Goal: Communication & Community: Answer question/provide support

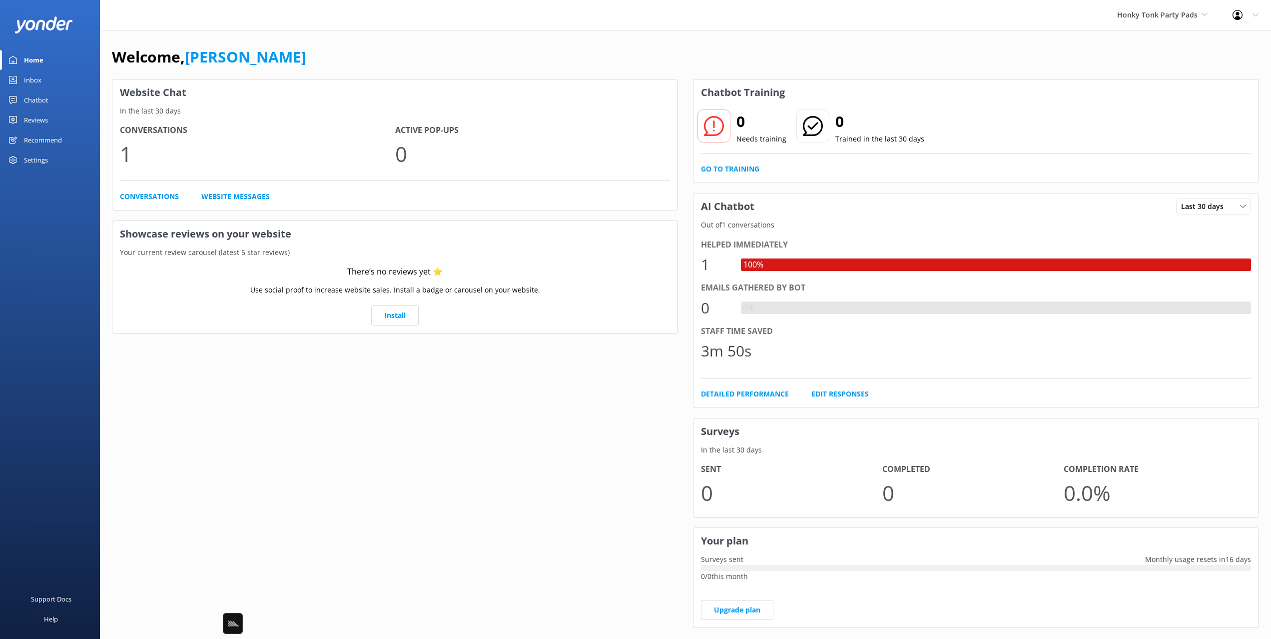
drag, startPoint x: 429, startPoint y: 39, endPoint x: 338, endPoint y: 26, distance: 91.9
click at [426, 39] on div "Welcome, Mikayla Website Chat In the last 30 days Conversations 1 Active Pop-up…" at bounding box center [685, 344] width 1171 height 628
drag, startPoint x: 918, startPoint y: 75, endPoint x: 937, endPoint y: 76, distance: 19.5
click at [919, 75] on div "Welcome, [PERSON_NAME]" at bounding box center [685, 62] width 1147 height 34
click at [1156, 12] on span "Honky Tonk Party Pads" at bounding box center [1157, 14] width 80 height 9
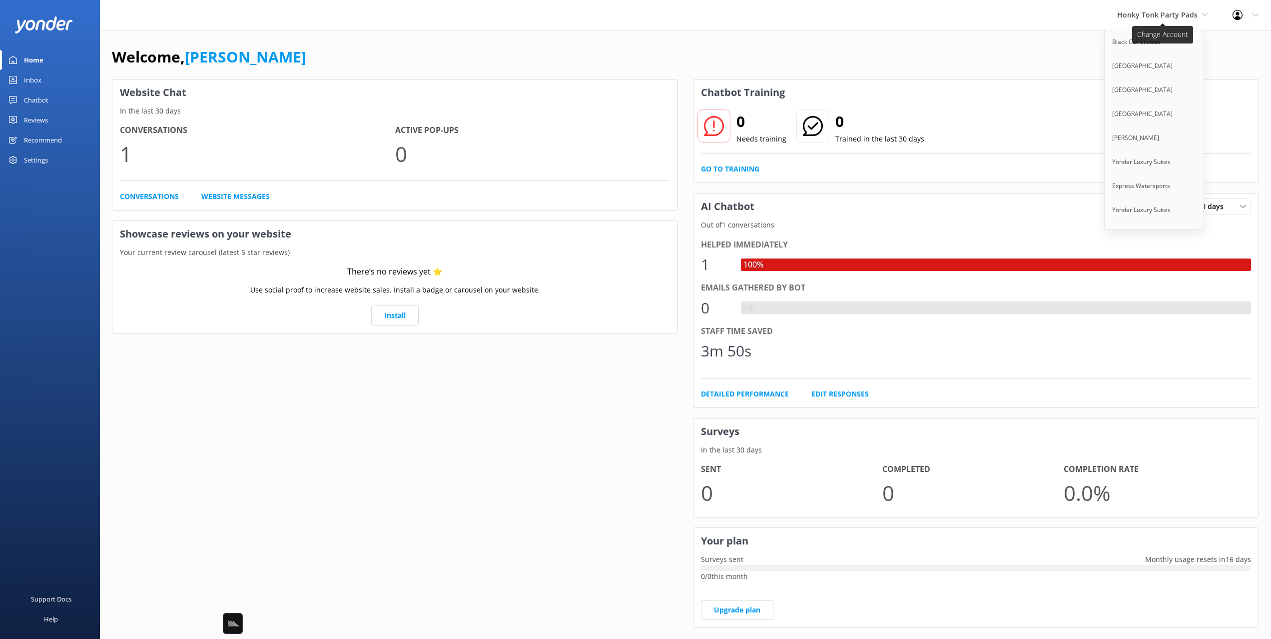
scroll to position [6212, 0]
click at [1171, 261] on link "Honky Tonk Hat Bar" at bounding box center [1155, 273] width 100 height 24
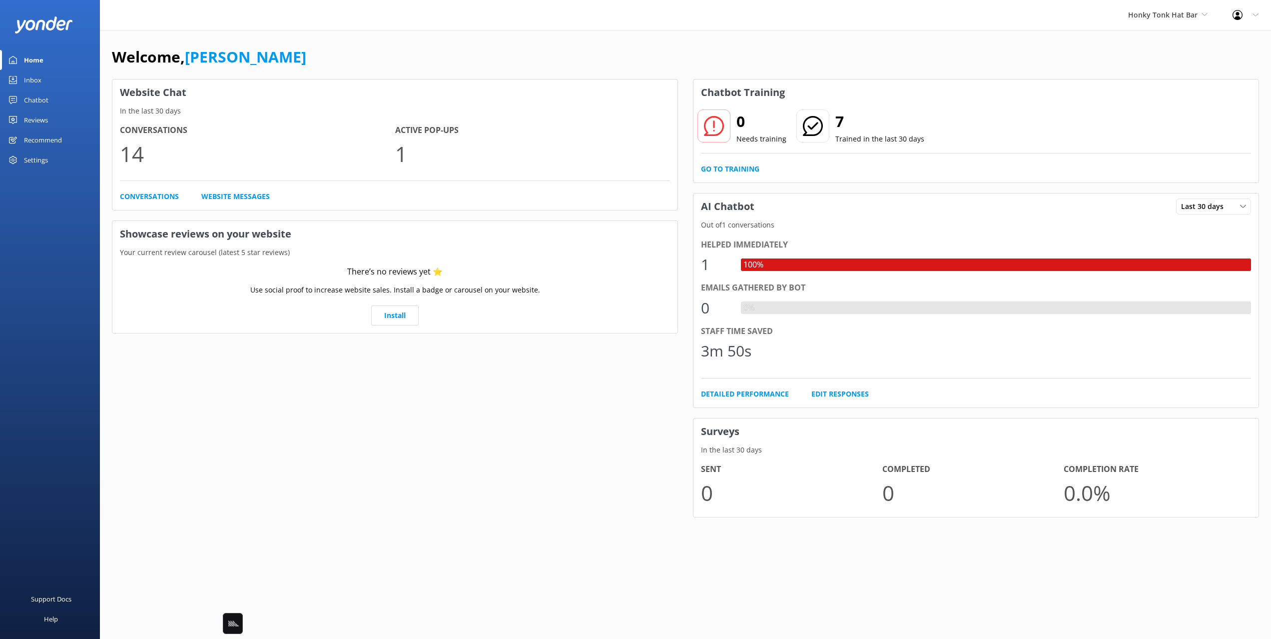
drag, startPoint x: 369, startPoint y: 70, endPoint x: 474, endPoint y: 81, distance: 106.0
click at [369, 70] on div "Welcome, [PERSON_NAME]" at bounding box center [685, 62] width 1147 height 34
click at [764, 58] on div "Welcome, [PERSON_NAME]" at bounding box center [685, 62] width 1147 height 34
click at [34, 96] on div "Chatbot" at bounding box center [36, 100] width 24 height 20
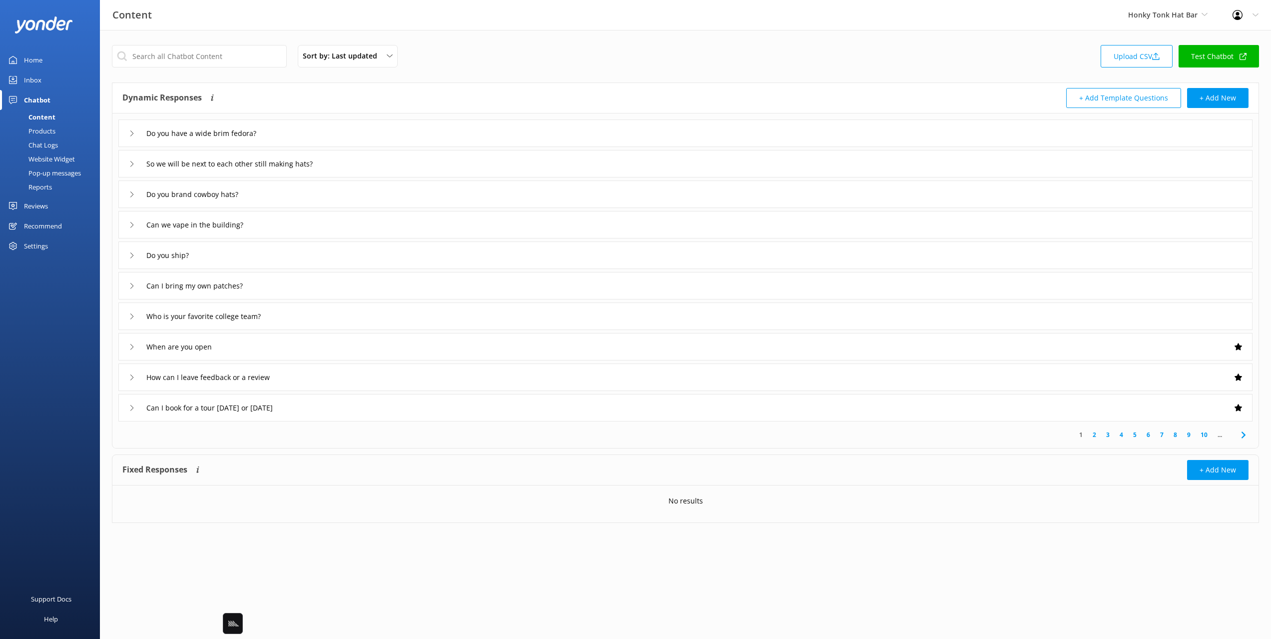
click at [326, 91] on div "Dynamic Responses Dynamic responses rely on the Large Language Model to create …" at bounding box center [403, 98] width 563 height 20
click at [346, 135] on div "Do you have a wide brim fedora?" at bounding box center [685, 132] width 1134 height 27
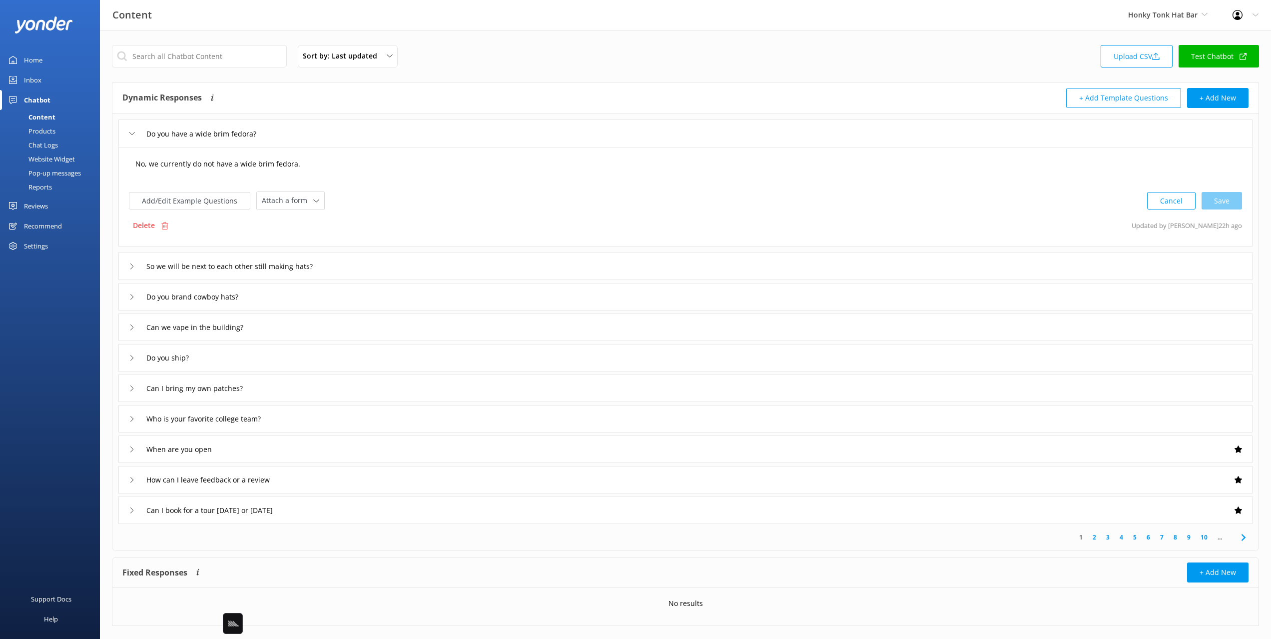
click at [153, 166] on textarea "No, we currently do not have a wide brim fedora." at bounding box center [685, 168] width 1111 height 31
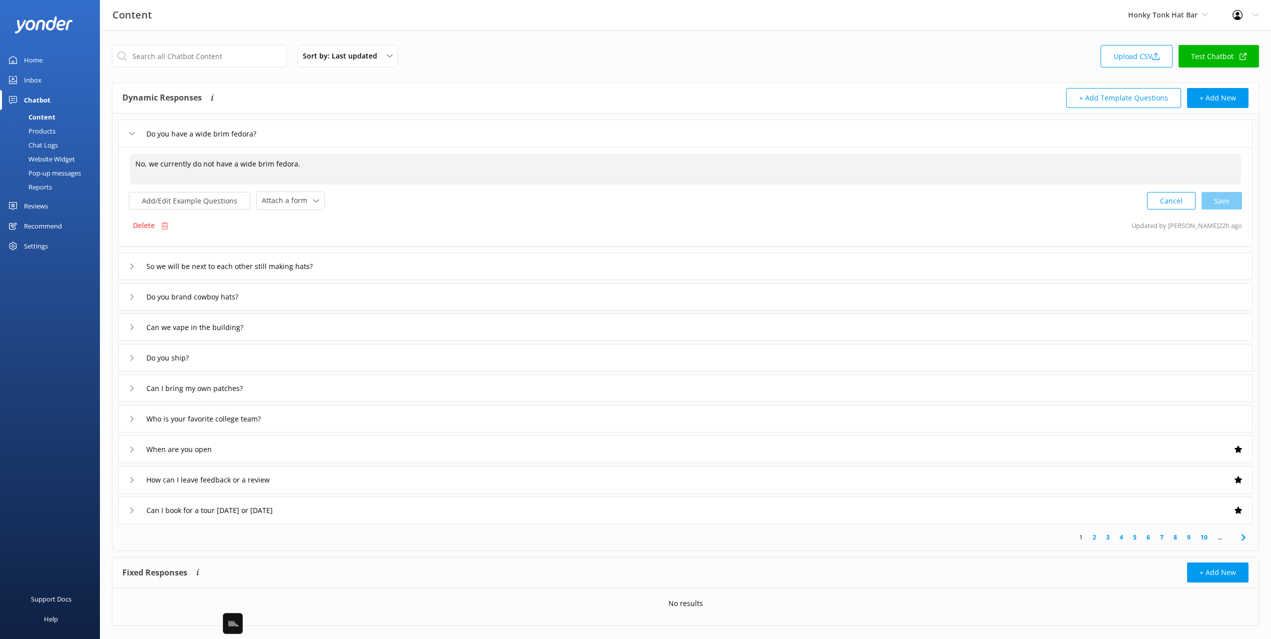
drag, startPoint x: 126, startPoint y: 163, endPoint x: 107, endPoint y: 163, distance: 19.0
click at [106, 163] on div "Sort by: Last updated Title Last updated Upload CSV Test Chatbot Dynamic Respon…" at bounding box center [685, 343] width 1171 height 626
drag, startPoint x: 1228, startPoint y: 203, endPoint x: 1161, endPoint y: 206, distance: 67.6
click at [1228, 203] on div "Cancel Loading.." at bounding box center [1195, 199] width 94 height 18
type textarea "We currently do not have a wide brim fedora."
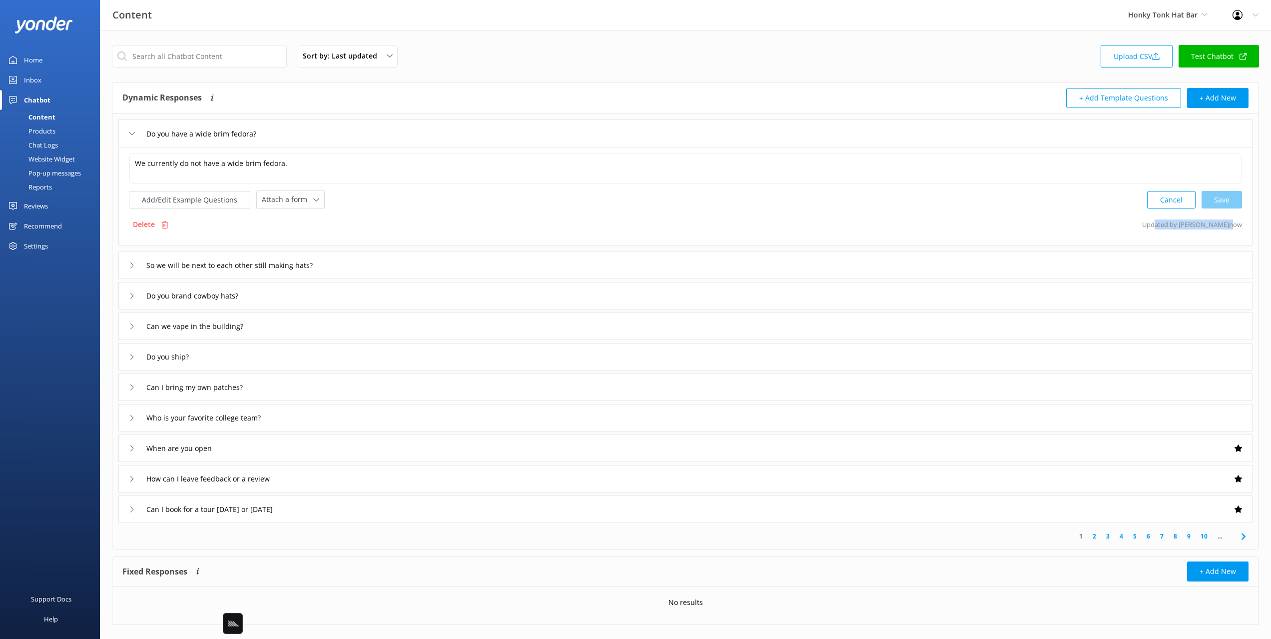
drag, startPoint x: 1192, startPoint y: 224, endPoint x: 1222, endPoint y: 235, distance: 32.4
click at [1232, 223] on p "Updated by Yonder now" at bounding box center [1192, 224] width 100 height 19
click at [1123, 263] on div "So we will be next to each other still making hats?" at bounding box center [685, 264] width 1134 height 27
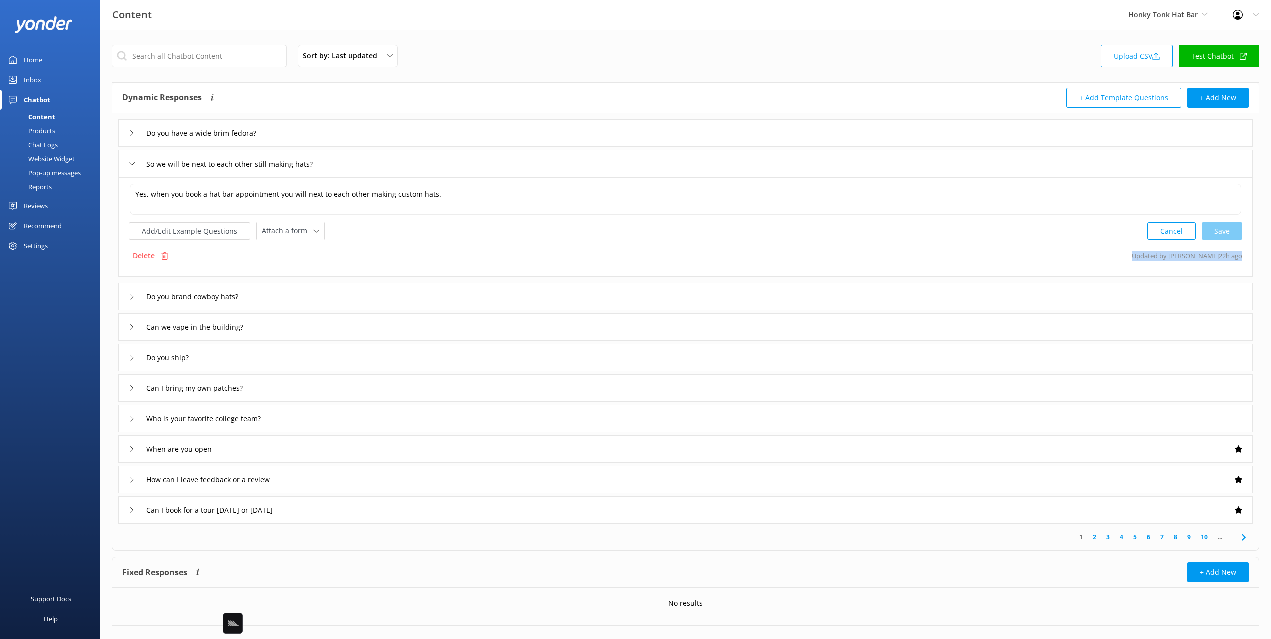
drag, startPoint x: 1165, startPoint y: 259, endPoint x: 1255, endPoint y: 257, distance: 90.0
click at [1255, 257] on div "Do you have a wide brim fedora? So we will be next to each other still making h…" at bounding box center [685, 318] width 1146 height 410
drag, startPoint x: 214, startPoint y: 191, endPoint x: 209, endPoint y: 191, distance: 5.5
click at [214, 191] on textarea "Yes, when you book a hat bar appointment you will next to each other making cus…" at bounding box center [685, 199] width 1111 height 31
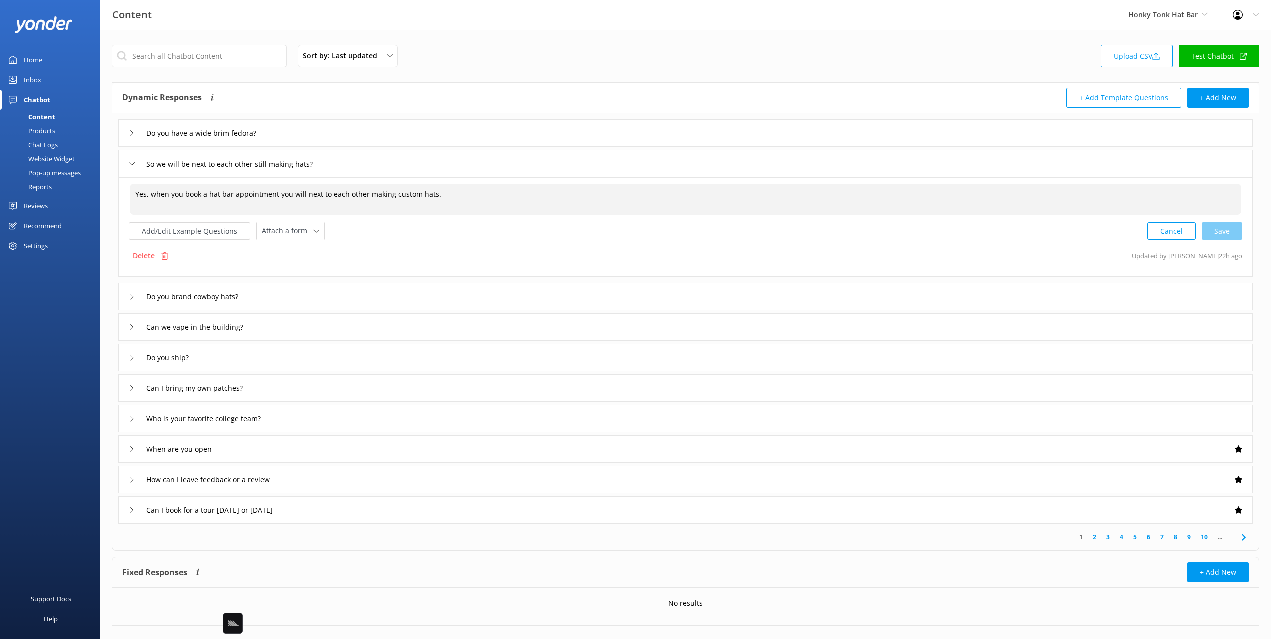
click at [214, 194] on textarea "Yes, when you book a hat bar appointment you will next to each other making cus…" at bounding box center [685, 199] width 1111 height 31
click at [631, 195] on textarea "Yes, when you book a hat bar appointment you will next to each other making cus…" at bounding box center [685, 199] width 1111 height 31
click at [168, 165] on input "So we will be next to each other still making hats?" at bounding box center [249, 163] width 216 height 15
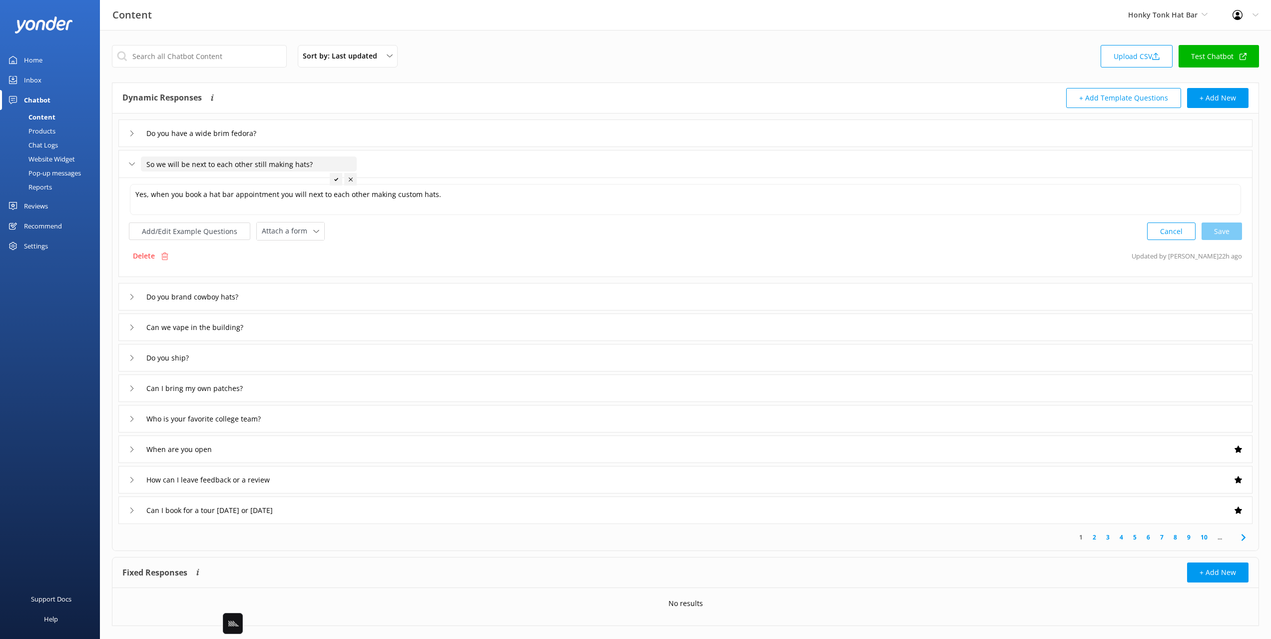
click at [162, 163] on input "So we will be next to each other still making hats?" at bounding box center [249, 163] width 216 height 15
drag, startPoint x: 162, startPoint y: 164, endPoint x: 151, endPoint y: 164, distance: 11.0
click at [135, 162] on div "So we will be next to each other still making hats?" at bounding box center [237, 164] width 216 height 16
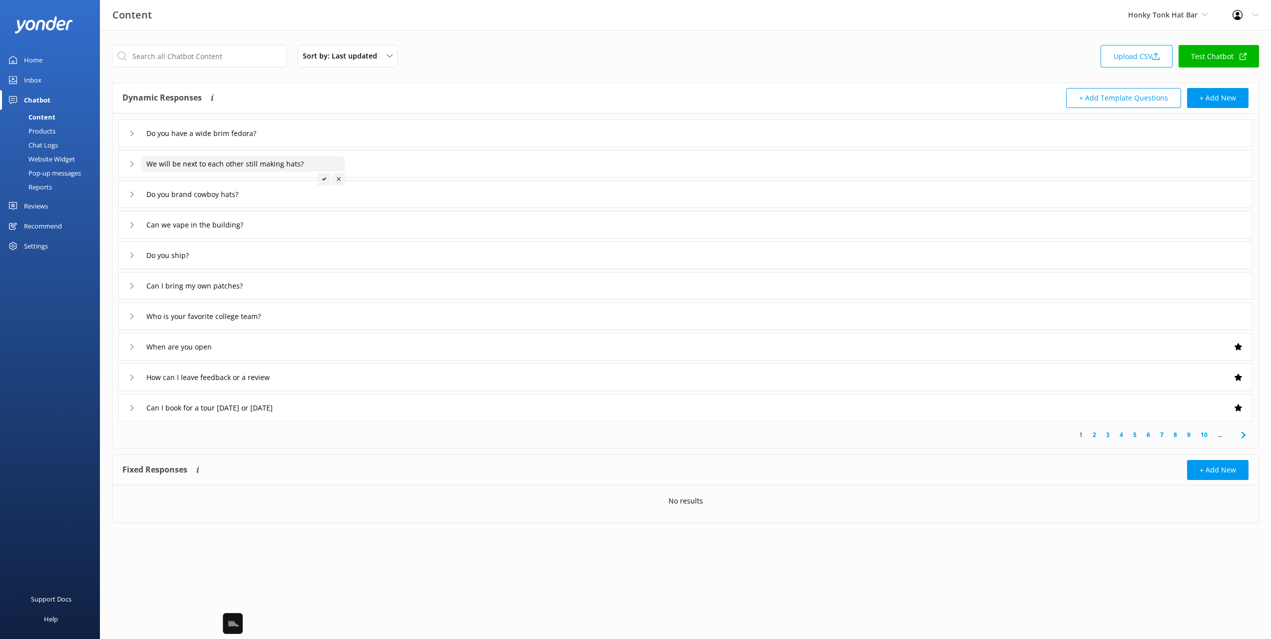
click at [250, 141] on input "We will be next to each other still making hats?" at bounding box center [209, 133] width 136 height 15
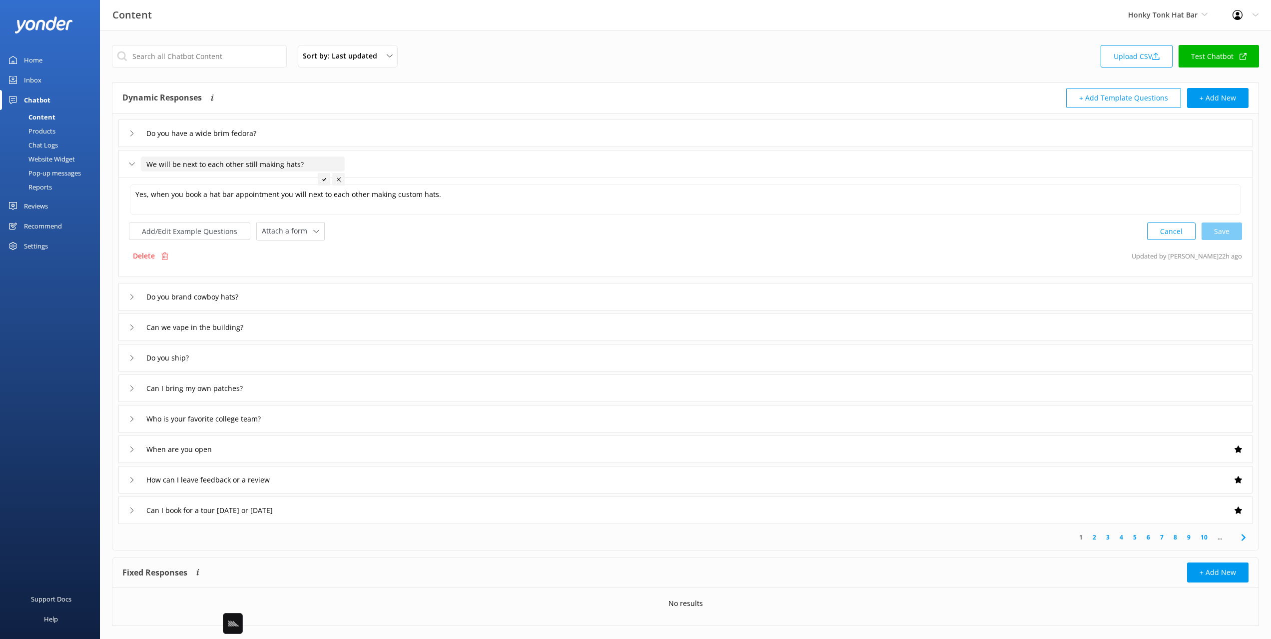
click at [250, 163] on input "We will be next to each other still making hats?" at bounding box center [243, 163] width 204 height 15
click at [294, 164] on input "We will be next to each other making hats?" at bounding box center [231, 163] width 180 height 15
click at [297, 182] on div at bounding box center [296, 179] width 12 height 12
click at [201, 200] on textarea "Yes, when you book a hat bar appointment you will next to each other making cus…" at bounding box center [685, 199] width 1111 height 31
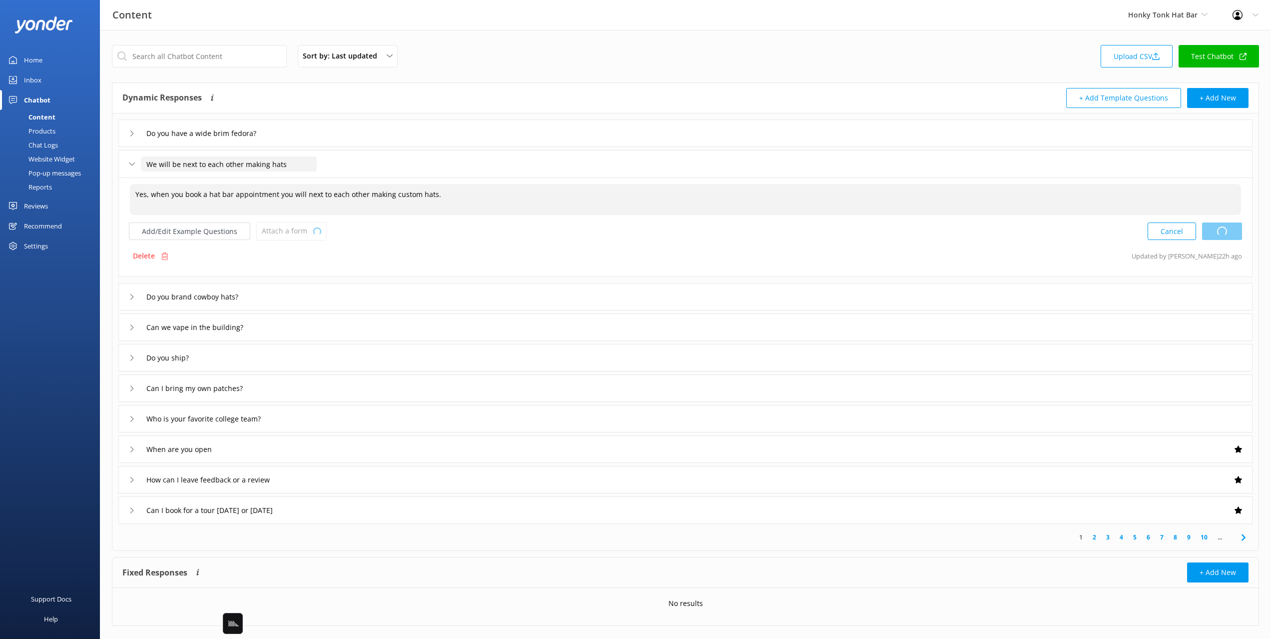
click at [263, 162] on input "We will be next to each other making hats" at bounding box center [229, 163] width 176 height 15
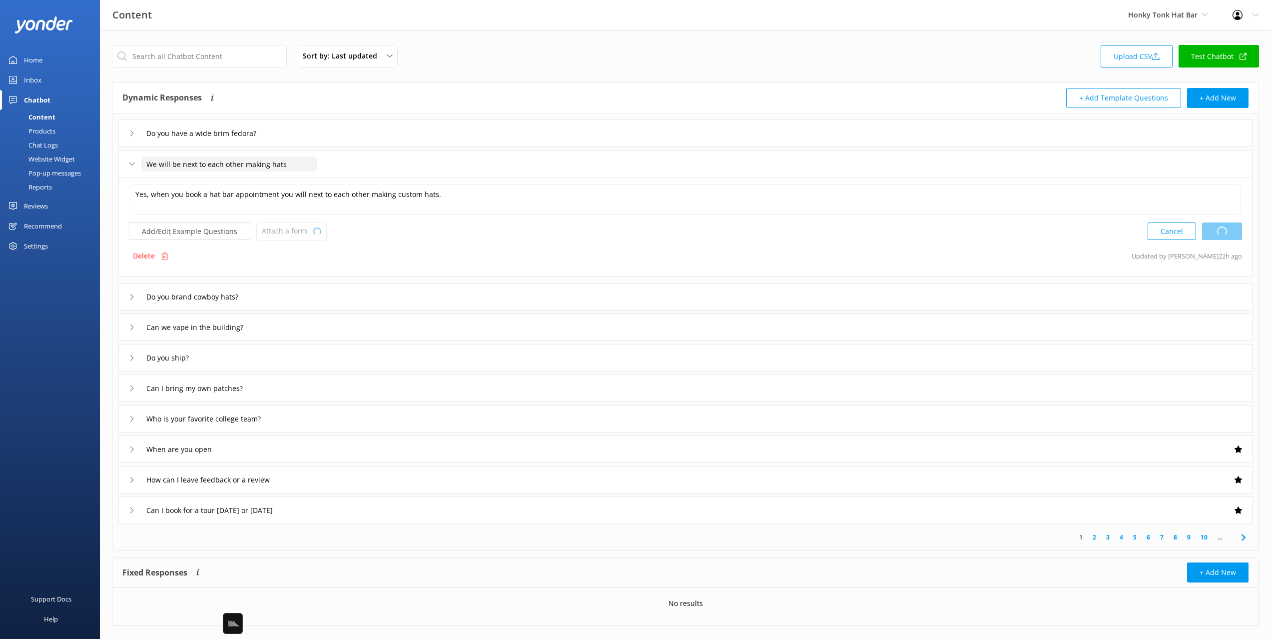
click at [300, 157] on input "We will be next to each other making hats" at bounding box center [229, 163] width 176 height 15
click at [547, 55] on div "Sort by: Last updated Title Last updated Upload CSV Test Chatbot" at bounding box center [685, 59] width 1147 height 28
drag, startPoint x: 490, startPoint y: 68, endPoint x: 474, endPoint y: 63, distance: 16.9
click at [490, 68] on div "Sort by: Last updated Title Last updated Upload CSV Test Chatbot" at bounding box center [685, 59] width 1147 height 28
click at [462, 57] on div "Sort by: Last updated Title Last updated Upload CSV Test Chatbot" at bounding box center [685, 59] width 1147 height 28
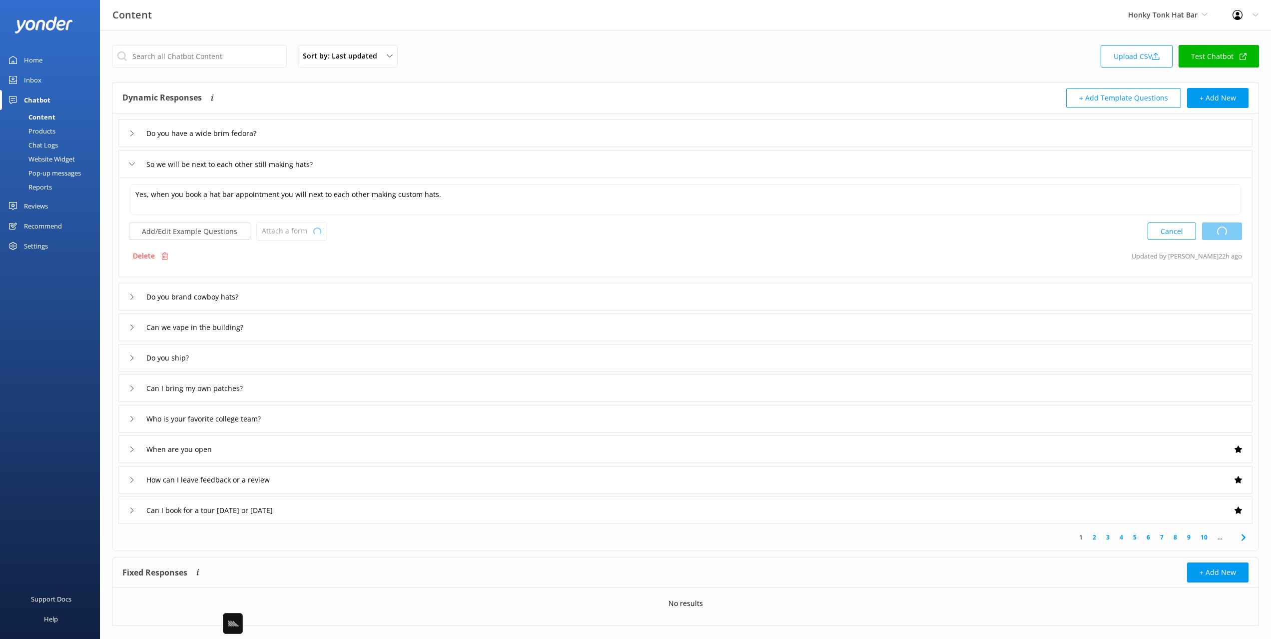
click at [224, 25] on div "Content Honky Tonk Hat Bar Black Cat Cruises Banff Airporter International Anta…" at bounding box center [635, 15] width 1271 height 30
drag, startPoint x: 224, startPoint y: 25, endPoint x: 158, endPoint y: 7, distance: 68.4
click at [224, 25] on div "Content Honky Tonk Hat Bar Black Cat Cruises Banff Airporter International Anta…" at bounding box center [635, 15] width 1271 height 30
type input "We will be next to each other making hats"
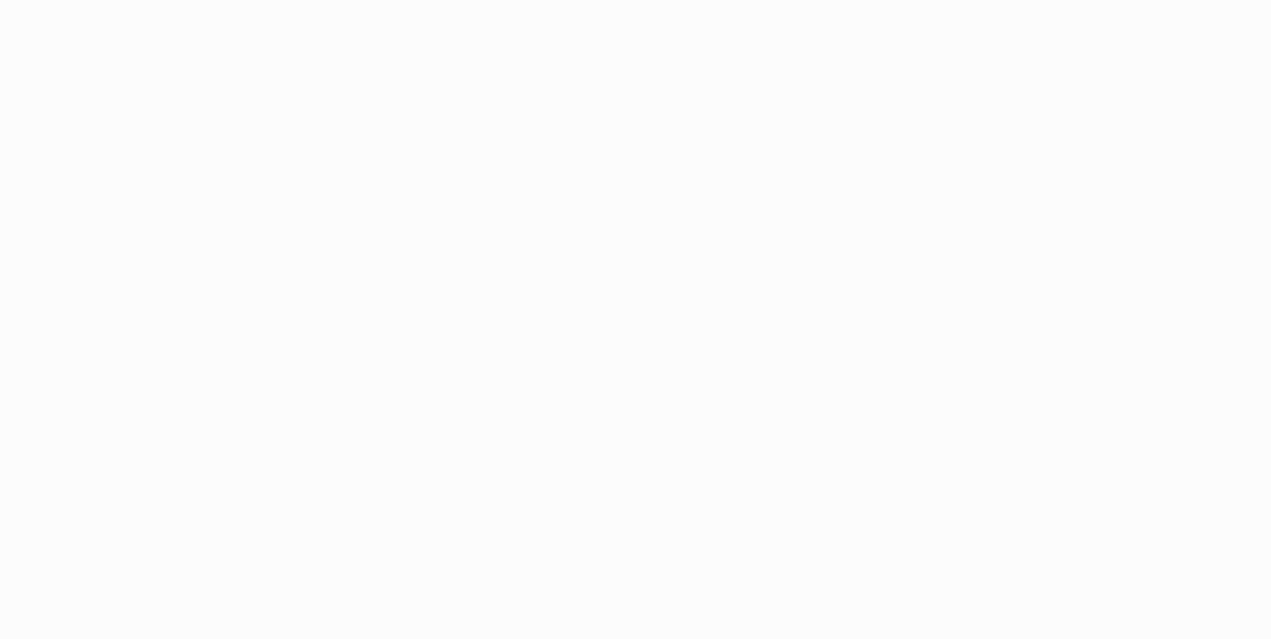
click at [495, 67] on html at bounding box center [635, 319] width 1271 height 639
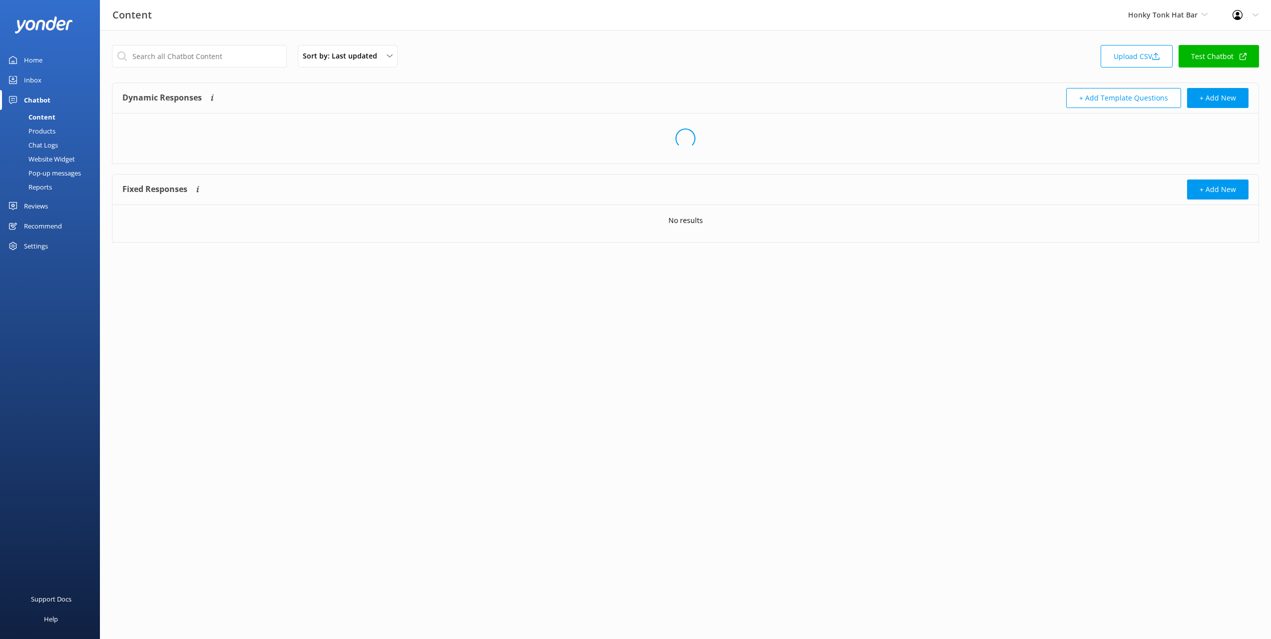
click at [576, 74] on div "Sort by: Last updated Title Last updated Upload CSV Test Chatbot Dynamic Respon…" at bounding box center [685, 151] width 1171 height 242
click at [700, 65] on div "Sort by: Last updated Title Last updated Upload CSV Test Chatbot" at bounding box center [685, 59] width 1147 height 28
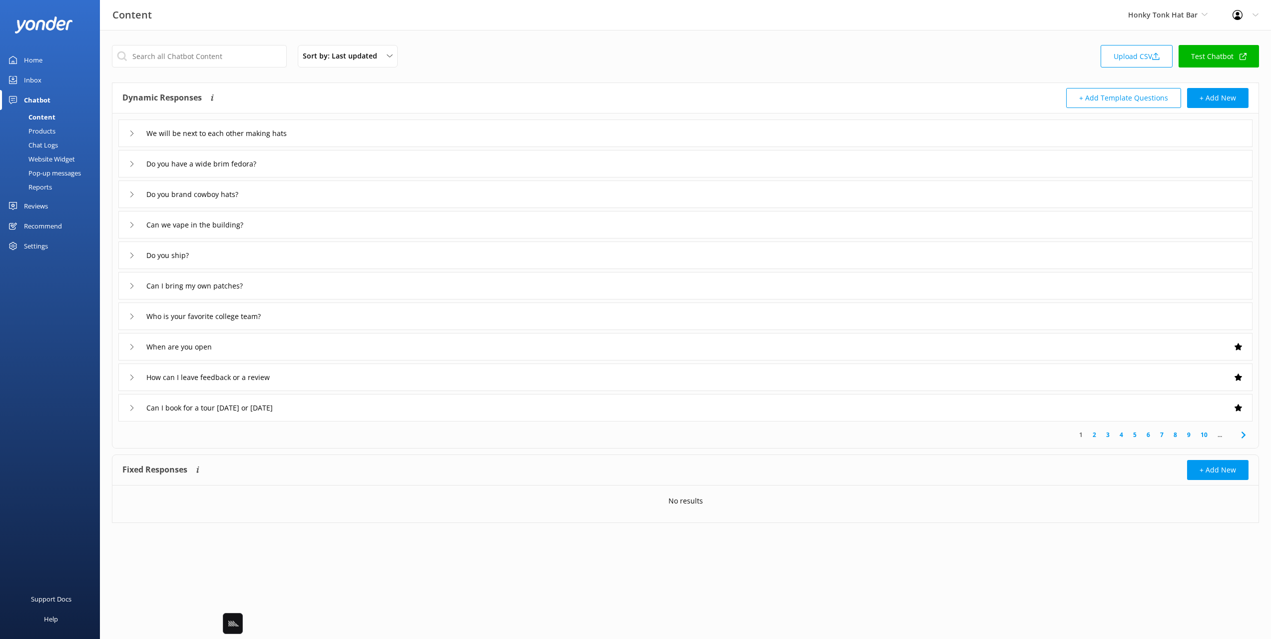
click at [364, 160] on div "Do you have a wide brim fedora?" at bounding box center [685, 163] width 1134 height 27
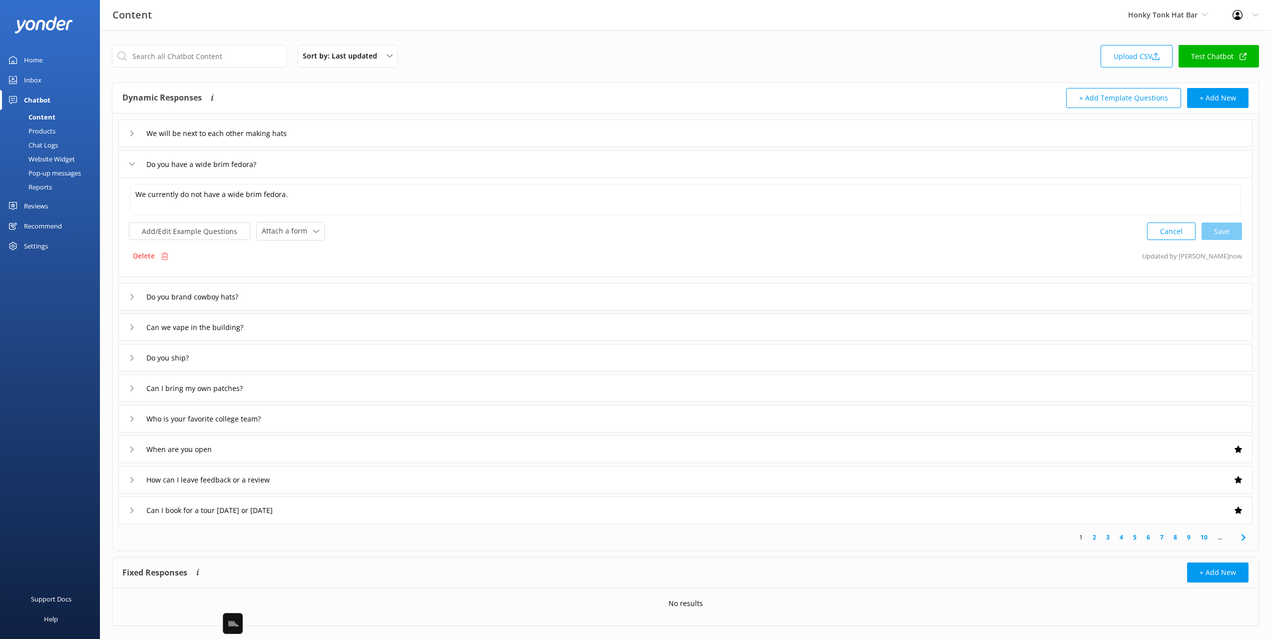
click at [466, 51] on div "Sort by: Last updated Title Last updated Upload CSV Test Chatbot" at bounding box center [685, 59] width 1147 height 28
click at [354, 136] on div "We will be next to each other making hats" at bounding box center [685, 132] width 1134 height 27
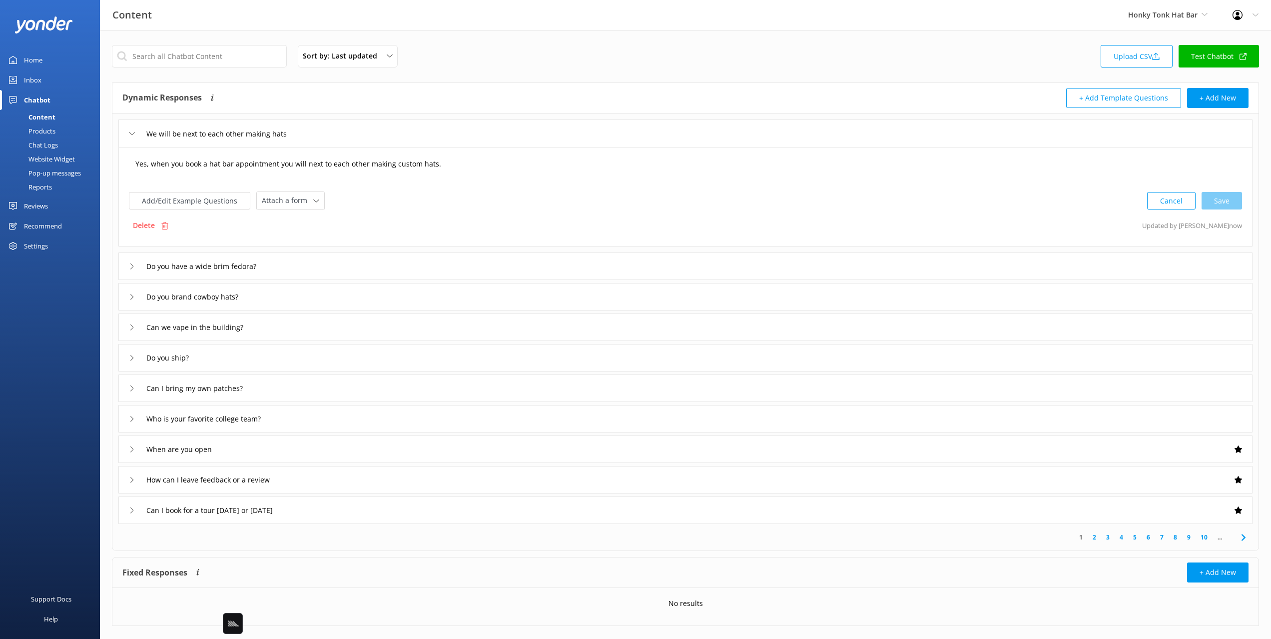
click at [224, 153] on textarea "Yes, when you book a hat bar appointment you will next to each other making cus…" at bounding box center [685, 168] width 1111 height 31
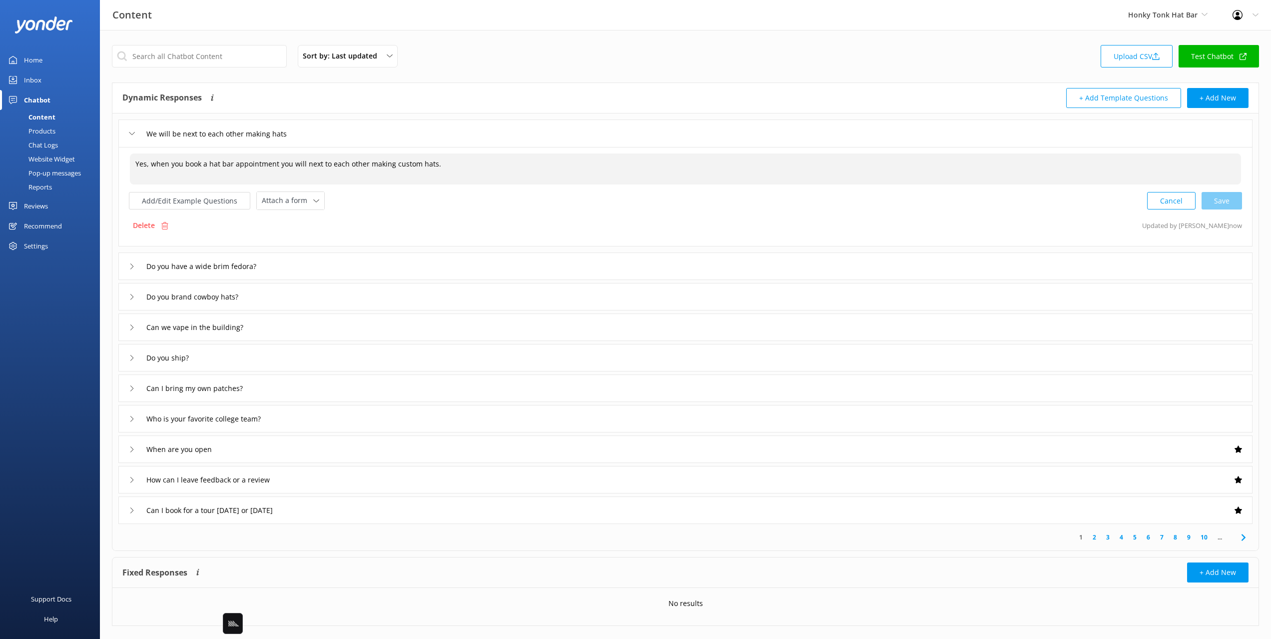
drag, startPoint x: 183, startPoint y: 162, endPoint x: 160, endPoint y: 165, distance: 23.6
click at [182, 162] on textarea "Yes, when you book a hat bar appointment you will next to each other making cus…" at bounding box center [685, 168] width 1111 height 31
drag, startPoint x: 149, startPoint y: 165, endPoint x: 139, endPoint y: 165, distance: 10.5
click at [131, 165] on textarea "Yes, when you book a hat bar appointment you will next to each other making cus…" at bounding box center [685, 168] width 1111 height 31
click at [268, 171] on textarea "When you book a hat bar appointment you will next to each other making custom h…" at bounding box center [685, 168] width 1111 height 31
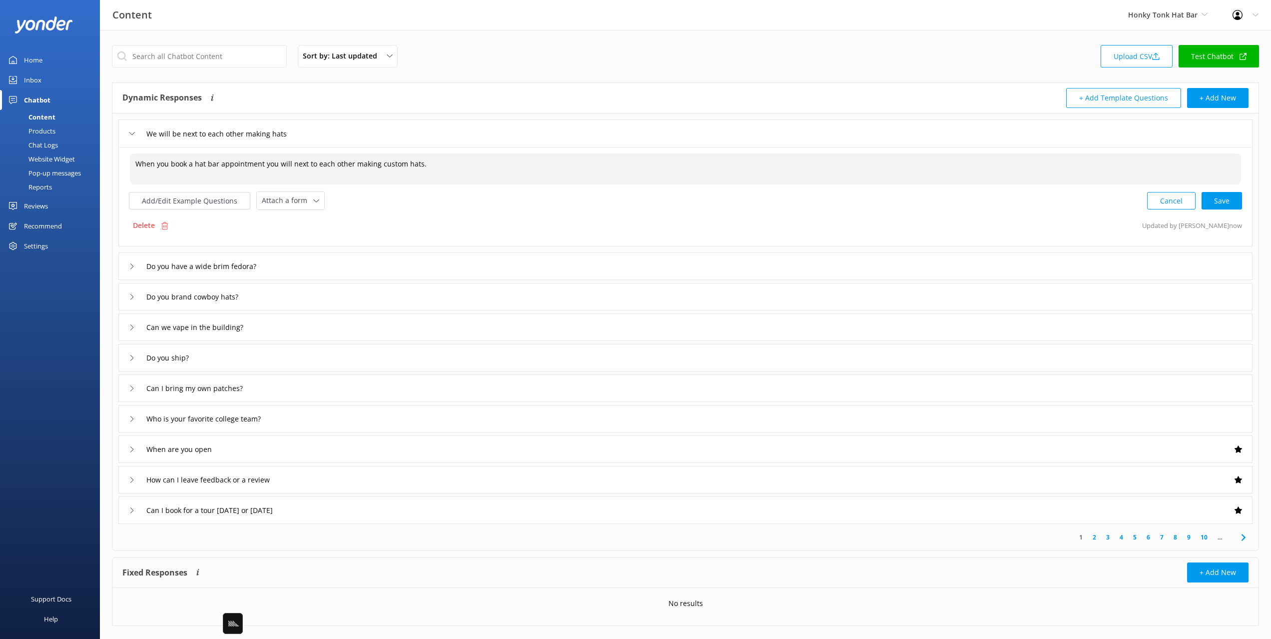
click at [566, 172] on textarea "When you book a hat bar appointment you will next to each other making custom h…" at bounding box center [685, 168] width 1111 height 31
drag, startPoint x: 1222, startPoint y: 201, endPoint x: 1172, endPoint y: 206, distance: 49.7
click at [1222, 201] on div "Cancel Save" at bounding box center [1194, 200] width 95 height 18
type textarea "When you book a hat bar appointment you will next to each other making custom h…"
click at [674, 45] on div "Sort by: Last updated Title Last updated Upload CSV Test Chatbot" at bounding box center [685, 59] width 1147 height 28
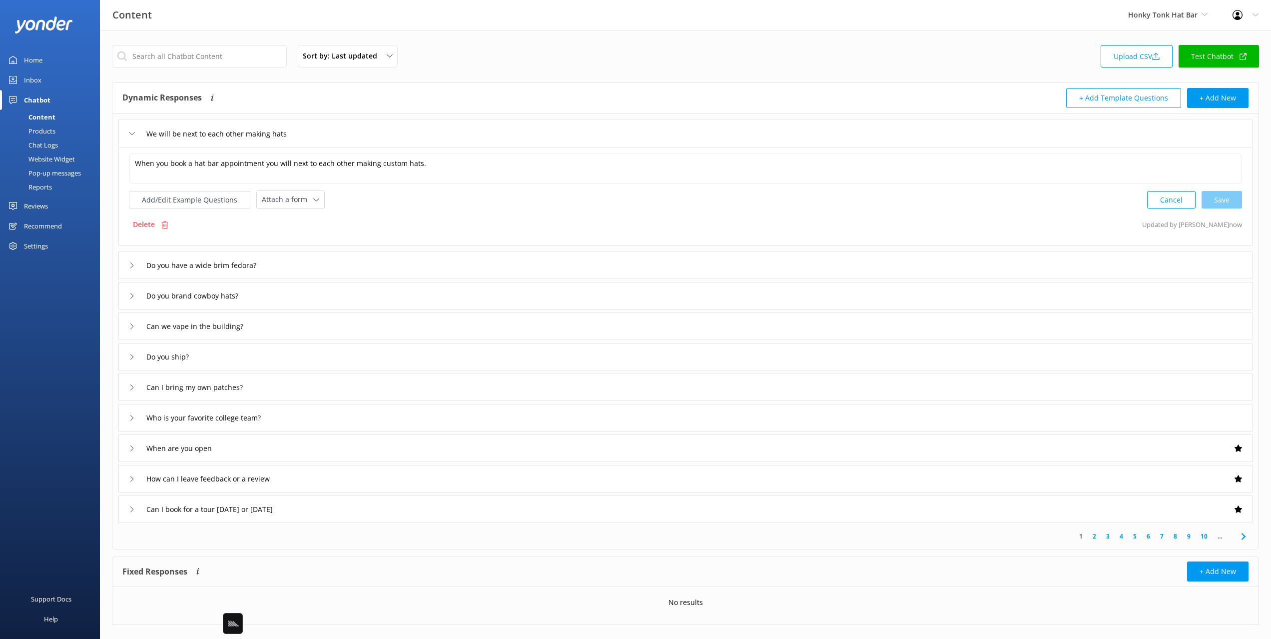
click at [354, 262] on div "Do you have a wide brim fedora?" at bounding box center [685, 264] width 1134 height 27
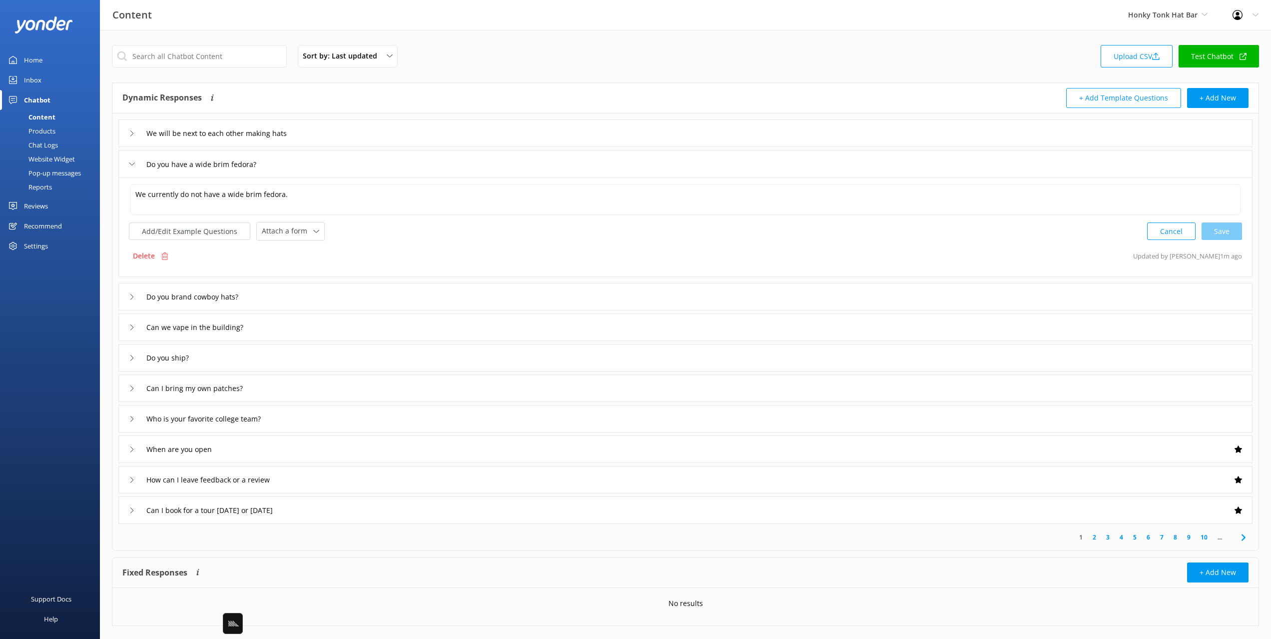
click at [350, 293] on div "Do you brand cowboy hats?" at bounding box center [685, 296] width 1134 height 27
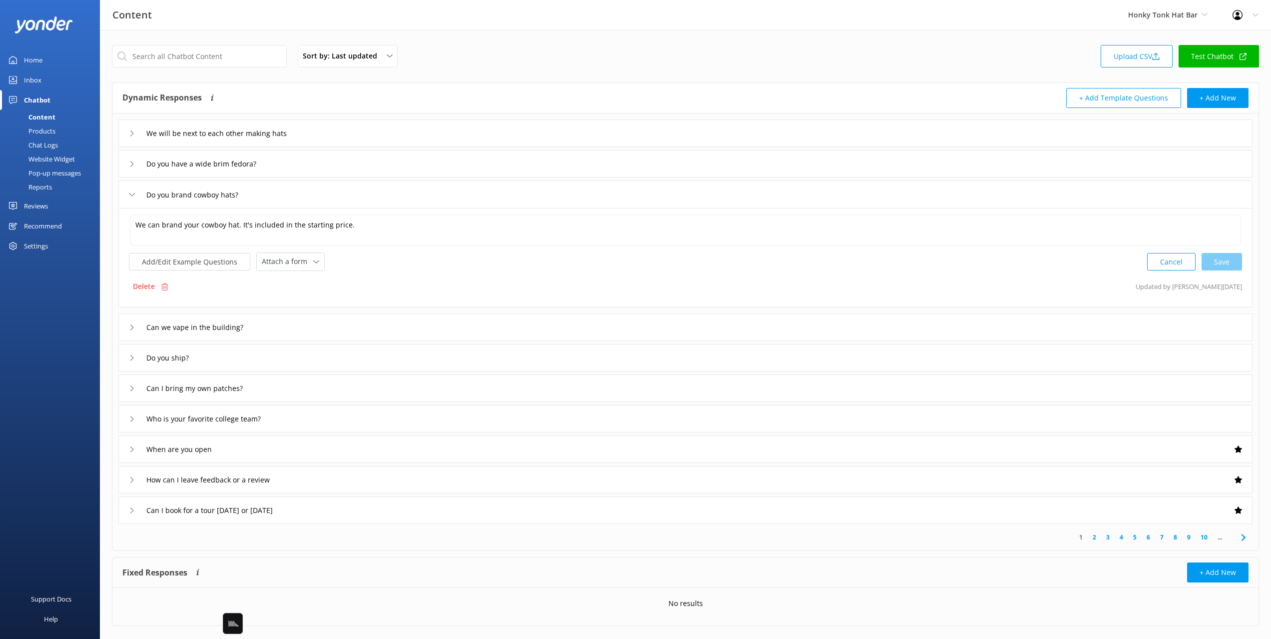
drag, startPoint x: 414, startPoint y: 262, endPoint x: 519, endPoint y: 271, distance: 105.3
click at [415, 262] on div "Add/Edit Example Questions Attach a form Leave contact details Check availabili…" at bounding box center [685, 261] width 1113 height 18
click at [314, 199] on div "Do you brand cowboy hats?" at bounding box center [685, 193] width 1134 height 27
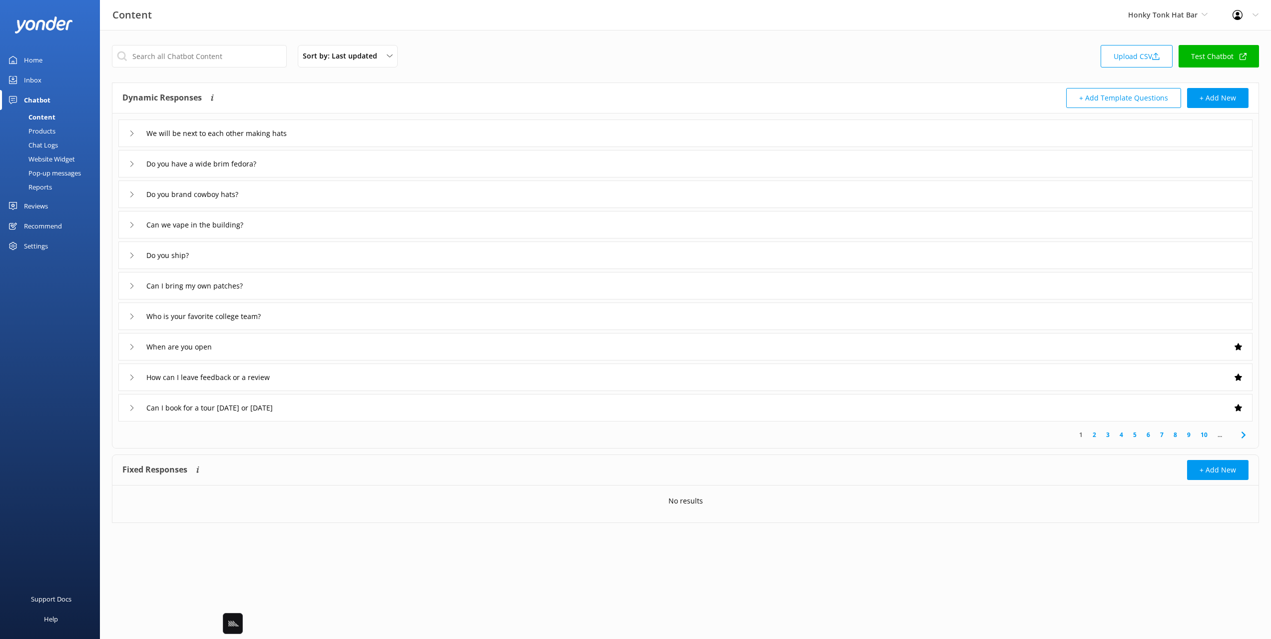
click at [332, 88] on div "Dynamic Responses Dynamic responses rely on the Large Language Model to create …" at bounding box center [403, 98] width 563 height 20
click at [531, 63] on div "Sort by: Last updated Title Last updated Upload CSV Test Chatbot" at bounding box center [685, 59] width 1147 height 28
drag, startPoint x: 247, startPoint y: 37, endPoint x: 340, endPoint y: 41, distance: 93.0
click at [247, 37] on div "Sort by: Last updated Title Last updated Upload CSV Test Chatbot Dynamic Respon…" at bounding box center [685, 291] width 1171 height 523
click at [713, 54] on div "Sort by: Last updated Title Last updated Upload CSV Test Chatbot" at bounding box center [685, 59] width 1147 height 28
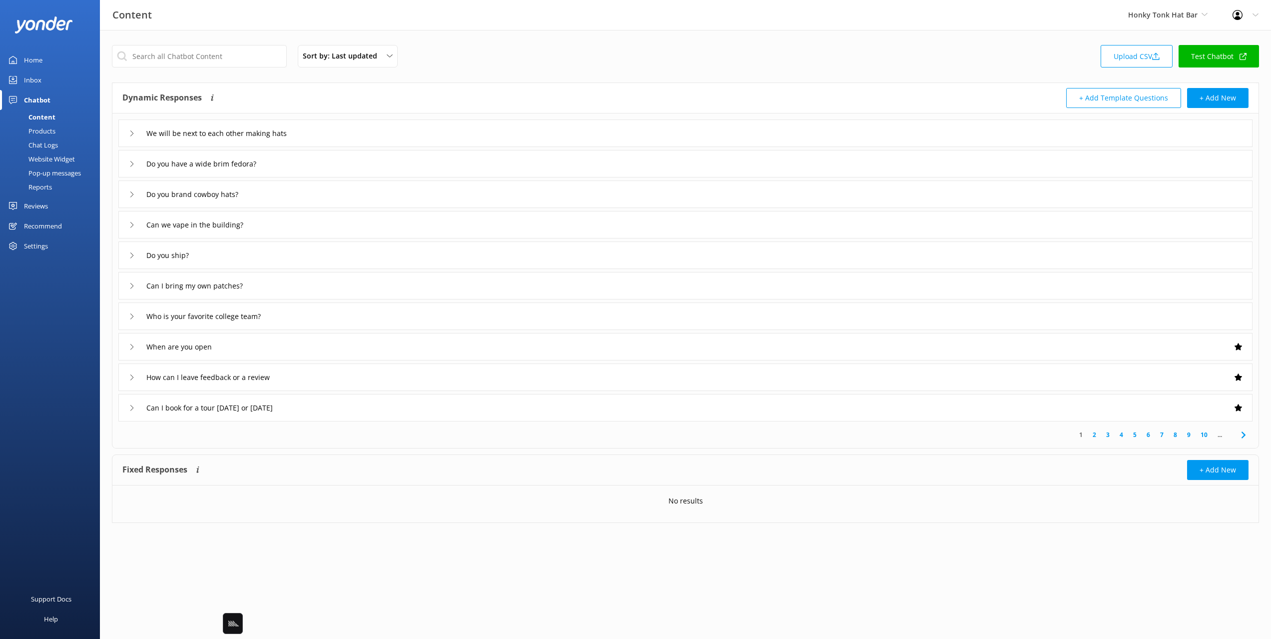
click at [328, 25] on div "Content Honky Tonk Hat Bar Black Cat Cruises Banff Airporter International Anta…" at bounding box center [635, 15] width 1271 height 30
click at [710, 131] on div "We will be next to each other making hats" at bounding box center [685, 132] width 1134 height 27
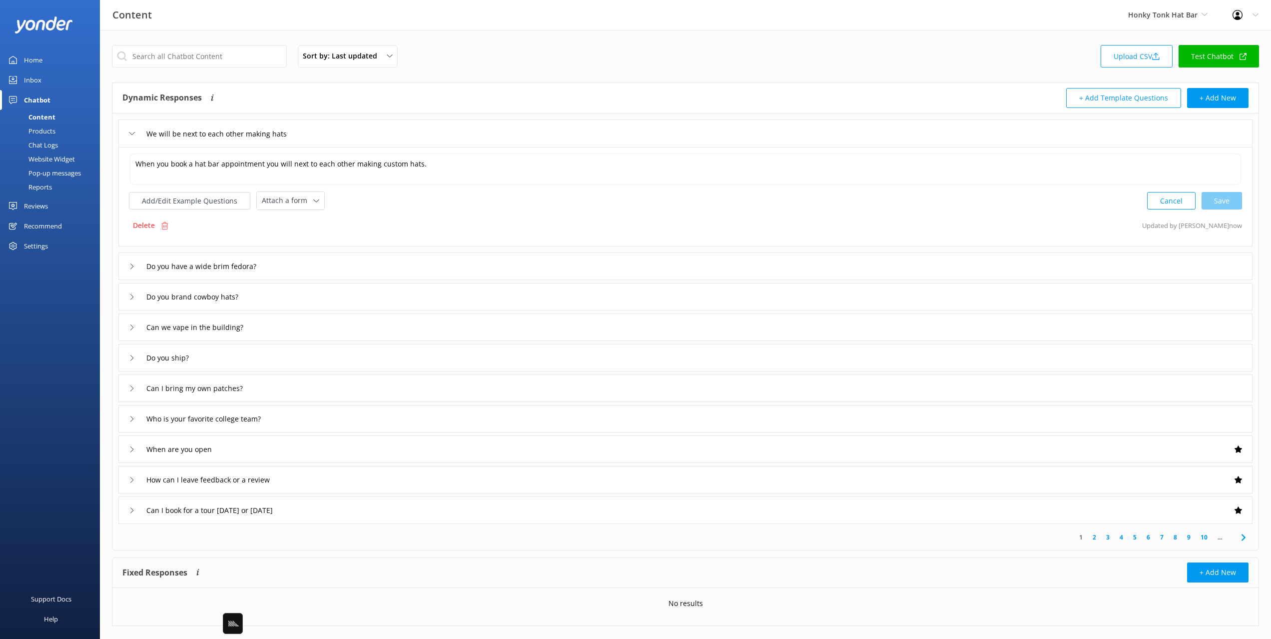
click at [709, 131] on div "We will be next to each other making hats" at bounding box center [685, 132] width 1134 height 27
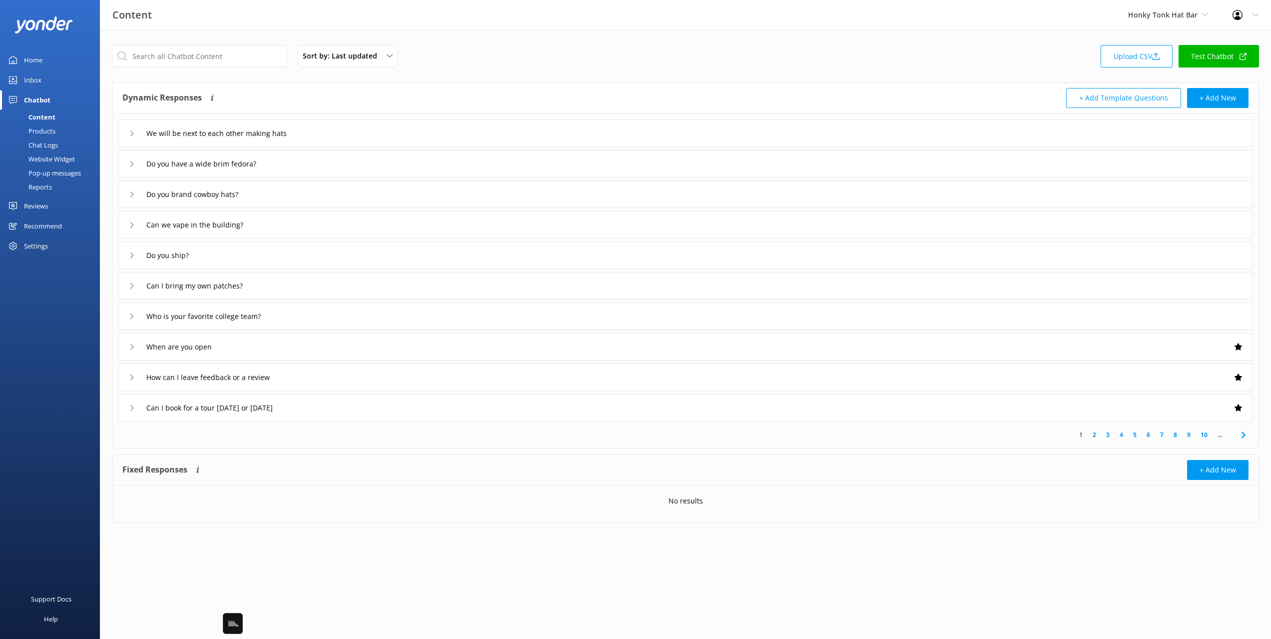
drag, startPoint x: 572, startPoint y: 66, endPoint x: 416, endPoint y: 140, distance: 173.0
click at [570, 65] on div "Sort by: Last updated Title Last updated Upload CSV Test Chatbot" at bounding box center [685, 59] width 1147 height 28
click at [39, 144] on div "Chat Logs" at bounding box center [32, 145] width 52 height 14
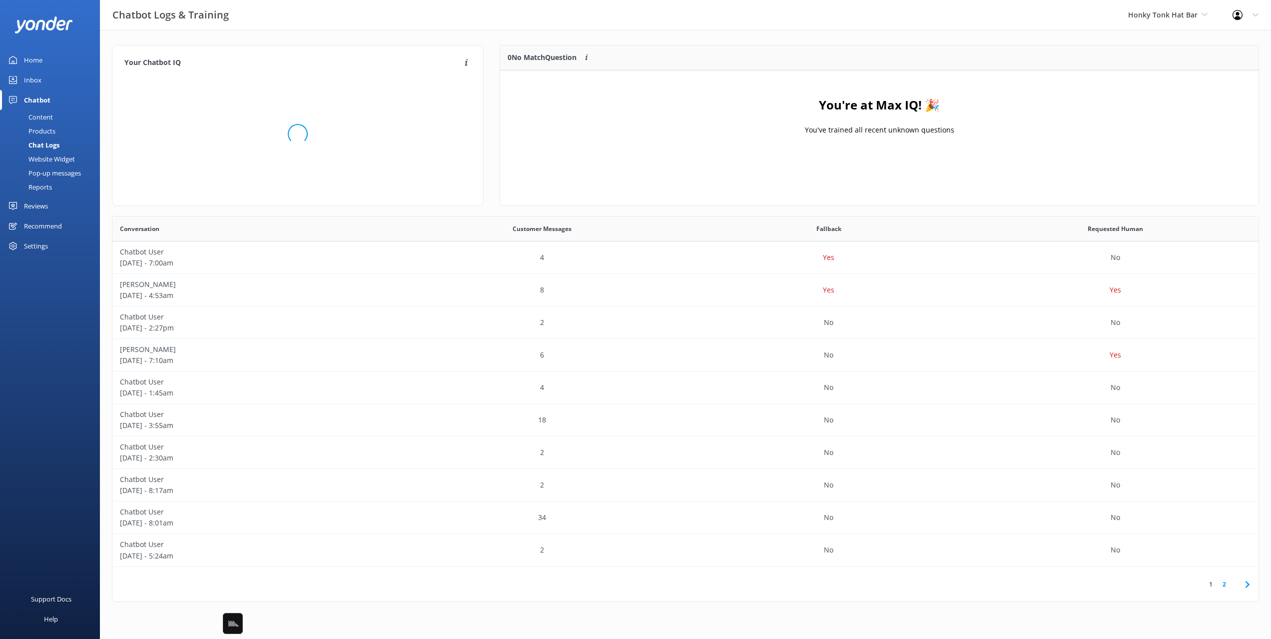
scroll to position [350, 1146]
drag, startPoint x: 584, startPoint y: 85, endPoint x: 514, endPoint y: 65, distance: 72.6
click at [584, 85] on div "You're at Max IQ! 🎉 You've trained all recent unknown questions" at bounding box center [879, 120] width 759 height 100
drag, startPoint x: 503, startPoint y: 58, endPoint x: 626, endPoint y: 56, distance: 123.5
click at [626, 56] on div "0 No Match Question Customers sometimes ask questions that don't fully match an…" at bounding box center [802, 57] width 605 height 25
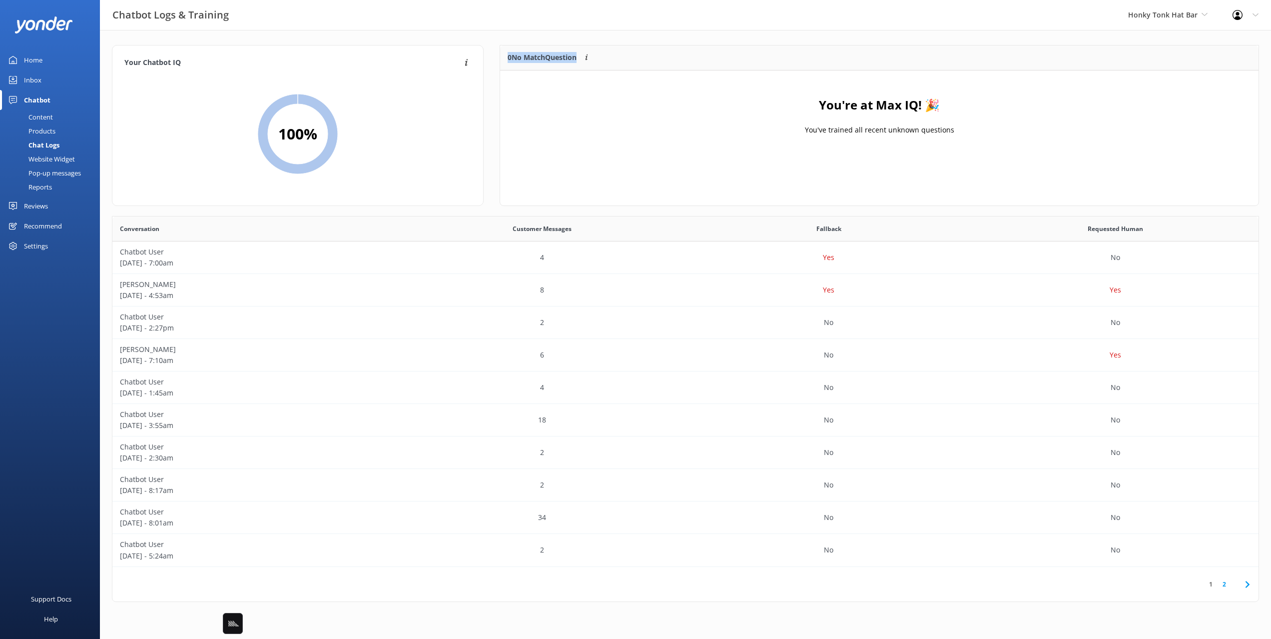
drag, startPoint x: 592, startPoint y: 59, endPoint x: 495, endPoint y: 60, distance: 97.4
click at [495, 60] on div "0 No Match Question Customers sometimes ask questions that don't fully match an…" at bounding box center [880, 130] width 776 height 171
click at [657, 54] on div "0 No Match Question Customers sometimes ask questions that don't fully match an…" at bounding box center [802, 57] width 605 height 25
click at [625, 61] on div "0 No Match Question Customers sometimes ask questions that don't fully match an…" at bounding box center [802, 57] width 605 height 25
click at [49, 117] on div "Content" at bounding box center [29, 117] width 47 height 14
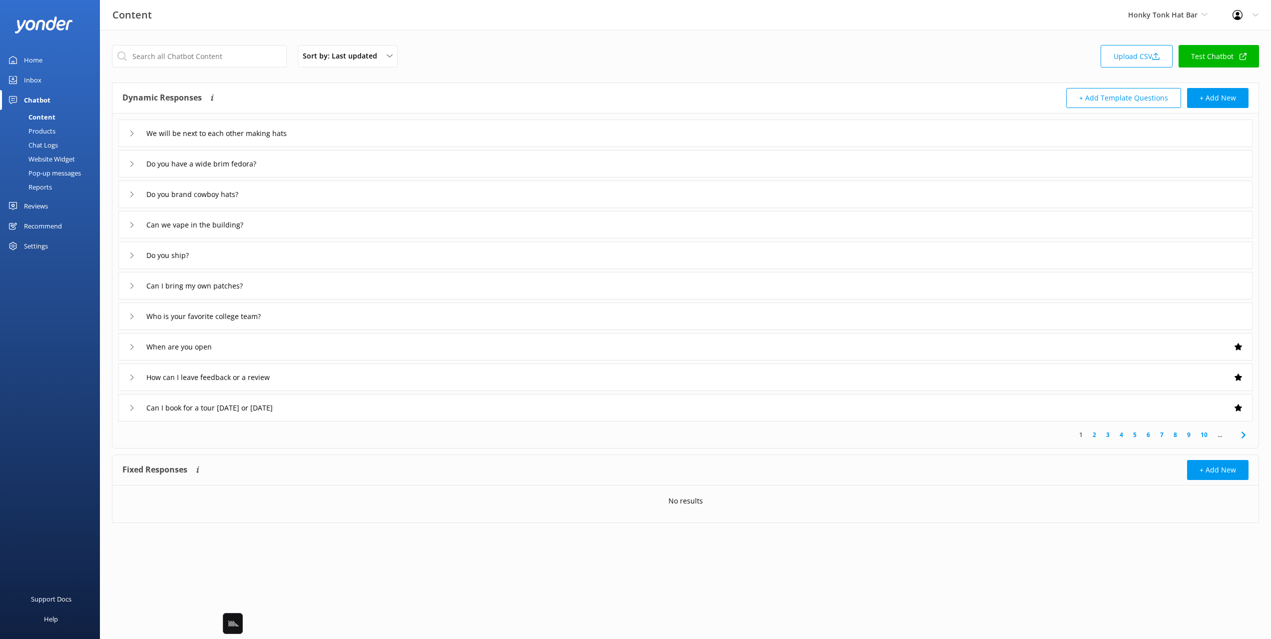
click at [45, 145] on div "Chat Logs" at bounding box center [32, 145] width 52 height 14
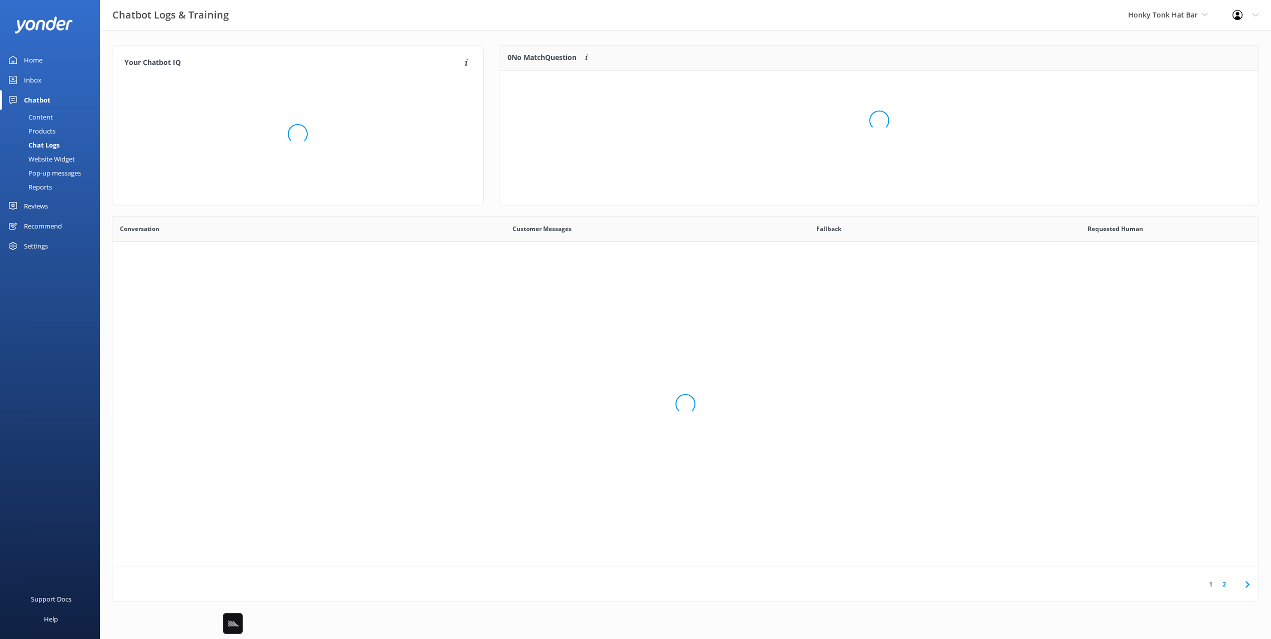
scroll to position [350, 1146]
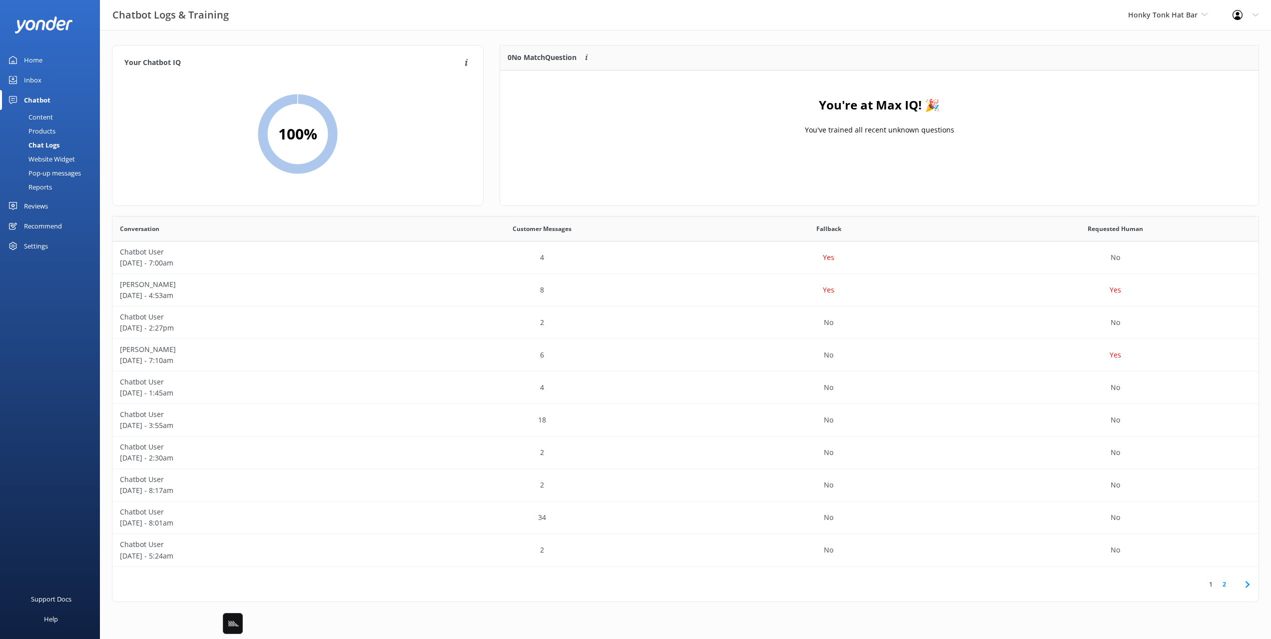
click at [730, 132] on div "You're at Max IQ! 🎉 You've trained all recent unknown questions" at bounding box center [879, 120] width 759 height 100
click at [990, 130] on div "You're at Max IQ! 🎉 You've trained all recent unknown questions" at bounding box center [879, 120] width 759 height 100
drag, startPoint x: 981, startPoint y: 133, endPoint x: 817, endPoint y: 103, distance: 167.0
click at [817, 103] on div "You're at Max IQ! 🎉 You've trained all recent unknown questions" at bounding box center [879, 120] width 759 height 100
click at [1040, 124] on div "You're at Max IQ! 🎉 You've trained all recent unknown questions" at bounding box center [879, 120] width 759 height 100
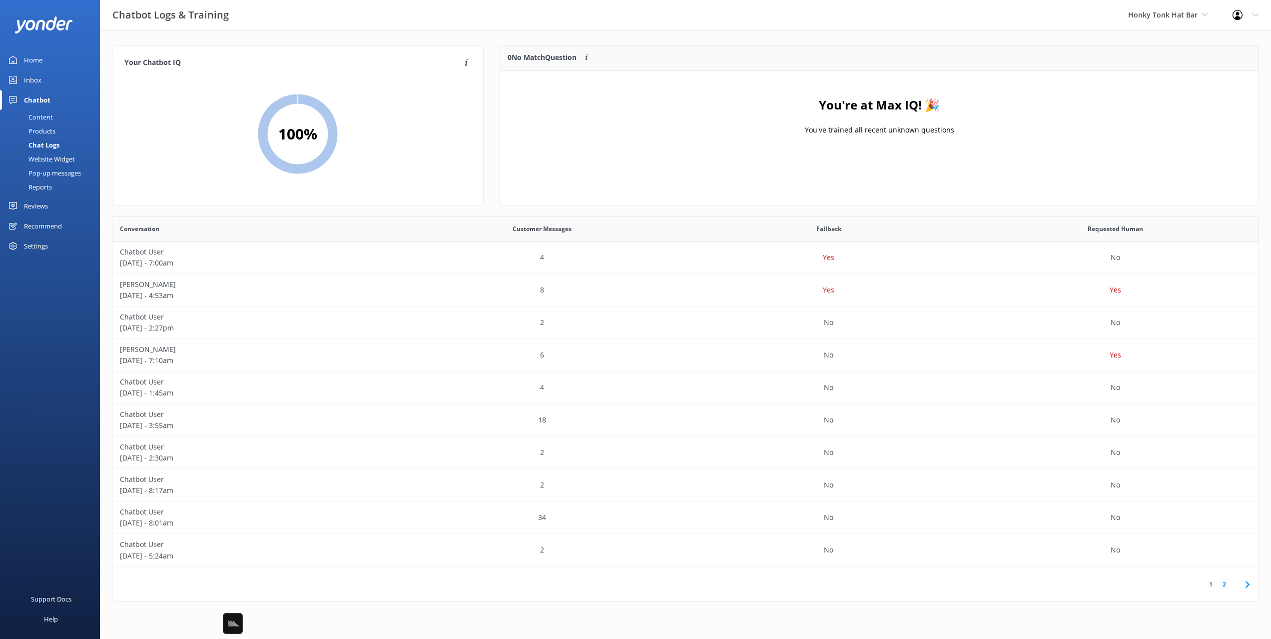
click at [61, 116] on link "Content" at bounding box center [53, 117] width 94 height 14
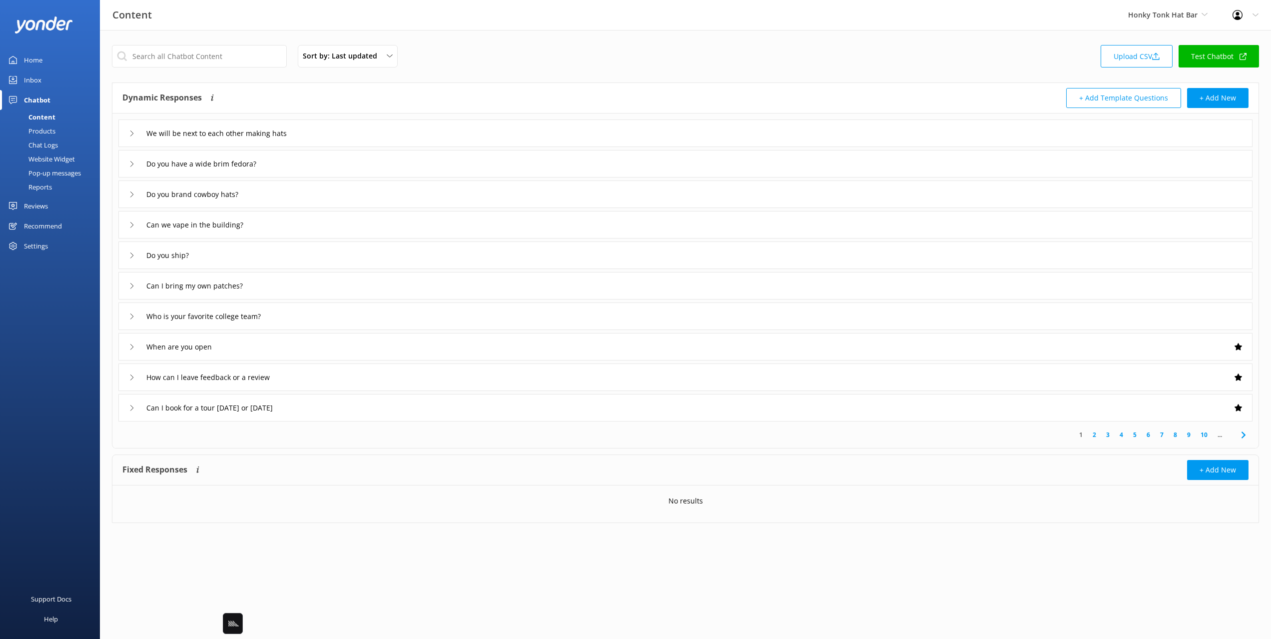
click at [307, 90] on div "Dynamic Responses Dynamic responses rely on the Large Language Model to create …" at bounding box center [403, 98] width 563 height 20
drag, startPoint x: 176, startPoint y: 56, endPoint x: 455, endPoint y: 65, distance: 279.5
click at [176, 56] on input "text" at bounding box center [199, 56] width 175 height 22
drag, startPoint x: 569, startPoint y: 61, endPoint x: 395, endPoint y: 113, distance: 181.5
click at [569, 61] on div "Sort by: Last updated Title Last updated Upload CSV Test Chatbot" at bounding box center [685, 59] width 1147 height 28
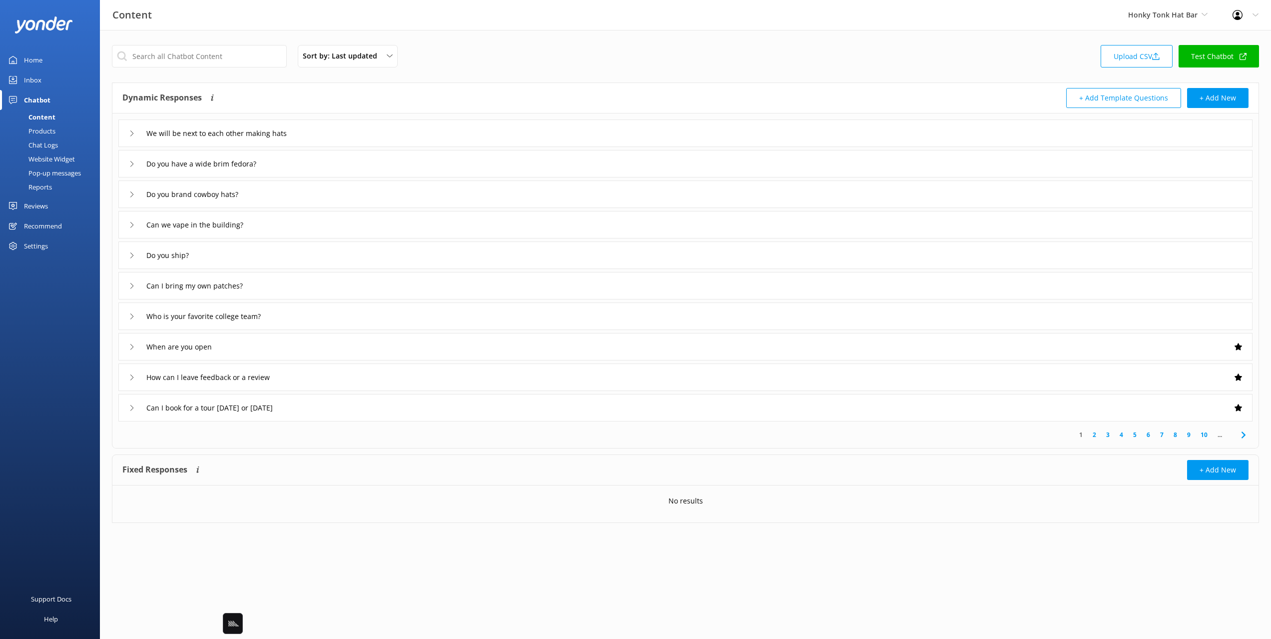
click at [124, 73] on div "Sort by: Last updated Title Last updated Upload CSV Test Chatbot" at bounding box center [685, 59] width 1147 height 28
click at [62, 145] on link "Chat Logs" at bounding box center [53, 145] width 94 height 14
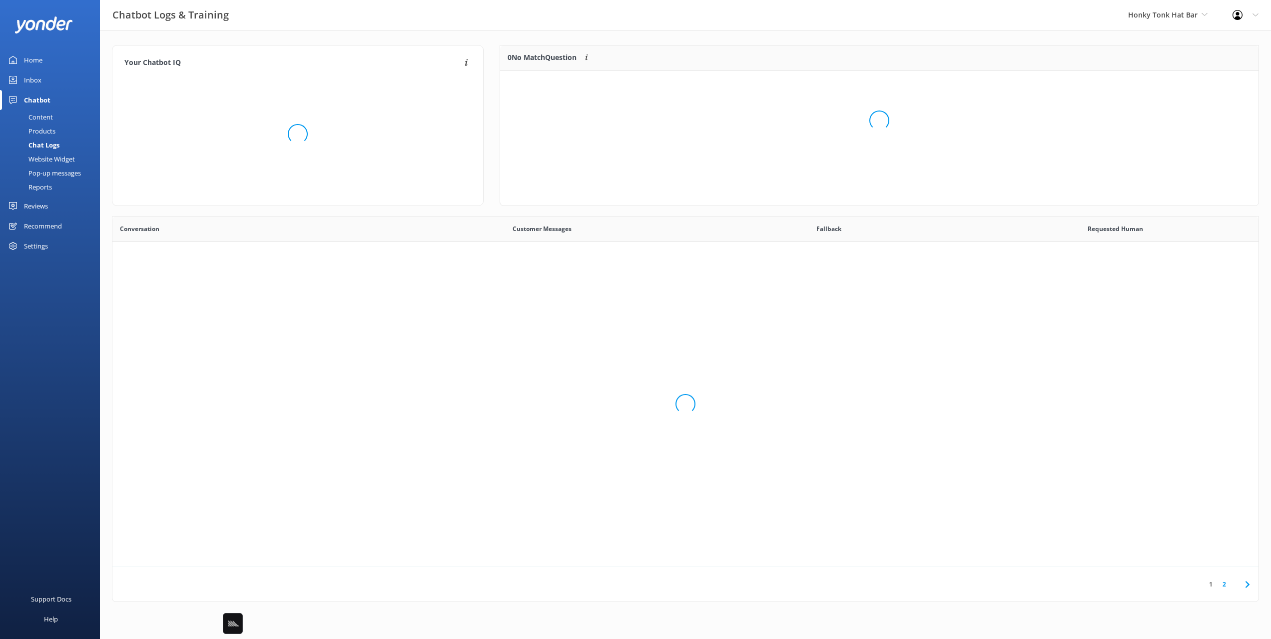
scroll to position [350, 1146]
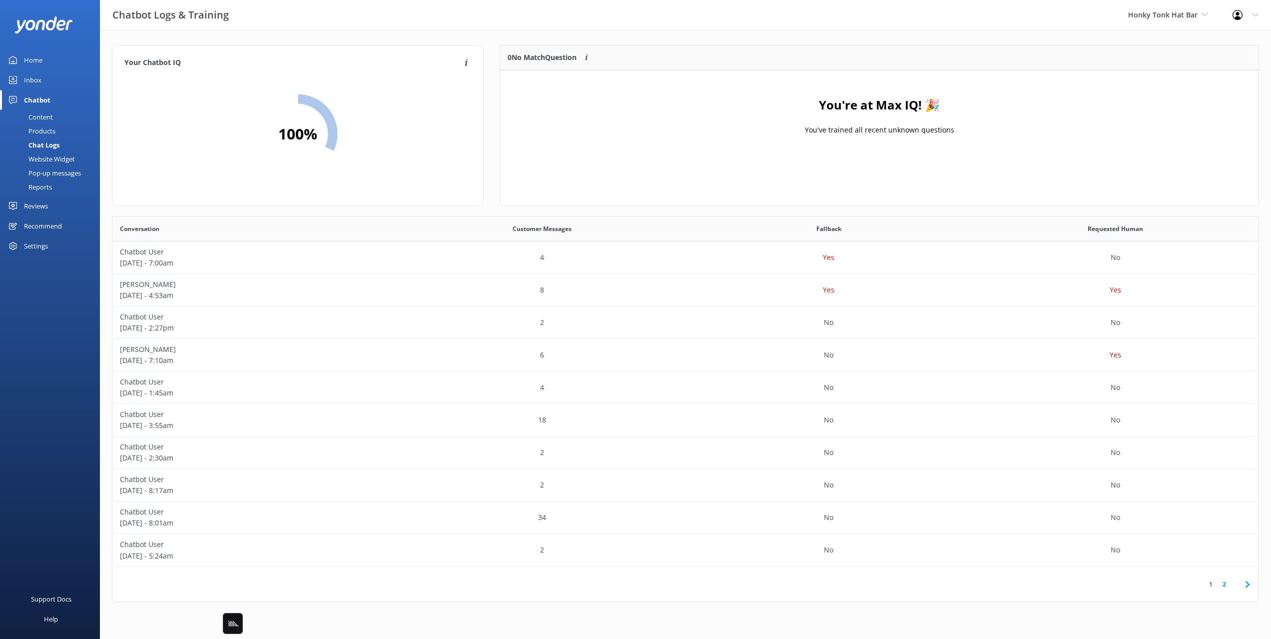
click at [686, 149] on div "You're at Max IQ! 🎉 You've trained all recent unknown questions" at bounding box center [879, 120] width 759 height 100
drag, startPoint x: 944, startPoint y: 127, endPoint x: 773, endPoint y: 100, distance: 173.4
click at [771, 99] on div "You're at Max IQ! 🎉 You've trained all recent unknown questions" at bounding box center [879, 120] width 759 height 100
drag, startPoint x: 219, startPoint y: 55, endPoint x: 225, endPoint y: 64, distance: 11.1
click at [219, 55] on div "Your Chatbot IQ Your Chatbot IQ is the percentage of trained FAQs against untra…" at bounding box center [298, 125] width 372 height 161
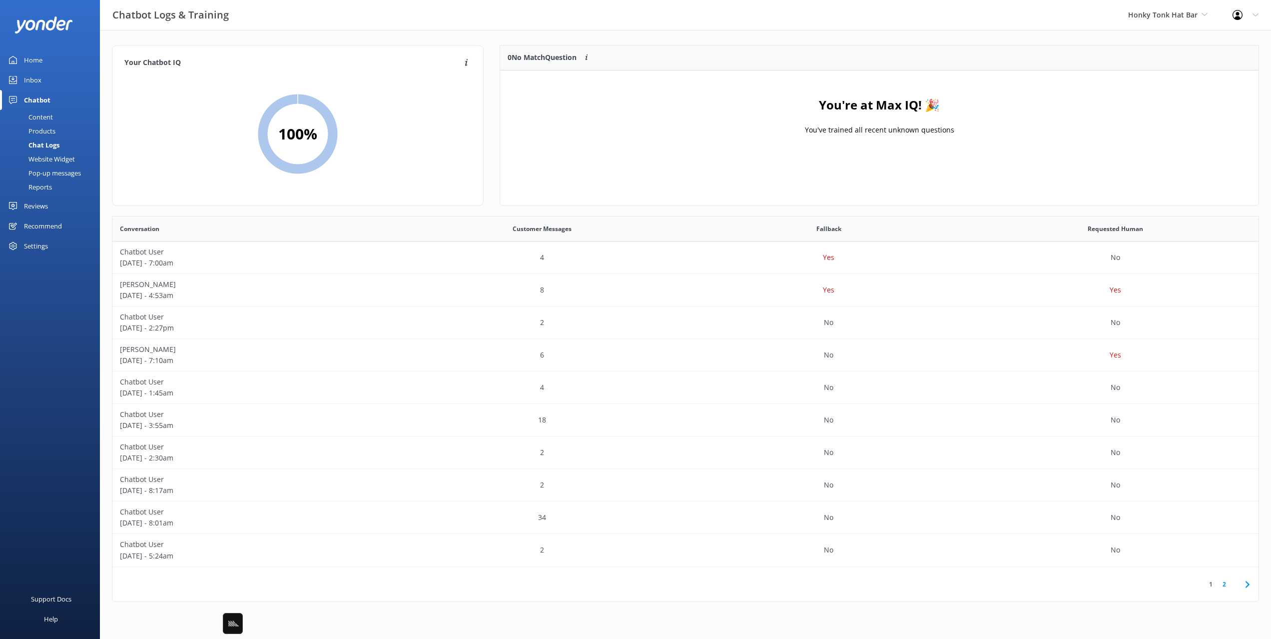
drag, startPoint x: 40, startPoint y: 79, endPoint x: 64, endPoint y: 80, distance: 24.0
click at [40, 79] on div "Inbox" at bounding box center [32, 80] width 17 height 20
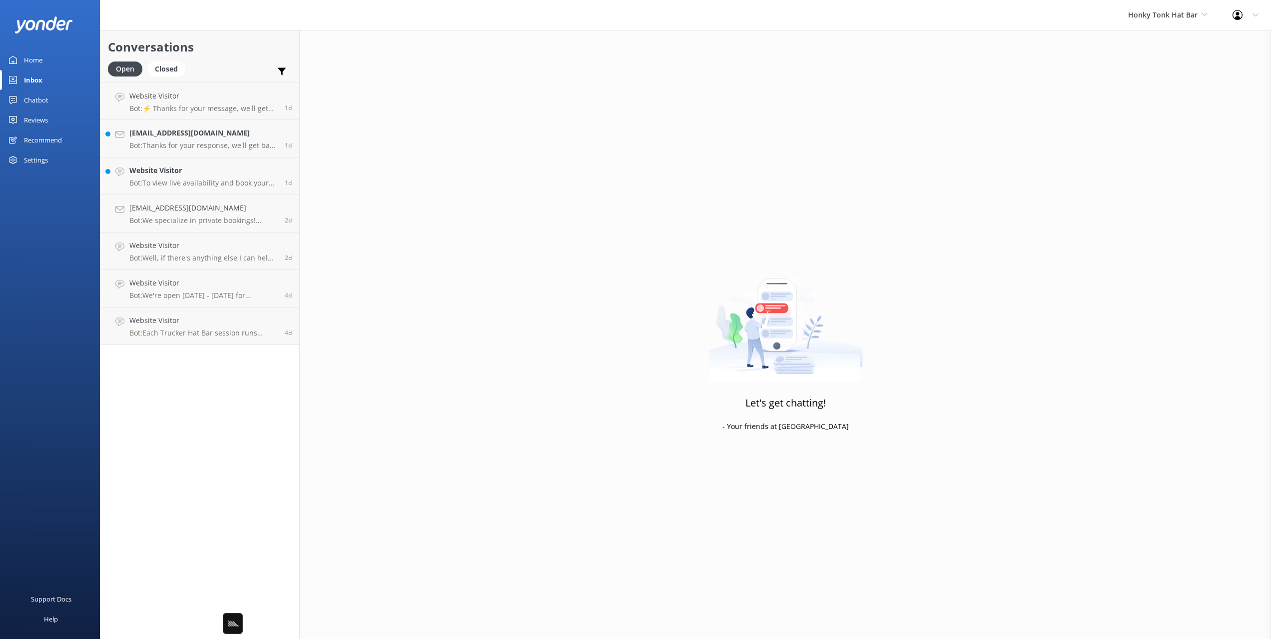
click at [231, 48] on h2 "Conversations" at bounding box center [200, 46] width 184 height 19
click at [153, 103] on div "Website Visitor Bot: ⚡ Thanks for your message, we'll get back to you as soon a…" at bounding box center [203, 100] width 148 height 21
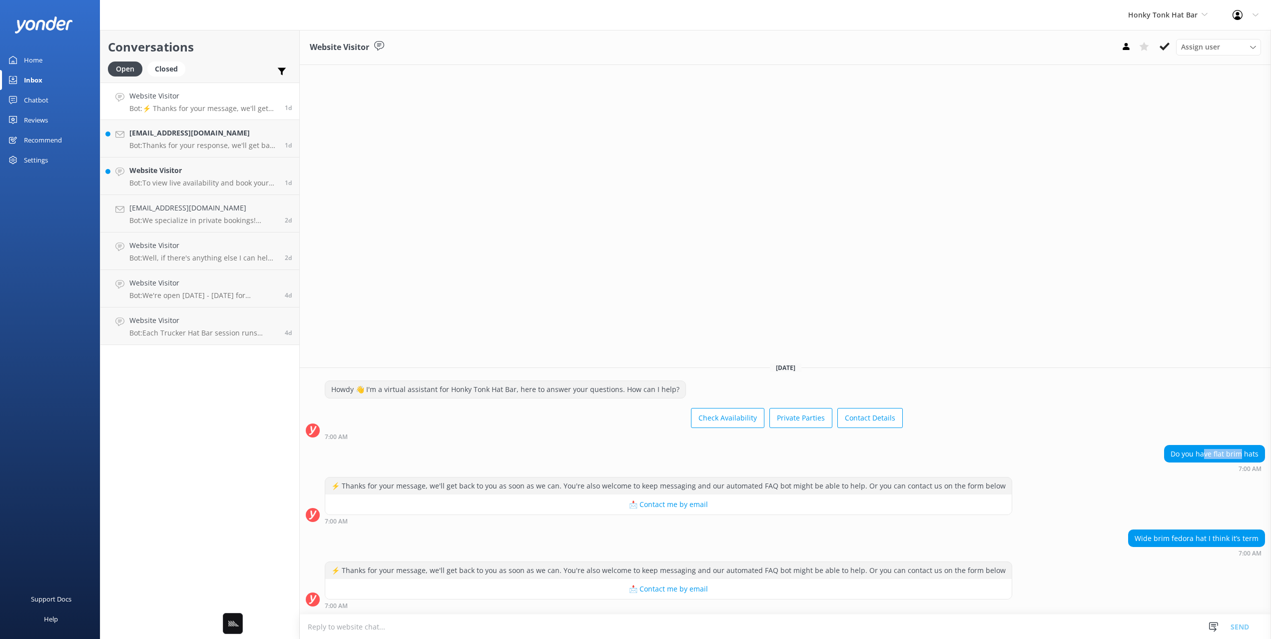
drag, startPoint x: 1231, startPoint y: 455, endPoint x: 1236, endPoint y: 461, distance: 7.8
click at [1242, 455] on div "Do you have flat brim hats" at bounding box center [1215, 453] width 100 height 17
click at [1102, 497] on div "⚡ Thanks for your message, we'll get back to you as soon as we can. You're also…" at bounding box center [785, 500] width 971 height 47
drag, startPoint x: 1184, startPoint y: 452, endPoint x: 1193, endPoint y: 527, distance: 75.9
click at [1224, 462] on div "Do you have flat brim hats" at bounding box center [1214, 454] width 101 height 18
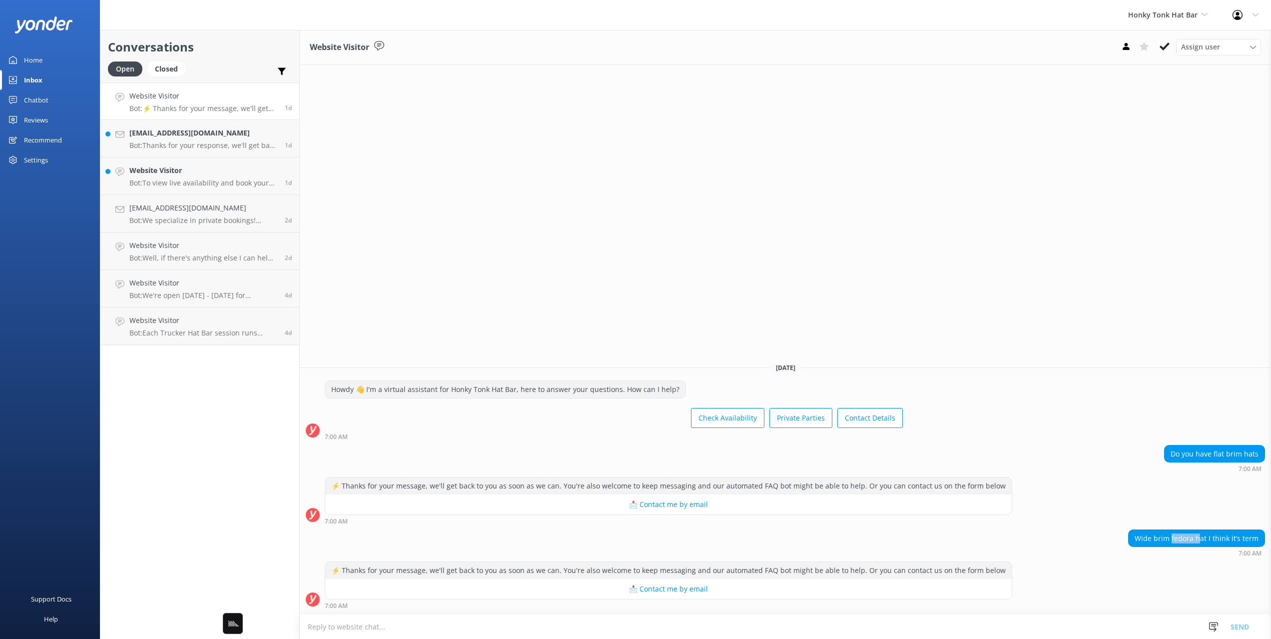
drag, startPoint x: 1184, startPoint y: 538, endPoint x: 1203, endPoint y: 538, distance: 19.5
click at [1203, 538] on div "Wide brim fedora hat I think it’s term" at bounding box center [1197, 538] width 136 height 17
click at [227, 142] on p "Bot: Thanks for your response, we'll get back to you as soon as we can during o…" at bounding box center [203, 145] width 148 height 9
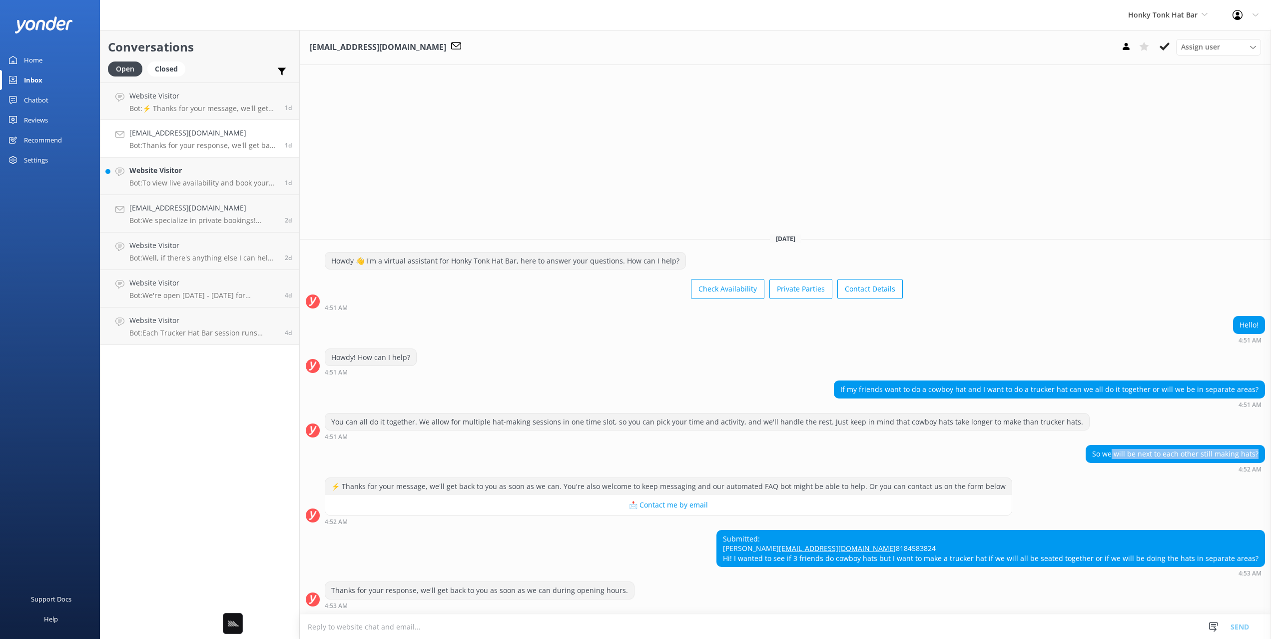
drag, startPoint x: 1117, startPoint y: 437, endPoint x: 1263, endPoint y: 435, distance: 145.9
click at [1263, 445] on div "So we will be next to each other still making hats?" at bounding box center [1175, 453] width 178 height 17
click at [926, 530] on div "Submitted: Lisa grneyedgirl@icloud.com 8184583824 Hi! I wanted to see if 3 frie…" at bounding box center [991, 548] width 548 height 36
click at [192, 162] on link "Website Visitor Bot: To view live availability and book your Honky Tonk Hat Bar…" at bounding box center [199, 175] width 199 height 37
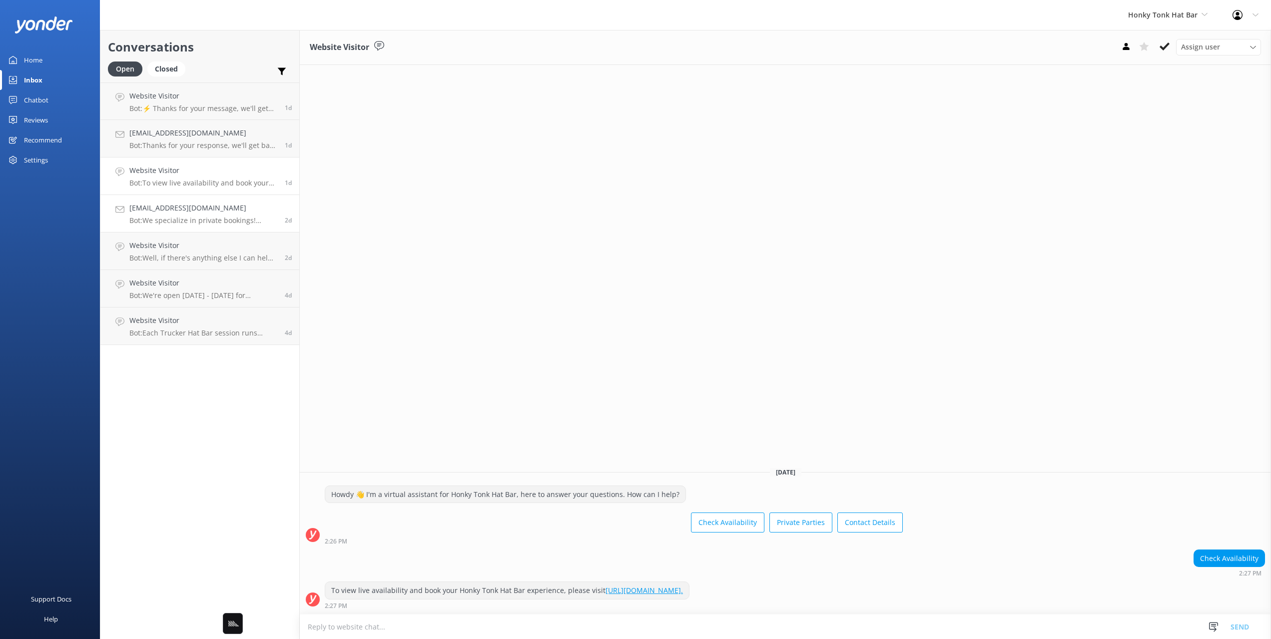
click at [186, 212] on h4 "Lambdabetaalpha@gmail.org" at bounding box center [203, 207] width 148 height 11
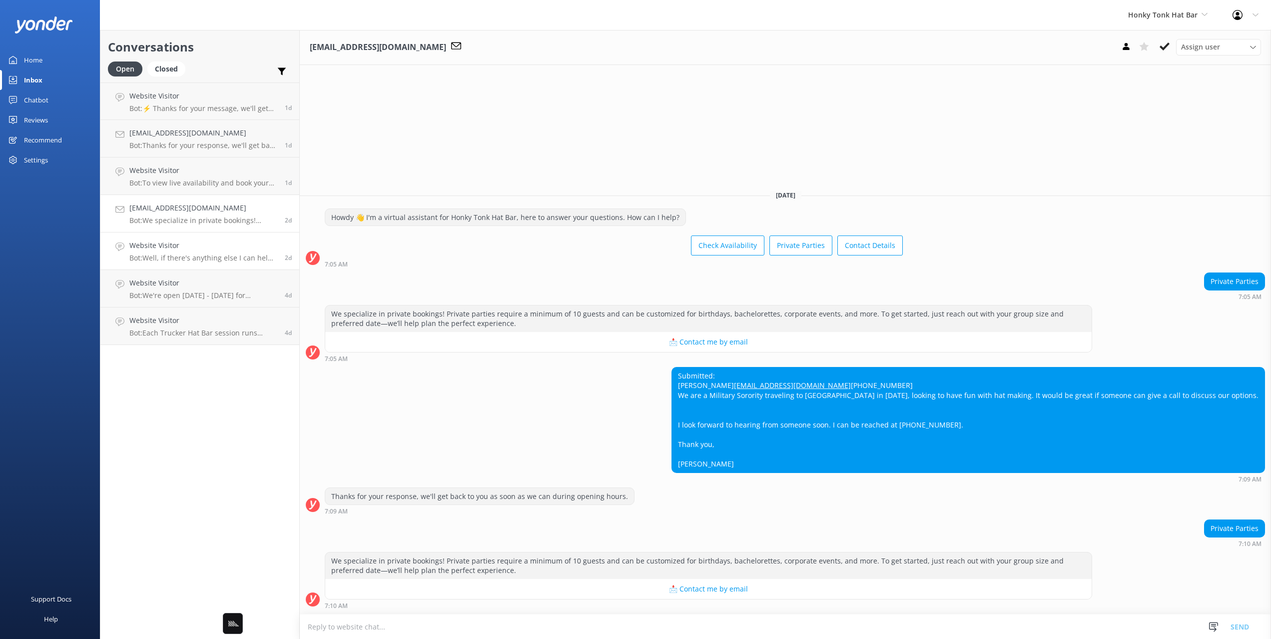
click at [195, 246] on h4 "Website Visitor" at bounding box center [203, 245] width 148 height 11
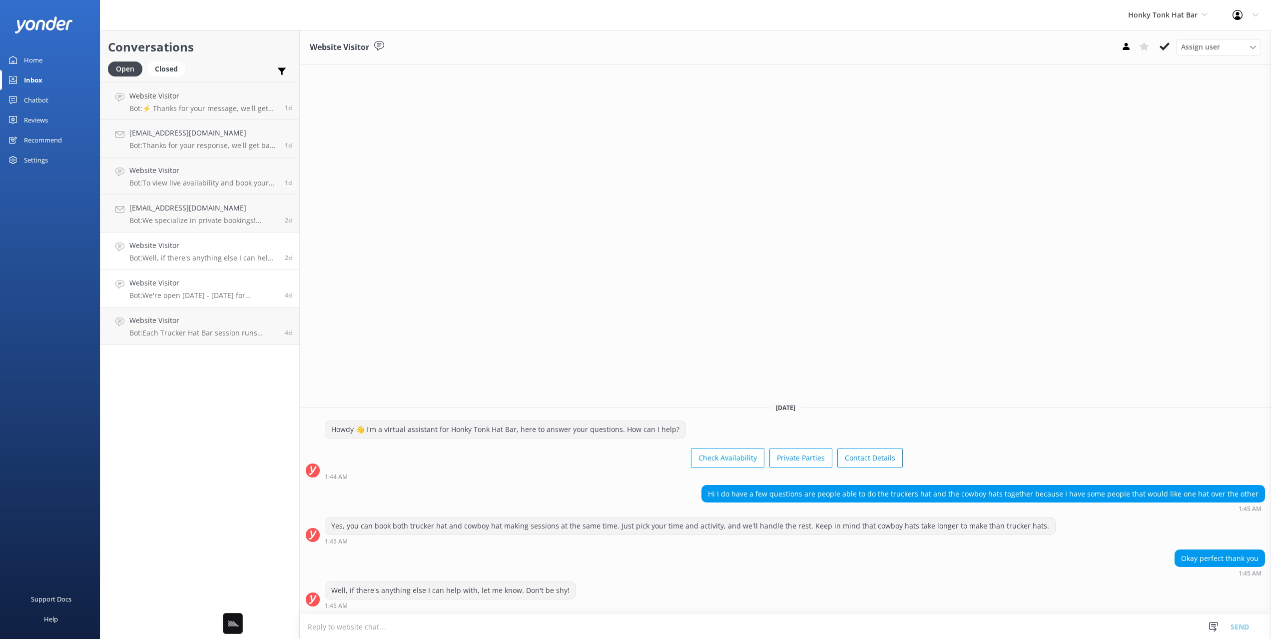
click at [209, 293] on p "Bot: We're open Monday - Sunday for appointments. We also accept walk-ins on Fr…" at bounding box center [203, 295] width 148 height 9
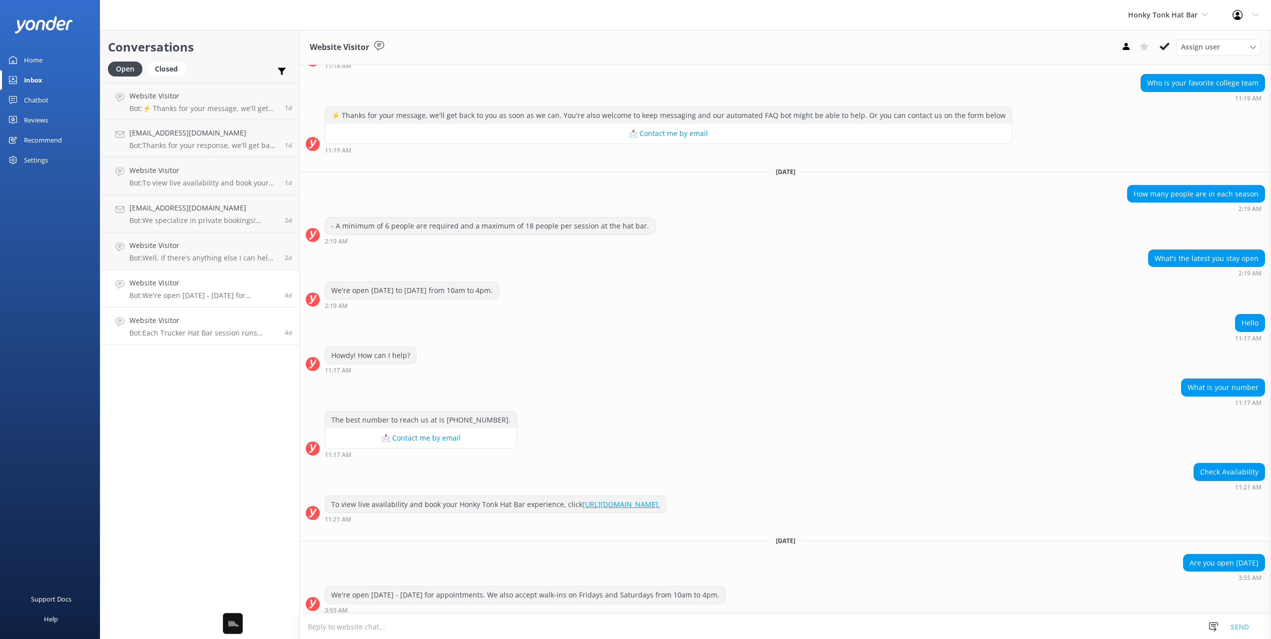
scroll to position [235, 0]
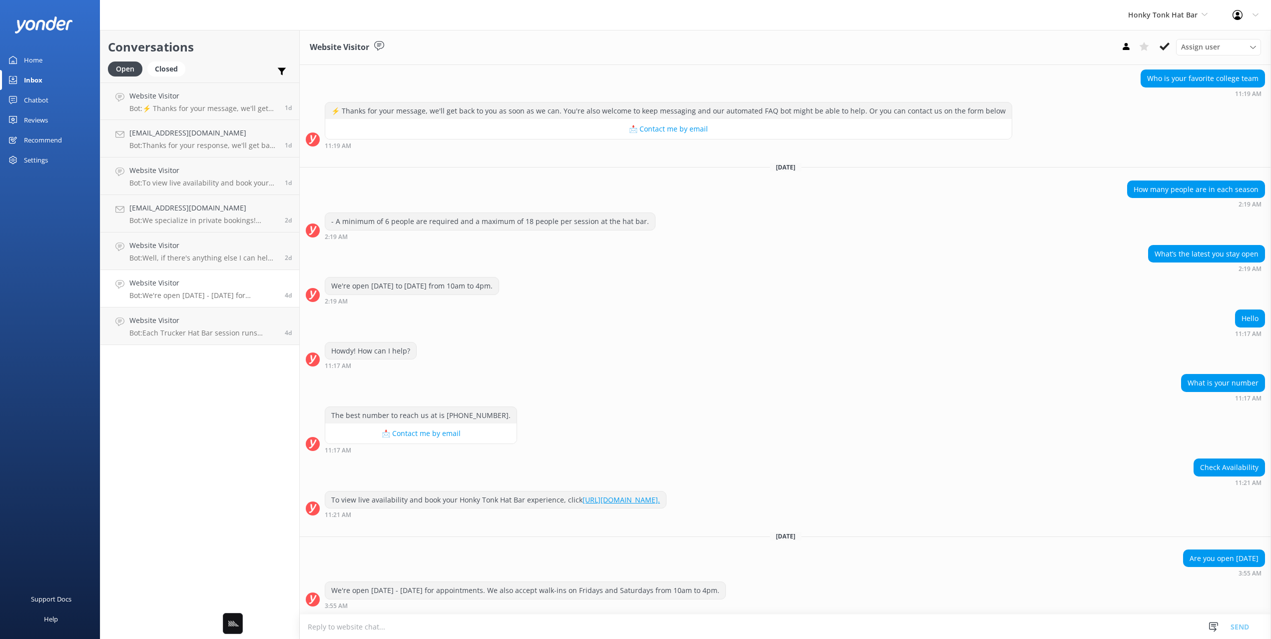
click at [224, 55] on h2 "Conversations" at bounding box center [200, 46] width 184 height 19
drag, startPoint x: 55, startPoint y: 228, endPoint x: 62, endPoint y: 228, distance: 7.5
click at [55, 228] on div "Home Inbox Chatbot Content Products Chat Logs Website Widget Pop-up messages Re…" at bounding box center [50, 159] width 100 height 319
click at [225, 48] on h2 "Conversations" at bounding box center [200, 46] width 184 height 19
drag, startPoint x: 291, startPoint y: 21, endPoint x: 129, endPoint y: 123, distance: 191.1
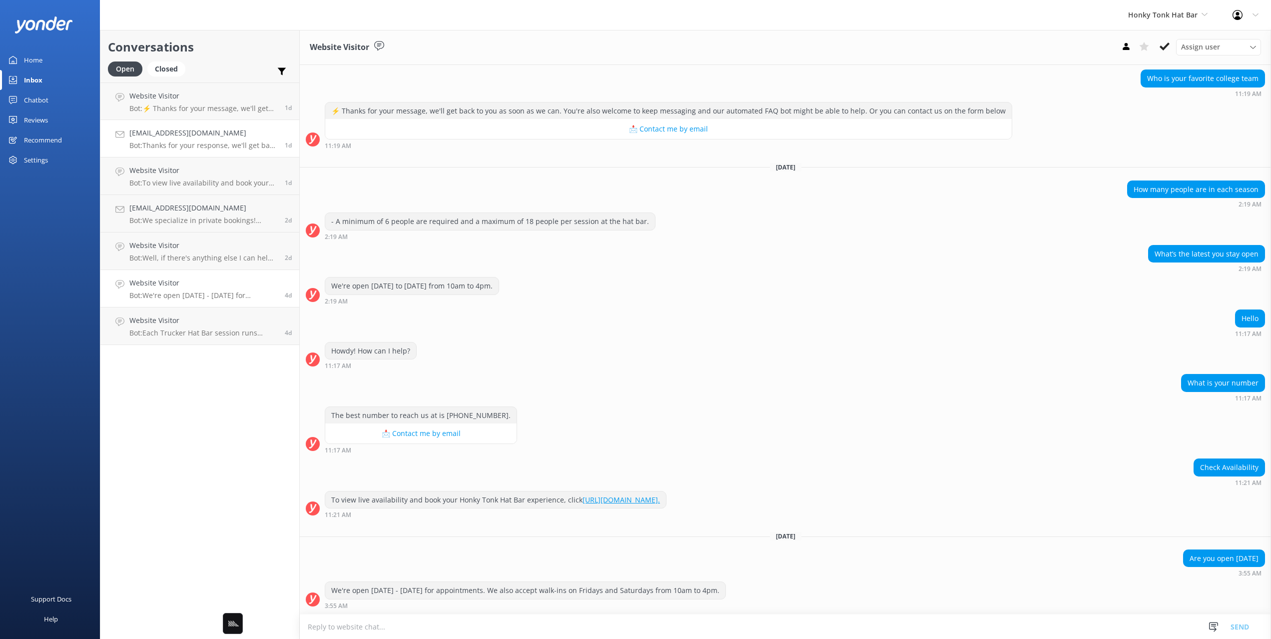
click at [291, 21] on div "Honky Tonk Hat Bar Black Cat Cruises Banff Airporter International Antarctic Ce…" at bounding box center [635, 15] width 1271 height 30
click at [38, 100] on div "Chatbot" at bounding box center [36, 100] width 24 height 20
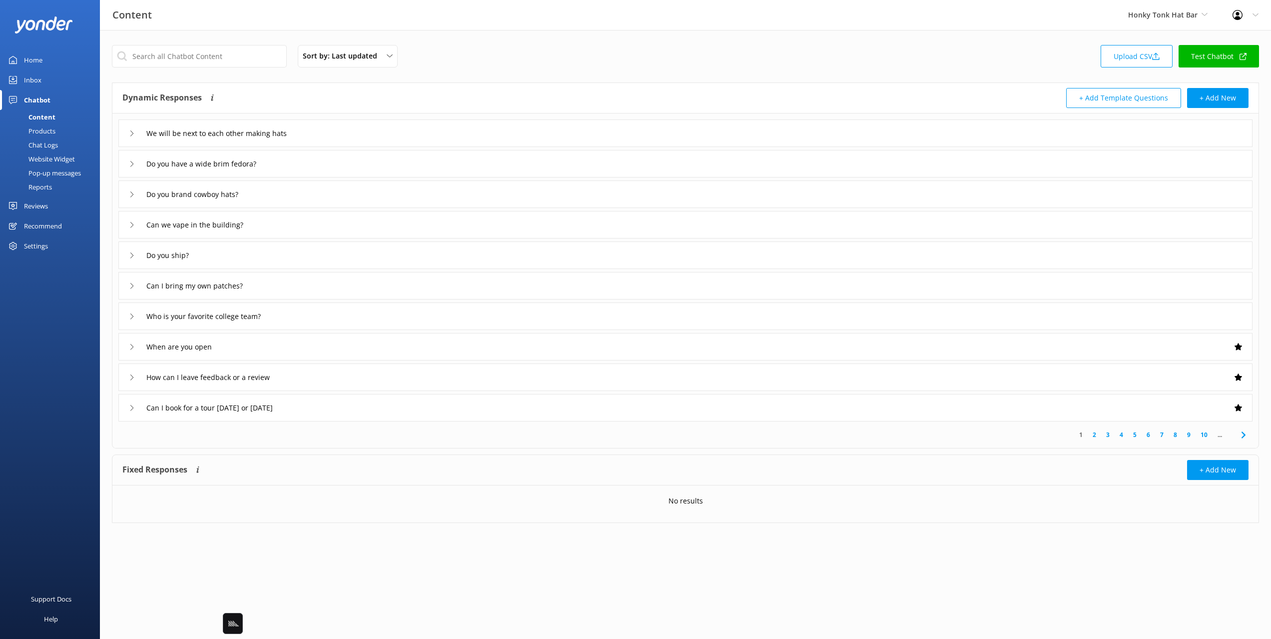
click at [42, 186] on div "Reports" at bounding box center [29, 187] width 46 height 14
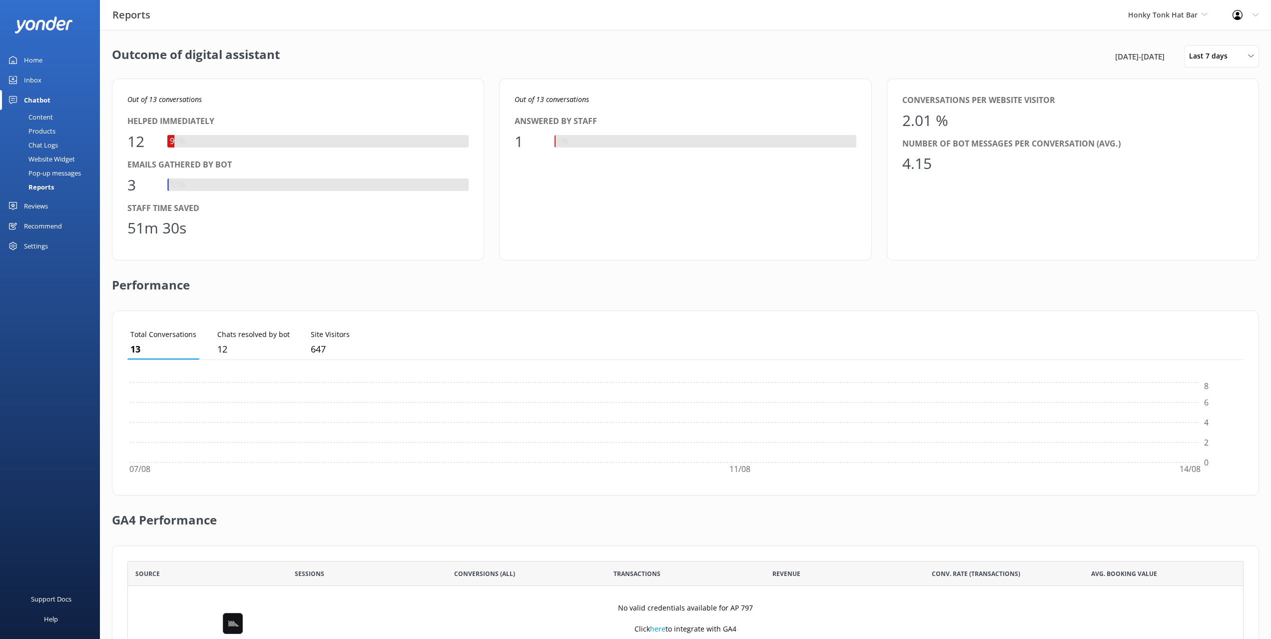
scroll to position [100, 1116]
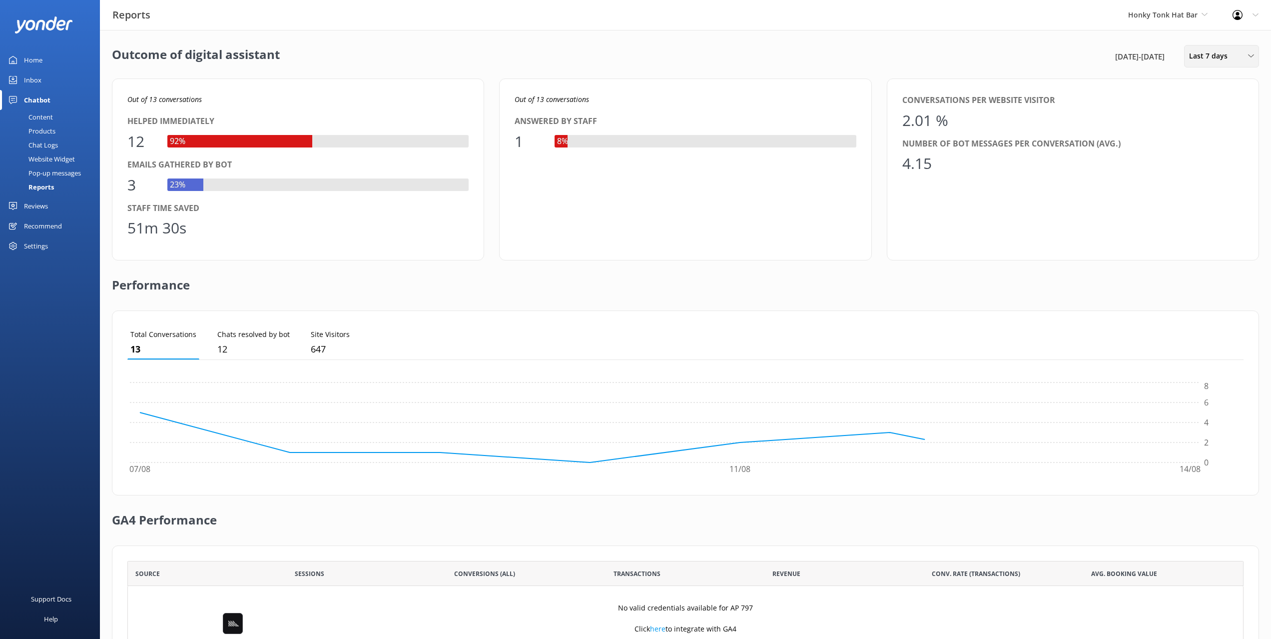
drag, startPoint x: 1234, startPoint y: 42, endPoint x: 1228, endPoint y: 49, distance: 9.5
click at [1234, 42] on div "Outcome of digital assistant 8th Aug 25 - 15th Aug 25 Last 7 days Last 7 days L…" at bounding box center [685, 363] width 1171 height 667
click at [1225, 55] on span "Last 7 days" at bounding box center [1211, 55] width 44 height 11
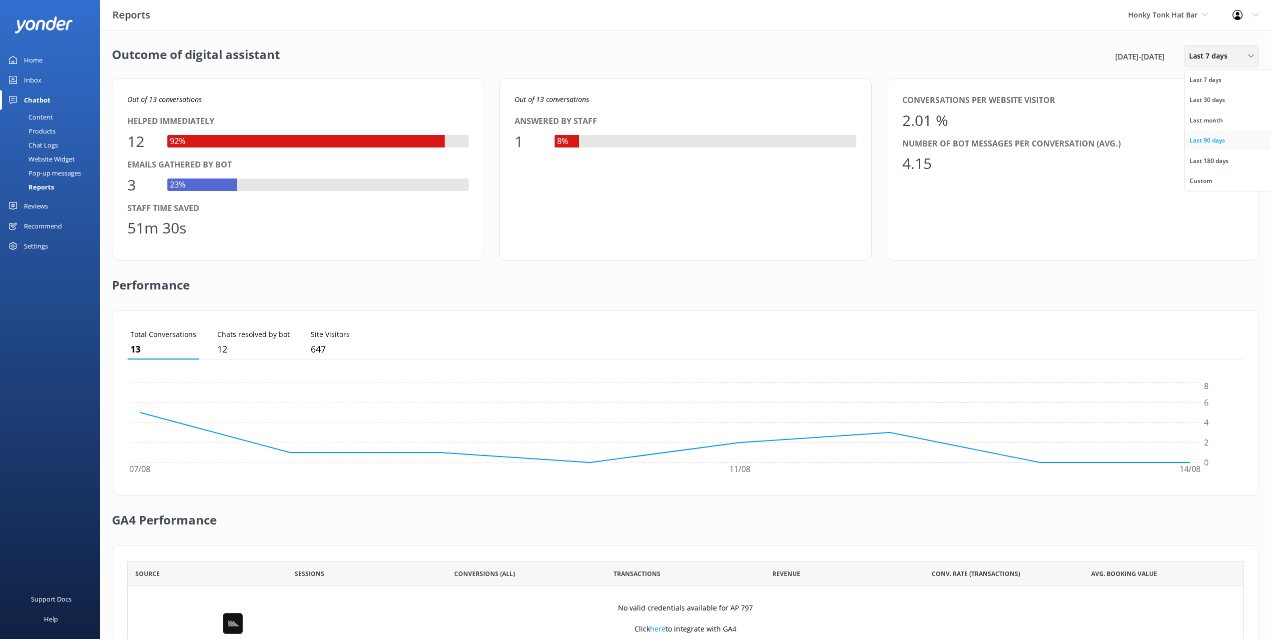
click at [1207, 141] on div "Last 90 days" at bounding box center [1207, 140] width 35 height 10
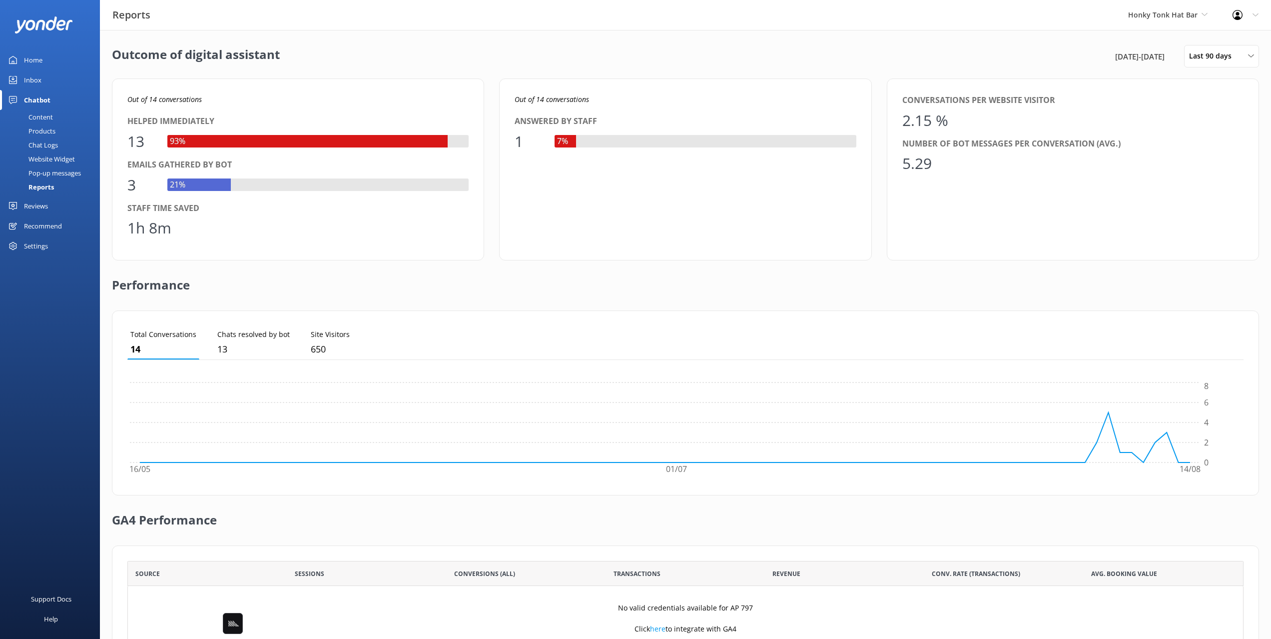
click at [165, 104] on div "Out of 14 conversations Helped immediately 13 93% Emails gathered by bot 3 21% …" at bounding box center [298, 169] width 372 height 182
click at [151, 98] on icon "Out of 14 conversations" at bounding box center [164, 98] width 74 height 9
copy icon "14"
click at [1119, 41] on div "Outcome of digital assistant 17th May 25 - 15th Aug 25 Last 90 days Last 7 days…" at bounding box center [685, 363] width 1171 height 667
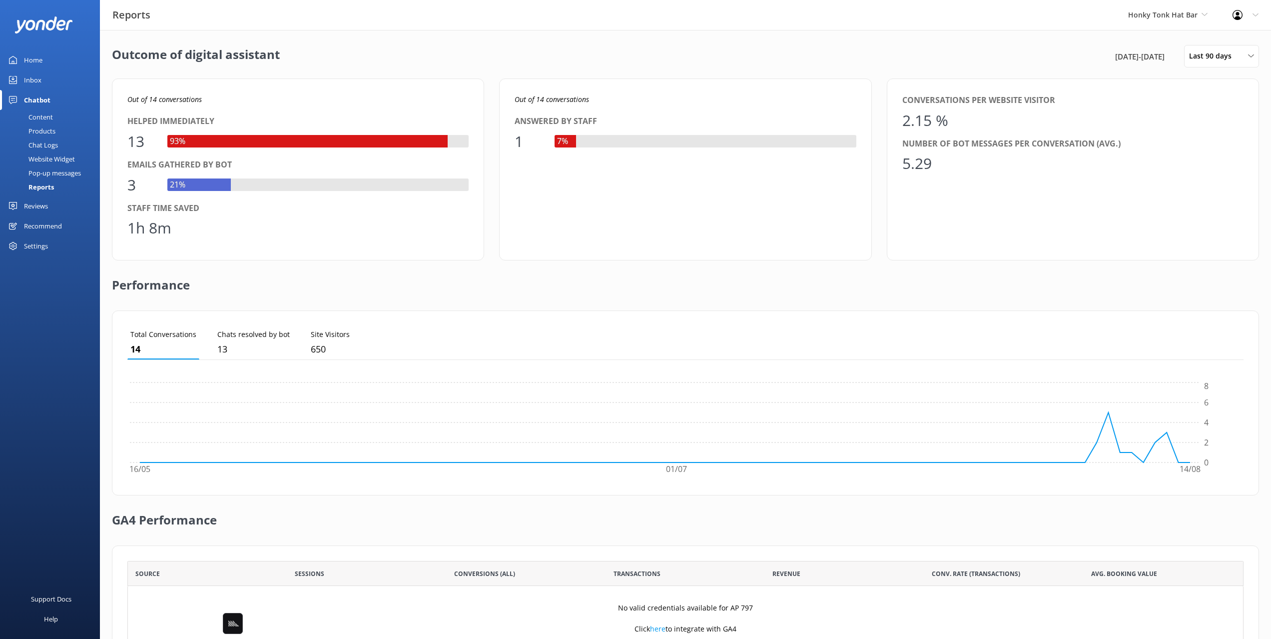
click at [1135, 22] on div "Honky Tonk Hat Bar Black Cat Cruises Banff Airporter International Antarctic Ce…" at bounding box center [1168, 15] width 104 height 30
click at [1157, 261] on link "Cherokee Cannabis Tours" at bounding box center [1166, 273] width 100 height 24
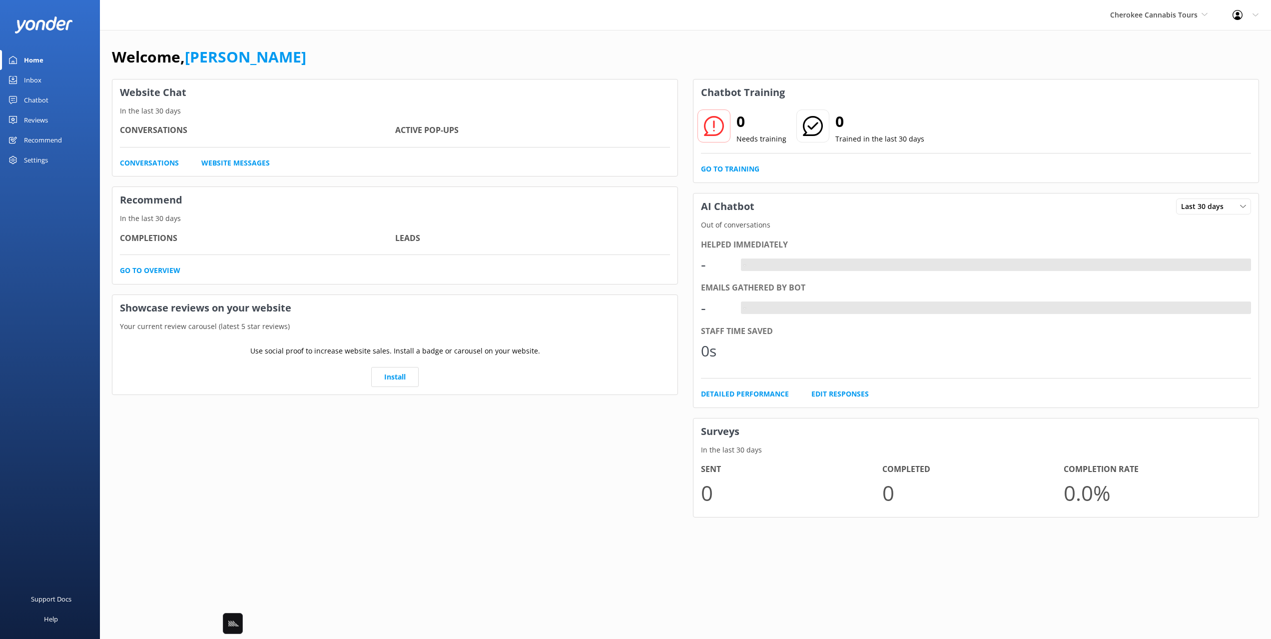
click at [623, 1] on div "Cherokee Cannabis Tours Black Cat Cruises Banff Airporter International Antarct…" at bounding box center [635, 15] width 1271 height 30
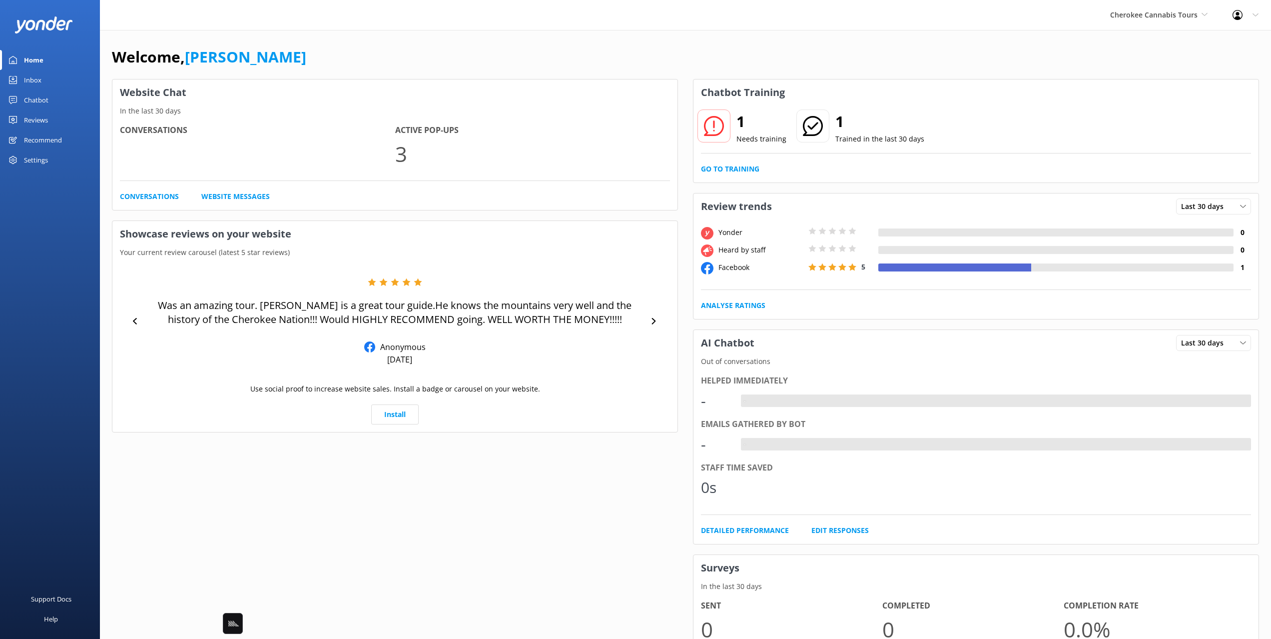
drag, startPoint x: 302, startPoint y: 45, endPoint x: 225, endPoint y: 62, distance: 78.8
click at [301, 45] on div "Welcome, Mikayla" at bounding box center [685, 62] width 1147 height 34
click at [55, 78] on link "Inbox" at bounding box center [50, 80] width 100 height 20
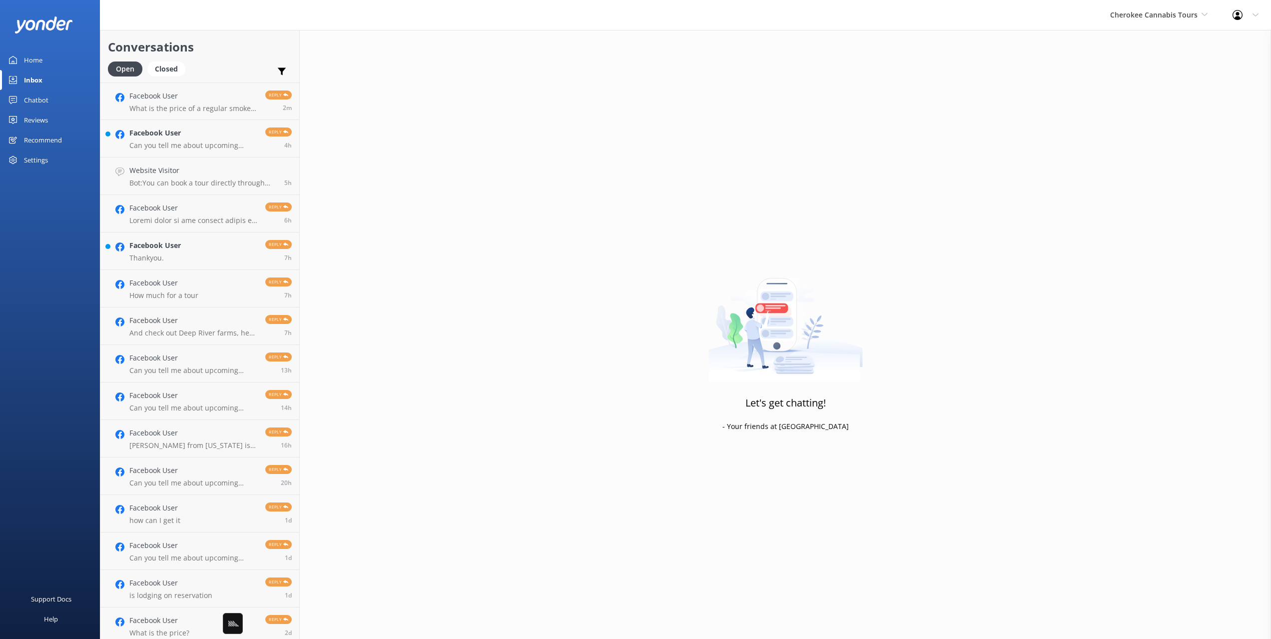
click at [227, 55] on h2 "Conversations" at bounding box center [200, 46] width 184 height 19
drag, startPoint x: 148, startPoint y: 106, endPoint x: 161, endPoint y: 105, distance: 13.5
click at [148, 106] on p "What is the price of a regular smoke tour" at bounding box center [193, 108] width 128 height 9
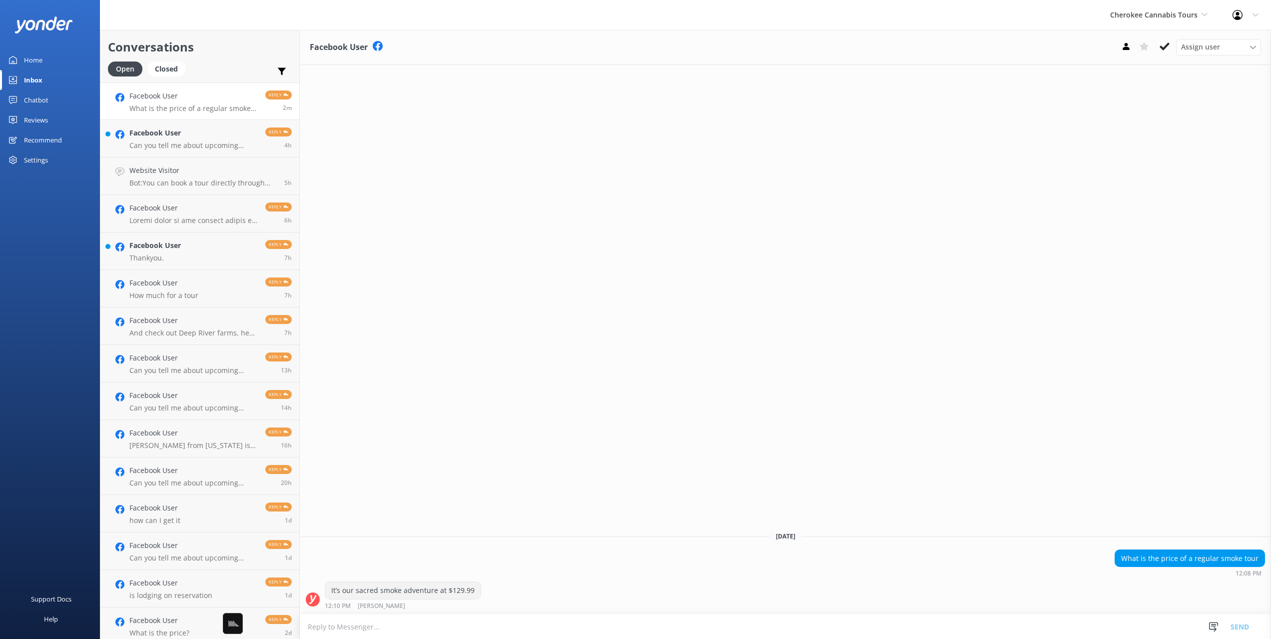
click at [591, 230] on div "Facebook User Assign user Reservations Nina Today What is the price of a regula…" at bounding box center [785, 334] width 971 height 609
click at [198, 138] on h4 "Facebook User" at bounding box center [193, 132] width 128 height 11
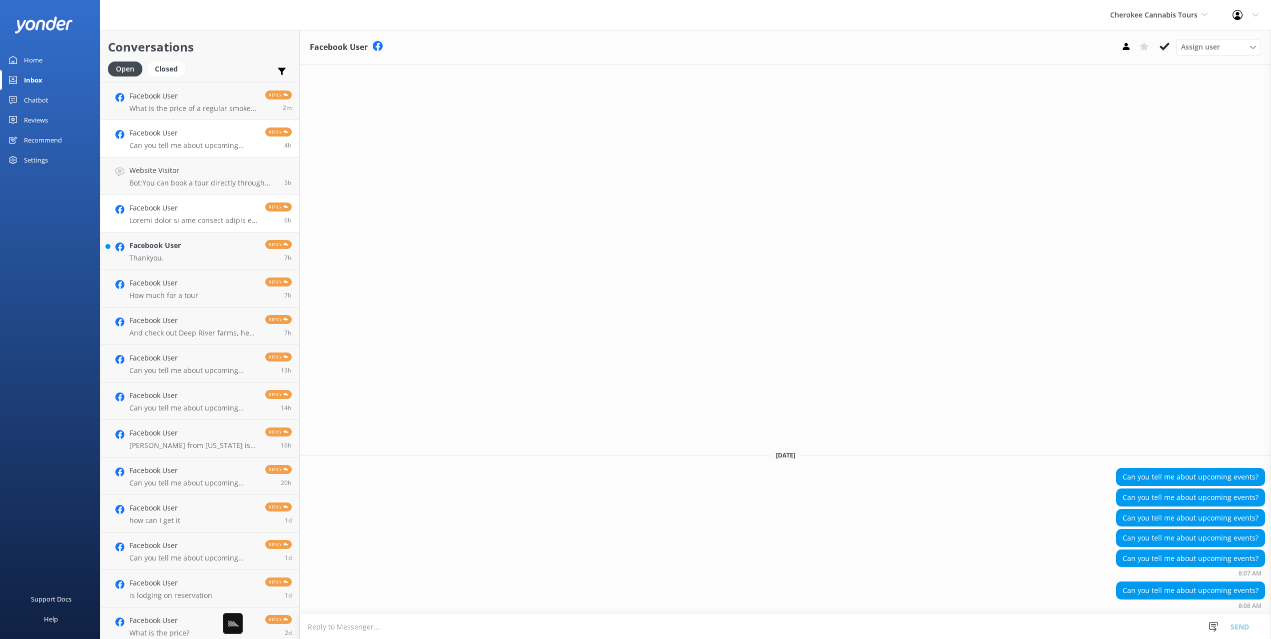
click at [186, 216] on p at bounding box center [193, 220] width 128 height 9
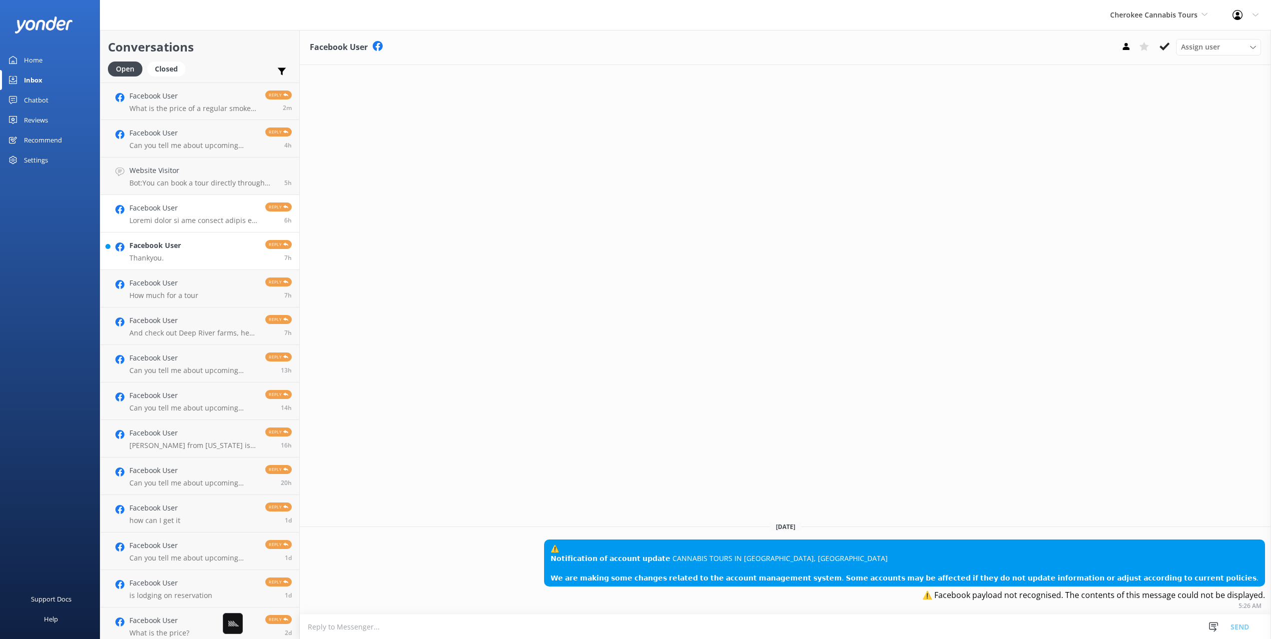
click at [192, 245] on link "Facebook User Thankyou. Reply 7h" at bounding box center [199, 250] width 199 height 37
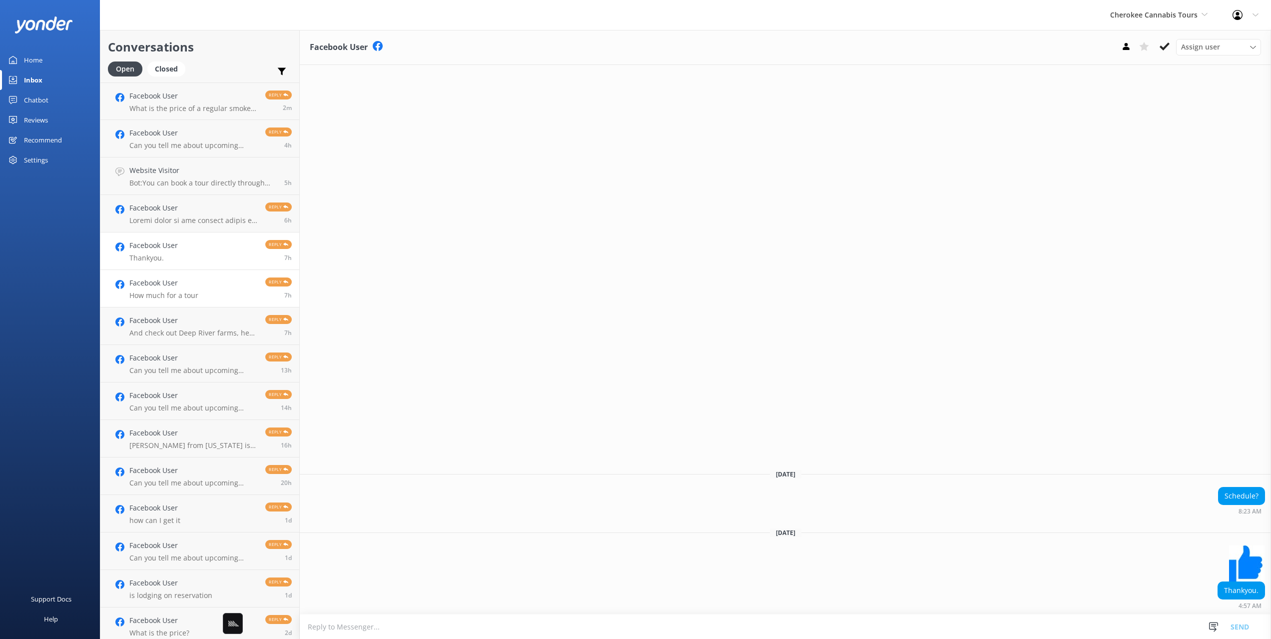
click at [199, 279] on link "Facebook User How much for a tour Reply 7h" at bounding box center [199, 288] width 199 height 37
click at [200, 320] on h4 "Facebook User" at bounding box center [193, 320] width 128 height 11
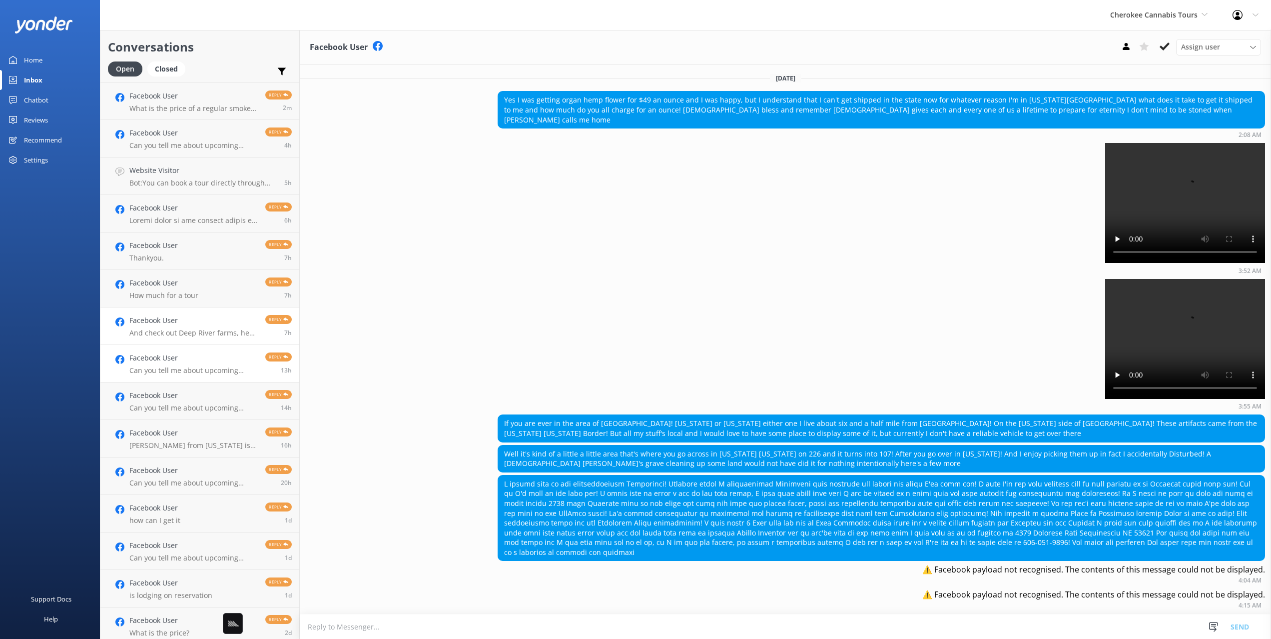
scroll to position [61, 0]
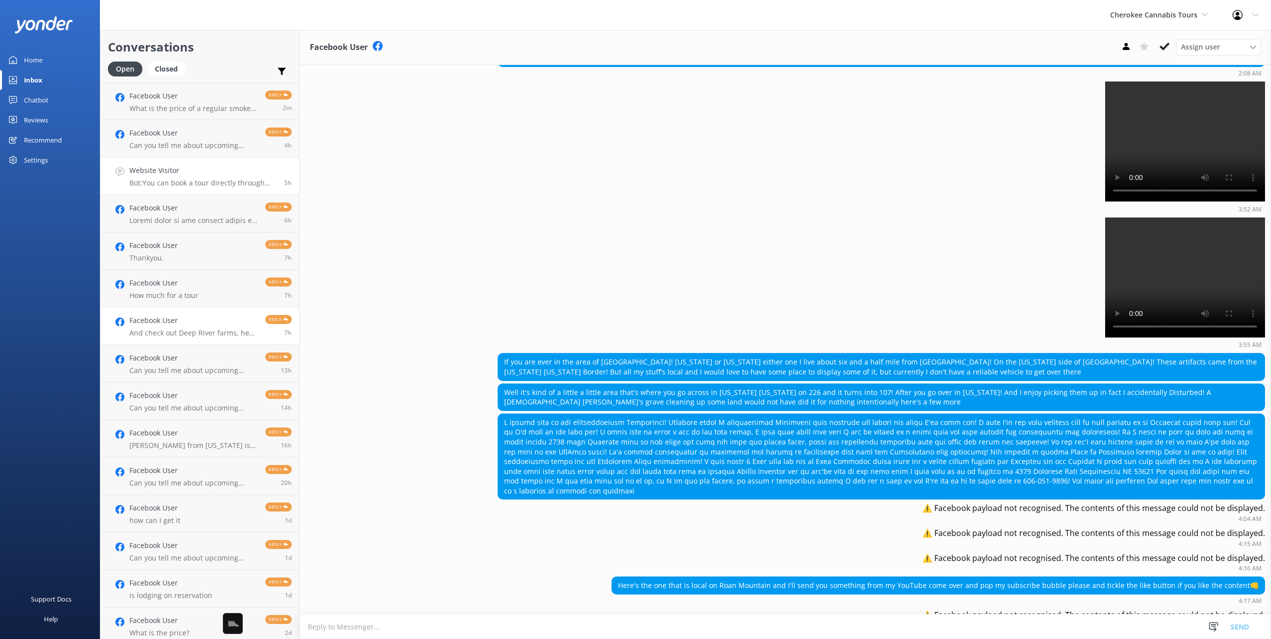
click at [174, 171] on h4 "Website Visitor" at bounding box center [202, 170] width 147 height 11
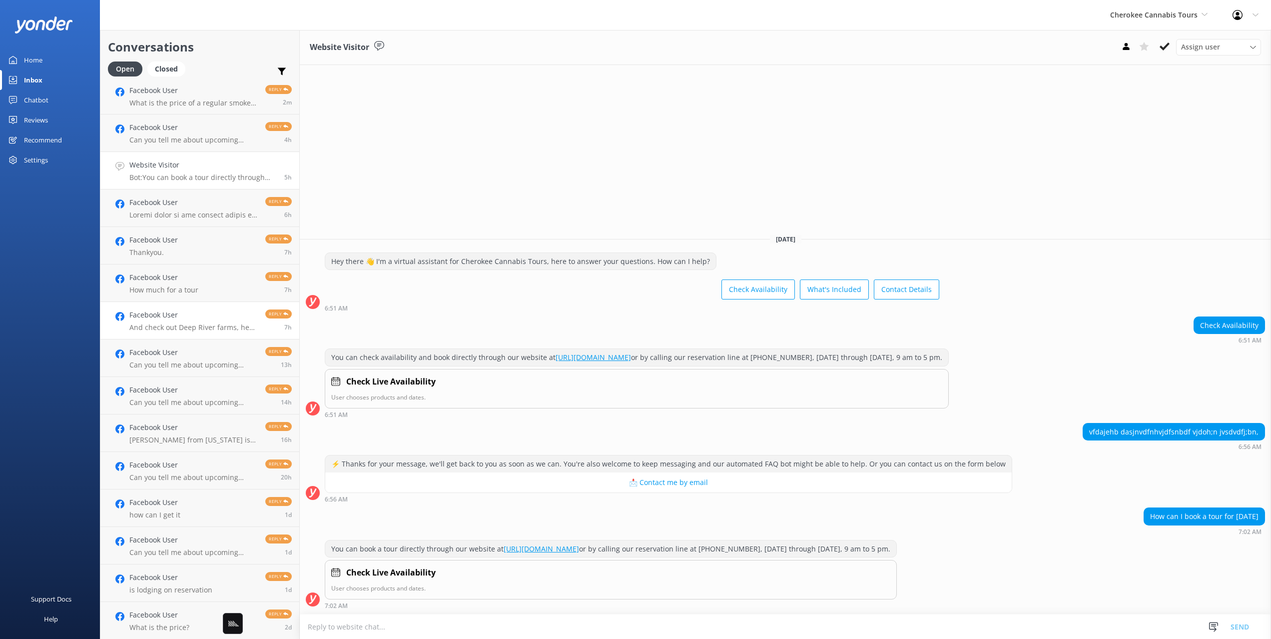
scroll to position [3, 0]
click at [227, 338] on link "Facebook User And check out Deep River farms, he has some really revealing cont…" at bounding box center [199, 322] width 199 height 37
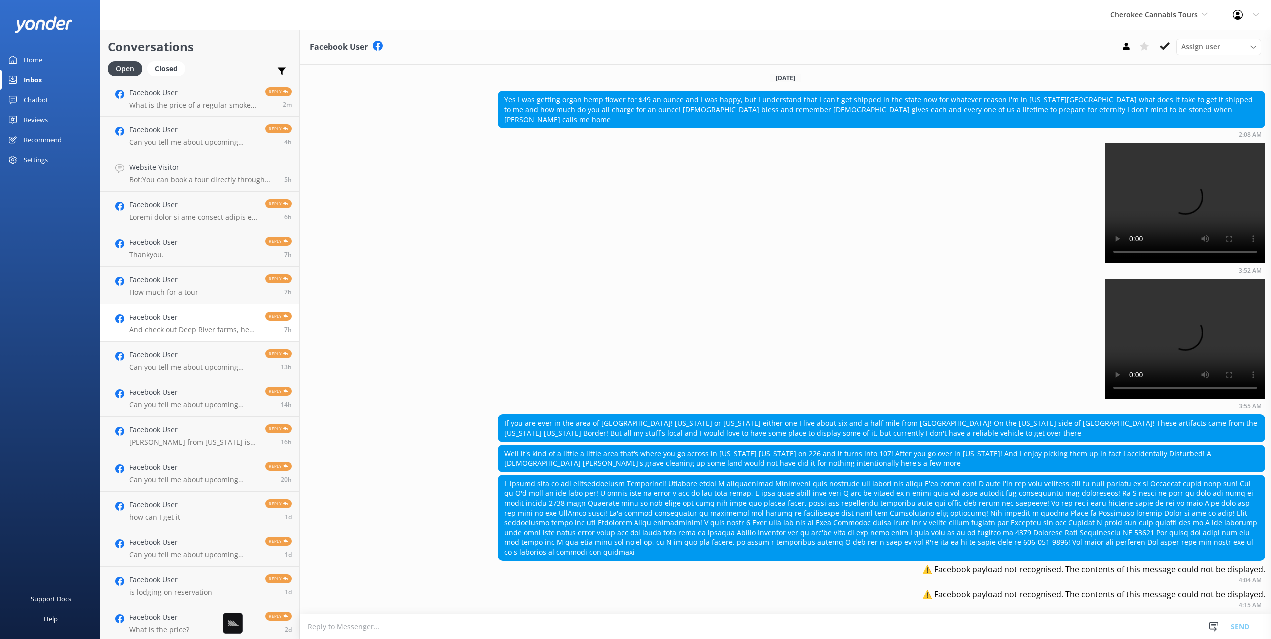
scroll to position [61, 0]
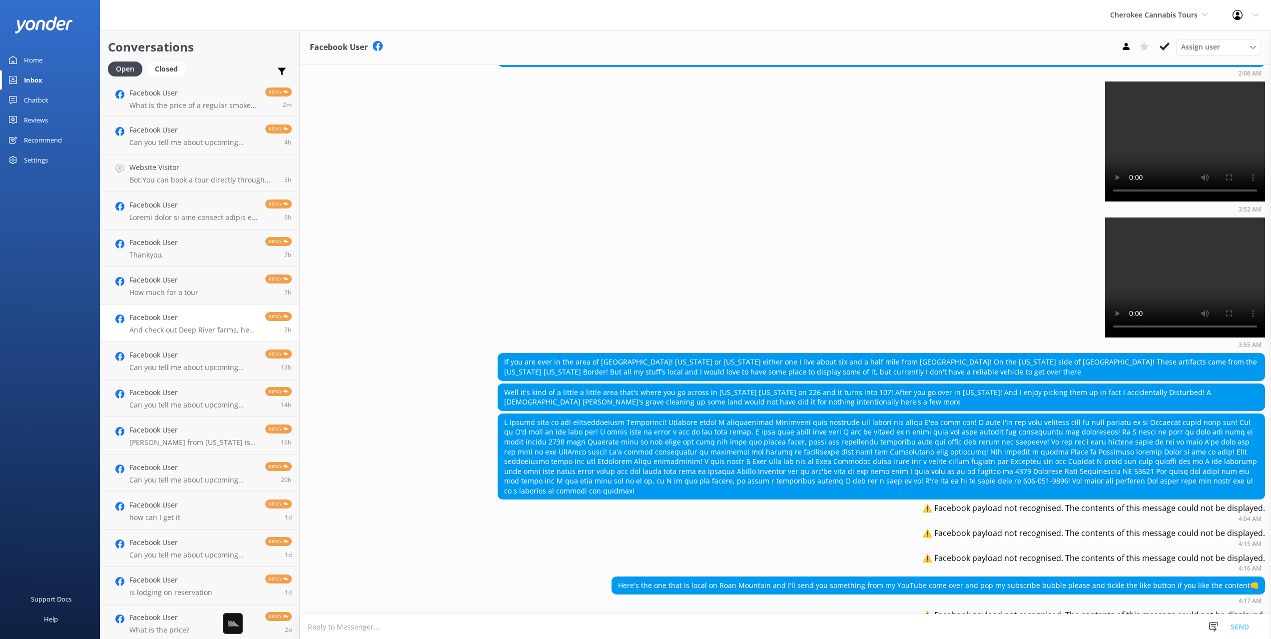
drag, startPoint x: 993, startPoint y: 136, endPoint x: 1085, endPoint y: 260, distance: 153.9
click at [1090, 261] on div "Today Yes I was getting organ hemp flower for $49 an ounce and I was happy, but…" at bounding box center [785, 318] width 971 height 630
drag, startPoint x: 942, startPoint y: 207, endPoint x: 927, endPoint y: 246, distance: 42.1
click at [942, 217] on div "3:55 AM" at bounding box center [785, 282] width 971 height 131
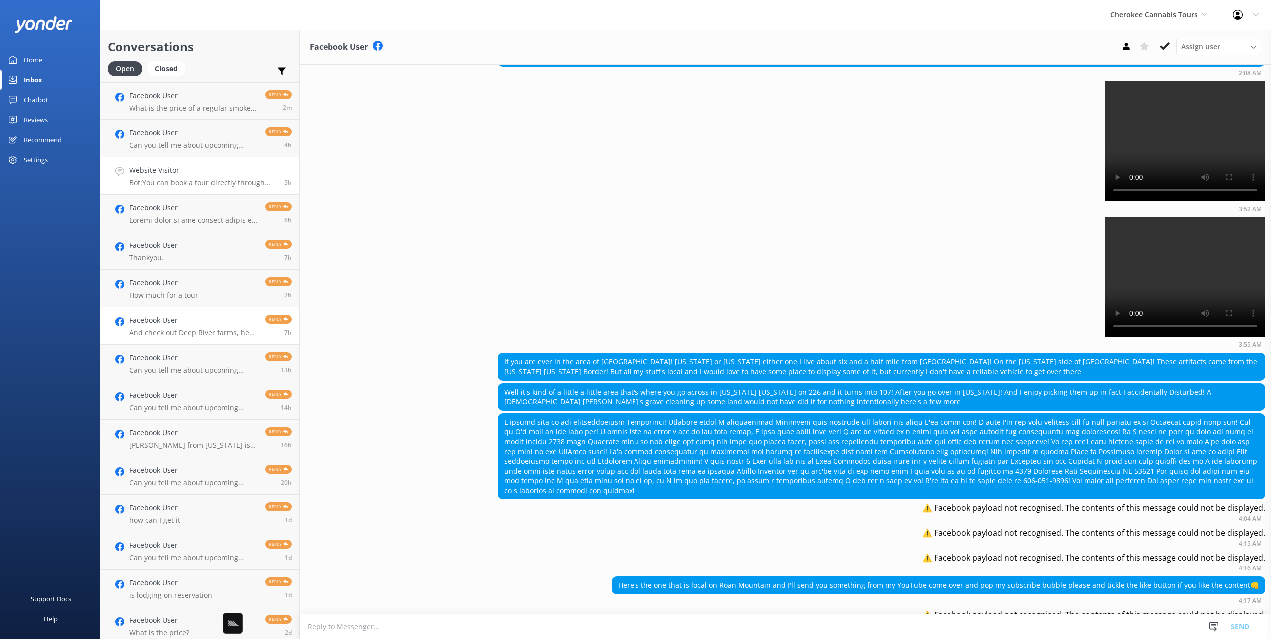
click at [187, 180] on p "Bot: You can book a tour directly through our website at https://fareharbor.com…" at bounding box center [202, 182] width 147 height 9
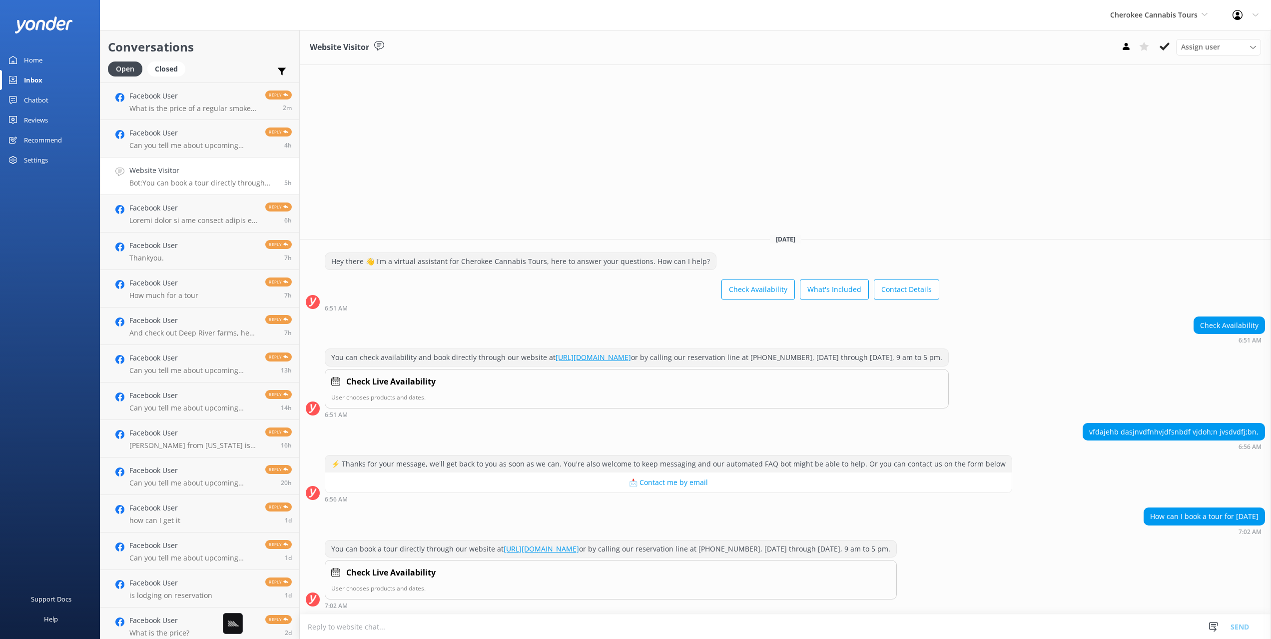
click at [40, 97] on div "Chatbot" at bounding box center [36, 100] width 24 height 20
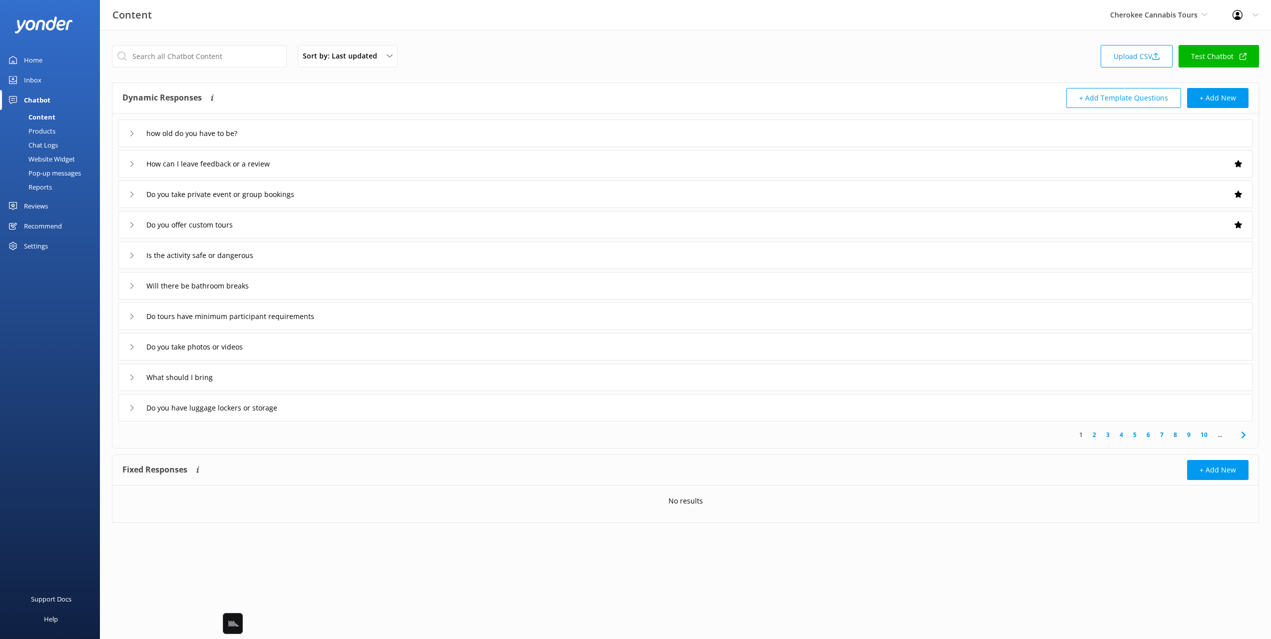
click at [300, 106] on div "Dynamic Responses Dynamic responses rely on the Large Language Model to create …" at bounding box center [403, 98] width 563 height 20
click at [291, 142] on div "how old do you have to be?" at bounding box center [685, 132] width 1134 height 27
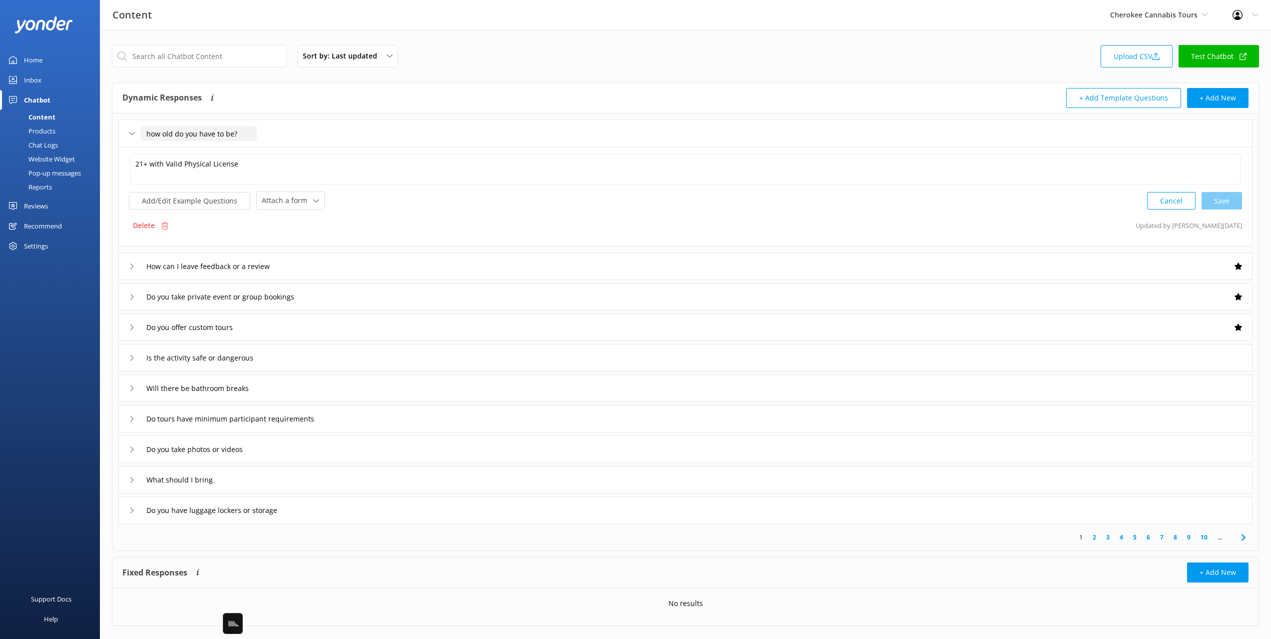
click at [151, 133] on input "how old do you have to be?" at bounding box center [199, 133] width 116 height 15
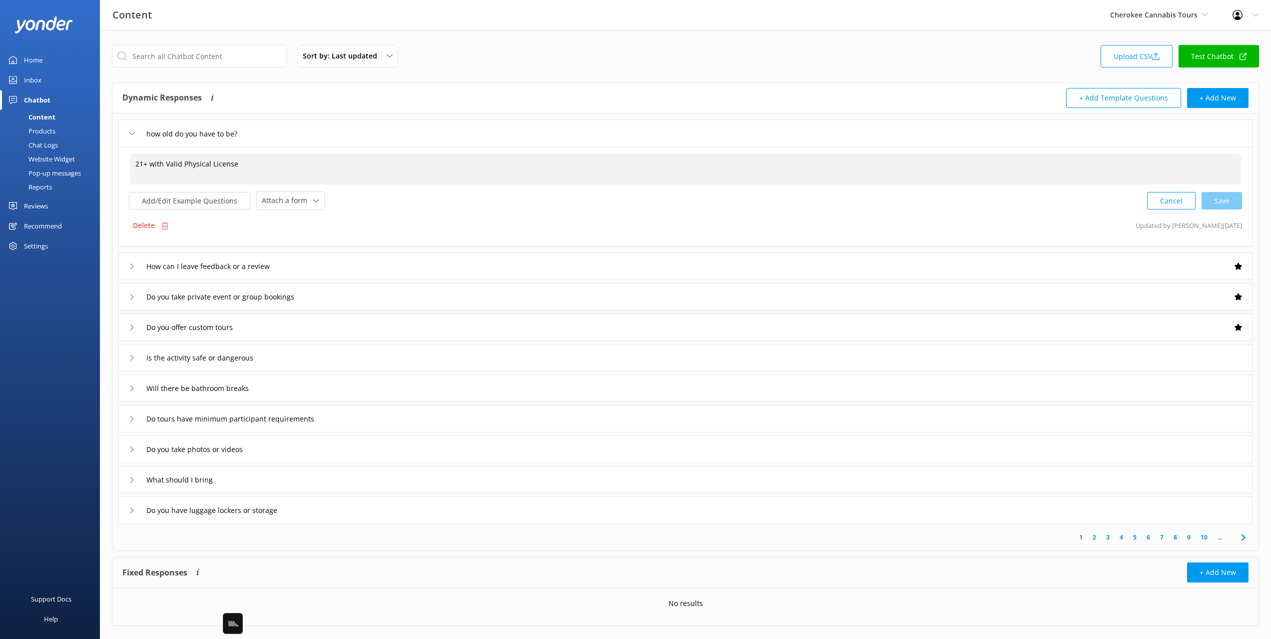
click at [163, 171] on textarea "21+ with Valid Physical License" at bounding box center [685, 168] width 1111 height 31
drag, startPoint x: 269, startPoint y: 172, endPoint x: 262, endPoint y: 181, distance: 11.1
click at [269, 172] on textarea "21+ with Valid Physical License" at bounding box center [685, 168] width 1111 height 31
click at [391, 270] on div "How can I leave feedback or a review" at bounding box center [685, 265] width 1134 height 27
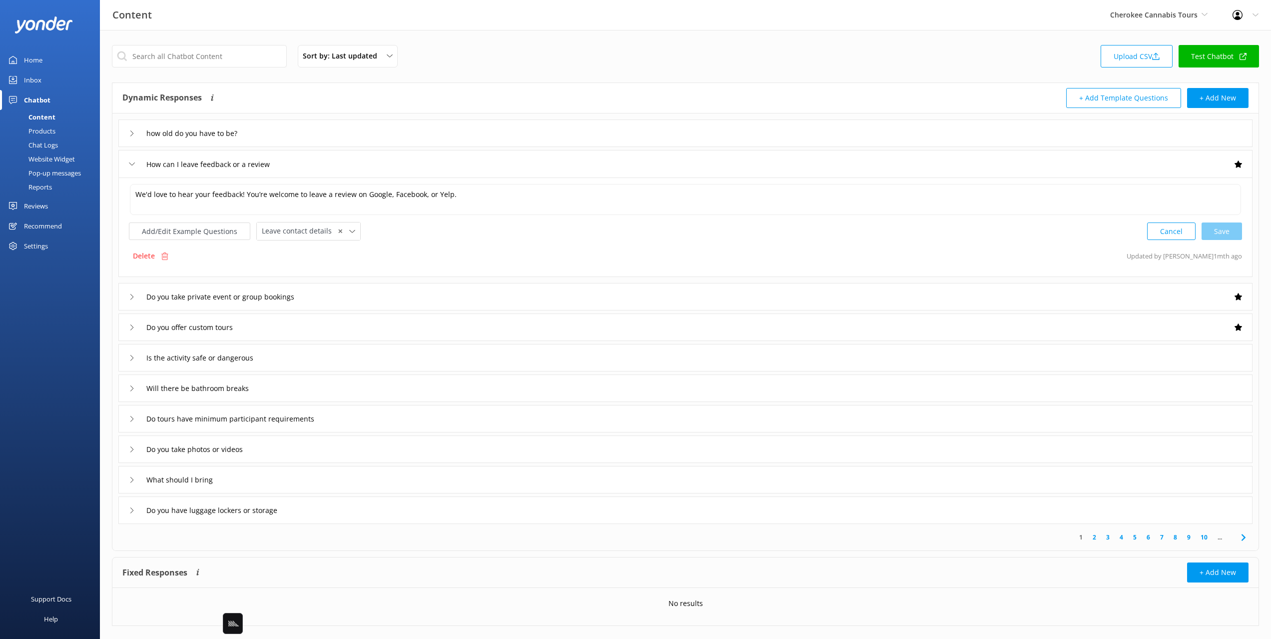
click at [75, 312] on div "Home Inbox Chatbot Content Products Chat Logs Website Widget Pop-up messages Re…" at bounding box center [50, 159] width 100 height 319
drag, startPoint x: 55, startPoint y: 147, endPoint x: 63, endPoint y: 146, distance: 8.6
click at [55, 147] on div "Chat Logs" at bounding box center [32, 145] width 52 height 14
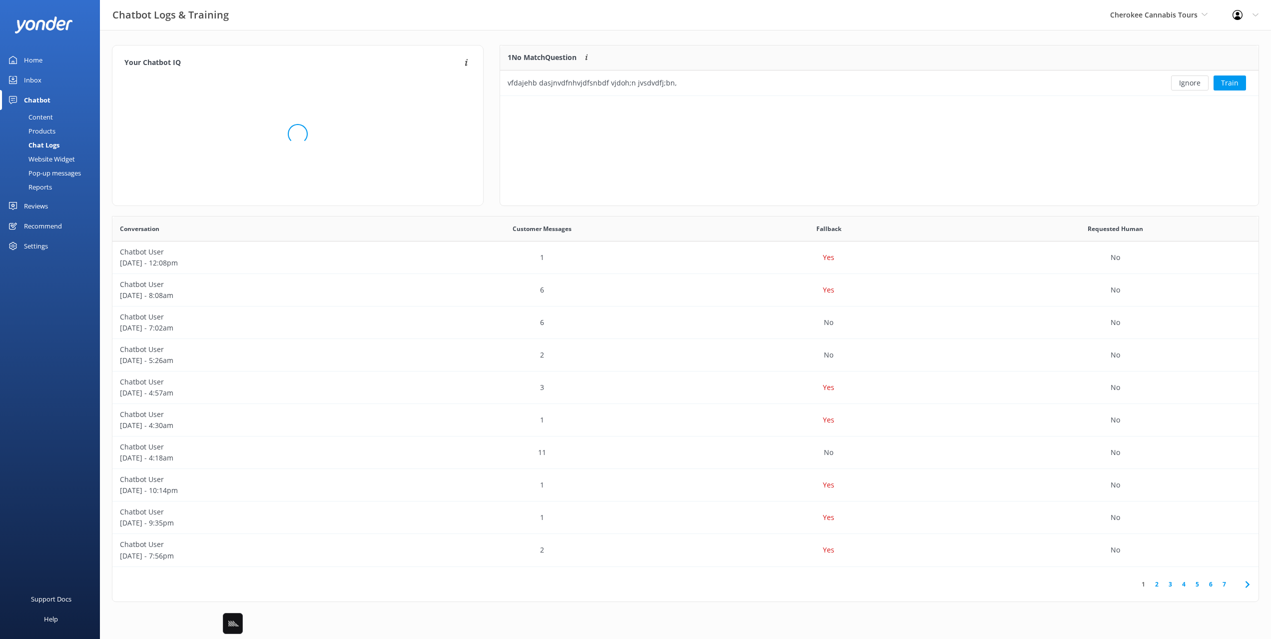
scroll to position [50, 759]
drag, startPoint x: 803, startPoint y: 37, endPoint x: 813, endPoint y: 67, distance: 31.1
click at [803, 37] on div "Your Chatbot IQ Your Chatbot IQ is the percentage of trained FAQs against untra…" at bounding box center [685, 326] width 1171 height 592
click at [678, 30] on div "Chatbot Logs & Training Cherokee Cannabis Tours Black Cat Cruises Banff Airport…" at bounding box center [635, 15] width 1271 height 30
click at [593, 34] on div "Your Chatbot IQ Your Chatbot IQ is the percentage of trained FAQs against untra…" at bounding box center [685, 326] width 1171 height 592
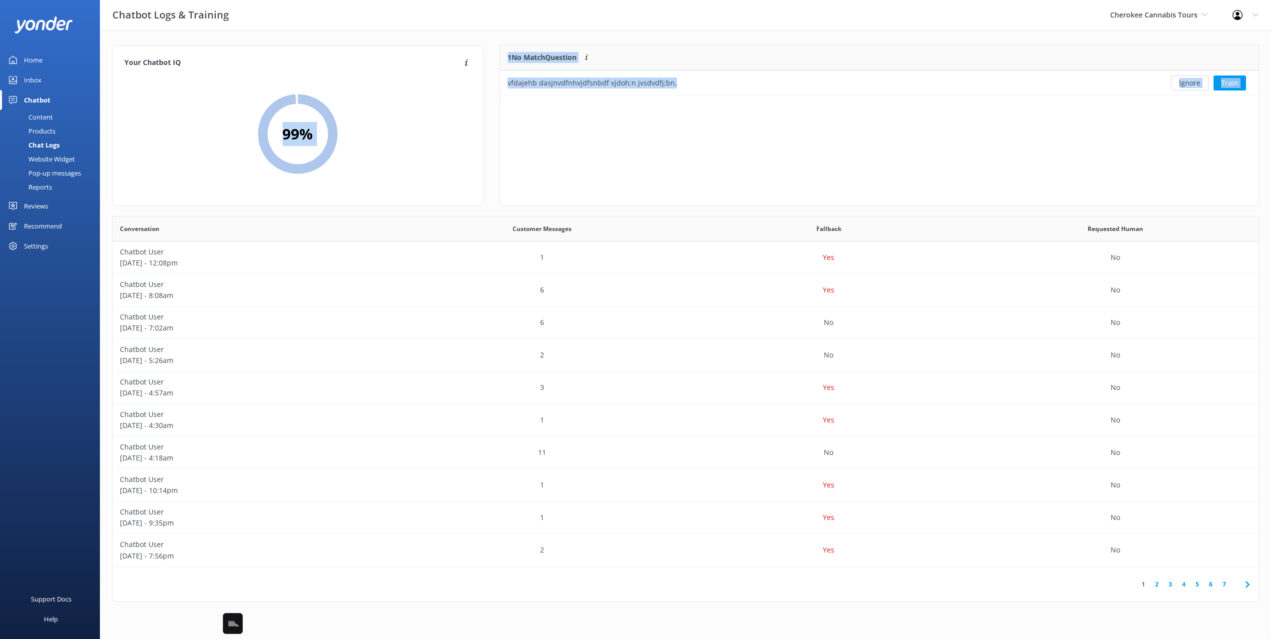
drag, startPoint x: 688, startPoint y: 100, endPoint x: 473, endPoint y: 47, distance: 221.2
click at [473, 47] on div "Your Chatbot IQ Your Chatbot IQ is the percentage of trained FAQs against untra…" at bounding box center [685, 130] width 1163 height 171
click at [475, 27] on div "Chatbot Logs & Training Cherokee Cannabis Tours Black Cat Cruises Banff Airport…" at bounding box center [635, 15] width 1271 height 30
click at [770, 35] on div "Your Chatbot IQ Your Chatbot IQ is the percentage of trained FAQs against untra…" at bounding box center [685, 326] width 1171 height 592
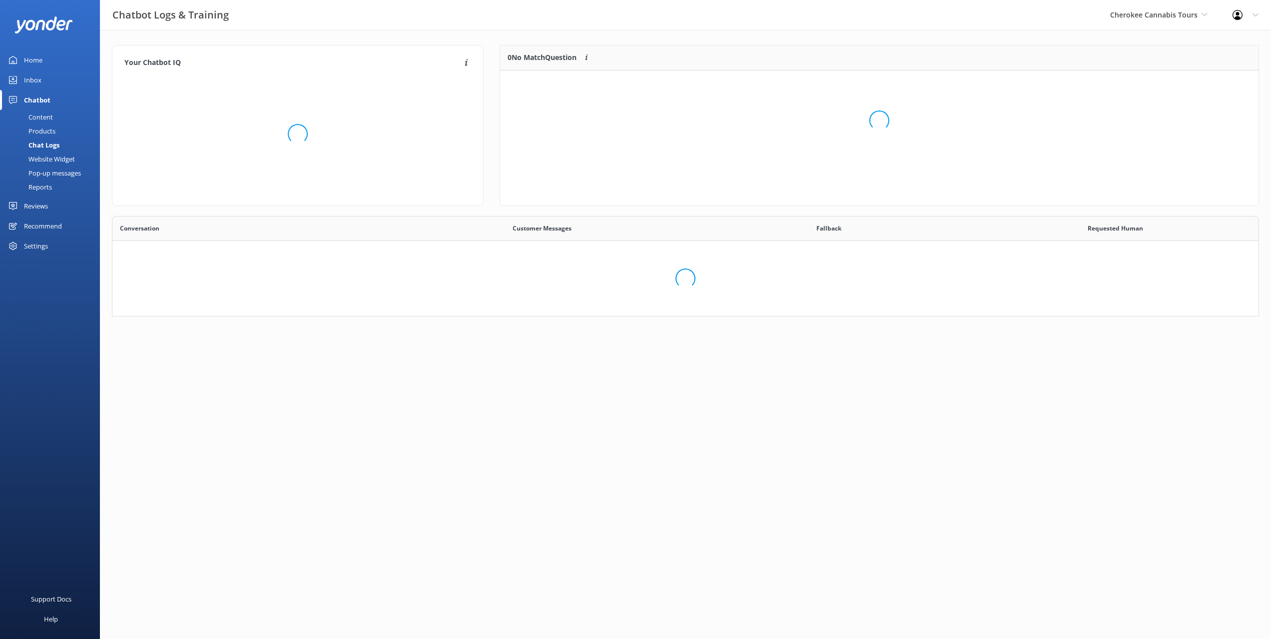
scroll to position [350, 1146]
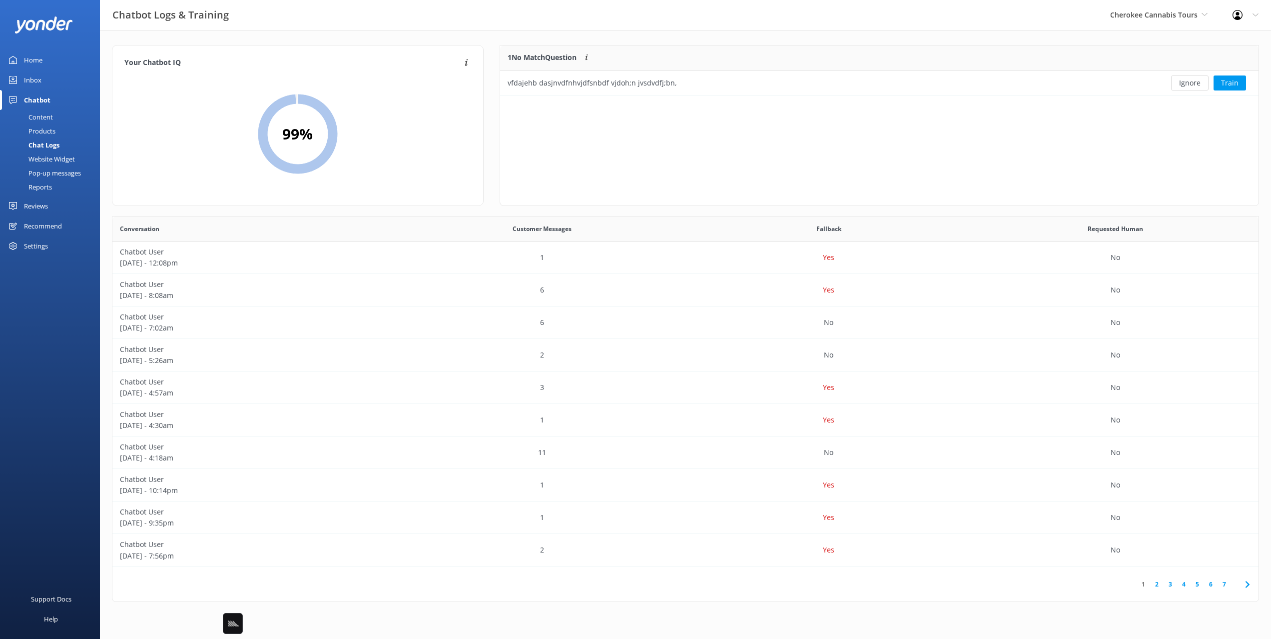
click at [1084, 138] on div "1 No Match Question Customers sometimes ask questions that don't fully match an…" at bounding box center [880, 125] width 760 height 161
click at [1172, 48] on div at bounding box center [1181, 57] width 153 height 25
click at [1195, 85] on button "Ignore" at bounding box center [1189, 82] width 37 height 15
click at [883, 152] on div "You're at Max IQ! 🎉 You've trained all recent unknown questions" at bounding box center [879, 120] width 759 height 100
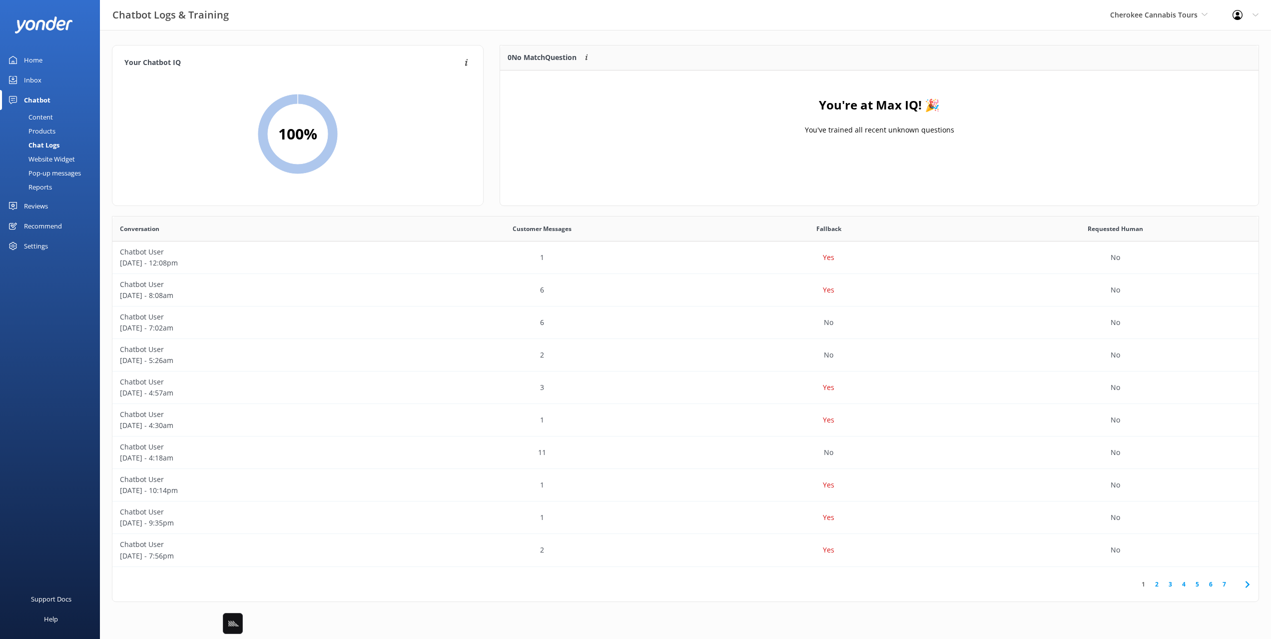
drag, startPoint x: 1021, startPoint y: 40, endPoint x: 1109, endPoint y: 22, distance: 89.8
click at [1025, 39] on div "Your Chatbot IQ Your Chatbot IQ is the percentage of trained FAQs against untra…" at bounding box center [685, 326] width 1171 height 592
click at [1120, 19] on span "Cherokee Cannabis Tours" at bounding box center [1153, 14] width 87 height 9
click at [1141, 261] on link "Scenic Tours & Adventures" at bounding box center [1148, 273] width 100 height 24
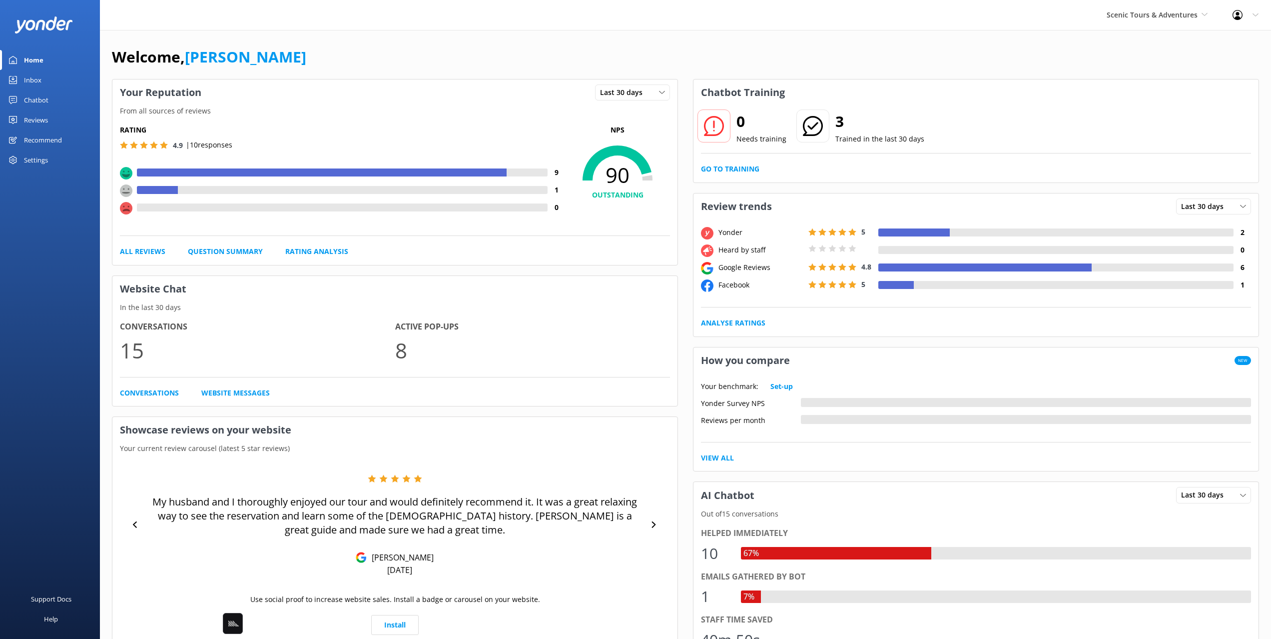
drag, startPoint x: 451, startPoint y: 45, endPoint x: 442, endPoint y: 46, distance: 9.6
click at [451, 45] on div "Welcome, [PERSON_NAME]" at bounding box center [685, 62] width 1147 height 34
click at [191, 46] on link "[PERSON_NAME]" at bounding box center [245, 56] width 121 height 20
drag, startPoint x: 42, startPoint y: 101, endPoint x: 77, endPoint y: 99, distance: 34.5
click at [42, 101] on div "Chatbot" at bounding box center [36, 100] width 24 height 20
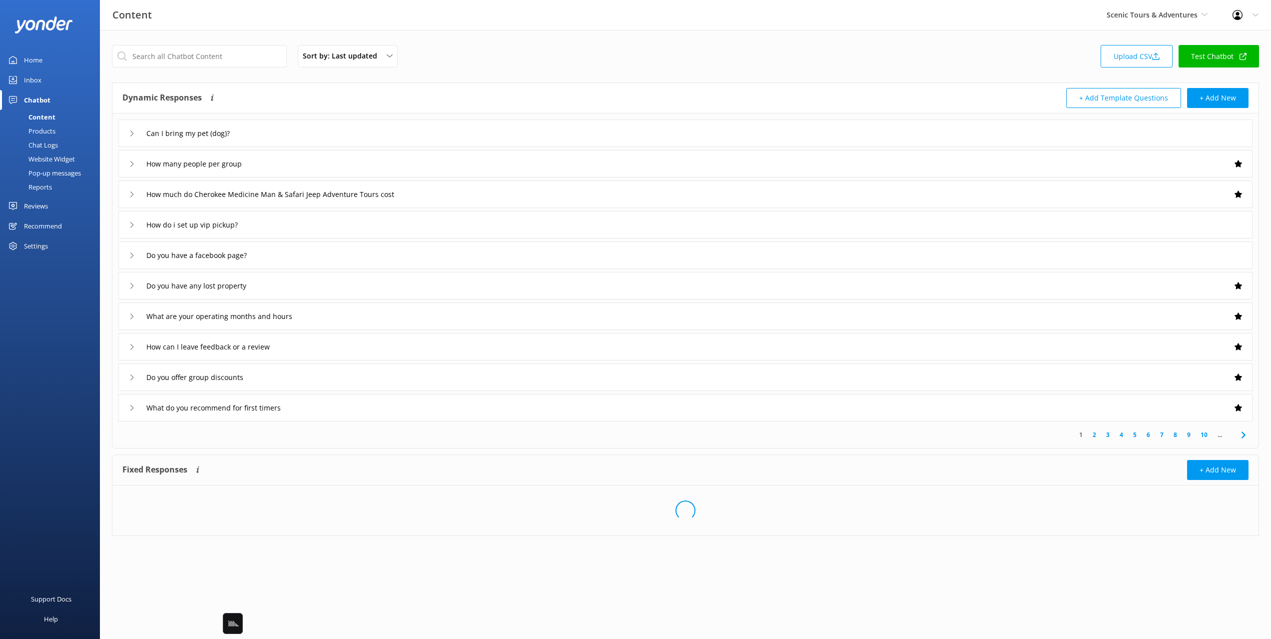
click at [678, 57] on div "Sort by: Last updated Title Last updated Upload CSV Test Chatbot" at bounding box center [685, 59] width 1147 height 28
click at [353, 135] on div "Can I bring my pet (dog)?" at bounding box center [685, 132] width 1134 height 27
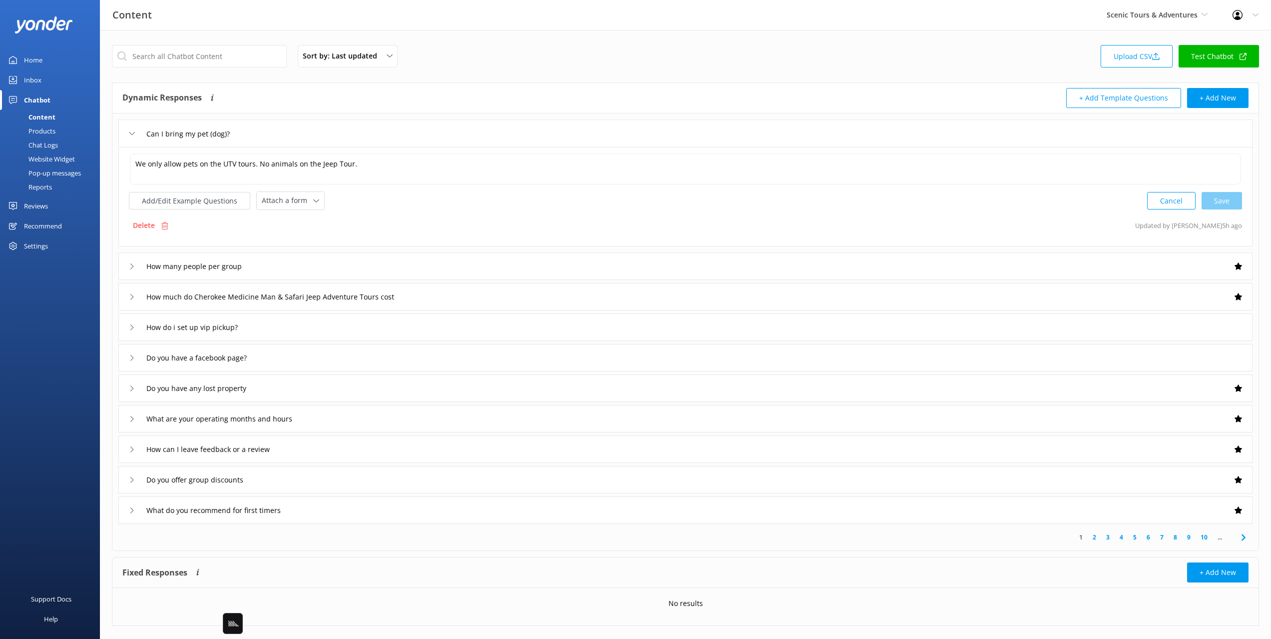
click at [419, 257] on div "How many people per group" at bounding box center [685, 265] width 1134 height 27
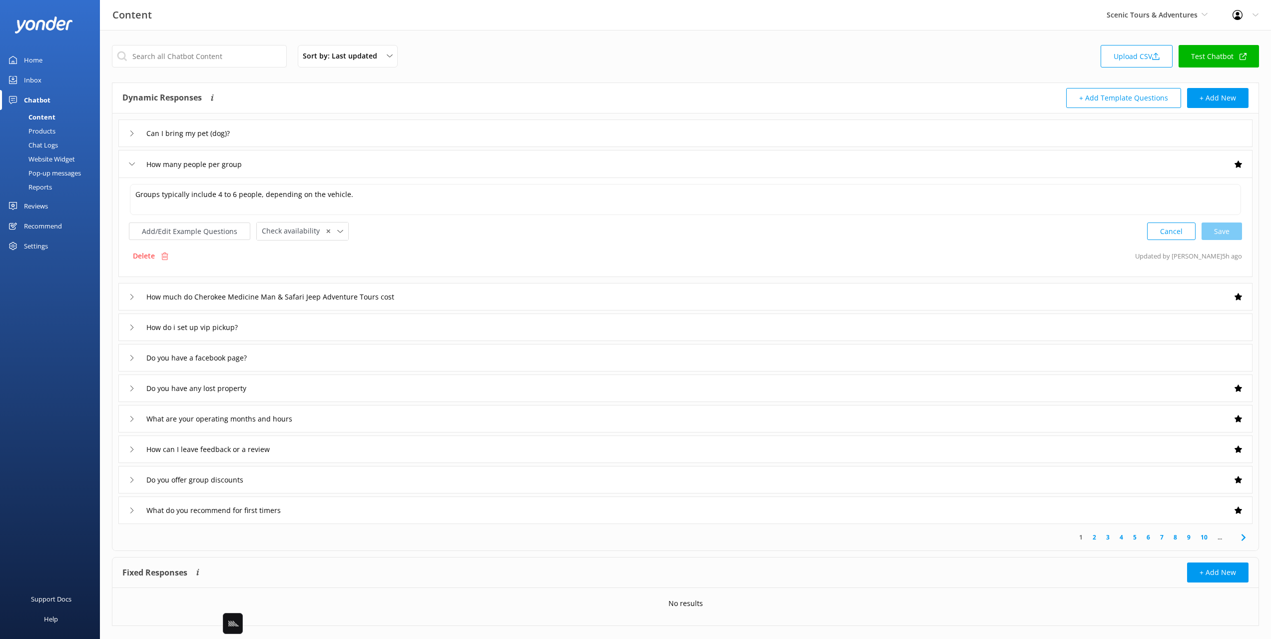
click at [539, 288] on div "How much do Cherokee Medicine Man & Safari Jeep Adventure Tours cost" at bounding box center [685, 296] width 1134 height 27
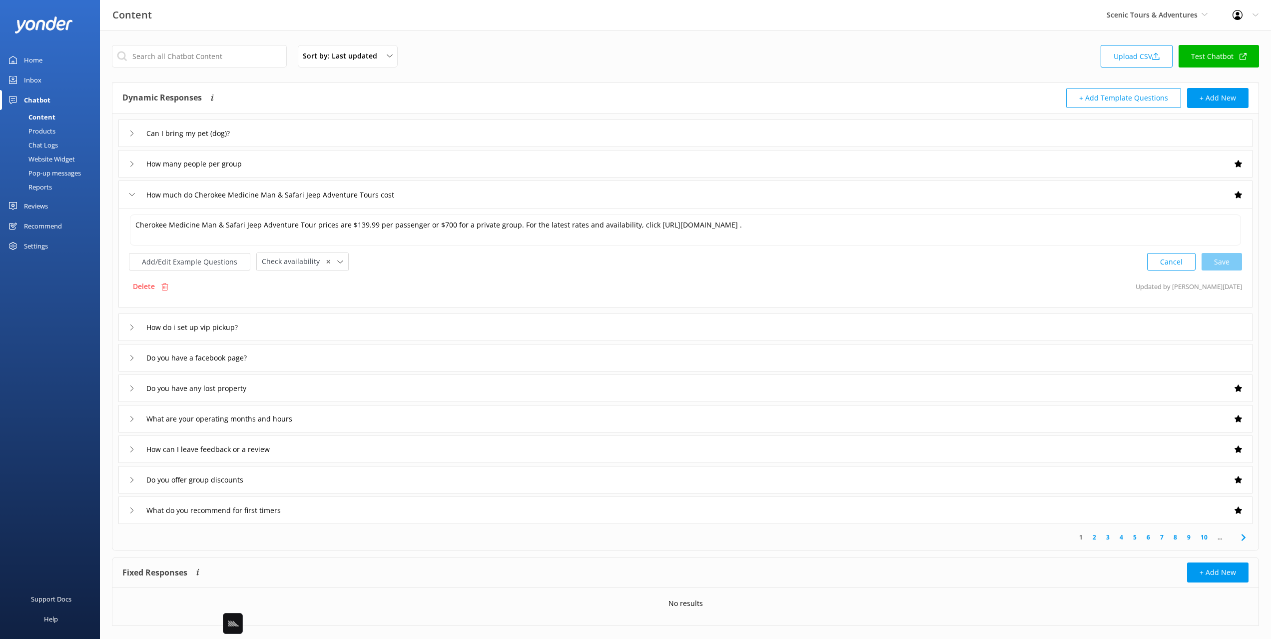
click at [38, 149] on div "Chat Logs" at bounding box center [32, 145] width 52 height 14
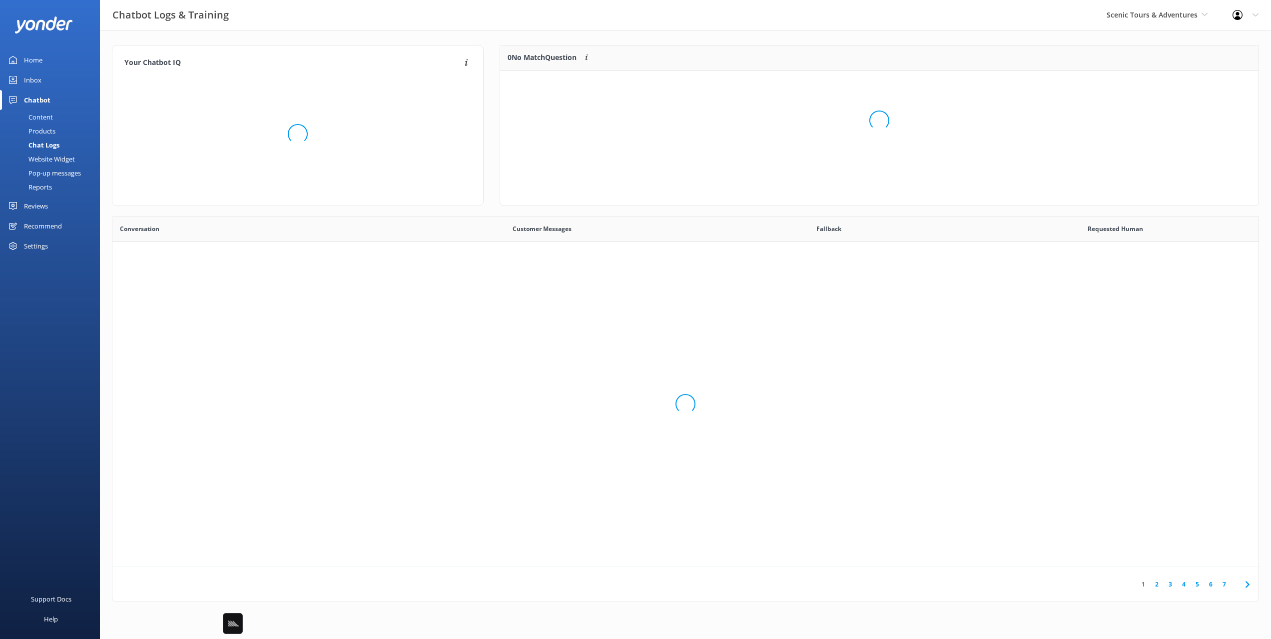
scroll to position [350, 1146]
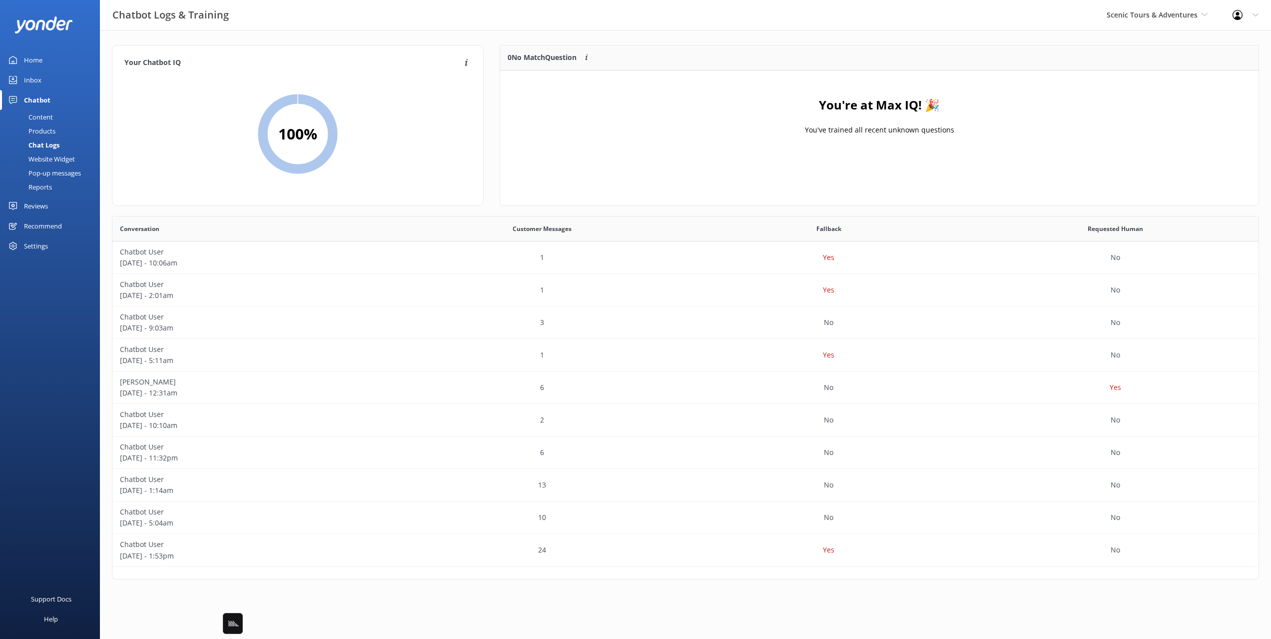
click at [717, 36] on div "Your Chatbot IQ Your Chatbot IQ is the percentage of trained FAQs against untra…" at bounding box center [685, 314] width 1171 height 569
drag, startPoint x: 32, startPoint y: 83, endPoint x: 50, endPoint y: 79, distance: 18.5
click at [32, 83] on div "Inbox" at bounding box center [32, 80] width 17 height 20
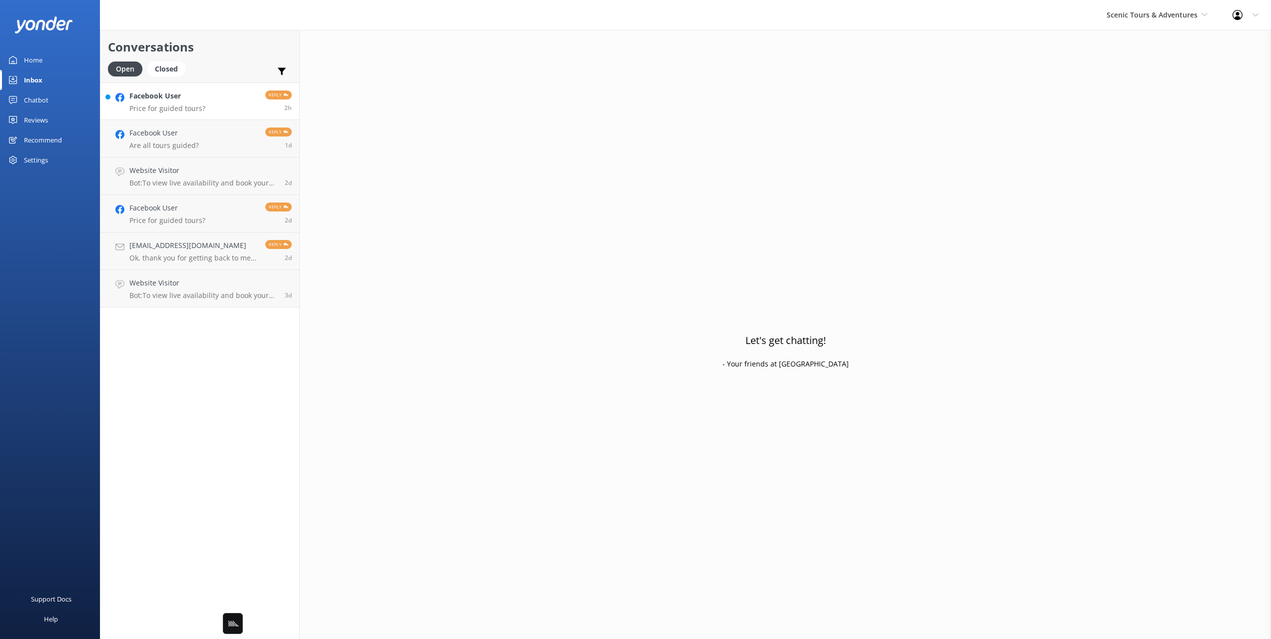
drag, startPoint x: 247, startPoint y: 48, endPoint x: 225, endPoint y: 104, distance: 60.1
click at [247, 48] on h2 "Conversations" at bounding box center [200, 46] width 184 height 19
drag, startPoint x: 211, startPoint y: 112, endPoint x: 224, endPoint y: 112, distance: 13.0
click at [211, 112] on link "Facebook User Price for guided tours? Reply 2h" at bounding box center [199, 100] width 199 height 37
drag, startPoint x: 1150, startPoint y: 488, endPoint x: 1155, endPoint y: 489, distance: 5.1
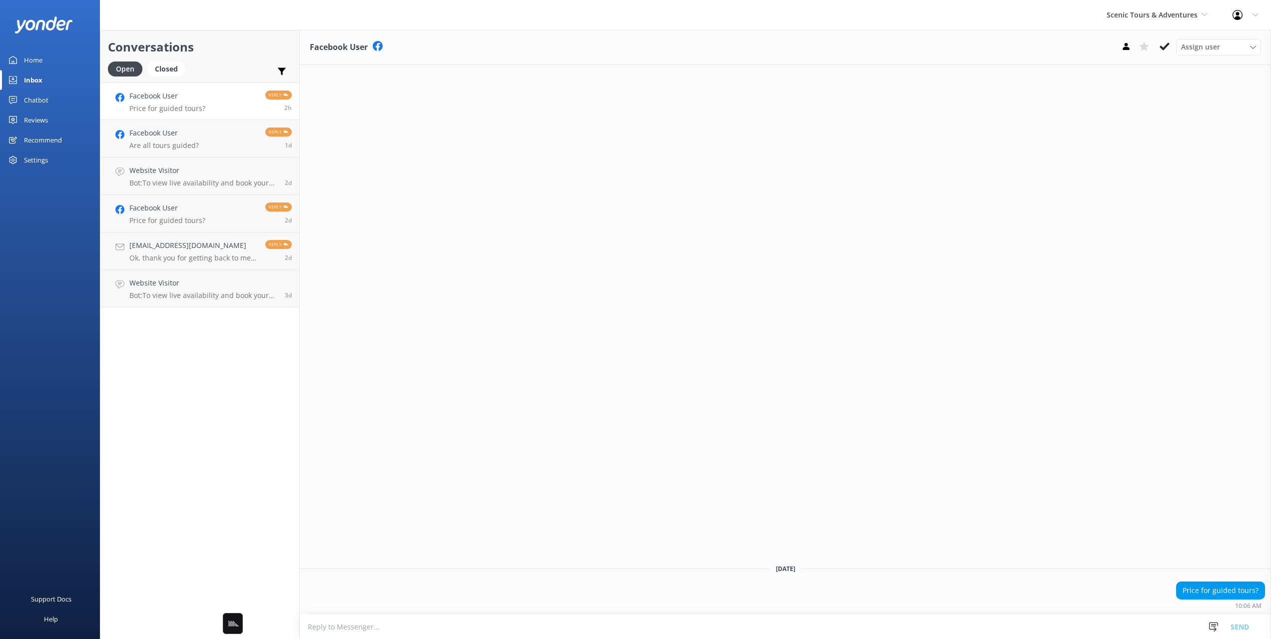
click at [1155, 489] on div "Facebook User Assign user Nina Today Price for guided tours? 10:06 AM Snippets …" at bounding box center [785, 334] width 971 height 609
click at [234, 69] on div "Open Closed Important Assigned to me Unassigned" at bounding box center [200, 73] width 184 height 24
click at [58, 65] on link "Home" at bounding box center [50, 60] width 100 height 20
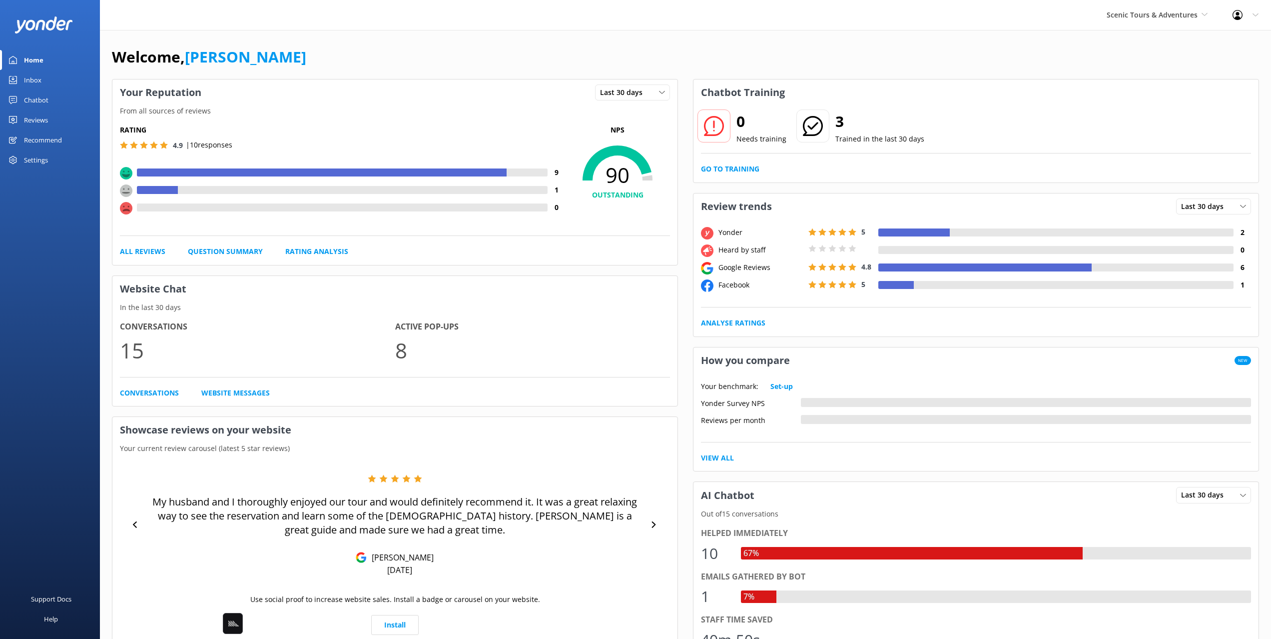
click at [438, 32] on div "Welcome, Mikayla Your Reputation Last 30 days Last 7 days Last 30 days From all…" at bounding box center [685, 522] width 1171 height 985
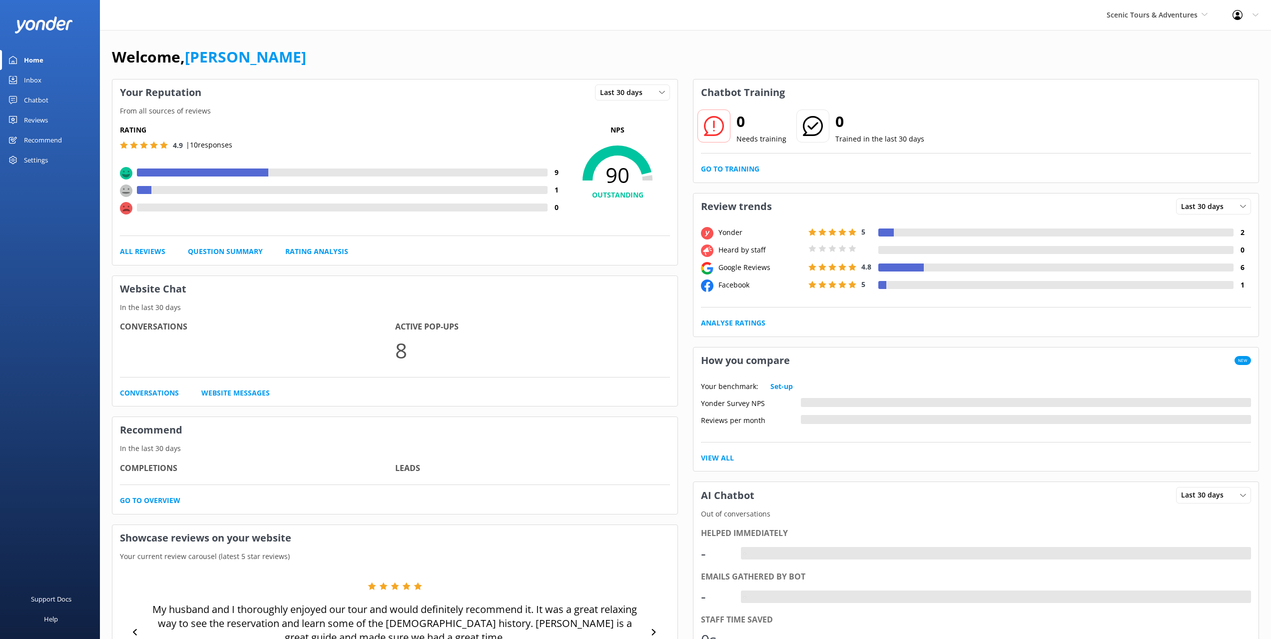
drag, startPoint x: 47, startPoint y: 99, endPoint x: 83, endPoint y: 99, distance: 35.5
click at [48, 99] on link "Chatbot" at bounding box center [50, 100] width 100 height 20
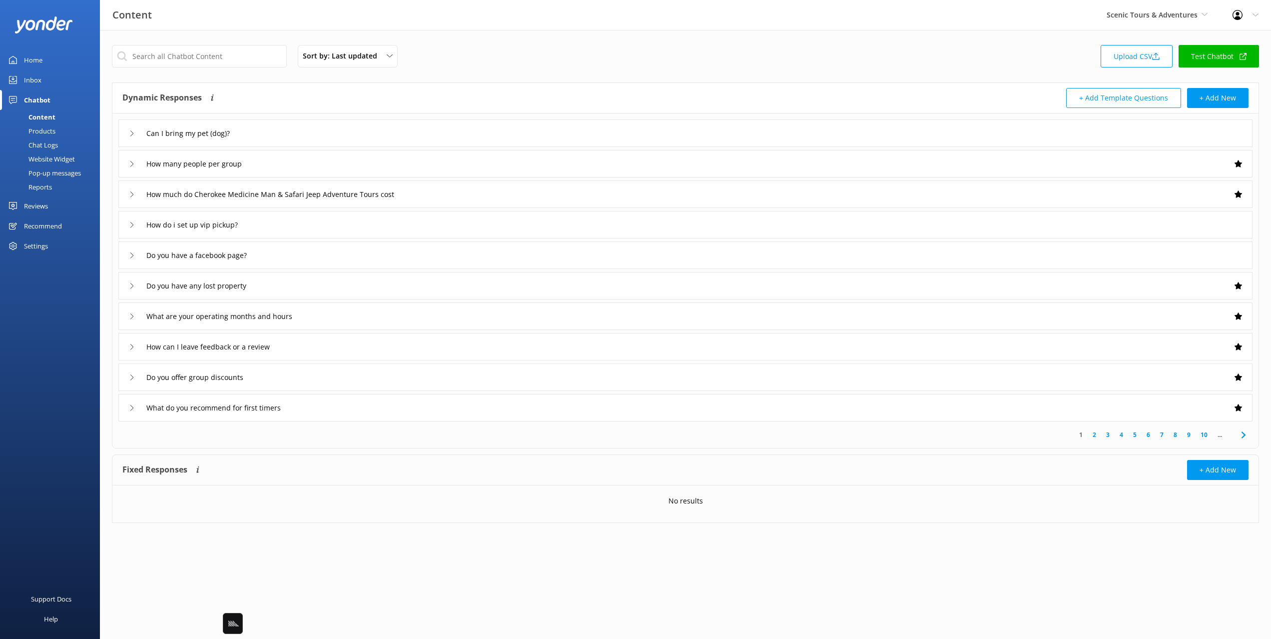
drag, startPoint x: 670, startPoint y: 49, endPoint x: 663, endPoint y: 50, distance: 7.0
click at [669, 49] on div "Sort by: Last updated Title Last updated Upload CSV Test Chatbot" at bounding box center [685, 59] width 1147 height 28
click at [1117, 14] on span "Scenic Tours & Adventures" at bounding box center [1152, 14] width 91 height 9
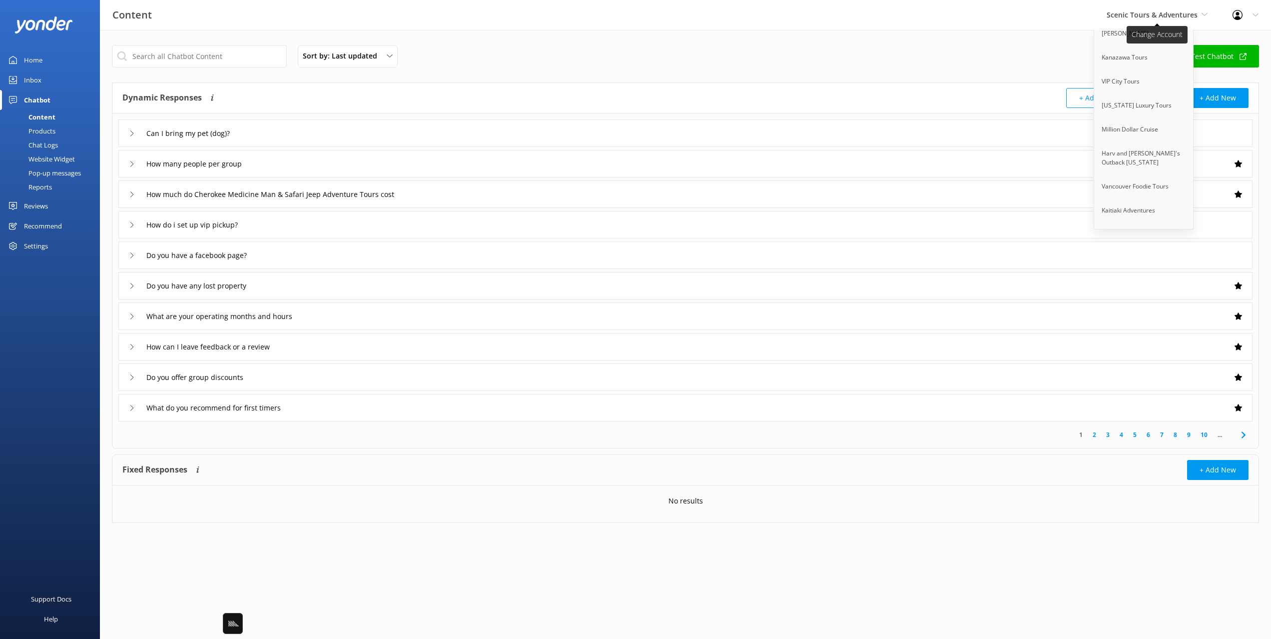
scroll to position [6308, 0]
click at [1119, 261] on link "Kaituna Cascades" at bounding box center [1144, 273] width 100 height 24
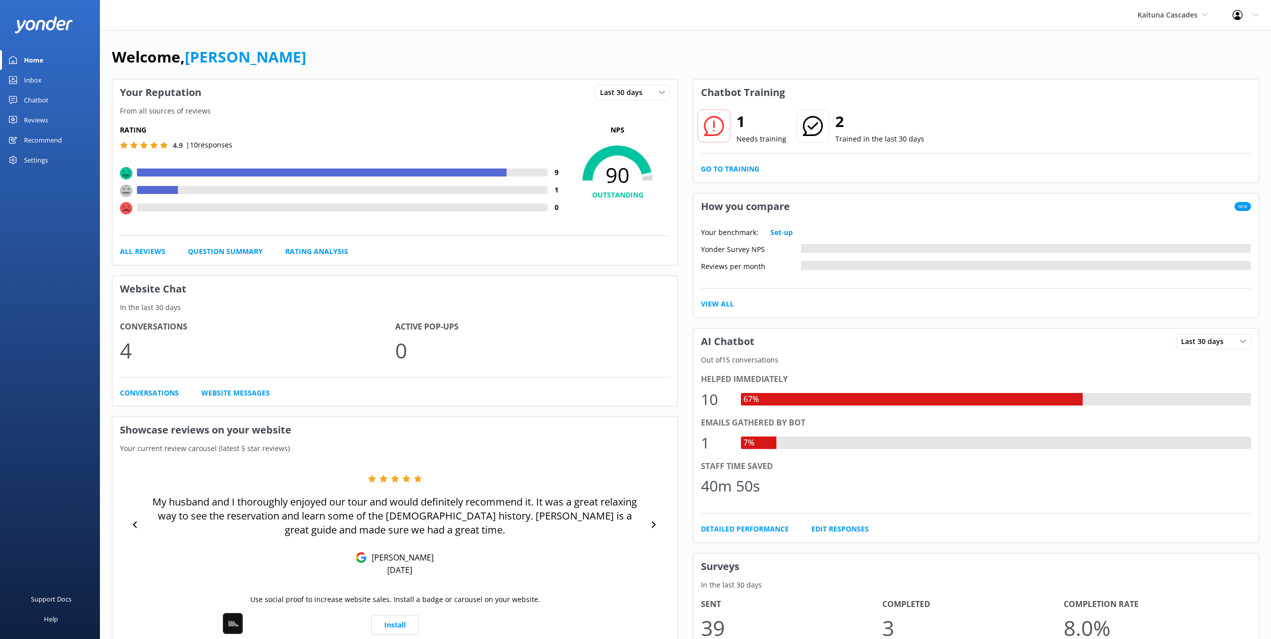
click at [38, 110] on div "Reviews" at bounding box center [36, 120] width 24 height 20
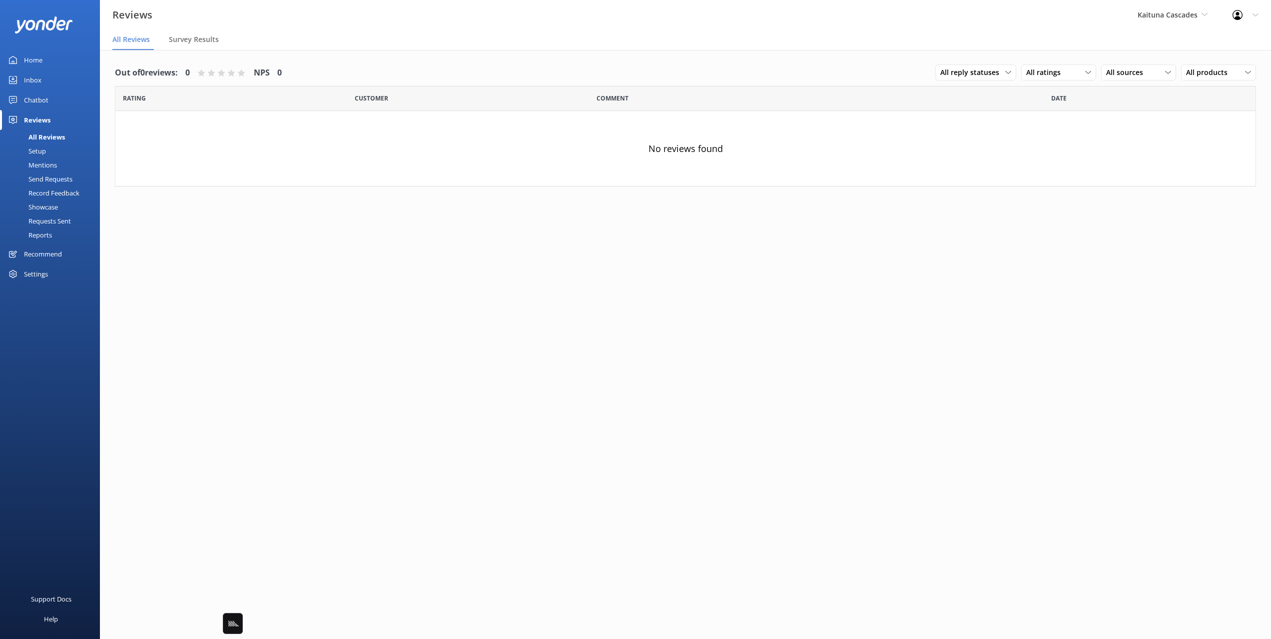
drag, startPoint x: 425, startPoint y: 66, endPoint x: 417, endPoint y: 66, distance: 8.0
click at [423, 66] on div "Out of 0 reviews: 0 NPS 0 All reply statuses All reply statuses Needs a reply D…" at bounding box center [685, 73] width 1141 height 26
click at [25, 96] on div "Chatbot" at bounding box center [36, 100] width 24 height 20
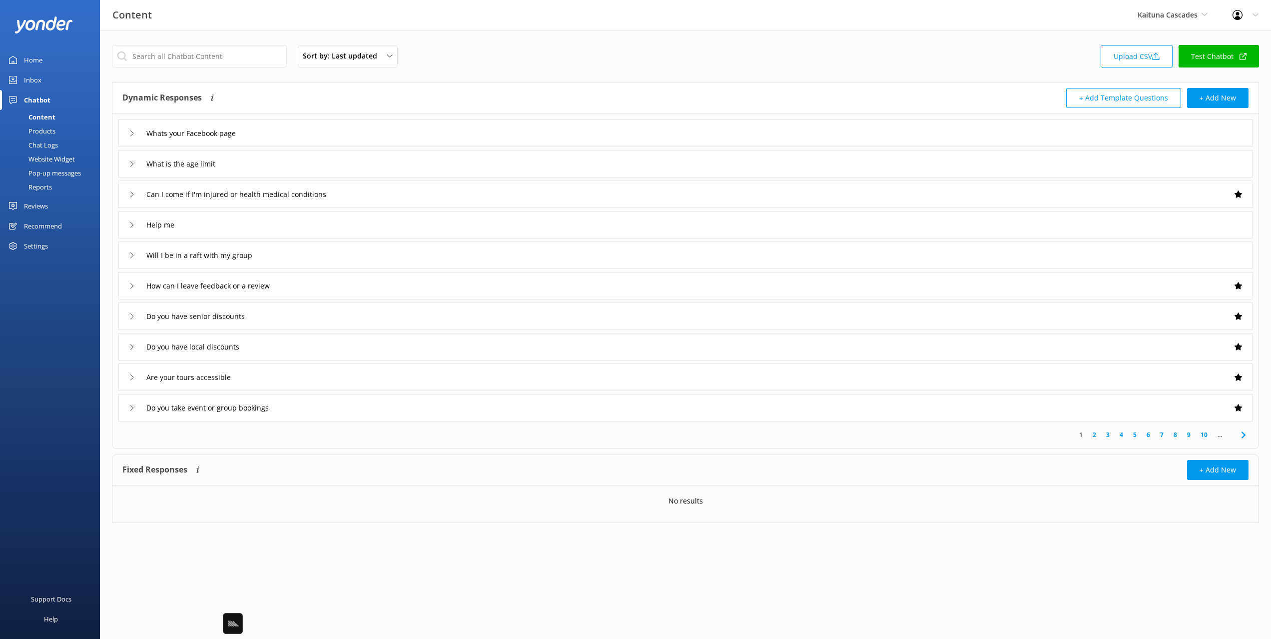
click at [500, 67] on div "Sort by: Last updated Title Last updated Upload CSV Test Chatbot" at bounding box center [685, 59] width 1147 height 28
click at [218, 64] on input "text" at bounding box center [199, 56] width 175 height 22
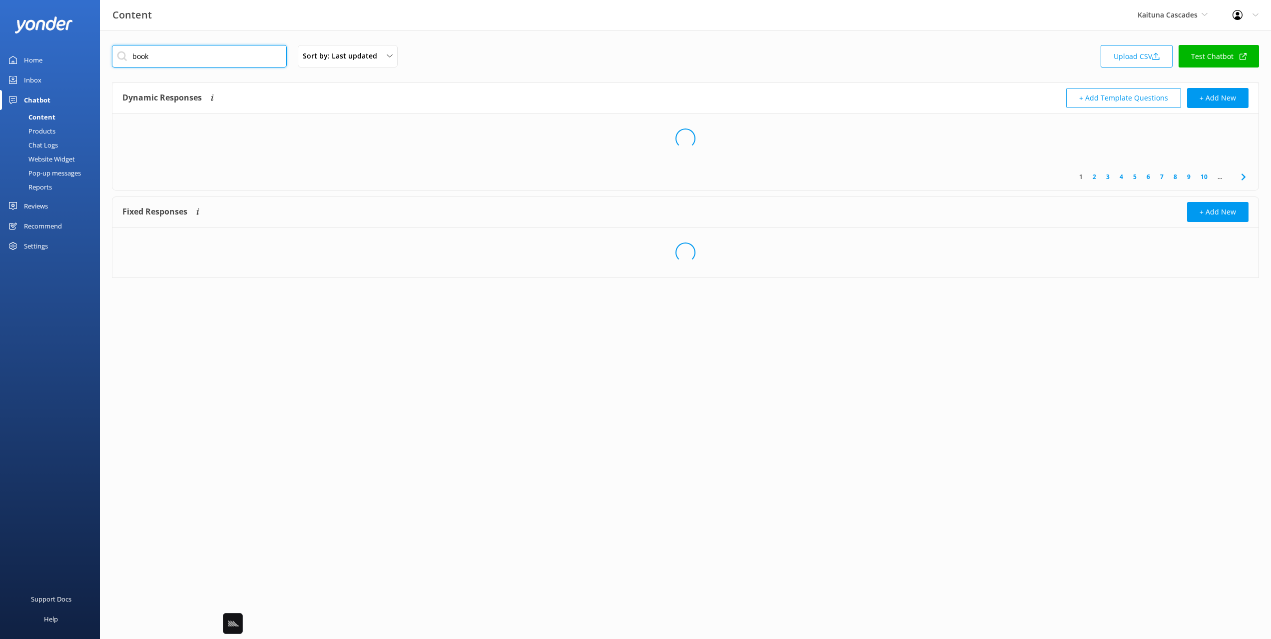
type input "book"
click at [520, 50] on div "book Sort by: Last updated Title Last updated Upload CSV Test Chatbot" at bounding box center [685, 59] width 1147 height 28
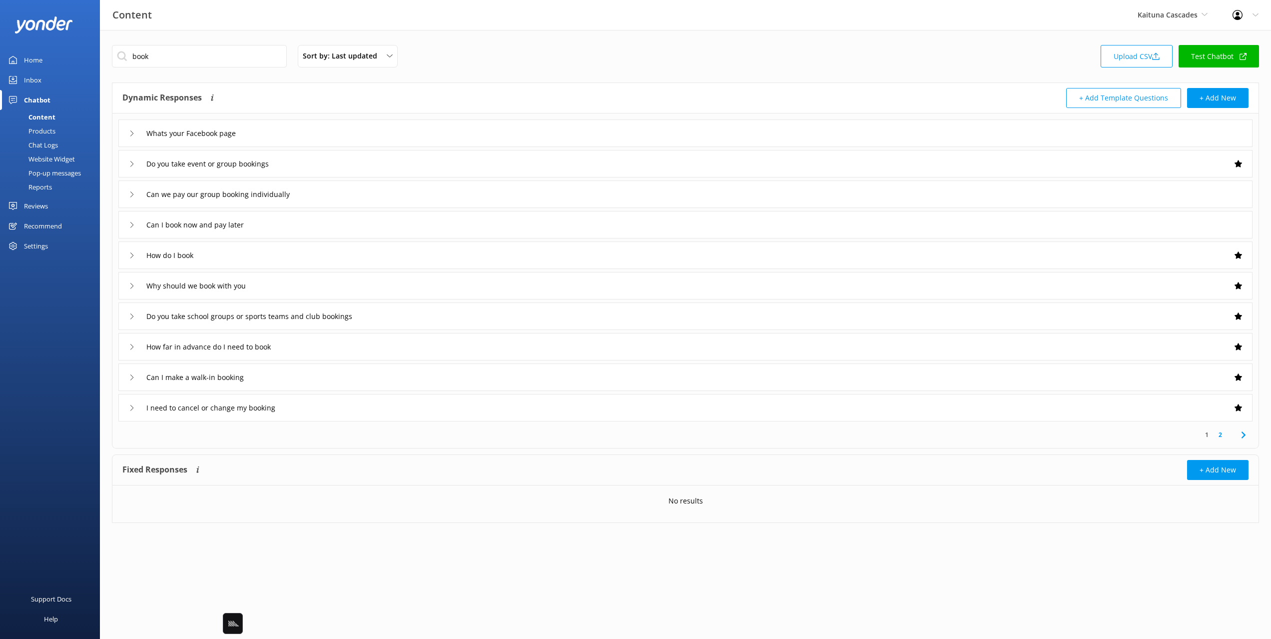
click at [371, 408] on div "I need to cancel or change my booking" at bounding box center [685, 407] width 1134 height 27
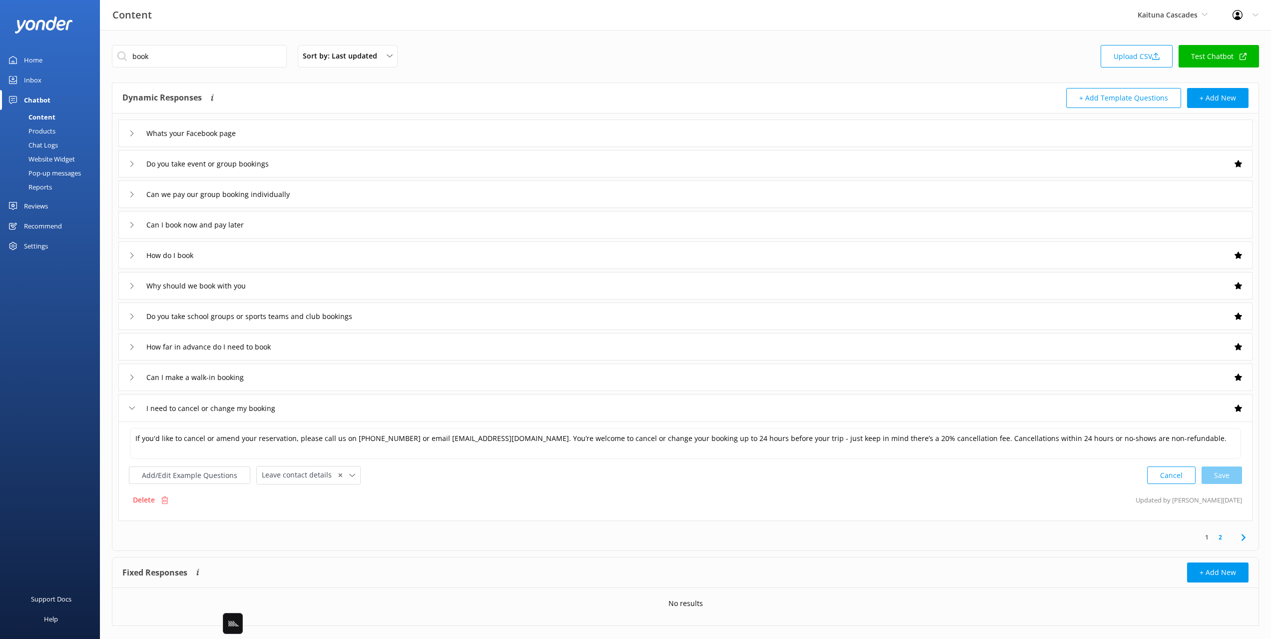
click at [371, 408] on div "I need to cancel or change my booking" at bounding box center [685, 407] width 1134 height 27
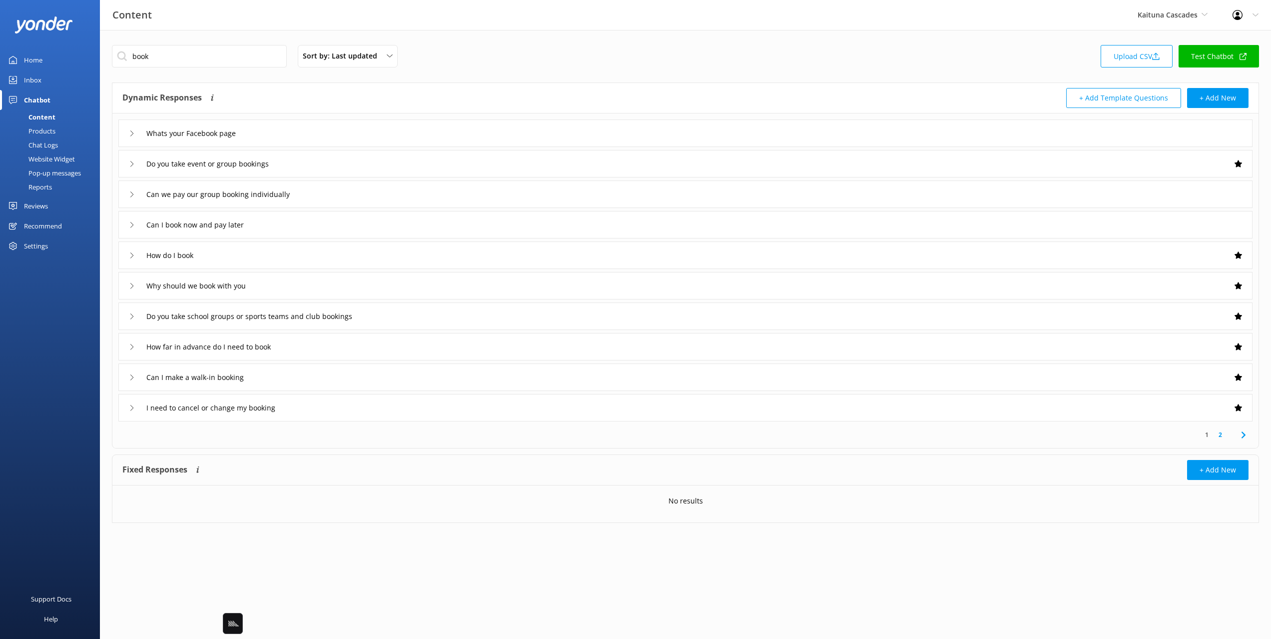
click at [1226, 432] on link "2" at bounding box center [1220, 434] width 13 height 9
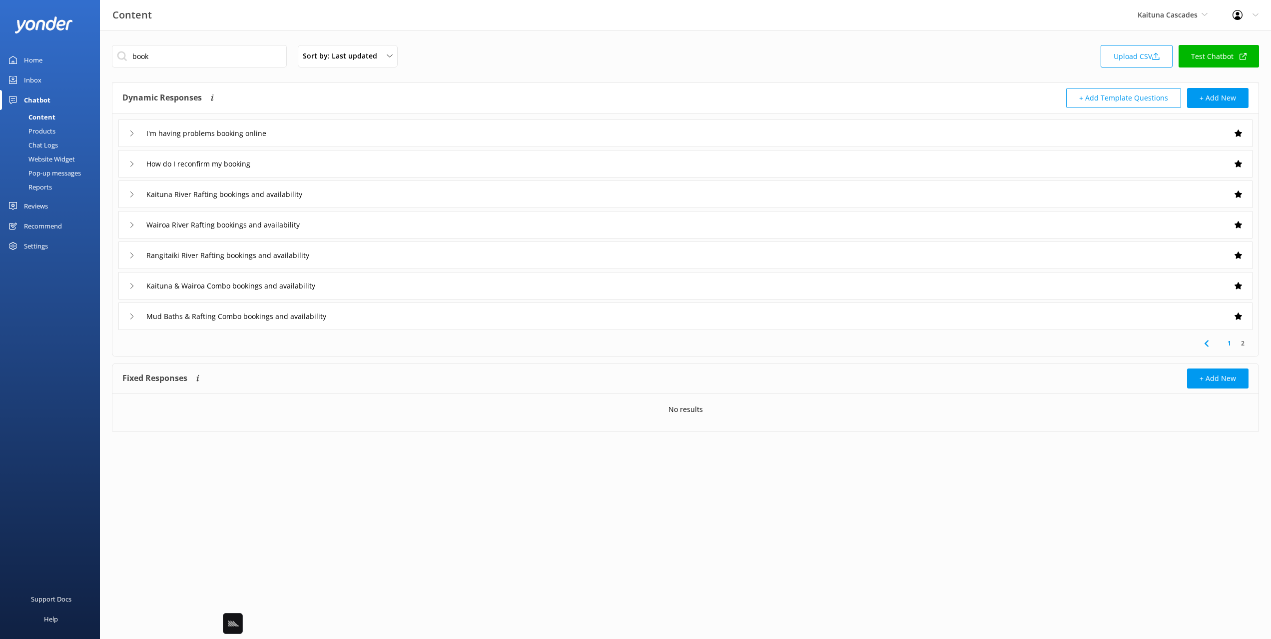
drag, startPoint x: 529, startPoint y: 73, endPoint x: 357, endPoint y: 239, distance: 239.3
click at [525, 75] on div "book Sort by: Last updated Title Last updated Upload CSV Test Chatbot Dynamic R…" at bounding box center [685, 245] width 1171 height 431
click at [415, 204] on div "Kaituna River Rafting bookings and availability" at bounding box center [685, 193] width 1134 height 27
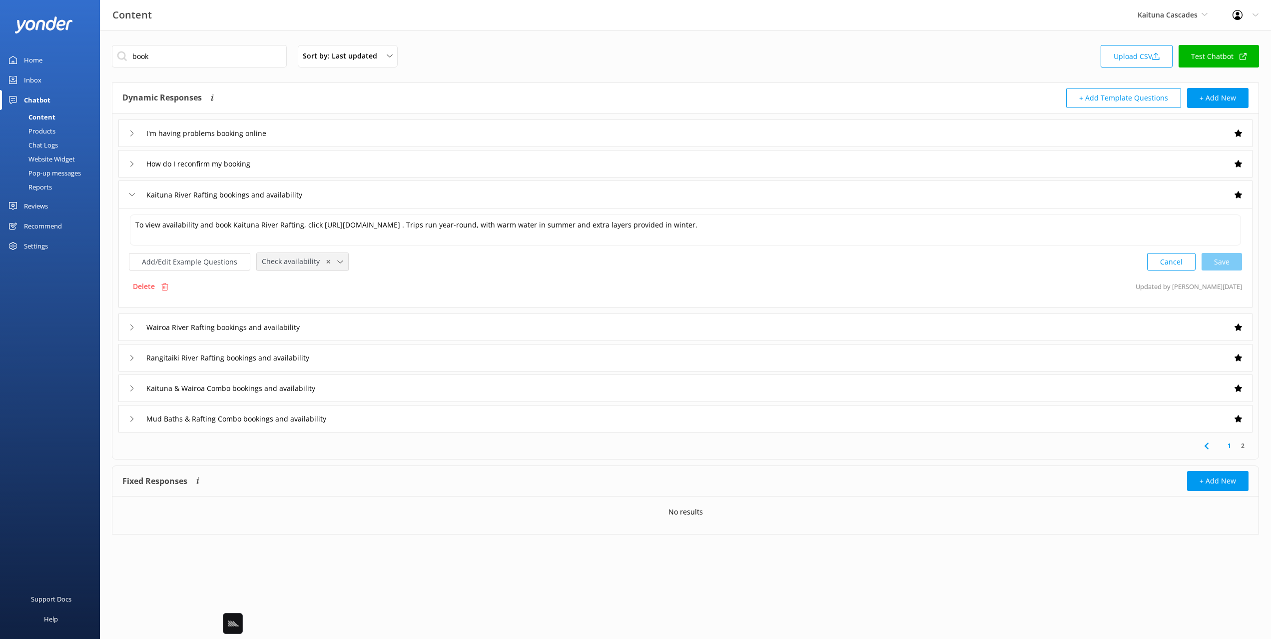
click at [286, 264] on span "Check availability" at bounding box center [294, 261] width 64 height 11
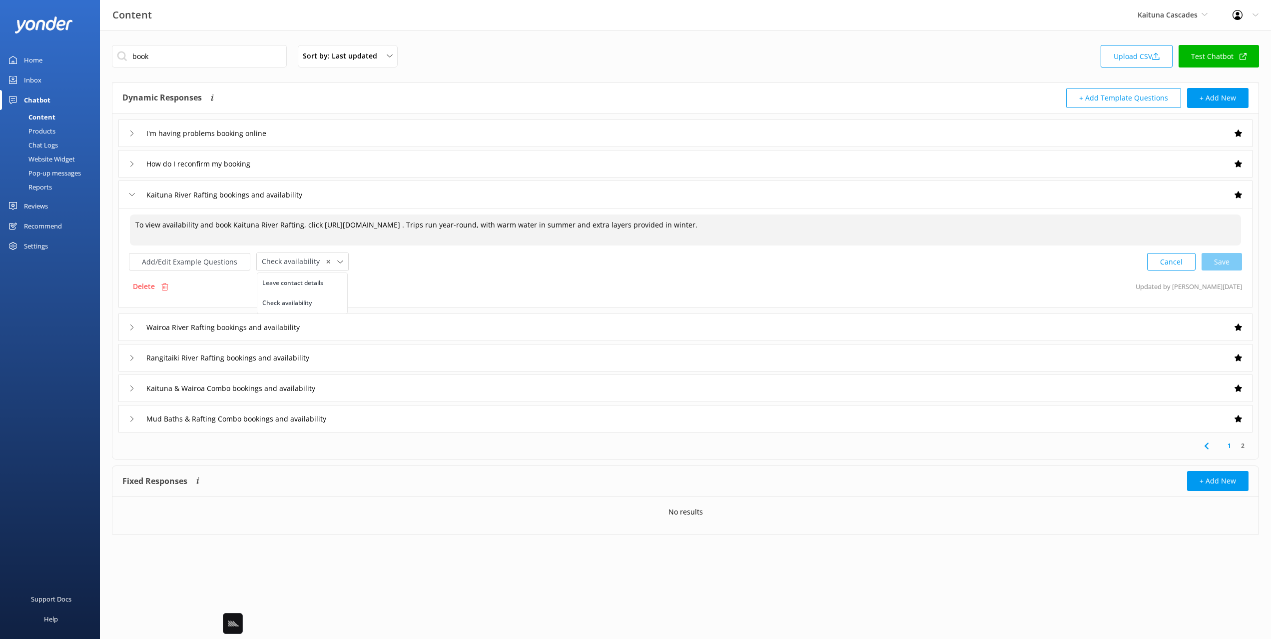
drag, startPoint x: 143, startPoint y: 225, endPoint x: 885, endPoint y: 222, distance: 741.6
click at [885, 222] on textarea "To view availability and book Kaituna River Rafting, click https://fareharbor.c…" at bounding box center [685, 229] width 1111 height 31
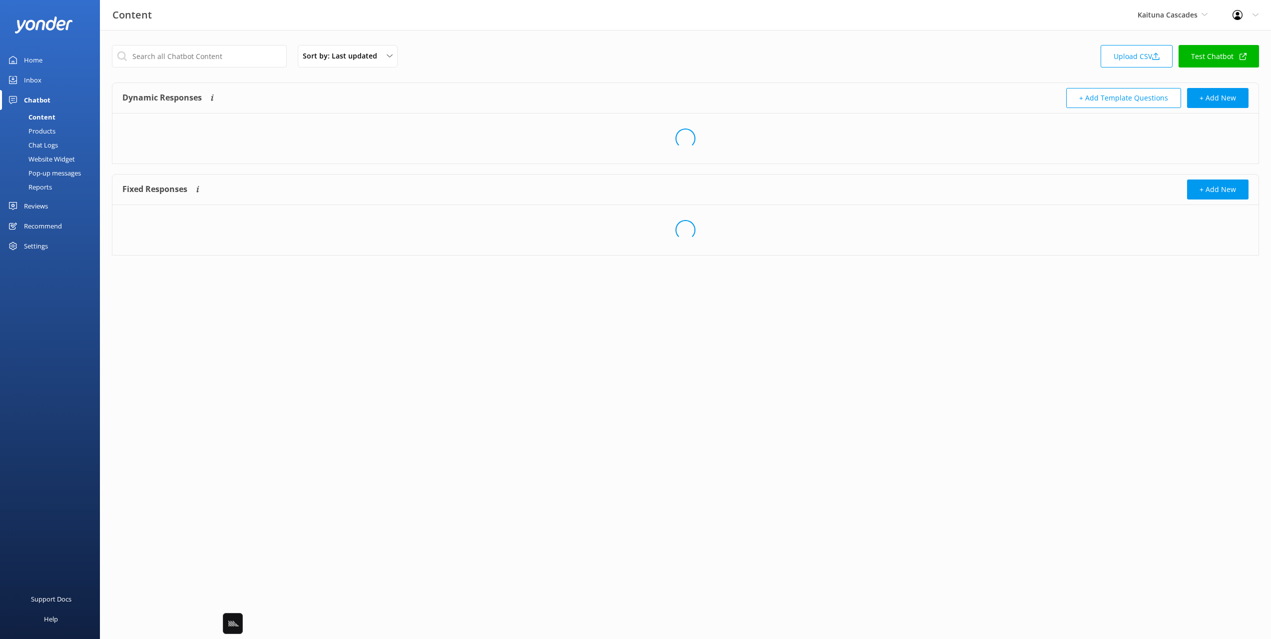
drag, startPoint x: 40, startPoint y: 130, endPoint x: 49, endPoint y: 132, distance: 9.1
click at [40, 130] on div "Products" at bounding box center [30, 131] width 49 height 14
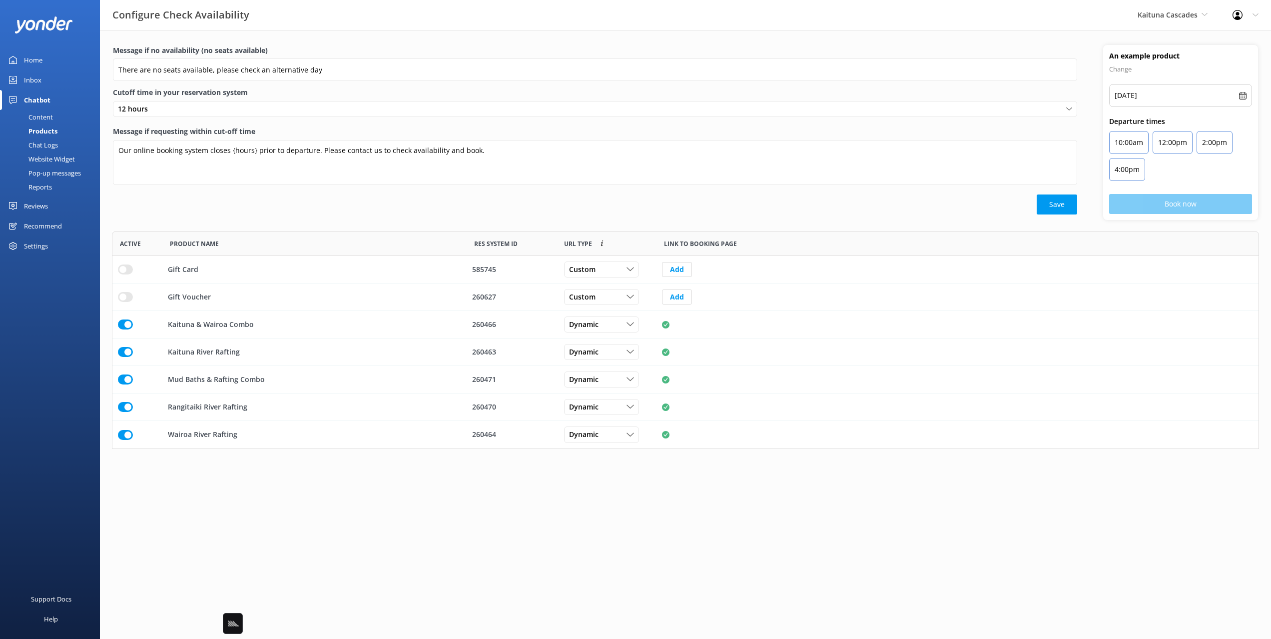
scroll to position [218, 1147]
drag, startPoint x: 691, startPoint y: 566, endPoint x: 511, endPoint y: 297, distance: 323.5
click at [689, 560] on html "Configure Check Availability Kaituna Cascades Black Cat Cruises [GEOGRAPHIC_DAT…" at bounding box center [635, 319] width 1271 height 639
click at [427, 211] on div "Save" at bounding box center [595, 204] width 964 height 20
drag, startPoint x: 397, startPoint y: 27, endPoint x: 383, endPoint y: 29, distance: 13.6
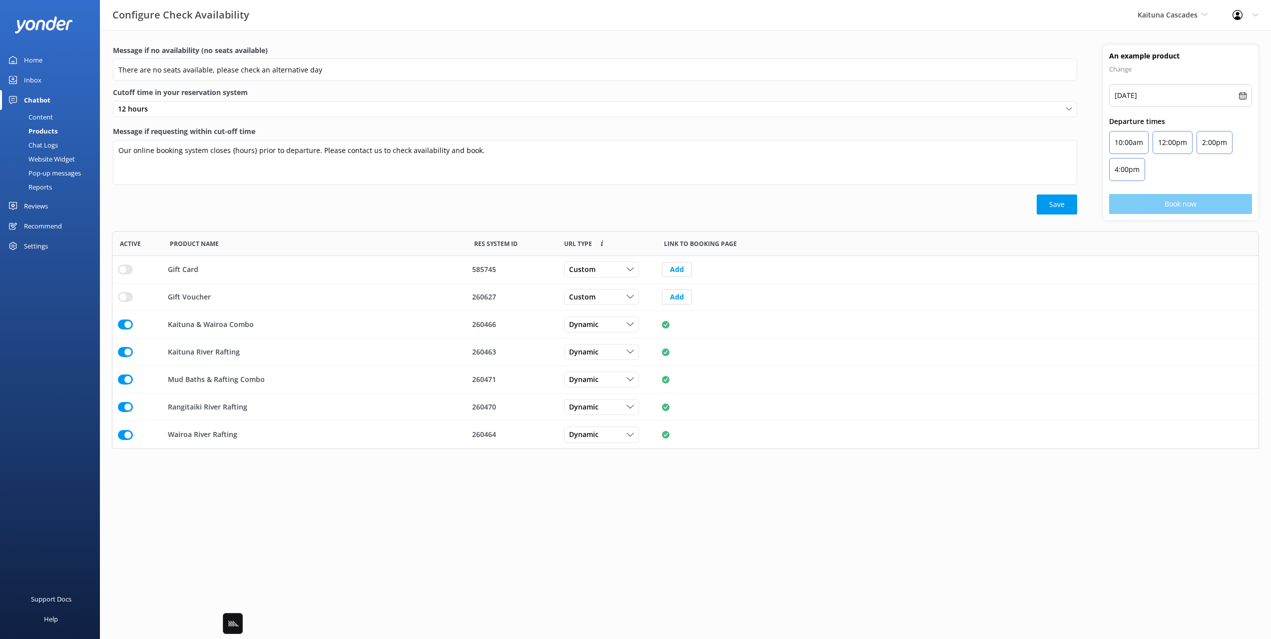
click at [394, 27] on div "Configure Check Availability Kaituna Cascades Black Cat Cruises [GEOGRAPHIC_DAT…" at bounding box center [635, 15] width 1271 height 30
click at [26, 79] on div "Inbox" at bounding box center [32, 80] width 17 height 20
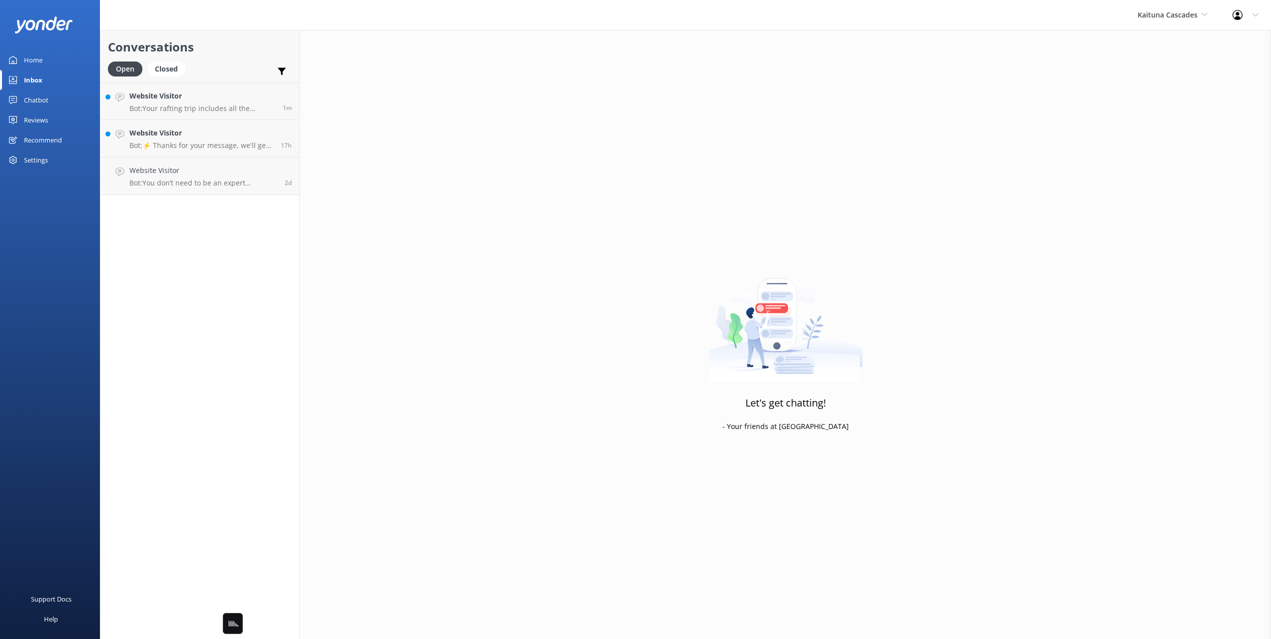
click at [56, 93] on link "Chatbot" at bounding box center [50, 100] width 100 height 20
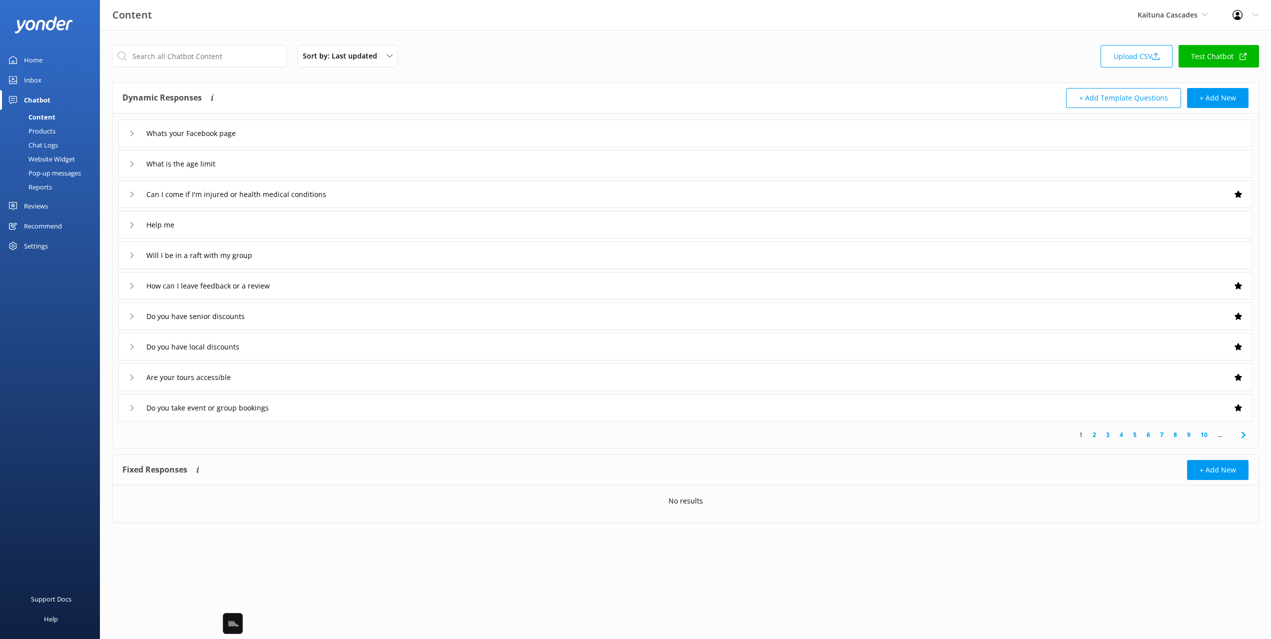
drag, startPoint x: 489, startPoint y: 66, endPoint x: 484, endPoint y: 69, distance: 5.6
click at [488, 66] on div "Sort by: Last updated Title Last updated Upload CSV Test Chatbot" at bounding box center [685, 59] width 1147 height 28
click at [340, 128] on div "Whats your Facebook page" at bounding box center [685, 132] width 1134 height 27
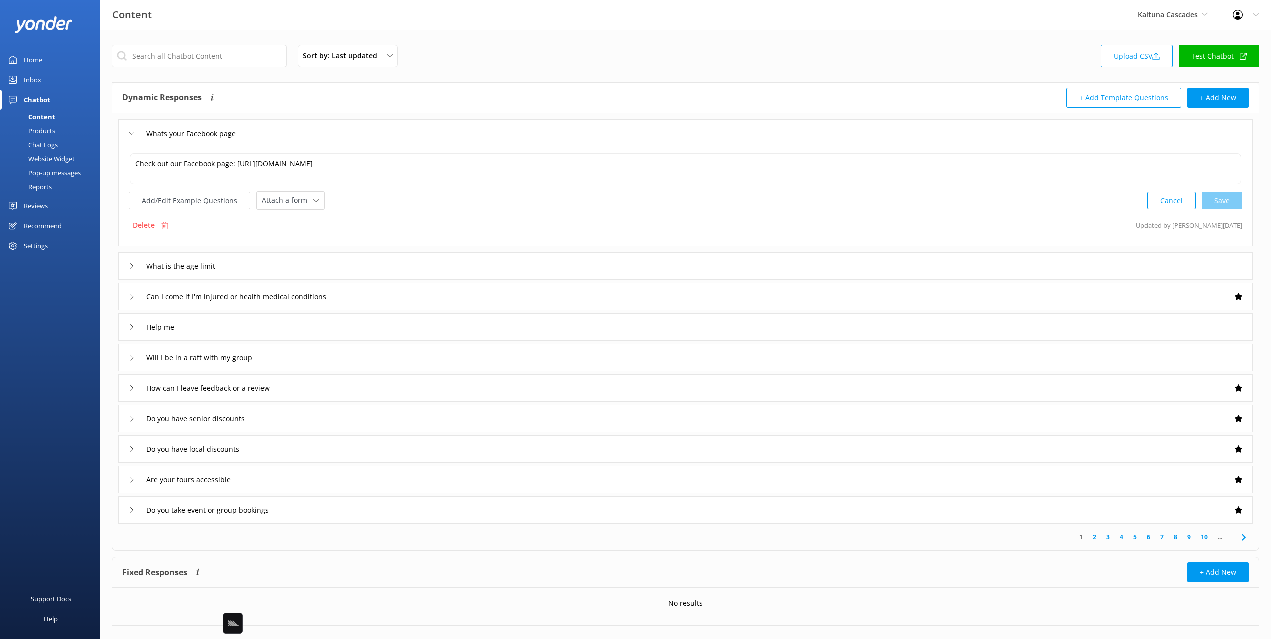
click at [340, 128] on div "Whats your Facebook page" at bounding box center [685, 132] width 1134 height 27
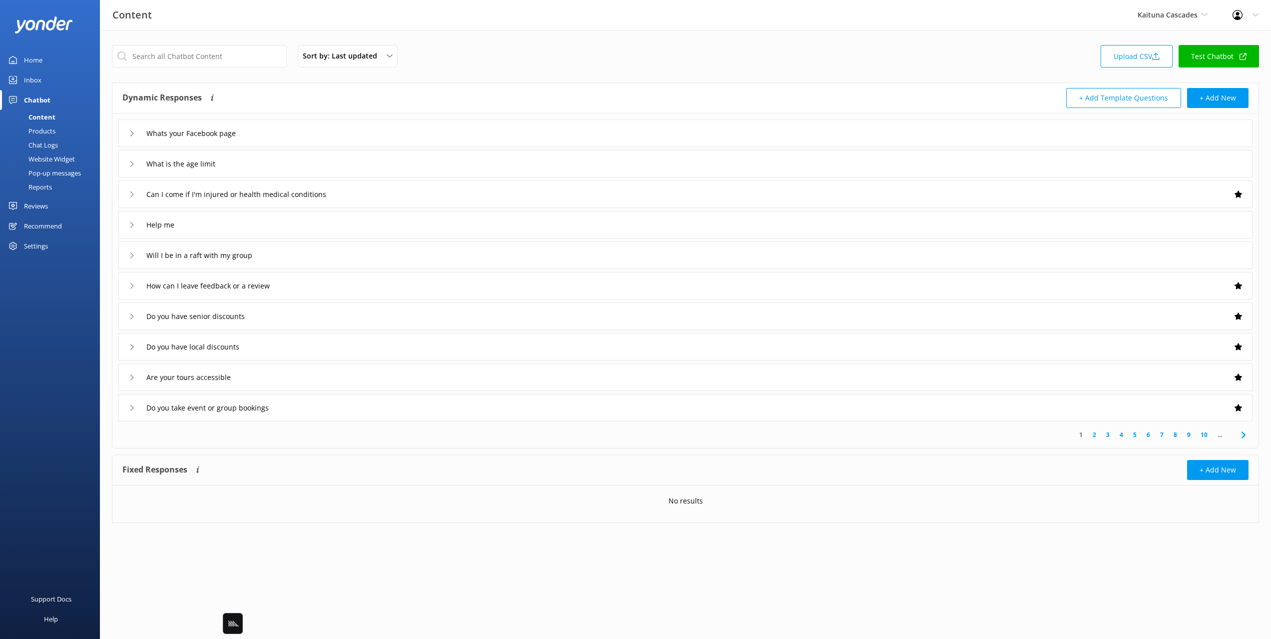
click at [461, 62] on div "Sort by: Last updated Title Last updated Upload CSV Test Chatbot" at bounding box center [685, 59] width 1147 height 28
click at [464, 60] on div "Sort by: Last updated Title Last updated Upload CSV Test Chatbot" at bounding box center [685, 59] width 1147 height 28
drag, startPoint x: 474, startPoint y: 60, endPoint x: 302, endPoint y: 102, distance: 177.0
click at [470, 59] on div "Sort by: Last updated Title Last updated Upload CSV Test Chatbot" at bounding box center [685, 59] width 1147 height 28
click at [281, 154] on div "What is the age limit" at bounding box center [685, 163] width 1134 height 27
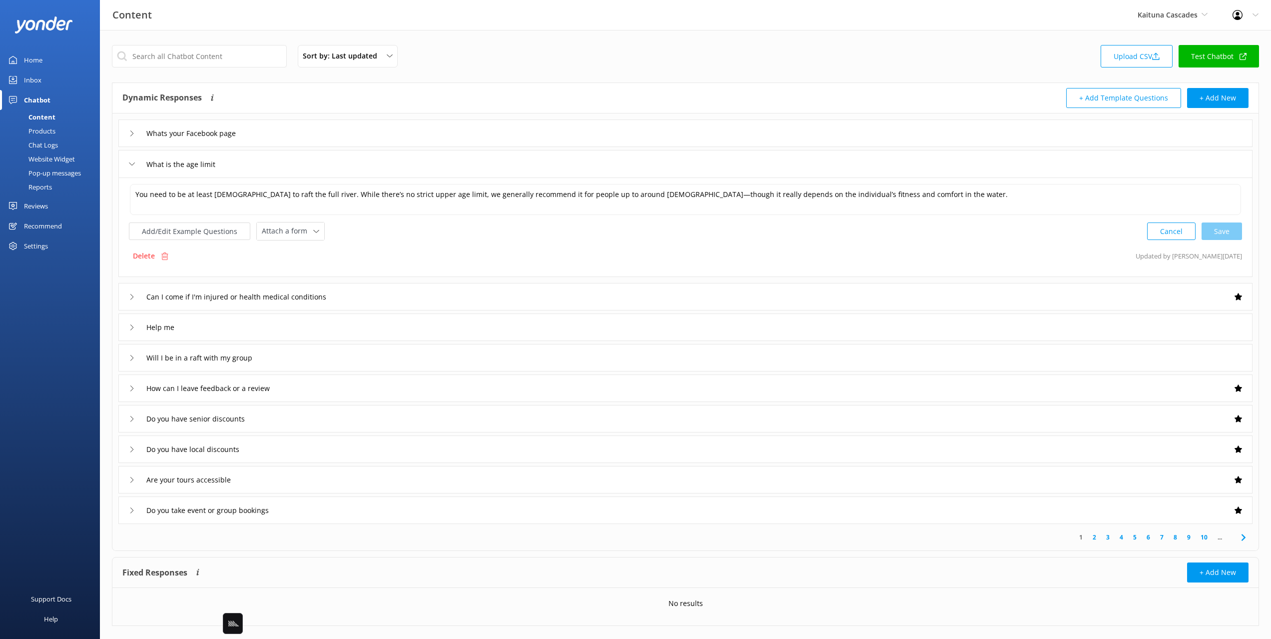
click at [390, 288] on div "Can I come if I'm injured or health medical conditions" at bounding box center [685, 296] width 1134 height 27
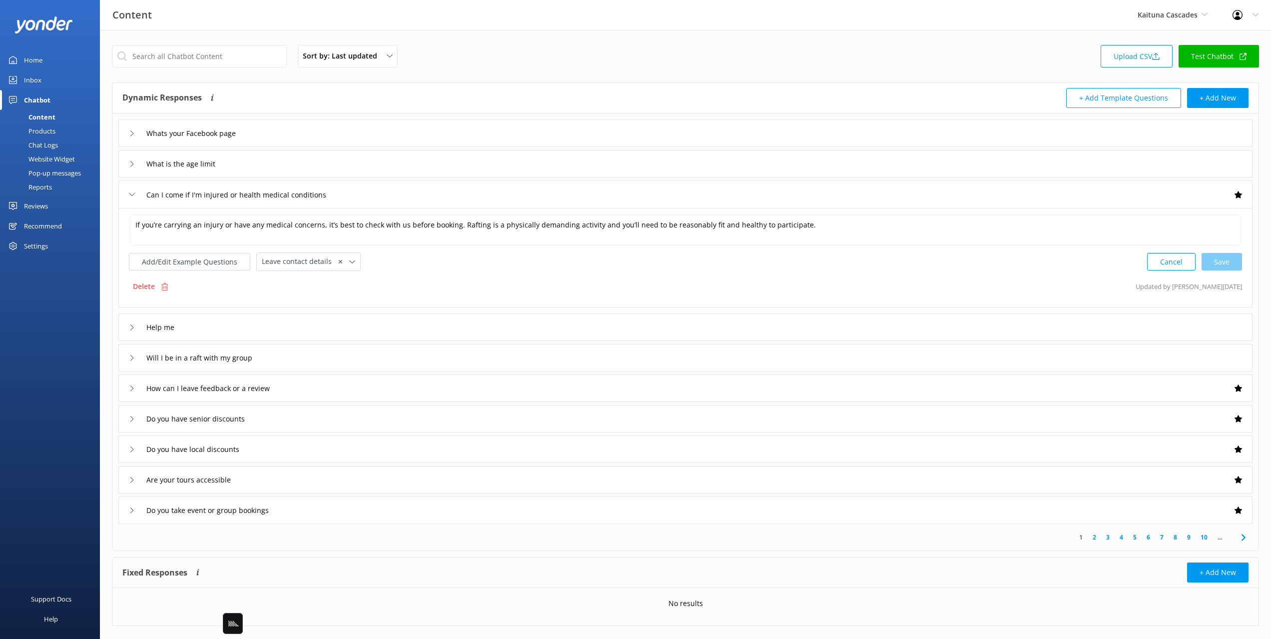
click at [348, 320] on div "Help me" at bounding box center [685, 326] width 1134 height 27
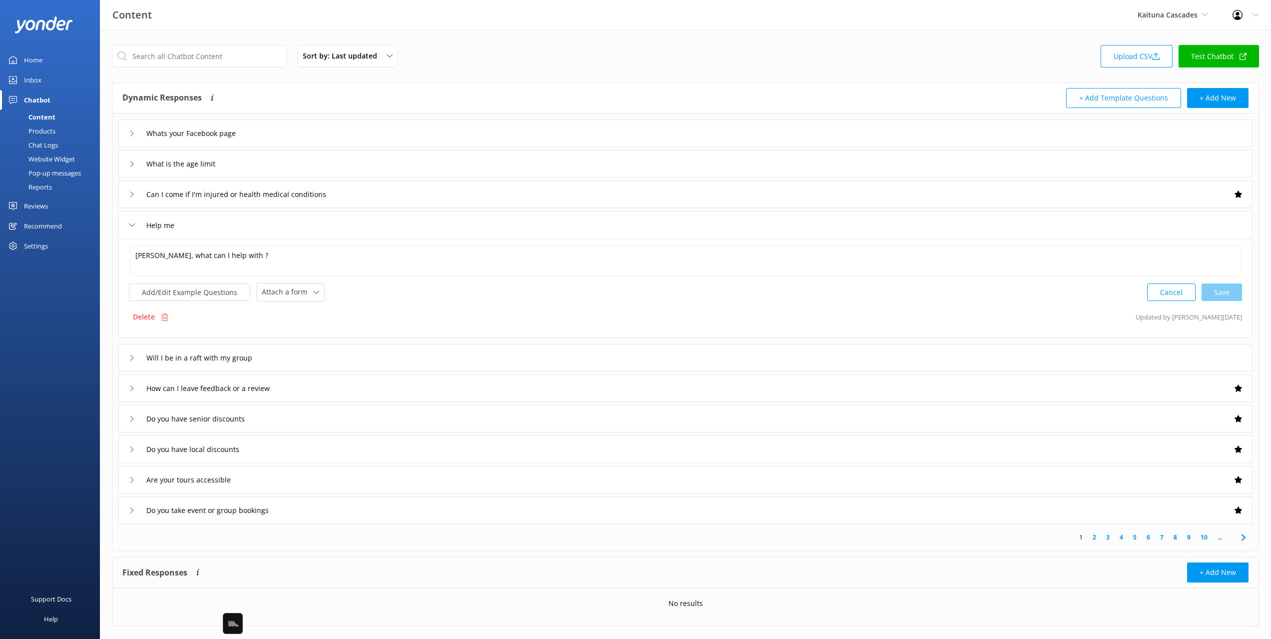
click at [363, 353] on div "Will I be in a raft with my group" at bounding box center [685, 357] width 1134 height 27
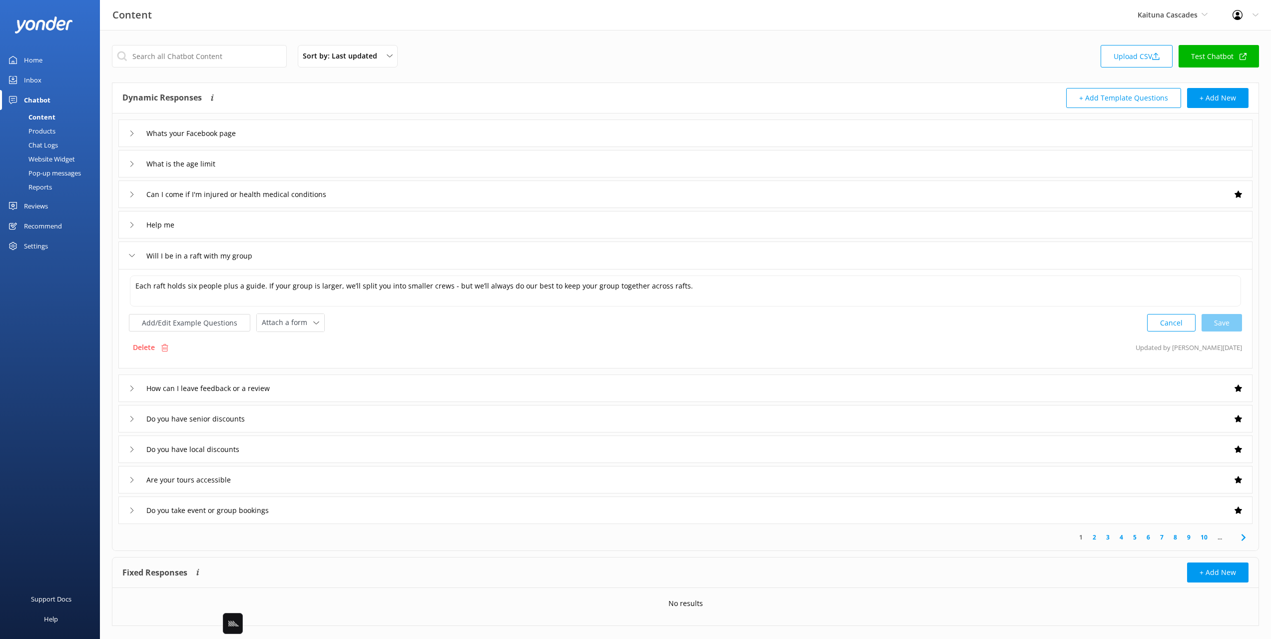
click at [47, 143] on div "Chat Logs" at bounding box center [32, 145] width 52 height 14
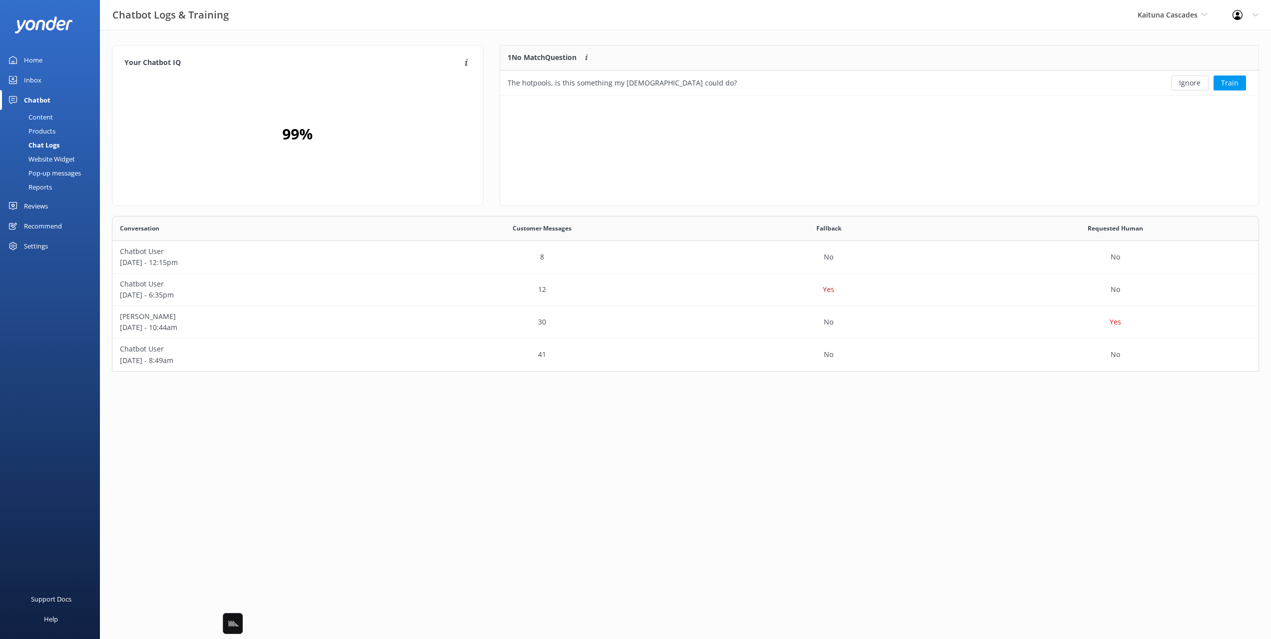
scroll to position [155, 1147]
drag, startPoint x: 526, startPoint y: 40, endPoint x: 583, endPoint y: 26, distance: 58.1
click at [526, 40] on div "Your Chatbot IQ Your Chatbot IQ is the percentage of trained FAQs against untra…" at bounding box center [685, 210] width 1171 height 361
click at [583, 26] on div "Chatbot Logs & Training Kaituna Cascades Black Cat Cruises Banff Airporter Inte…" at bounding box center [635, 15] width 1271 height 30
drag, startPoint x: 843, startPoint y: 155, endPoint x: 744, endPoint y: 100, distance: 112.9
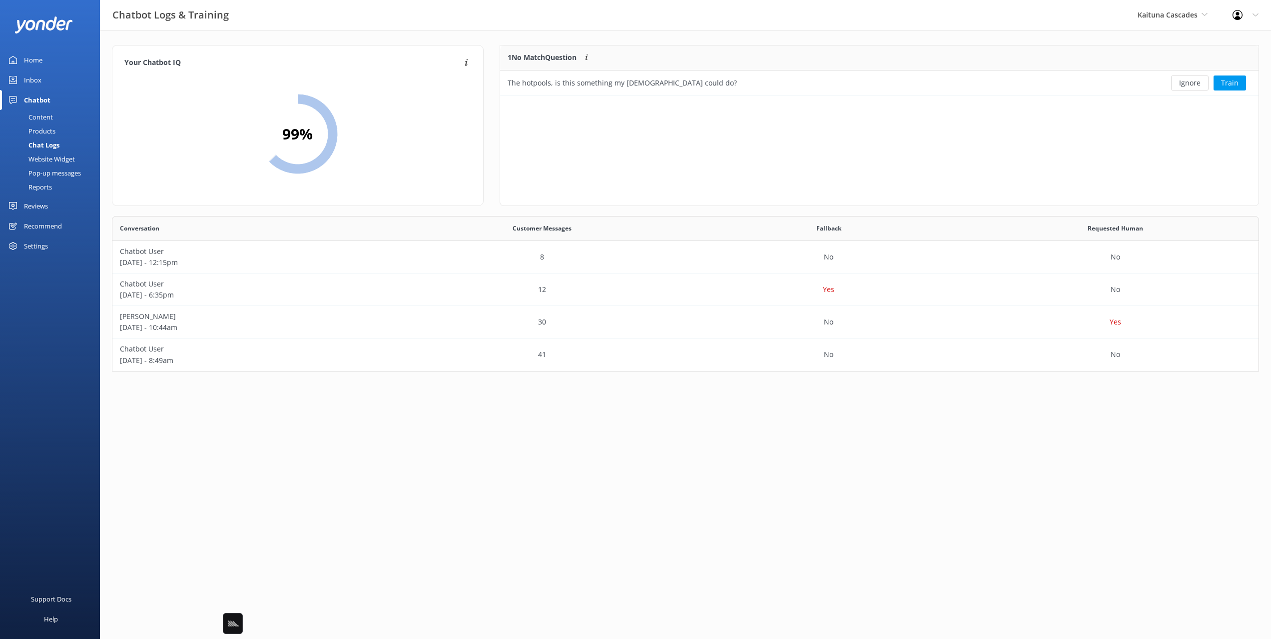
click at [842, 155] on div "1 No Match Question Customers sometimes ask questions that don't fully match an…" at bounding box center [880, 125] width 760 height 161
drag, startPoint x: 694, startPoint y: 81, endPoint x: 502, endPoint y: 85, distance: 191.9
click at [501, 84] on div "The hotpools, is this something my 11 year old could do?" at bounding box center [802, 82] width 605 height 25
copy div "The hotpools, is this something my 11 year old could do?"
drag, startPoint x: 45, startPoint y: 115, endPoint x: 52, endPoint y: 113, distance: 7.4
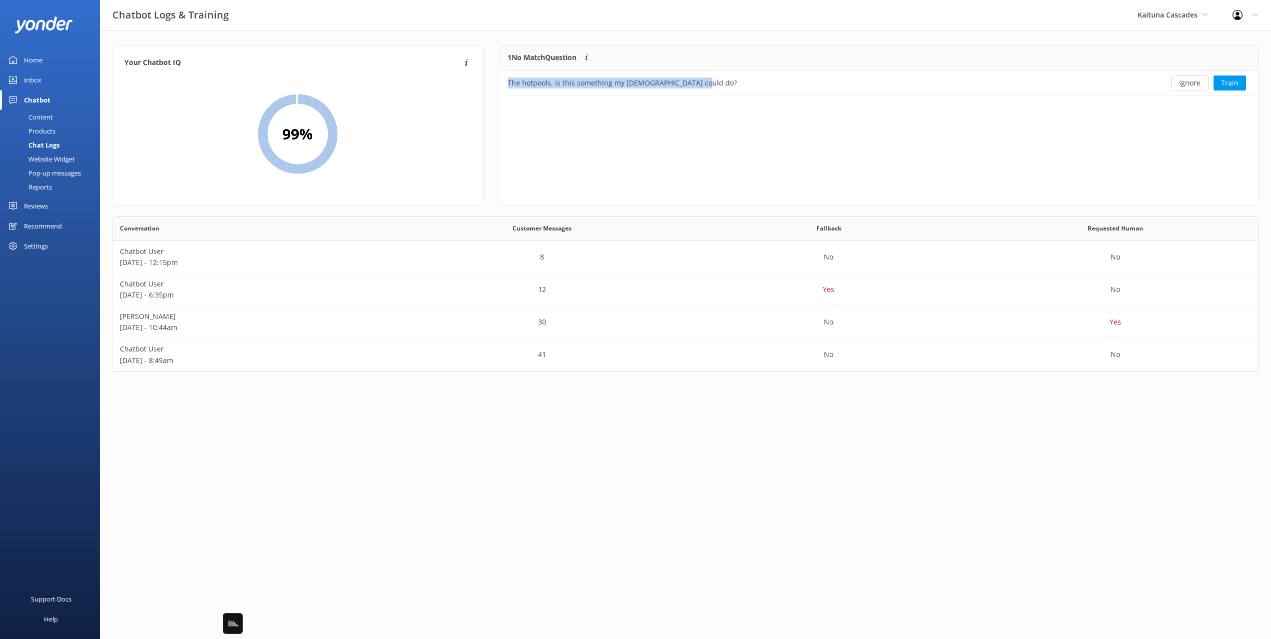
click at [46, 115] on div "Content" at bounding box center [29, 117] width 47 height 14
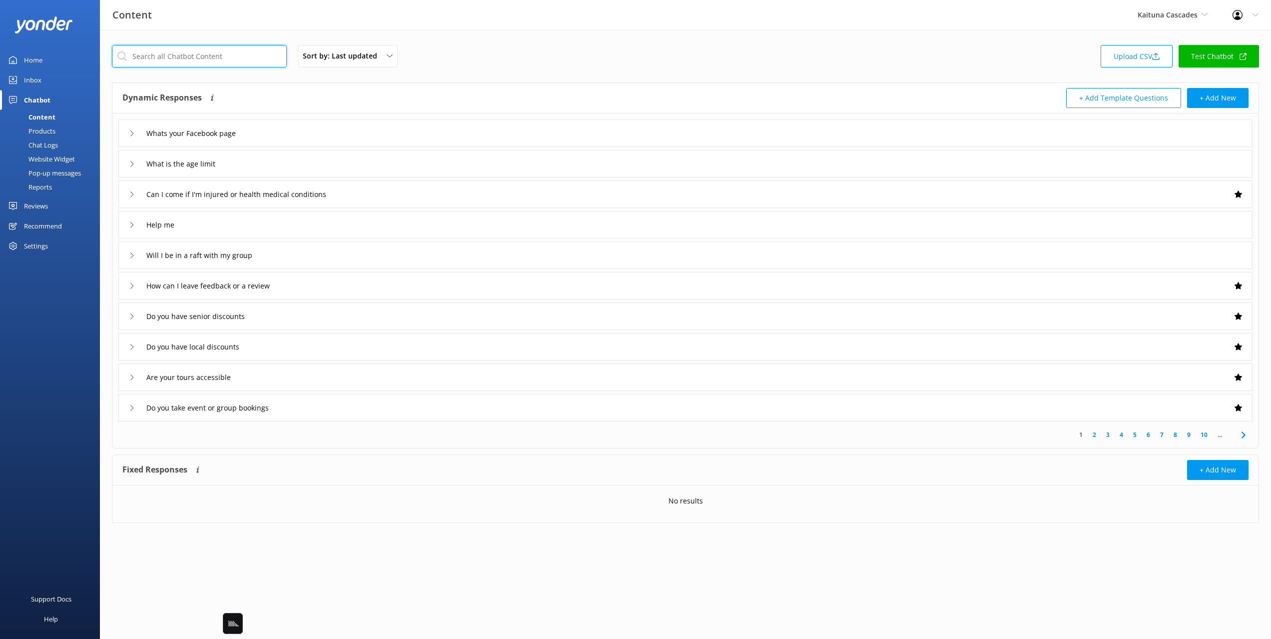
click at [209, 53] on input "text" at bounding box center [199, 56] width 175 height 22
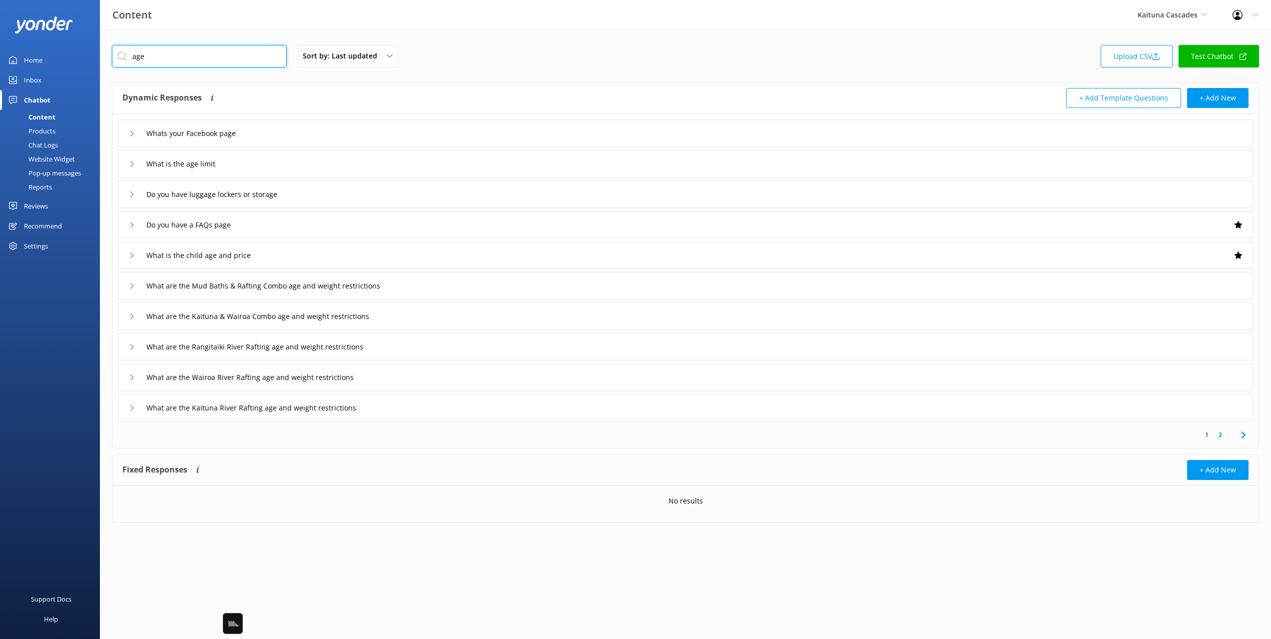
type input "age"
click at [604, 57] on div "age Sort by: Last updated Title Last updated Upload CSV Test Chatbot" at bounding box center [685, 59] width 1147 height 28
drag, startPoint x: 231, startPoint y: 40, endPoint x: 204, endPoint y: 50, distance: 29.2
click at [231, 40] on div "age Sort by: Last updated Title Last updated Upload CSV Test Chatbot Dynamic Re…" at bounding box center [685, 291] width 1171 height 523
click at [192, 54] on input "age" at bounding box center [199, 56] width 175 height 22
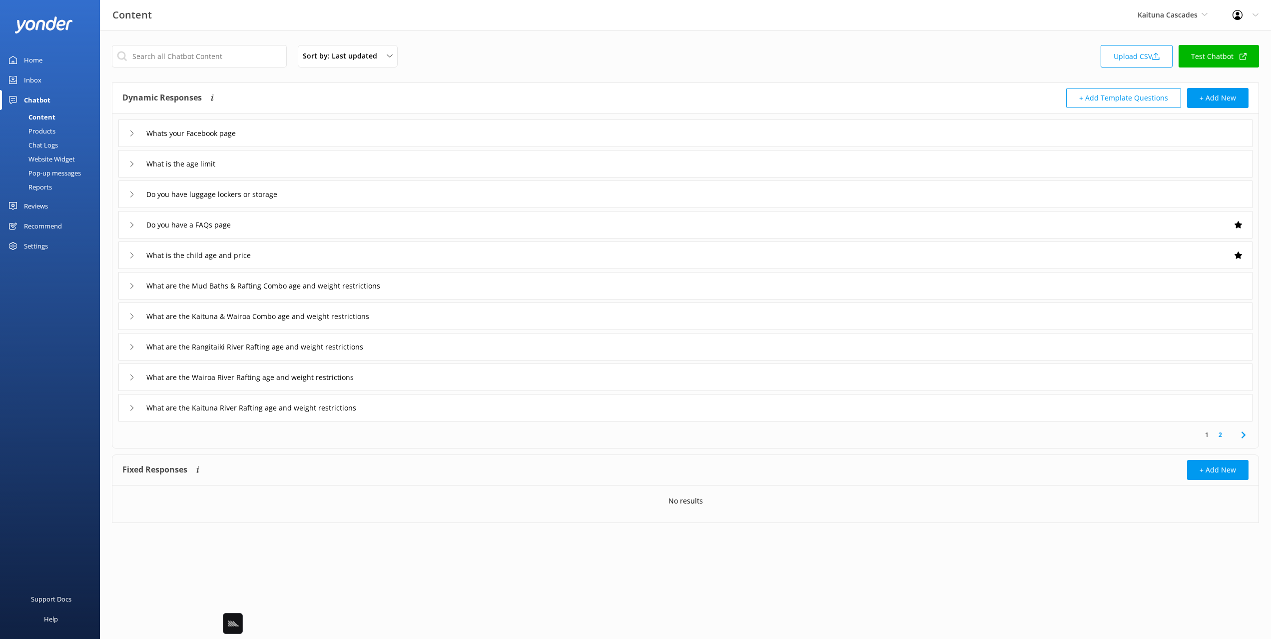
click at [542, 60] on div "Sort by: Last updated Title Last updated Upload CSV Test Chatbot" at bounding box center [685, 59] width 1147 height 28
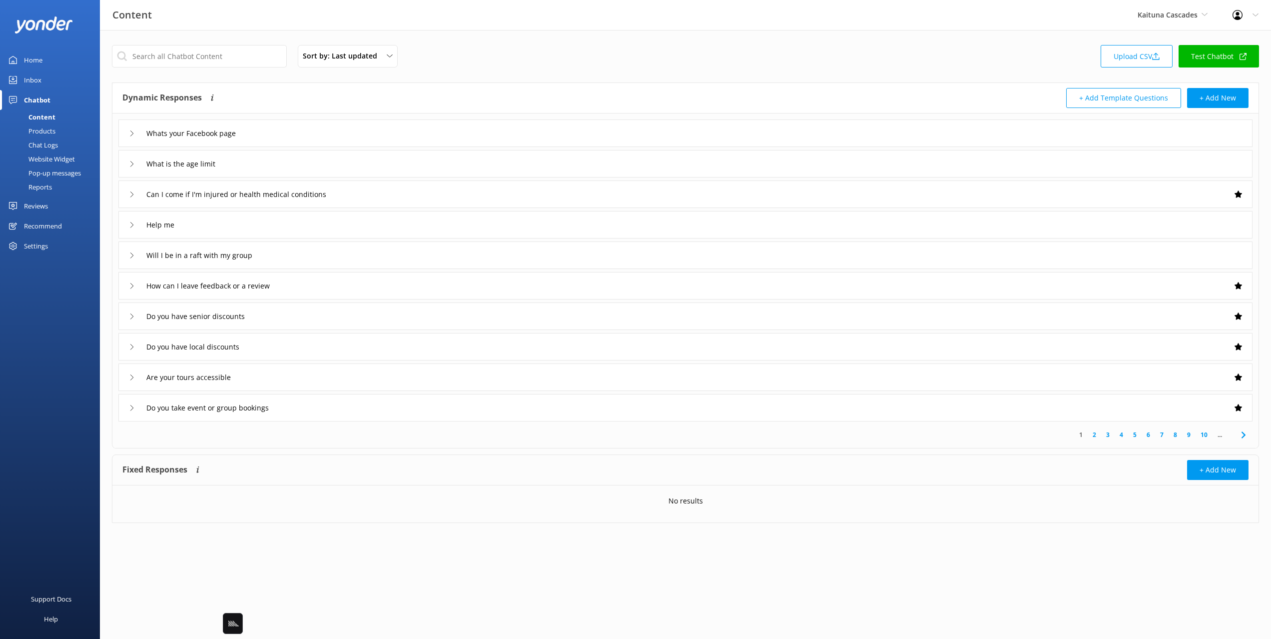
drag, startPoint x: 58, startPoint y: 150, endPoint x: 81, endPoint y: 144, distance: 23.6
click at [58, 150] on link "Chat Logs" at bounding box center [53, 145] width 94 height 14
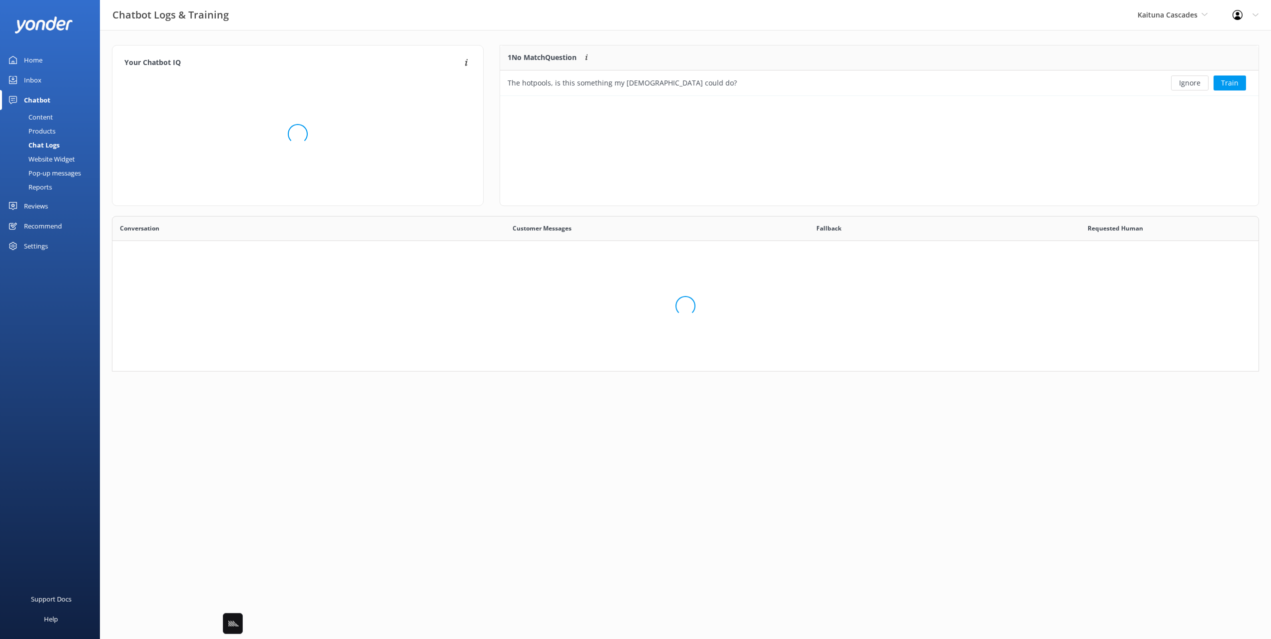
scroll to position [155, 1147]
drag, startPoint x: 486, startPoint y: 39, endPoint x: 830, endPoint y: 39, distance: 343.3
click at [486, 39] on div "Your Chatbot IQ Your Chatbot IQ is the percentage of trained FAQs against untra…" at bounding box center [685, 210] width 1171 height 361
drag, startPoint x: 883, startPoint y: 29, endPoint x: 849, endPoint y: 45, distance: 37.8
click at [882, 29] on div "Chatbot Logs & Training Kaituna Cascades Black Cat Cruises Banff Airporter Inte…" at bounding box center [635, 15] width 1271 height 30
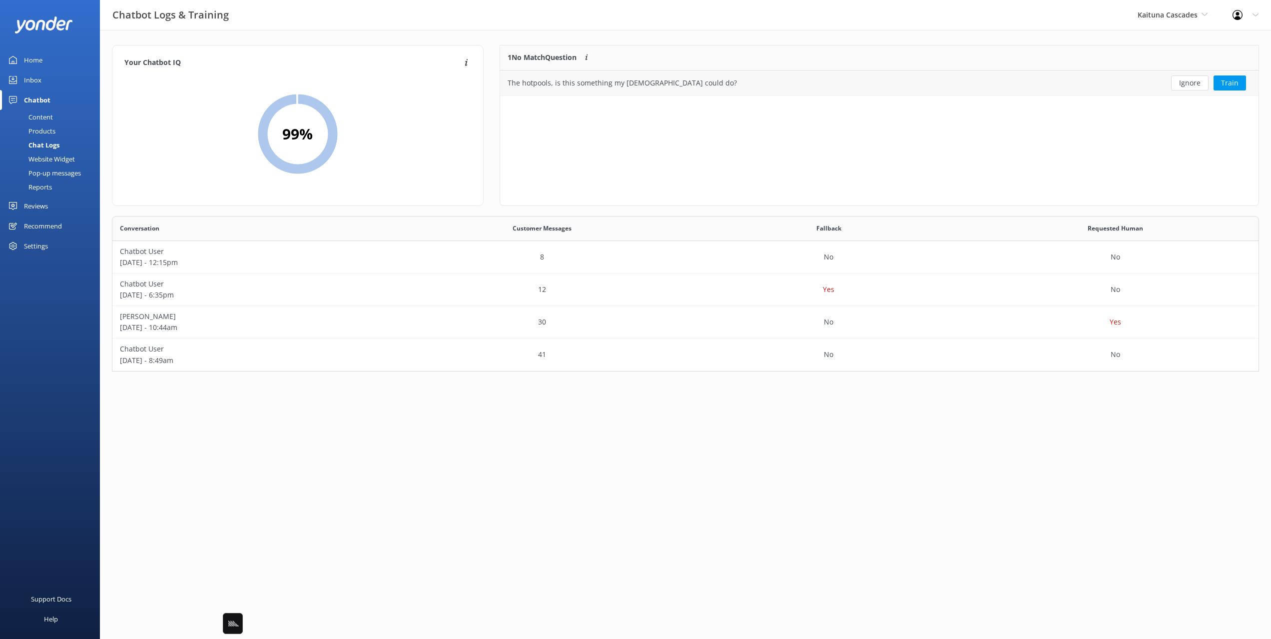
drag, startPoint x: 698, startPoint y: 91, endPoint x: 506, endPoint y: 90, distance: 192.4
click at [506, 90] on div "The hotpools, is this something my 11 year old could do?" at bounding box center [802, 82] width 605 height 25
drag, startPoint x: 740, startPoint y: 167, endPoint x: 711, endPoint y: 94, distance: 79.0
click at [739, 166] on div "1 No Match Question Customers sometimes ask questions that don't fully match an…" at bounding box center [880, 125] width 760 height 161
drag, startPoint x: 701, startPoint y: 86, endPoint x: 502, endPoint y: 81, distance: 199.4
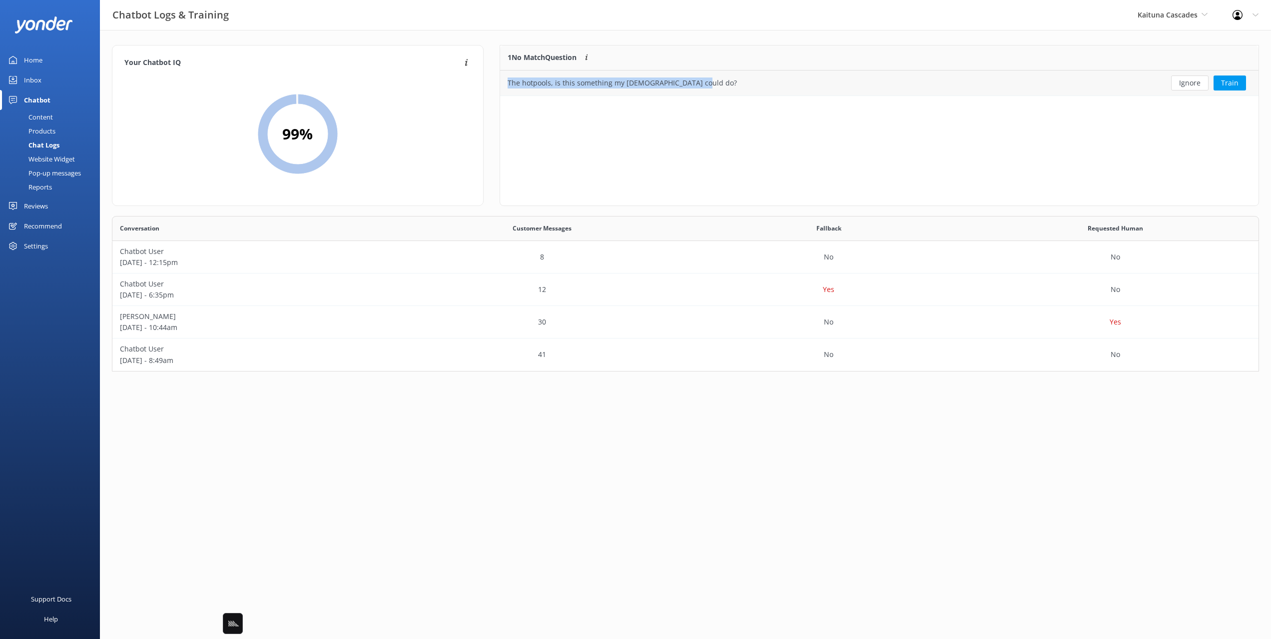
click at [502, 81] on div "The hotpools, is this something my 11 year old could do?" at bounding box center [802, 82] width 605 height 25
copy div "The hotpools, is this something my 11 year old could do?"
click at [642, 180] on div "1 No Match Question Customers sometimes ask questions that don't fully match an…" at bounding box center [880, 125] width 760 height 161
drag, startPoint x: 43, startPoint y: 114, endPoint x: 92, endPoint y: 100, distance: 51.5
click at [43, 114] on div "Content" at bounding box center [29, 117] width 47 height 14
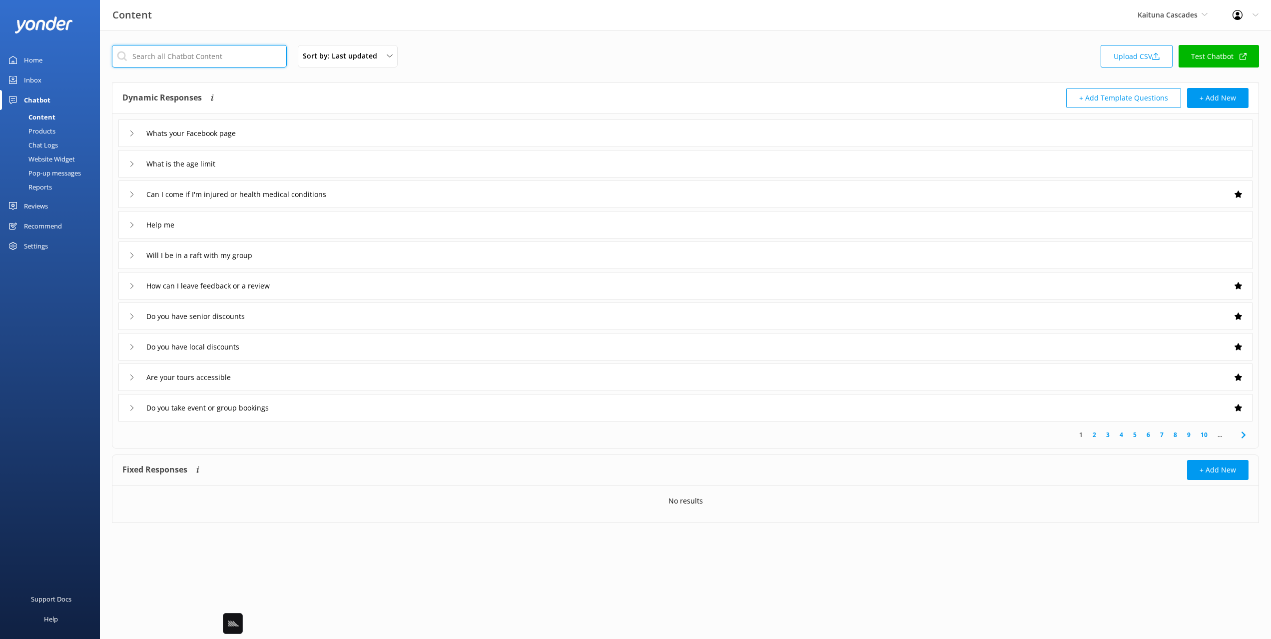
click at [165, 59] on input "text" at bounding box center [199, 56] width 175 height 22
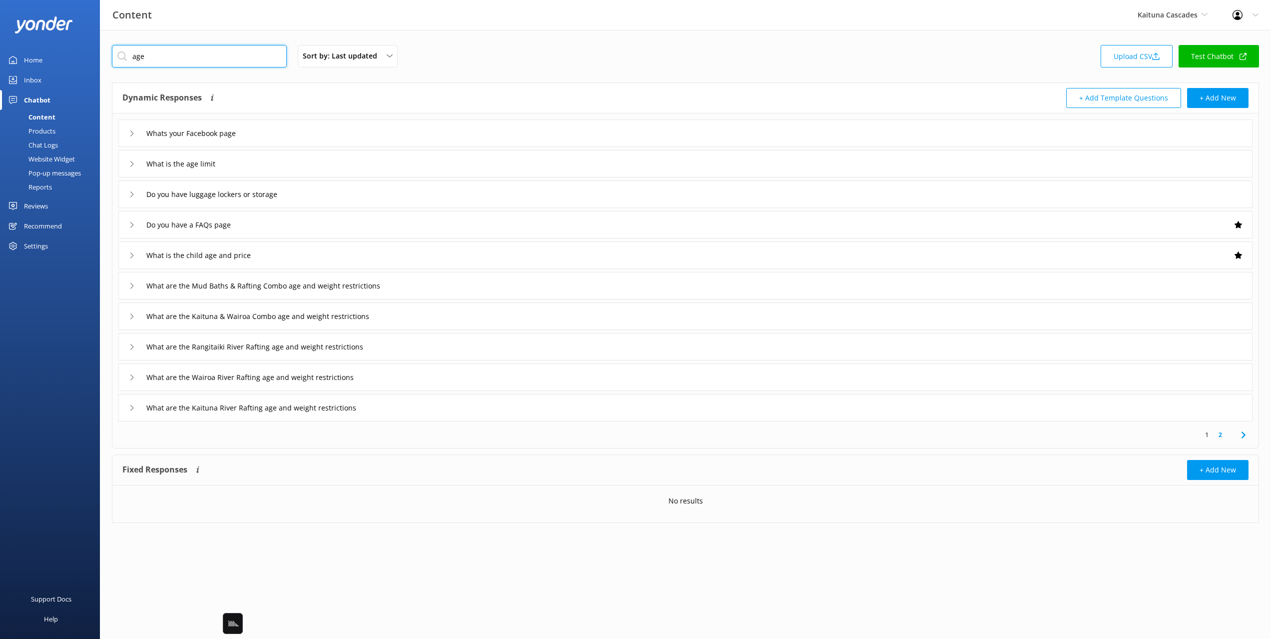
type input "age"
click at [417, 66] on div "age Sort by: Last updated Title Last updated Upload CSV Test Chatbot" at bounding box center [685, 59] width 1147 height 28
click at [313, 436] on div "1 2" at bounding box center [685, 434] width 1142 height 26
click at [399, 425] on div "1 2" at bounding box center [685, 434] width 1142 height 26
drag, startPoint x: 826, startPoint y: 67, endPoint x: 847, endPoint y: 62, distance: 22.1
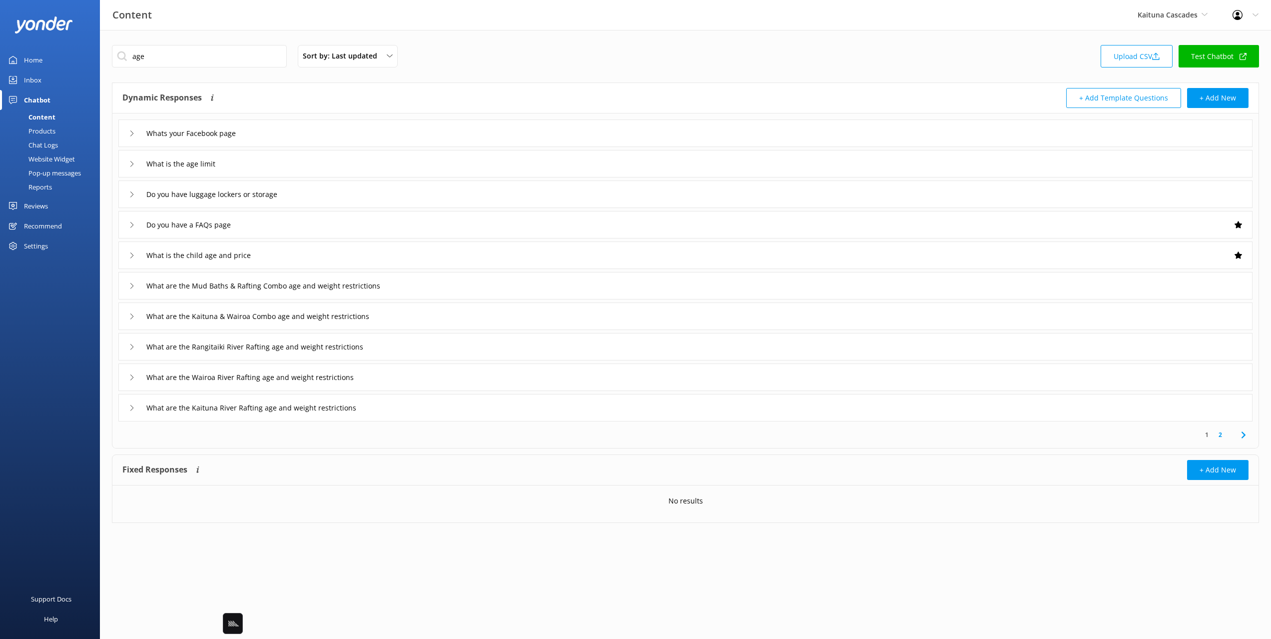
click at [826, 67] on div "age Sort by: Last updated Title Last updated Upload CSV Test Chatbot" at bounding box center [685, 59] width 1147 height 28
click at [923, 52] on div "age Sort by: Last updated Title Last updated Upload CSV Test Chatbot" at bounding box center [685, 59] width 1147 height 28
click at [582, 55] on div "age Sort by: Last updated Title Last updated Upload CSV Test Chatbot" at bounding box center [685, 59] width 1147 height 28
click at [326, 444] on div "1 2" at bounding box center [685, 434] width 1142 height 26
click at [54, 145] on div "Chat Logs" at bounding box center [32, 145] width 52 height 14
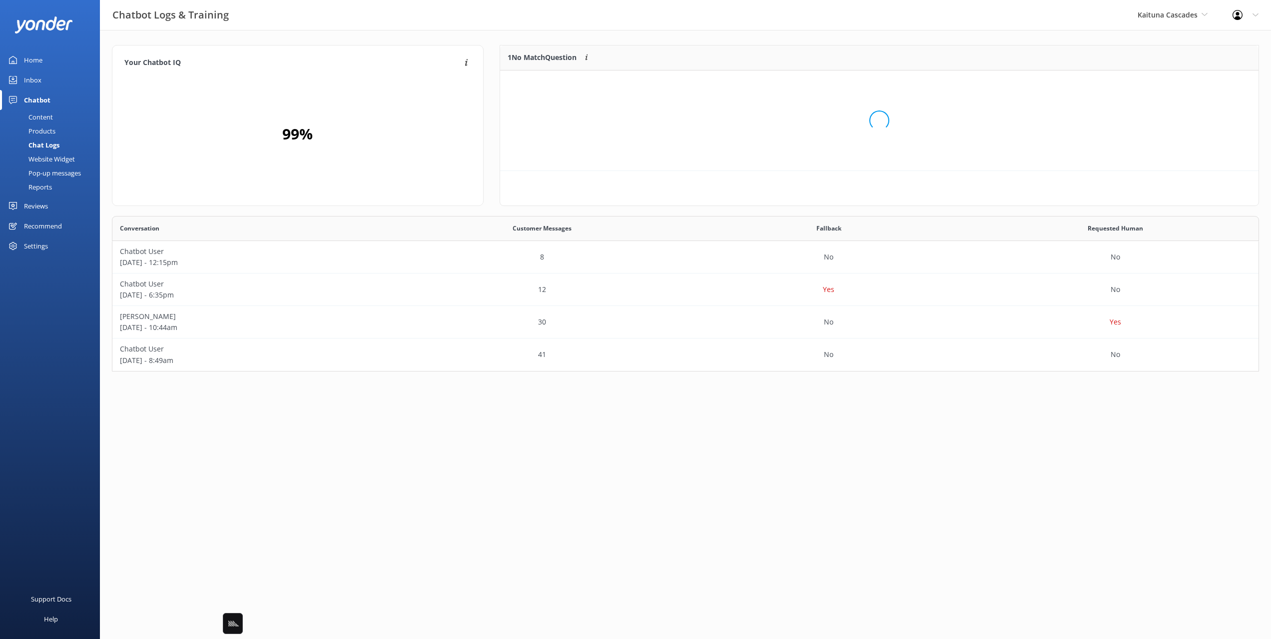
scroll to position [50, 759]
click at [483, 60] on div "Your Chatbot IQ Your Chatbot IQ is the percentage of trained FAQs against untra…" at bounding box center [298, 125] width 372 height 161
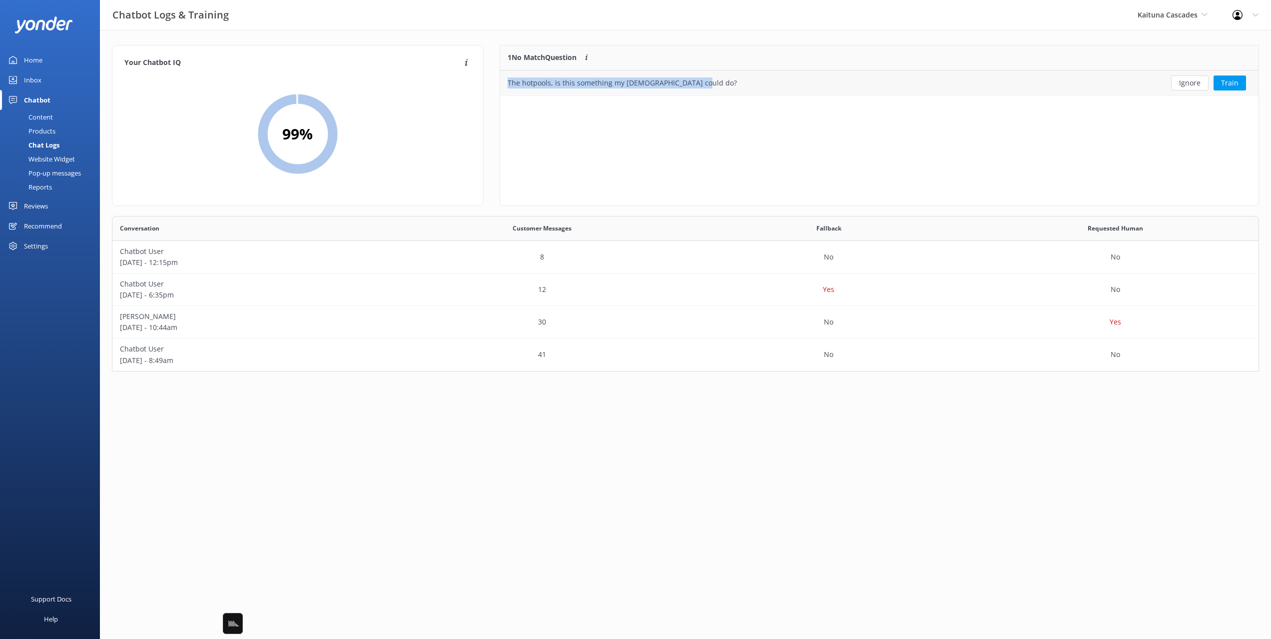
drag, startPoint x: 707, startPoint y: 82, endPoint x: 509, endPoint y: 86, distance: 198.4
click at [502, 84] on div "The hotpools, is this something my 11 year old could do?" at bounding box center [802, 82] width 605 height 25
copy div "The hotpools, is this something my 11 year old could do?"
drag, startPoint x: 34, startPoint y: 115, endPoint x: 71, endPoint y: 114, distance: 37.5
click at [34, 115] on div "Content" at bounding box center [29, 117] width 47 height 14
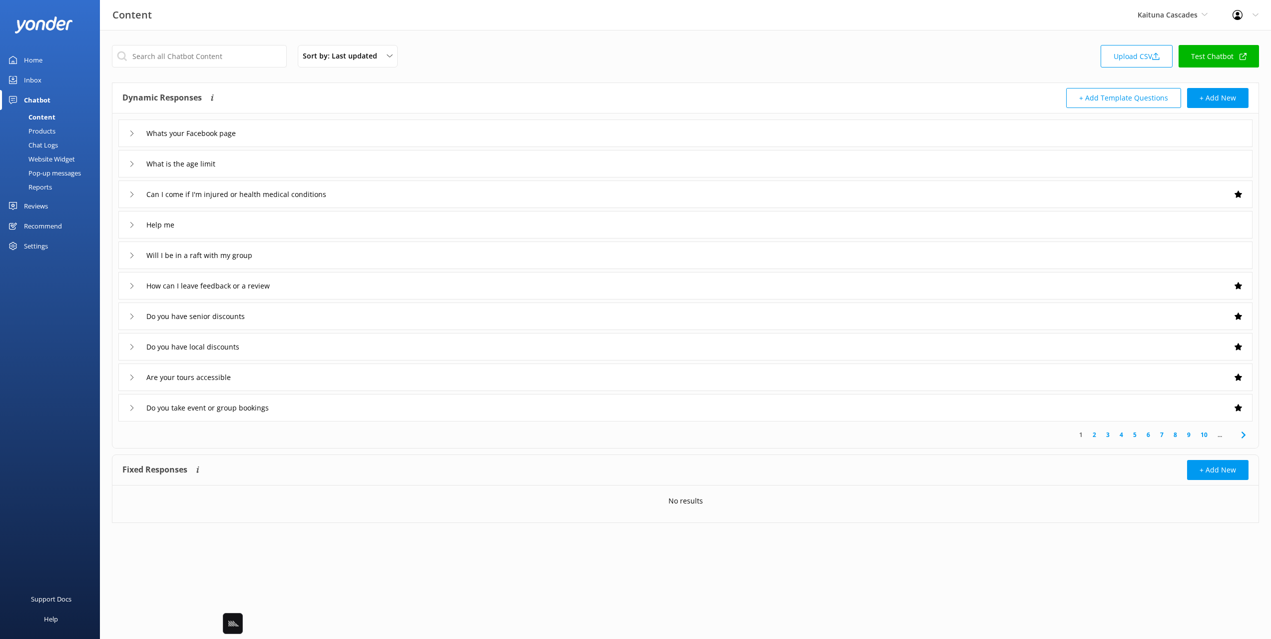
drag, startPoint x: 447, startPoint y: 43, endPoint x: 281, endPoint y: 62, distance: 166.5
click at [446, 43] on div "Sort by: Last updated Title Last updated Upload CSV Test Chatbot Dynamic Respon…" at bounding box center [685, 291] width 1171 height 523
click at [208, 57] on input "text" at bounding box center [199, 56] width 175 height 22
click at [632, 70] on div "age Sort by: Last updated Title Last updated Upload CSV Test Chatbot" at bounding box center [685, 59] width 1147 height 28
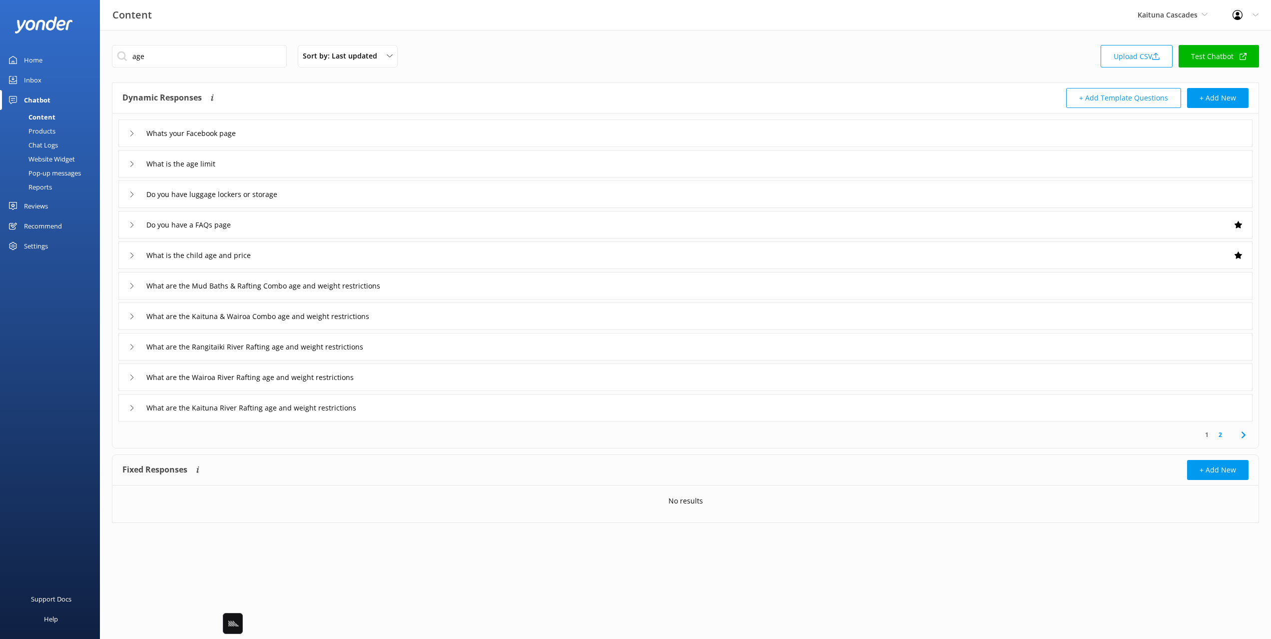
click at [470, 291] on div "What are the Mud Baths & Rafting Combo age and weight restrictions" at bounding box center [685, 285] width 1134 height 27
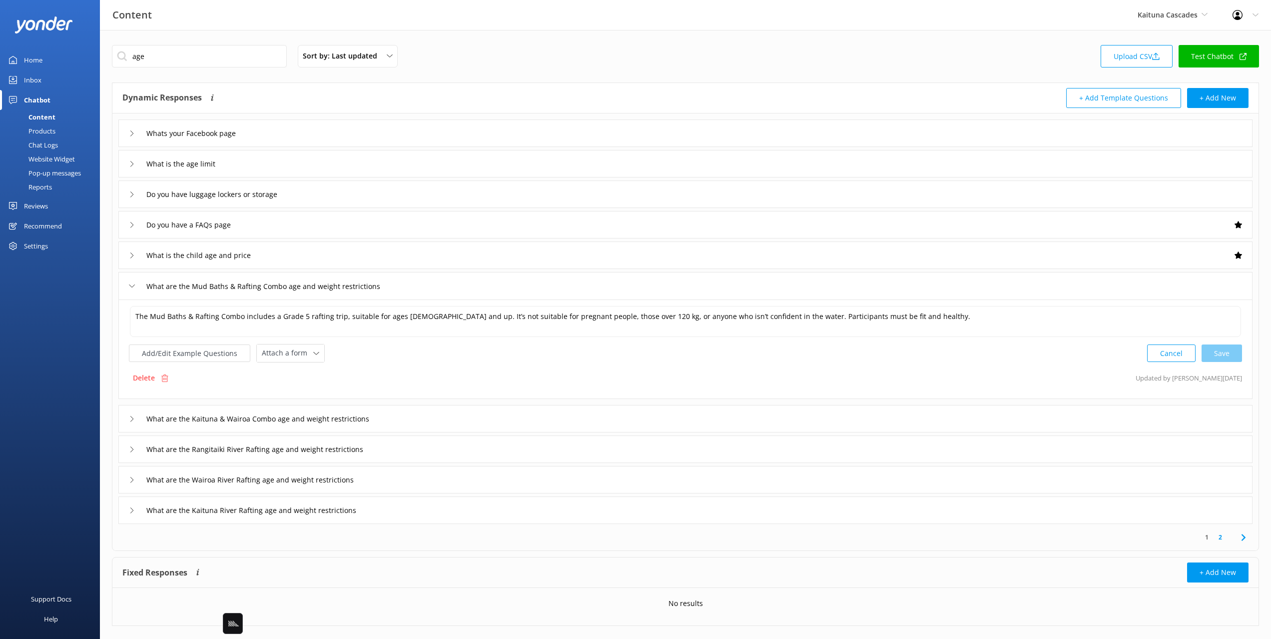
click at [470, 291] on div "What are the Mud Baths & Rafting Combo age and weight restrictions" at bounding box center [685, 285] width 1134 height 27
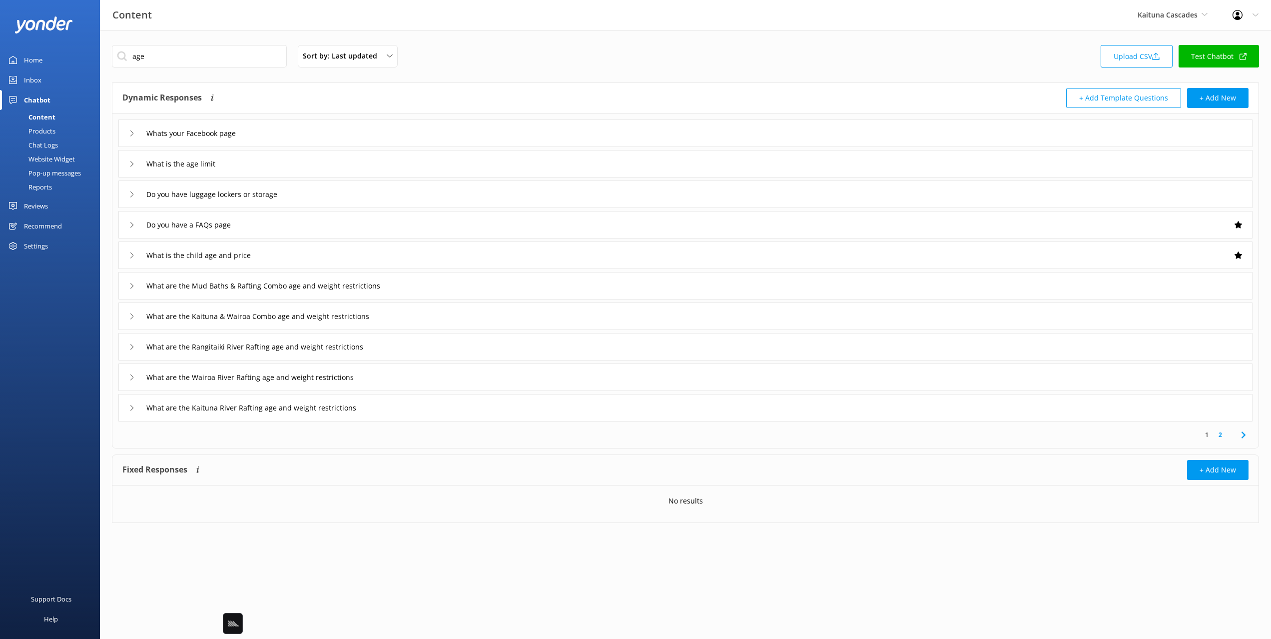
click at [485, 441] on div "1 2" at bounding box center [685, 434] width 1142 height 26
click at [1247, 433] on icon at bounding box center [1244, 435] width 12 height 12
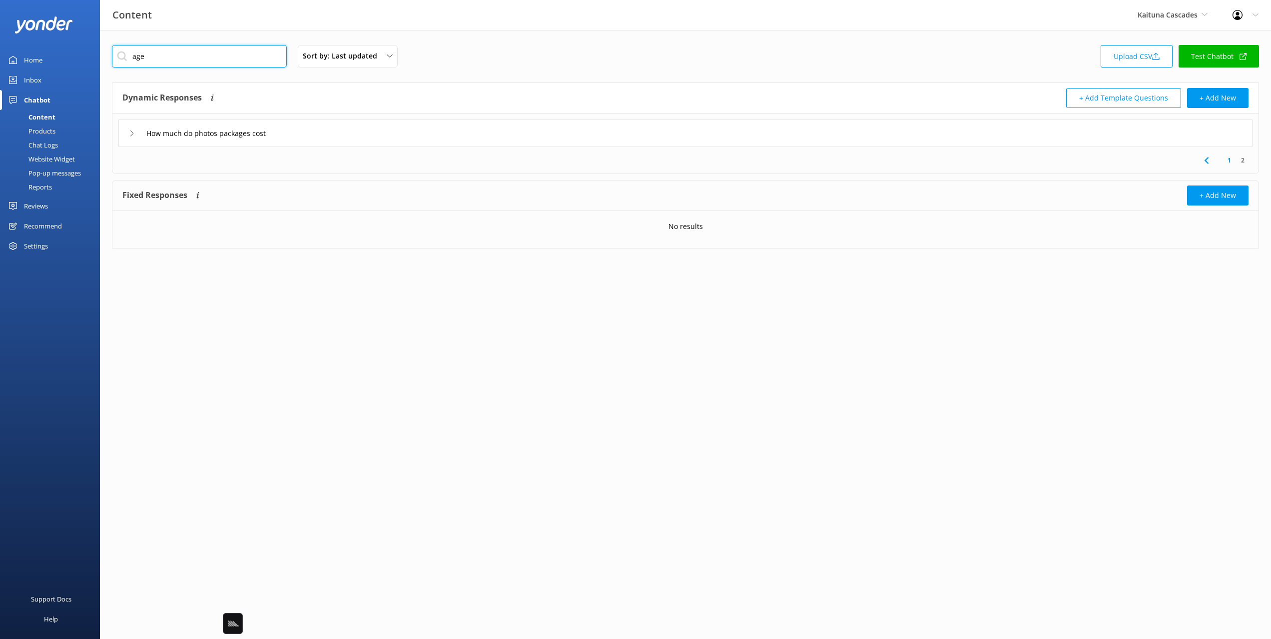
click at [211, 60] on input "age" at bounding box center [199, 56] width 175 height 22
click at [209, 59] on input "age" at bounding box center [199, 56] width 175 height 22
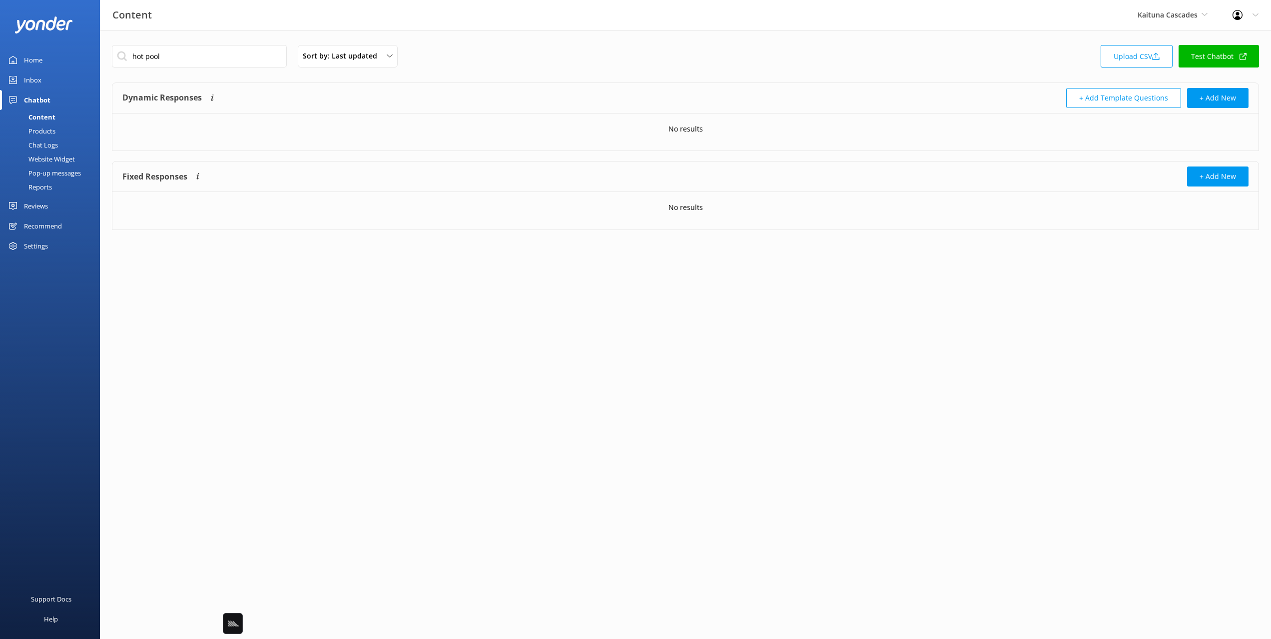
click at [457, 49] on div "hot pool Sort by: Last updated Title Last updated Upload CSV Test Chatbot" at bounding box center [685, 59] width 1147 height 28
click at [193, 60] on input "hot pool" at bounding box center [199, 56] width 175 height 22
click at [482, 66] on div "hotpool Sort by: Last updated Title Last updated Upload CSV Test Chatbot" at bounding box center [685, 59] width 1147 height 28
click at [174, 58] on input "hotpool" at bounding box center [199, 56] width 175 height 22
drag, startPoint x: 505, startPoint y: 55, endPoint x: 422, endPoint y: 63, distance: 83.3
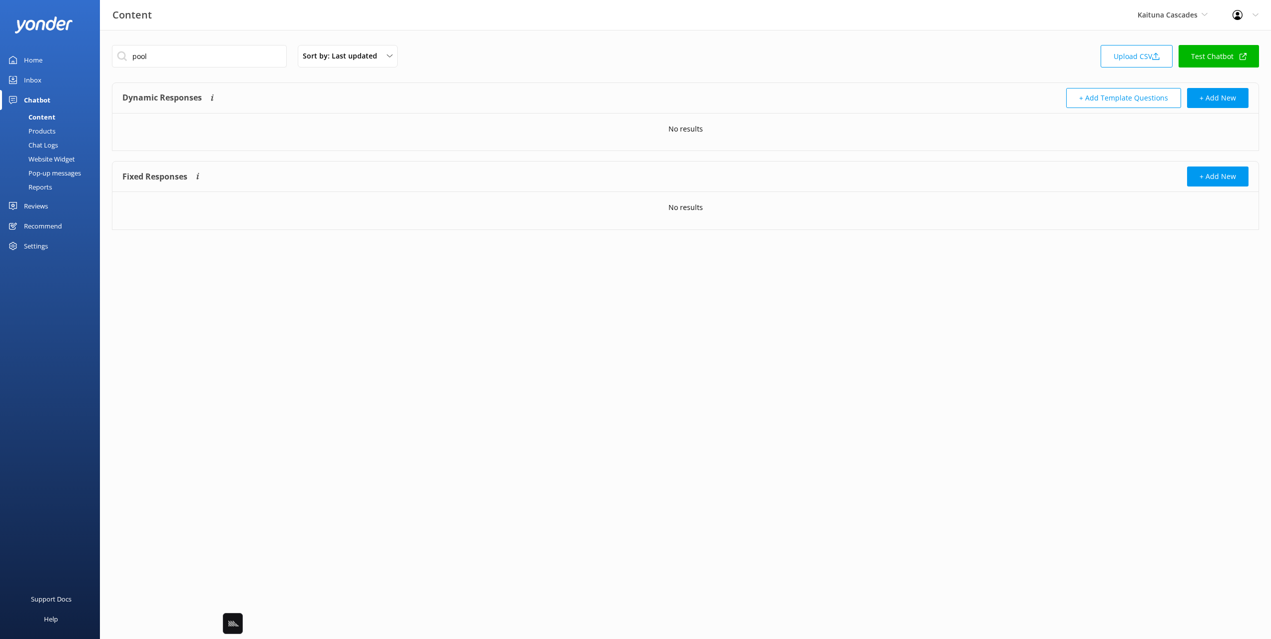
click at [496, 55] on div "pool Sort by: Last updated Title Last updated Upload CSV Test Chatbot" at bounding box center [685, 59] width 1147 height 28
click at [228, 56] on input "pool" at bounding box center [199, 56] width 175 height 22
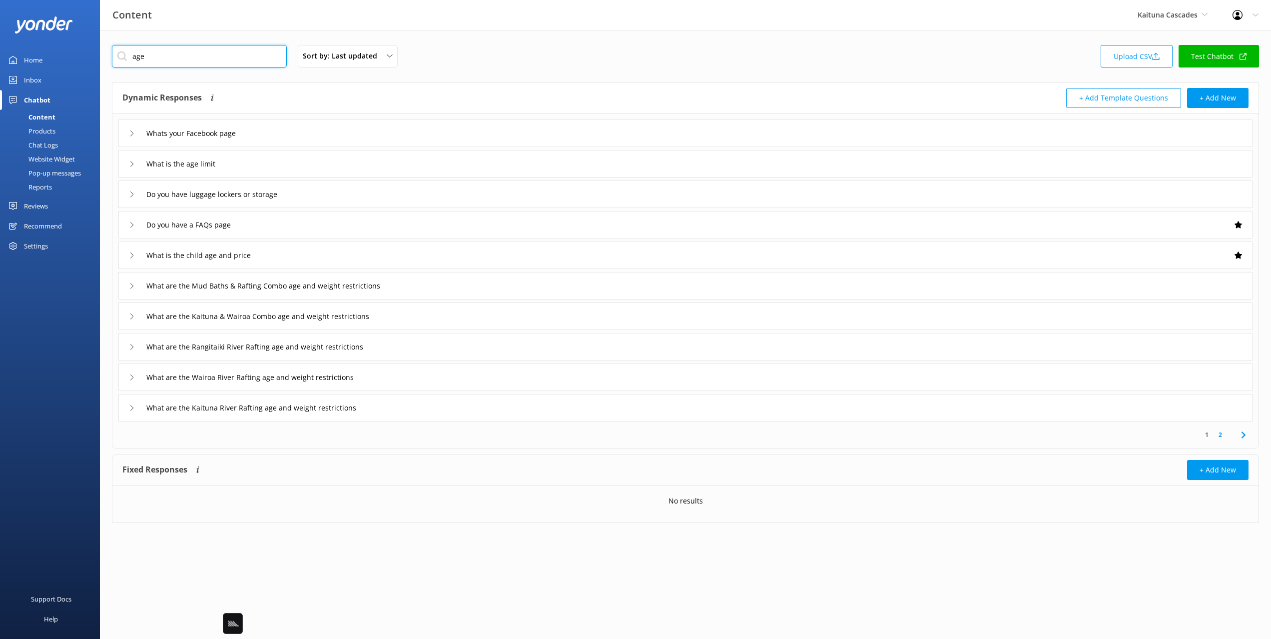
type input "age"
click at [481, 283] on div "What are the Mud Baths & Rafting Combo age and weight restrictions" at bounding box center [685, 285] width 1134 height 27
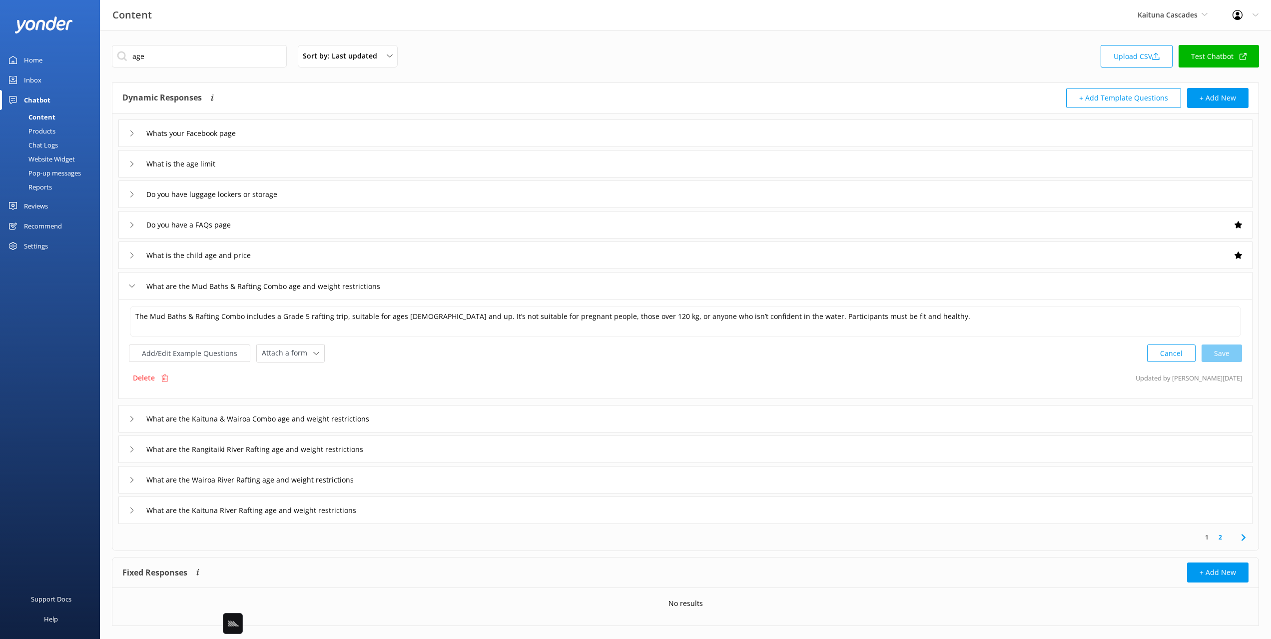
click at [441, 367] on div "The Mud Baths & Rafting Combo includes a Grade 5 rafting trip, suitable for age…" at bounding box center [685, 348] width 1134 height 99
click at [394, 366] on div "The Mud Baths & Rafting Combo includes a Grade 5 rafting trip, suitable for age…" at bounding box center [685, 348] width 1134 height 99
click at [199, 351] on button "Add/Edit Example Questions" at bounding box center [189, 352] width 121 height 17
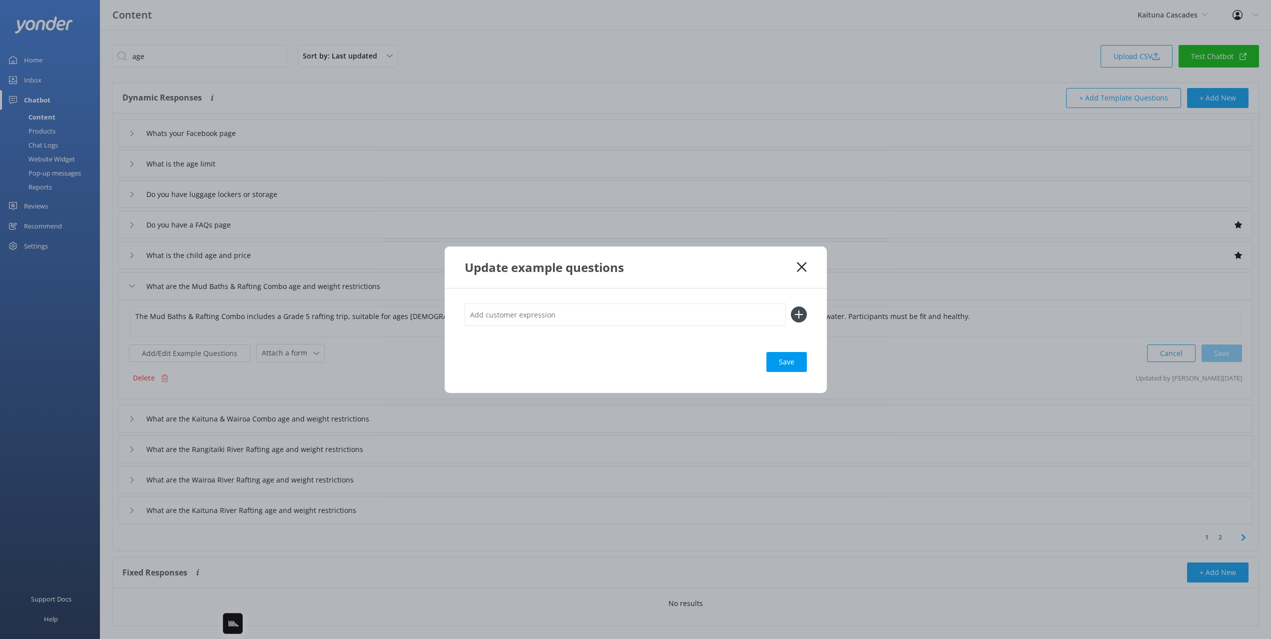
drag, startPoint x: 567, startPoint y: 324, endPoint x: 566, endPoint y: 316, distance: 8.1
click at [567, 324] on input "text" at bounding box center [625, 314] width 321 height 22
click at [566, 316] on input "text" at bounding box center [625, 314] width 321 height 22
paste input "The hotpools, is this something my 11 year old could do?"
type input "The hotpools, is this something my 11 year old could do?"
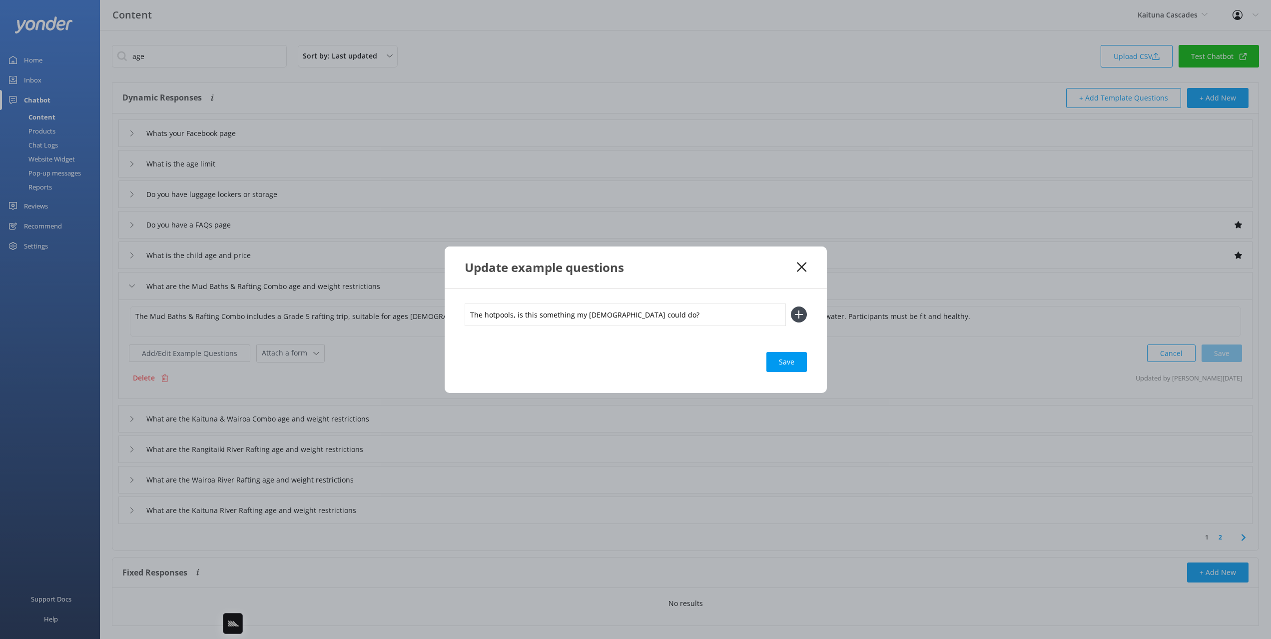
click at [791, 306] on button at bounding box center [799, 314] width 16 height 16
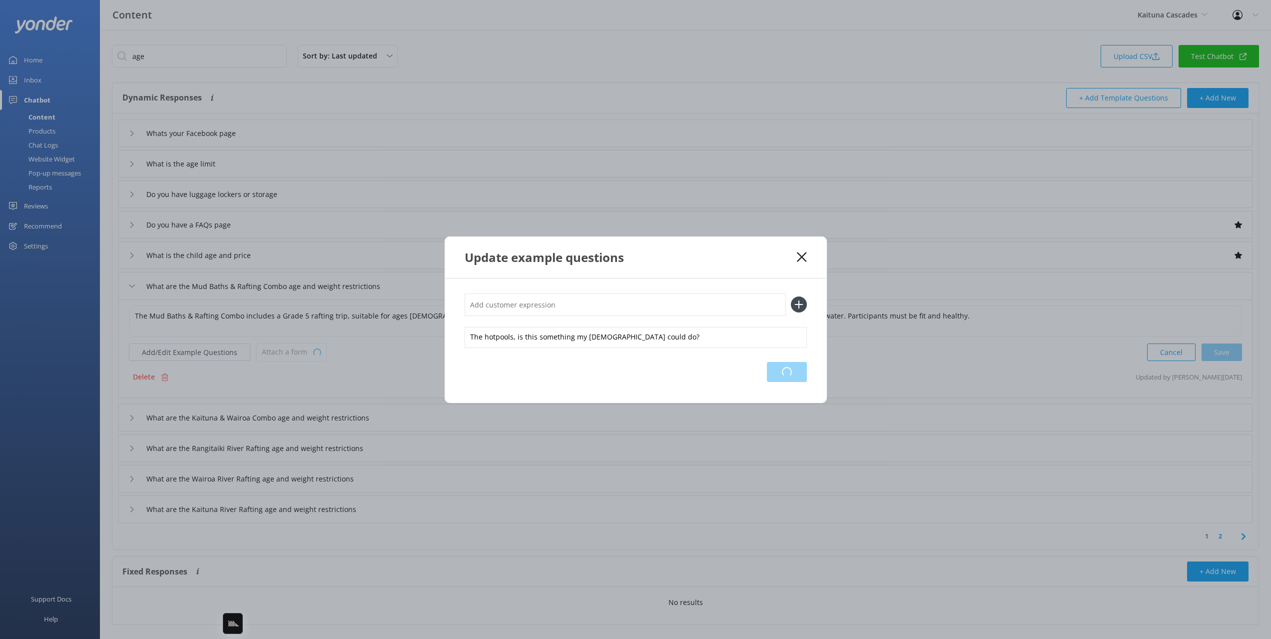
click at [796, 374] on div "Loading.." at bounding box center [787, 372] width 40 height 20
click at [803, 257] on use at bounding box center [801, 256] width 9 height 9
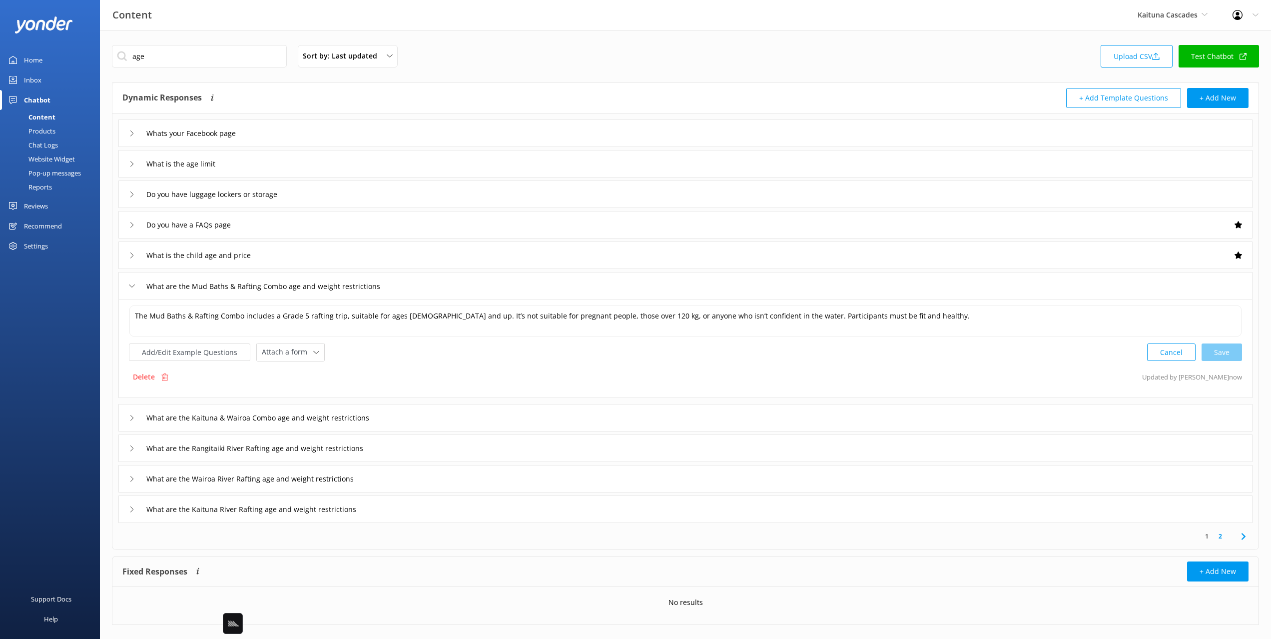
drag, startPoint x: 50, startPoint y: 146, endPoint x: 69, endPoint y: 142, distance: 19.4
click at [50, 146] on div "Chat Logs" at bounding box center [32, 145] width 52 height 14
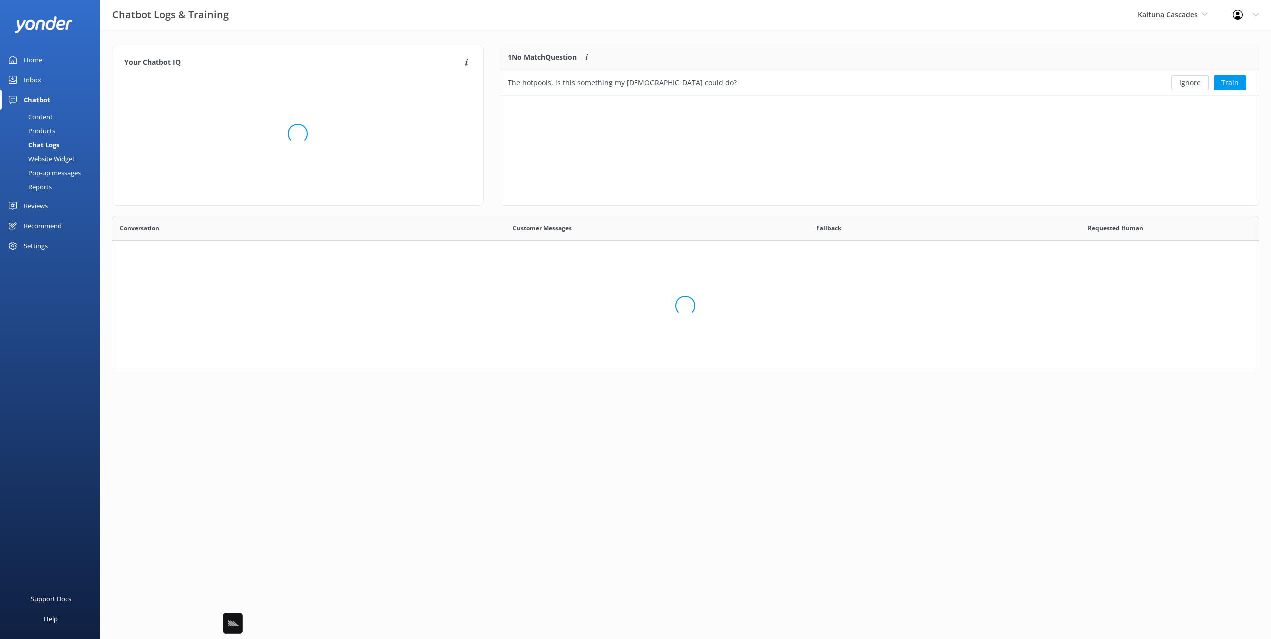
scroll to position [155, 1147]
drag, startPoint x: 629, startPoint y: 33, endPoint x: 921, endPoint y: 73, distance: 295.0
click at [629, 33] on div "Your Chatbot IQ Your Chatbot IQ is the percentage of trained FAQs against untra…" at bounding box center [685, 210] width 1171 height 361
click at [1158, 116] on div "1 No Match Question Customers sometimes ask questions that don't fully match an…" at bounding box center [880, 125] width 760 height 161
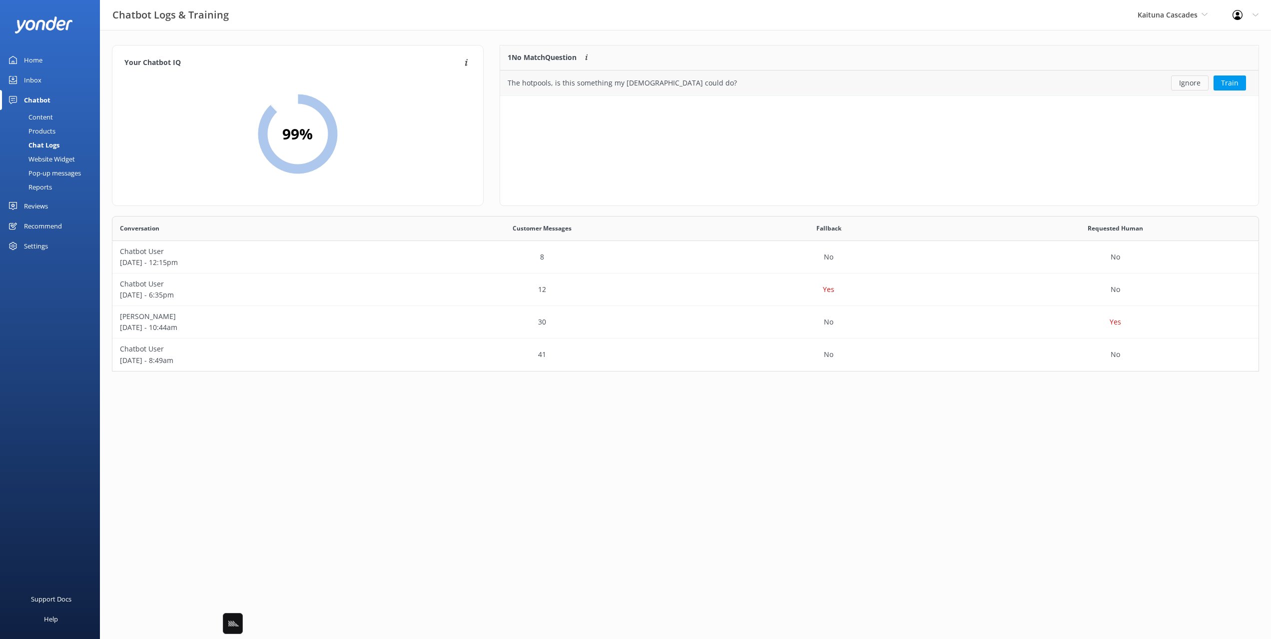
click at [1191, 80] on button "Ignore" at bounding box center [1189, 82] width 37 height 15
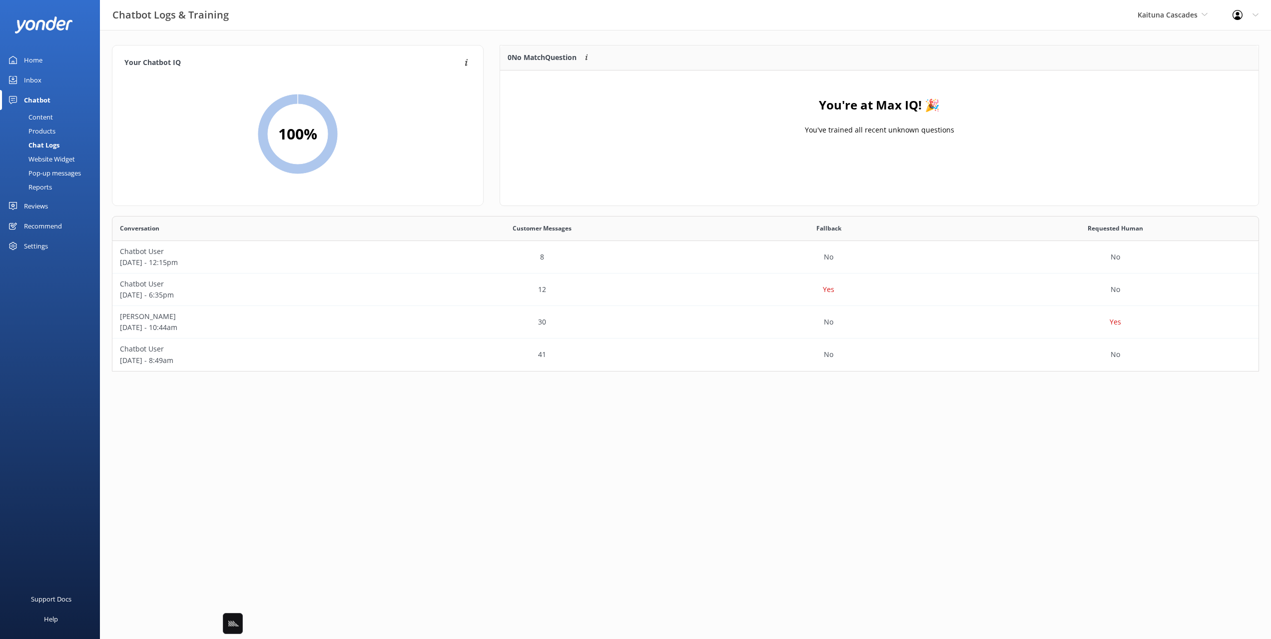
drag, startPoint x: 262, startPoint y: 48, endPoint x: 62, endPoint y: 130, distance: 216.0
click at [262, 48] on div "Your Chatbot IQ Your Chatbot IQ is the percentage of trained FAQs against untra…" at bounding box center [298, 125] width 372 height 161
click at [43, 115] on div "Content" at bounding box center [29, 117] width 47 height 14
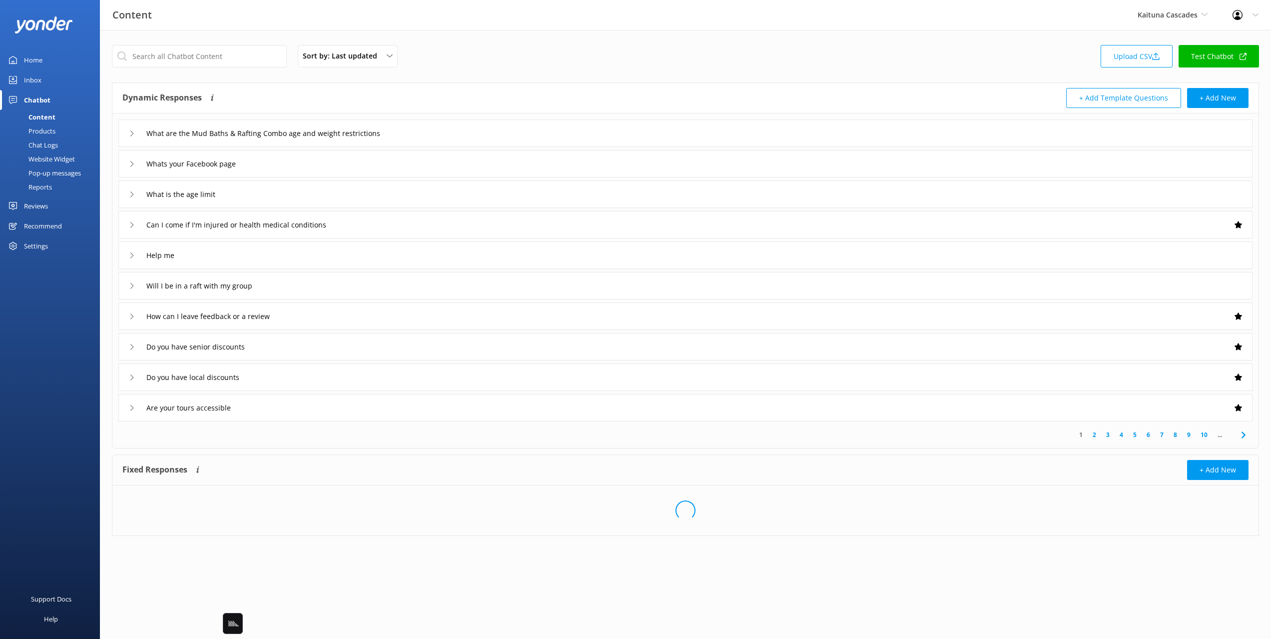
click at [35, 78] on div "Inbox" at bounding box center [32, 80] width 17 height 20
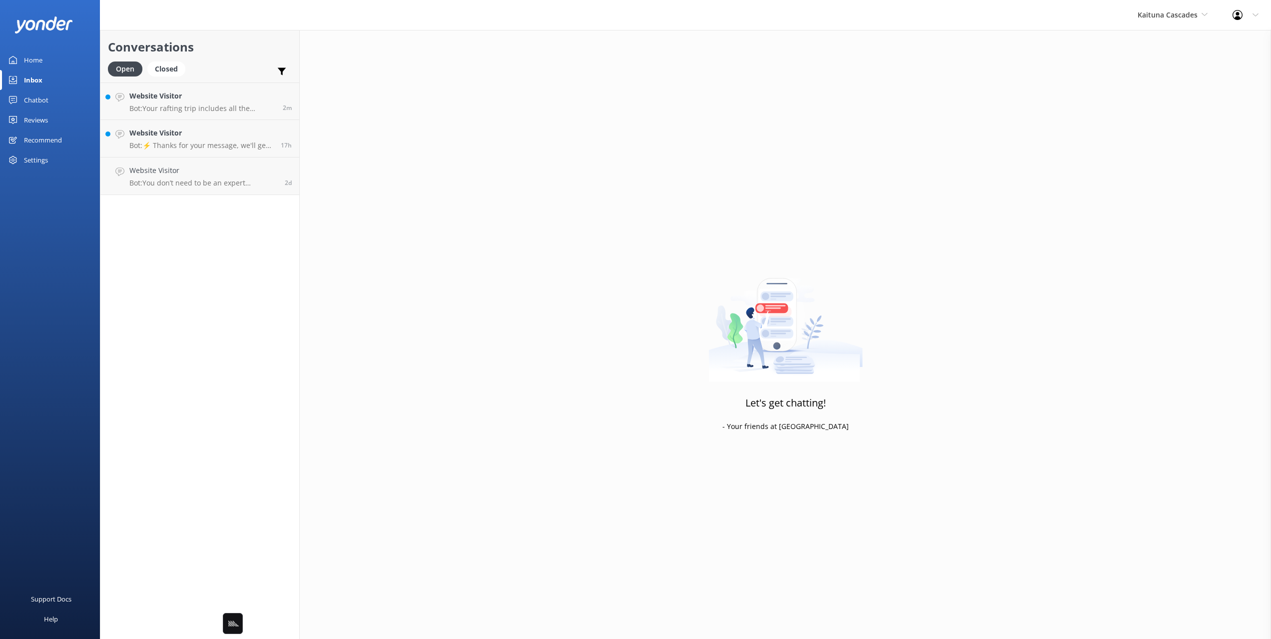
click at [237, 53] on h2 "Conversations" at bounding box center [200, 46] width 184 height 19
click at [206, 93] on h4 "Website Visitor" at bounding box center [202, 95] width 146 height 11
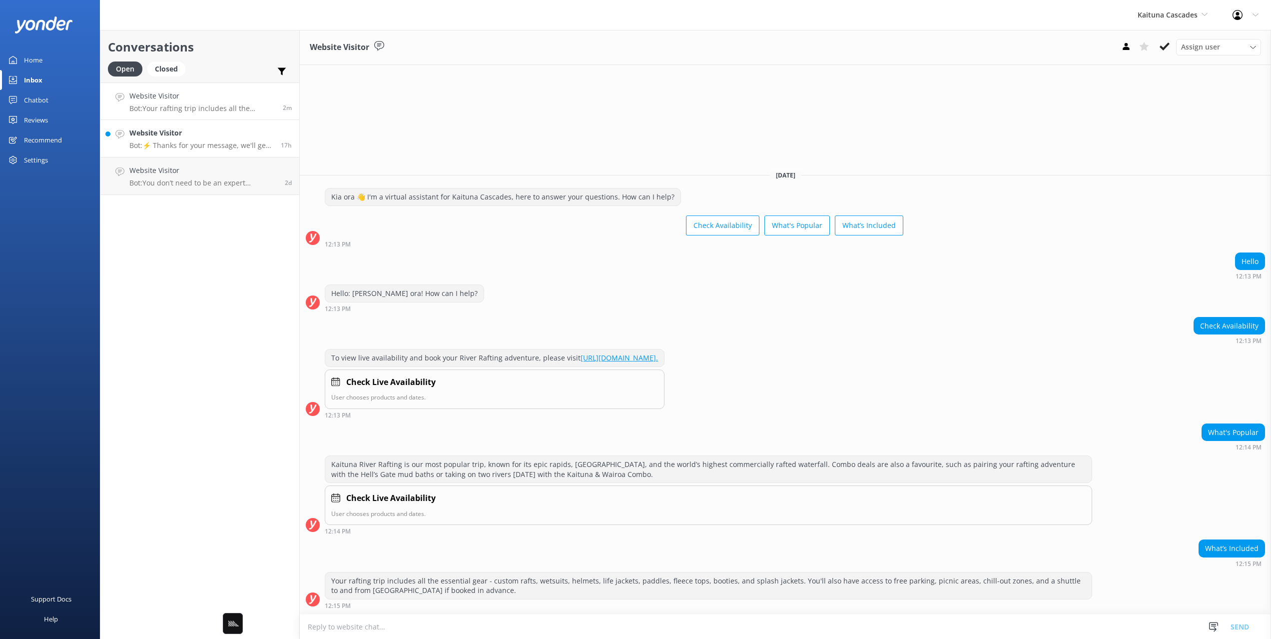
click at [244, 145] on p "Bot: ⚡ Thanks for your message, we'll get back to you as soon as we can. You're…" at bounding box center [201, 145] width 144 height 9
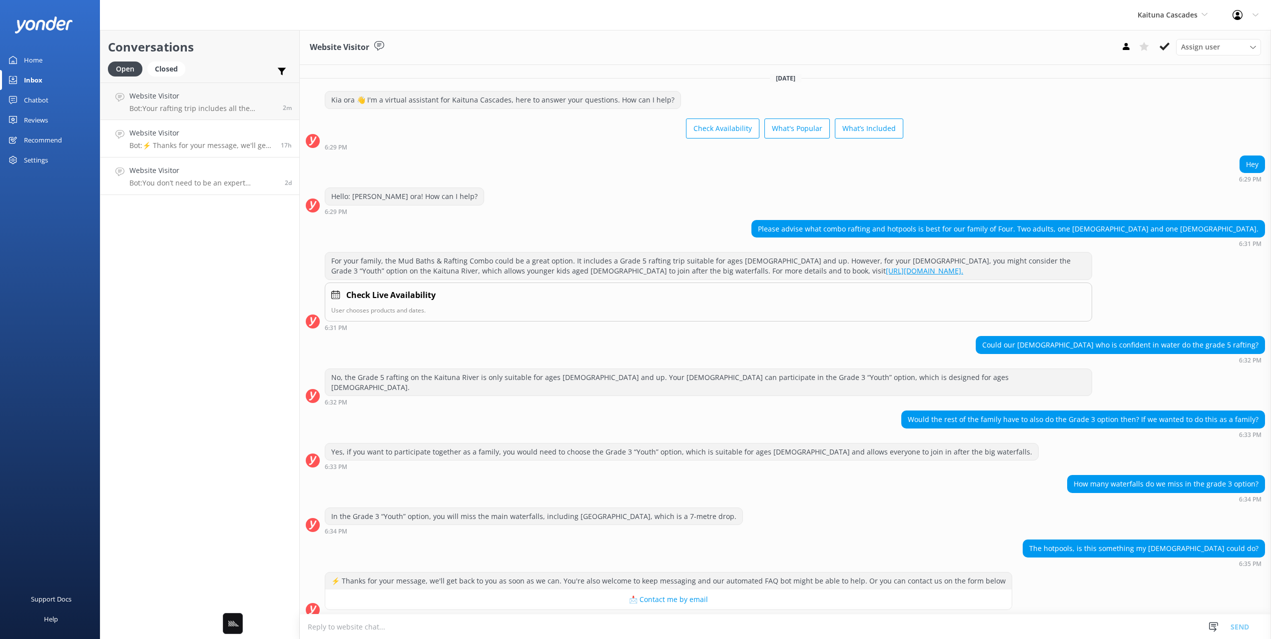
scroll to position [0, 0]
click at [1022, 202] on div "Hello: Kia ora! How can I help? 6:29 PM" at bounding box center [785, 200] width 971 height 27
drag, startPoint x: 1003, startPoint y: 229, endPoint x: 1020, endPoint y: 231, distance: 17.2
click at [1019, 231] on div "Please advise what combo rafting and hotpools is best for our family of Four. T…" at bounding box center [1008, 228] width 513 height 17
drag, startPoint x: 1121, startPoint y: 342, endPoint x: 1138, endPoint y: 342, distance: 17.0
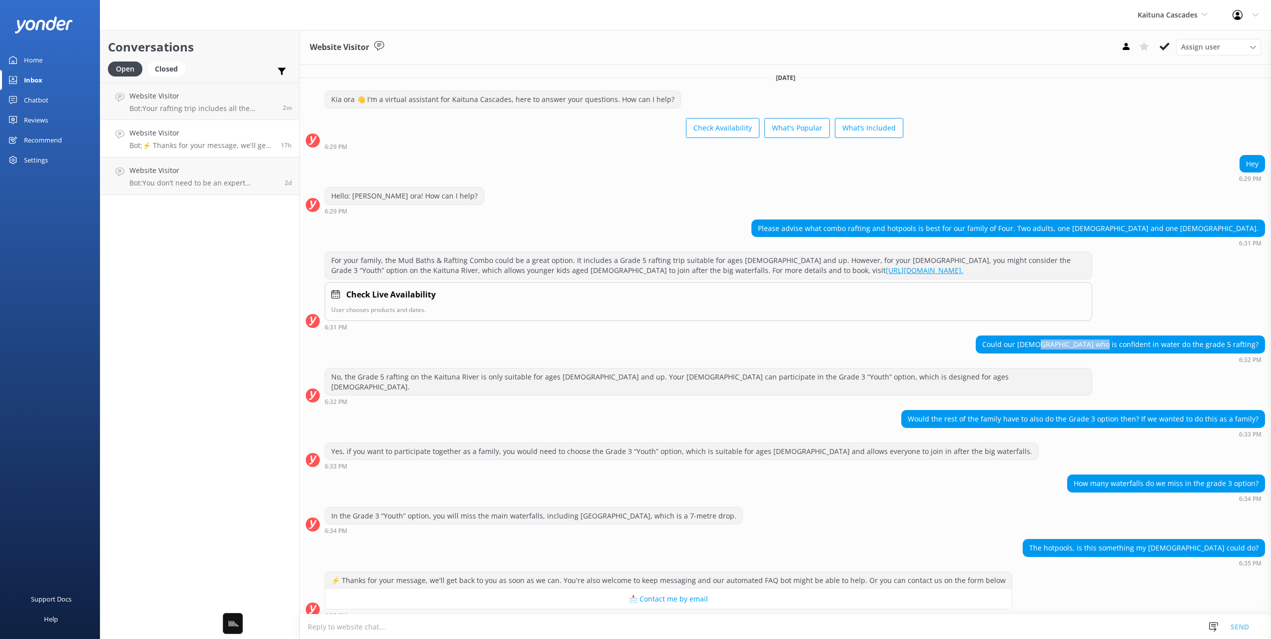
click at [1137, 342] on div "Could our 11 year old who is confident in water do the grade 5 rafting?" at bounding box center [1120, 344] width 288 height 17
drag, startPoint x: 990, startPoint y: 411, endPoint x: 1136, endPoint y: 442, distance: 149.7
click at [1123, 417] on div "Would the rest of the family have to also do the Grade 3 option then? If we wan…" at bounding box center [1083, 418] width 363 height 17
drag, startPoint x: 883, startPoint y: 493, endPoint x: 774, endPoint y: 449, distance: 117.9
click at [881, 493] on div "How many waterfalls do we miss in the grade 3 option? 6:34 PM" at bounding box center [785, 490] width 971 height 32
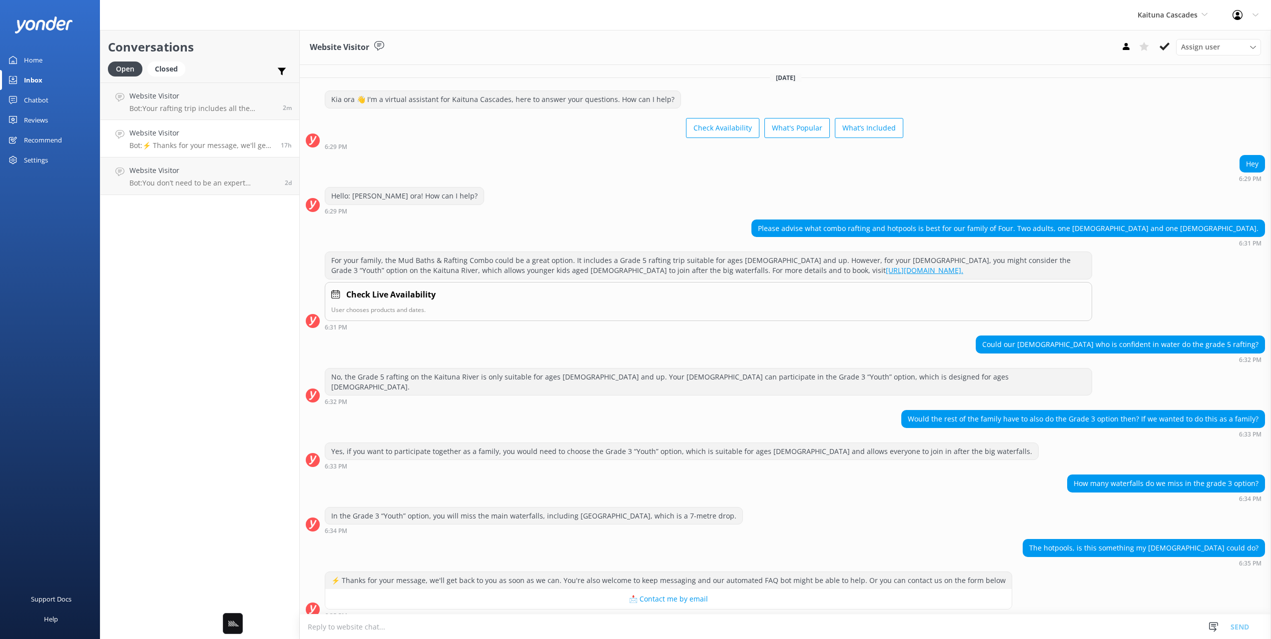
drag, startPoint x: 747, startPoint y: 428, endPoint x: 757, endPoint y: 431, distance: 10.1
click at [748, 428] on div "Would the rest of the family have to also do the Grade 3 option then? If we wan…" at bounding box center [785, 426] width 971 height 32
click at [170, 219] on div "Conversations Open Closed Important Assigned to me Unassigned Website Visitor B…" at bounding box center [200, 334] width 200 height 609
click at [33, 57] on div "Home" at bounding box center [33, 60] width 18 height 20
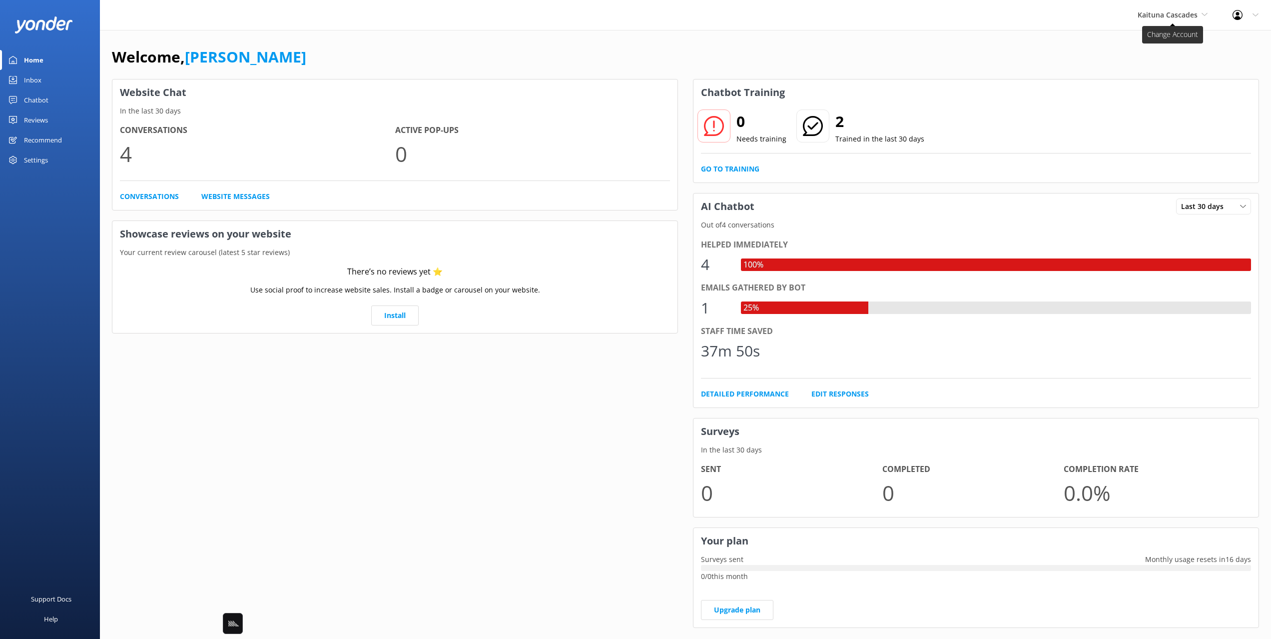
drag, startPoint x: 1096, startPoint y: 30, endPoint x: 1146, endPoint y: 19, distance: 51.5
click at [1097, 30] on div "Kaituna Cascades Black Cat Cruises Banff Airporter International Antarctic Cent…" at bounding box center [635, 15] width 1271 height 30
click at [1146, 19] on span "Kaituna Cascades" at bounding box center [1173, 14] width 70 height 11
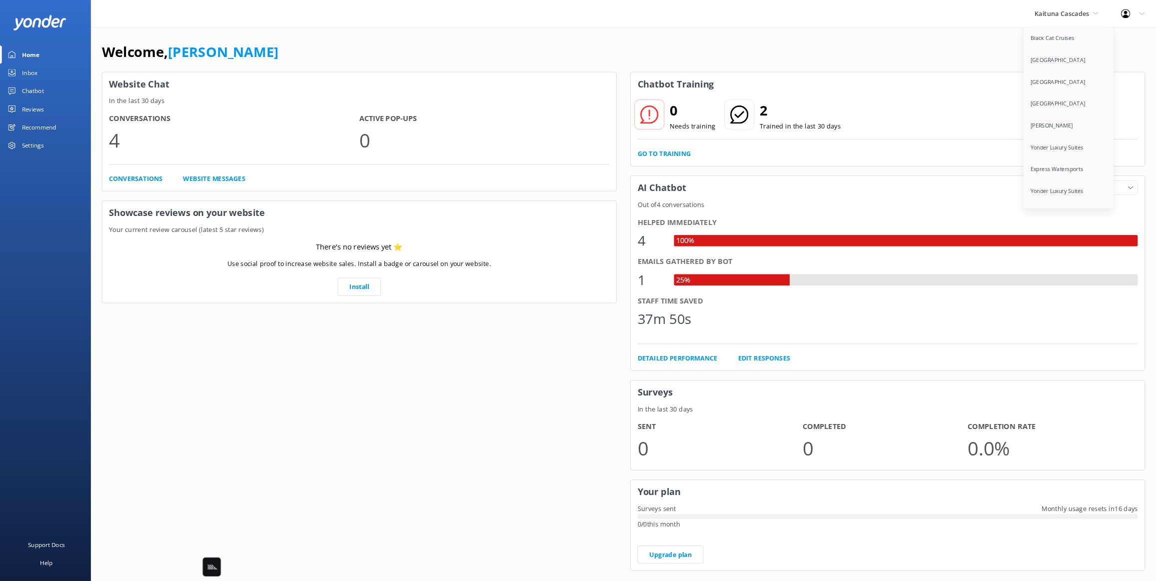
scroll to position [5852, 0]
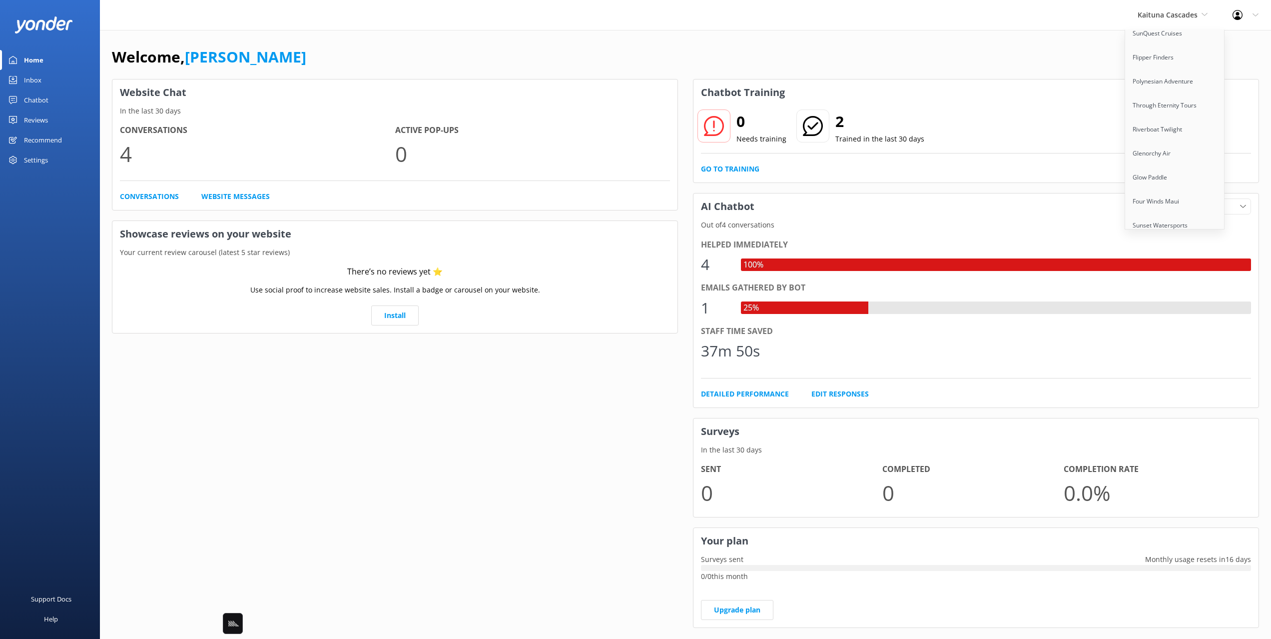
click at [1204, 261] on link "Santa Barbara Adventure Co" at bounding box center [1175, 273] width 100 height 24
click at [361, 46] on div "Welcome, Mikayla" at bounding box center [685, 62] width 1147 height 34
click at [1042, 52] on div "Welcome, Mikayla" at bounding box center [685, 62] width 1147 height 34
drag, startPoint x: 687, startPoint y: 64, endPoint x: 695, endPoint y: 71, distance: 10.6
click at [689, 64] on div "Welcome, Mikayla" at bounding box center [685, 62] width 1147 height 34
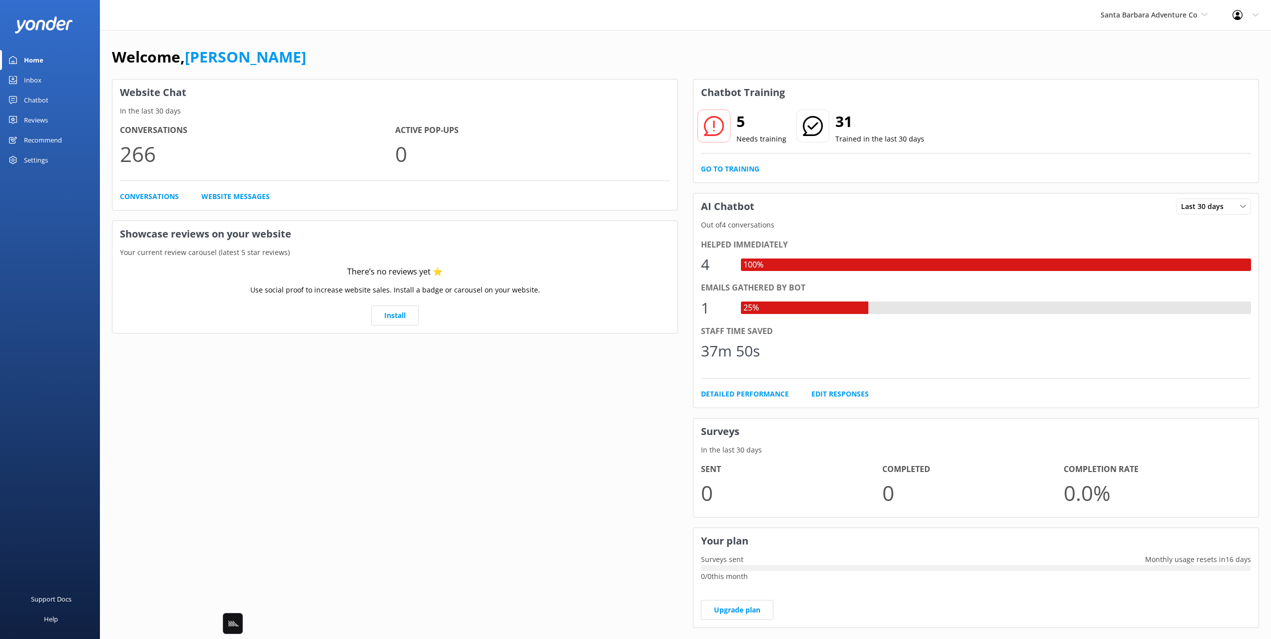
drag, startPoint x: 700, startPoint y: 36, endPoint x: 703, endPoint y: 41, distance: 5.1
click at [700, 36] on div "Welcome, Mikayla Website Chat In the last 30 days Conversations 266 Active Pop-…" at bounding box center [685, 344] width 1171 height 628
click at [706, 49] on div "Welcome, Mikayla" at bounding box center [685, 62] width 1147 height 34
click at [334, 56] on div "Welcome, Mikayla" at bounding box center [685, 62] width 1147 height 34
click at [396, 43] on div "Welcome, Mikayla Website Chat In the last 30 days Conversations 266 Active Pop-…" at bounding box center [685, 344] width 1171 height 628
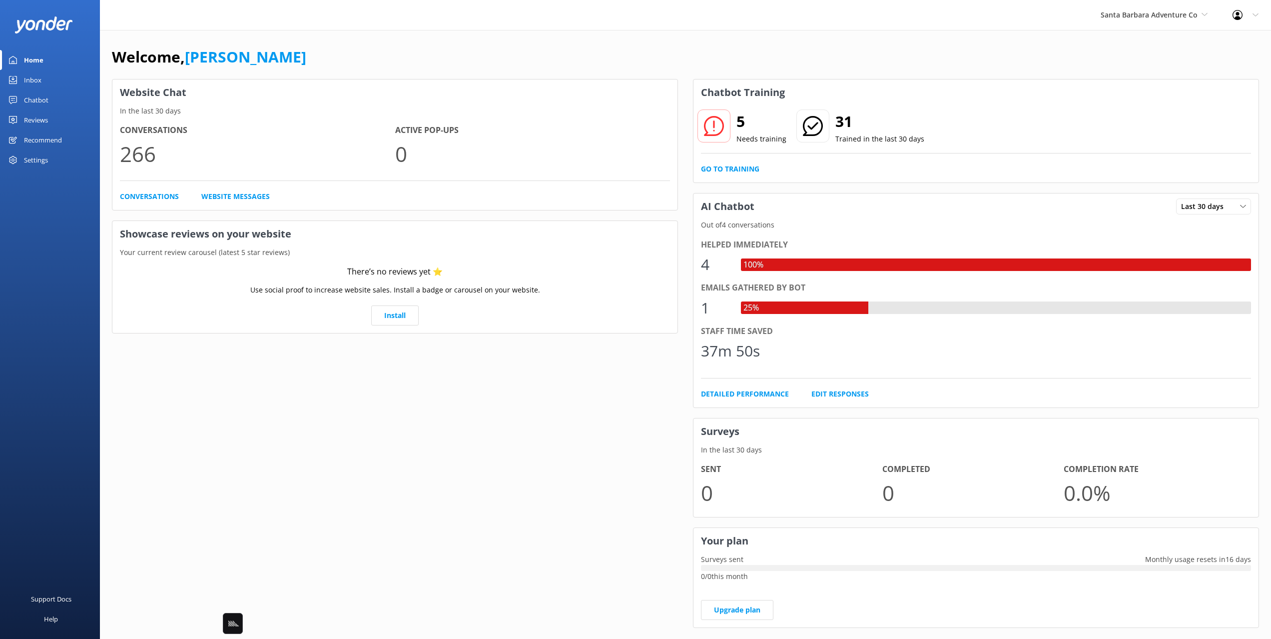
drag, startPoint x: 48, startPoint y: 105, endPoint x: 81, endPoint y: 98, distance: 33.7
click at [48, 105] on link "Chatbot" at bounding box center [50, 100] width 100 height 20
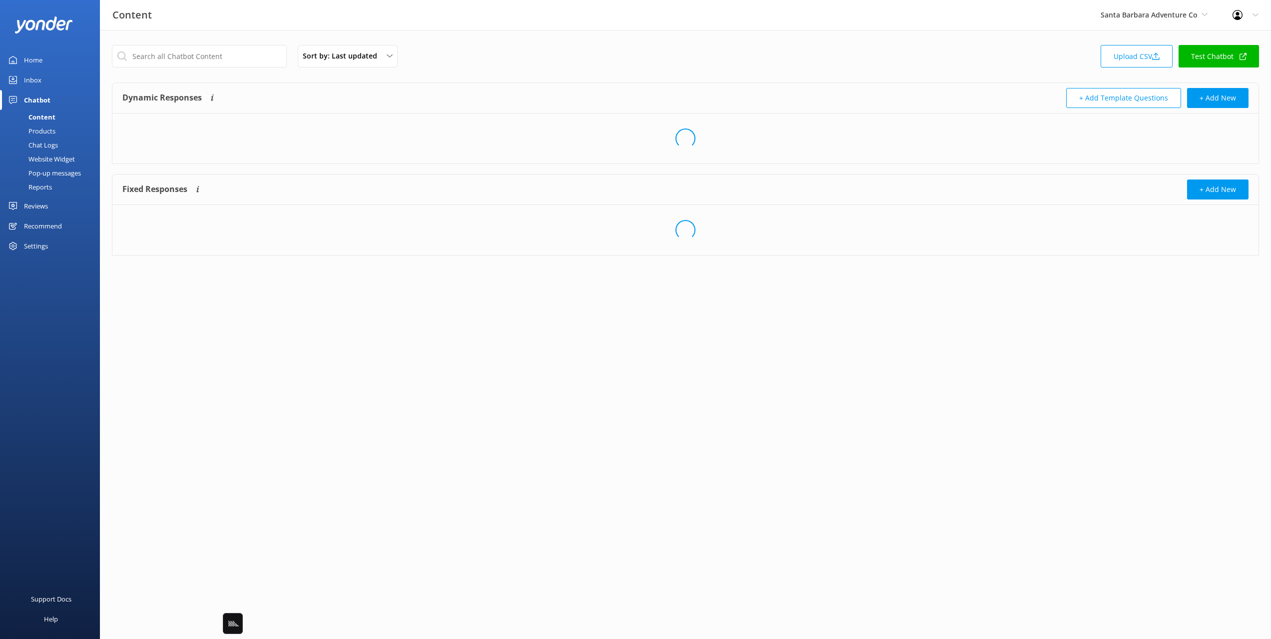
click at [468, 62] on div "Sort by: Last updated Title Last updated Upload CSV Test Chatbot" at bounding box center [685, 59] width 1147 height 28
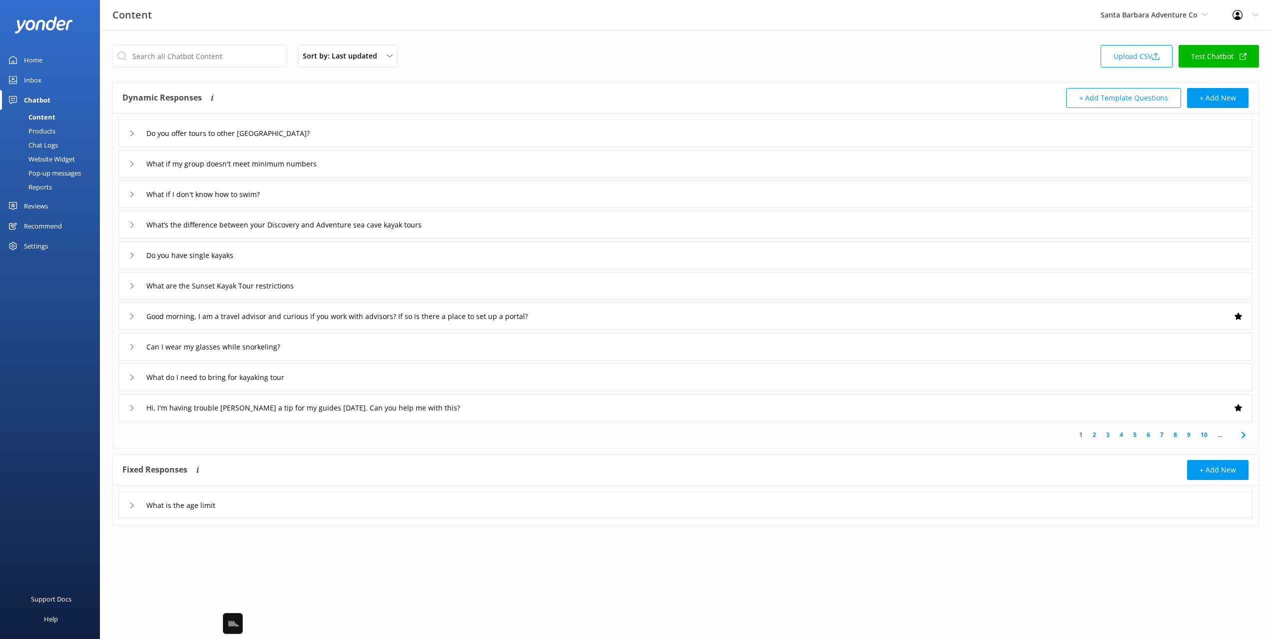
click at [480, 60] on div "Sort by: Last updated Title Last updated Upload CSV Test Chatbot" at bounding box center [685, 59] width 1147 height 28
click at [563, 295] on div "Do you offer tours to other Channel Islands? What if my group doesn't meet mini…" at bounding box center [685, 267] width 1146 height 308
click at [329, 141] on input "Good morning, I am a travel advisor and curious if you work with advisors? If s…" at bounding box center [235, 133] width 188 height 15
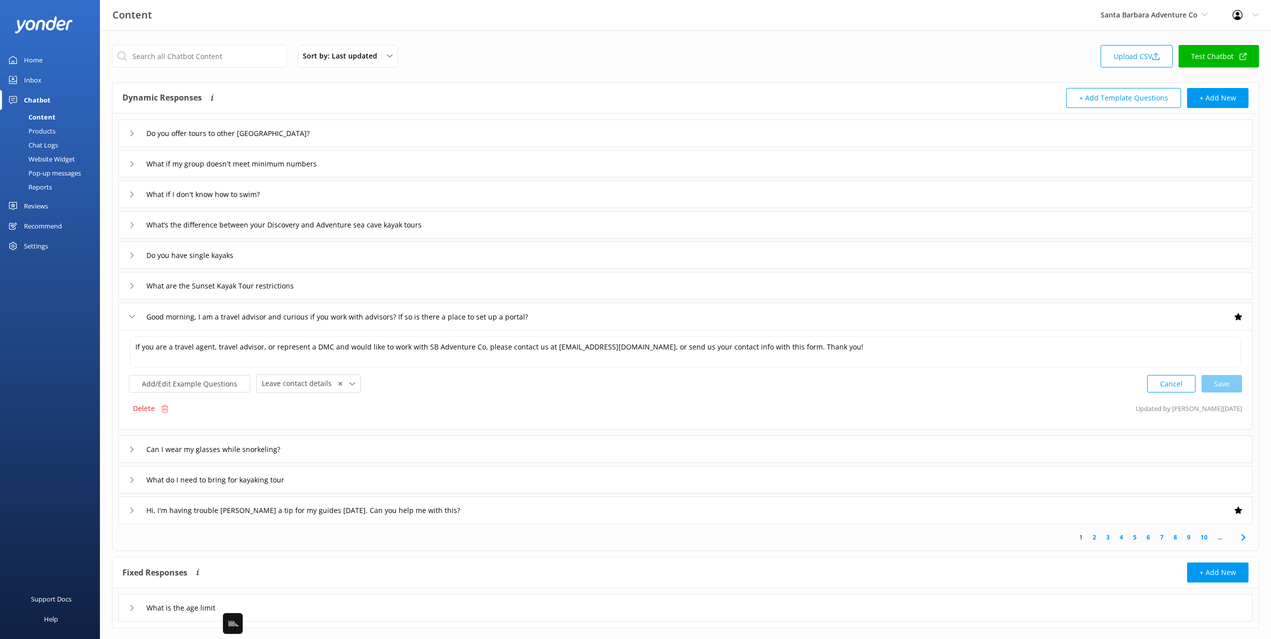
click at [698, 317] on div "Good morning, I am a travel advisor and curious if you work with advisors? If s…" at bounding box center [685, 315] width 1134 height 27
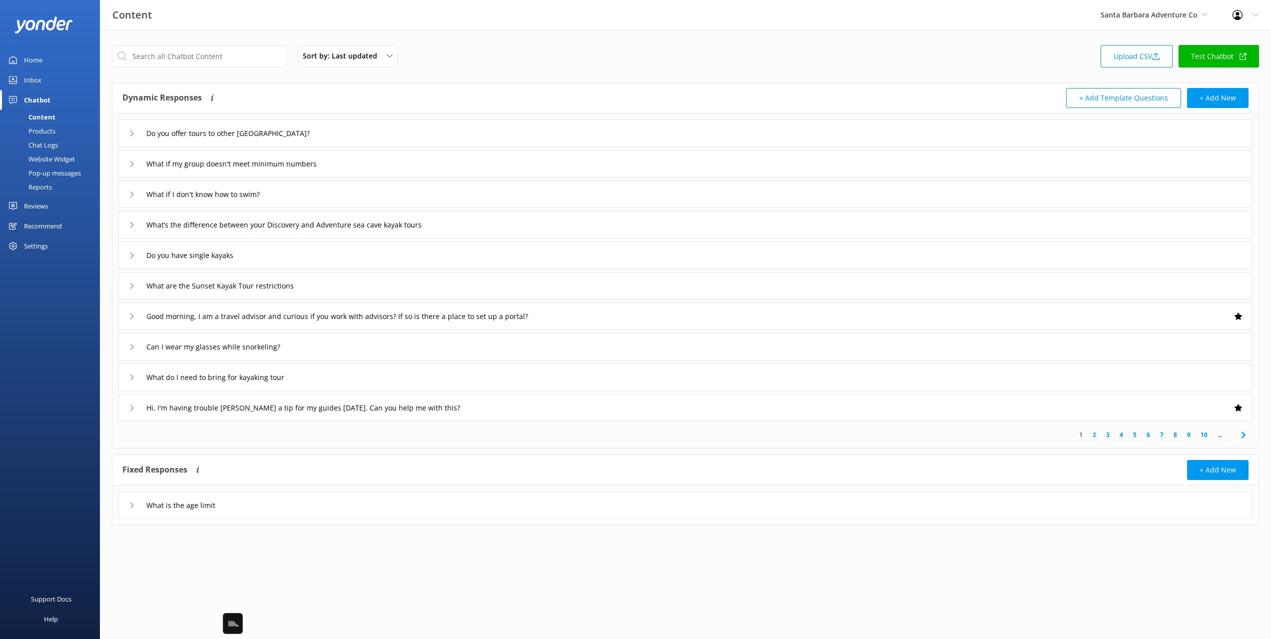
click at [358, 77] on div "Sort by: Last updated Title Last updated Upload CSV Test Chatbot Dynamic Respon…" at bounding box center [685, 292] width 1171 height 525
drag, startPoint x: 365, startPoint y: 103, endPoint x: 409, endPoint y: 130, distance: 51.6
click at [365, 103] on div "Dynamic Responses Dynamic responses rely on the Large Language Model to create …" at bounding box center [403, 98] width 563 height 20
click at [410, 130] on div "Do you offer tours to other Channel Islands?" at bounding box center [685, 132] width 1134 height 27
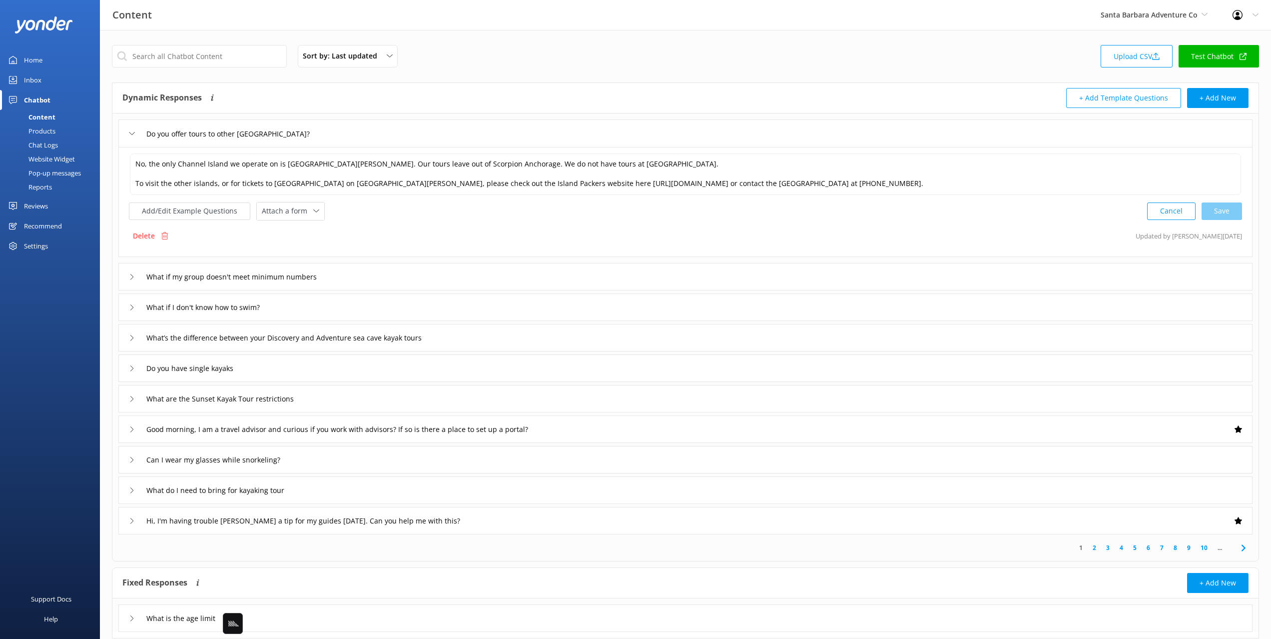
drag, startPoint x: 452, startPoint y: 101, endPoint x: 409, endPoint y: 105, distance: 42.7
click at [452, 100] on div "Dynamic Responses Dynamic responses rely on the Large Language Model to create …" at bounding box center [403, 98] width 563 height 20
click at [1076, 499] on div "What do I need to bring for kayaking tour" at bounding box center [685, 489] width 1134 height 27
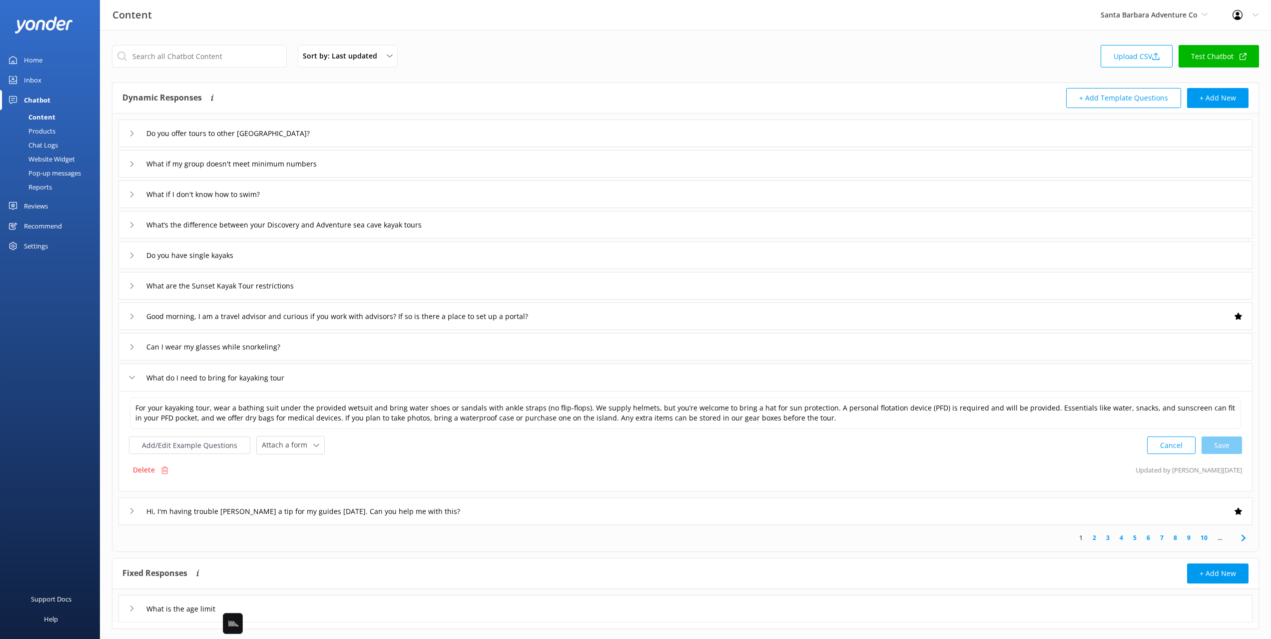
click at [1071, 503] on div "Hi, I'm having trouble Venmo'ing a tip for my guides yesterday. Can you help me…" at bounding box center [685, 510] width 1134 height 27
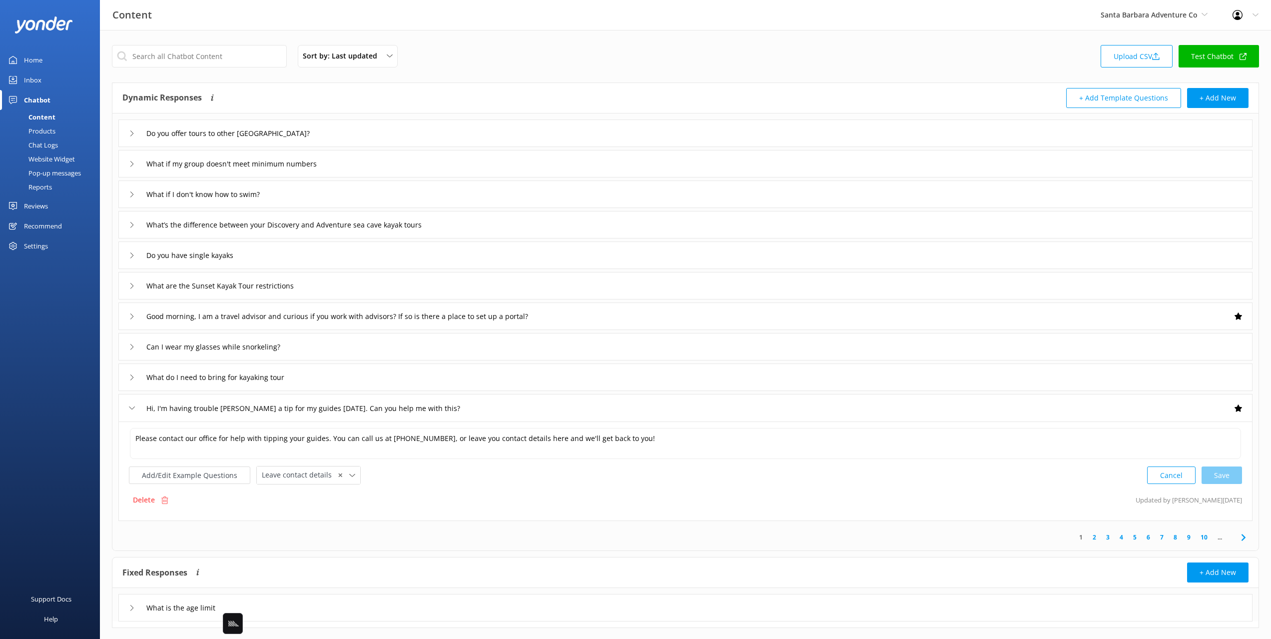
click at [1245, 538] on icon at bounding box center [1244, 537] width 12 height 12
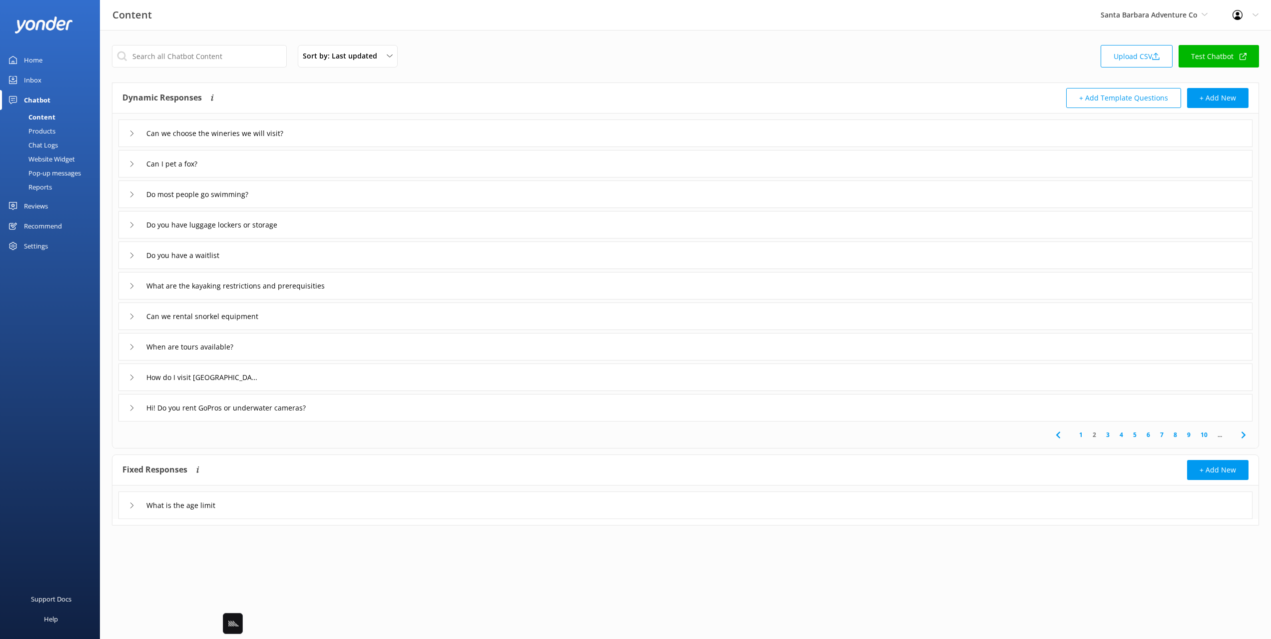
click at [758, 380] on div "How do I visit Painted Cave?" at bounding box center [685, 376] width 1134 height 27
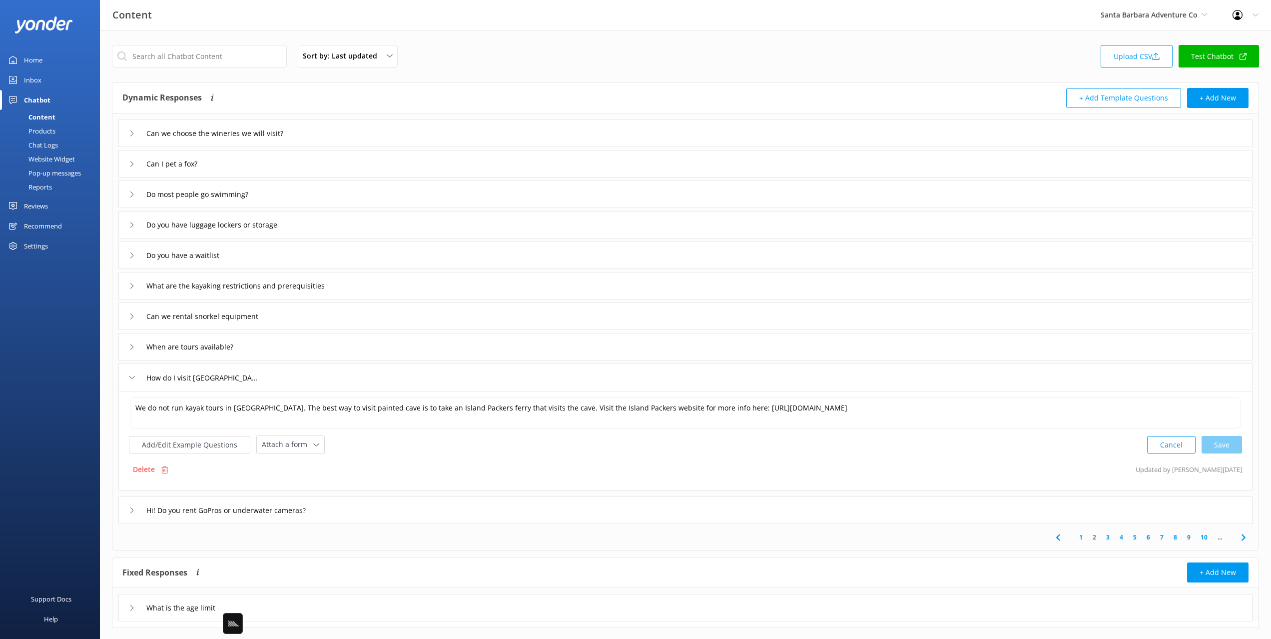
click at [925, 359] on div "When are tours available?" at bounding box center [685, 346] width 1134 height 27
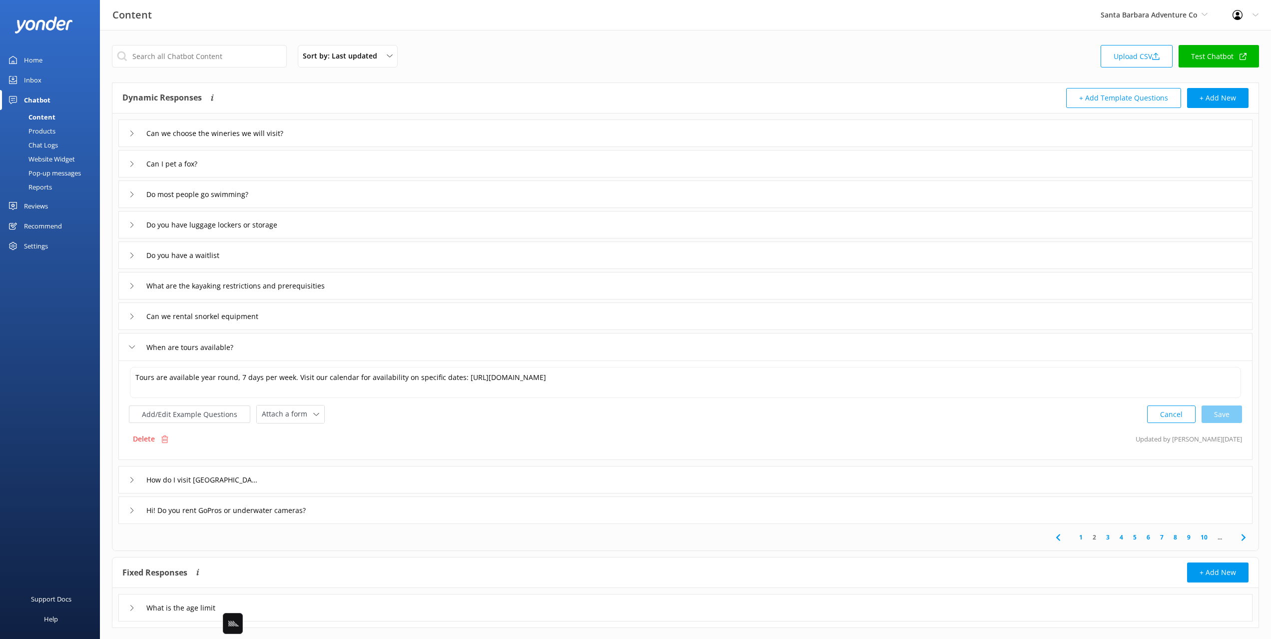
click at [1078, 534] on link "1" at bounding box center [1080, 536] width 13 height 9
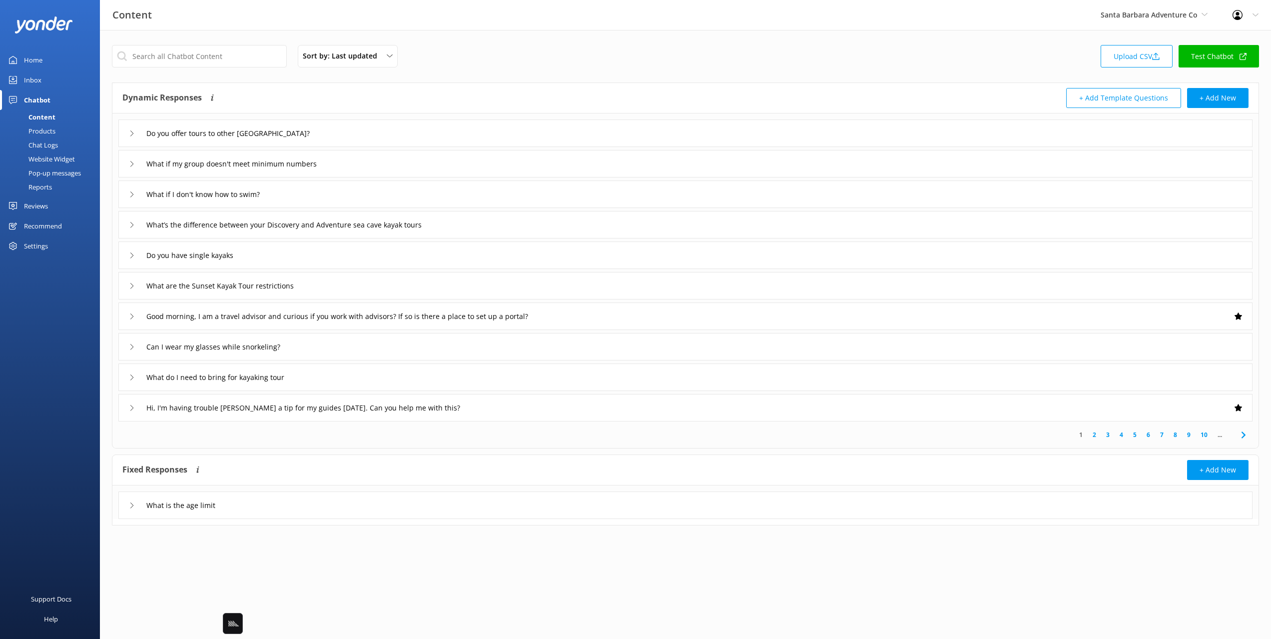
drag, startPoint x: 468, startPoint y: 47, endPoint x: 462, endPoint y: 50, distance: 6.7
click at [468, 47] on div "Sort by: Last updated Title Last updated Upload CSV Test Chatbot" at bounding box center [685, 59] width 1147 height 28
drag, startPoint x: 507, startPoint y: 69, endPoint x: 472, endPoint y: 55, distance: 37.4
click at [507, 69] on div "Sort by: Last updated Title Last updated Upload CSV Test Chatbot" at bounding box center [685, 59] width 1147 height 28
click at [527, 47] on div "Sort by: Last updated Title Last updated Upload CSV Test Chatbot" at bounding box center [685, 59] width 1147 height 28
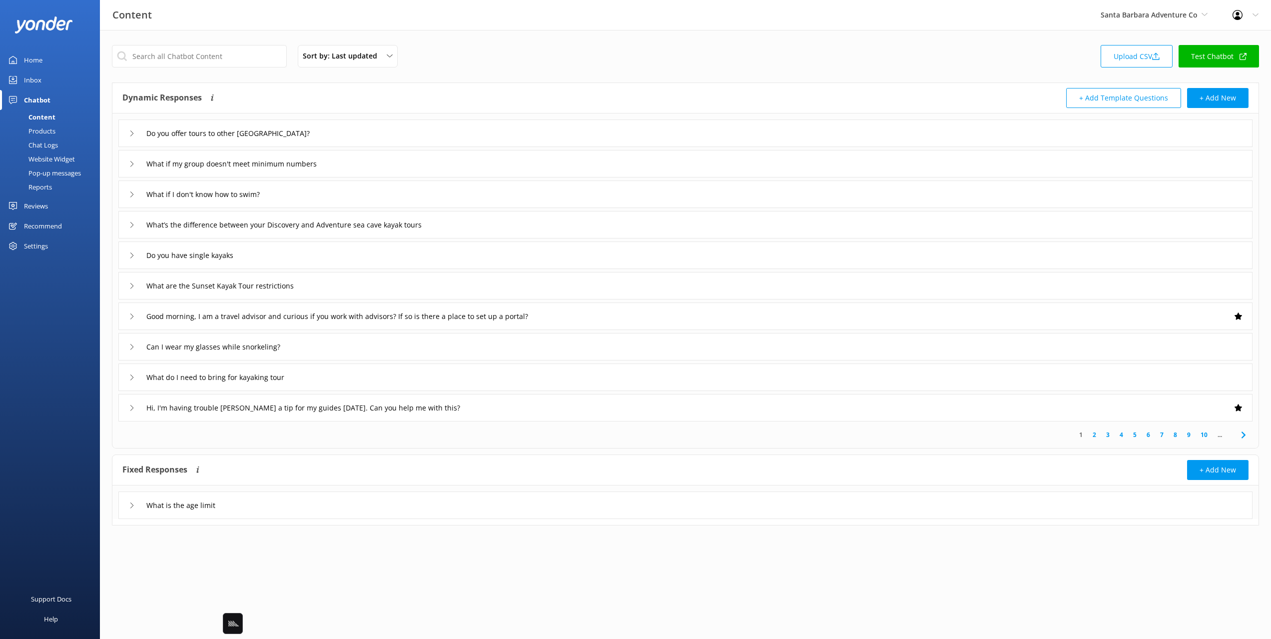
click at [441, 92] on div "Dynamic Responses Dynamic responses rely on the Large Language Model to create …" at bounding box center [403, 98] width 563 height 20
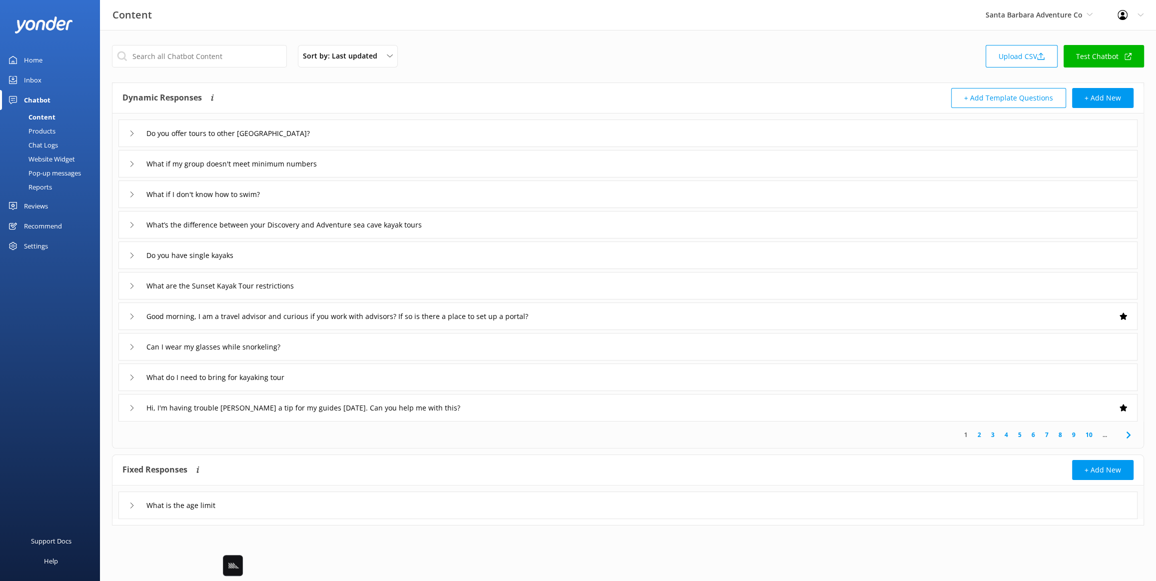
click at [795, 73] on div "Sort by: Last updated Title Last updated Upload CSV Test Chatbot" at bounding box center [628, 59] width 1032 height 28
click at [445, 92] on div "Dynamic Responses Dynamic responses rely on the Large Language Model to create …" at bounding box center [375, 98] width 506 height 20
click at [432, 78] on div "Sort by: Last updated Title Last updated Upload CSV Test Chatbot Dynamic Respon…" at bounding box center [628, 292] width 1056 height 525
click at [549, 58] on div "Sort by: Last updated Title Last updated Upload CSV Test Chatbot" at bounding box center [628, 59] width 1032 height 28
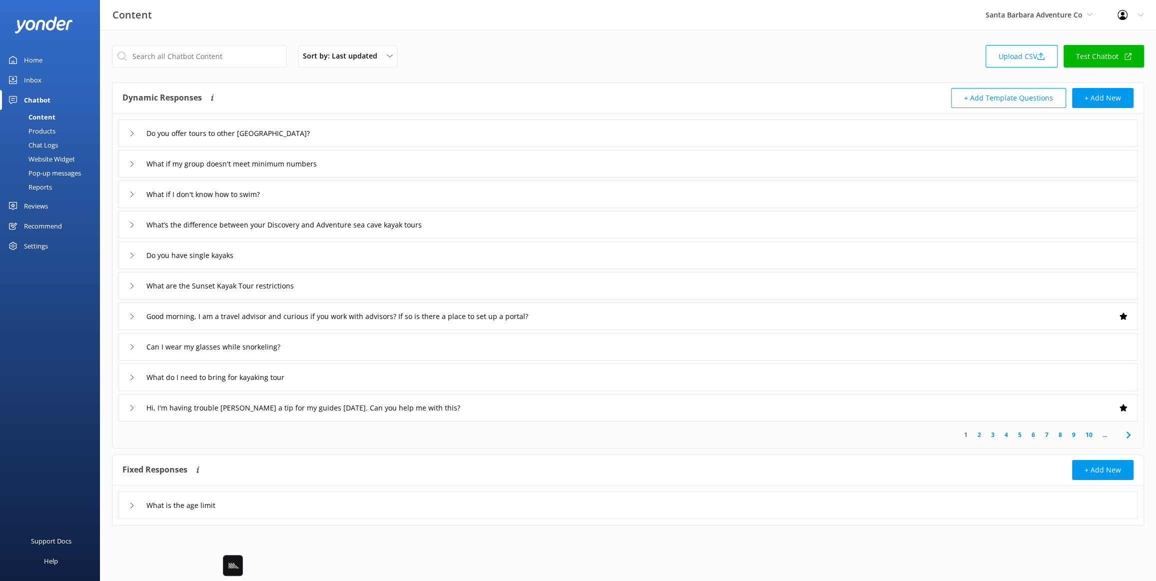
click at [517, 89] on div "Dynamic Responses Dynamic responses rely on the Large Language Model to create …" at bounding box center [375, 98] width 506 height 20
click at [214, 26] on div "Content Santa Barbara Adventure Co Black Cat Cruises Banff Airporter Internatio…" at bounding box center [578, 15] width 1156 height 30
drag, startPoint x: 508, startPoint y: 76, endPoint x: 436, endPoint y: 108, distance: 78.7
click at [506, 77] on div "Sort by: Last updated Title Last updated Upload CSV Test Chatbot Dynamic Respon…" at bounding box center [628, 292] width 1056 height 525
click at [361, 125] on div "Do you offer tours to other Channel Islands?" at bounding box center [627, 132] width 1019 height 27
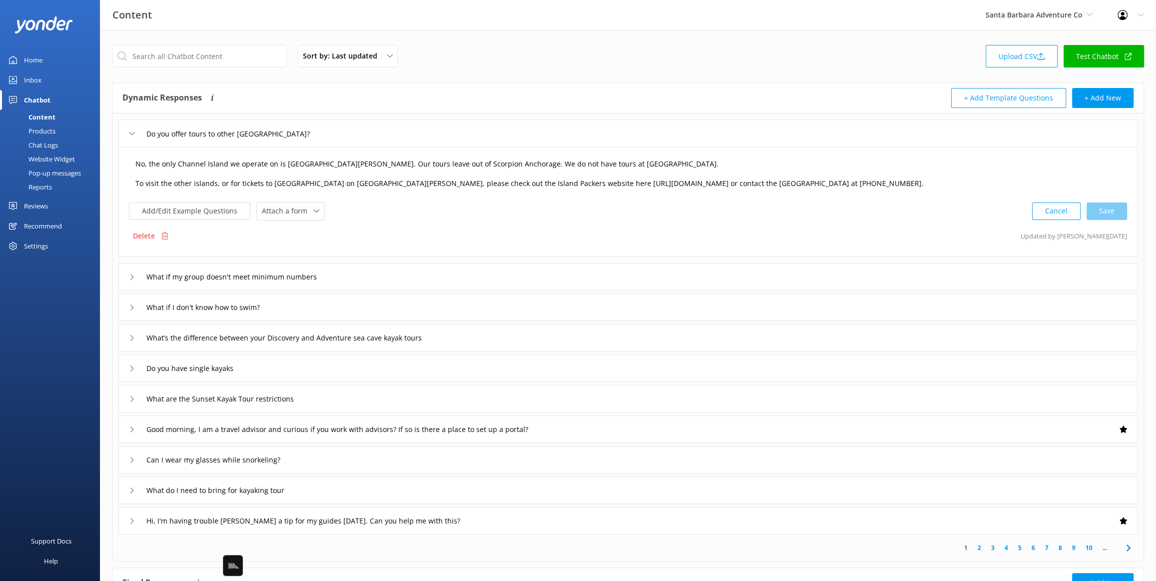
click at [189, 164] on textarea "No, the only Channel Island we operate on is Santa Cruz Island. Our tours leave…" at bounding box center [628, 173] width 996 height 41
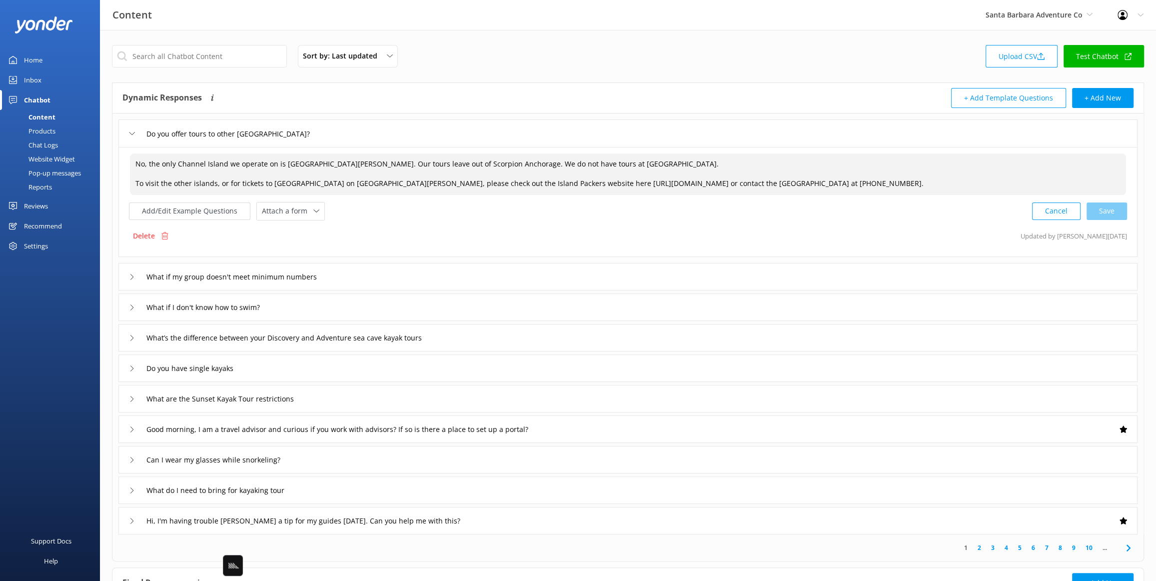
click at [246, 166] on textarea "No, the only Channel Island we operate on is Santa Cruz Island. Our tours leave…" at bounding box center [628, 173] width 996 height 41
click at [133, 162] on textarea "No, the only Channel Island we operate on is Santa Cruz Island. Our tours leave…" at bounding box center [628, 173] width 996 height 41
click at [134, 182] on textarea "The only Channel Island we operate on is Santa Cruz Island. Our tours leave out…" at bounding box center [628, 173] width 996 height 41
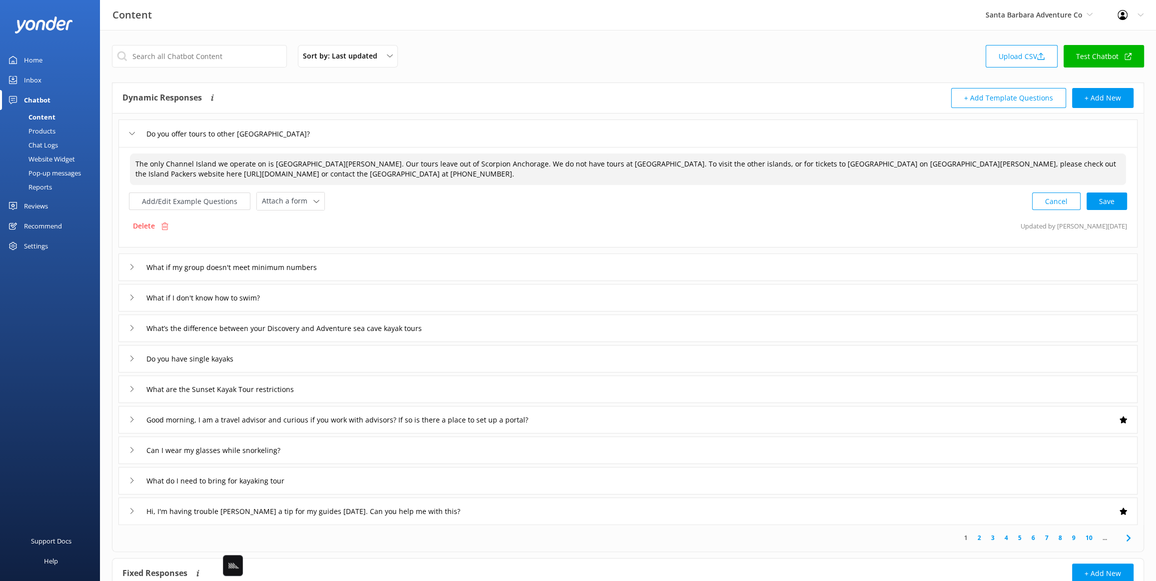
type textarea "The only Channel Island we operate on is Santa Cruz Island. Our tours leave out…"
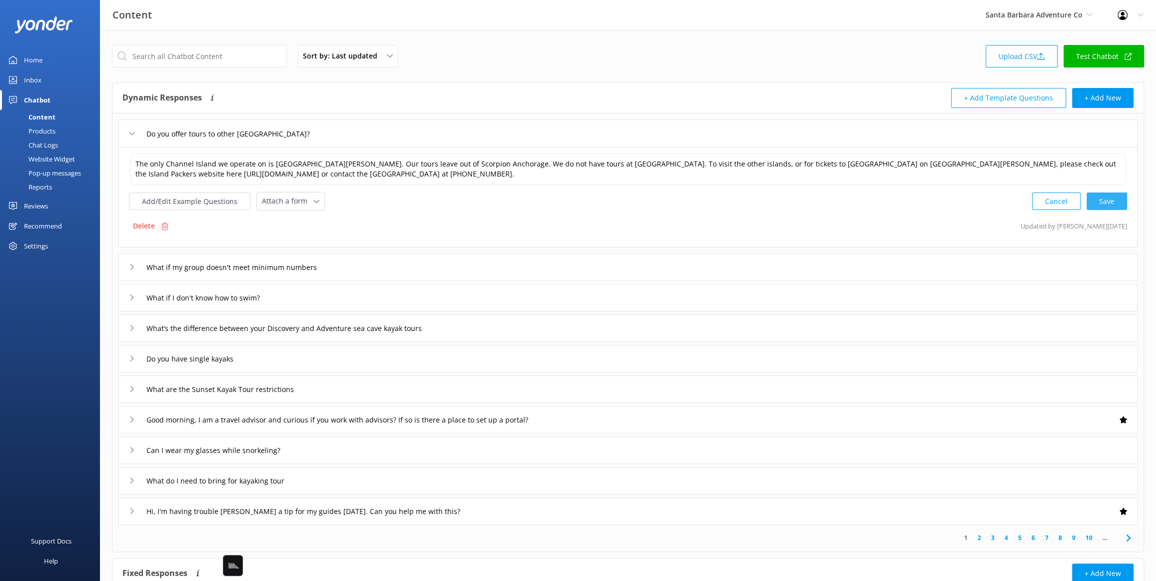
drag, startPoint x: 1127, startPoint y: 206, endPoint x: 1118, endPoint y: 205, distance: 9.0
click at [1127, 205] on div "The only Channel Island we operate on is Santa Cruz Island. Our tours leave out…" at bounding box center [627, 197] width 1019 height 100
click at [1108, 201] on div "Cancel Save" at bounding box center [1079, 201] width 95 height 18
click at [394, 265] on div "What if my group doesn't meet minimum numbers" at bounding box center [627, 265] width 1019 height 27
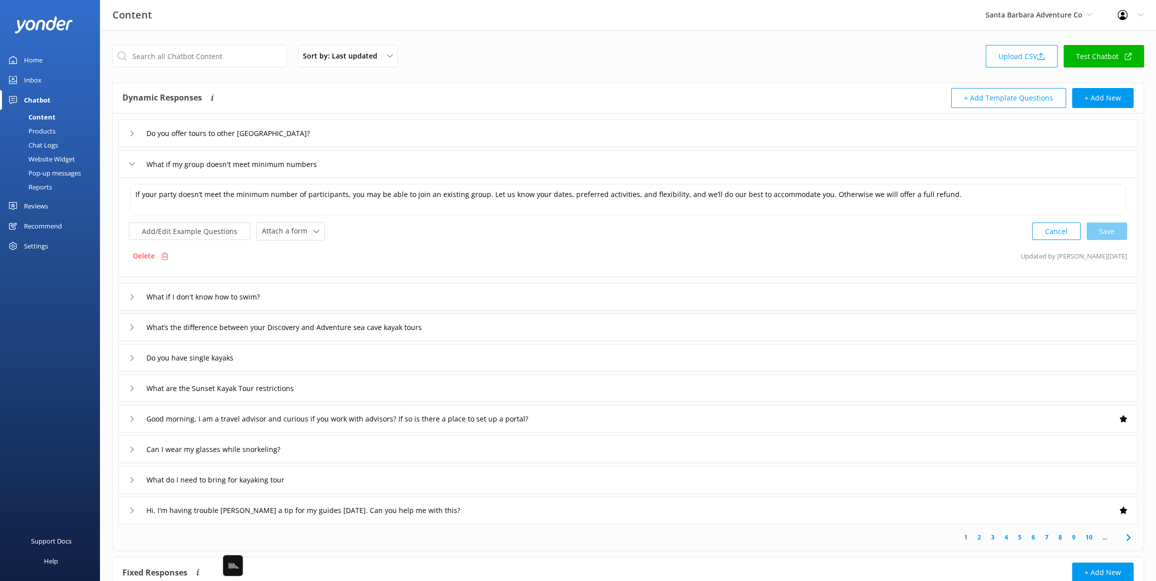
click at [337, 294] on div "What if I don't know how to swim?" at bounding box center [627, 296] width 1019 height 27
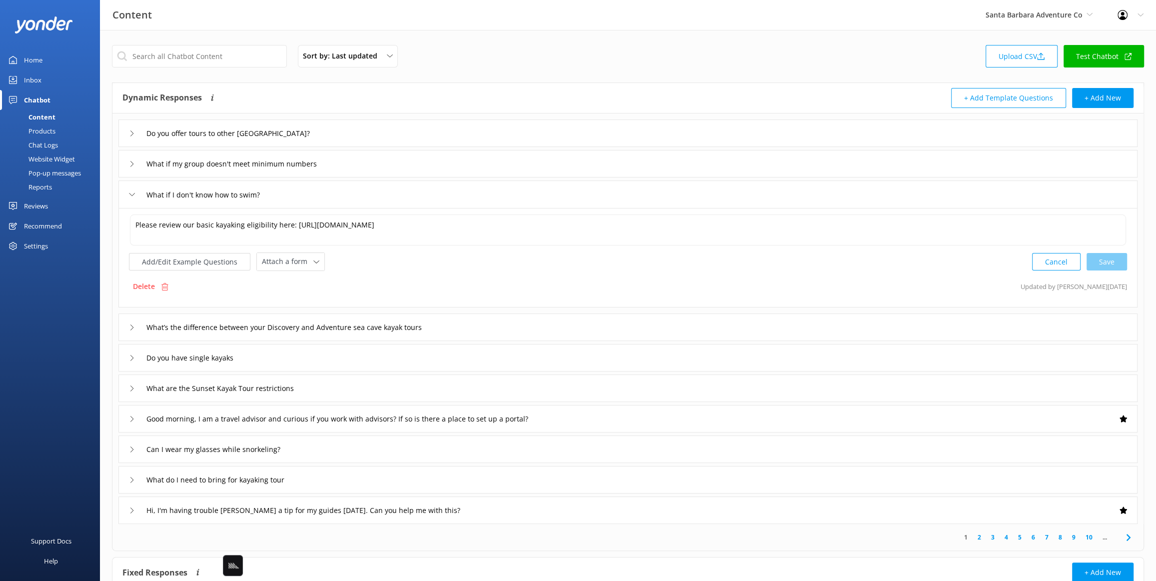
scroll to position [55, 0]
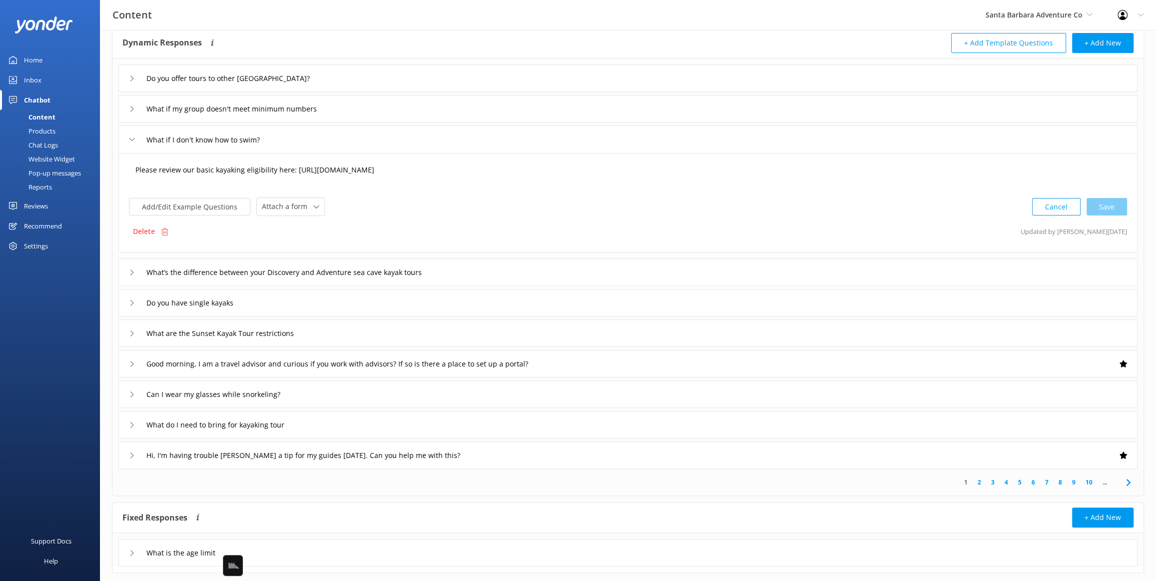
click at [279, 170] on textarea "Please review our basic kayaking eligibility here: https://www.sbadventureco.co…" at bounding box center [628, 174] width 996 height 31
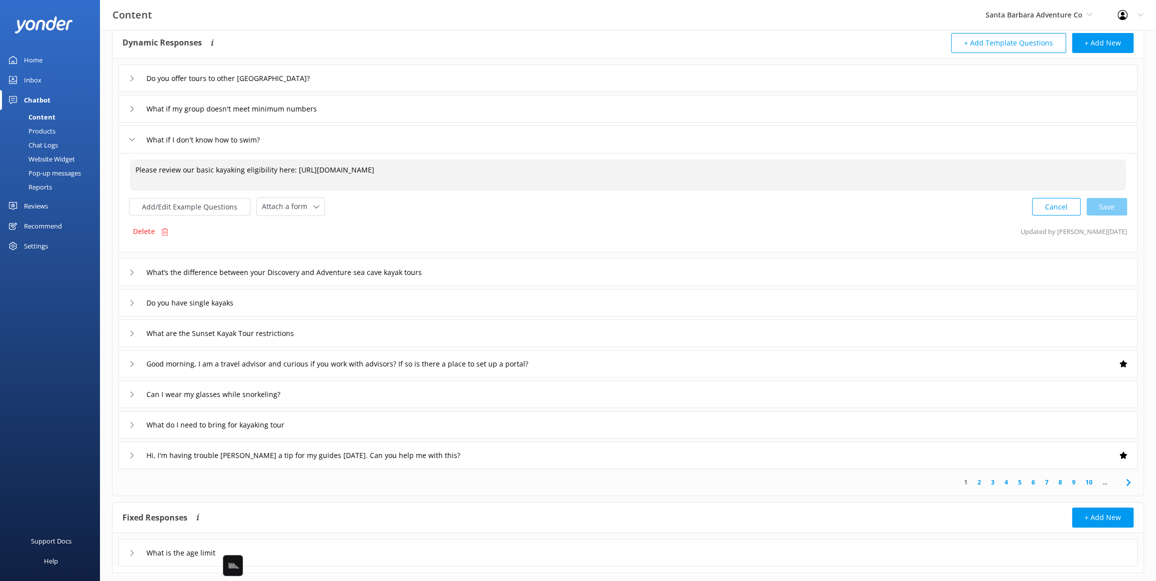
click at [279, 170] on textarea "Please review our basic kayaking eligibility here: https://www.sbadventureco.co…" at bounding box center [628, 174] width 996 height 31
click at [284, 179] on textarea "Please review our basic kayaking eligibility here: https://www.sbadventureco.co…" at bounding box center [628, 174] width 996 height 31
drag, startPoint x: 283, startPoint y: 167, endPoint x: 601, endPoint y: 170, distance: 317.8
click at [601, 170] on textarea "Please review our basic kayaking eligibility here: https://www.sbadventureco.co…" at bounding box center [628, 174] width 996 height 31
drag, startPoint x: 607, startPoint y: 169, endPoint x: 274, endPoint y: 172, distance: 332.8
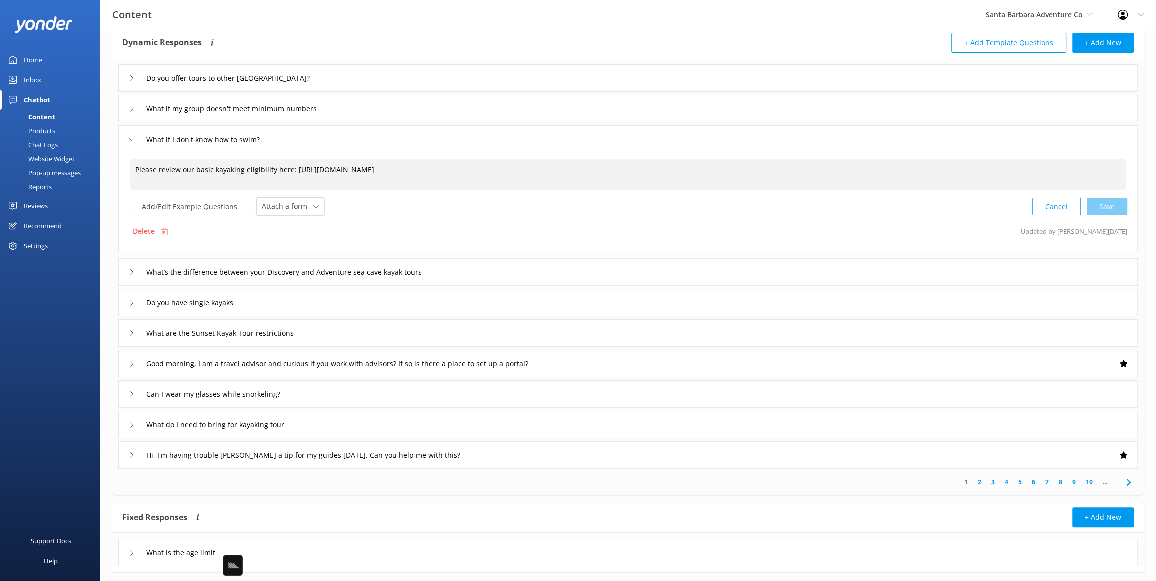
click at [274, 172] on textarea "Please review our basic kayaking eligibility here: https://www.sbadventureco.co…" at bounding box center [628, 174] width 996 height 31
click at [285, 177] on textarea "Please review our basic kayaking eligibility here: https://www.sbadventureco.co…" at bounding box center [628, 174] width 996 height 31
click at [280, 170] on textarea "Please review our basic kayaking eligibility here: https://www.sbadventureco.co…" at bounding box center [628, 174] width 996 height 31
drag, startPoint x: 1118, startPoint y: 211, endPoint x: 1063, endPoint y: 212, distance: 54.5
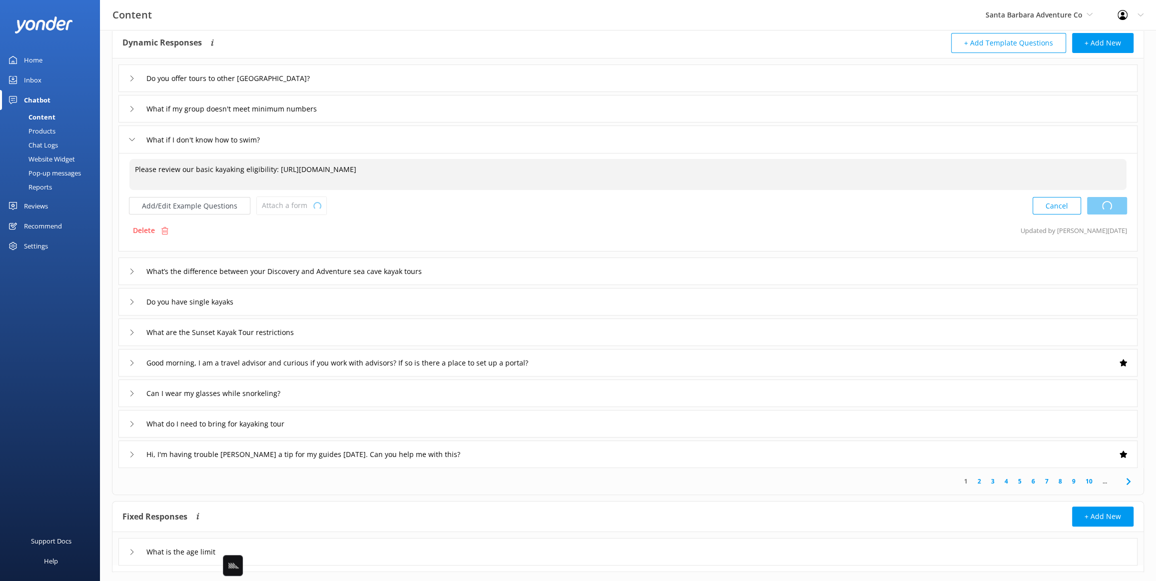
click at [1118, 211] on div "Cancel Loading.." at bounding box center [1079, 205] width 94 height 18
type textarea "Please review our basic kayaking eligibility: https://www.sbadventureco.com/blo…"
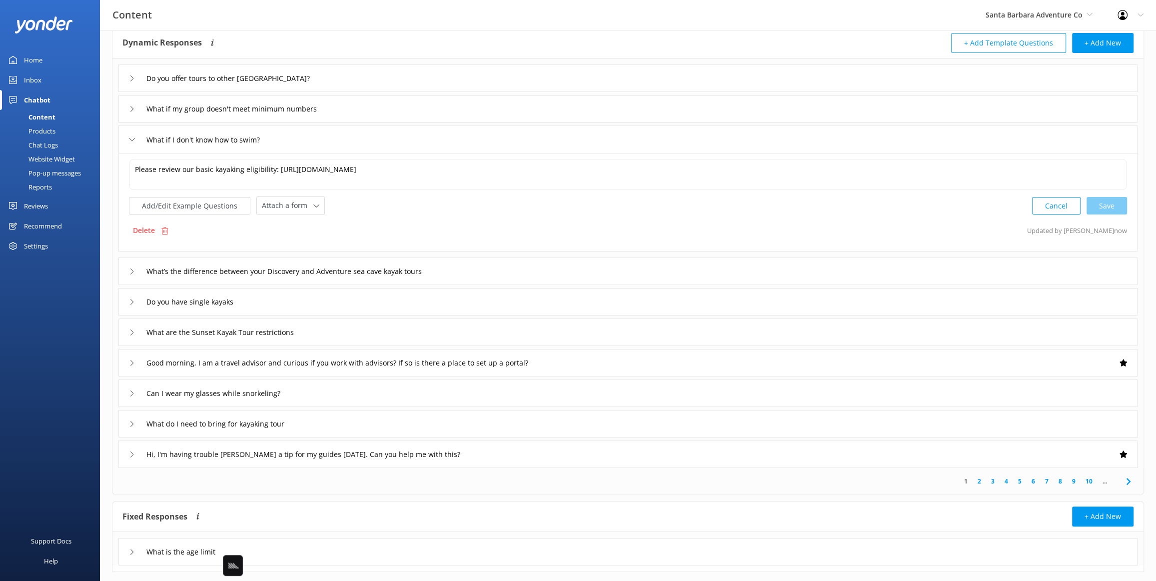
click at [500, 269] on div "What’s the difference between your Discovery and Adventure sea cave kayak tours" at bounding box center [627, 270] width 1019 height 27
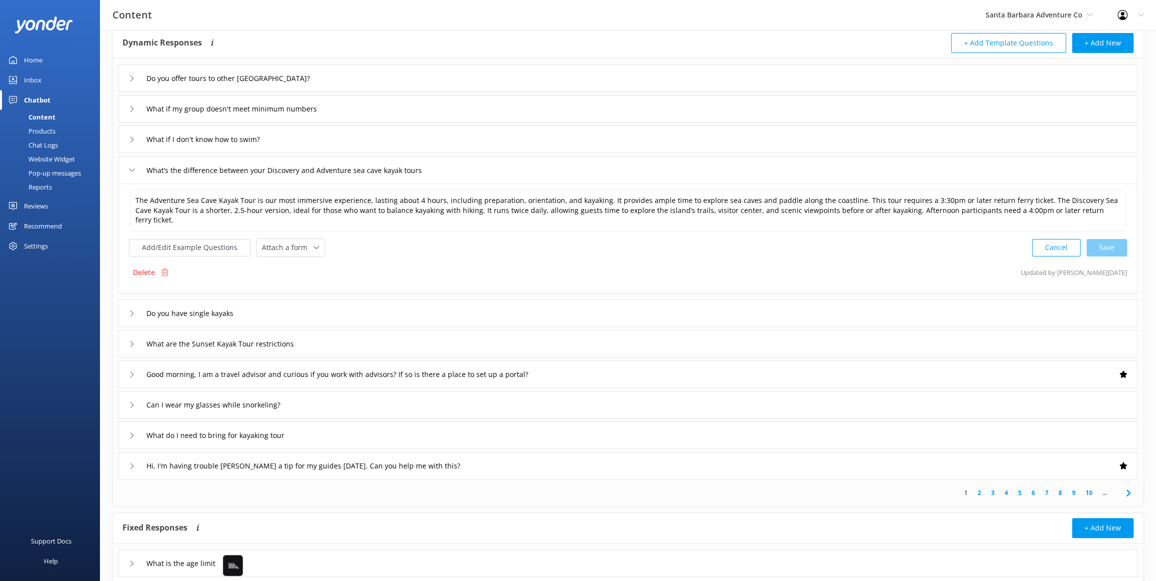
click at [338, 305] on div "Do you have single kayaks" at bounding box center [627, 312] width 1019 height 27
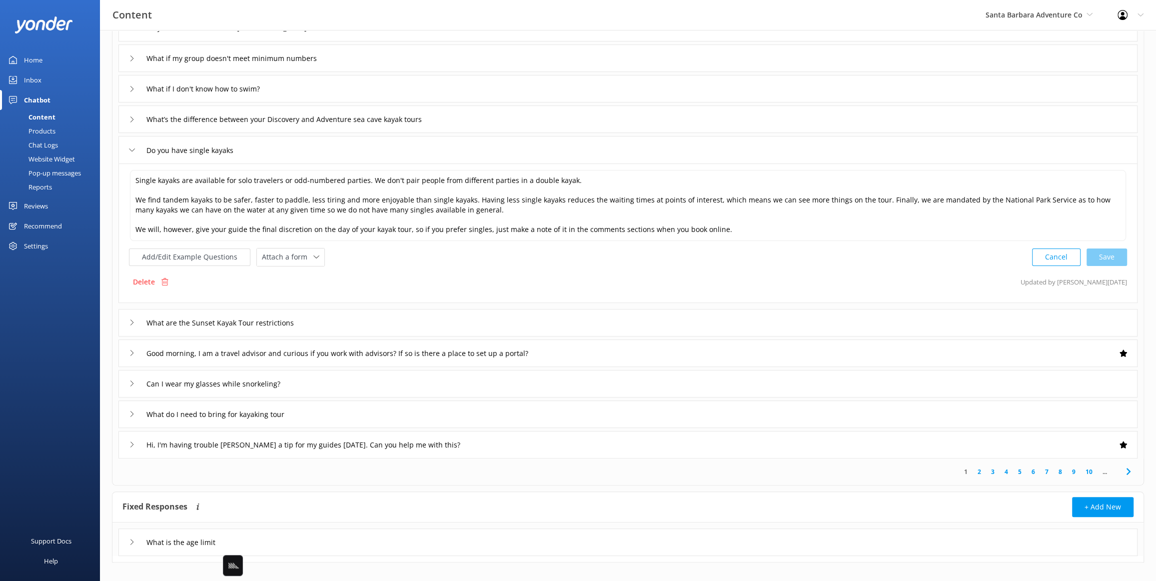
scroll to position [106, 0]
click at [363, 311] on div "What are the Sunset Kayak Tour restrictions" at bounding box center [627, 321] width 1019 height 27
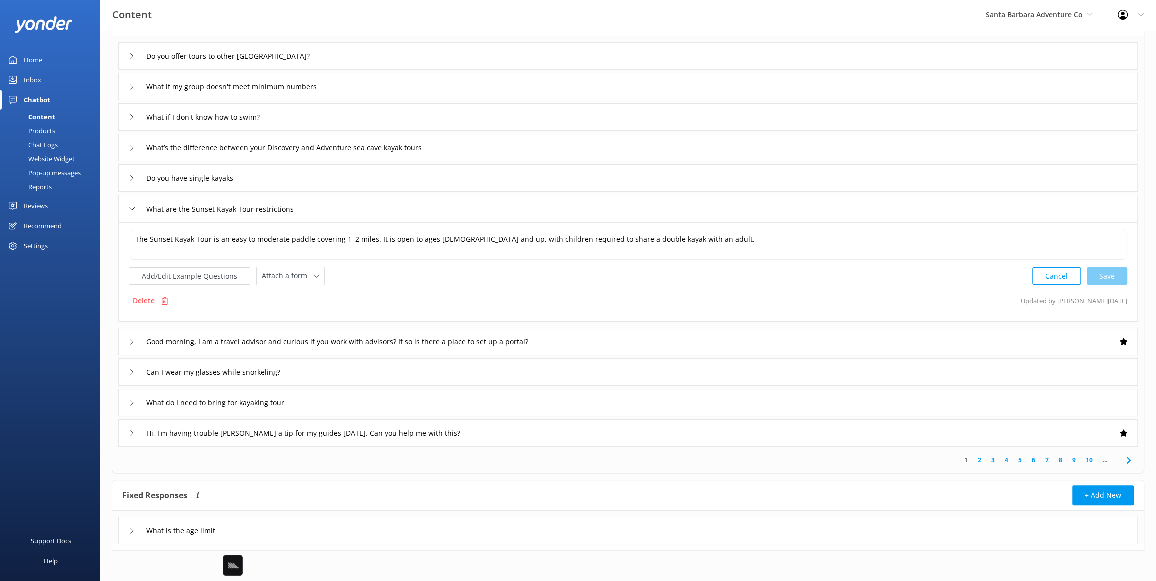
scroll to position [76, 0]
click at [603, 332] on div "Good morning, I am a travel advisor and curious if you work with advisors? If s…" at bounding box center [627, 342] width 1019 height 27
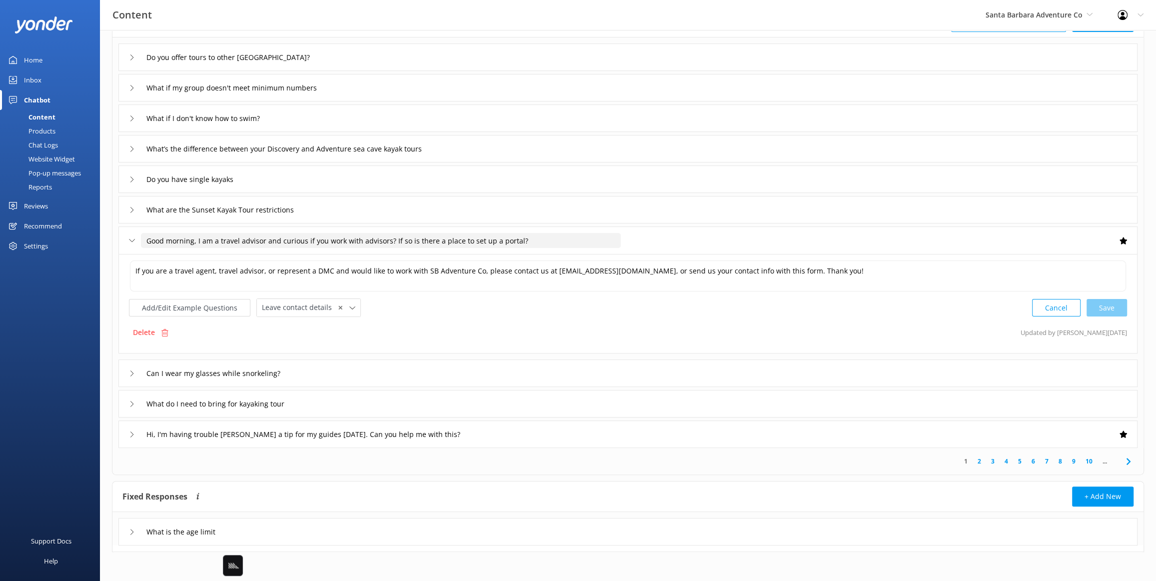
drag, startPoint x: 241, startPoint y: 242, endPoint x: 388, endPoint y: 242, distance: 146.9
click at [388, 242] on input "Good morning, I am a travel advisor and curious if you work with advisors? If s…" at bounding box center [381, 240] width 480 height 15
click at [270, 242] on input "Good morning, I am a travel advisor and curious if you work with advisors? If s…" at bounding box center [381, 240] width 480 height 15
click at [384, 239] on input "Good morning, I am a travel advisor and curious if you work with advisors? If s…" at bounding box center [381, 240] width 480 height 15
click at [462, 238] on input "Good morning, I am a travel advisor and curious if you work with advisors? If s…" at bounding box center [381, 240] width 480 height 15
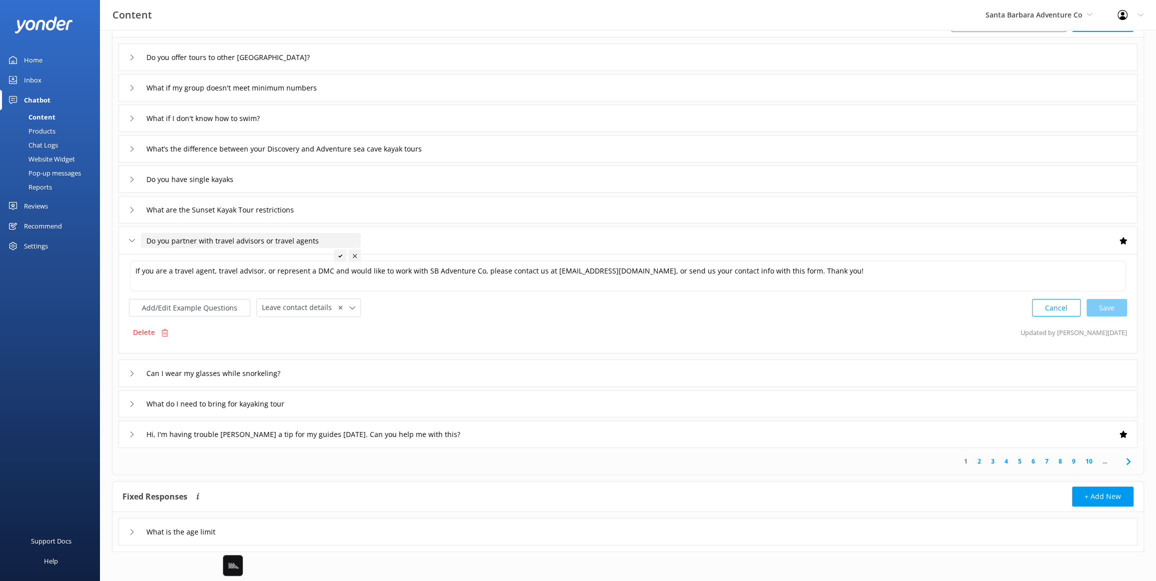
type input "Do you partner with travel advisors or travel agents"
click at [340, 256] on icon at bounding box center [340, 256] width 4 height 4
click at [229, 306] on button "Add/Edit Example Questions" at bounding box center [189, 307] width 121 height 17
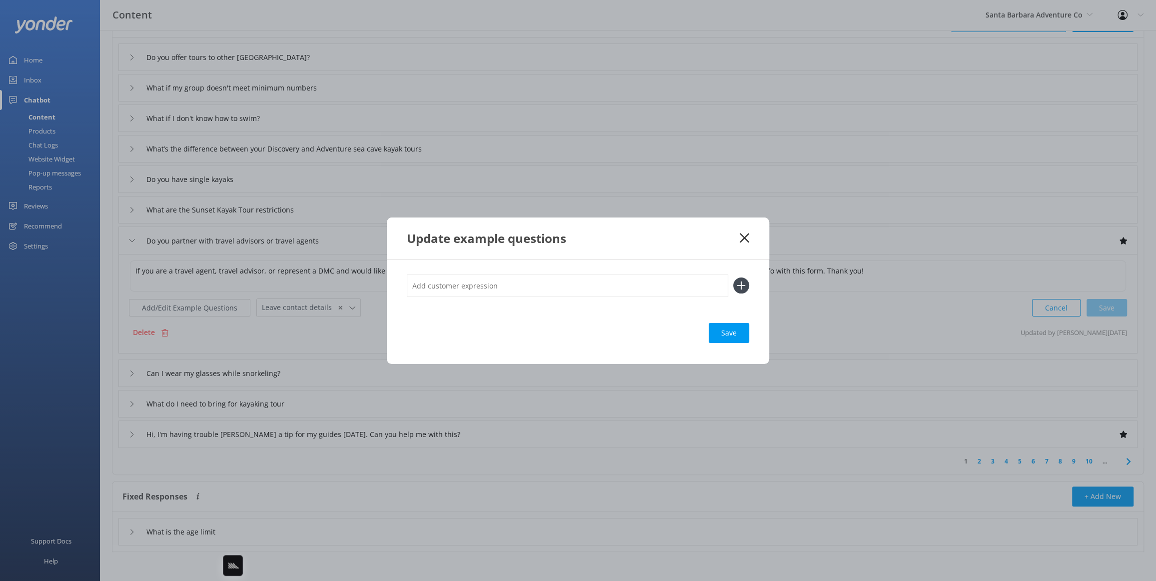
click at [506, 282] on input "text" at bounding box center [567, 285] width 321 height 22
paste input "Good morning, I am a travel advisor and curious if you work with advisors? If s…"
type input "Good morning, I am a travel advisor and curious if you work with advisors? If s…"
click at [733, 277] on button at bounding box center [741, 285] width 16 height 16
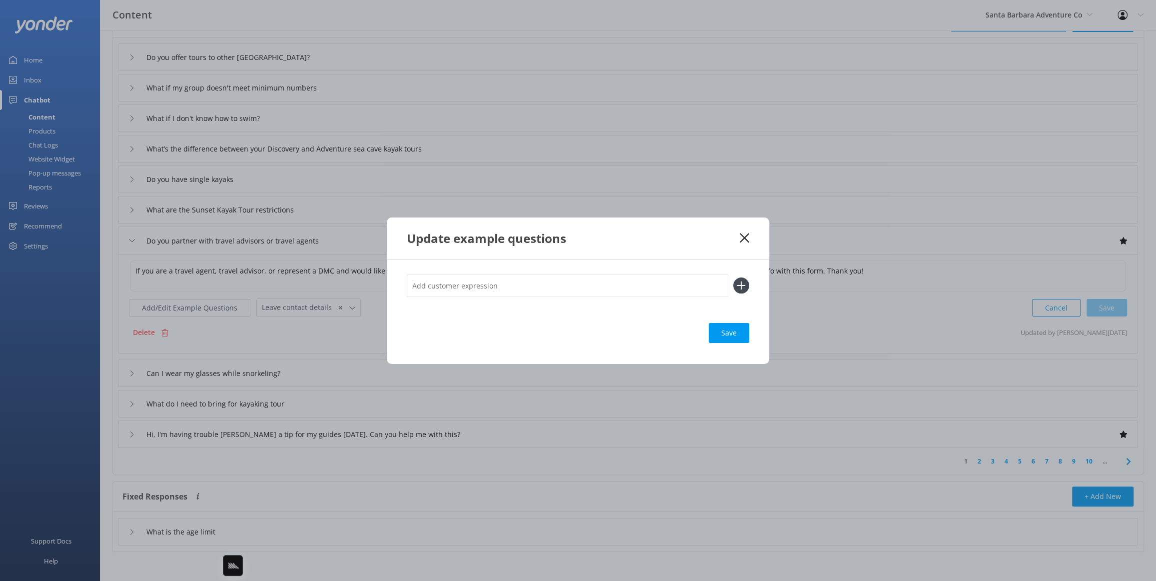
scroll to position [0, 0]
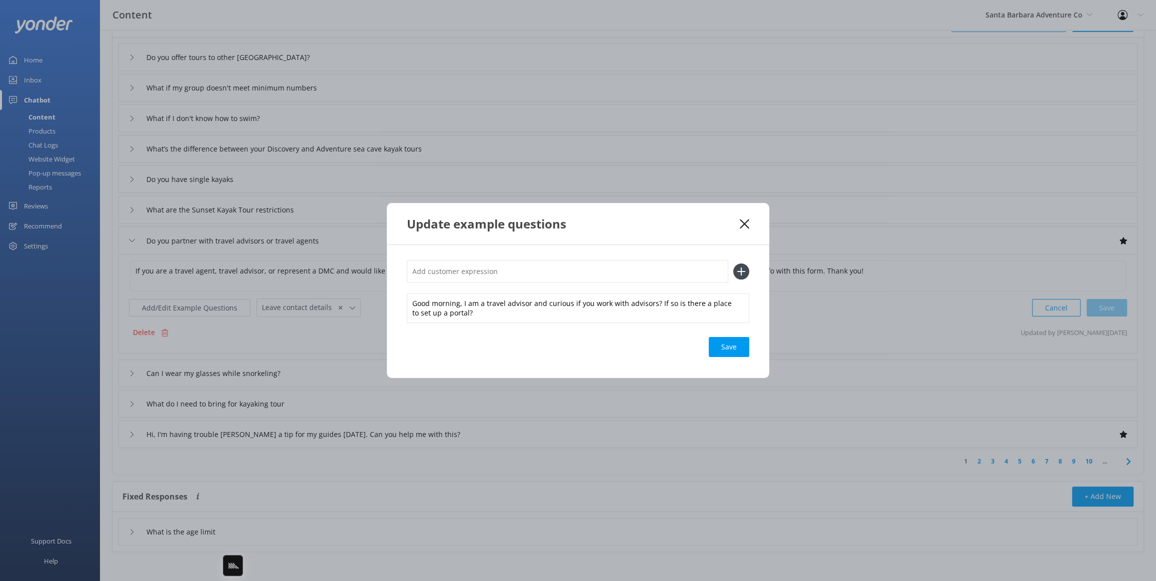
click at [615, 344] on div "Save" at bounding box center [578, 347] width 342 height 20
click at [724, 344] on div "Save" at bounding box center [729, 347] width 40 height 20
click at [686, 235] on div "Update example questions" at bounding box center [578, 223] width 382 height 41
drag, startPoint x: 747, startPoint y: 222, endPoint x: 523, endPoint y: 260, distance: 227.6
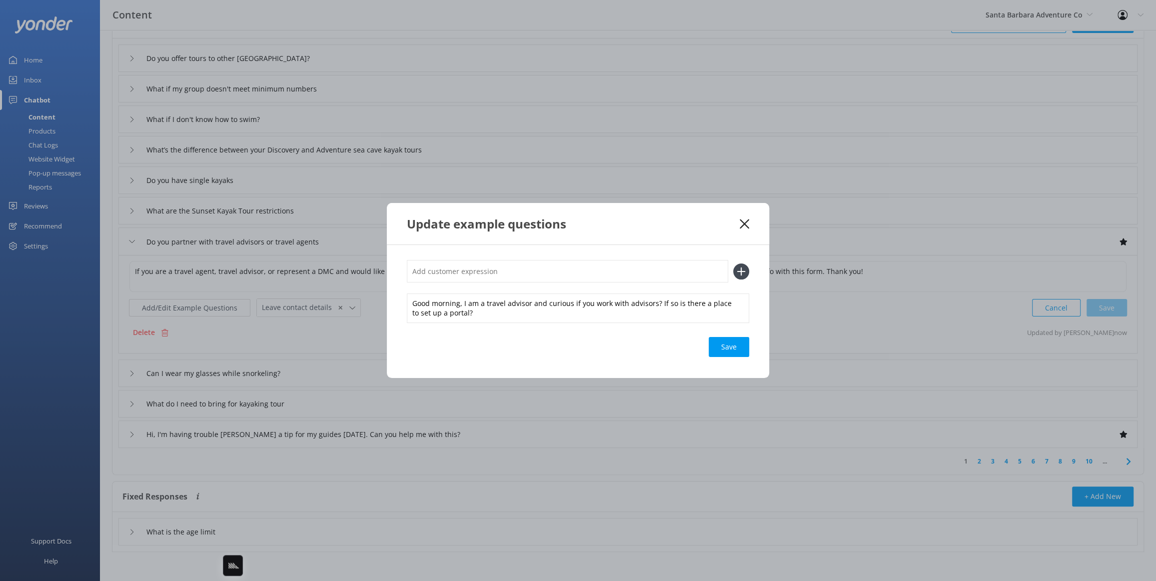
click at [747, 222] on icon at bounding box center [744, 224] width 9 height 10
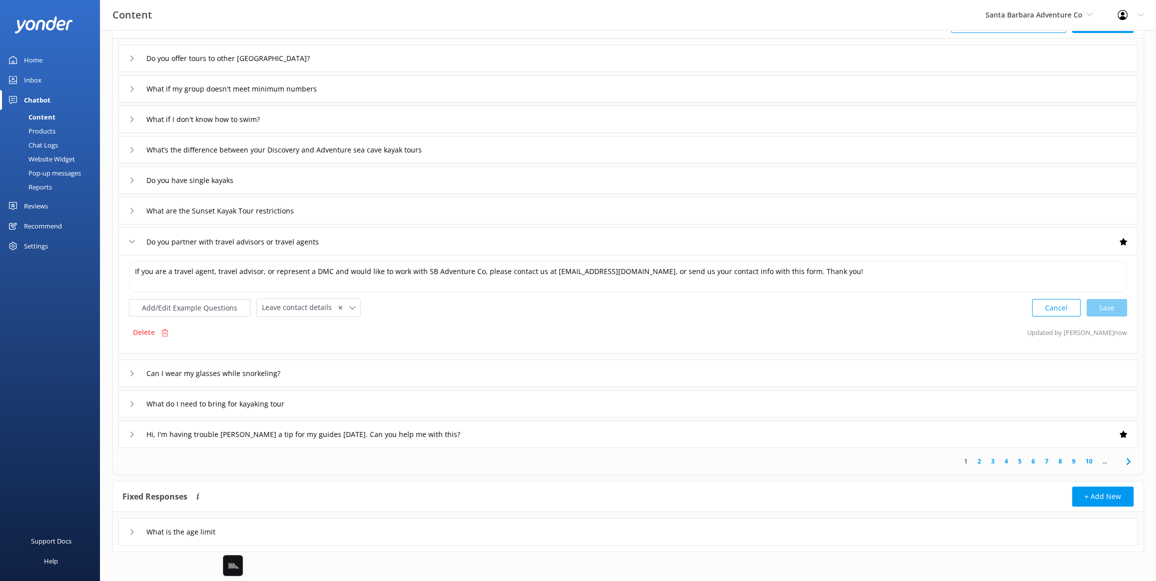
click at [355, 371] on div "Can I wear my glasses while snorkeling?" at bounding box center [627, 372] width 1019 height 27
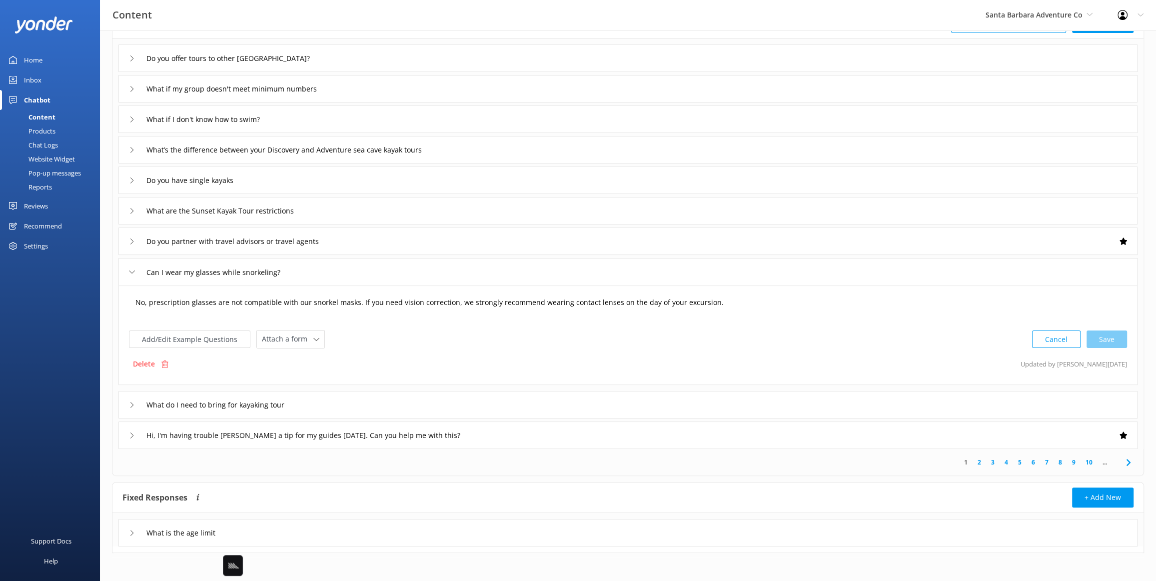
drag, startPoint x: 171, startPoint y: 305, endPoint x: 160, endPoint y: 304, distance: 11.6
click at [171, 305] on textarea "No, prescription glasses are not compatible with our snorkel masks. If you need…" at bounding box center [628, 307] width 996 height 31
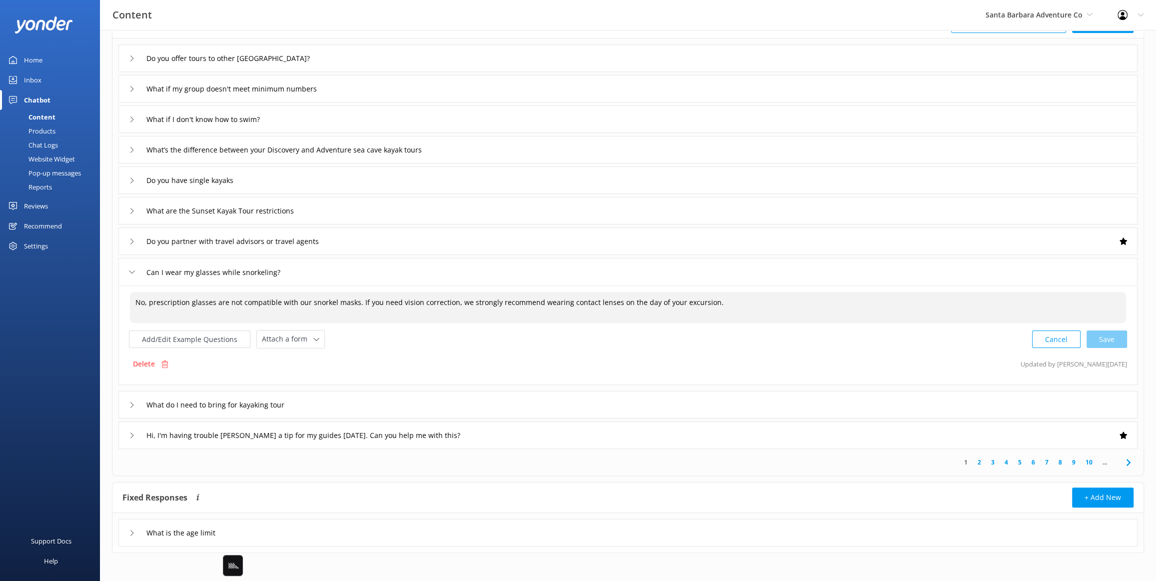
drag, startPoint x: 151, startPoint y: 301, endPoint x: 122, endPoint y: 300, distance: 29.5
click at [122, 300] on div "No, prescription glasses are not compatible with our snorkel masks. If you need…" at bounding box center [627, 334] width 1019 height 99
click at [1091, 337] on div "Cancel Save" at bounding box center [1079, 339] width 95 height 18
type textarea "Prescription glasses are not compatible with our snorkel masks. If you need vis…"
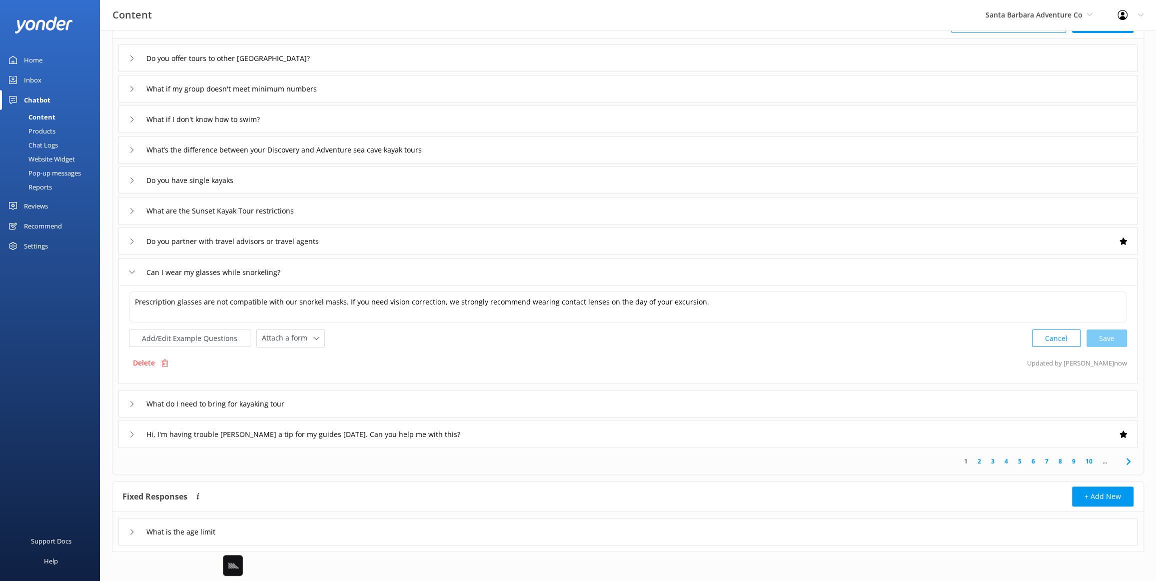
click at [352, 400] on div "What do I need to bring for kayaking tour" at bounding box center [627, 403] width 1019 height 27
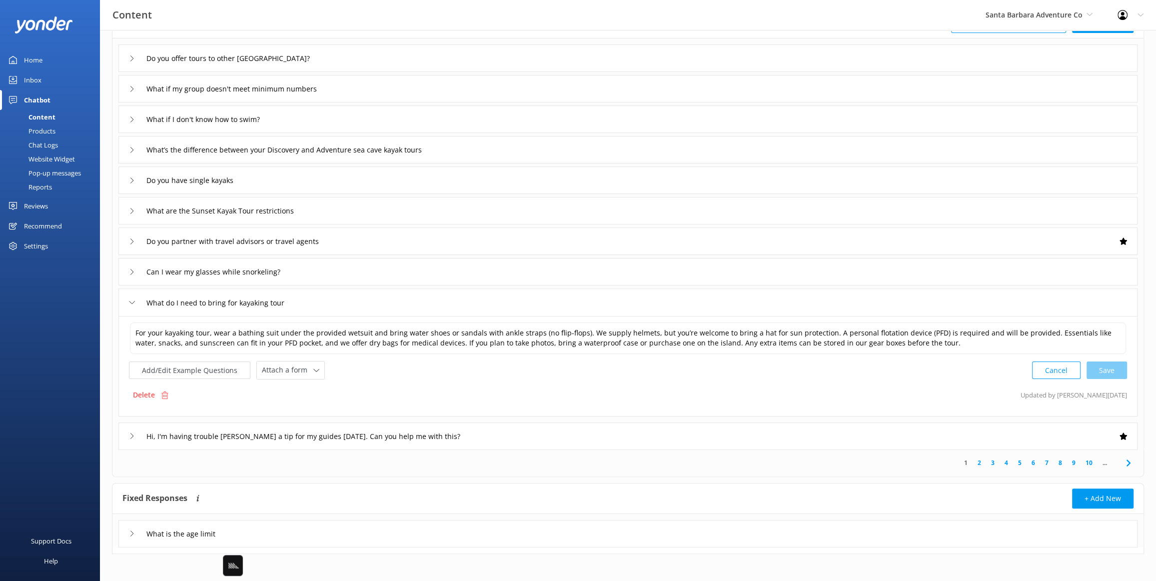
click at [546, 438] on div "Hi, I'm having trouble Venmo'ing a tip for my guides yesterday. Can you help me…" at bounding box center [627, 435] width 1019 height 27
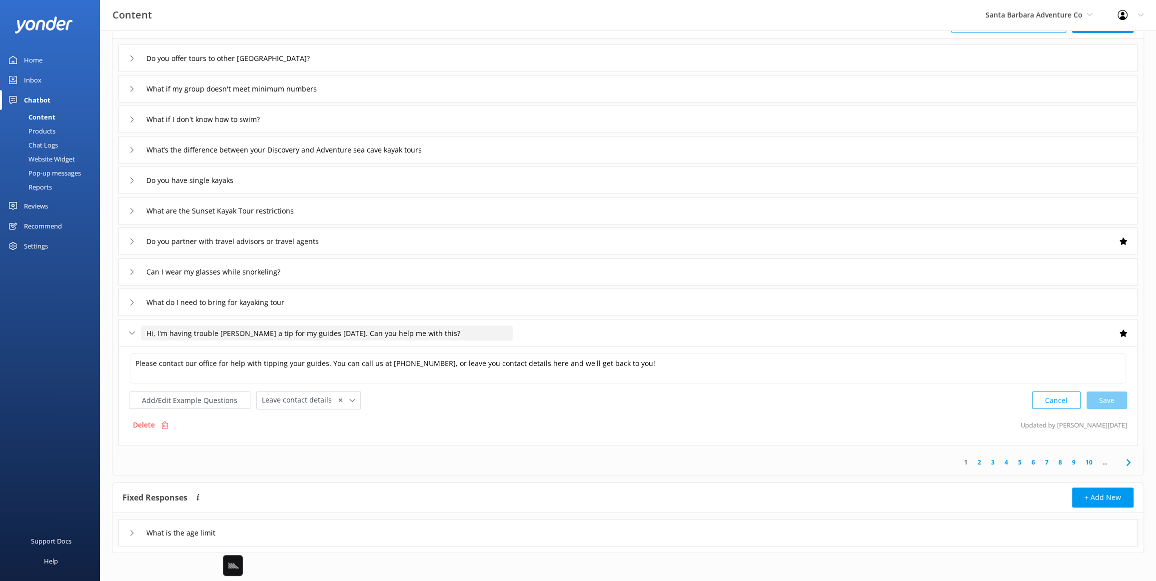
click at [202, 332] on input "Hi, I'm having trouble Venmo'ing a tip for my guides yesterday. Can you help me…" at bounding box center [327, 332] width 372 height 15
drag, startPoint x: 326, startPoint y: 332, endPoint x: 366, endPoint y: 333, distance: 40.0
click at [326, 332] on input "Hi, I'm having trouble Venmo'ing a tip for my guides yesterday. Can you help me…" at bounding box center [327, 332] width 372 height 15
drag, startPoint x: 385, startPoint y: 333, endPoint x: 408, endPoint y: 332, distance: 22.5
click at [386, 333] on input "Hi, I'm having trouble Venmo'ing a tip for my guides yesterday. Can you help me…" at bounding box center [327, 332] width 372 height 15
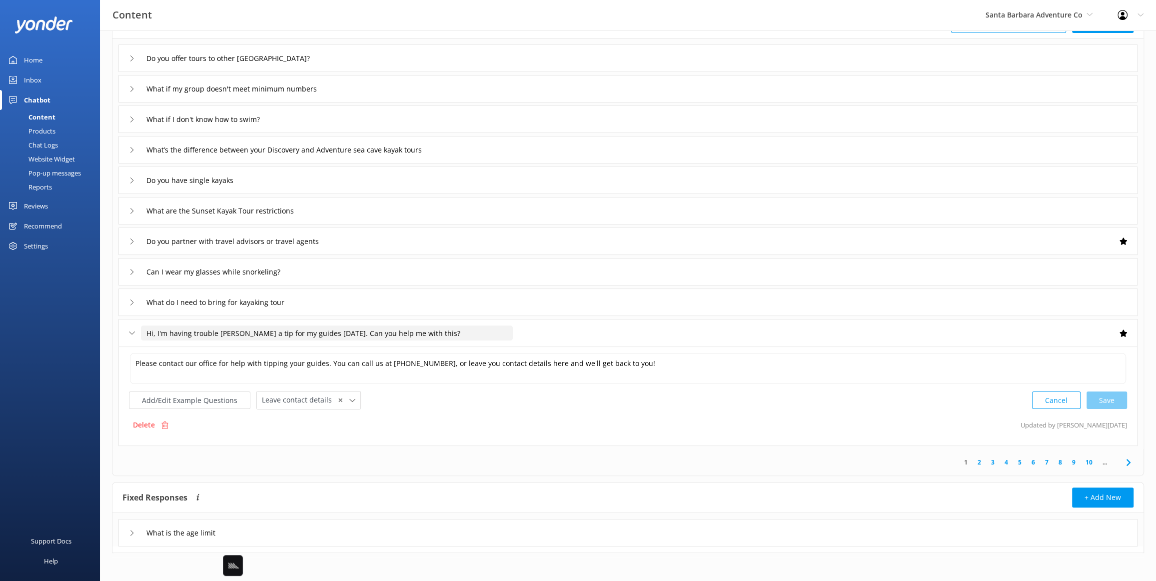
click at [437, 331] on input "Hi, I'm having trouble Venmo'ing a tip for my guides yesterday. Can you help me…" at bounding box center [327, 332] width 372 height 15
click at [294, 332] on input "Hi, I'm having trouble Venmo'ing a tip for my guides yesterday. Can you help me…" at bounding box center [327, 332] width 372 height 15
drag, startPoint x: 276, startPoint y: 330, endPoint x: 245, endPoint y: 330, distance: 31.0
click at [276, 330] on input "Hi, I'm having trouble Venmo'ing a tip for my guides yesterday. Can you help me…" at bounding box center [327, 332] width 372 height 15
drag, startPoint x: 237, startPoint y: 330, endPoint x: 214, endPoint y: 332, distance: 22.6
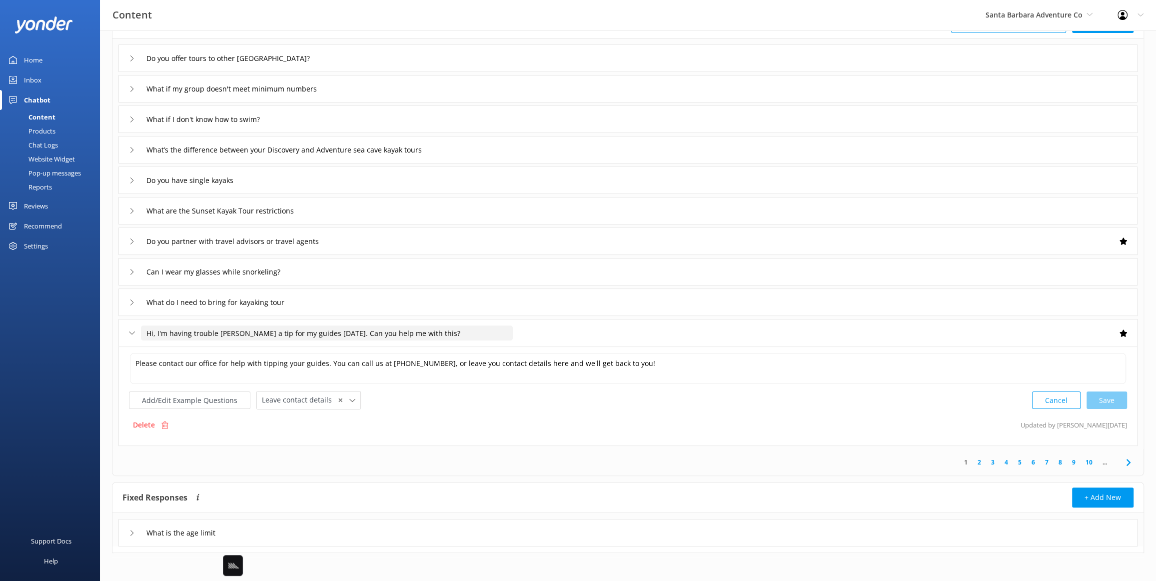
click at [236, 330] on input "Hi, I'm having trouble Venmo'ing a tip for my guides yesterday. Can you help me…" at bounding box center [327, 332] width 372 height 15
drag, startPoint x: 158, startPoint y: 332, endPoint x: 182, endPoint y: 333, distance: 24.0
click at [145, 331] on input "Hi, I'm having trouble Venmo'ing a tip for my guides yesterday. Can you help me…" at bounding box center [327, 332] width 372 height 15
drag, startPoint x: 233, startPoint y: 333, endPoint x: 251, endPoint y: 334, distance: 18.5
click at [233, 333] on input "I'm having trouble Venmo'ing a tip for my guides yesterday. Can you help me wit…" at bounding box center [319, 332] width 356 height 15
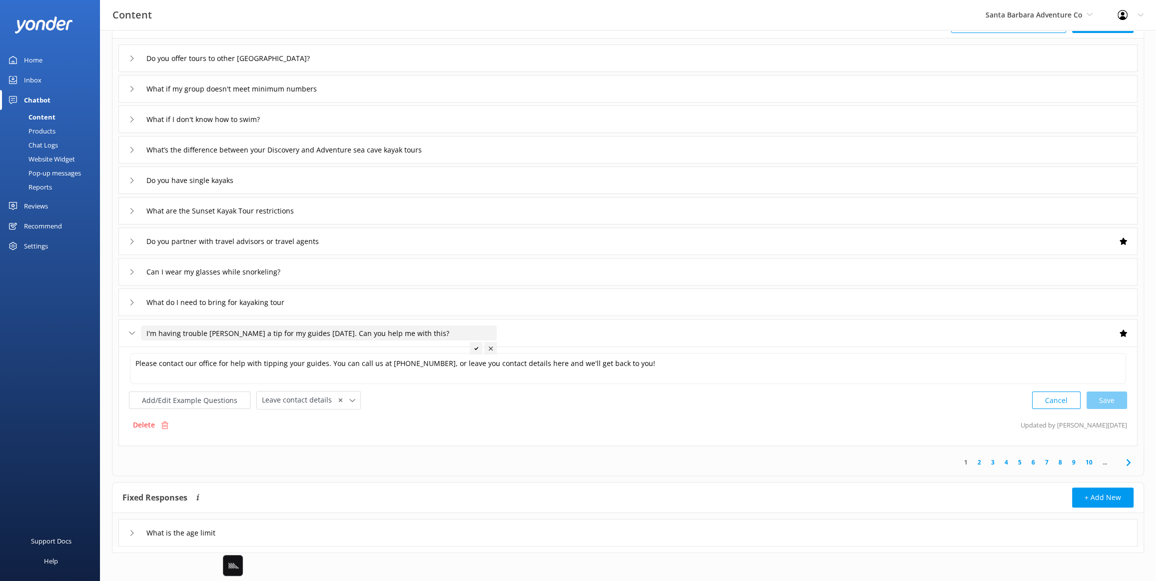
click at [295, 332] on input "I'm having trouble Venmo'ing a tip for my guides yesterday. Can you help me wit…" at bounding box center [319, 332] width 356 height 15
drag, startPoint x: 306, startPoint y: 331, endPoint x: 309, endPoint y: 340, distance: 9.0
click at [309, 340] on div "I'm having trouble Venmo'ing a tip for my guides yesterday. Can you help me wit…" at bounding box center [307, 333] width 356 height 16
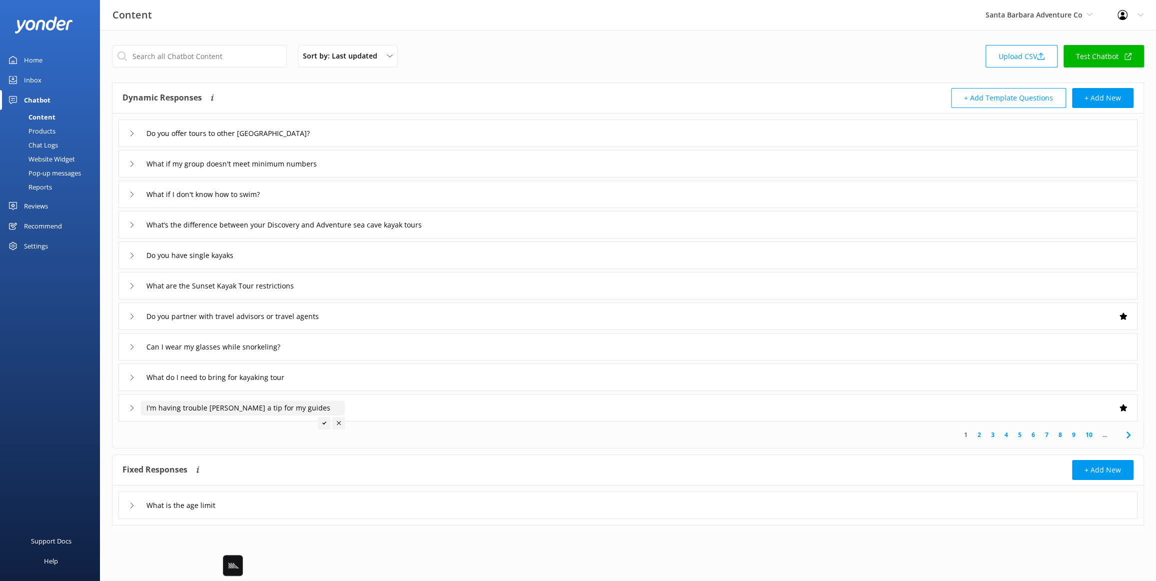
type input "I'm having trouble [PERSON_NAME] a tip for my guides"
click at [325, 423] on icon at bounding box center [324, 423] width 4 height 4
click at [425, 404] on div "I'm having trouble [PERSON_NAME] a tip for my guides" at bounding box center [627, 407] width 1019 height 27
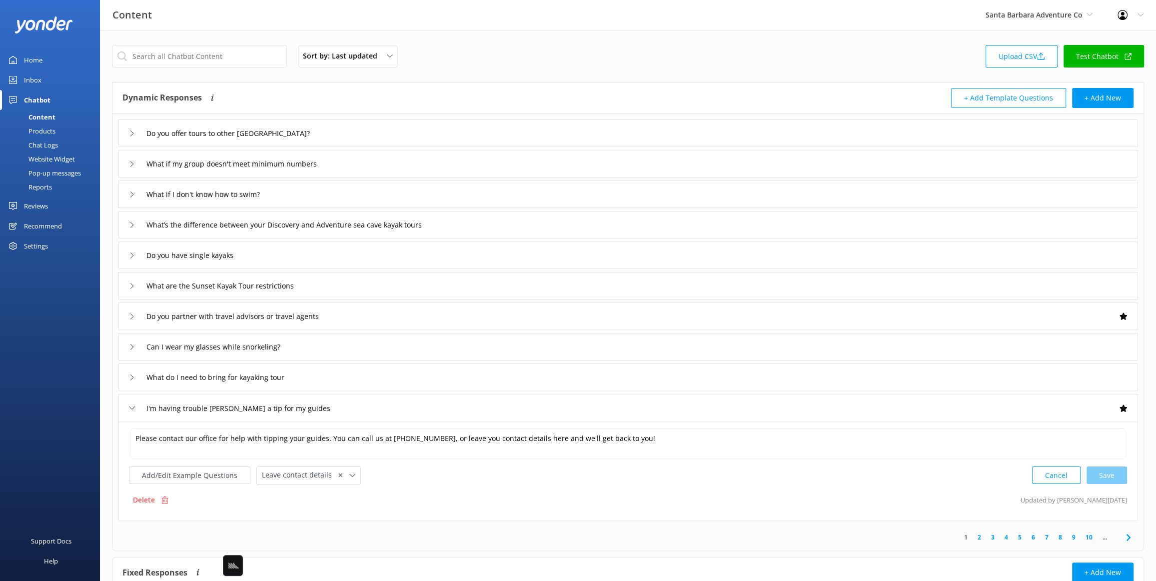
click at [919, 498] on div "Delete Updated by Gabe 14d ago" at bounding box center [628, 499] width 998 height 19
click at [979, 534] on link "2" at bounding box center [978, 536] width 13 height 9
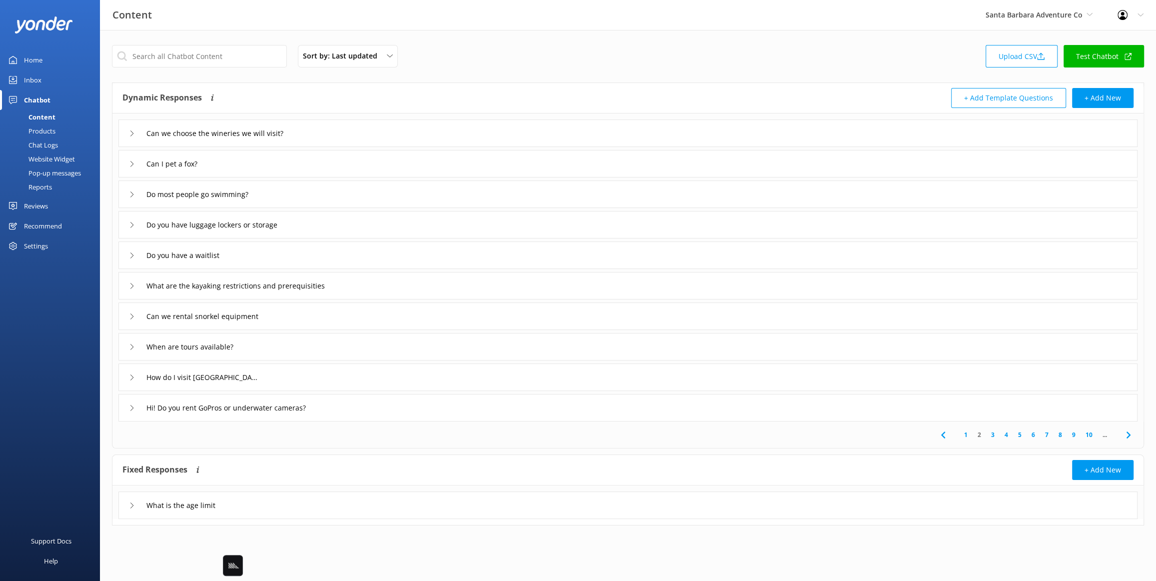
click at [463, 97] on div "Dynamic Responses Dynamic responses rely on the Large Language Model to create …" at bounding box center [375, 98] width 506 height 20
drag, startPoint x: 410, startPoint y: 134, endPoint x: 393, endPoint y: 130, distance: 17.0
click at [410, 134] on div "Can we choose the wineries we will visit?" at bounding box center [627, 132] width 1019 height 27
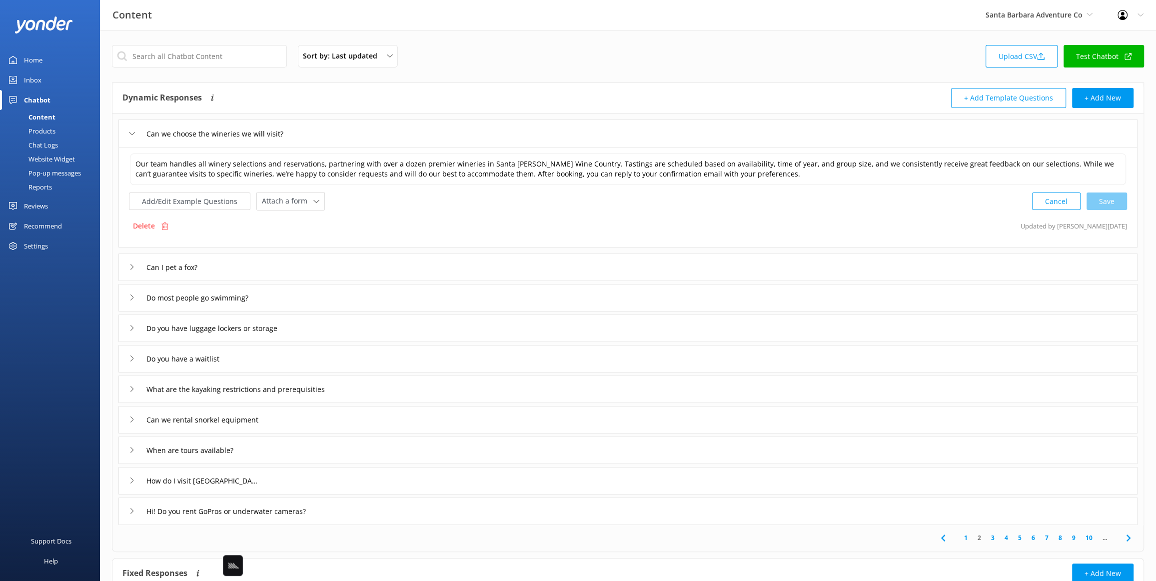
click at [312, 263] on div "Can I pet a fox?" at bounding box center [627, 266] width 1019 height 27
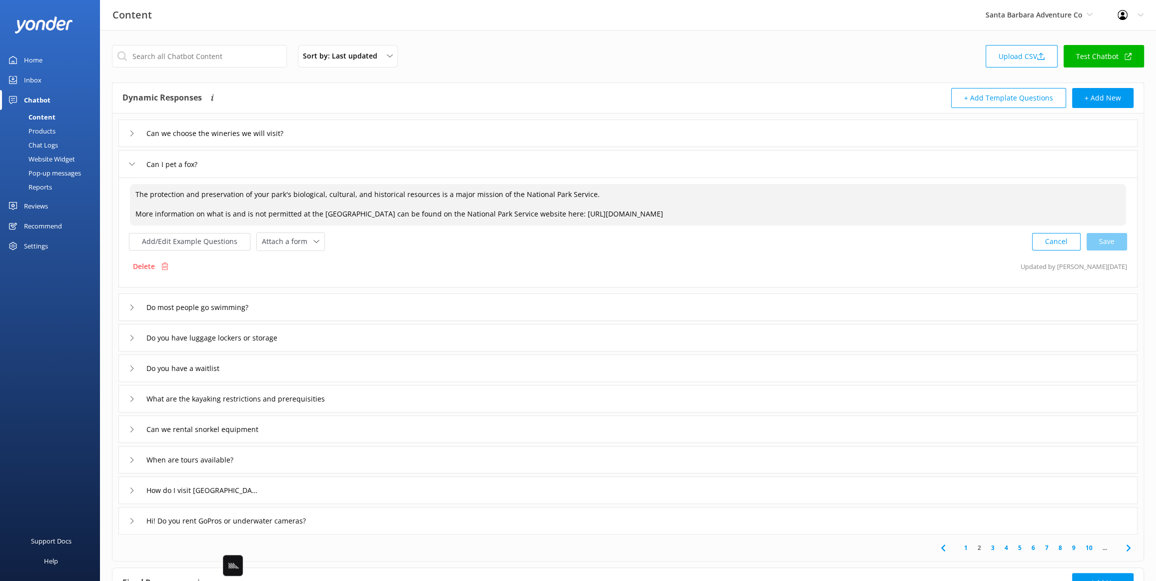
drag, startPoint x: 146, startPoint y: 207, endPoint x: 139, endPoint y: 211, distance: 7.6
click at [145, 207] on textarea "The protection and preservation of your park's biological, cultural, and histor…" at bounding box center [628, 204] width 996 height 41
click at [589, 213] on textarea "The protection and preservation of your park's biological, cultural, and histor…" at bounding box center [628, 204] width 996 height 41
click at [138, 212] on textarea "The protection and preservation of your park's biological, cultural, and histor…" at bounding box center [628, 204] width 996 height 41
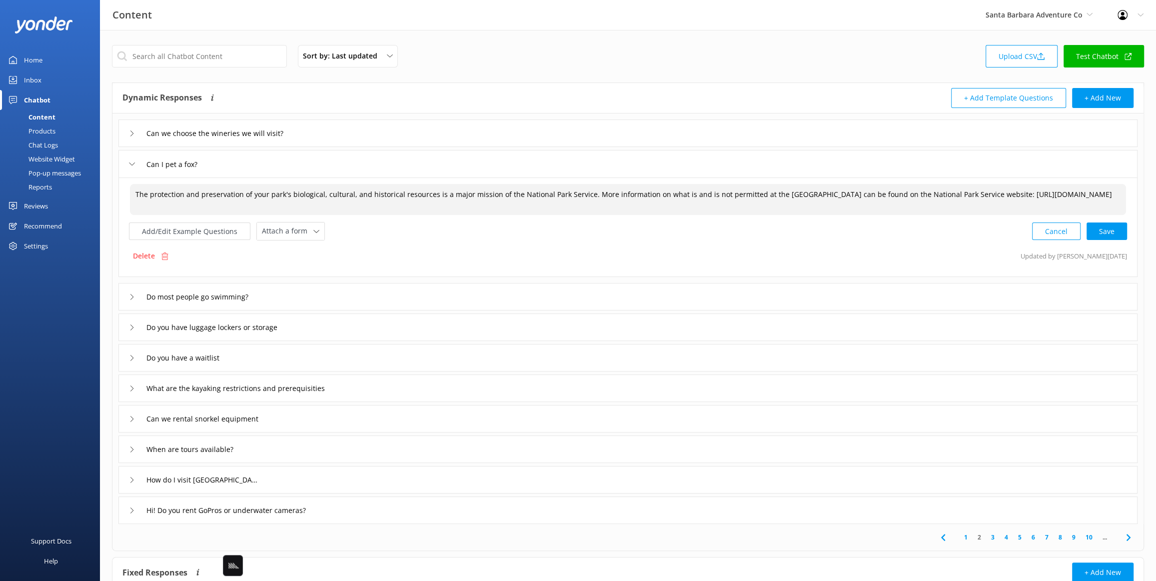
drag, startPoint x: 1113, startPoint y: 228, endPoint x: 863, endPoint y: 261, distance: 252.5
click at [1113, 228] on div "Cancel Save" at bounding box center [1079, 231] width 95 height 18
type textarea "The protection and preservation of your park's biological, cultural, and histor…"
drag, startPoint x: 416, startPoint y: 248, endPoint x: 386, endPoint y: 223, distance: 39.4
click at [416, 249] on div "Delete Updated by Yonder now" at bounding box center [628, 254] width 998 height 19
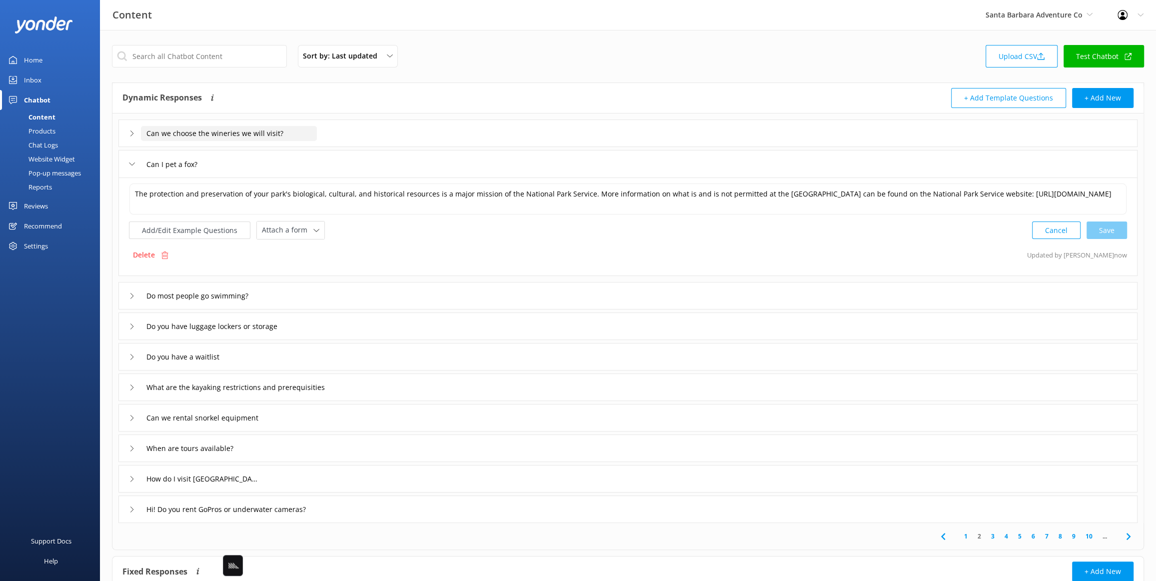
drag, startPoint x: 338, startPoint y: 162, endPoint x: 309, endPoint y: 134, distance: 40.3
click at [338, 162] on div "Can I pet a fox?" at bounding box center [627, 163] width 1019 height 27
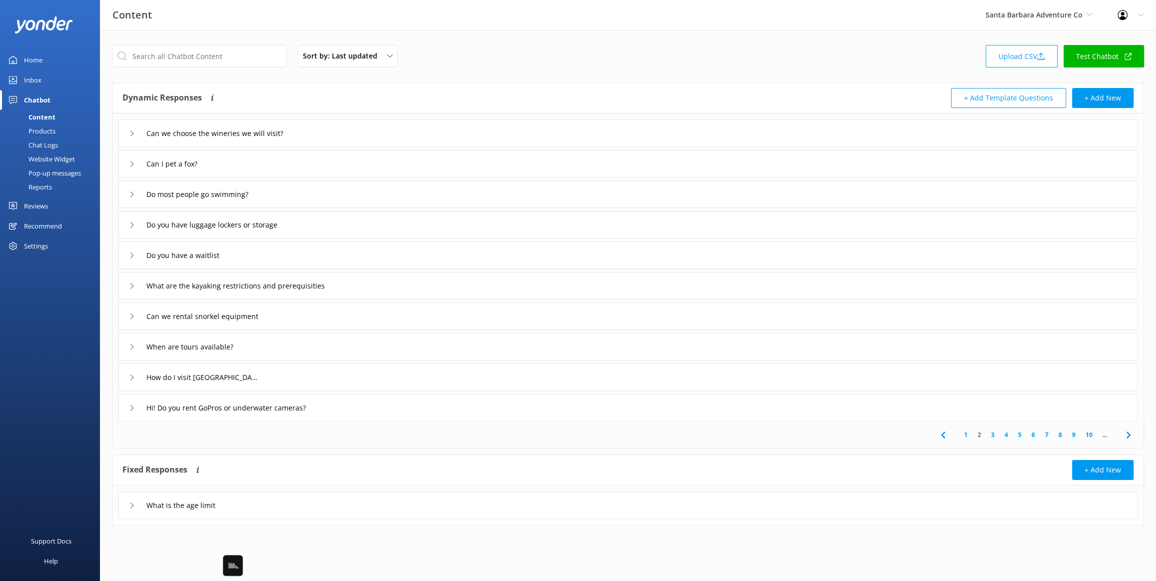
drag, startPoint x: 258, startPoint y: 81, endPoint x: 383, endPoint y: 94, distance: 125.6
click at [258, 81] on div "Sort by: Last updated Title Last updated Upload CSV Test Chatbot Dynamic Respon…" at bounding box center [628, 292] width 1056 height 525
click at [425, 83] on div "Dynamic Responses Dynamic responses rely on the Large Language Model to create …" at bounding box center [627, 98] width 1031 height 30
drag, startPoint x: 465, startPoint y: 83, endPoint x: 256, endPoint y: 62, distance: 209.9
click at [464, 83] on div "Dynamic Responses Dynamic responses rely on the Large Language Model to create …" at bounding box center [627, 98] width 1031 height 30
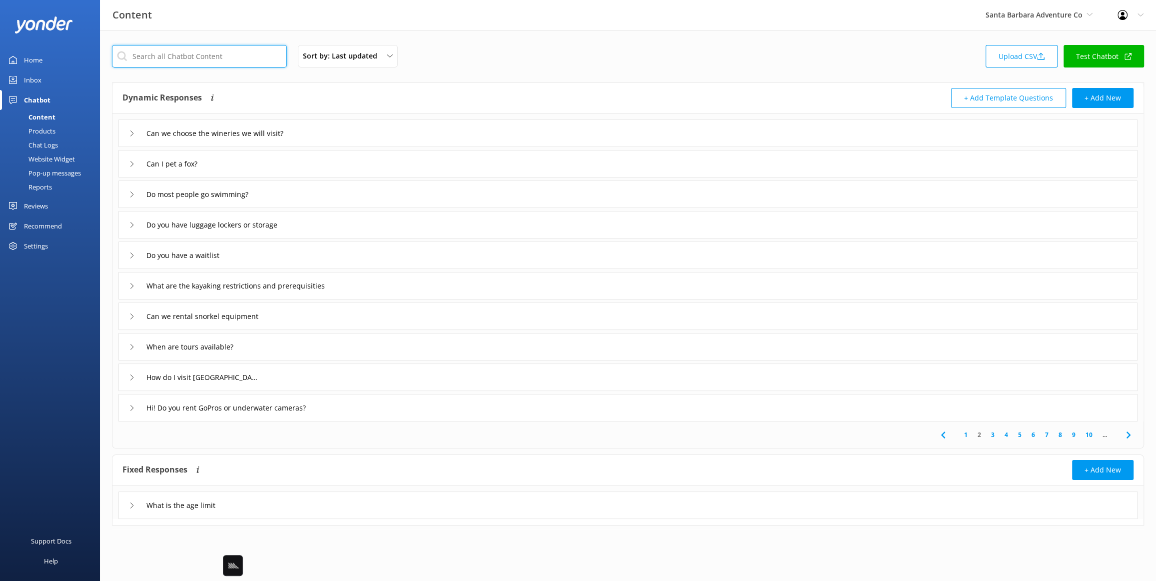
click at [240, 61] on input "text" at bounding box center [199, 56] width 175 height 22
drag, startPoint x: 531, startPoint y: 72, endPoint x: 362, endPoint y: 87, distance: 169.6
click at [531, 72] on div "Sort by: Last updated Title Last updated Upload CSV Test Chatbot" at bounding box center [628, 59] width 1032 height 28
click at [223, 60] on input "text" at bounding box center [199, 56] width 175 height 22
click at [467, 107] on div "Dynamic Responses Dynamic responses rely on the Large Language Model to create …" at bounding box center [375, 98] width 506 height 20
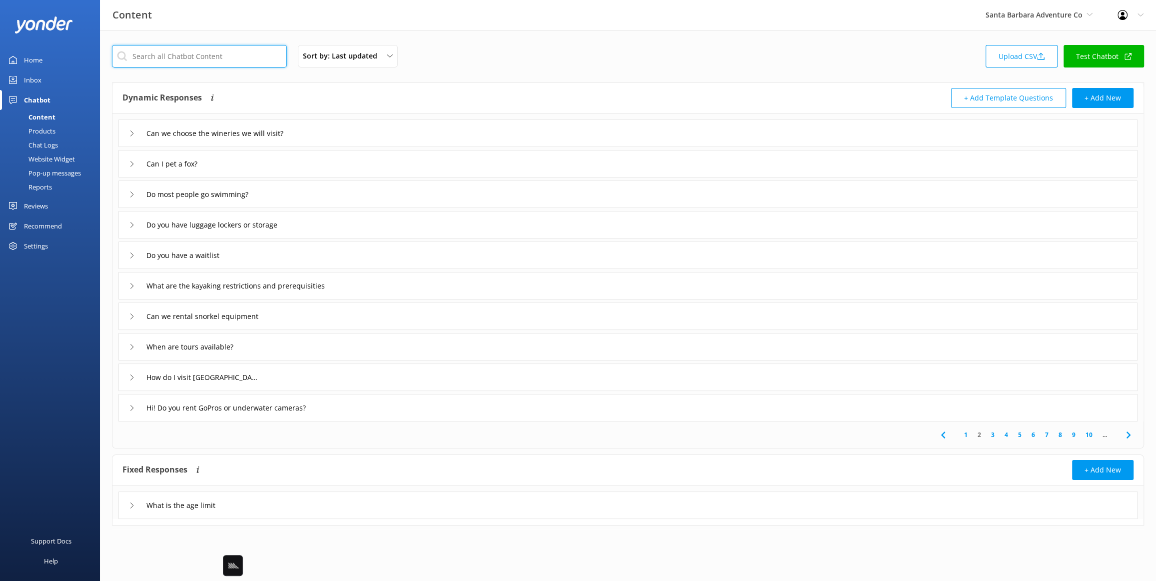
click at [178, 59] on input "text" at bounding box center [199, 56] width 175 height 22
type input "swim"
click at [549, 55] on div "swim Sort by: Last updated Title Last updated Upload CSV Test Chatbot" at bounding box center [628, 59] width 1032 height 28
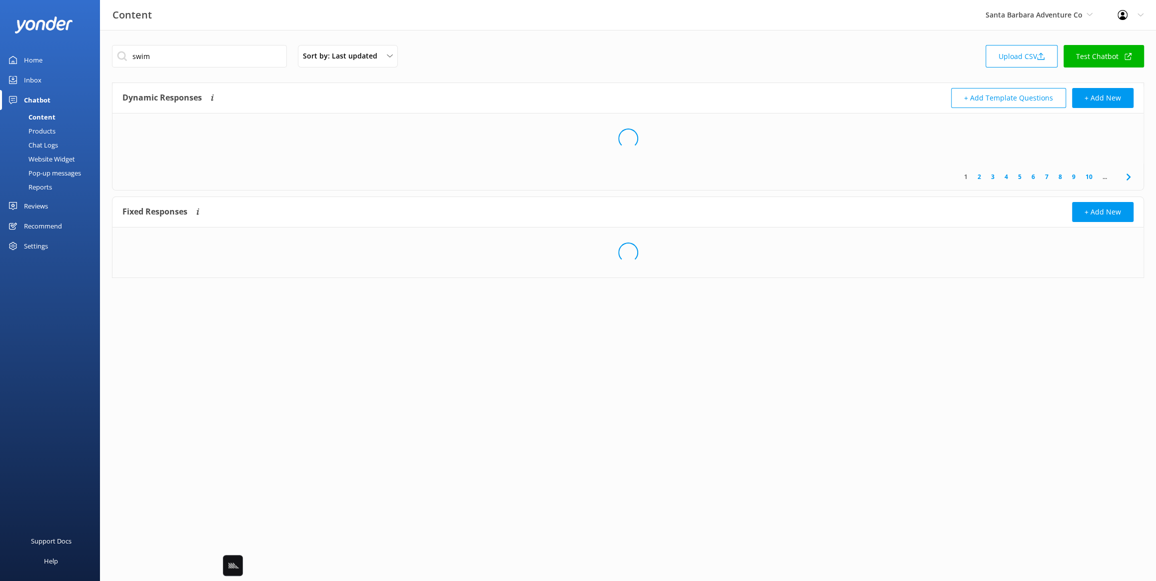
click at [568, 49] on div "swim Sort by: Last updated Title Last updated Upload CSV Test Chatbot" at bounding box center [628, 59] width 1032 height 28
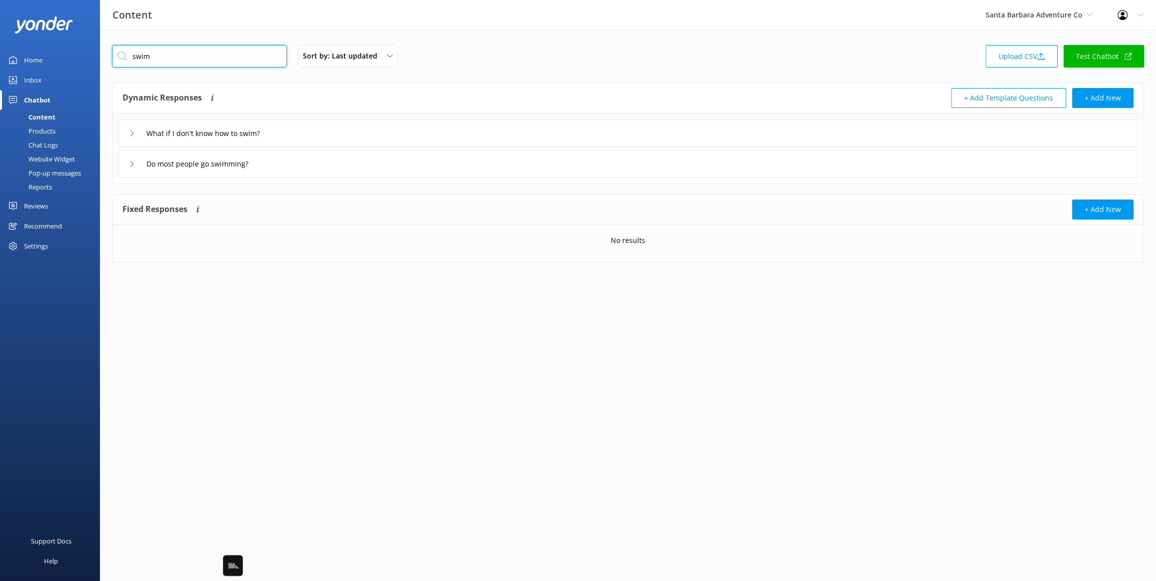
click at [233, 57] on input "swim" at bounding box center [199, 56] width 175 height 22
click at [572, 57] on div "Sort by: Last updated Title Last updated Upload CSV Test Chatbot" at bounding box center [628, 59] width 1032 height 28
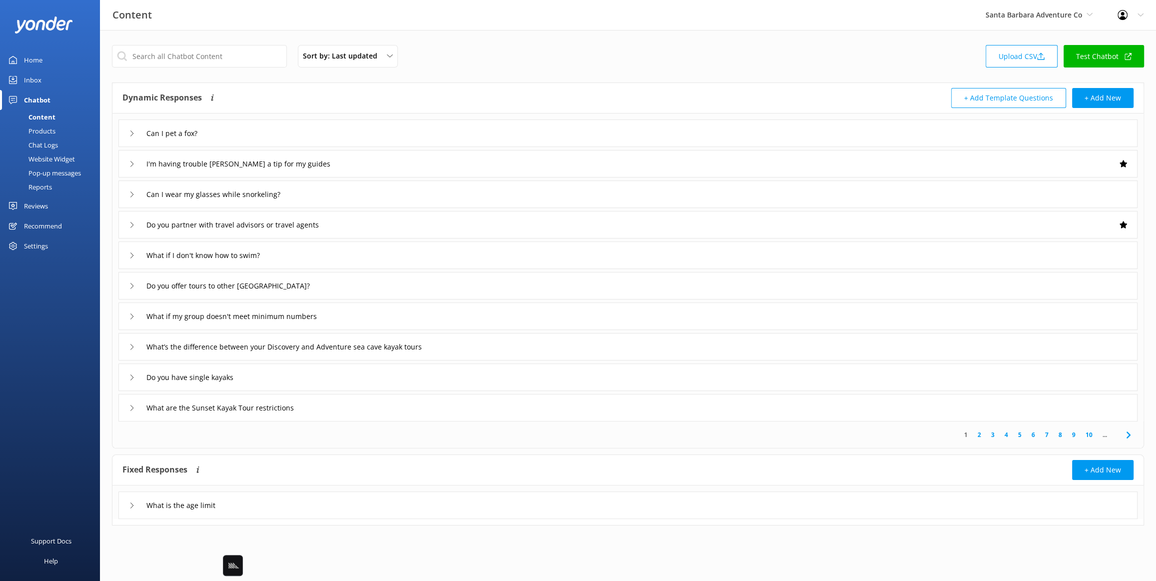
click at [1128, 437] on icon at bounding box center [1128, 435] width 12 height 12
click at [491, 88] on div "Dynamic Responses Dynamic responses rely on the Large Language Model to create …" at bounding box center [375, 98] width 506 height 20
drag, startPoint x: 509, startPoint y: 75, endPoint x: 418, endPoint y: 135, distance: 108.7
click at [509, 75] on div "Sort by: Last updated Title Last updated Upload CSV Test Chatbot Dynamic Respon…" at bounding box center [628, 292] width 1056 height 525
drag, startPoint x: 267, startPoint y: 84, endPoint x: 391, endPoint y: 170, distance: 150.8
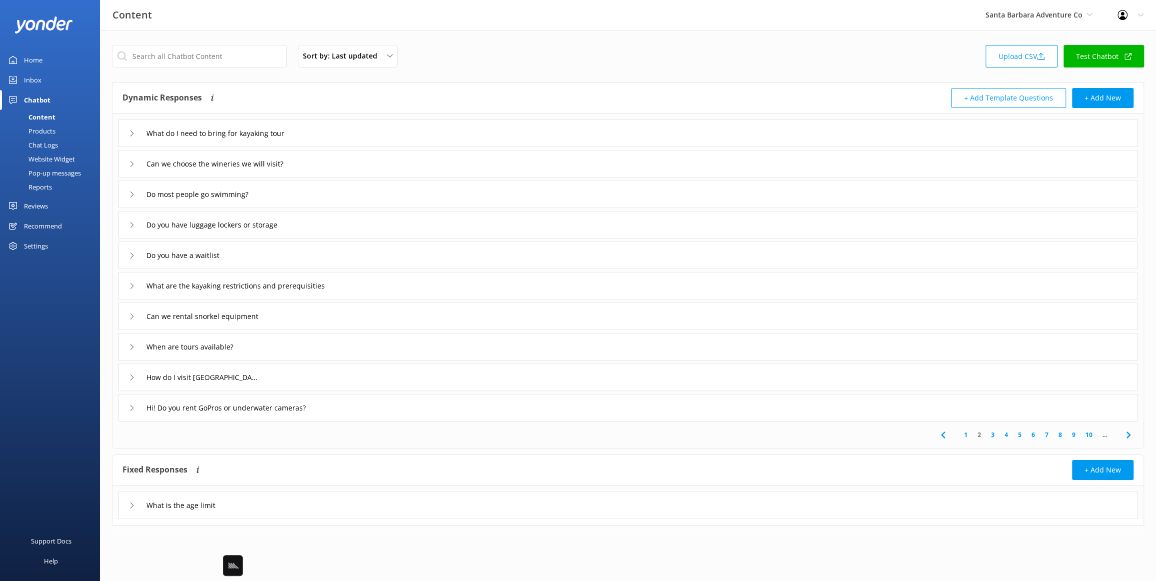
click at [269, 83] on div "Dynamic Responses Dynamic responses rely on the Large Language Model to create …" at bounding box center [627, 98] width 1031 height 30
drag, startPoint x: 382, startPoint y: 193, endPoint x: 334, endPoint y: 194, distance: 48.0
click at [382, 193] on div "Do most people go swimming?" at bounding box center [627, 193] width 1019 height 27
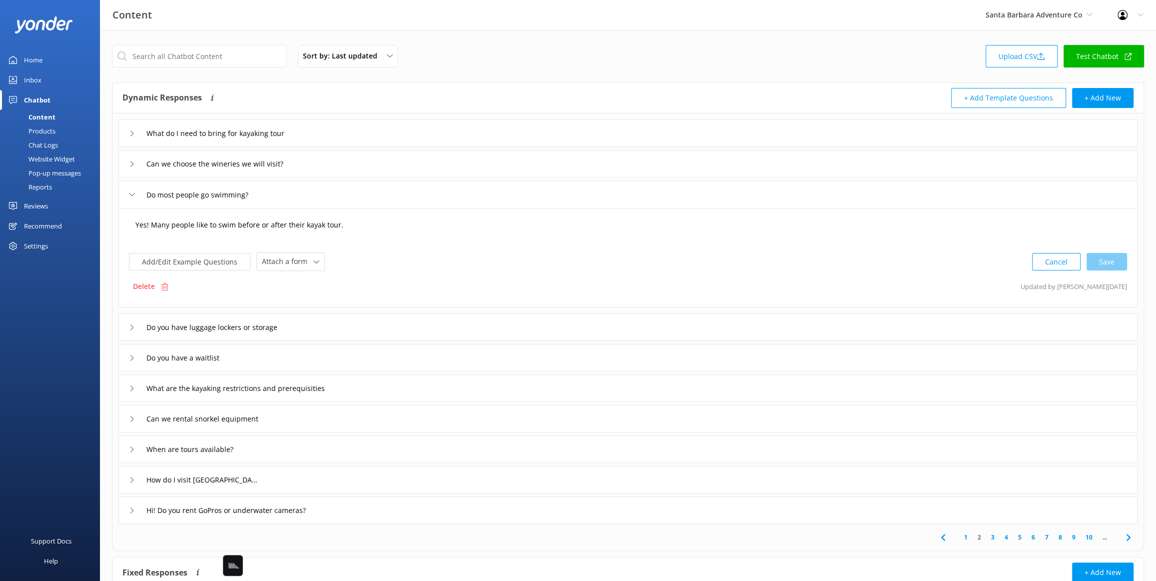
click at [165, 226] on textarea "Yes! Many people like to swim before or after their kayak tour." at bounding box center [628, 229] width 996 height 31
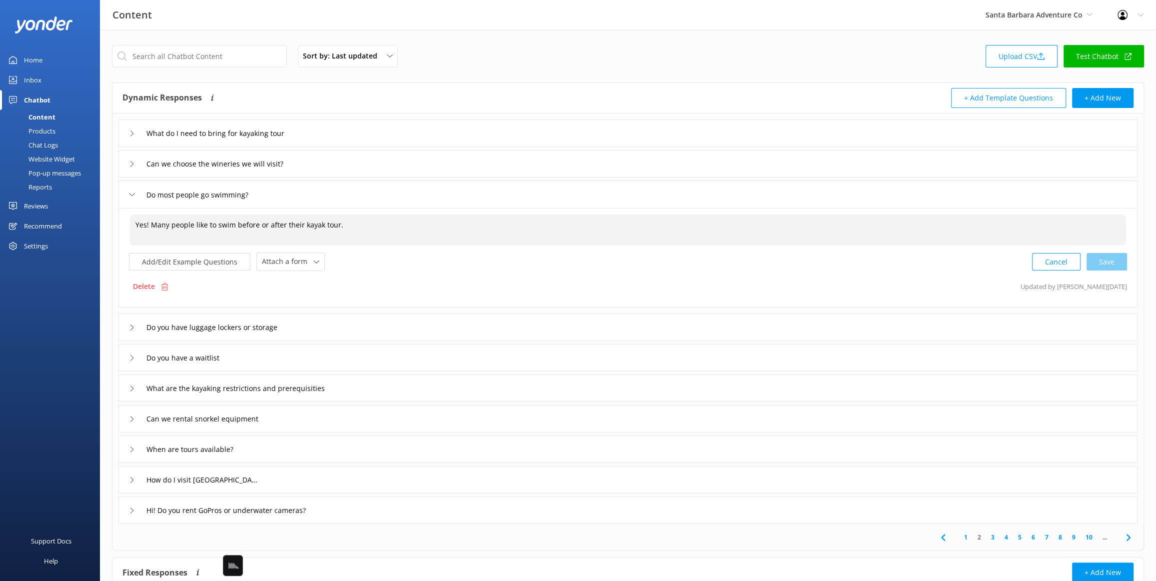
click at [123, 224] on div "Yes! Many people like to swim before or after their kayak tour. Yes! Many peopl…" at bounding box center [627, 257] width 1019 height 99
click at [631, 231] on textarea "Many people like to swim before or after their kayak tour." at bounding box center [628, 229] width 996 height 31
click at [1116, 261] on div "Cancel Save" at bounding box center [1079, 261] width 95 height 18
type textarea "Many people like to swim before or after their kayak tour."
click at [391, 323] on div "Do you have luggage lockers or storage" at bounding box center [627, 325] width 1019 height 27
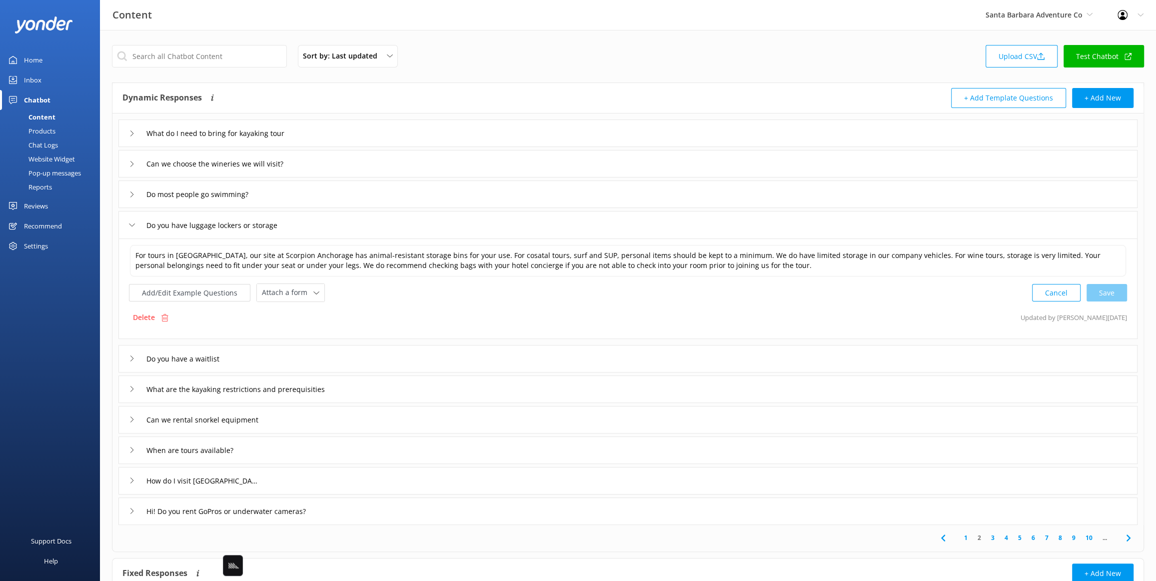
click at [274, 359] on div "Do you have a waitlist" at bounding box center [627, 358] width 1019 height 27
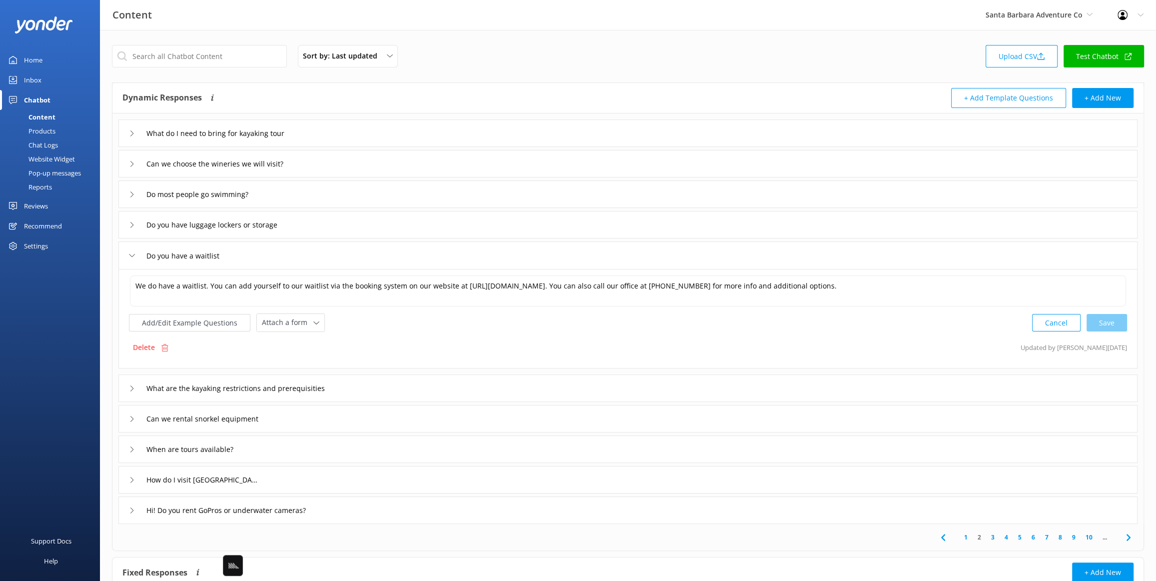
click at [405, 382] on div "What are the kayaking restrictions and prerequisities" at bounding box center [627, 387] width 1019 height 27
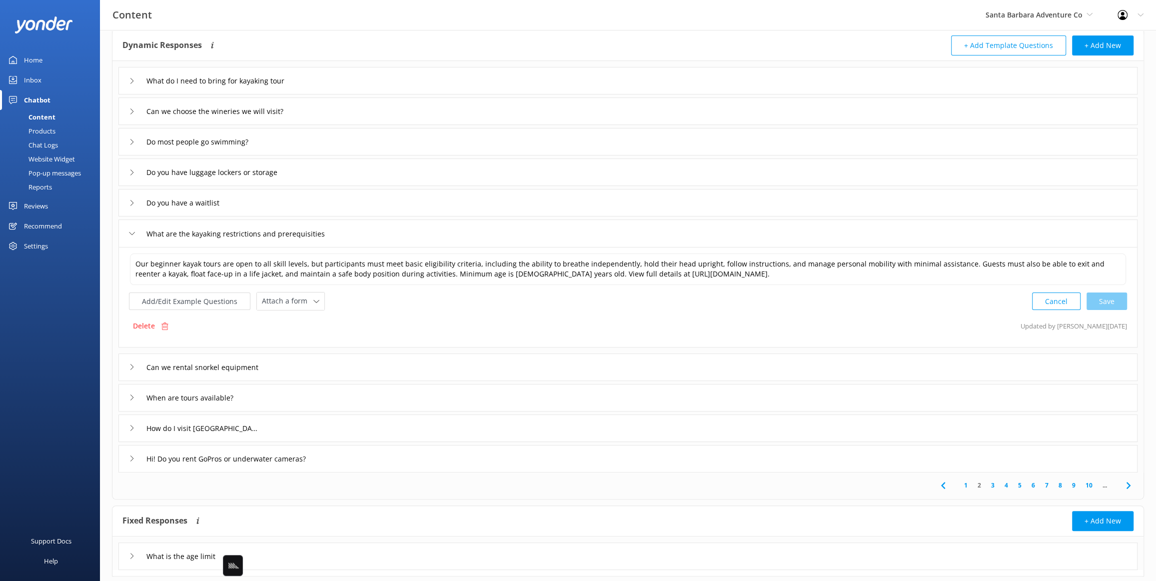
scroll to position [56, 0]
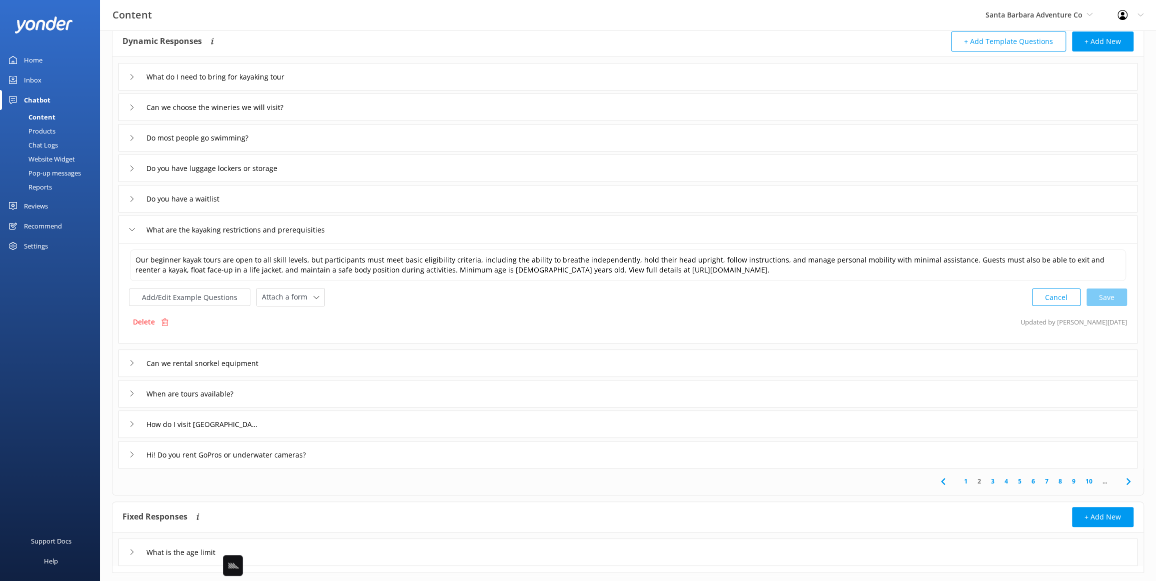
click at [344, 361] on div "Can we rental snorkel equipment" at bounding box center [627, 362] width 1019 height 27
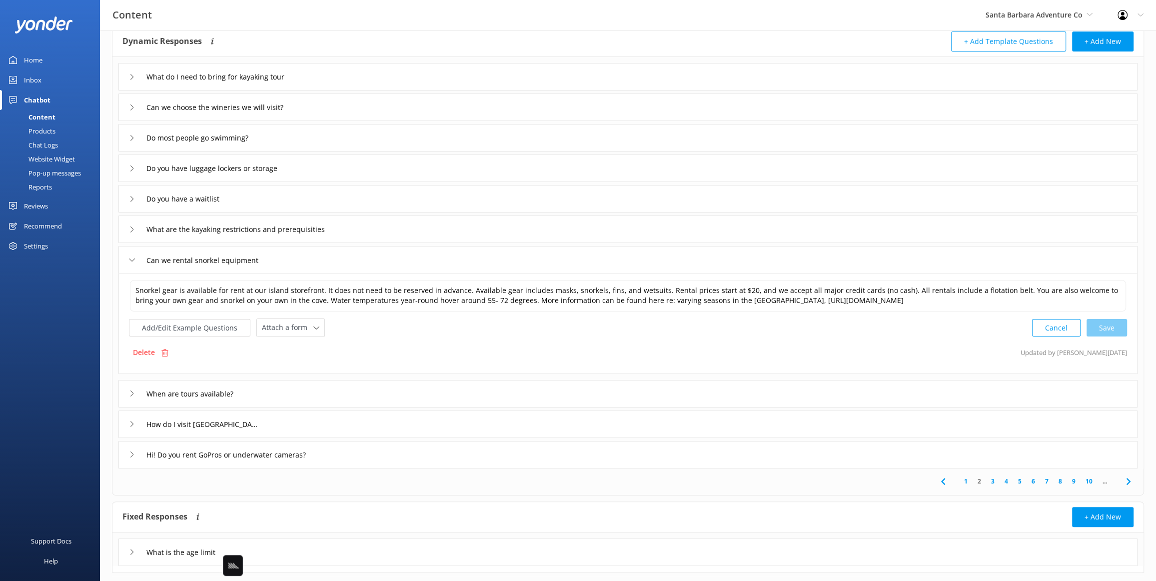
click at [323, 389] on div "When are tours available?" at bounding box center [627, 393] width 1019 height 27
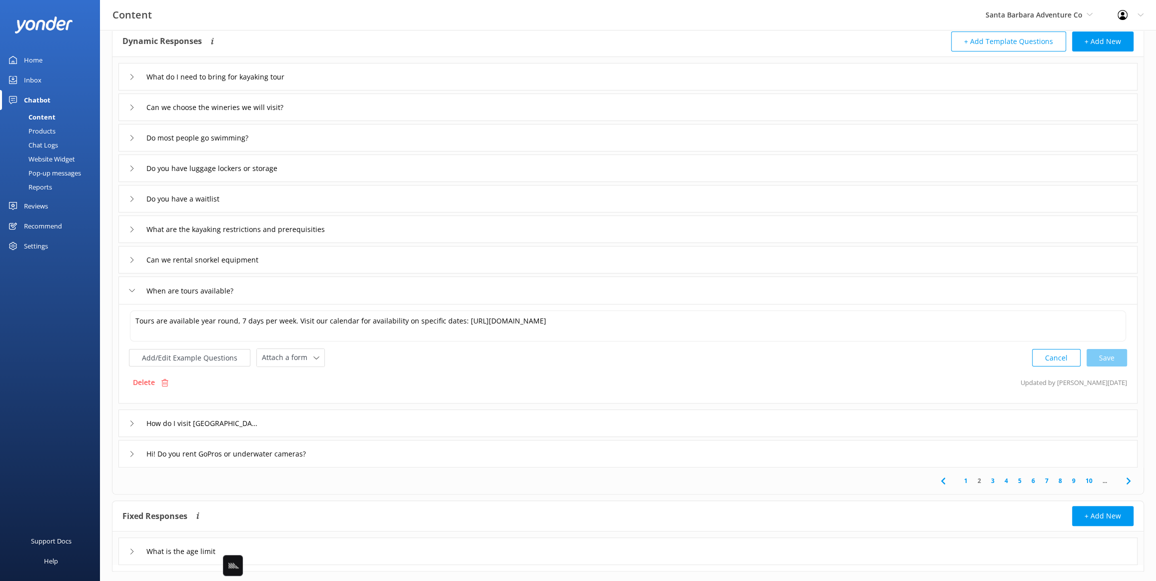
click at [344, 420] on div "How do I visit Painted Cave?" at bounding box center [627, 422] width 1019 height 27
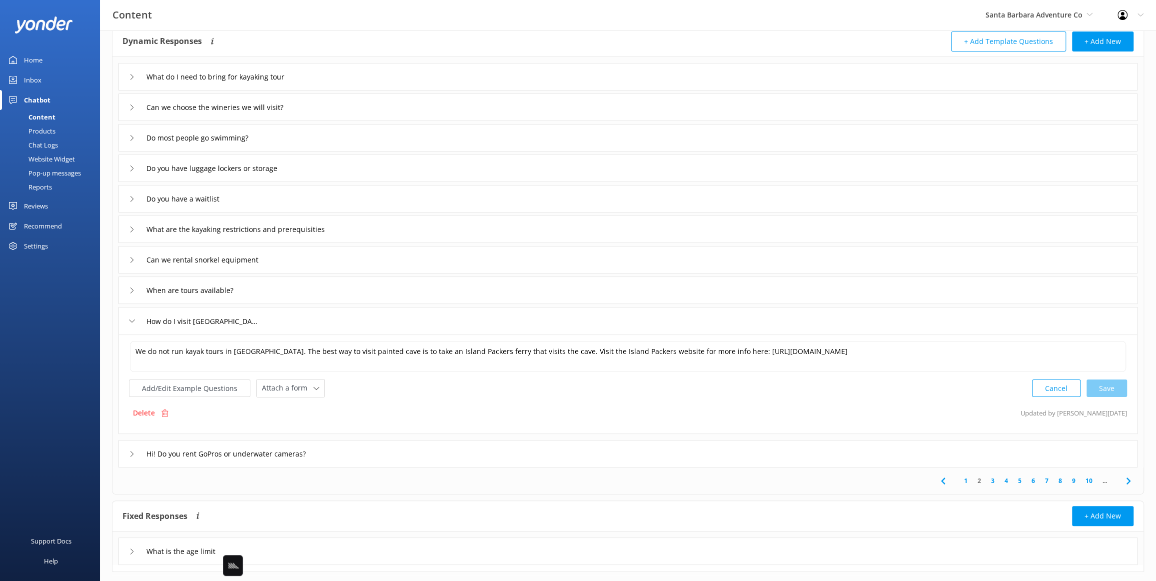
click at [386, 451] on div "Hi! Do you rent GoPros or underwater cameras?" at bounding box center [627, 453] width 1019 height 27
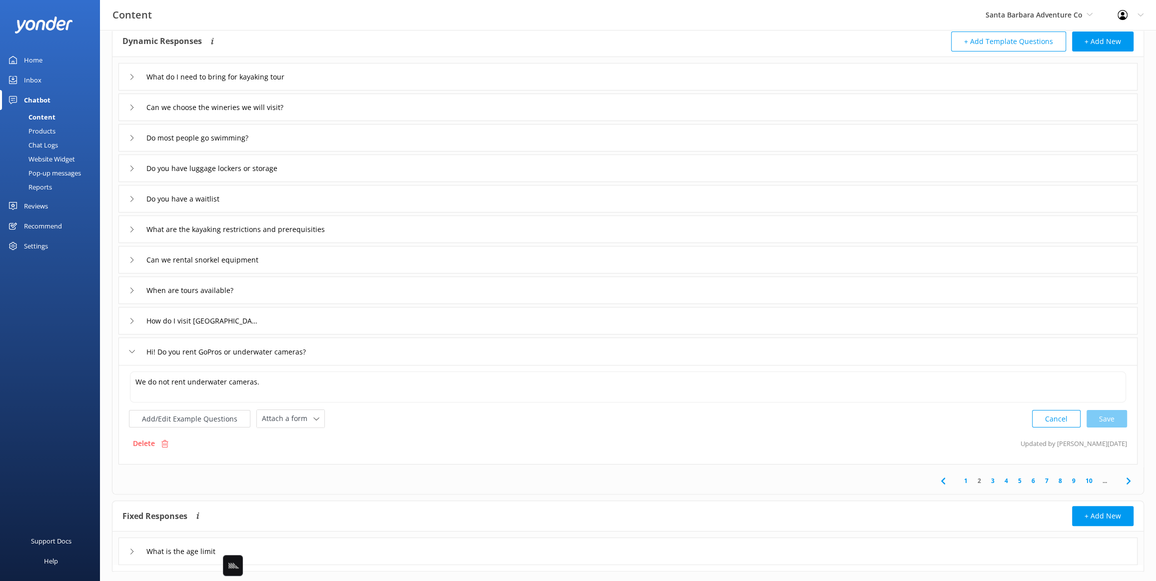
click at [991, 477] on link "3" at bounding box center [992, 480] width 13 height 9
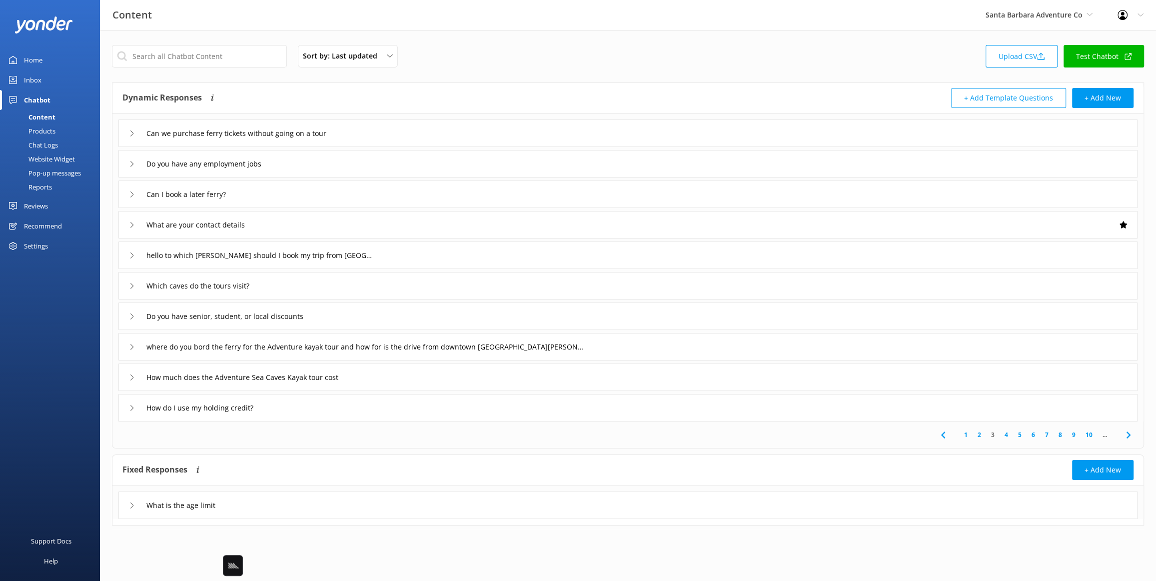
click at [945, 436] on icon at bounding box center [943, 435] width 12 height 12
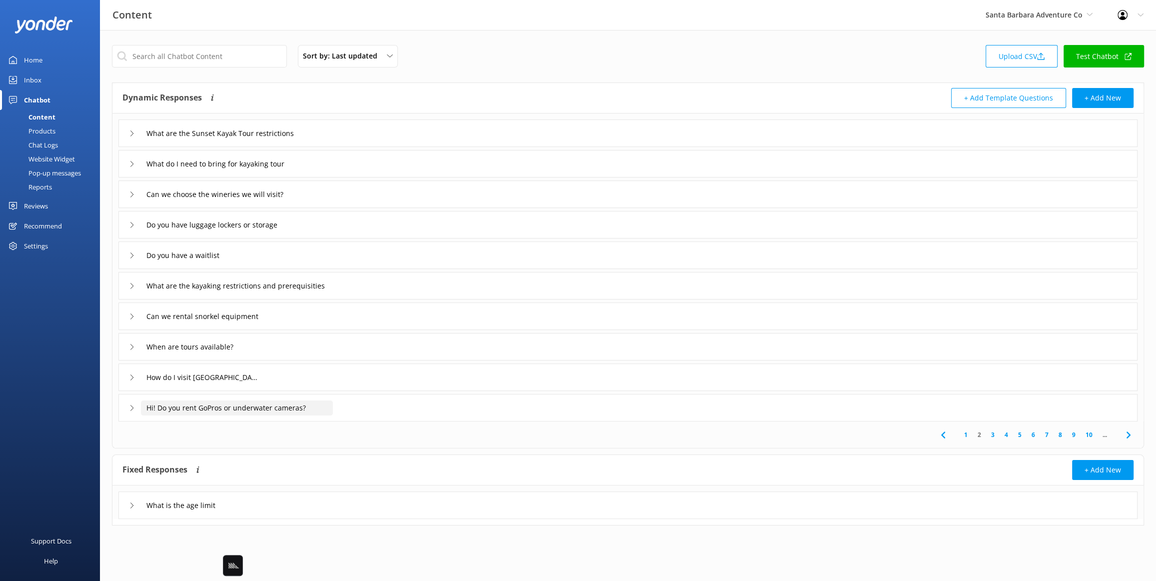
click at [181, 141] on input "Hi! Do you rent GoPros or underwater cameras?" at bounding box center [233, 133] width 184 height 15
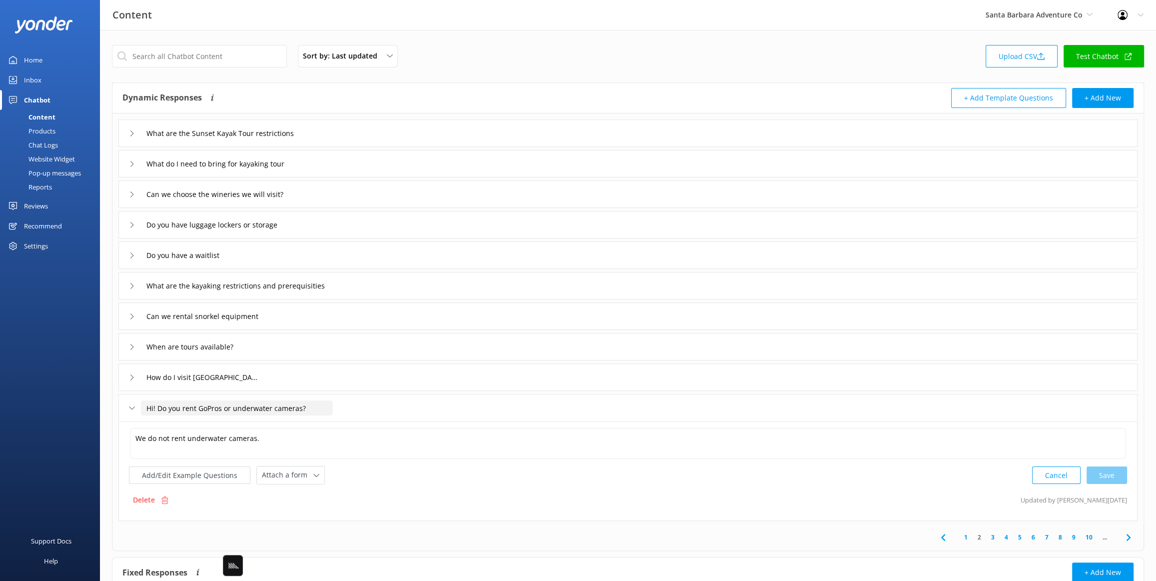
drag, startPoint x: 158, startPoint y: 406, endPoint x: 134, endPoint y: 405, distance: 23.5
click at [134, 405] on div "Hi! Do you rent GoPros or underwater cameras?" at bounding box center [225, 408] width 192 height 16
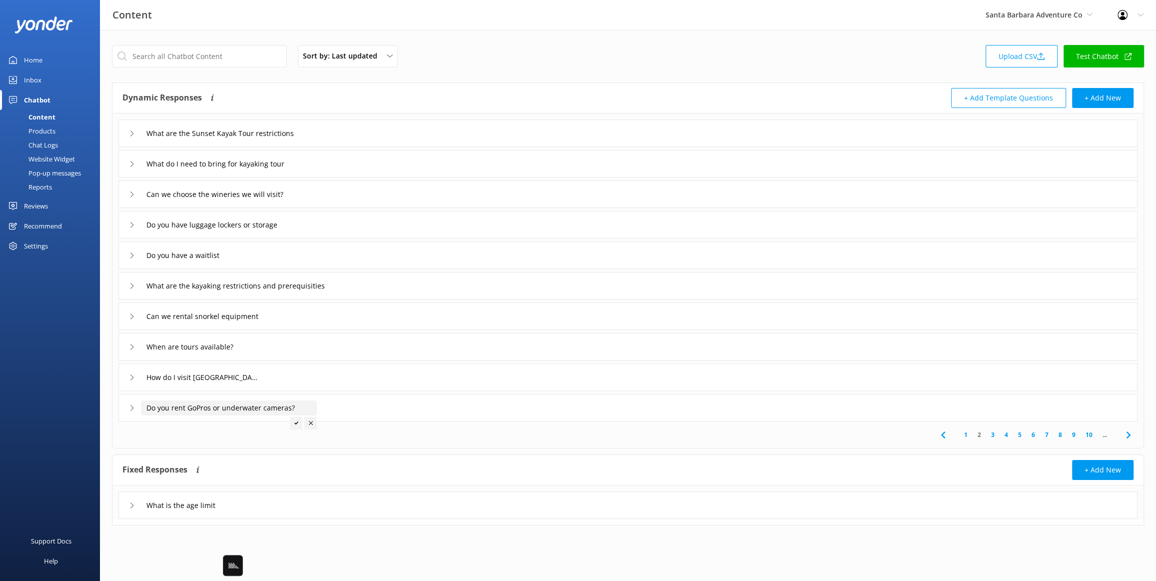
type input "Do you rent GoPros or underwater cameras?"
drag, startPoint x: 295, startPoint y: 420, endPoint x: 294, endPoint y: 425, distance: 5.2
click at [295, 420] on div at bounding box center [296, 423] width 12 height 12
click at [699, 396] on div "Do you rent GoPros or underwater cameras?" at bounding box center [627, 407] width 1019 height 27
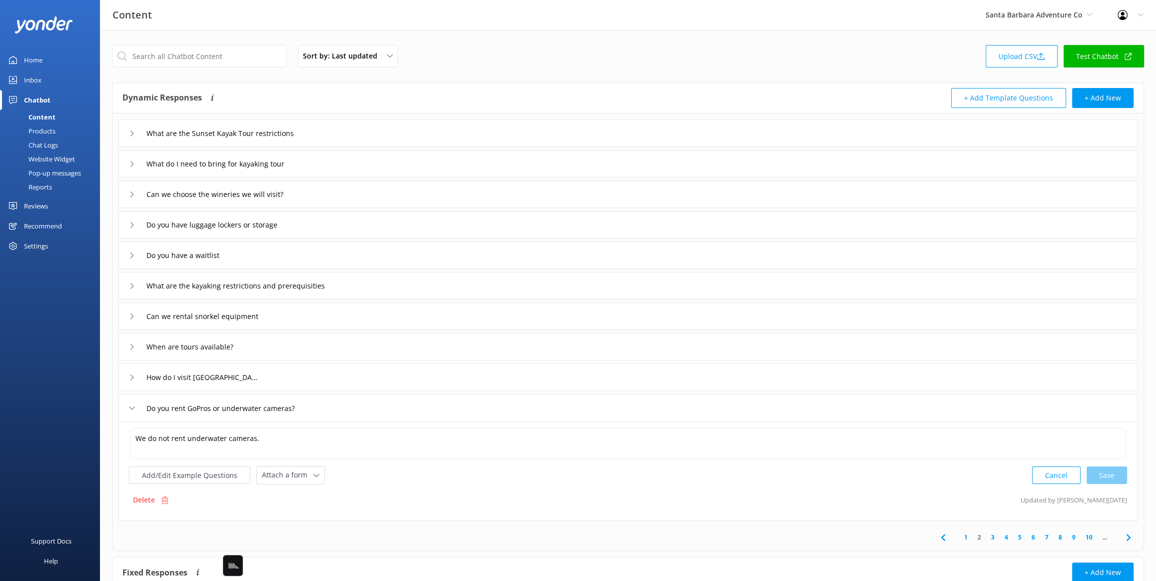
drag, startPoint x: 1126, startPoint y: 533, endPoint x: 1110, endPoint y: 525, distance: 17.9
click at [1124, 532] on icon at bounding box center [1128, 537] width 12 height 12
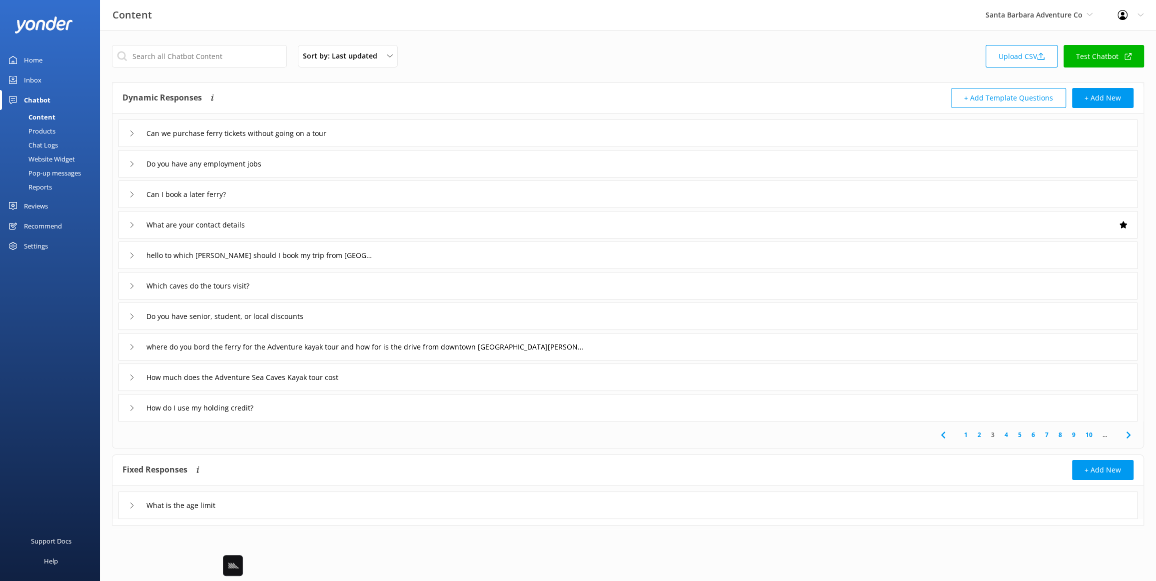
click at [404, 132] on div "Can we purchase ferry tickets without going on a tour" at bounding box center [627, 132] width 1019 height 27
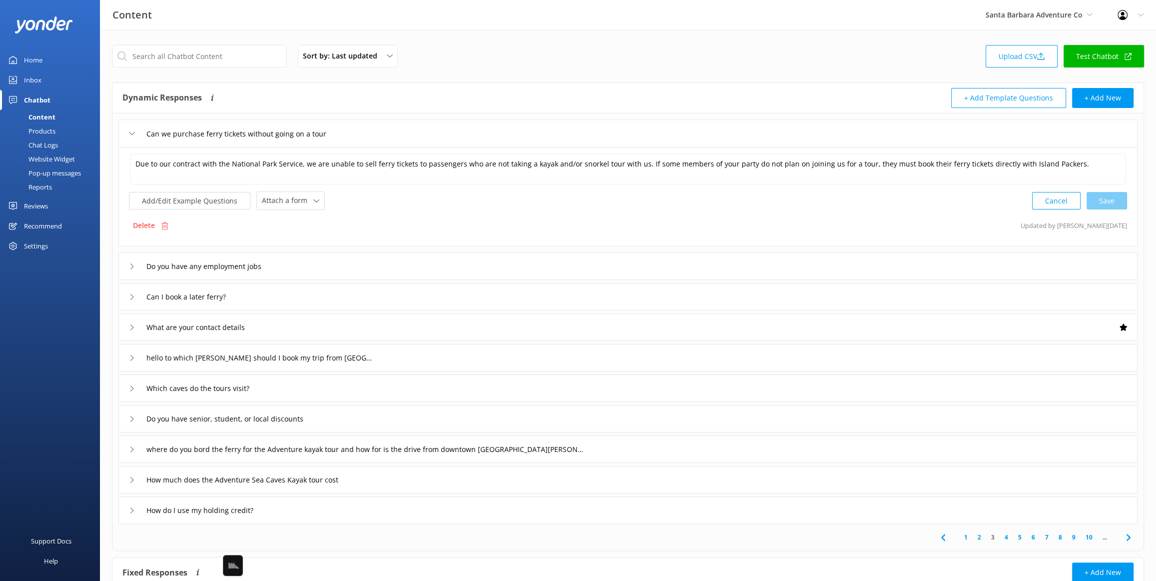
click at [332, 264] on div "Do you have any employment jobs" at bounding box center [627, 265] width 1019 height 27
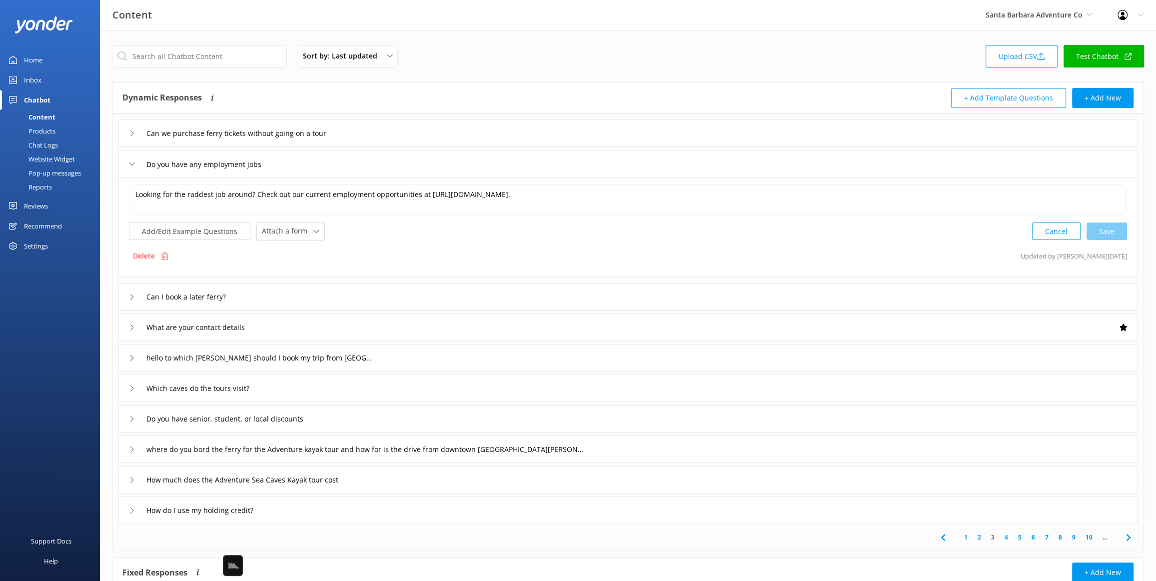
click at [311, 306] on div "Can I book a later ferry?" at bounding box center [627, 296] width 1019 height 27
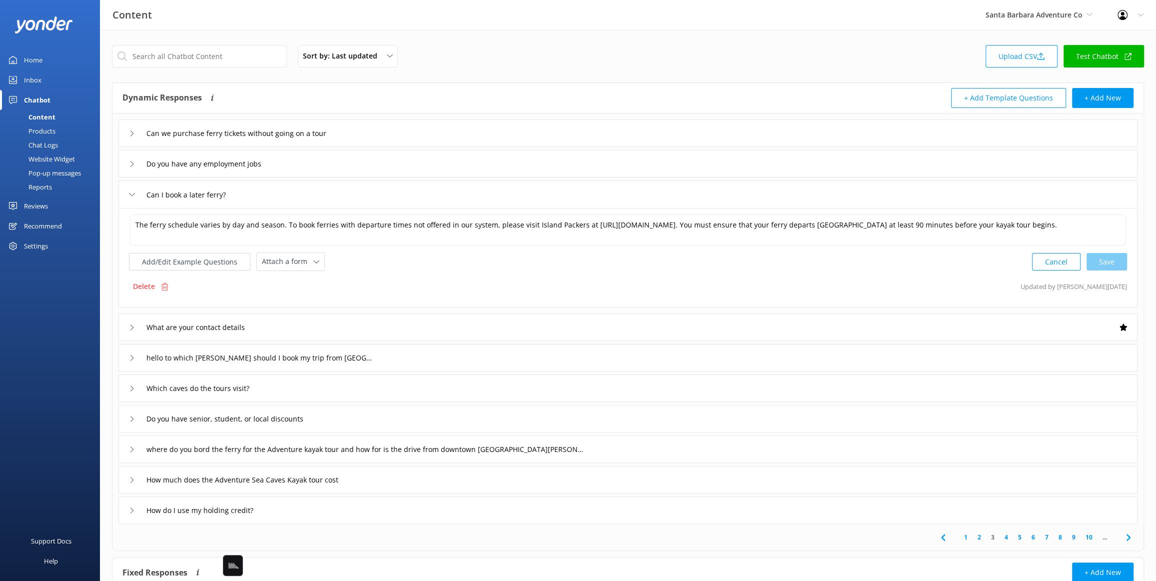
drag, startPoint x: 303, startPoint y: 330, endPoint x: 302, endPoint y: 343, distance: 13.0
click at [303, 330] on div "What are your contact details" at bounding box center [627, 326] width 1019 height 27
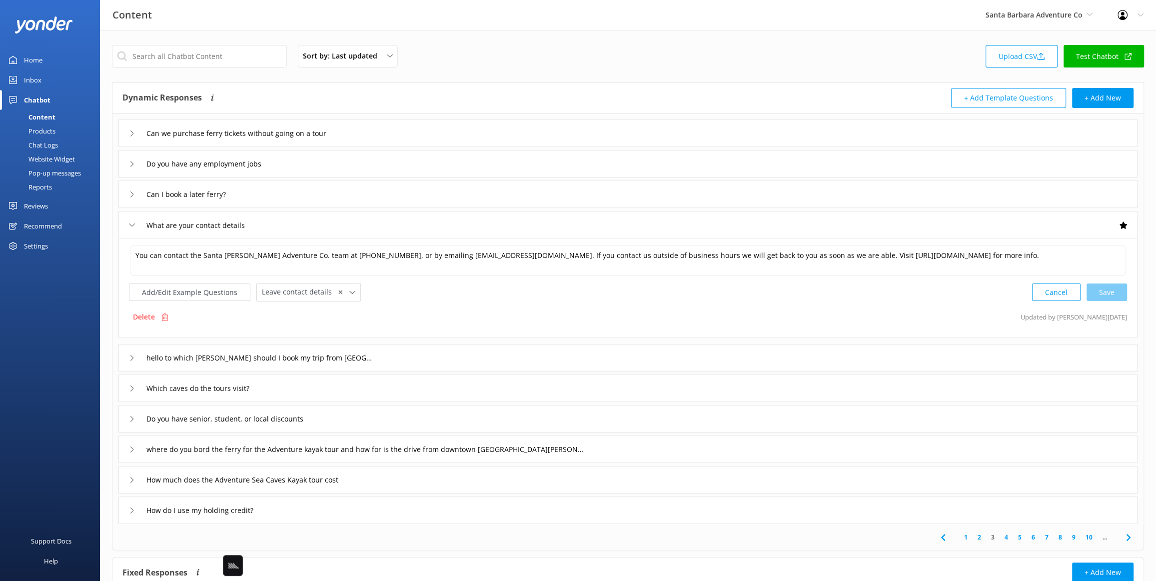
click at [418, 346] on div "hello to which Harbour should I book my trip from ventura" at bounding box center [627, 357] width 1019 height 27
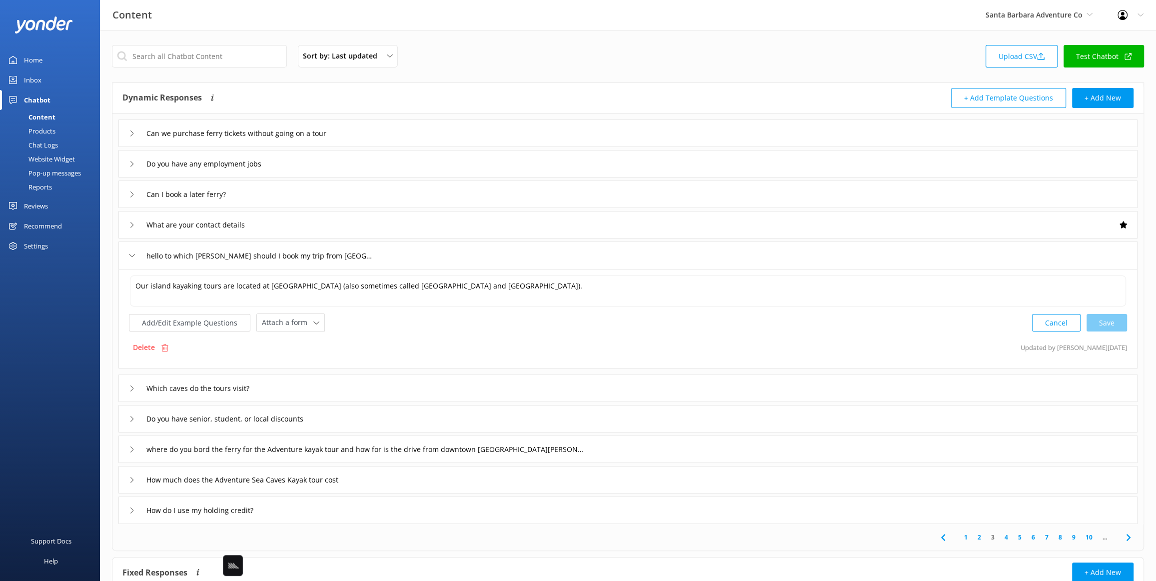
click at [403, 388] on div "Which caves do the tours visit?" at bounding box center [627, 387] width 1019 height 27
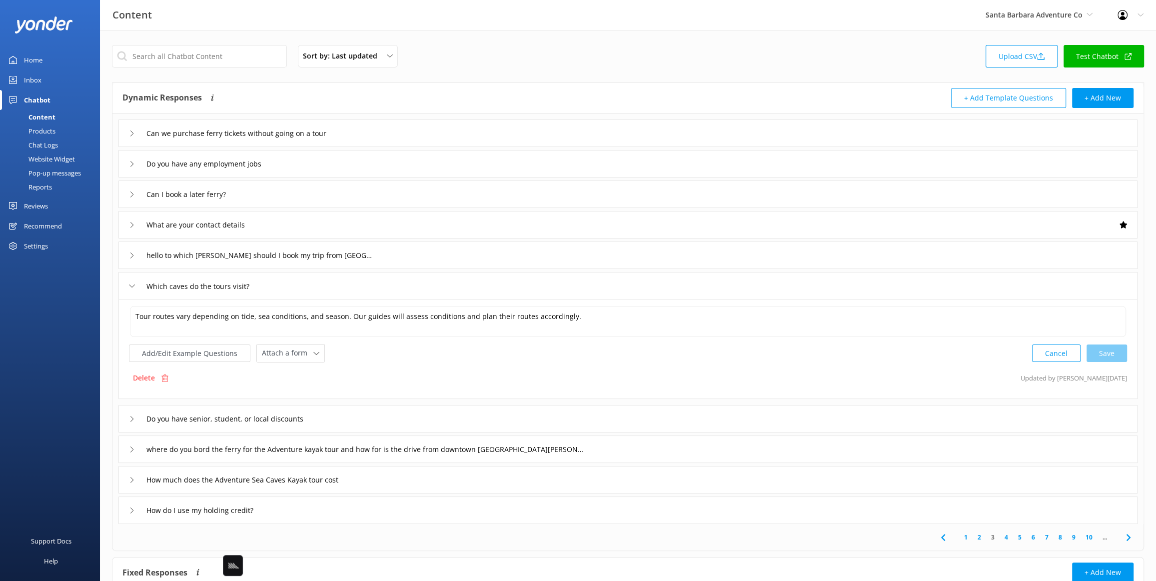
click at [401, 255] on div "hello to which Harbour should I book my trip from ventura" at bounding box center [627, 254] width 1019 height 27
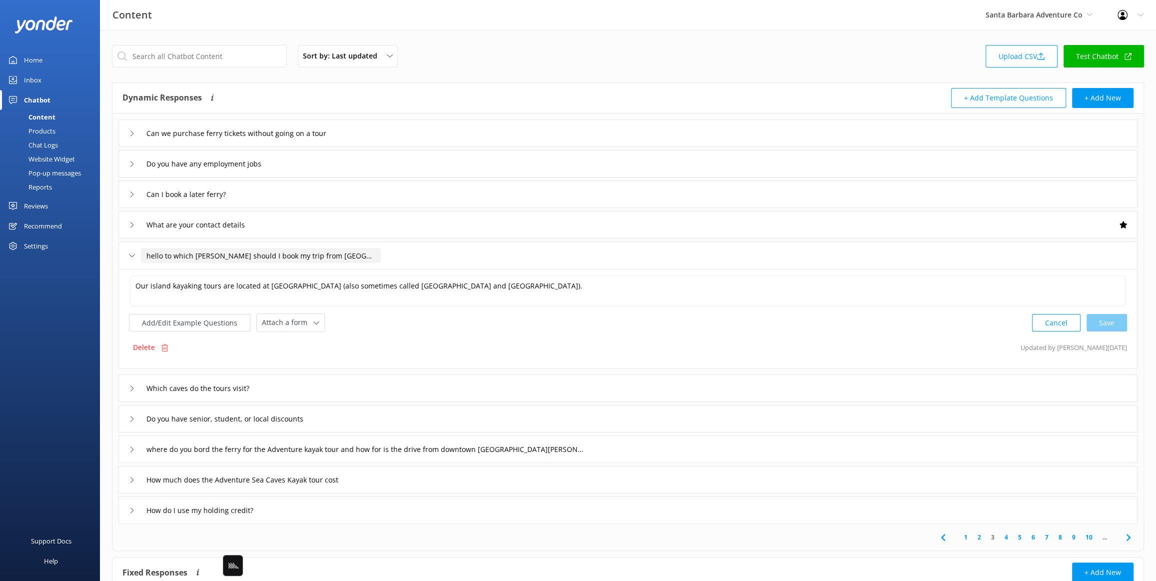
click at [249, 253] on input "hello to which Harbour should I book my trip from ventura" at bounding box center [261, 255] width 240 height 15
drag, startPoint x: 165, startPoint y: 255, endPoint x: 130, endPoint y: 253, distance: 35.0
click at [130, 253] on div "hello to which Harbour should I book my trip from ventura" at bounding box center [249, 255] width 240 height 16
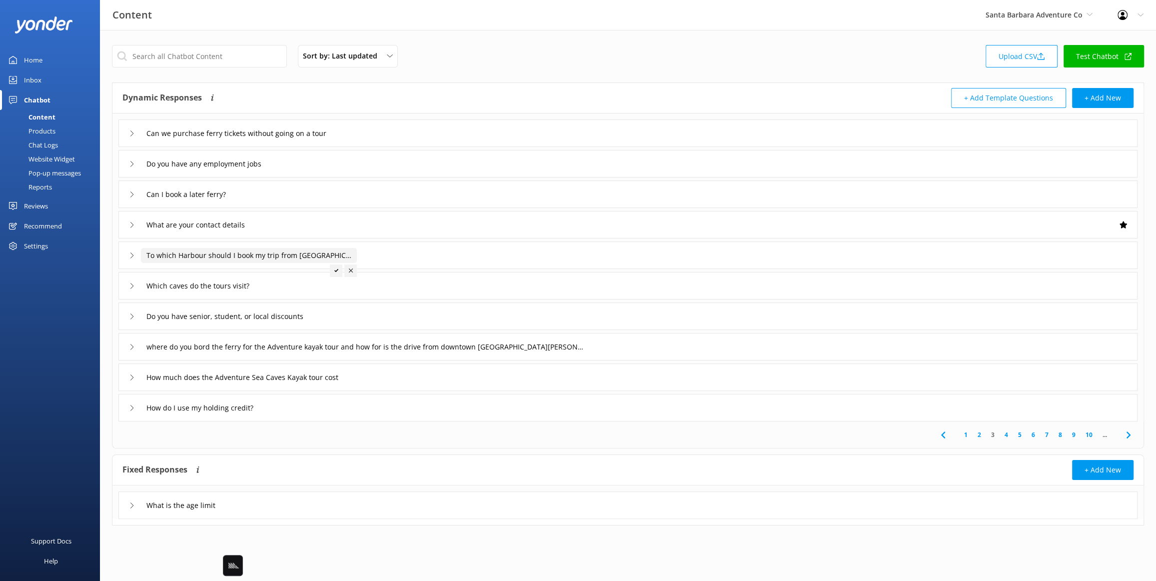
click at [298, 141] on input "To which Harbour should I book my trip from ventura" at bounding box center [253, 133] width 224 height 15
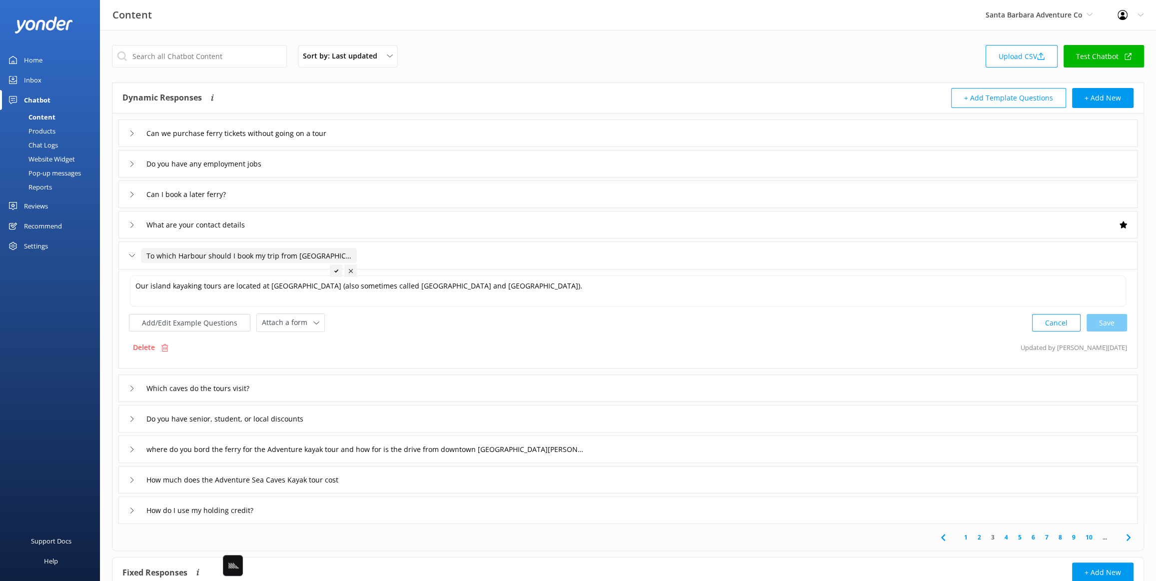
type input "To which Harbour should I book my trip from [GEOGRAPHIC_DATA]"
drag, startPoint x: 332, startPoint y: 270, endPoint x: 364, endPoint y: 306, distance: 47.8
click at [332, 270] on div at bounding box center [336, 270] width 12 height 12
click at [323, 383] on div "Which caves do the tours visit?" at bounding box center [627, 387] width 1019 height 27
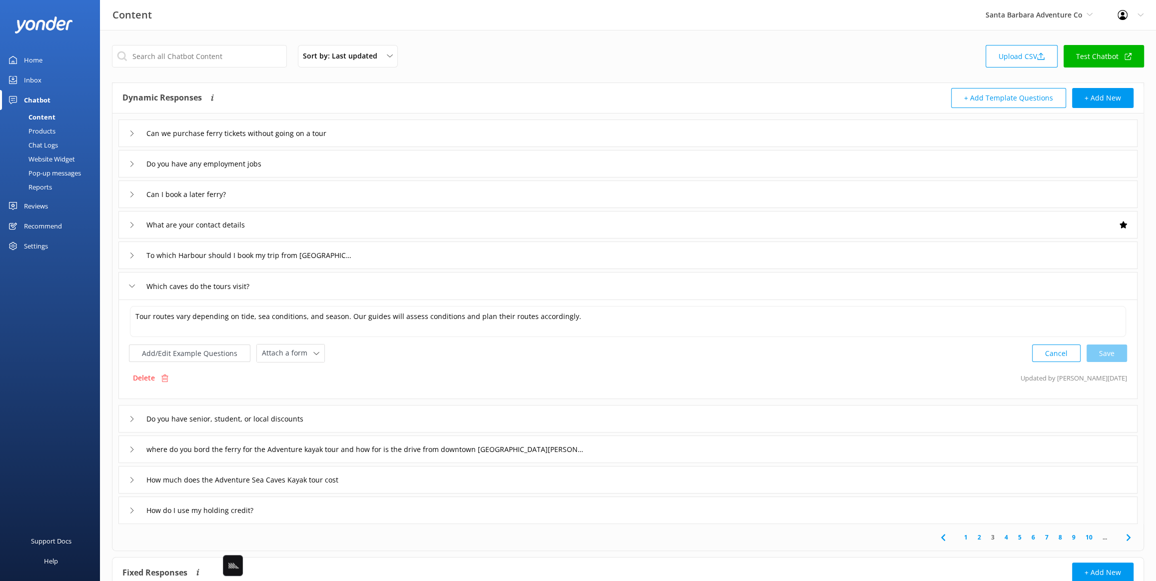
click at [362, 414] on div "Do you have senior, student, or local discounts" at bounding box center [627, 418] width 1019 height 27
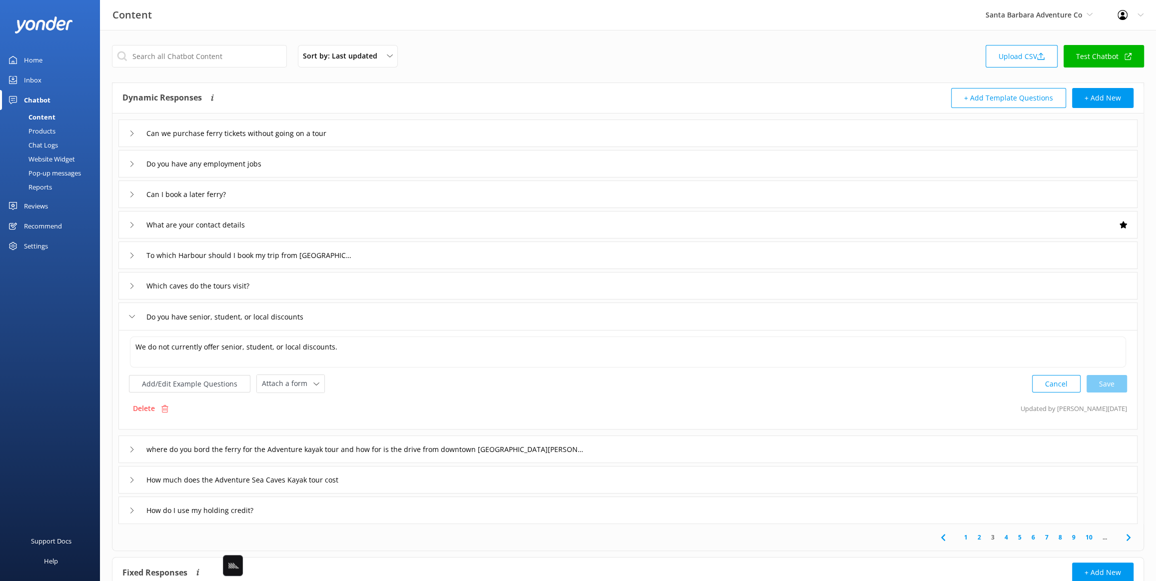
click at [637, 450] on div "where do you bord the ferry for the Adventure kayak tour and how for is the dri…" at bounding box center [627, 448] width 1019 height 27
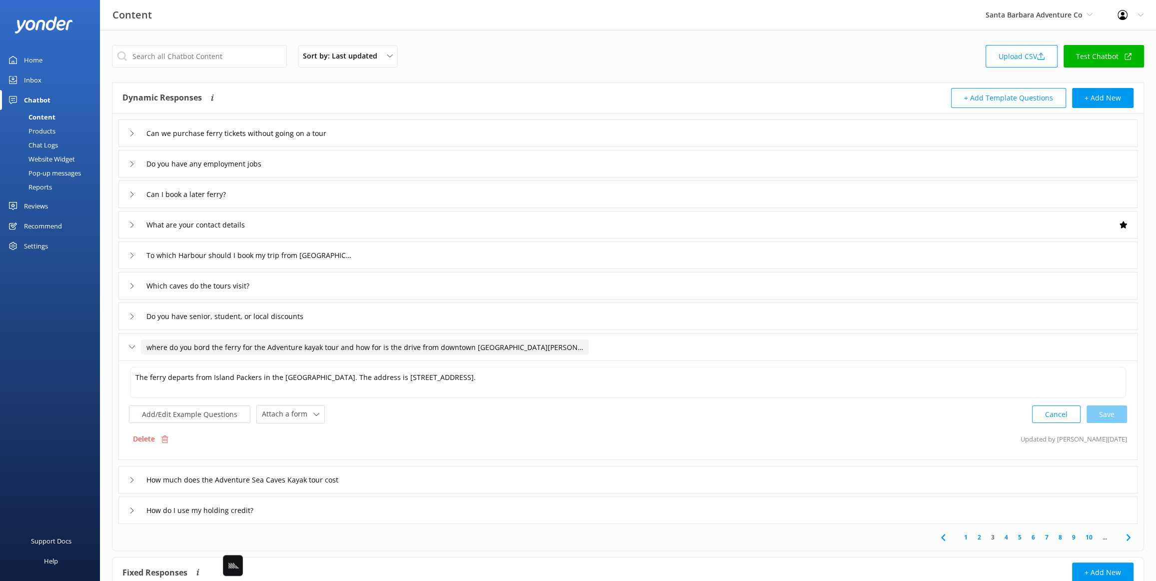
drag, startPoint x: 337, startPoint y: 345, endPoint x: 338, endPoint y: 352, distance: 7.6
click at [338, 352] on input "where do you bord the ferry for the Adventure kayak tour and how for is the dri…" at bounding box center [365, 346] width 448 height 15
click at [357, 361] on use at bounding box center [356, 361] width 4 height 3
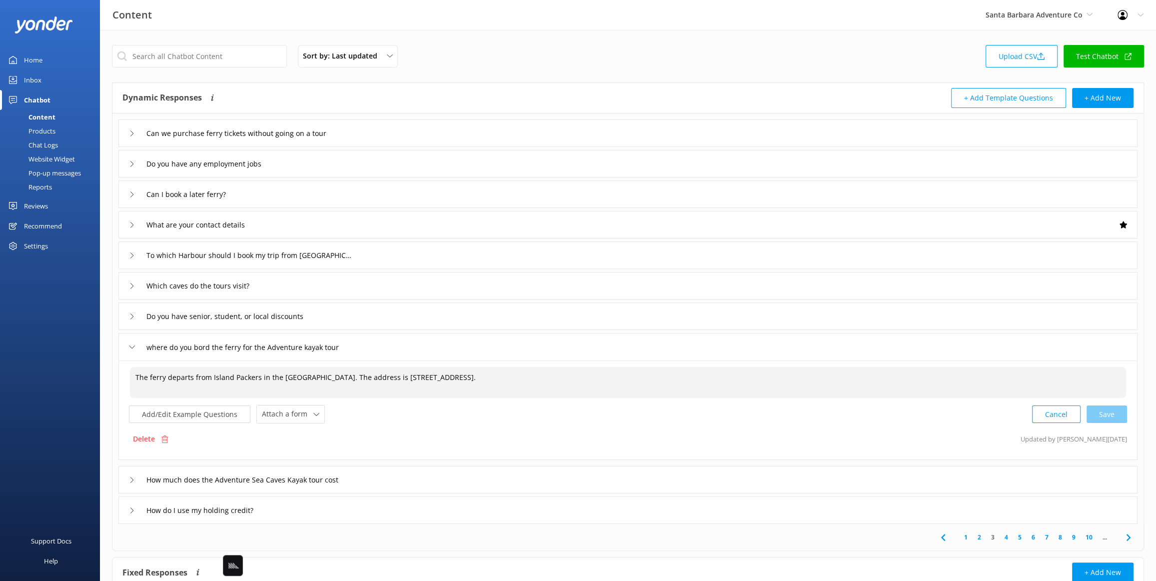
drag, startPoint x: 169, startPoint y: 378, endPoint x: 392, endPoint y: 378, distance: 222.9
click at [379, 377] on textarea "The ferry departs from Island Packers in the Ventura Harbor. The address is 169…" at bounding box center [628, 382] width 996 height 31
click at [453, 382] on textarea "The ferry departs from Island Packers in the Ventura Harbor. The address is 169…" at bounding box center [628, 382] width 996 height 31
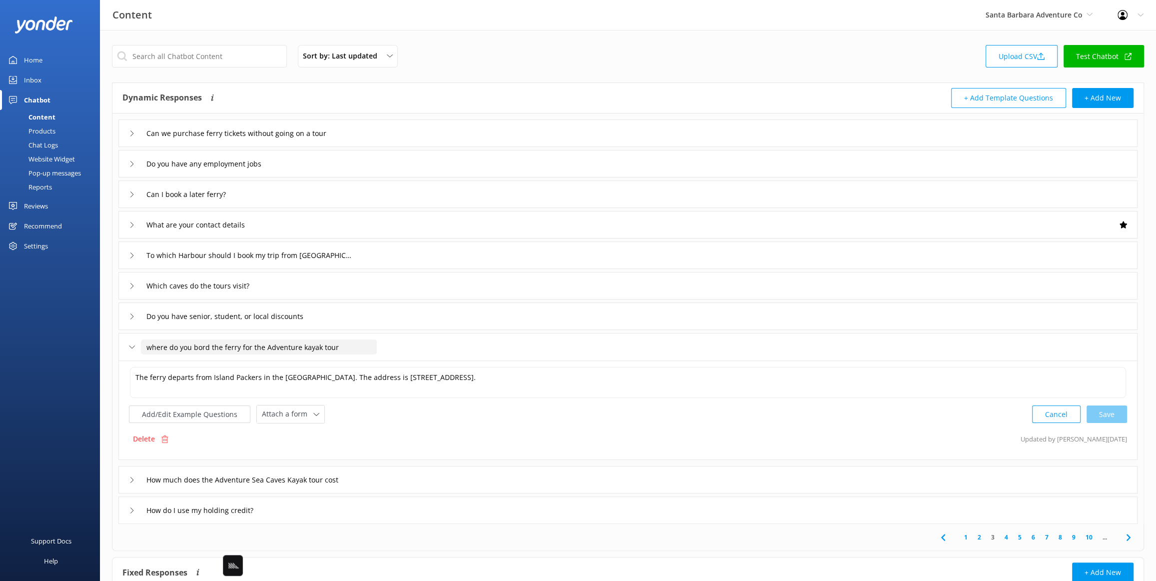
click at [242, 351] on input "where do you bord the ferry for the Adventure kayak tour" at bounding box center [259, 346] width 236 height 15
type input "where do you bord the ferry for the Adventure kayak tour"
click at [648, 347] on div "where do you bord the ferry for the Adventure kayak tour" at bounding box center [627, 346] width 1019 height 27
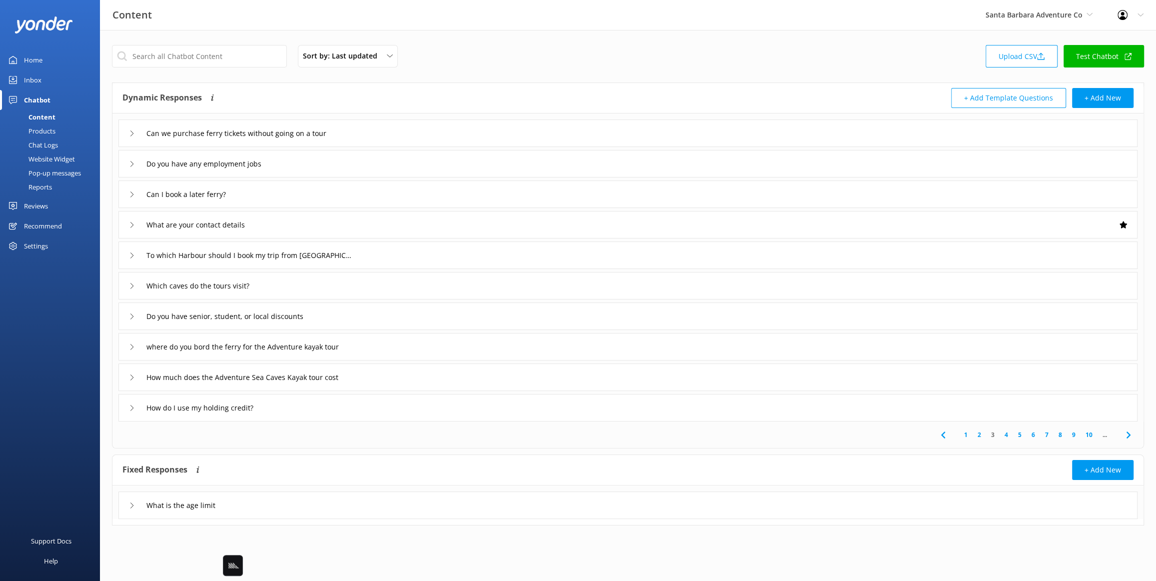
click at [421, 351] on div "where do you bord the ferry for the Adventure kayak tour" at bounding box center [627, 346] width 1019 height 27
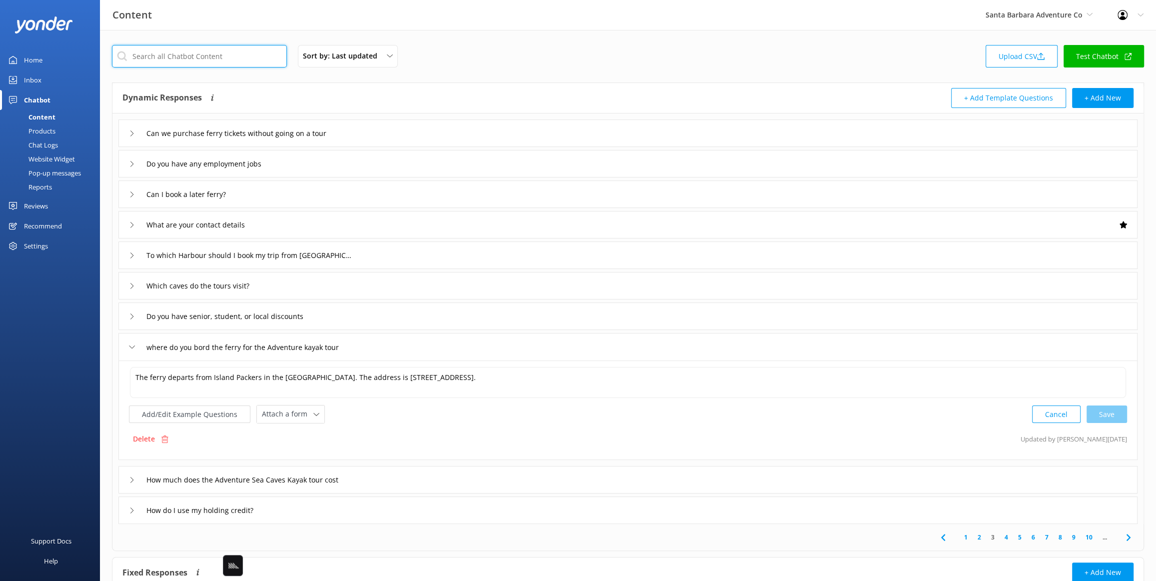
click at [198, 49] on input "text" at bounding box center [199, 56] width 175 height 22
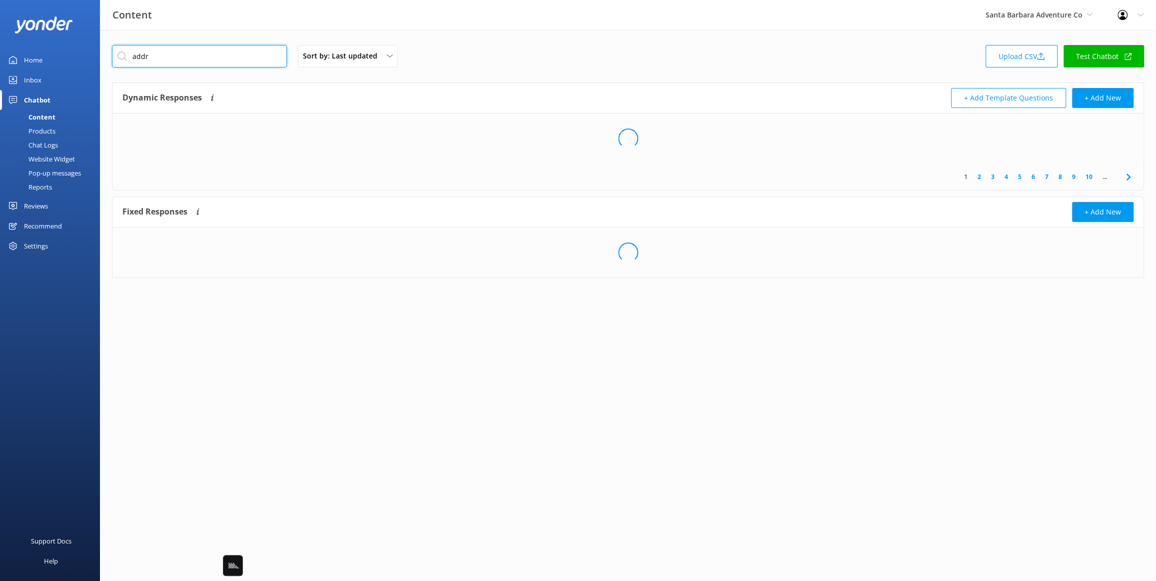
type input "addr"
click at [518, 48] on div "addr Sort by: Last updated Title Last updated Upload CSV Test Chatbot" at bounding box center [628, 59] width 1032 height 28
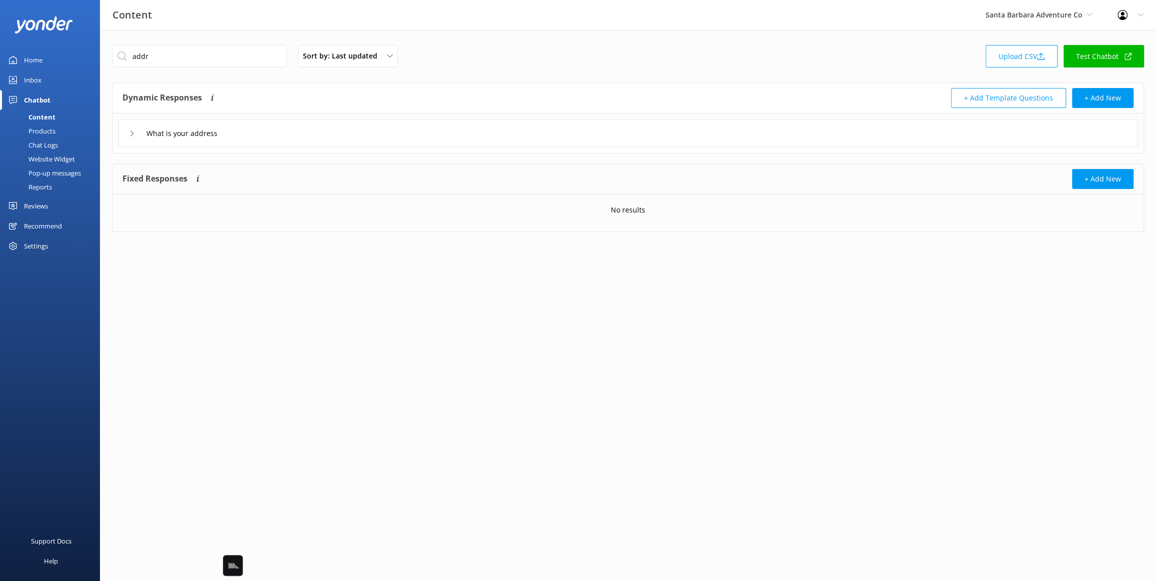
click at [306, 138] on div "What is your address" at bounding box center [627, 132] width 1019 height 27
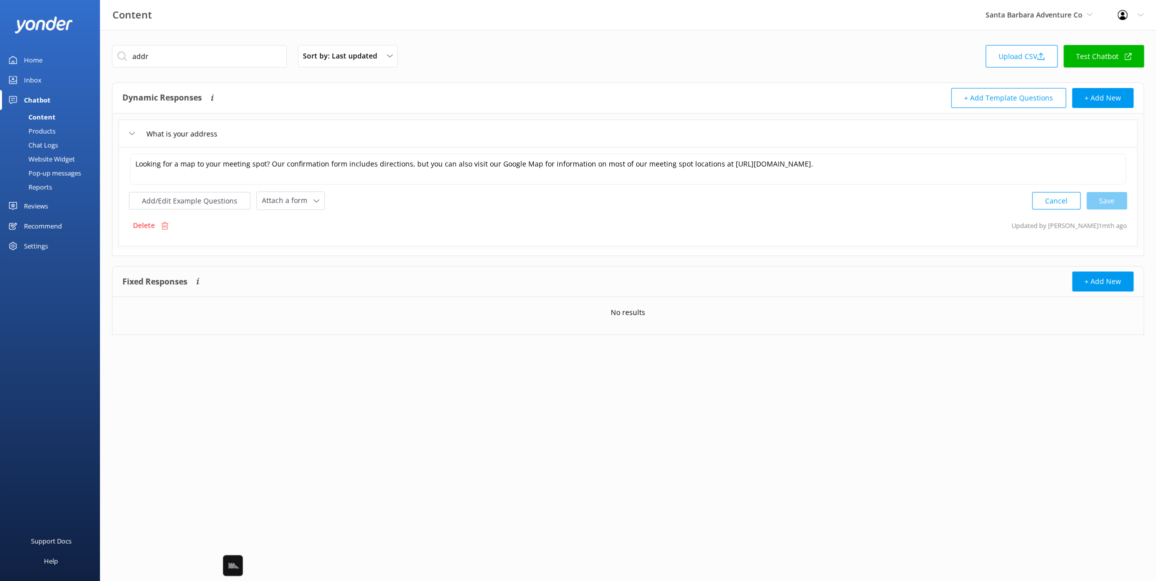
drag, startPoint x: 429, startPoint y: 218, endPoint x: 357, endPoint y: 182, distance: 80.7
click at [426, 216] on div "Delete Updated by Mikayla 1mth ago" at bounding box center [628, 225] width 998 height 19
click at [595, 191] on div "Looking for a map to your meeting spot? Our confirmation form includes directio…" at bounding box center [628, 180] width 998 height 57
click at [690, 163] on textarea "Looking for a map to your meeting spot? Our confirmation form includes directio…" at bounding box center [628, 168] width 996 height 31
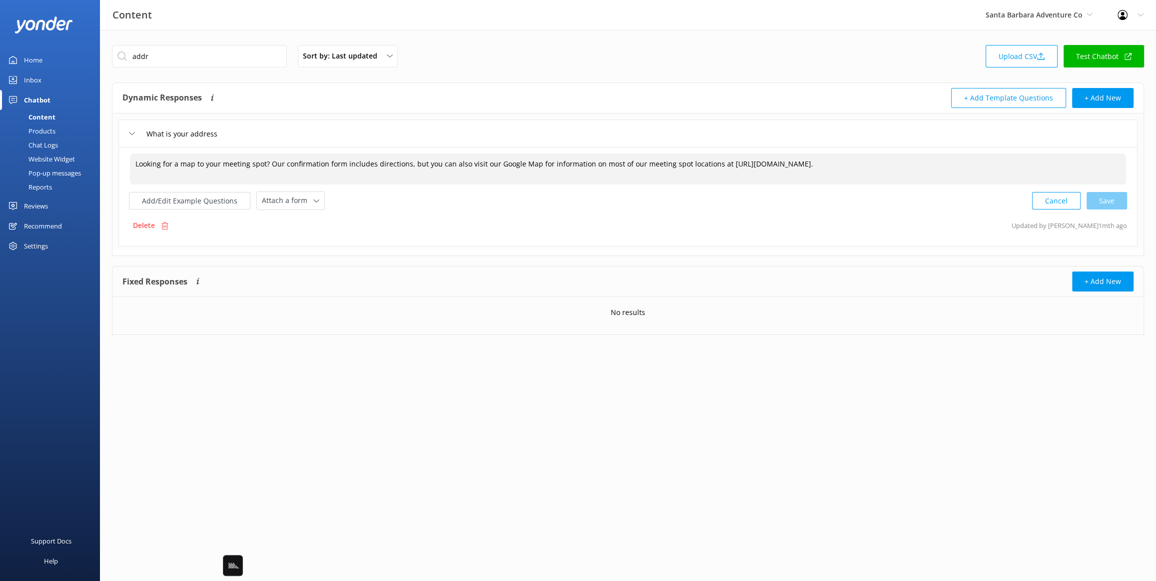
drag, startPoint x: 686, startPoint y: 156, endPoint x: 622, endPoint y: 160, distance: 64.1
click at [686, 156] on textarea "Looking for a map to your meeting spot? Our confirmation form includes directio…" at bounding box center [628, 168] width 996 height 31
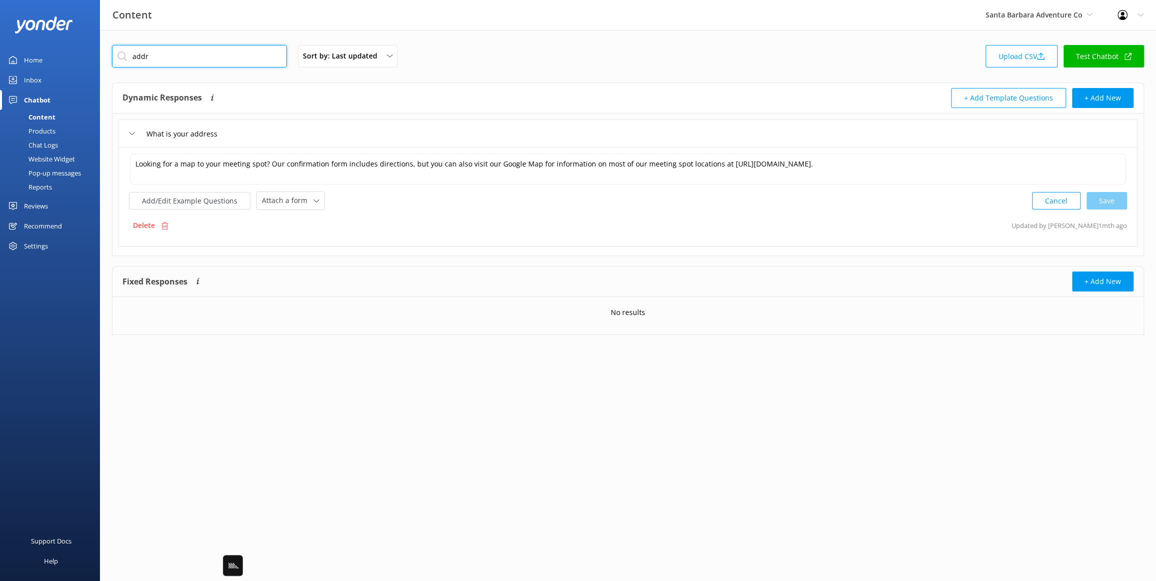
click at [215, 55] on input "addr" at bounding box center [199, 56] width 175 height 22
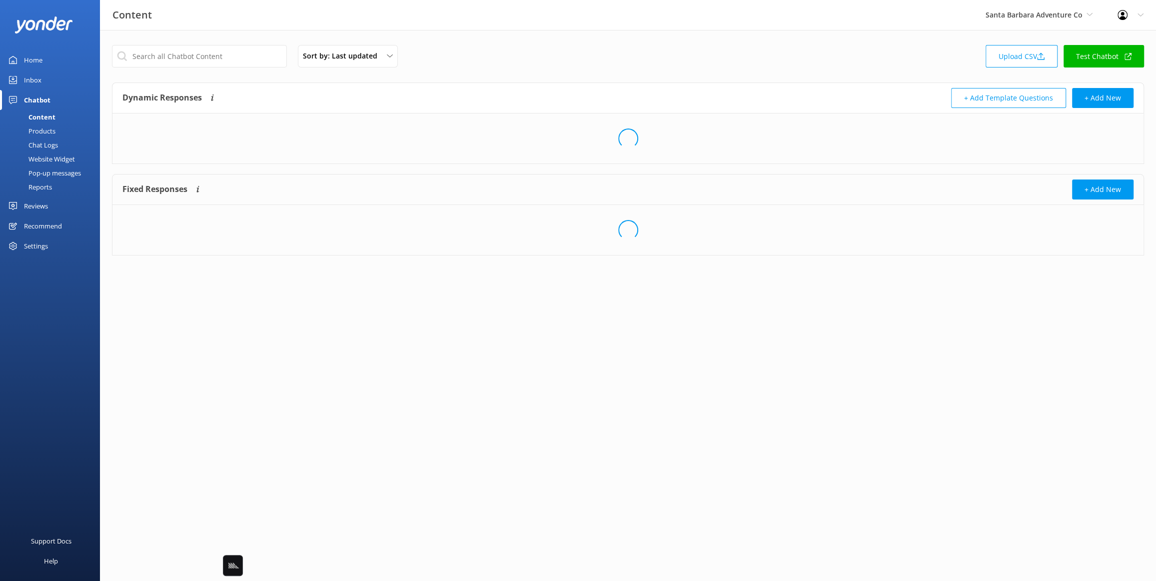
click at [493, 69] on div "Sort by: Last updated Title Last updated Upload CSV Test Chatbot" at bounding box center [628, 59] width 1032 height 28
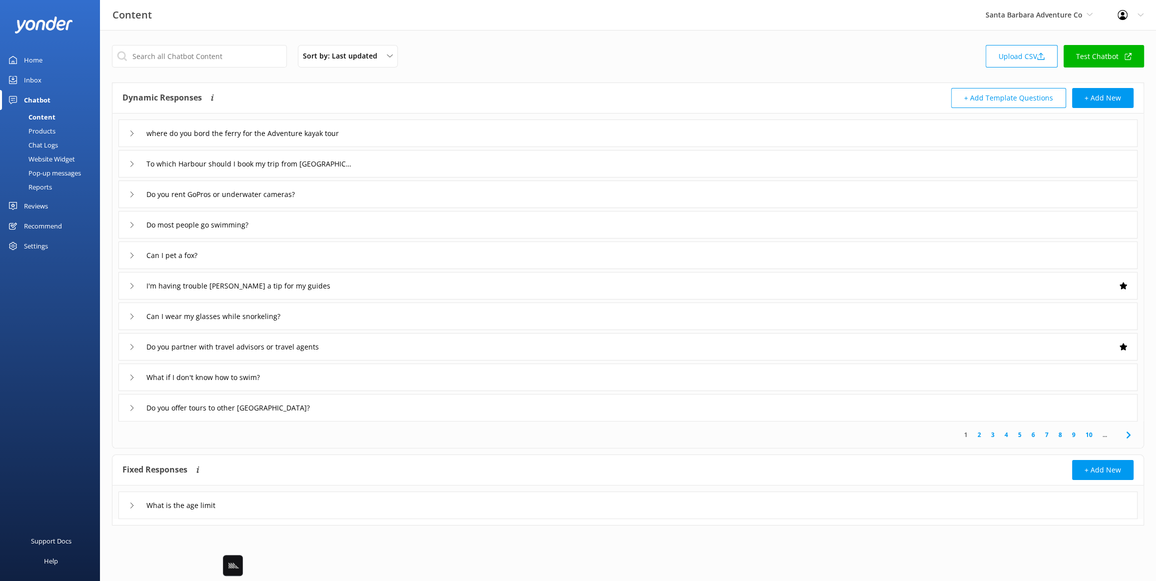
click at [1126, 435] on icon at bounding box center [1128, 435] width 12 height 12
click at [967, 433] on link "1" at bounding box center [965, 434] width 13 height 9
drag, startPoint x: 453, startPoint y: 71, endPoint x: 285, endPoint y: 130, distance: 177.5
click at [452, 71] on div "Sort by: Last updated Title Last updated Upload CSV Test Chatbot" at bounding box center [628, 59] width 1032 height 28
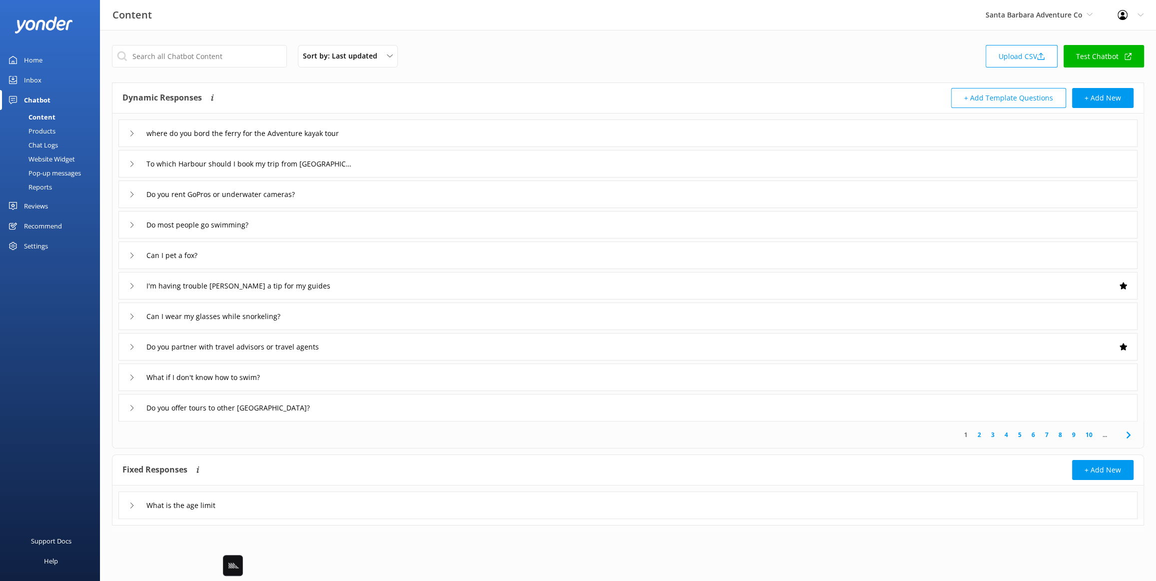
click at [404, 132] on div "where do you bord the ferry for the Adventure kayak tour" at bounding box center [627, 132] width 1019 height 27
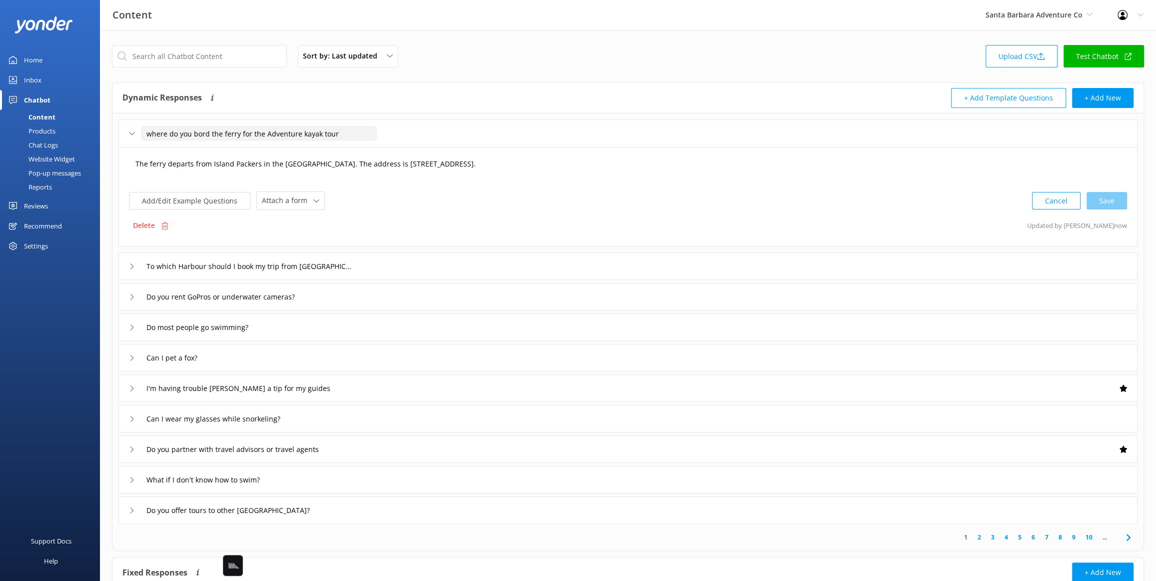
drag, startPoint x: 398, startPoint y: 165, endPoint x: 340, endPoint y: 140, distance: 62.5
click at [398, 165] on textarea "The ferry departs from Island Packers in the Ventura Harbor. The address is 169…" at bounding box center [628, 168] width 996 height 31
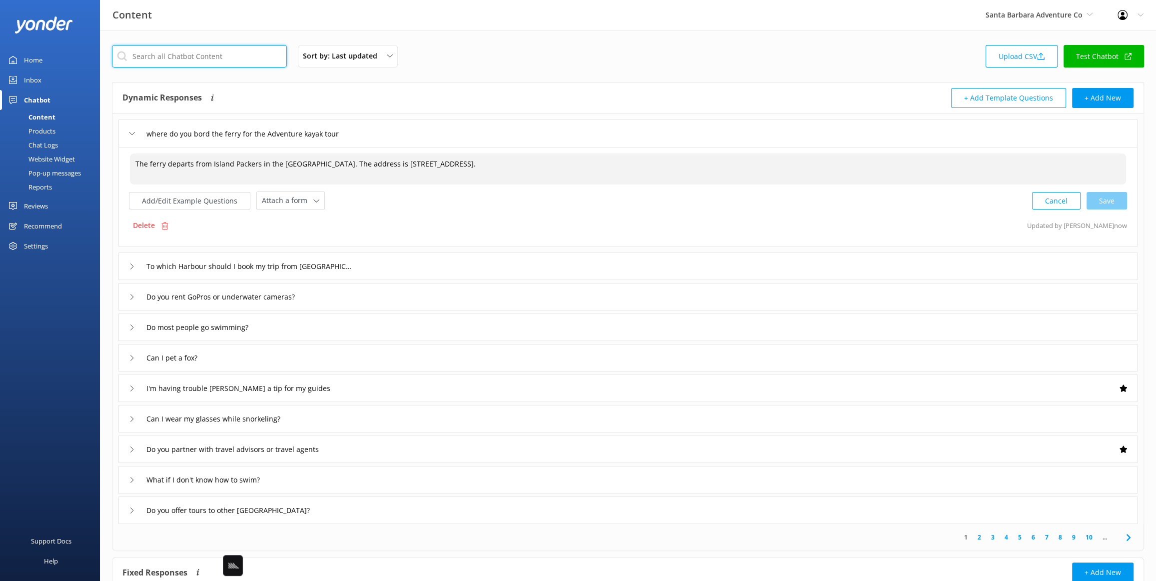
click at [211, 57] on input "text" at bounding box center [199, 56] width 175 height 22
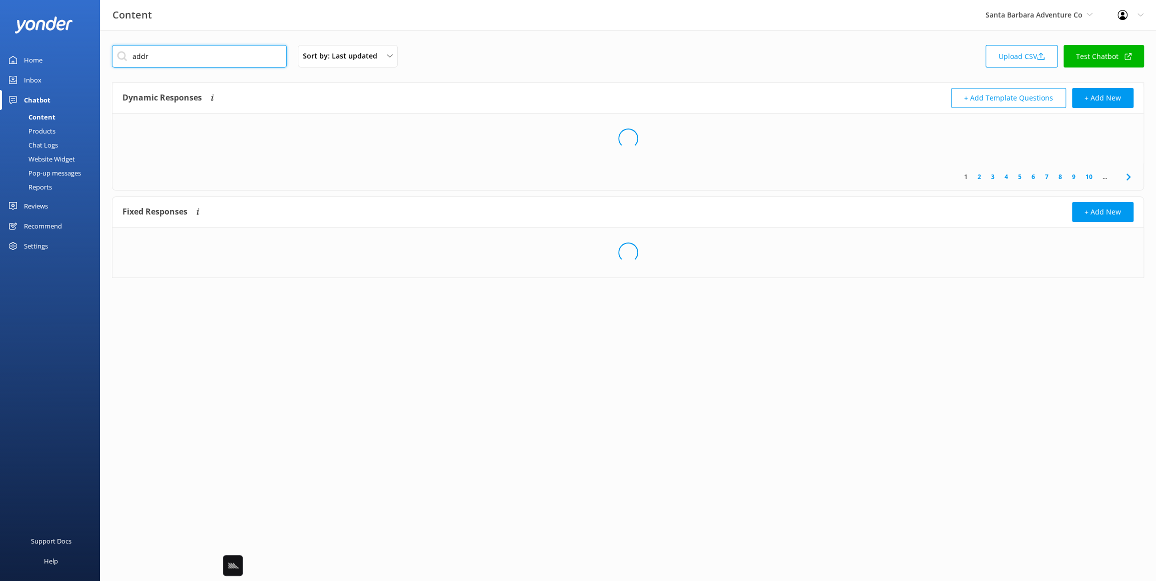
type input "addr"
drag, startPoint x: 506, startPoint y: 63, endPoint x: 597, endPoint y: 171, distance: 141.5
click at [506, 63] on div "addr Sort by: Last updated Title Last updated Upload CSV Test Chatbot" at bounding box center [628, 59] width 1032 height 28
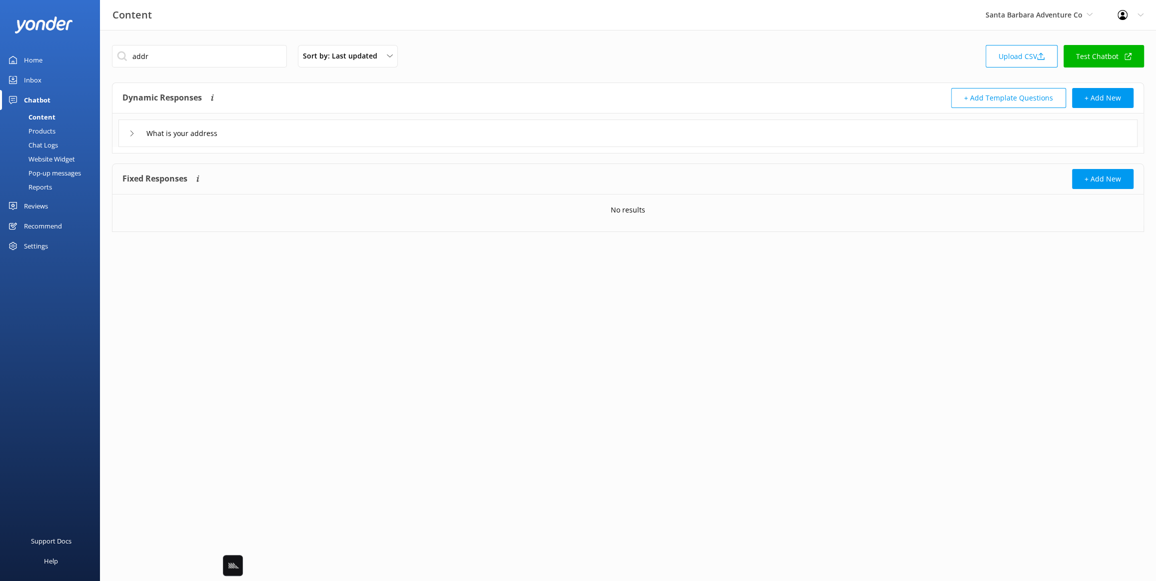
drag, startPoint x: 328, startPoint y: 136, endPoint x: 342, endPoint y: 137, distance: 14.6
click at [328, 136] on div "What is your address" at bounding box center [627, 132] width 1019 height 27
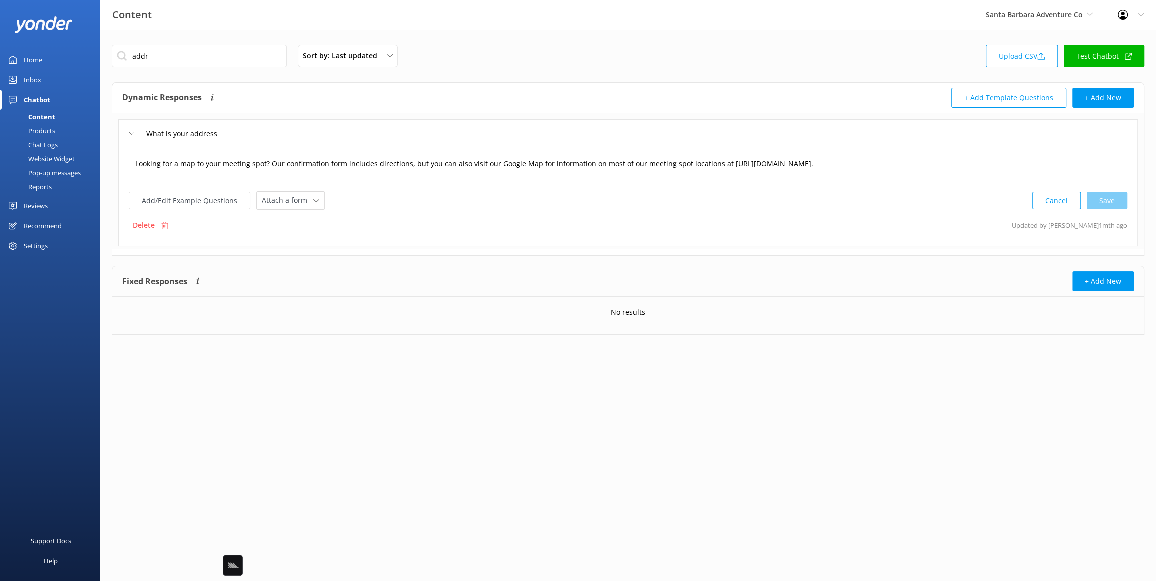
click at [410, 171] on textarea "Looking for a map to your meeting spot? Our confirmation form includes directio…" at bounding box center [628, 168] width 996 height 31
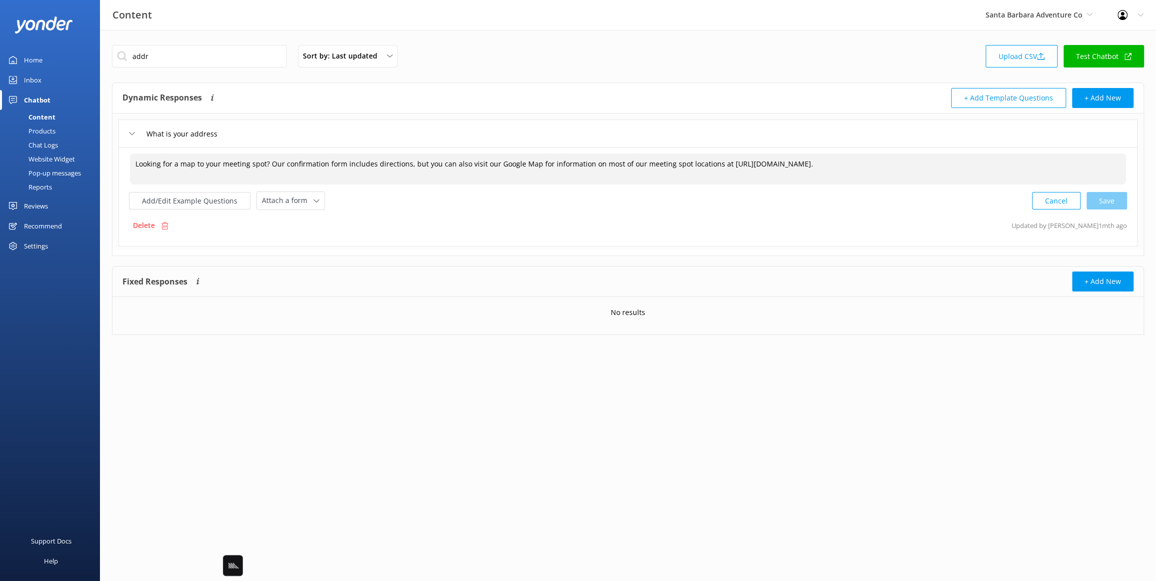
click at [453, 175] on textarea "Looking for a map to your meeting spot? Our confirmation form includes directio…" at bounding box center [628, 168] width 996 height 31
click at [403, 163] on textarea "Looking for a map to your meeting spot? Our confirmation form includes directio…" at bounding box center [628, 168] width 996 height 31
drag, startPoint x: 721, startPoint y: 161, endPoint x: 721, endPoint y: 176, distance: 15.0
click at [721, 176] on textarea "Looking for a map to your meeting spot? Our confirmation form includes directio…" at bounding box center [628, 168] width 996 height 31
click at [174, 65] on input "addr" at bounding box center [199, 56] width 175 height 22
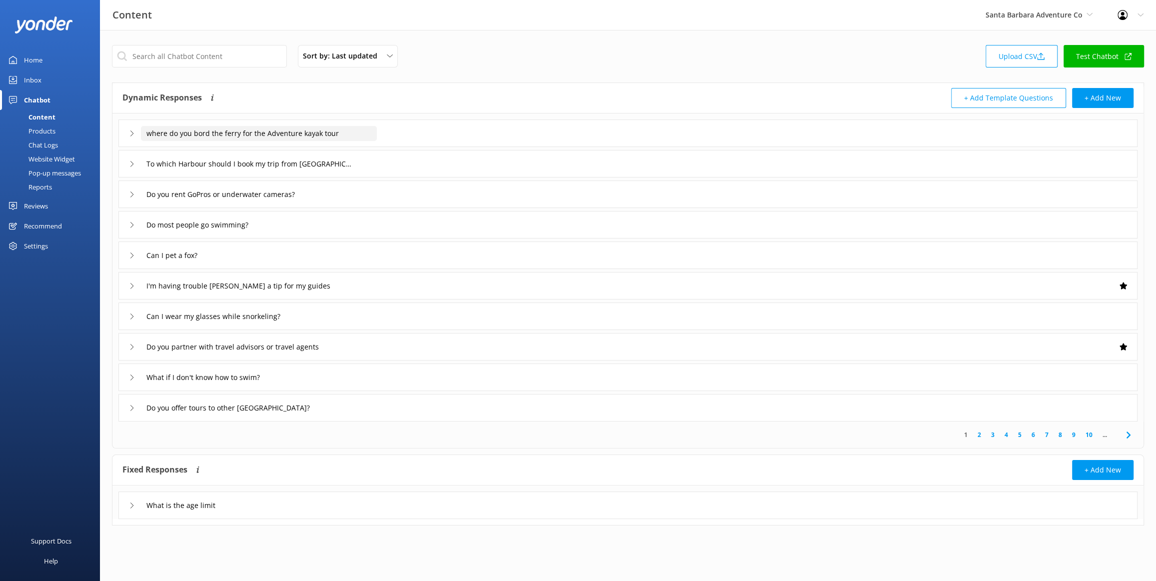
click at [282, 128] on input "where do you bord the ferry for the Adventure kayak tour" at bounding box center [259, 133] width 236 height 15
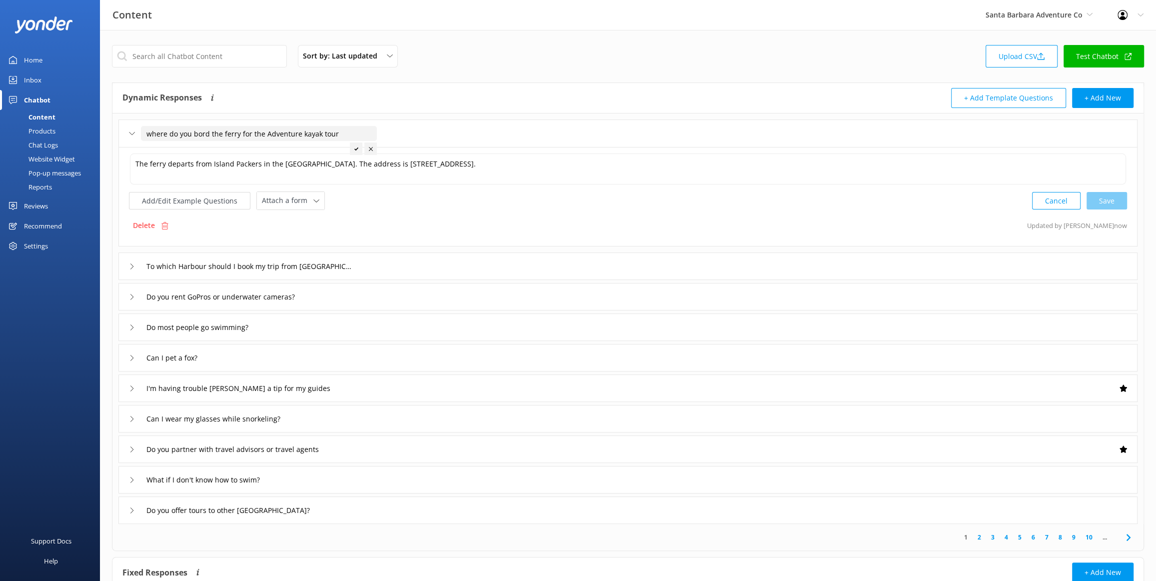
click at [200, 131] on input "where do you bord the ferry for the Adventure kayak tour" at bounding box center [259, 133] width 236 height 15
click at [150, 133] on input "where do you board the ferry for the Adventure kayak tour" at bounding box center [261, 133] width 240 height 15
type input "Where do you board the ferry for the Adventure kayak tour"
click at [359, 147] on icon at bounding box center [360, 149] width 4 height 4
click at [1005, 537] on link "4" at bounding box center [1005, 536] width 13 height 9
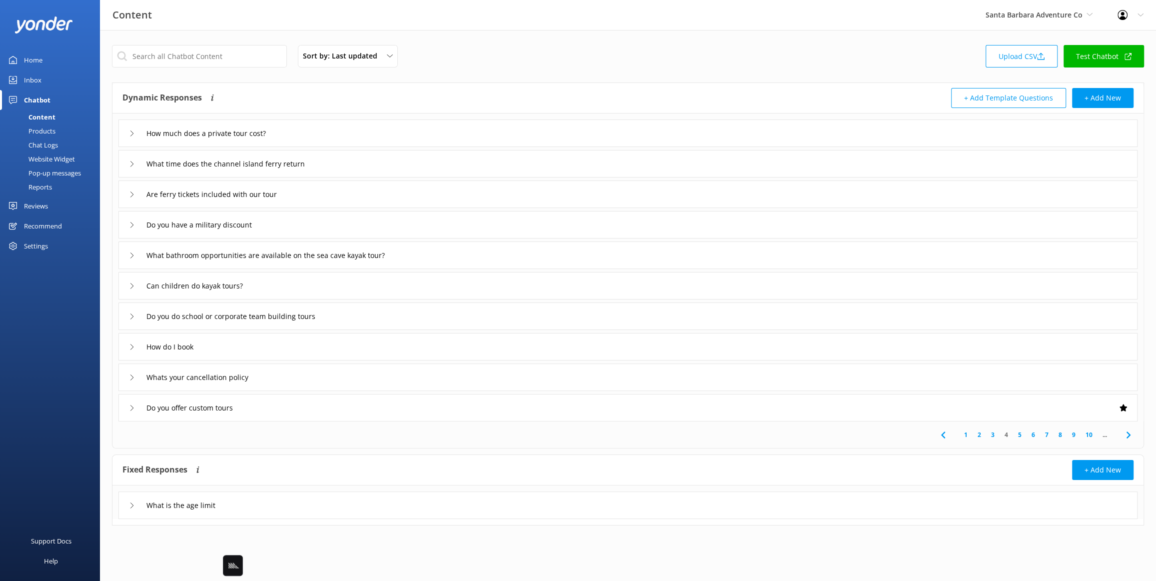
drag, startPoint x: 934, startPoint y: 435, endPoint x: 941, endPoint y: 435, distance: 6.5
click at [934, 435] on span at bounding box center [942, 434] width 22 height 22
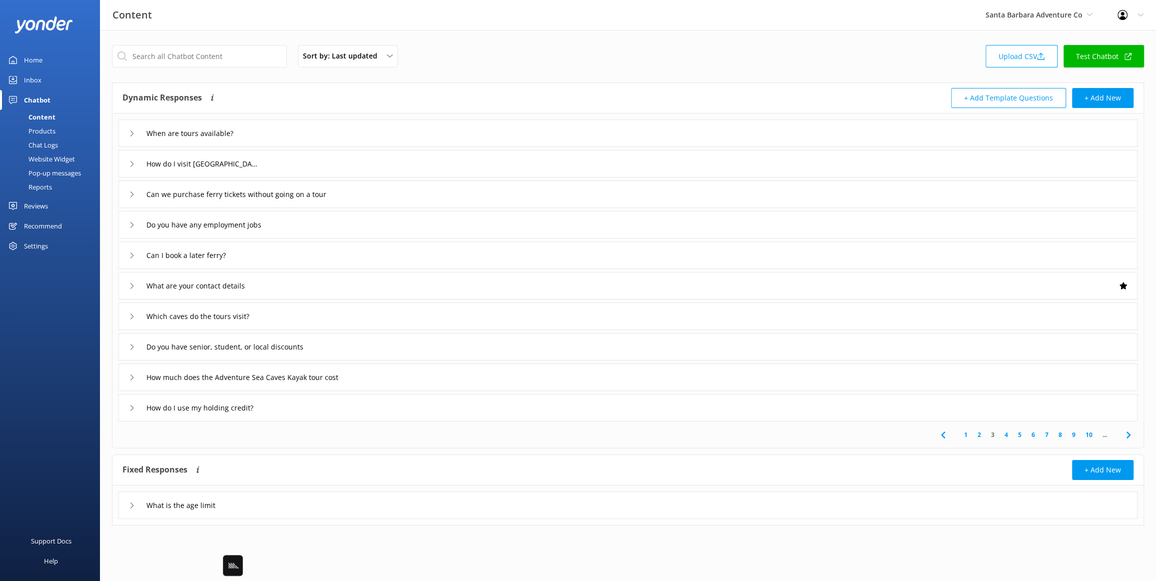
drag, startPoint x: 298, startPoint y: 314, endPoint x: 336, endPoint y: 328, distance: 40.9
click at [298, 313] on div "Which caves do the tours visit?" at bounding box center [627, 315] width 1019 height 27
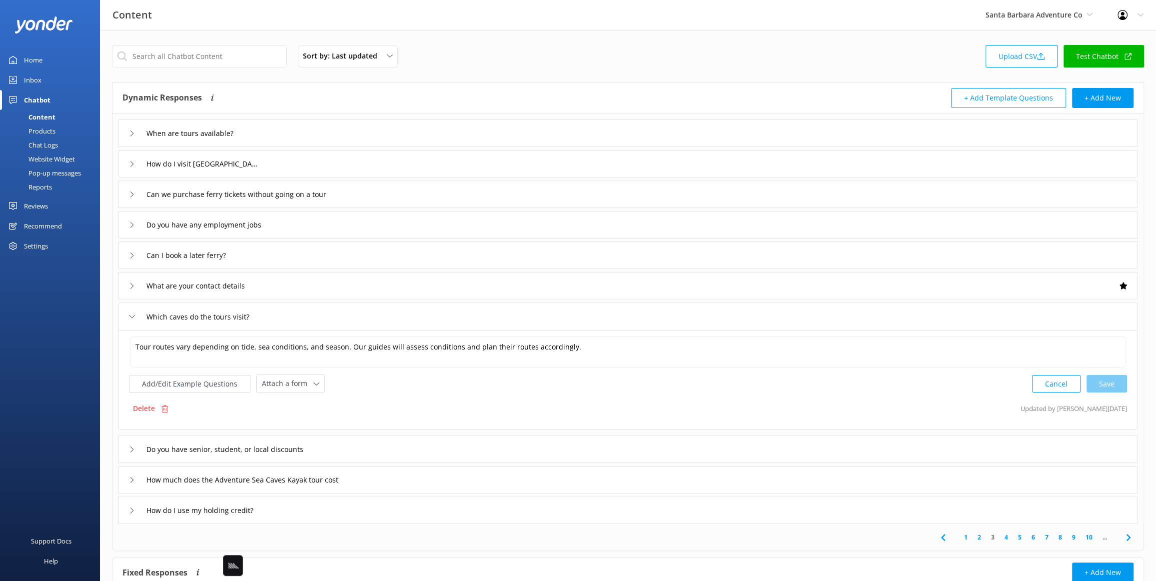
click at [407, 478] on div "How much does the Adventure Sea Caves Kayak tour cost" at bounding box center [627, 479] width 1019 height 27
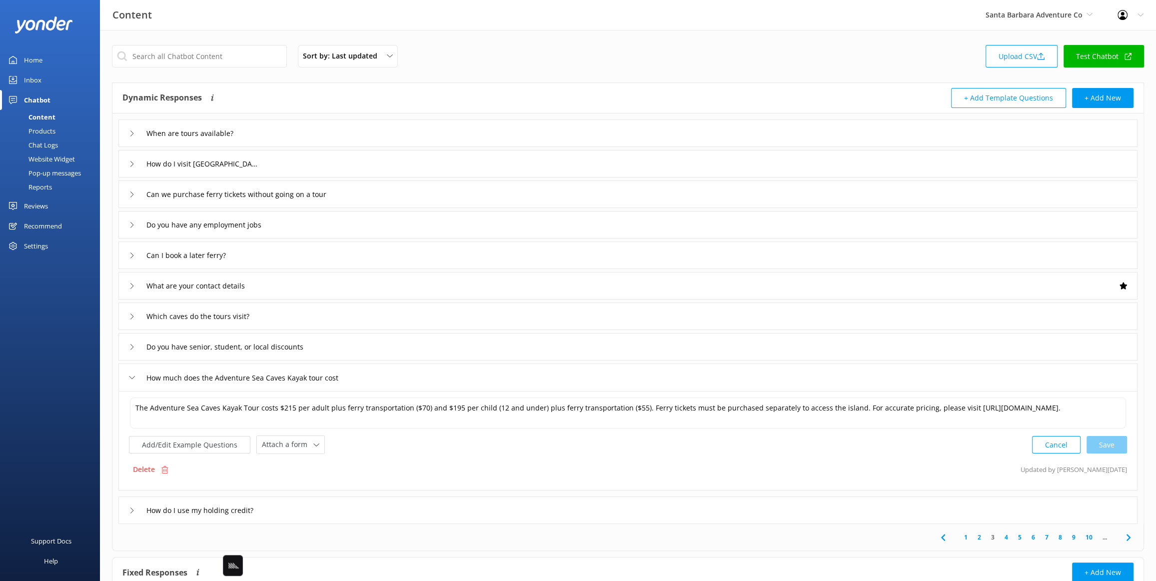
click at [418, 507] on div "How do I use my holding credit?" at bounding box center [627, 509] width 1019 height 27
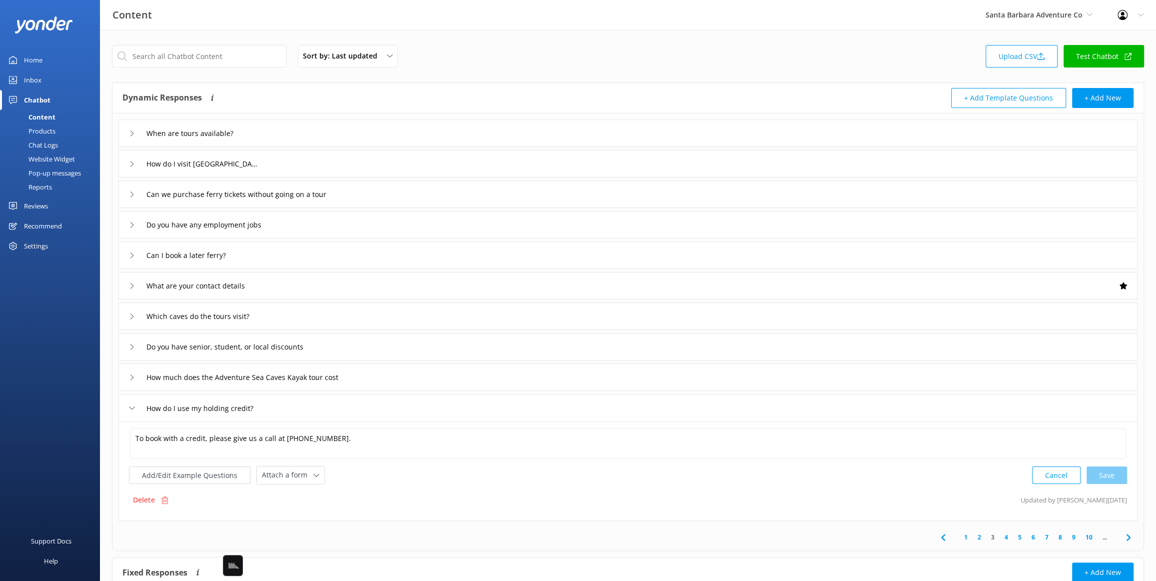
click at [1130, 535] on icon at bounding box center [1128, 537] width 12 height 12
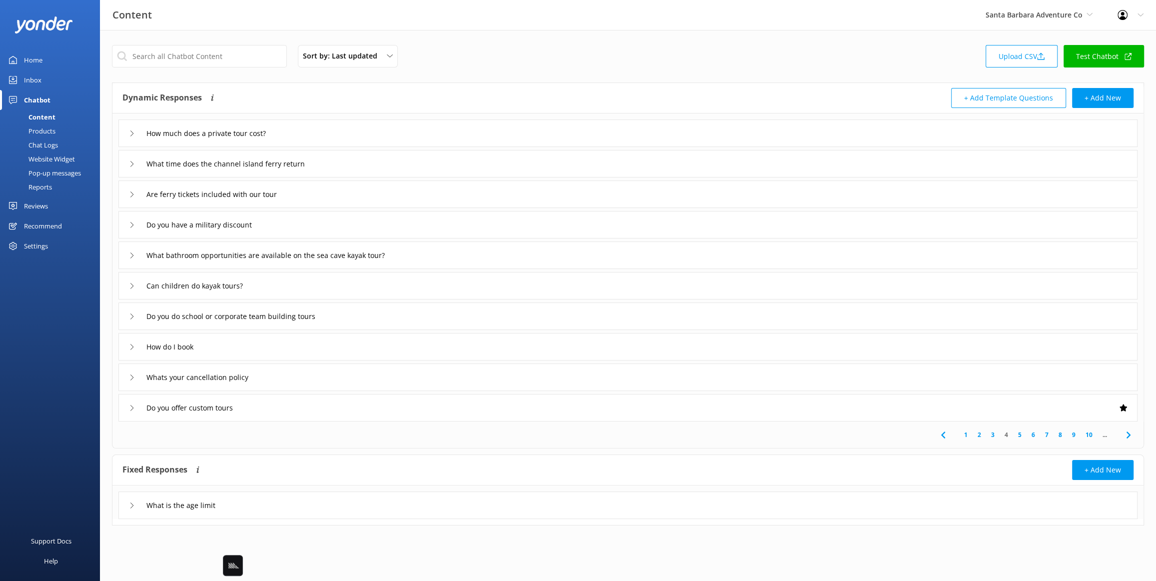
click at [285, 96] on div "Dynamic Responses Dynamic responses rely on the Large Language Model to create …" at bounding box center [375, 98] width 506 height 20
drag, startPoint x: 340, startPoint y: 128, endPoint x: 347, endPoint y: 143, distance: 16.3
click at [340, 128] on div "How much does a private tour cost?" at bounding box center [627, 132] width 1019 height 27
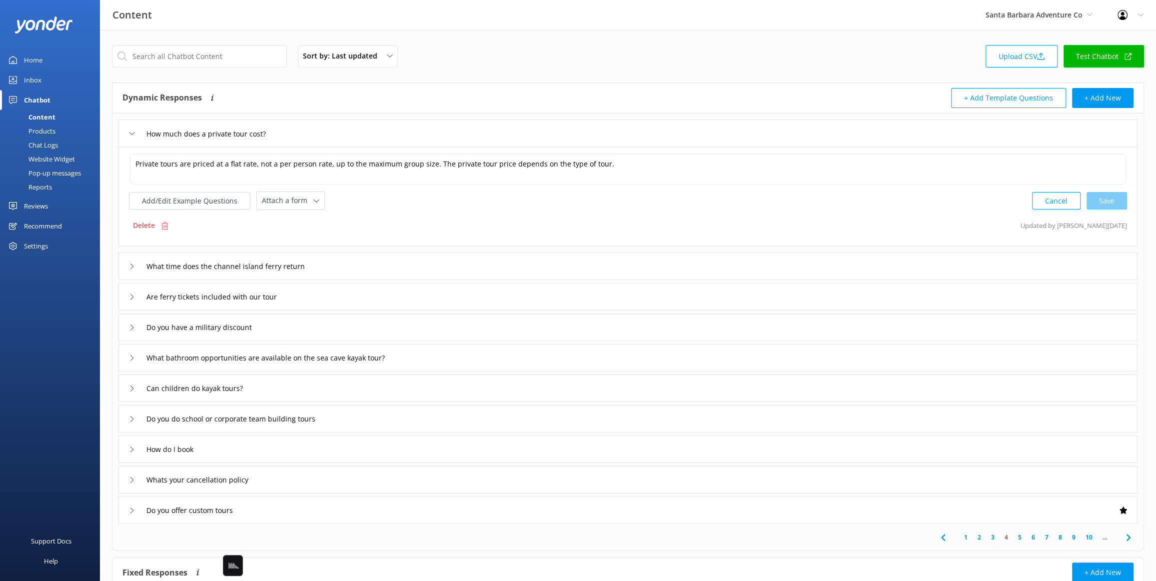
click at [417, 255] on div "What time does the channel island ferry return" at bounding box center [627, 265] width 1019 height 27
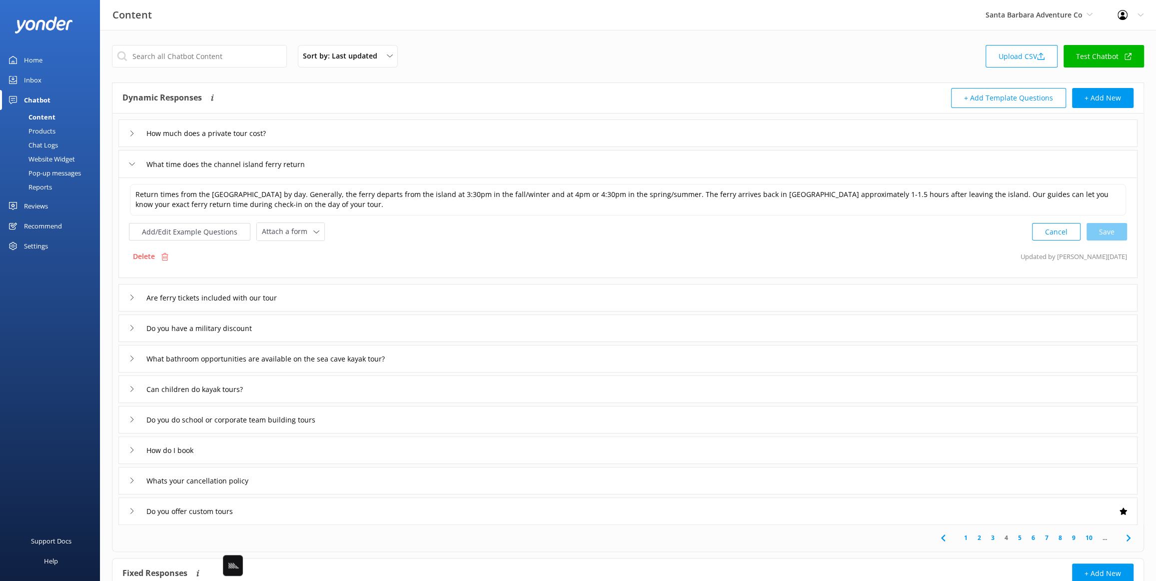
click at [397, 295] on div "Are ferry tickets included with our tour" at bounding box center [627, 297] width 1019 height 27
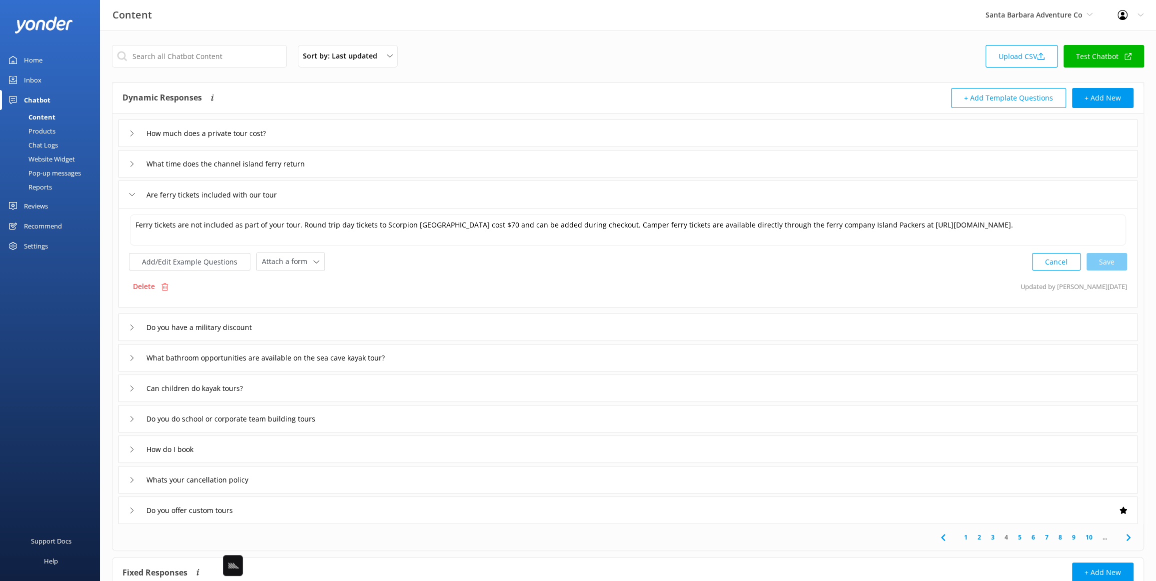
click at [322, 323] on div "Do you have a military discount" at bounding box center [627, 326] width 1019 height 27
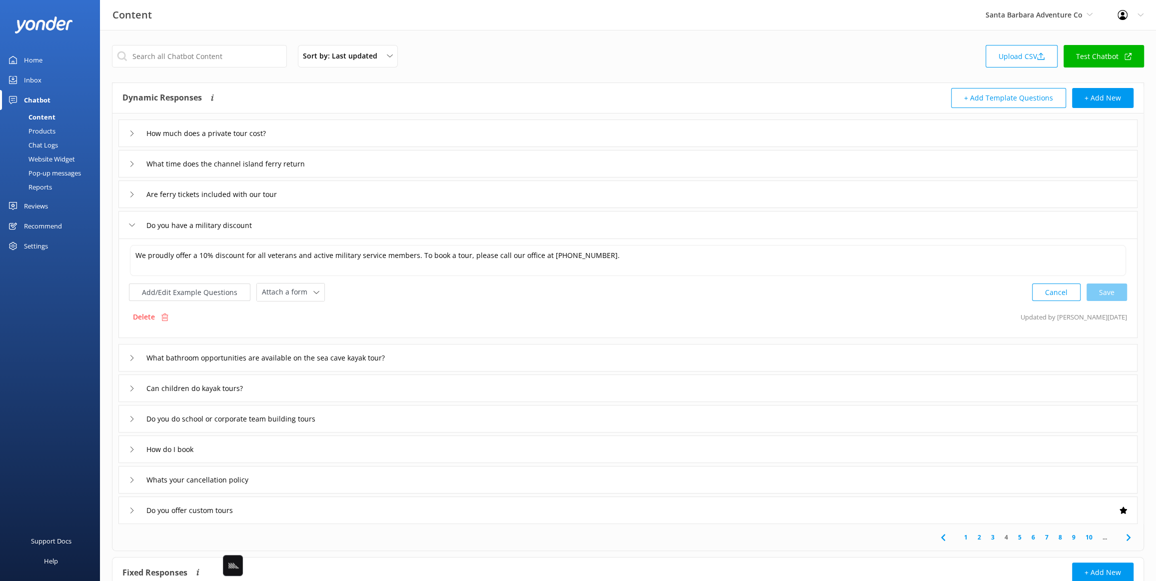
drag, startPoint x: 437, startPoint y: 354, endPoint x: 424, endPoint y: 376, distance: 26.2
click at [437, 354] on div "What bathroom opportunities are available on the sea cave kayak tour?" at bounding box center [627, 357] width 1019 height 27
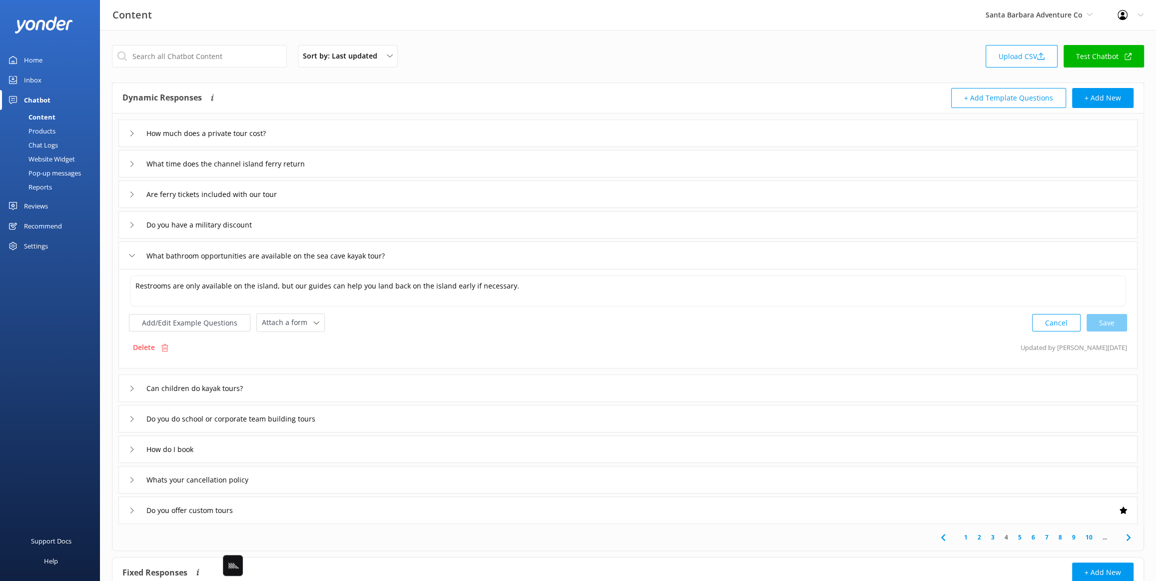
click at [372, 380] on div "Can children do kayak tours?" at bounding box center [627, 387] width 1019 height 27
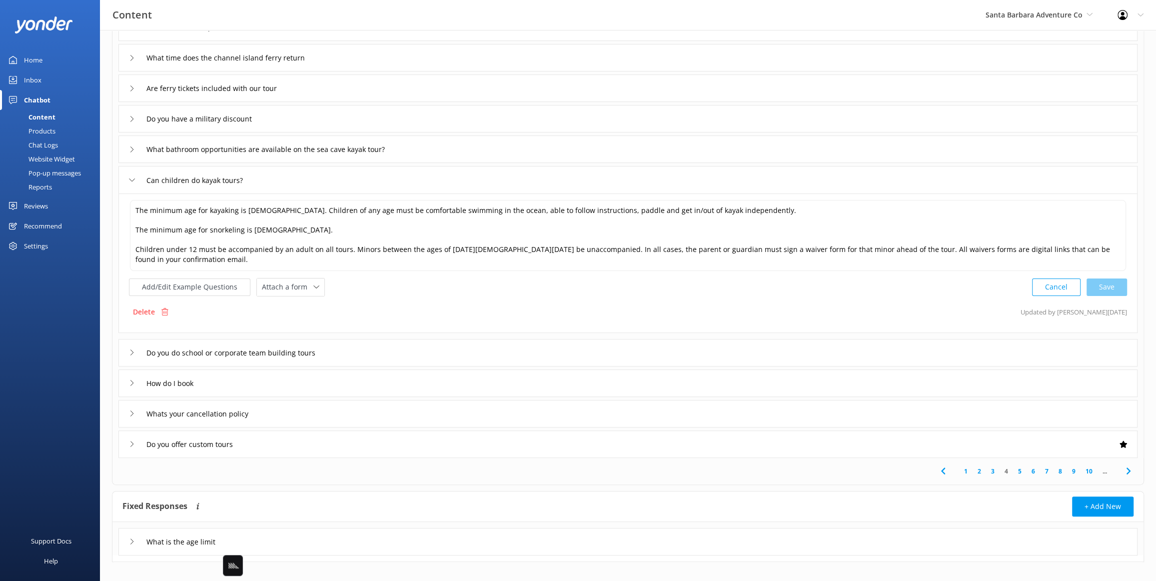
drag, startPoint x: 359, startPoint y: 344, endPoint x: 355, endPoint y: 358, distance: 14.1
click at [359, 344] on div "Do you do school or corporate team building tours" at bounding box center [627, 352] width 1019 height 27
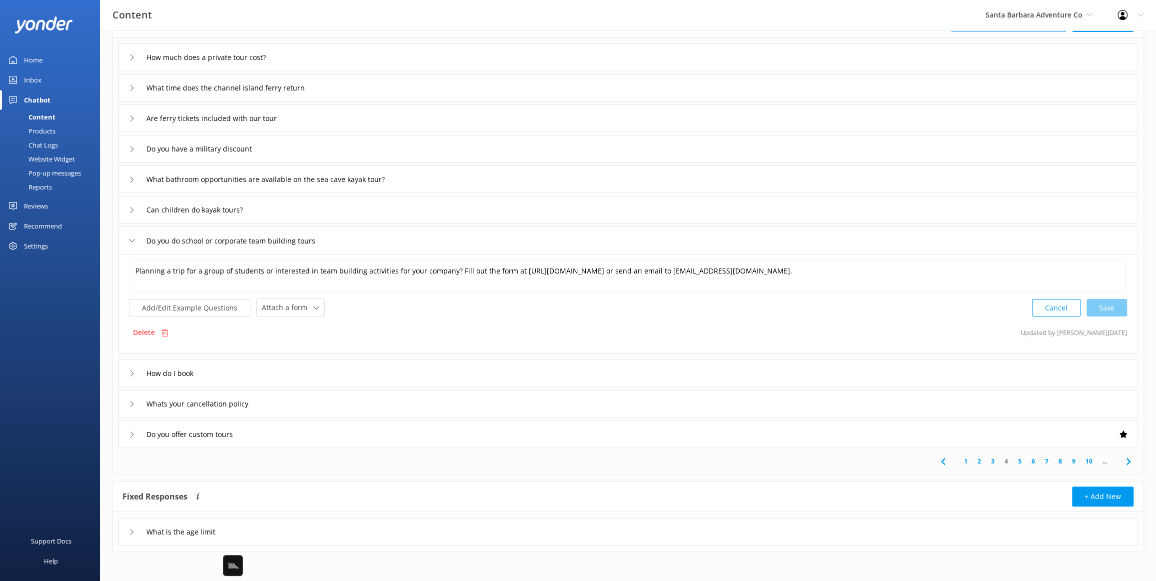
click at [306, 370] on div "How do I book" at bounding box center [627, 372] width 1019 height 27
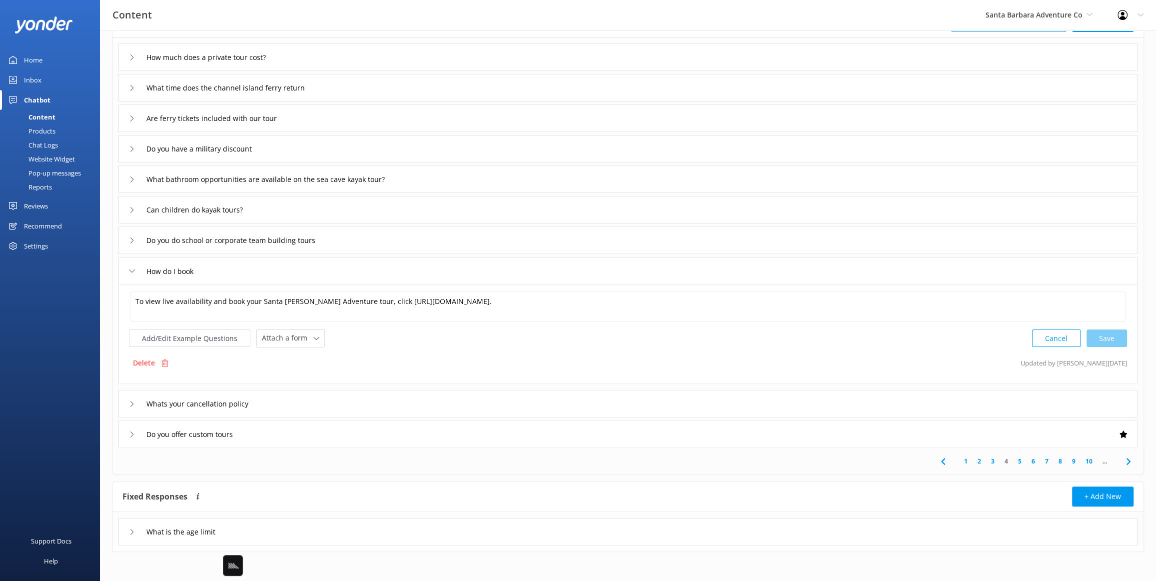
click at [512, 353] on div "Delete Updated by Mikayla 24d ago" at bounding box center [628, 362] width 998 height 19
click at [513, 353] on div "Delete Updated by Mikayla 24d ago" at bounding box center [628, 362] width 998 height 19
click at [1083, 363] on p "Updated by Mikayla 24d ago" at bounding box center [1073, 362] width 106 height 19
drag, startPoint x: 1109, startPoint y: 364, endPoint x: 1127, endPoint y: 362, distance: 18.5
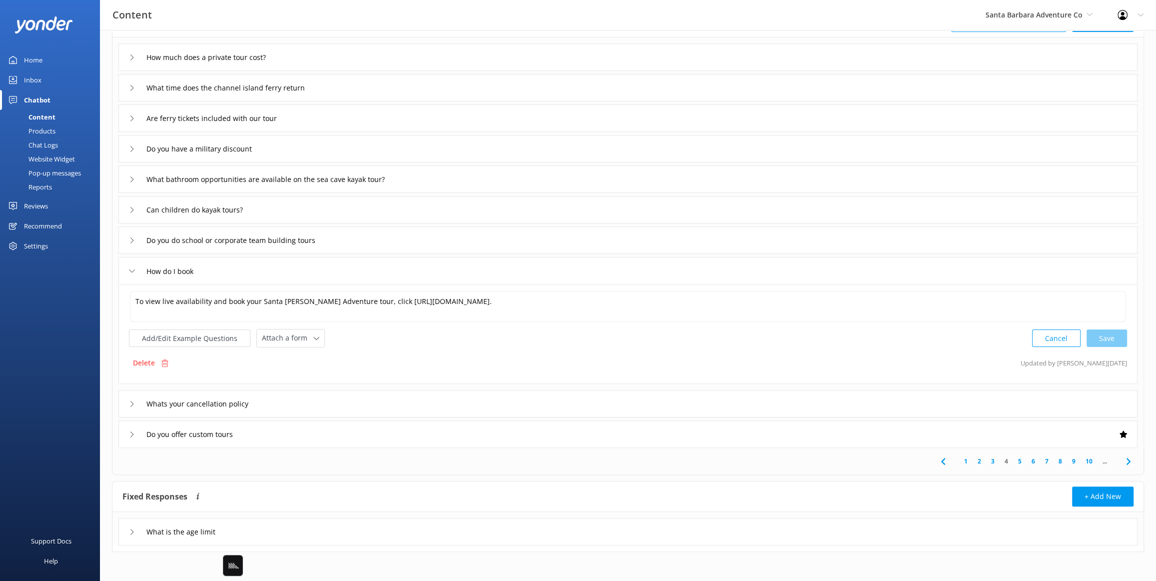
click at [1109, 364] on p "Updated by Mikayla 24d ago" at bounding box center [1073, 362] width 106 height 19
drag, startPoint x: 1127, startPoint y: 362, endPoint x: 1035, endPoint y: 363, distance: 92.5
click at [1035, 363] on div "To view live availability and book your Santa Barbara Adventure tour, click htt…" at bounding box center [627, 333] width 1019 height 99
click at [31, 138] on div "Chat Logs" at bounding box center [32, 145] width 52 height 14
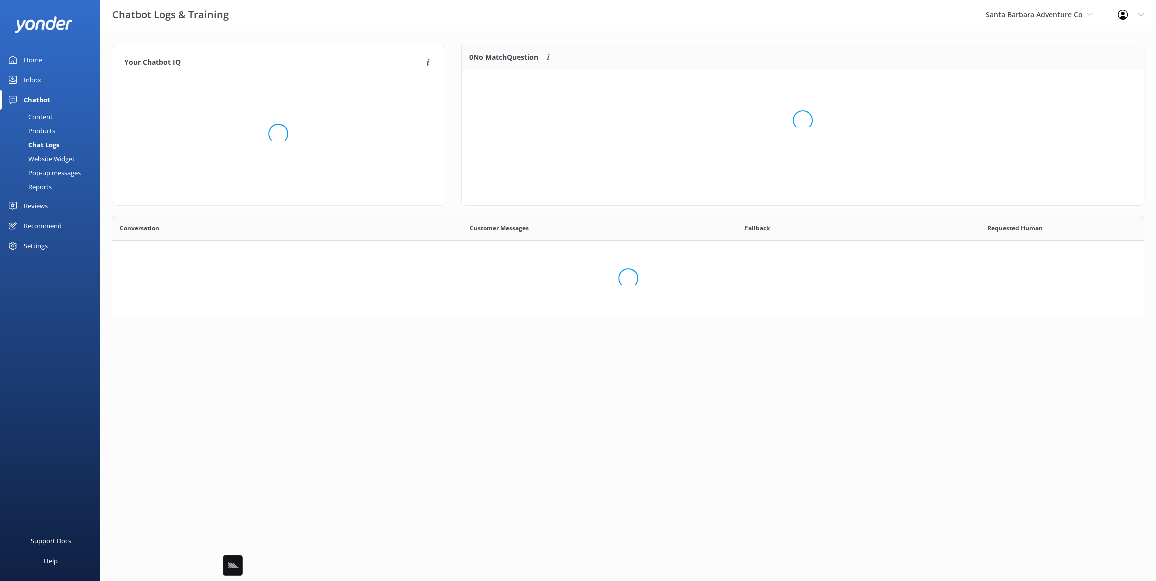
scroll to position [350, 1030]
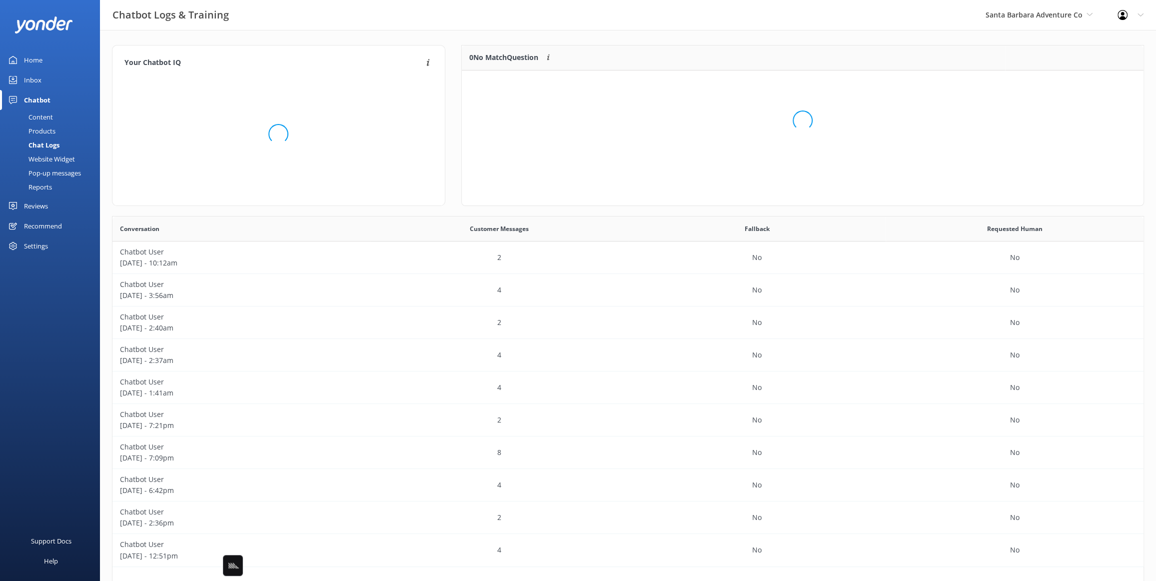
click at [529, 32] on div "Loading.." at bounding box center [803, 120] width 662 height 581
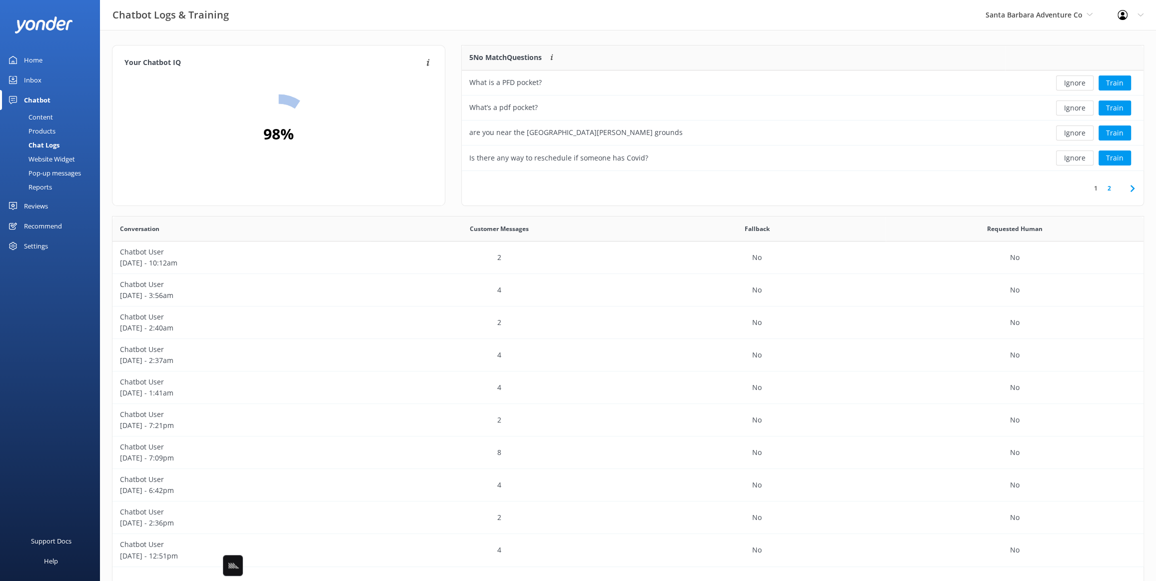
click at [575, 39] on div "Your Chatbot IQ Your Chatbot IQ is the percentage of trained FAQs against untra…" at bounding box center [628, 326] width 1056 height 592
click at [571, 31] on div "Your Chatbot IQ Your Chatbot IQ is the percentage of trained FAQs against untra…" at bounding box center [628, 326] width 1056 height 592
click at [712, 44] on div "Your Chatbot IQ Your Chatbot IQ is the percentage of trained FAQs against untra…" at bounding box center [628, 326] width 1056 height 592
click at [978, 44] on div "Your Chatbot IQ Your Chatbot IQ is the percentage of trained FAQs against untra…" at bounding box center [628, 326] width 1056 height 592
click at [458, 57] on div "5 No Match Questions Customers sometimes ask questions that don't fully match a…" at bounding box center [802, 130] width 699 height 171
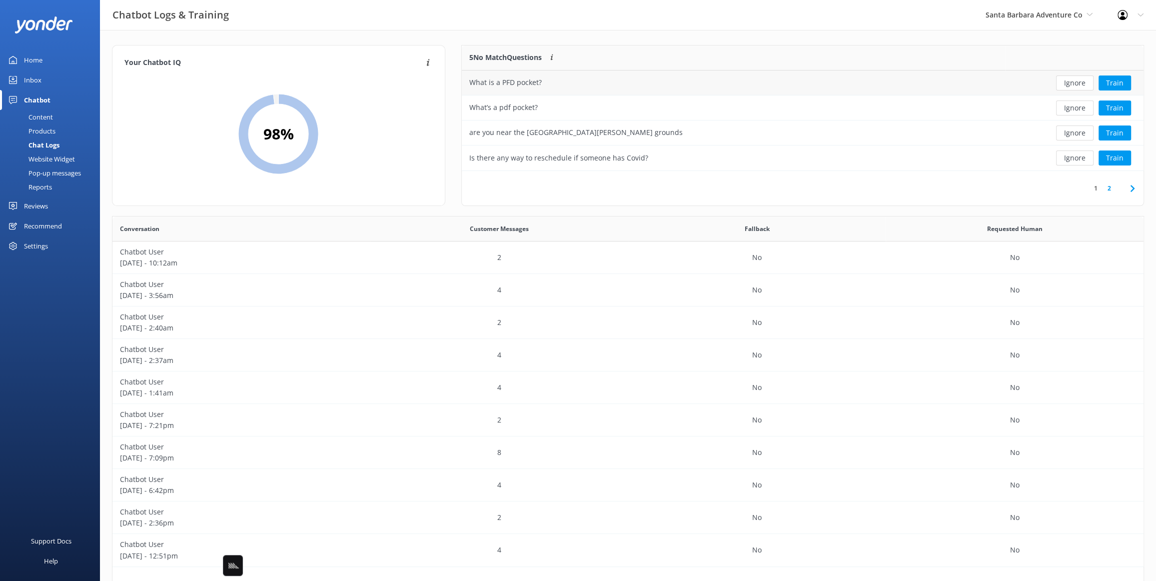
drag, startPoint x: 1067, startPoint y: 108, endPoint x: 1002, endPoint y: 87, distance: 68.1
click at [1067, 108] on button "Ignore" at bounding box center [1074, 107] width 37 height 15
click at [632, 45] on div "4 No Match Questions Customers sometimes ask questions that don't fully match a…" at bounding box center [733, 57] width 543 height 25
drag, startPoint x: 617, startPoint y: 110, endPoint x: 455, endPoint y: 108, distance: 162.4
click at [455, 108] on div "4 No Match Questions Customers sometimes ask questions that don't fully match a…" at bounding box center [802, 130] width 699 height 171
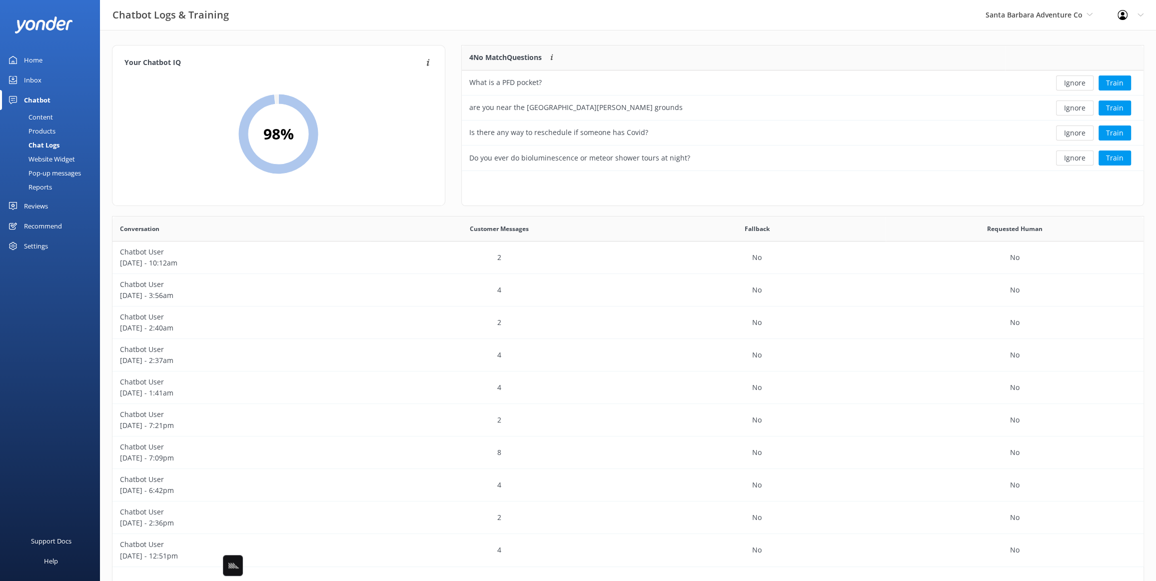
click at [457, 107] on div "4 No Match Questions Customers sometimes ask questions that don't fully match a…" at bounding box center [802, 130] width 699 height 171
click at [1117, 135] on button "Train" at bounding box center [1114, 132] width 32 height 15
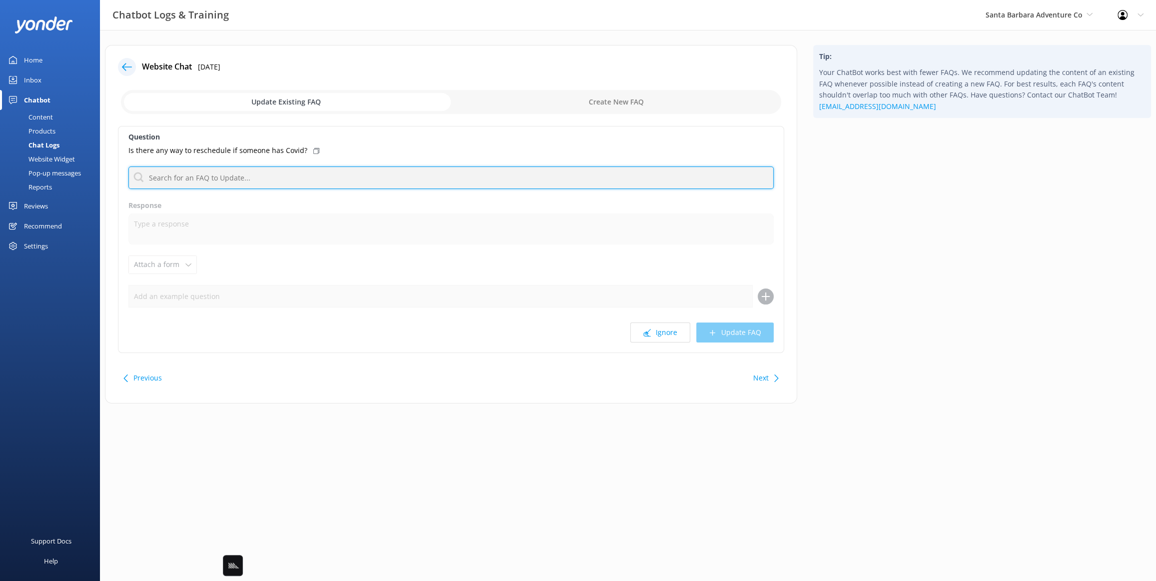
click at [283, 178] on input "text" at bounding box center [450, 177] width 645 height 22
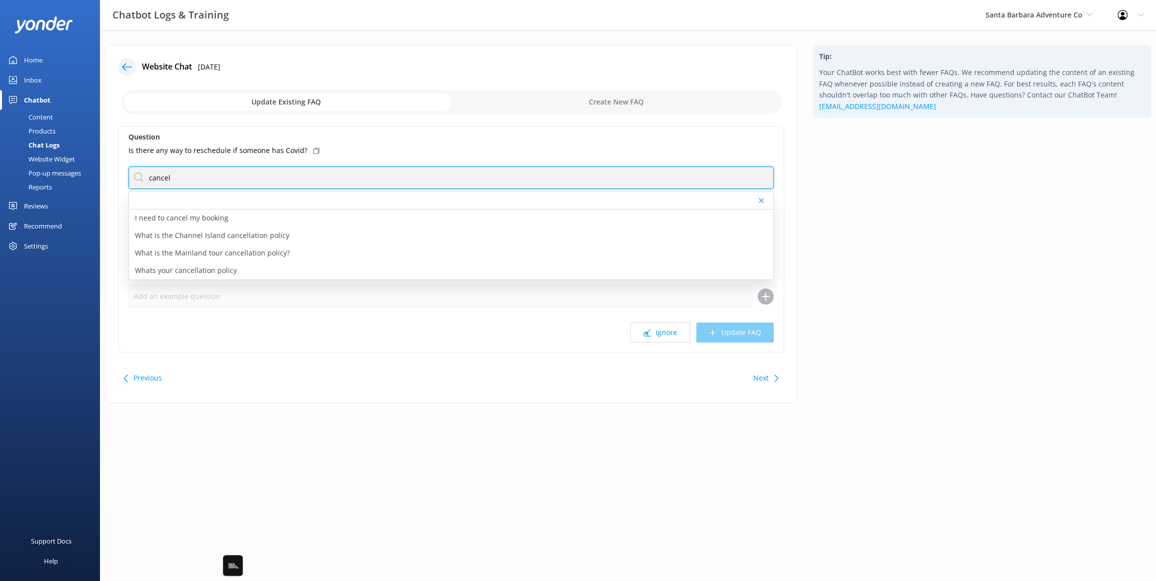
type input "cancel"
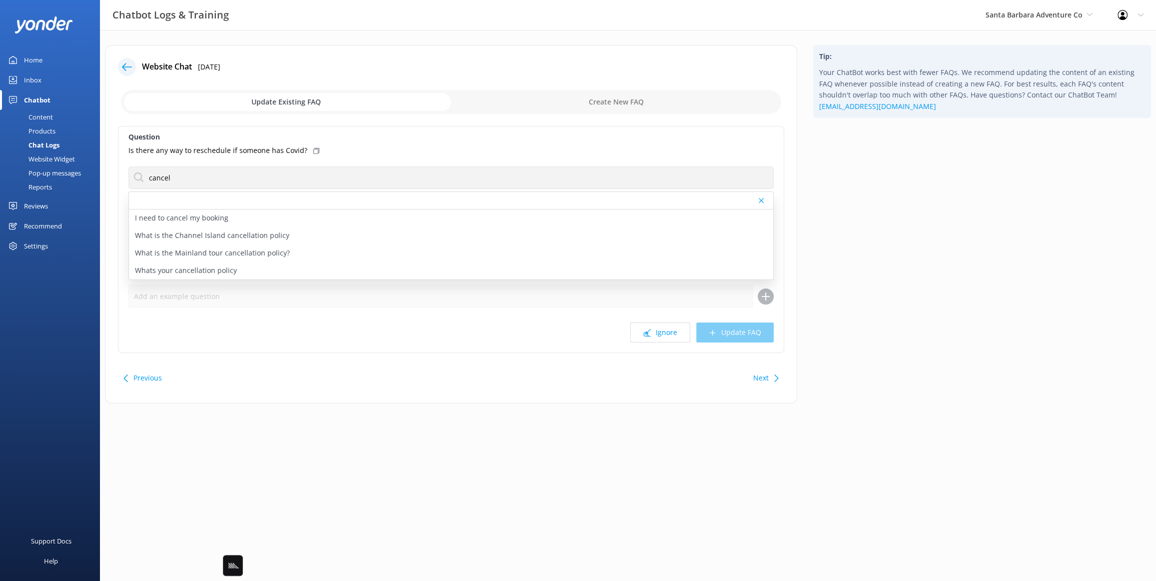
click at [885, 190] on div "Tip: Your ChatBot works best with fewer FAQs. We recommend updating the content…" at bounding box center [982, 229] width 354 height 368
click at [221, 275] on p "Whats your cancellation policy" at bounding box center [186, 270] width 102 height 11
type textarea "Cancellation policies vary by tour. Channel Islands tours offer full refunds if…"
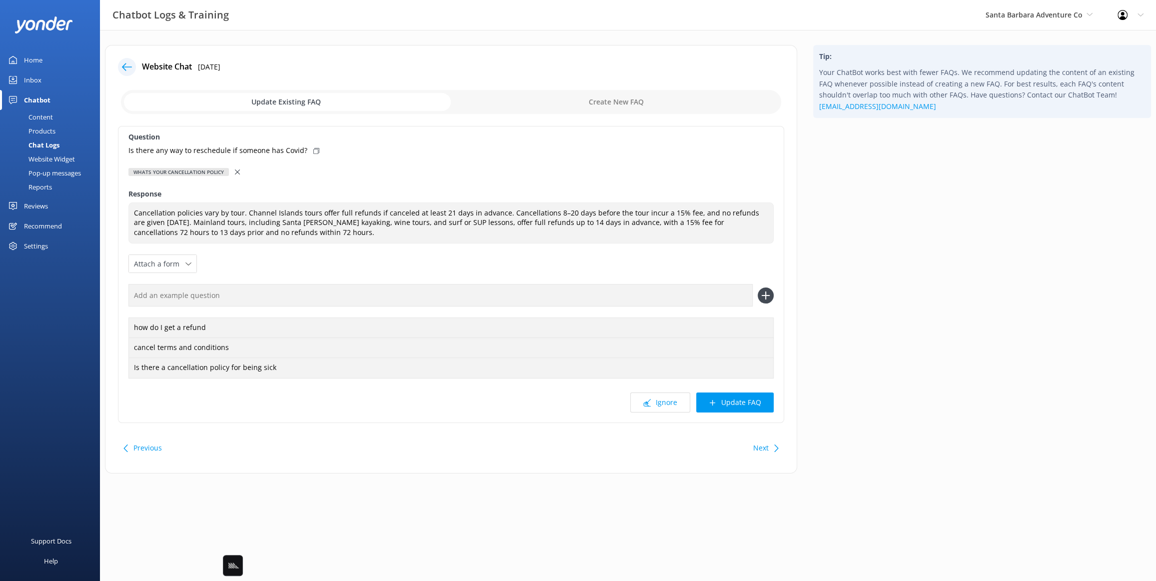
click at [313, 150] on icon at bounding box center [316, 151] width 6 height 6
click at [342, 295] on input "text" at bounding box center [440, 295] width 624 height 22
paste input "Is there any way to reschedule if someone has Covid?"
type input "Is there any way to reschedule if someone has Covid?"
click at [758, 287] on button at bounding box center [766, 295] width 16 height 16
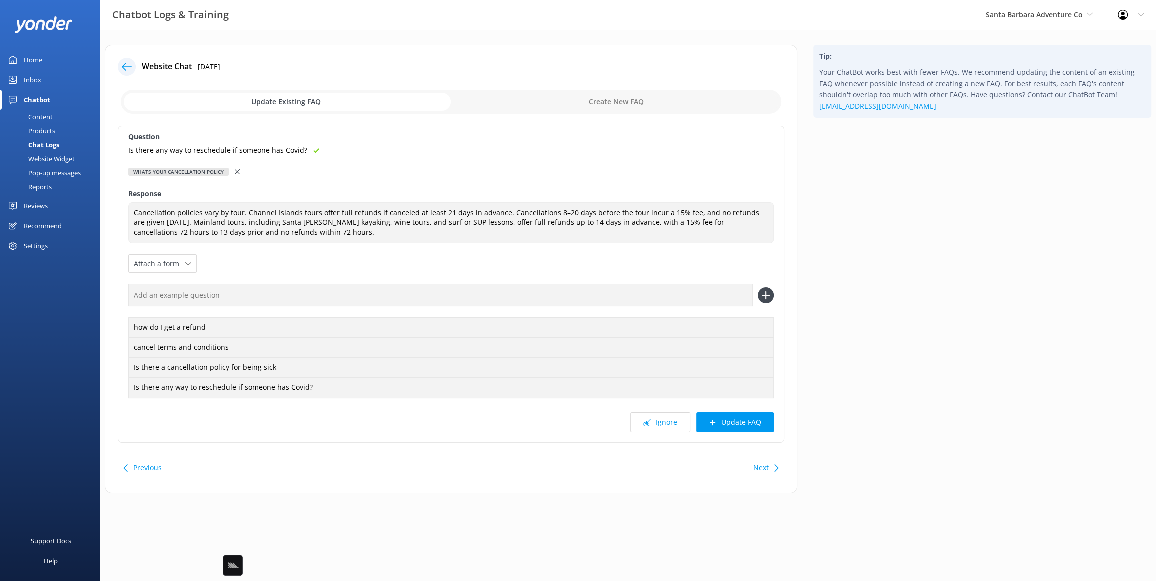
click at [925, 397] on div "Tip: Your ChatBot works best with fewer FAQs. We recommend updating the content…" at bounding box center [982, 274] width 354 height 458
click at [893, 398] on div "Tip: Your ChatBot works best with fewer FAQs. We recommend updating the content…" at bounding box center [982, 274] width 354 height 458
click at [734, 422] on button "Update FAQ" at bounding box center [734, 422] width 77 height 20
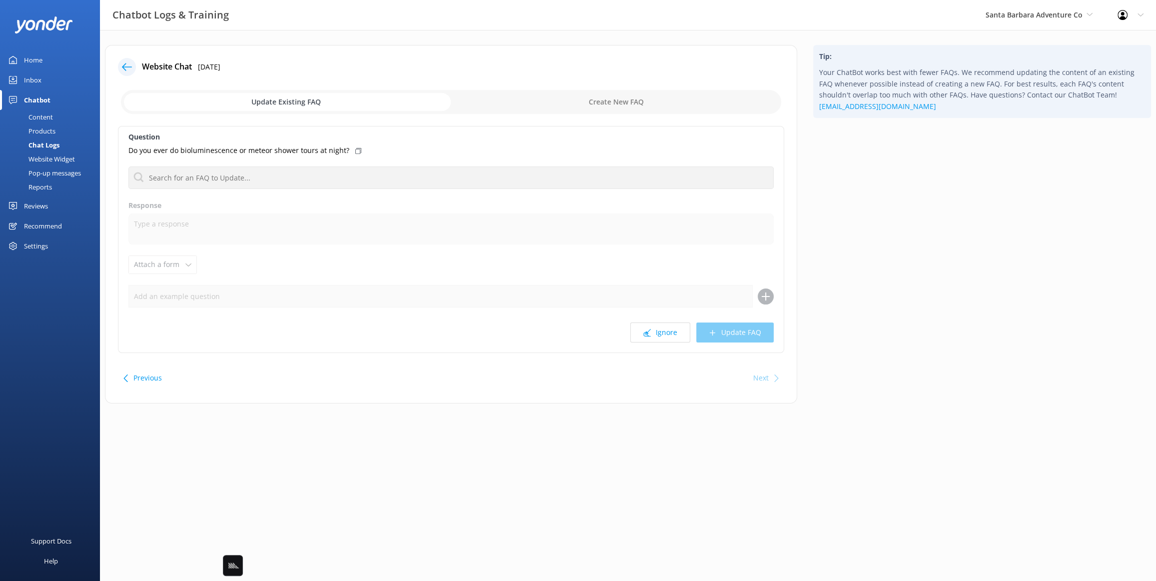
click at [343, 45] on div "Website Chat 30th Jun 2025 Update Existing FAQ Create New FAQ Question Do you e…" at bounding box center [451, 224] width 692 height 358
drag, startPoint x: 574, startPoint y: 385, endPoint x: 596, endPoint y: 389, distance: 21.9
click at [580, 386] on div "Previous Next" at bounding box center [451, 378] width 666 height 28
drag, startPoint x: 749, startPoint y: 372, endPoint x: 755, endPoint y: 374, distance: 6.3
click at [750, 372] on div "Next" at bounding box center [764, 378] width 31 height 20
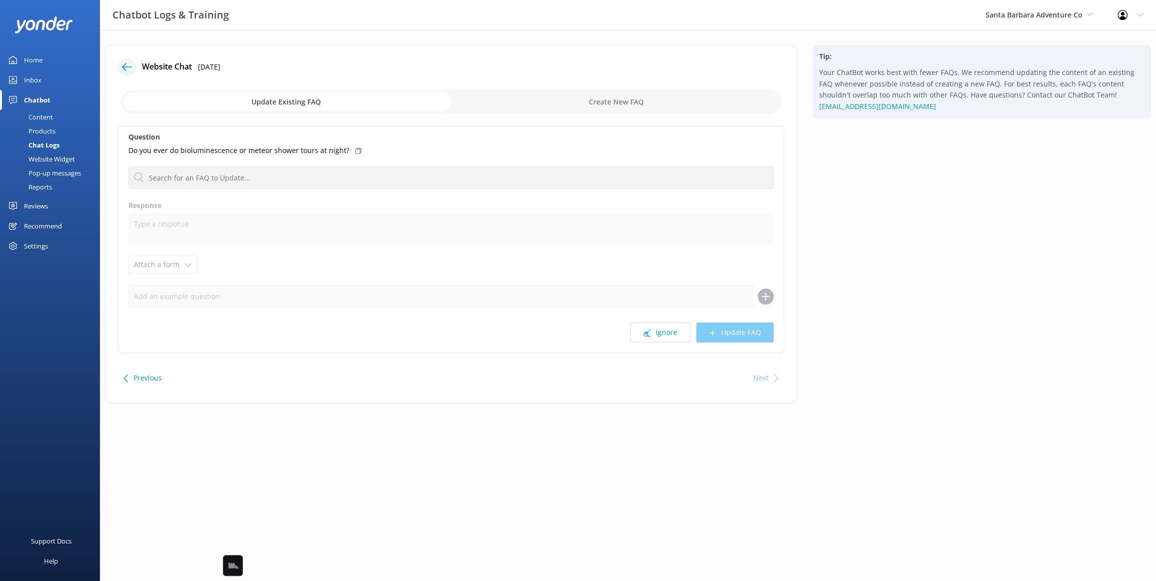
click at [124, 66] on icon at bounding box center [127, 67] width 10 height 10
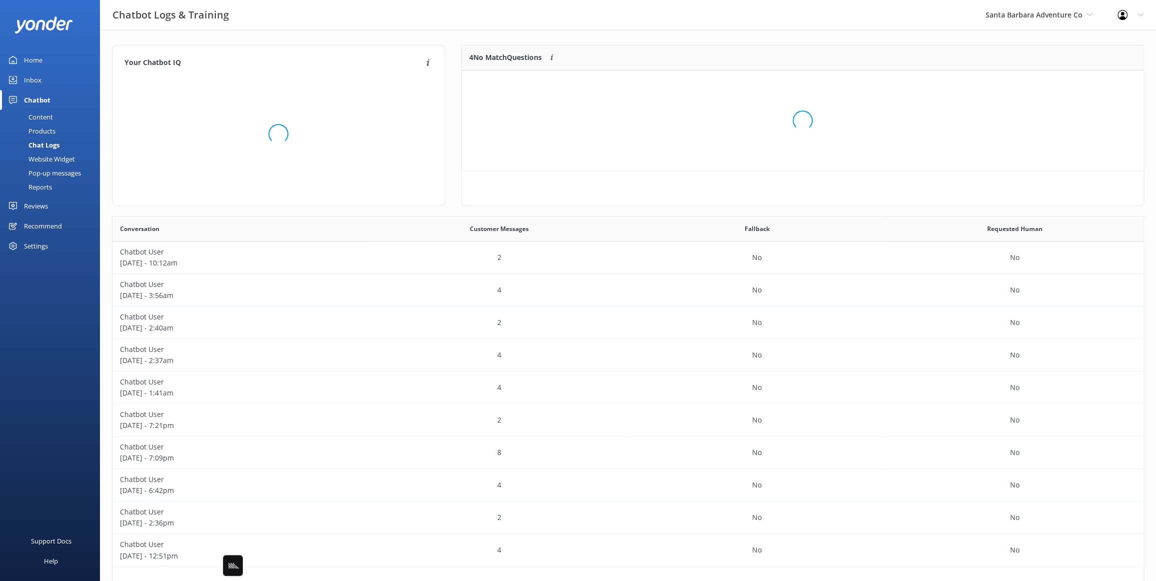
scroll to position [100, 682]
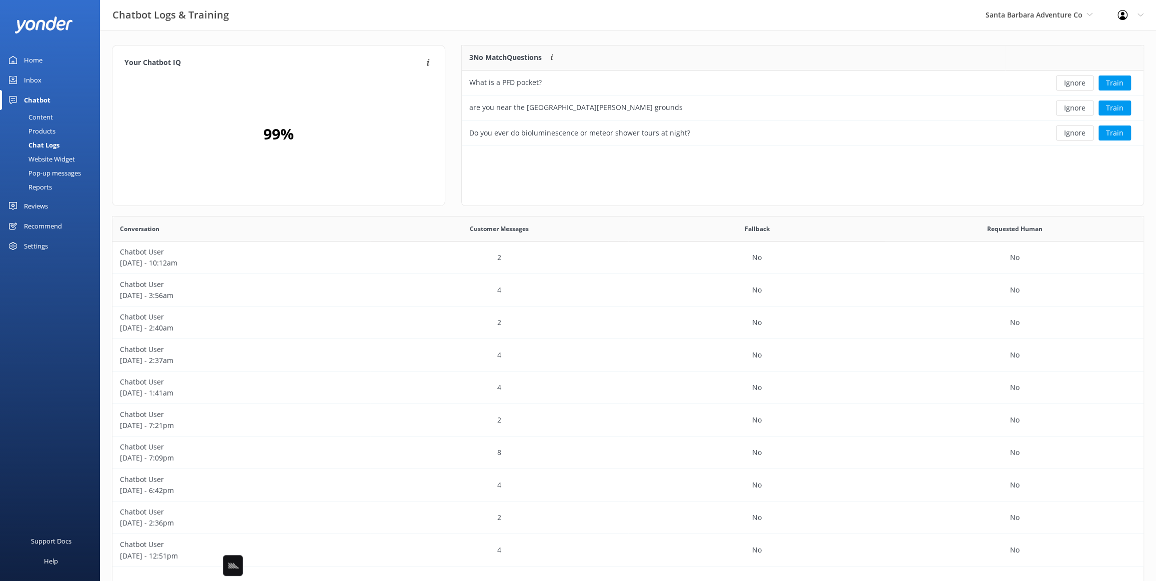
drag, startPoint x: 544, startPoint y: 35, endPoint x: 467, endPoint y: 49, distance: 78.1
click at [544, 35] on div "Your Chatbot IQ Your Chatbot IQ is the percentage of trained FAQs against untra…" at bounding box center [628, 326] width 1056 height 592
click at [455, 70] on div "3 No Match Questions Customers sometimes ask questions that don't fully match a…" at bounding box center [802, 130] width 699 height 171
click at [31, 75] on div "Inbox" at bounding box center [32, 80] width 17 height 20
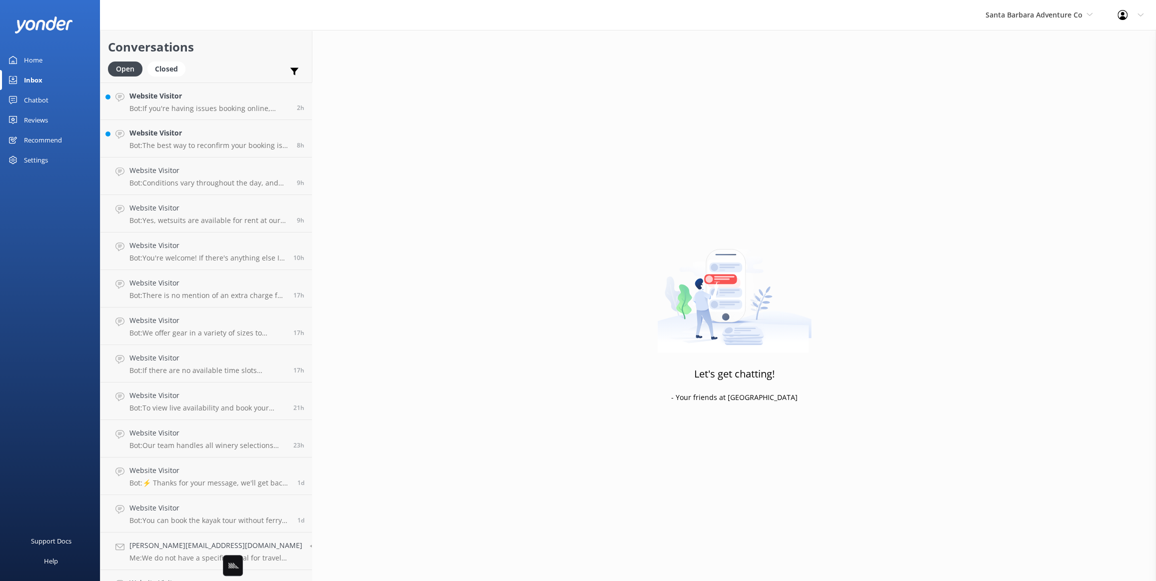
click at [248, 45] on h2 "Conversations" at bounding box center [206, 46] width 196 height 19
click at [216, 103] on div "Website Visitor Bot: If you're having issues booking online, please contact the…" at bounding box center [209, 100] width 160 height 21
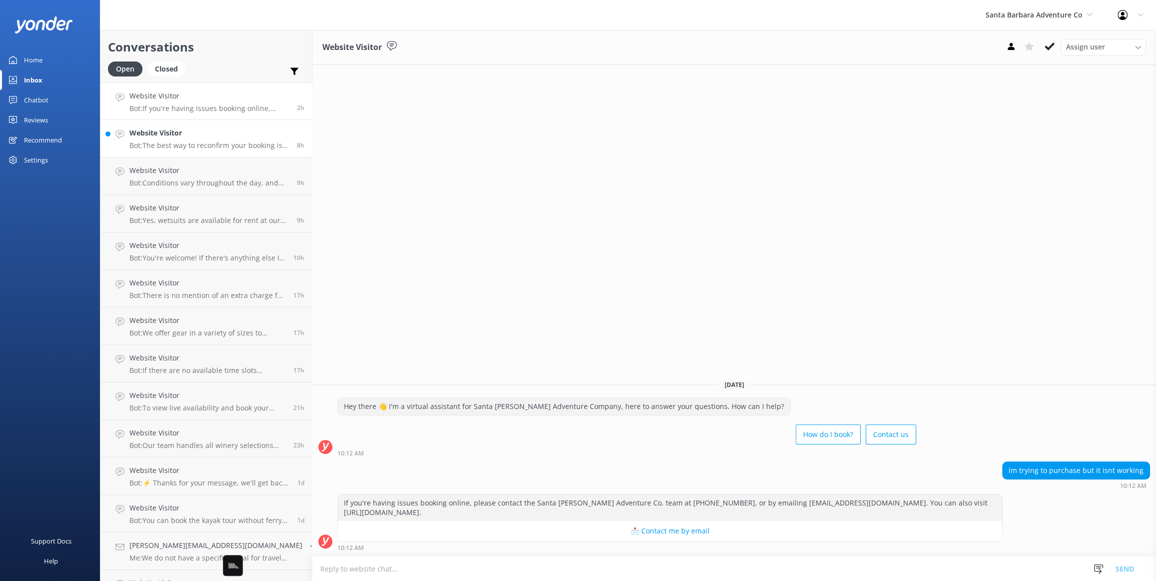
click at [203, 138] on h4 "Website Visitor" at bounding box center [209, 132] width 160 height 11
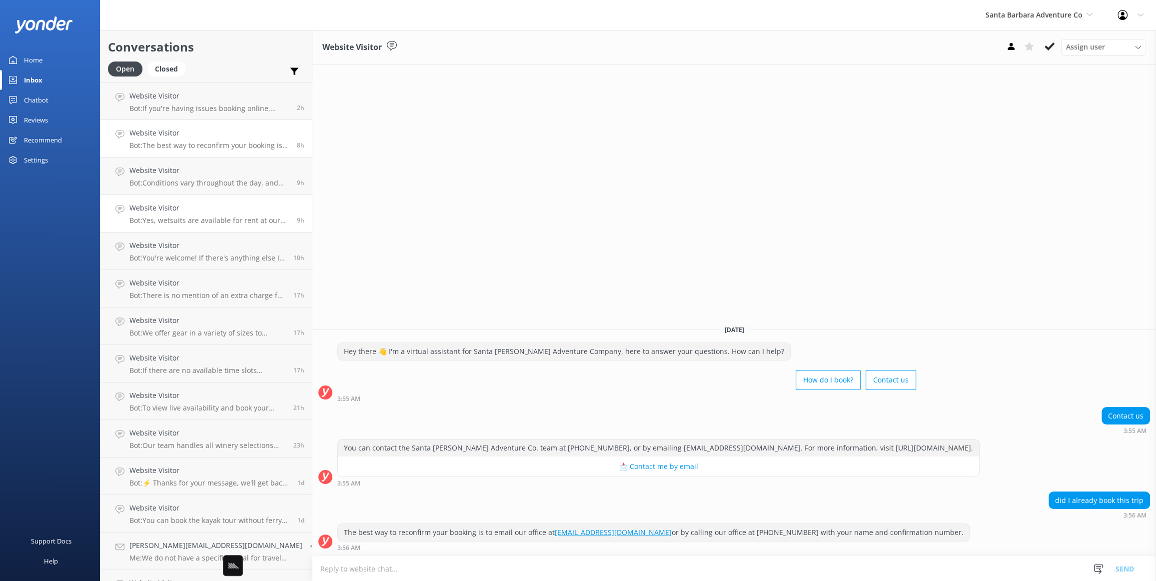
click at [208, 221] on p "Bot: Yes, wetsuits are available for rent at our island storefront along with o…" at bounding box center [209, 220] width 160 height 9
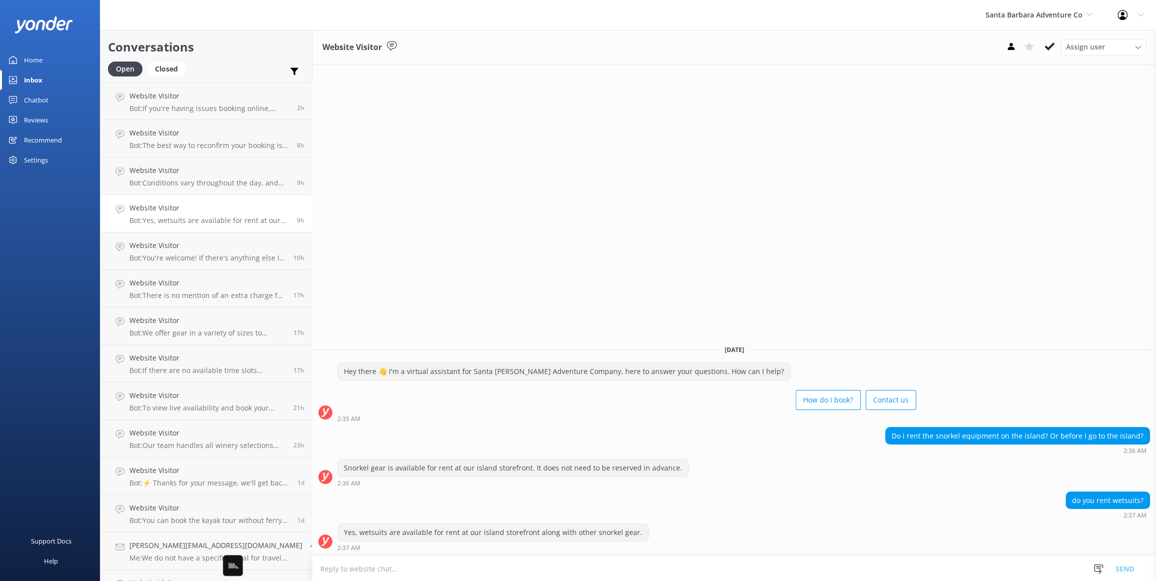
drag, startPoint x: 44, startPoint y: 62, endPoint x: 71, endPoint y: 76, distance: 30.2
click at [44, 62] on link "Home" at bounding box center [50, 60] width 100 height 20
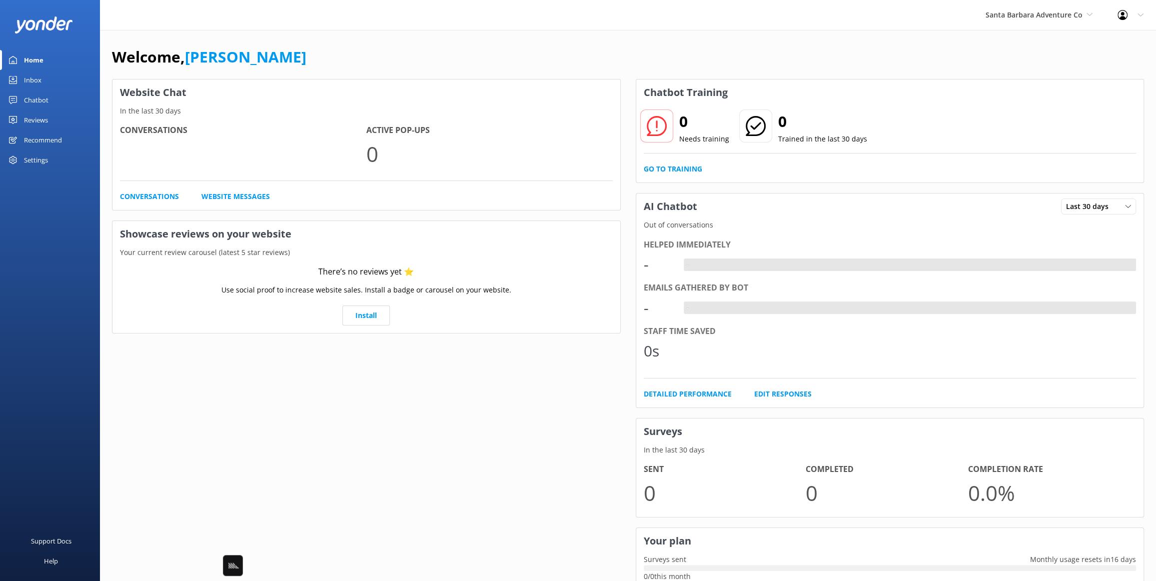
click at [285, 44] on div "Welcome, Mikayla Website Chat In the last 30 days Conversations Active Pop-ups …" at bounding box center [628, 344] width 1056 height 628
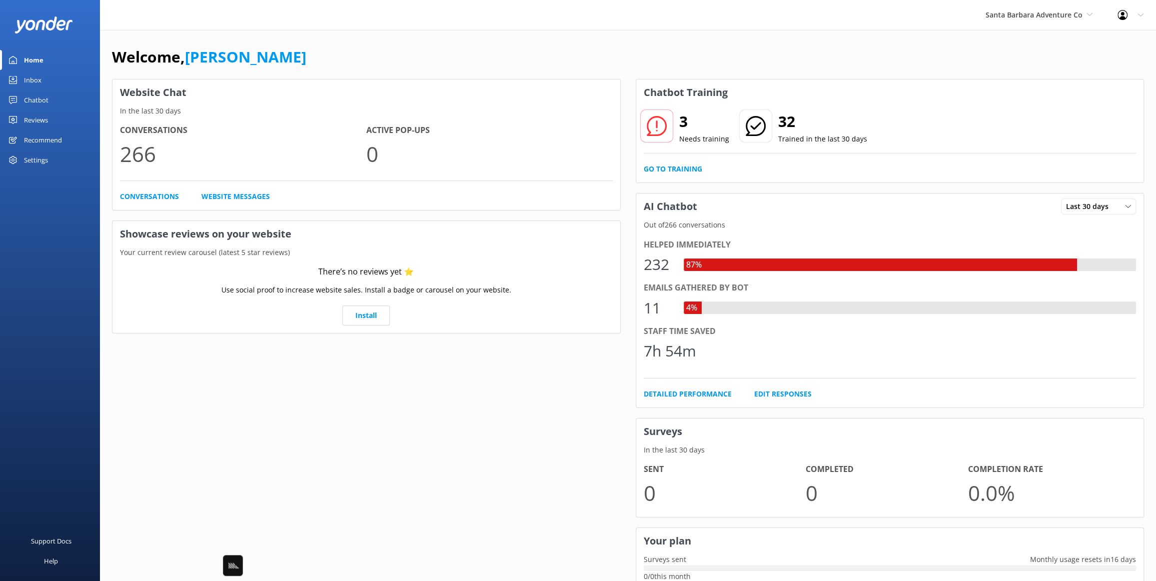
click at [244, 54] on link "Mikayla" at bounding box center [245, 56] width 121 height 20
click at [194, 32] on div "Welcome, Mikayla Website Chat In the last 30 days Conversations 266 Active Pop-…" at bounding box center [628, 344] width 1056 height 628
click at [148, 52] on h1 "Welcome, Mikayla" at bounding box center [209, 57] width 194 height 24
click at [49, 102] on link "Chatbot" at bounding box center [50, 100] width 100 height 20
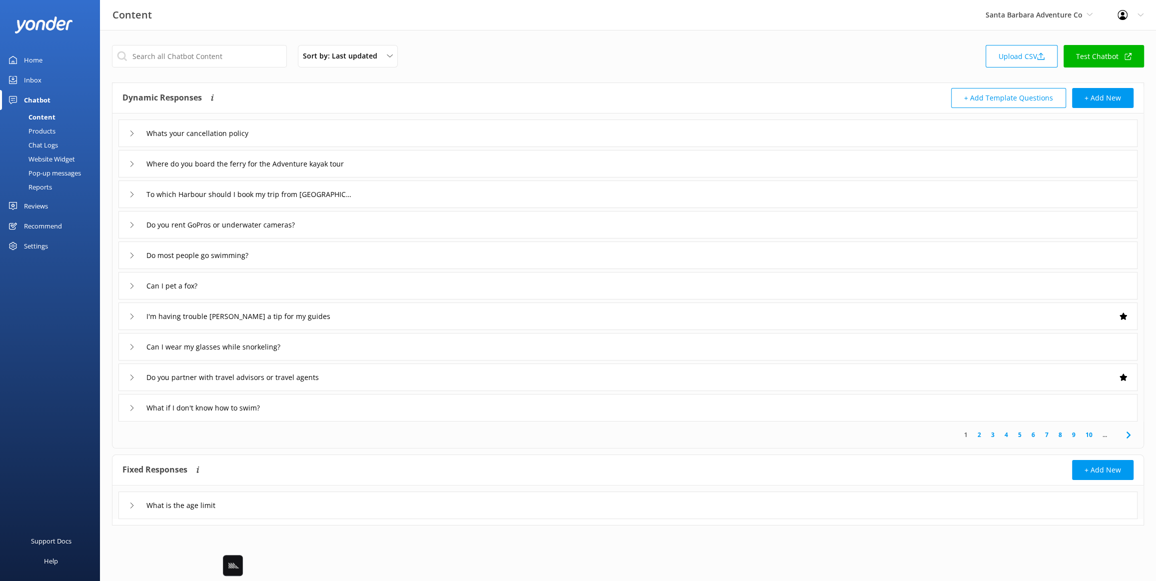
click at [45, 145] on div "Chat Logs" at bounding box center [32, 145] width 52 height 14
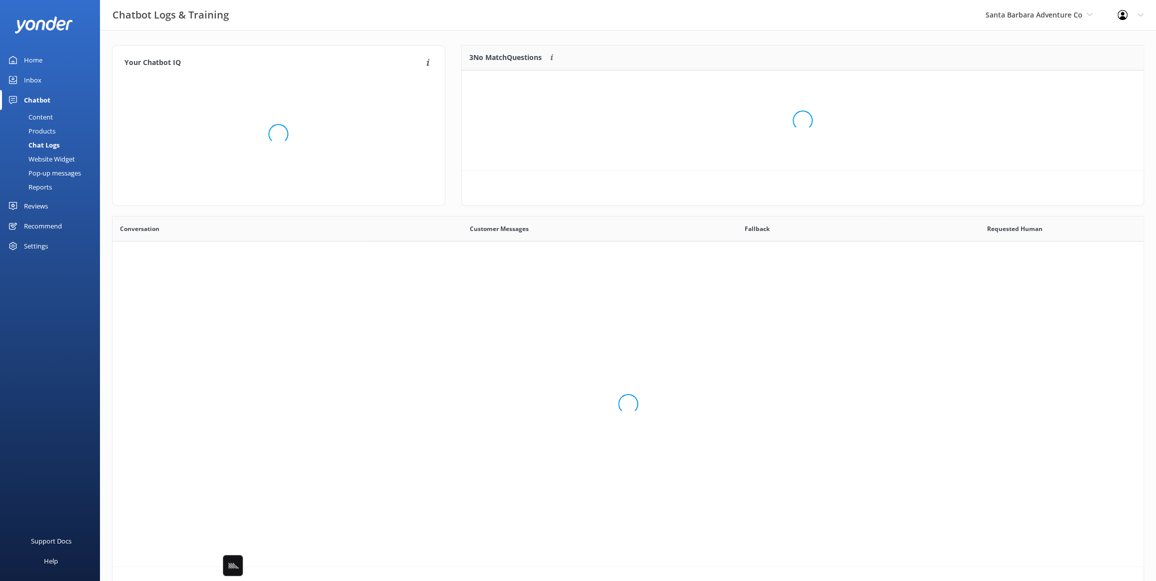
scroll to position [350, 1030]
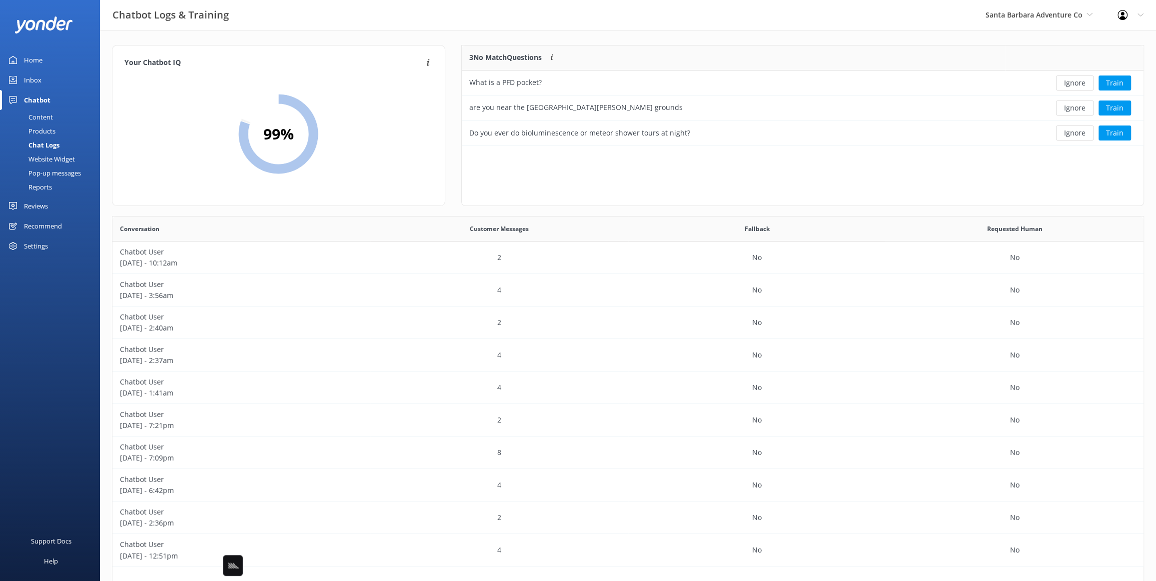
click at [63, 168] on div "Pop-up messages" at bounding box center [43, 173] width 75 height 14
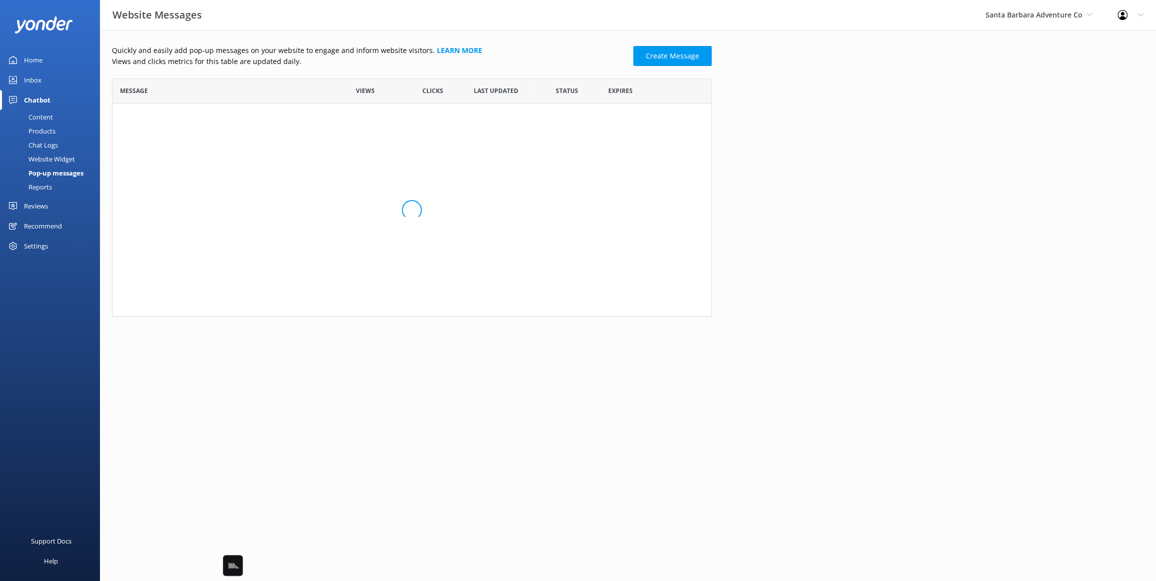
scroll to position [237, 600]
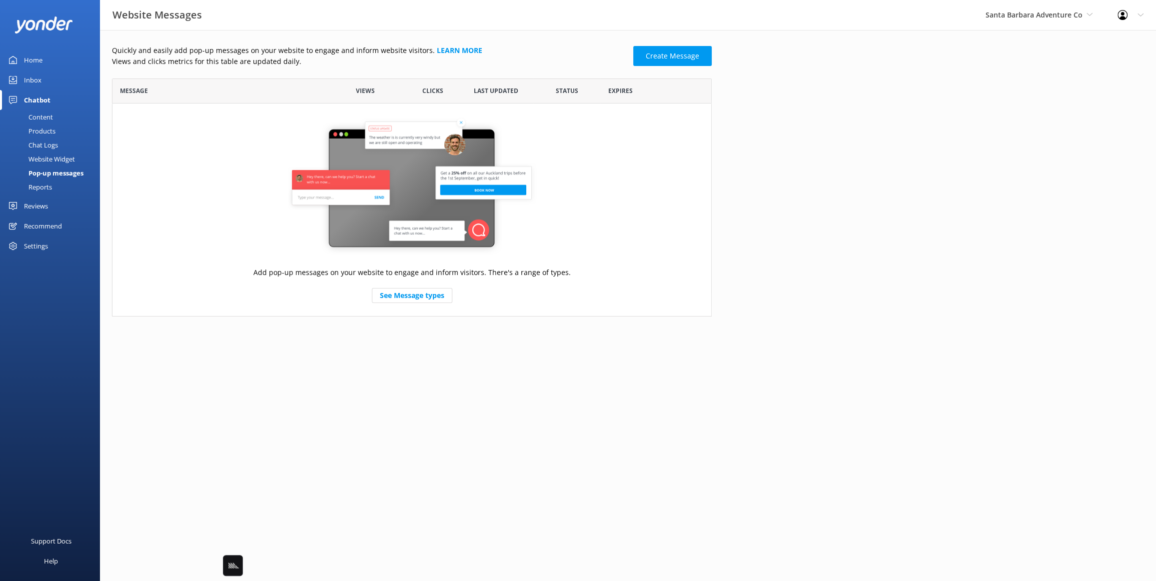
click at [316, 72] on div "Quickly and easily add pop-up messages on your website to engage and inform web…" at bounding box center [412, 180] width 600 height 271
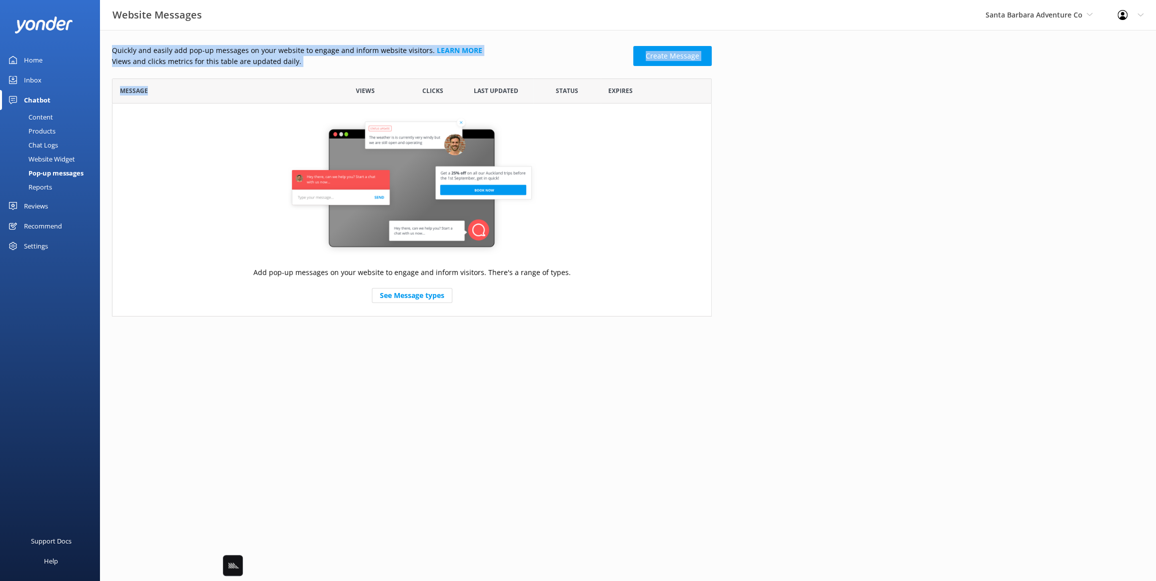
drag, startPoint x: 334, startPoint y: 71, endPoint x: 288, endPoint y: 34, distance: 59.0
click at [288, 34] on div "Quickly and easily add pop-up messages on your website to engage and inform web…" at bounding box center [628, 183] width 1056 height 306
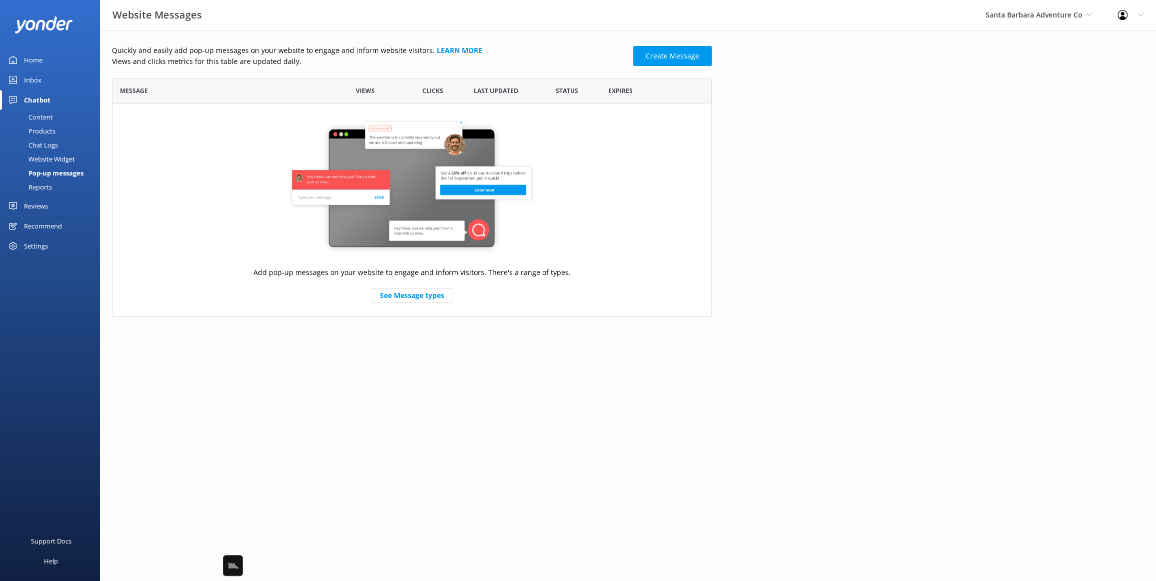
click at [316, 65] on p "Views and clicks metrics for this table are updated daily." at bounding box center [369, 61] width 515 height 11
click at [316, 64] on p "Views and clicks metrics for this table are updated daily." at bounding box center [369, 61] width 515 height 11
drag, startPoint x: 287, startPoint y: 69, endPoint x: 277, endPoint y: 75, distance: 11.7
click at [286, 69] on div "Quickly and easily add pop-up messages on your website to engage and inform web…" at bounding box center [412, 180] width 600 height 271
click at [45, 189] on div "Reports" at bounding box center [29, 187] width 46 height 14
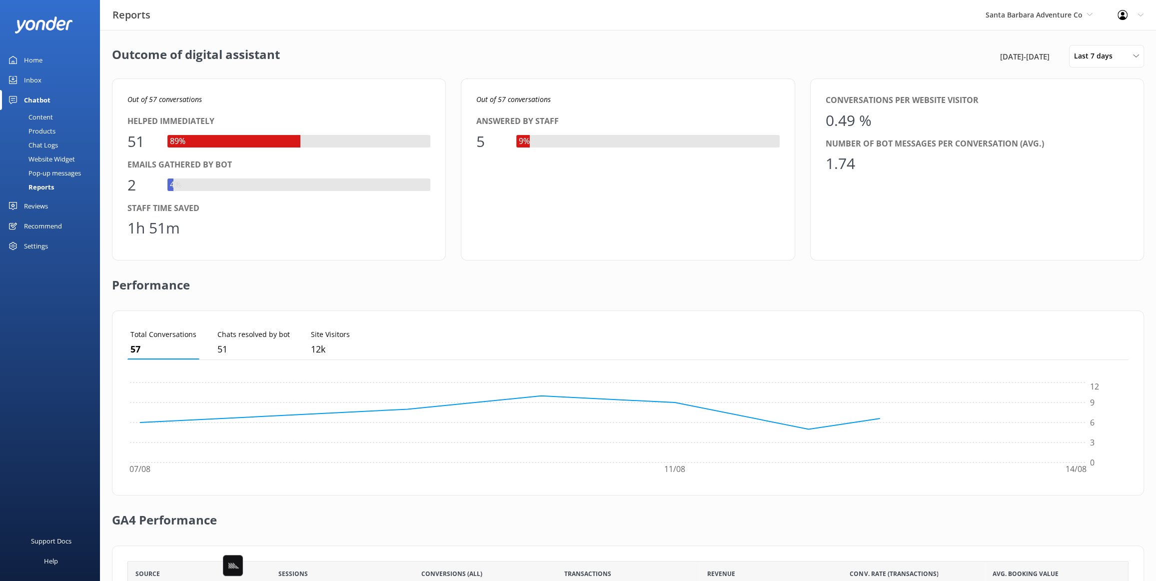
scroll to position [115, 0]
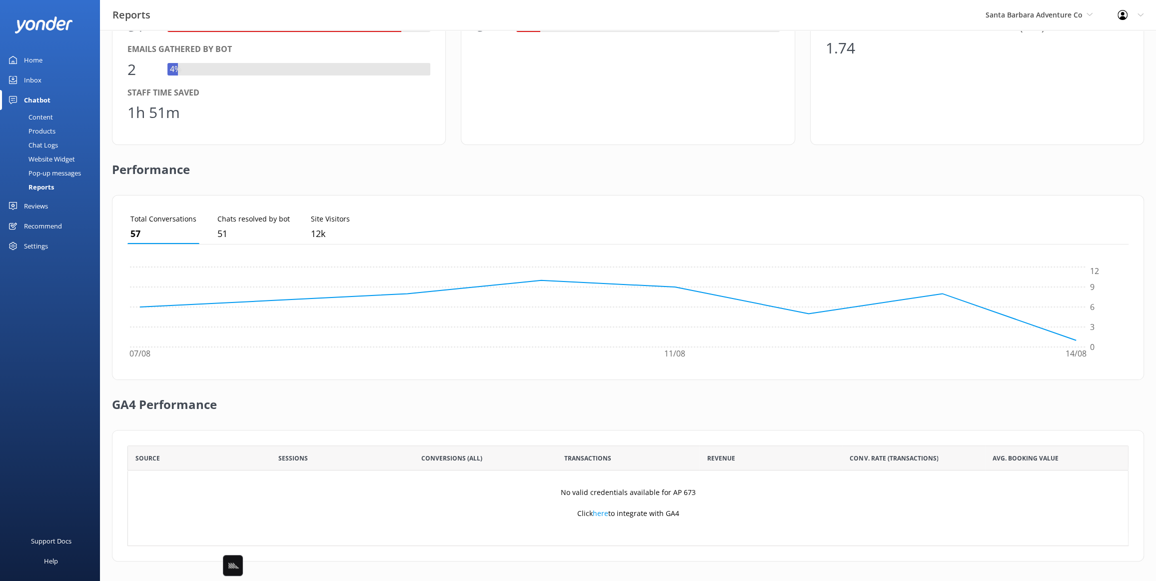
click at [699, 440] on div "Source Sessions Conversions (All) Transactions Revenue Conv. Rate (Transactions…" at bounding box center [628, 495] width 1032 height 131
drag, startPoint x: 675, startPoint y: 513, endPoint x: 556, endPoint y: 477, distance: 124.1
click at [556, 477] on div "No valid credentials available for AP 673 Click here to integrate with GA4" at bounding box center [627, 507] width 1001 height 75
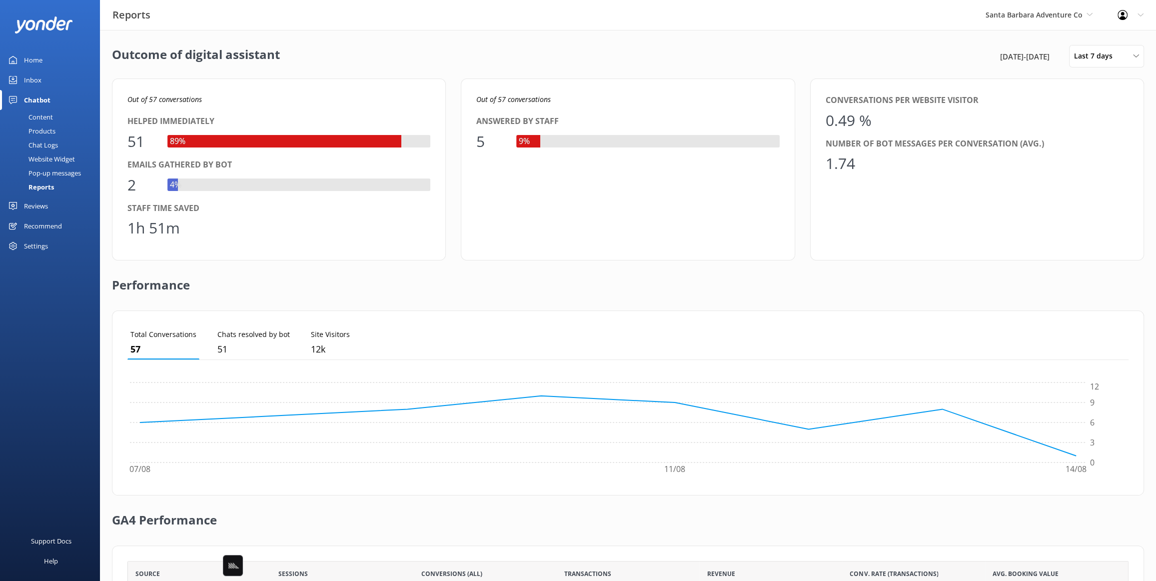
click at [447, 64] on div "Outcome of digital assistant 8th Aug 25 - 15th Aug 25 Last 7 days Last 7 days L…" at bounding box center [628, 56] width 1032 height 22
click at [440, 266] on div "Performance" at bounding box center [628, 285] width 1032 height 50
click at [169, 65] on h2 "Outcome of digital assistant" at bounding box center [196, 56] width 168 height 22
click at [43, 129] on div "Products" at bounding box center [30, 131] width 49 height 14
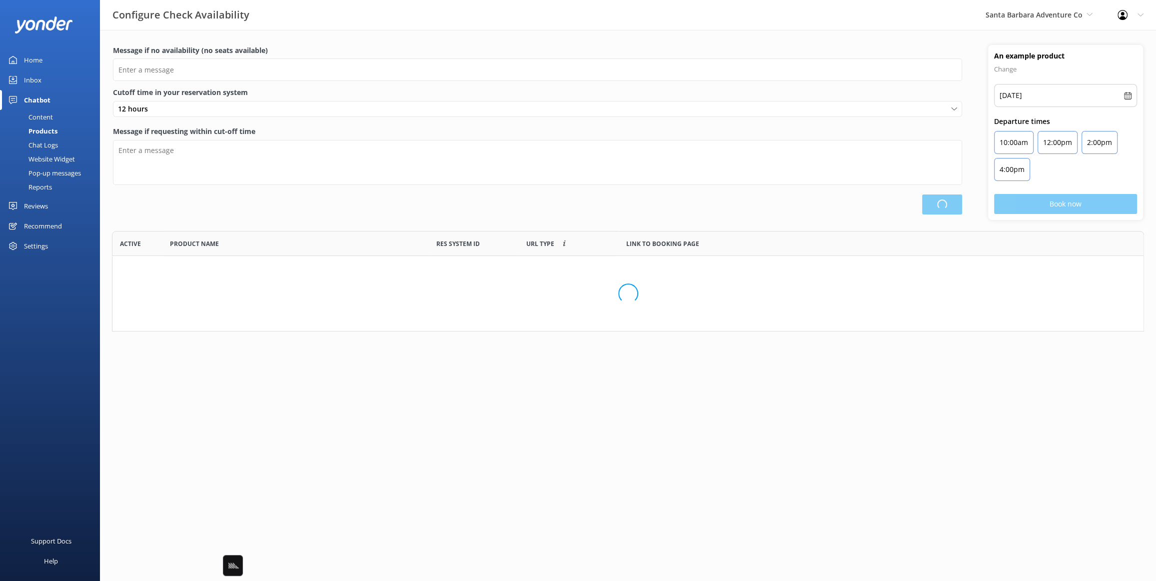
scroll to position [300, 1030]
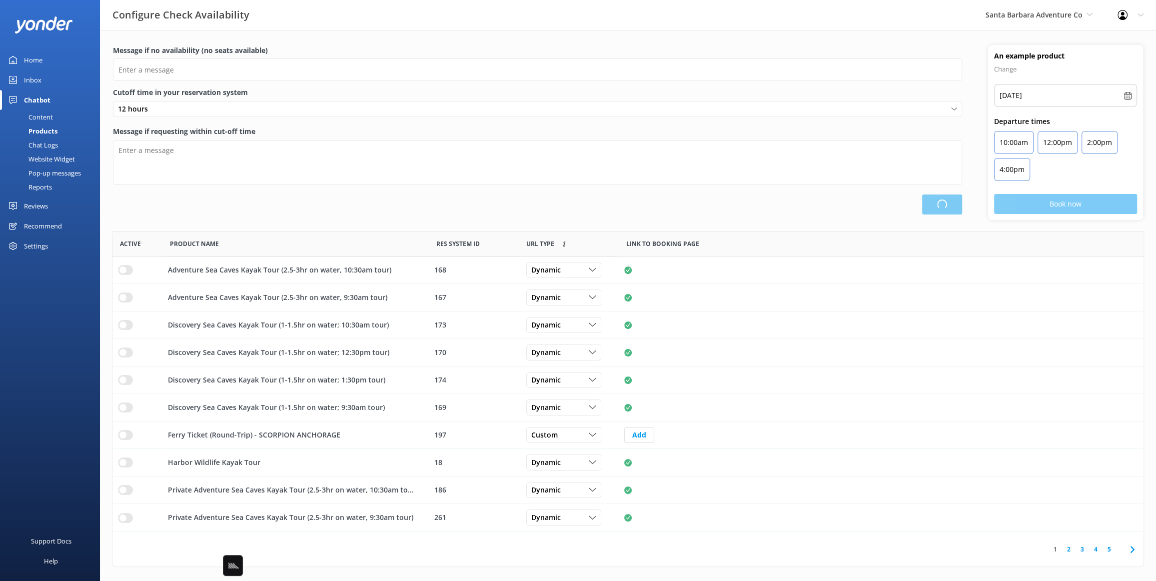
type input "There are no seats available, please check an alternative day"
type textarea "Our online booking system closes {hours} prior to departure. Please contact us …"
click at [304, 206] on div "Save" at bounding box center [537, 204] width 849 height 20
click at [505, 201] on div "Save" at bounding box center [537, 204] width 849 height 20
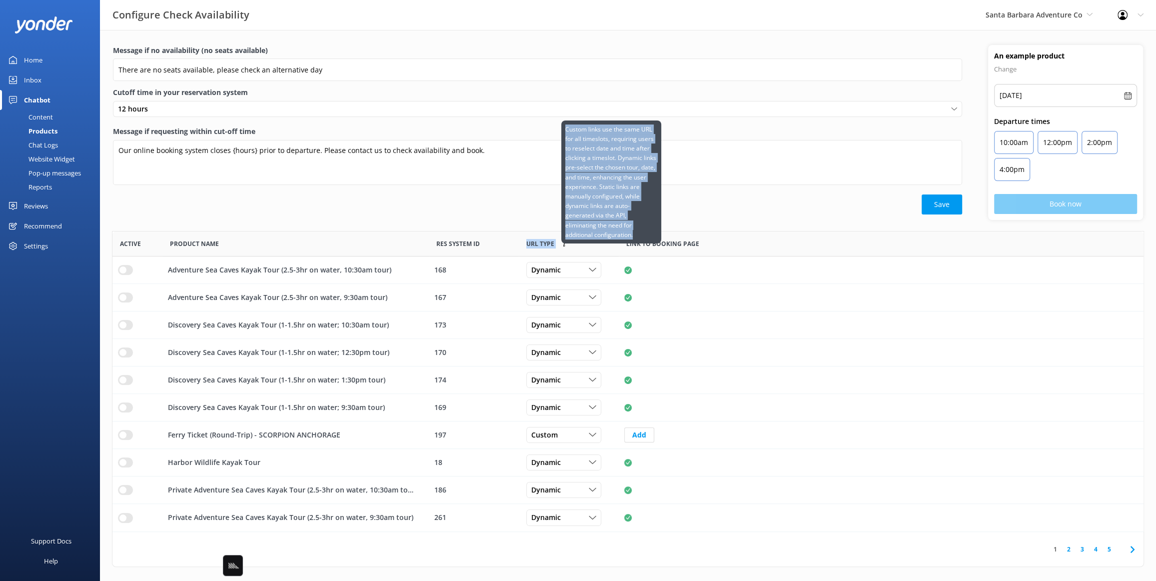
drag, startPoint x: 526, startPoint y: 245, endPoint x: 555, endPoint y: 244, distance: 29.0
click at [555, 244] on div "URL Type Custom links use the same URL for all timeslots, requiring users to re…" at bounding box center [547, 243] width 42 height 9
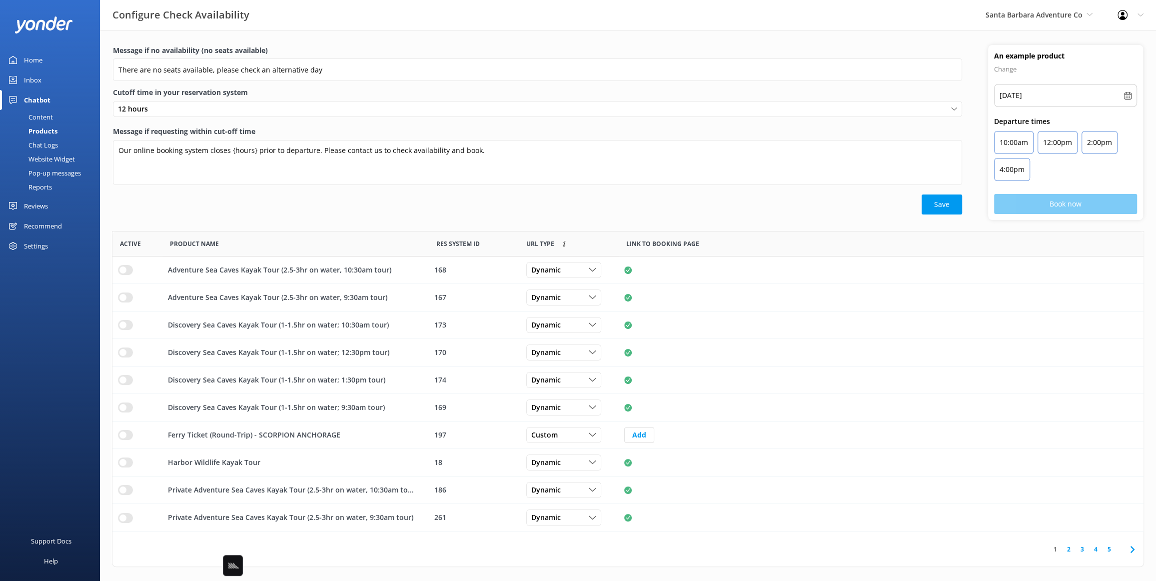
click at [518, 218] on div "Message if no availability (no seats available) There are no seats available, p…" at bounding box center [537, 132] width 875 height 175
click at [175, 216] on div "Message if no availability (no seats available) There are no seats available, p…" at bounding box center [537, 132] width 875 height 175
drag, startPoint x: 713, startPoint y: 209, endPoint x: 912, endPoint y: 308, distance: 222.8
click at [713, 209] on div "Save" at bounding box center [537, 204] width 849 height 20
click at [1134, 551] on icon at bounding box center [1132, 549] width 12 height 12
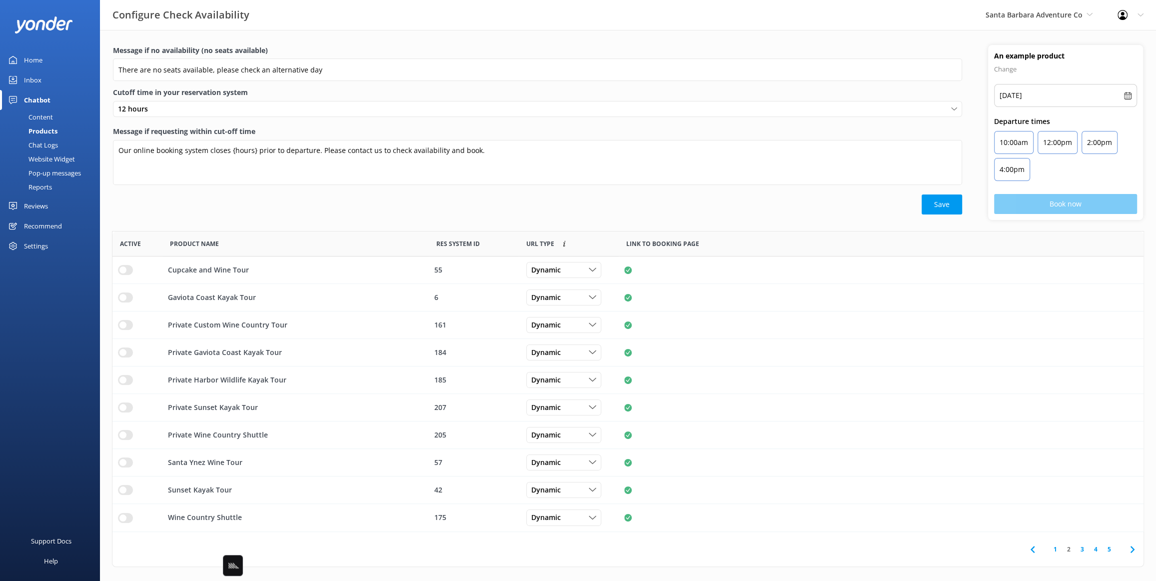
click at [1130, 549] on icon at bounding box center [1132, 549] width 12 height 12
click at [1056, 551] on link "1" at bounding box center [1054, 548] width 13 height 9
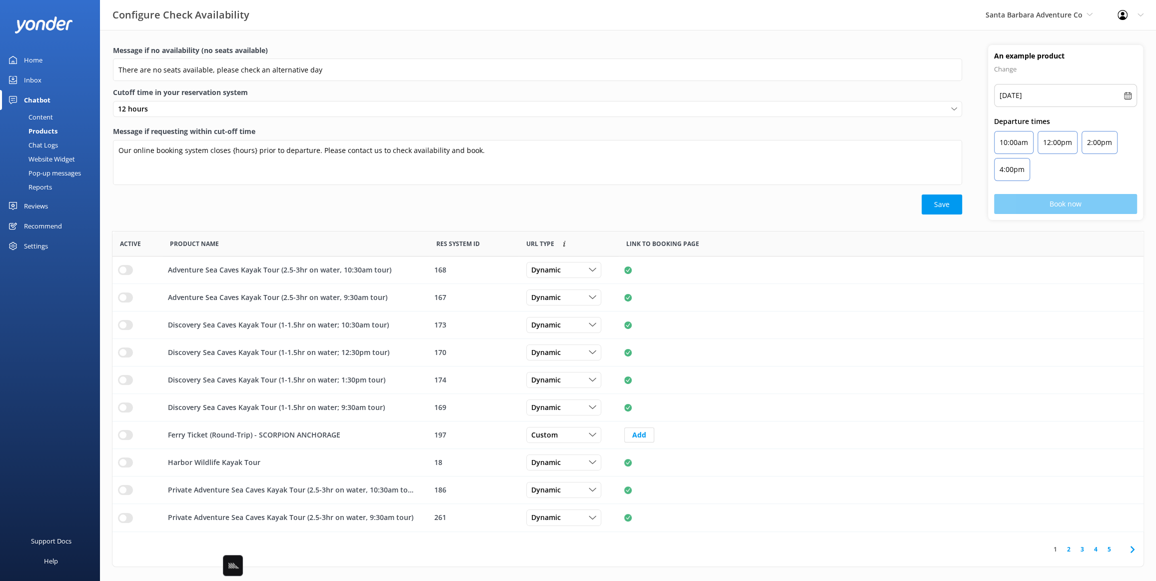
click at [325, 212] on div "Save" at bounding box center [537, 204] width 849 height 20
click at [323, 212] on div "Save" at bounding box center [537, 204] width 849 height 20
click at [155, 195] on div "Save" at bounding box center [537, 204] width 849 height 20
click at [154, 209] on div "Save" at bounding box center [537, 204] width 849 height 20
click at [157, 202] on div "Save" at bounding box center [537, 204] width 849 height 20
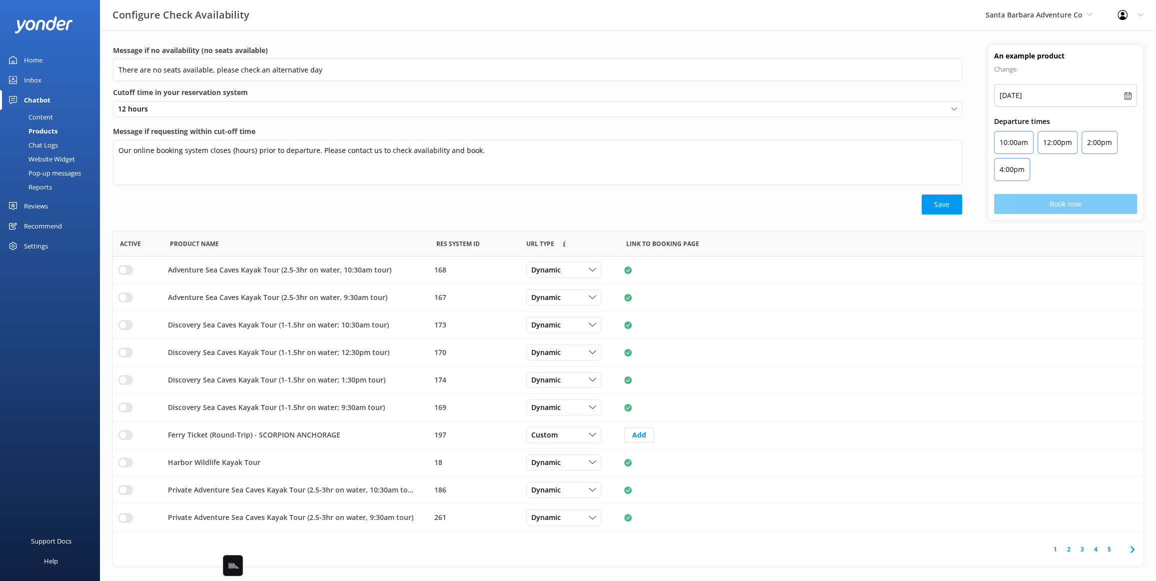
drag, startPoint x: 47, startPoint y: 120, endPoint x: 90, endPoint y: 129, distance: 44.5
click at [47, 120] on div "Content" at bounding box center [29, 117] width 47 height 14
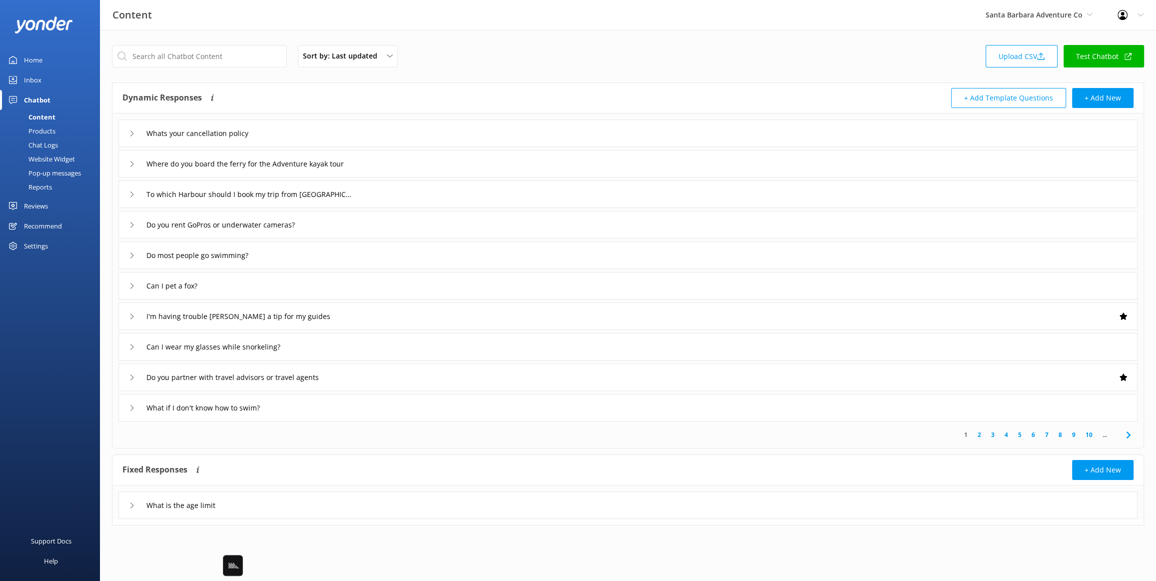
click at [42, 133] on div "Products" at bounding box center [30, 131] width 49 height 14
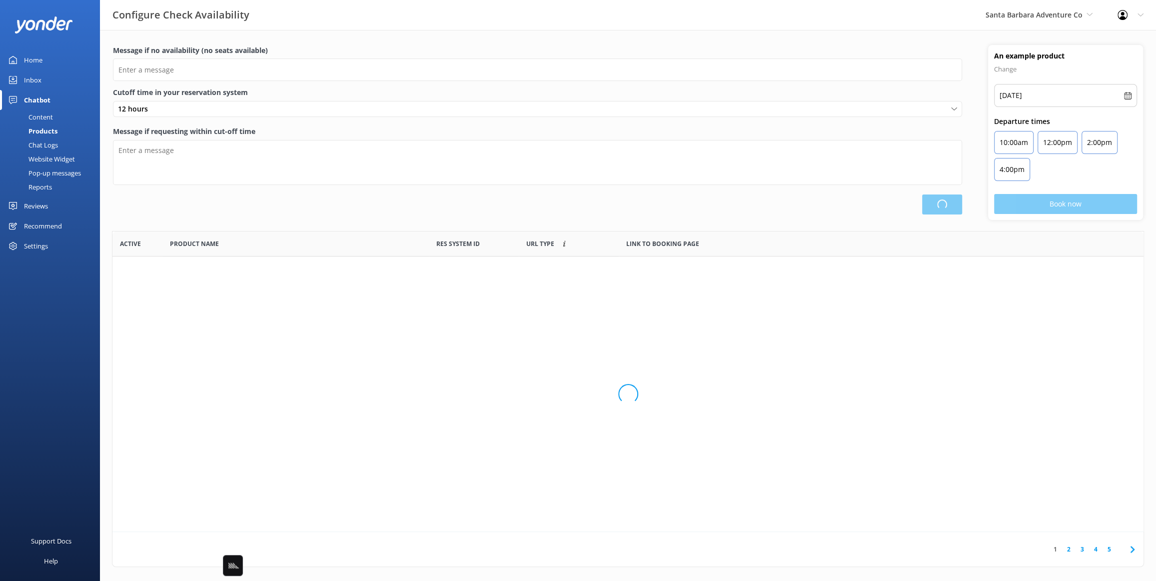
type input "There are no seats available, please check an alternative day"
type textarea "Our online booking system closes {hours} prior to departure. Please contact us …"
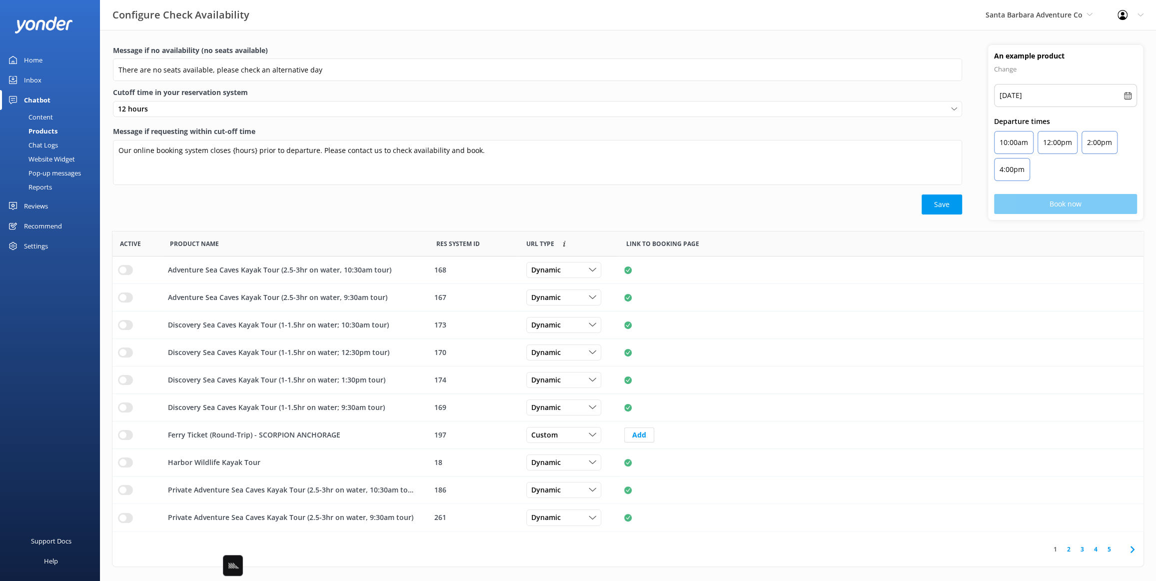
drag, startPoint x: 223, startPoint y: 214, endPoint x: 188, endPoint y: 252, distance: 50.9
click at [223, 214] on div "Message if no availability (no seats available) There are no seats available, p…" at bounding box center [537, 132] width 875 height 175
click at [119, 274] on div "row" at bounding box center [125, 270] width 15 height 10
click at [124, 271] on input "row" at bounding box center [125, 270] width 15 height 10
drag, startPoint x: 187, startPoint y: 222, endPoint x: 138, endPoint y: 264, distance: 63.8
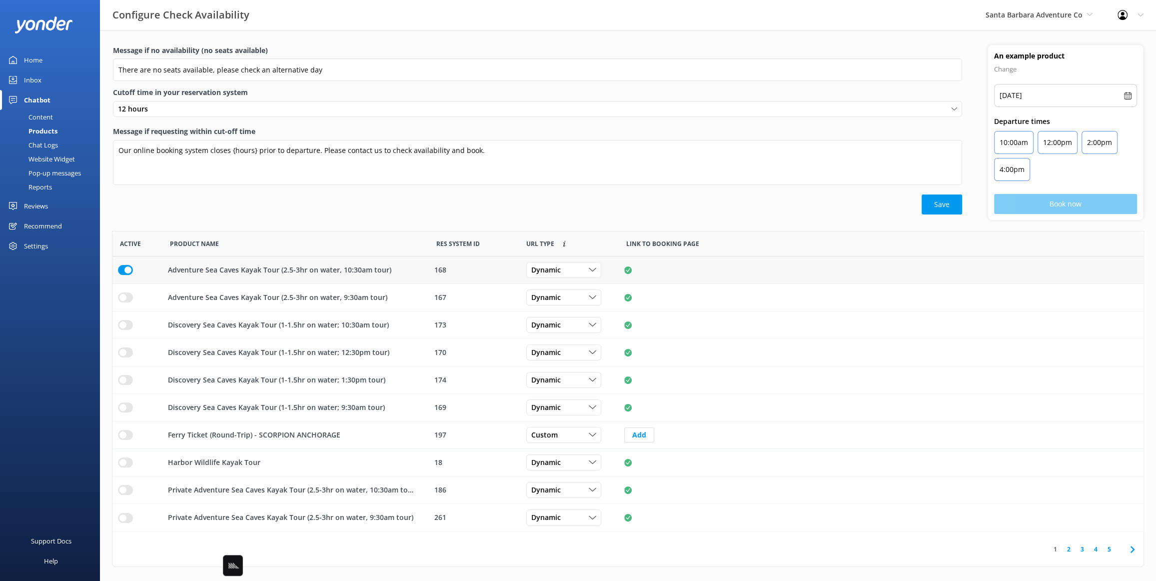
click at [187, 222] on div "Message if no availability (no seats available) There are no seats available, p…" at bounding box center [628, 138] width 1056 height 186
drag, startPoint x: 121, startPoint y: 266, endPoint x: 236, endPoint y: 219, distance: 124.6
click at [122, 266] on input "row" at bounding box center [125, 270] width 15 height 10
click at [242, 207] on div "Save" at bounding box center [537, 204] width 849 height 20
click at [316, 209] on div "Save" at bounding box center [537, 204] width 849 height 20
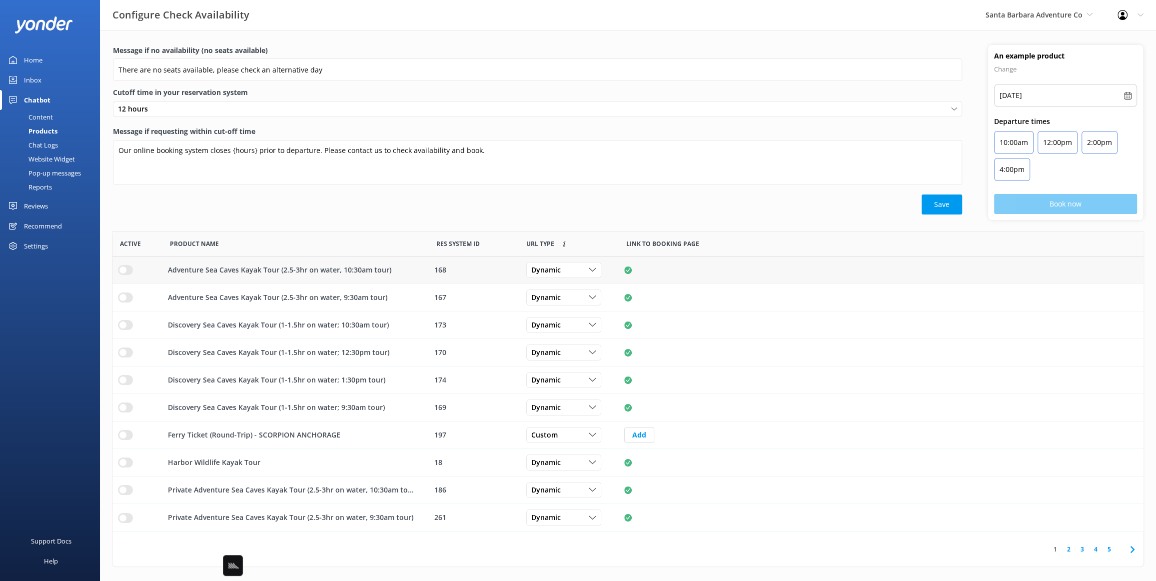
drag, startPoint x: 490, startPoint y: 197, endPoint x: 793, endPoint y: 259, distance: 308.6
click at [490, 197] on div "Save" at bounding box center [537, 204] width 849 height 20
click at [294, 204] on div "Save" at bounding box center [537, 204] width 849 height 20
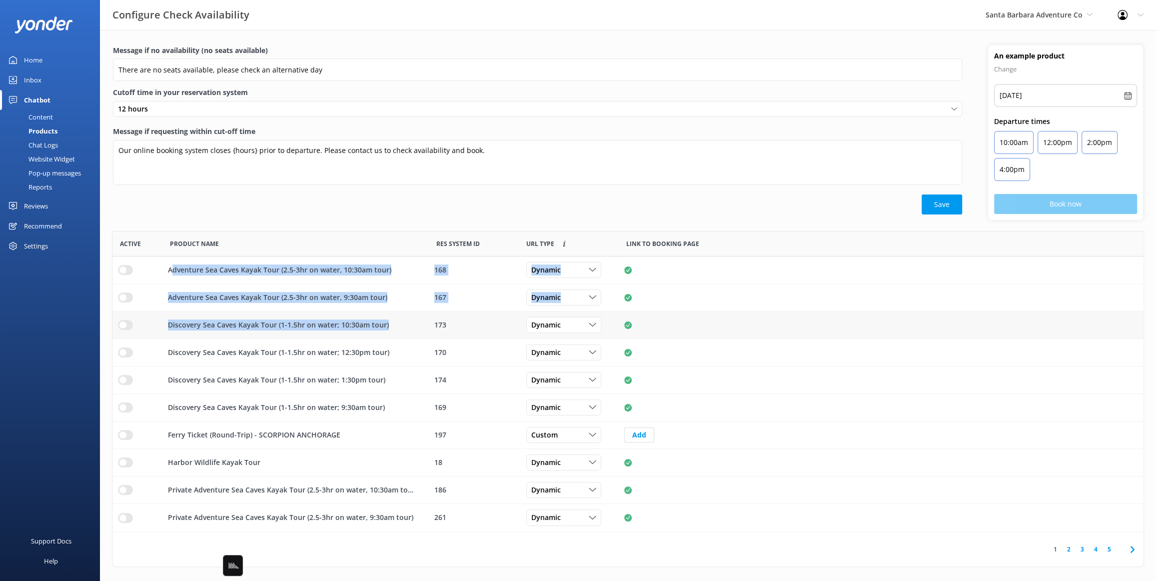
drag, startPoint x: 171, startPoint y: 269, endPoint x: 391, endPoint y: 332, distance: 228.8
click at [395, 336] on div "Adventure Sea Caves Kayak Tour (2.5-3hr on water, 10:30am tour) 168 Dynamic Cus…" at bounding box center [627, 393] width 1031 height 275
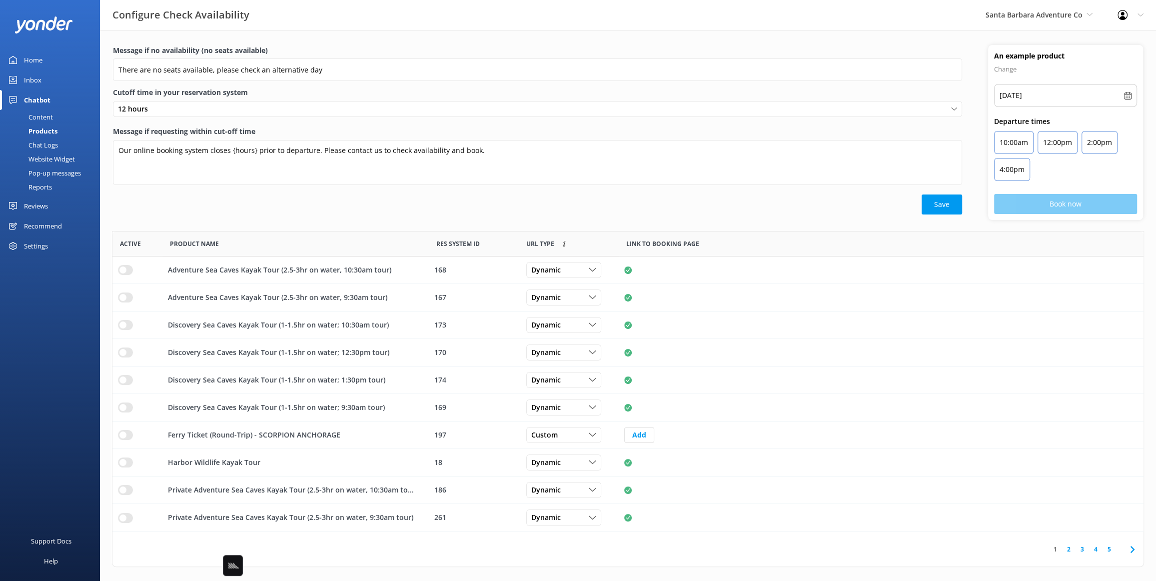
click at [335, 221] on div "Message if no availability (no seats available) There are no seats available, p…" at bounding box center [628, 138] width 1056 height 186
click at [394, 208] on div "Save" at bounding box center [537, 204] width 849 height 20
click at [201, 203] on div "Save" at bounding box center [537, 204] width 849 height 20
click at [290, 212] on div "Save" at bounding box center [537, 204] width 849 height 20
click at [219, 197] on div "Save" at bounding box center [537, 204] width 849 height 20
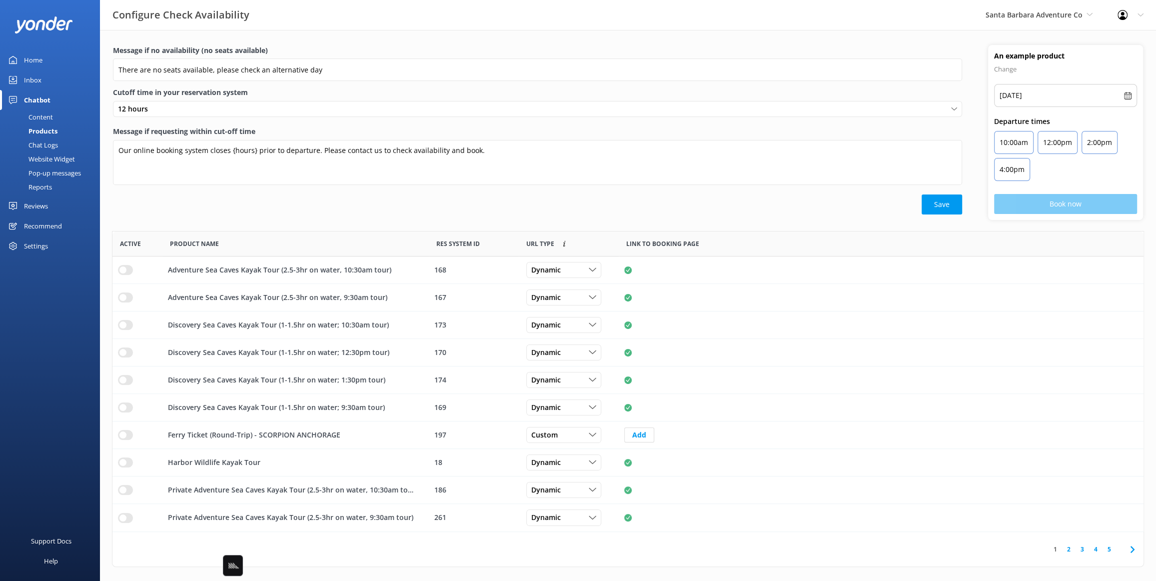
click at [55, 115] on link "Content" at bounding box center [53, 117] width 94 height 14
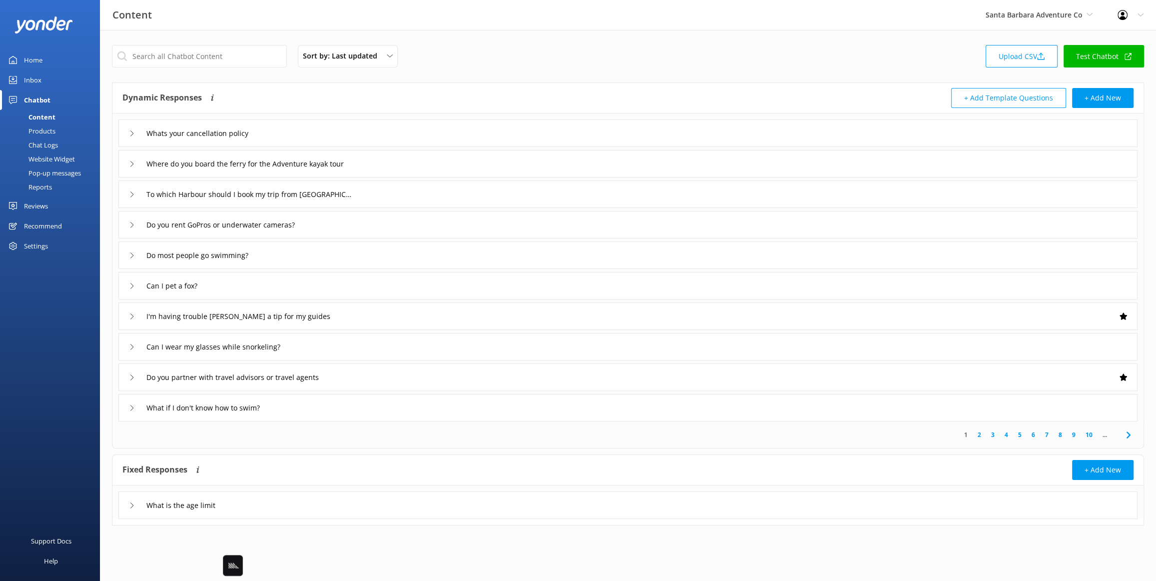
click at [76, 302] on div "Support Docs Help" at bounding box center [50, 435] width 100 height 290
click at [492, 29] on div "Content Santa Barbara Adventure Co Black Cat Cruises Banff Airporter Internatio…" at bounding box center [578, 15] width 1156 height 30
click at [671, 57] on div "Sort by: Last updated Title Last updated Upload CSV Test Chatbot" at bounding box center [628, 59] width 1032 height 28
drag, startPoint x: 564, startPoint y: 42, endPoint x: 559, endPoint y: 41, distance: 5.0
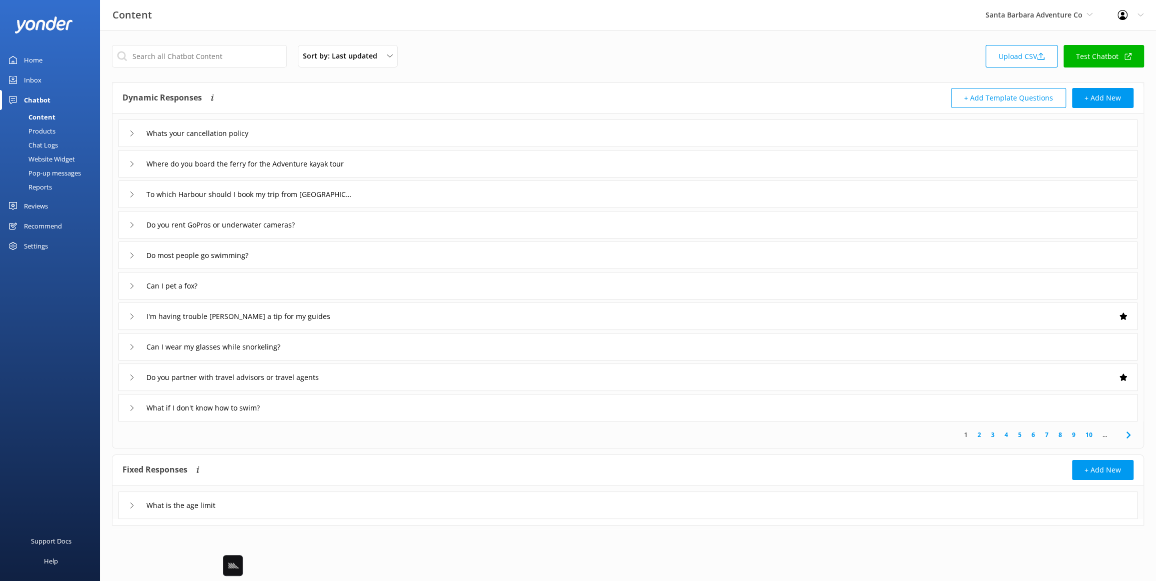
click at [559, 41] on div "Sort by: Last updated Title Last updated Upload CSV Test Chatbot Dynamic Respon…" at bounding box center [628, 292] width 1056 height 525
drag, startPoint x: 226, startPoint y: 22, endPoint x: 201, endPoint y: 9, distance: 27.7
click at [226, 22] on div "Content Santa Barbara Adventure Co Black Cat Cruises Banff Airporter Internatio…" at bounding box center [578, 15] width 1156 height 30
drag, startPoint x: 974, startPoint y: 48, endPoint x: 1007, endPoint y: 16, distance: 45.6
click at [975, 47] on div "Sort by: Last updated Title Last updated Upload CSV Test Chatbot" at bounding box center [628, 59] width 1032 height 28
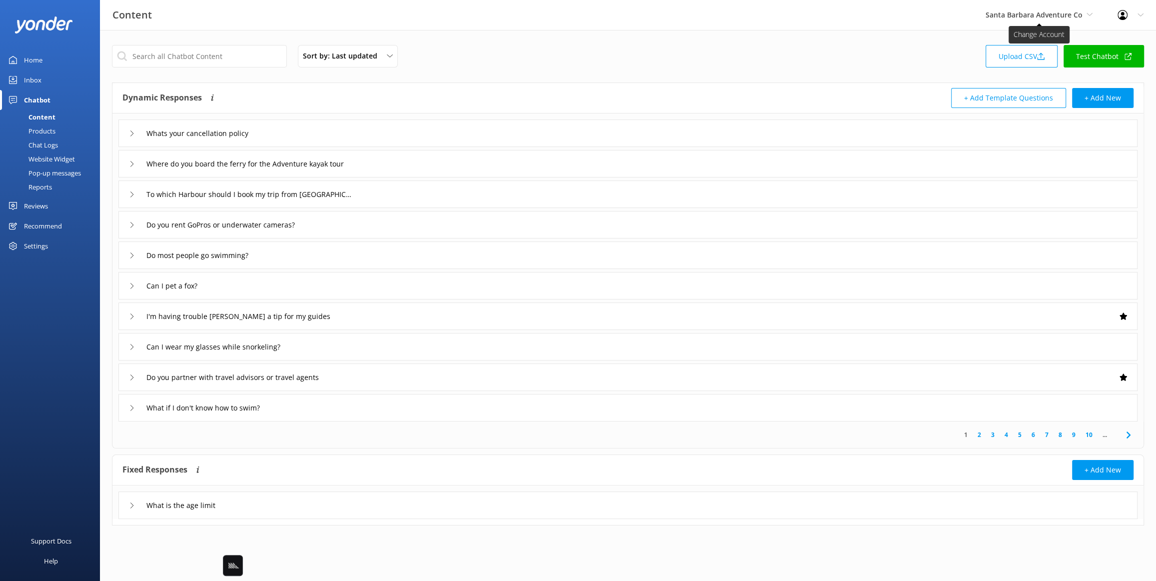
click at [1006, 14] on span "Santa Barbara Adventure Co" at bounding box center [1033, 14] width 97 height 9
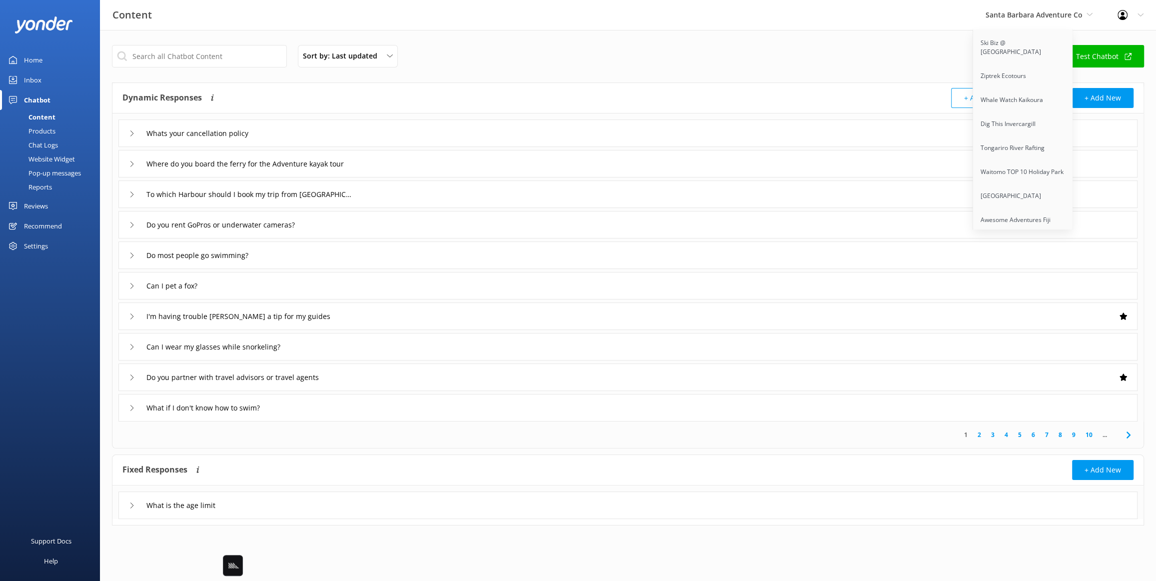
scroll to position [5299, 0]
click at [1042, 253] on link "River Rat Tubing & Rafting" at bounding box center [1023, 265] width 100 height 24
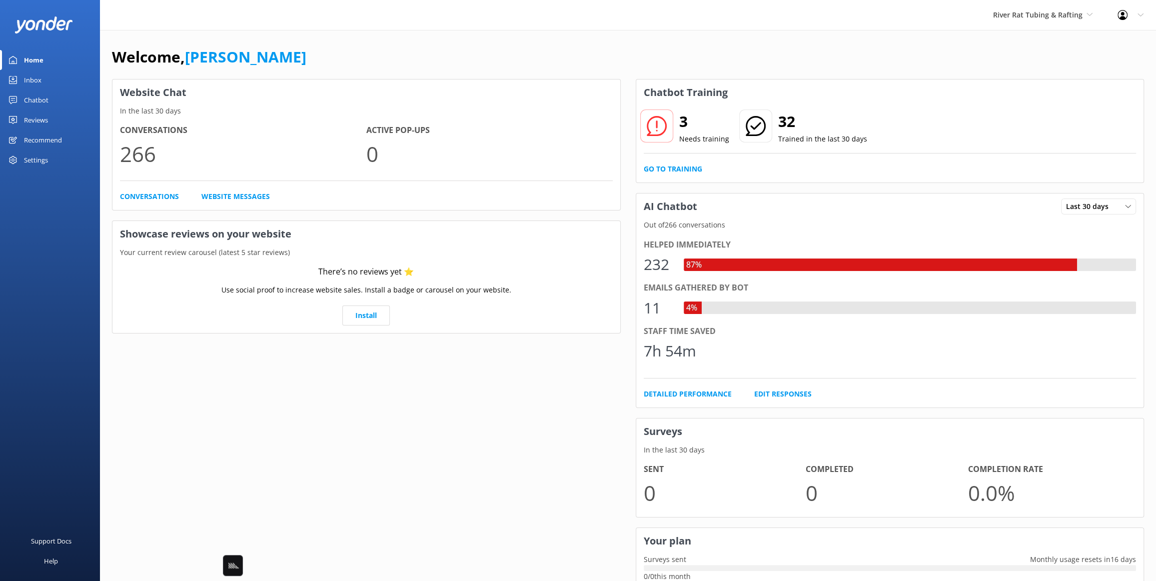
click at [494, 44] on div "Welcome, Mikayla Website Chat In the last 30 days Conversations 266 Active Pop-…" at bounding box center [628, 344] width 1056 height 628
click at [32, 101] on div "Chatbot" at bounding box center [36, 100] width 24 height 20
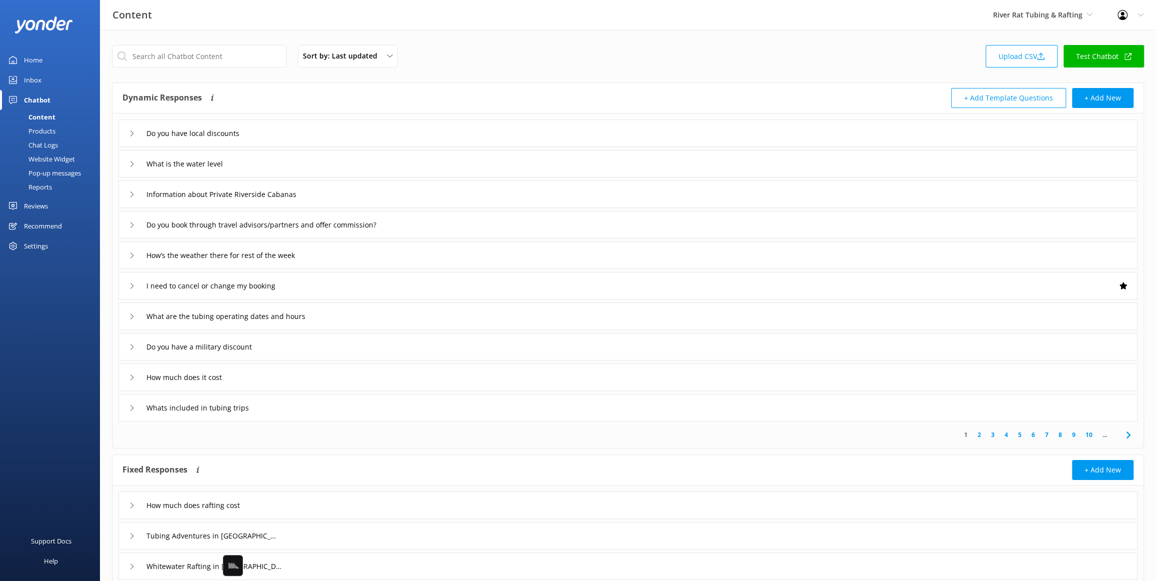
drag, startPoint x: 576, startPoint y: 40, endPoint x: 523, endPoint y: 41, distance: 53.0
click at [575, 40] on div "Sort by: Last updated Title Last updated Upload CSV Test Chatbot Dynamic Respon…" at bounding box center [628, 323] width 1056 height 586
click at [515, 41] on div "Sort by: Last updated Title Last updated Upload CSV Test Chatbot Dynamic Respon…" at bounding box center [628, 323] width 1056 height 586
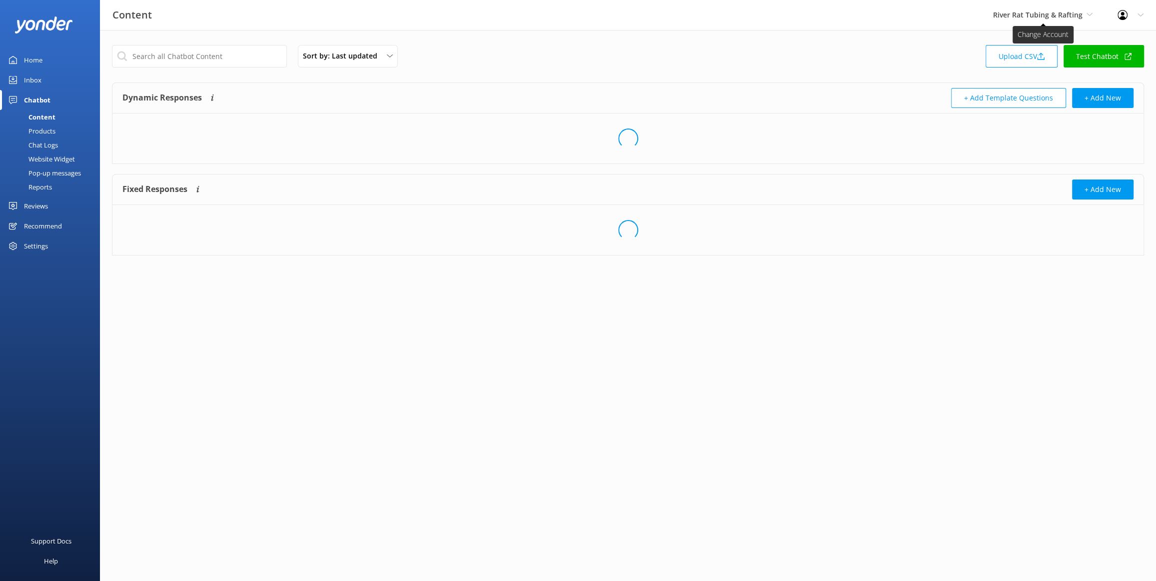
click at [1015, 19] on span "River Rat Tubing & Rafting" at bounding box center [1037, 14] width 89 height 9
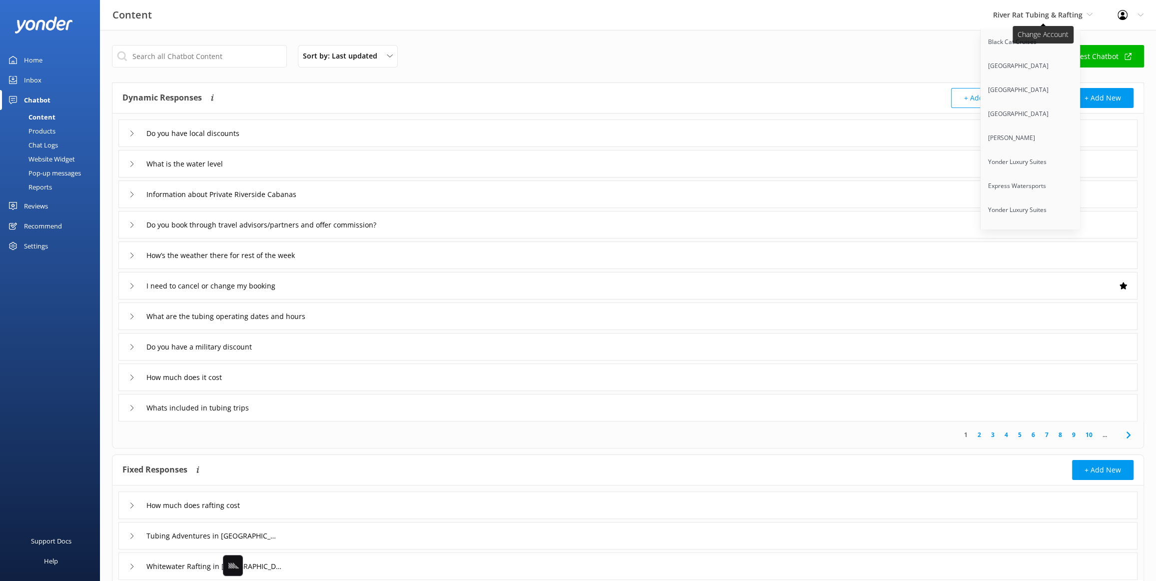
scroll to position [4631, 0]
click at [1034, 208] on link "ATL-Cruzers" at bounding box center [1030, 220] width 100 height 24
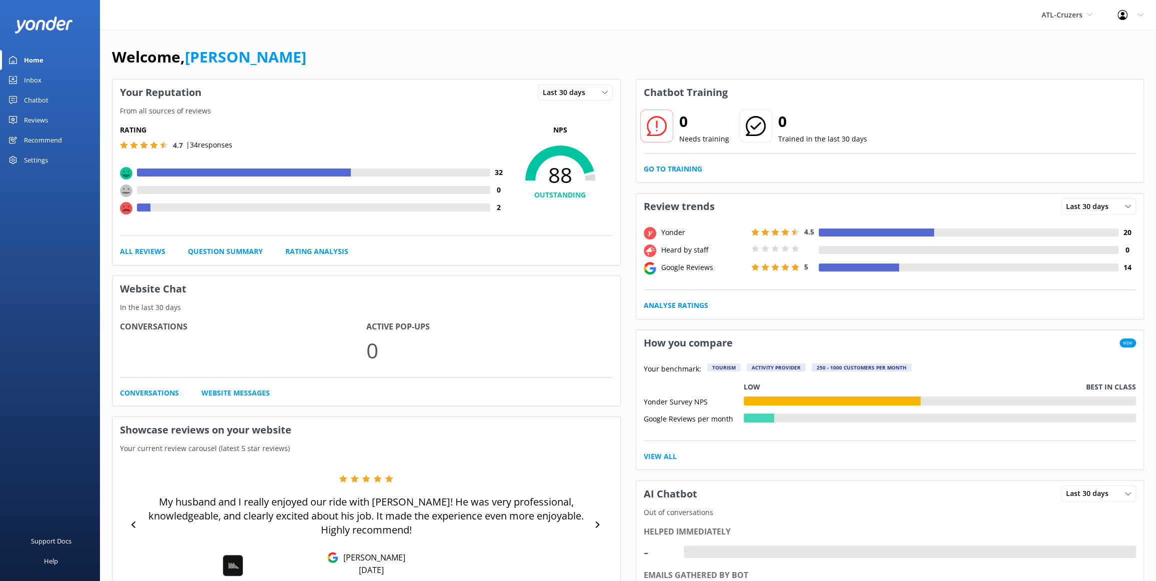
click at [407, 53] on div "Welcome, [PERSON_NAME]" at bounding box center [628, 62] width 1032 height 34
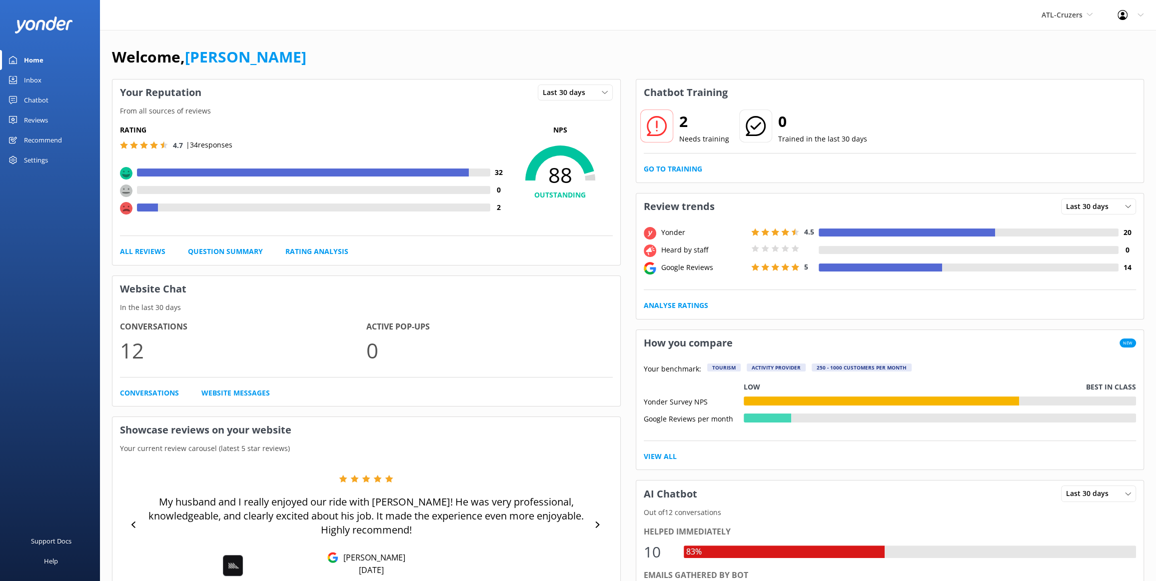
click at [42, 101] on div "Chatbot" at bounding box center [36, 100] width 24 height 20
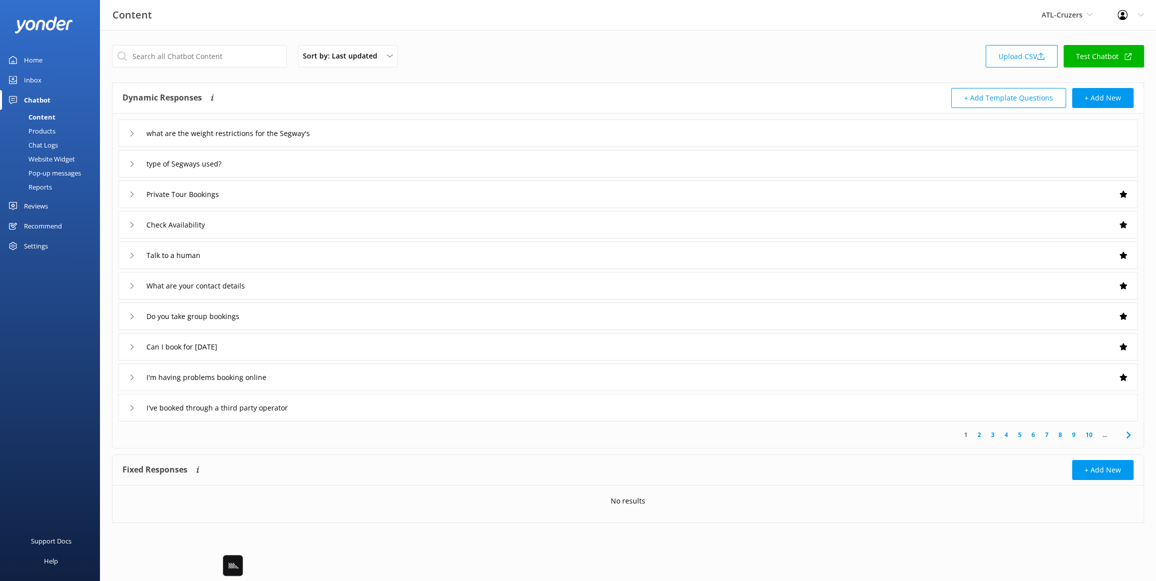
click at [408, 80] on div "Sort by: Last updated Title Last updated Upload CSV Test Chatbot Dynamic Respon…" at bounding box center [628, 291] width 1056 height 523
click at [398, 127] on div "what are the weight restrictions for the Segway's" at bounding box center [627, 132] width 1019 height 27
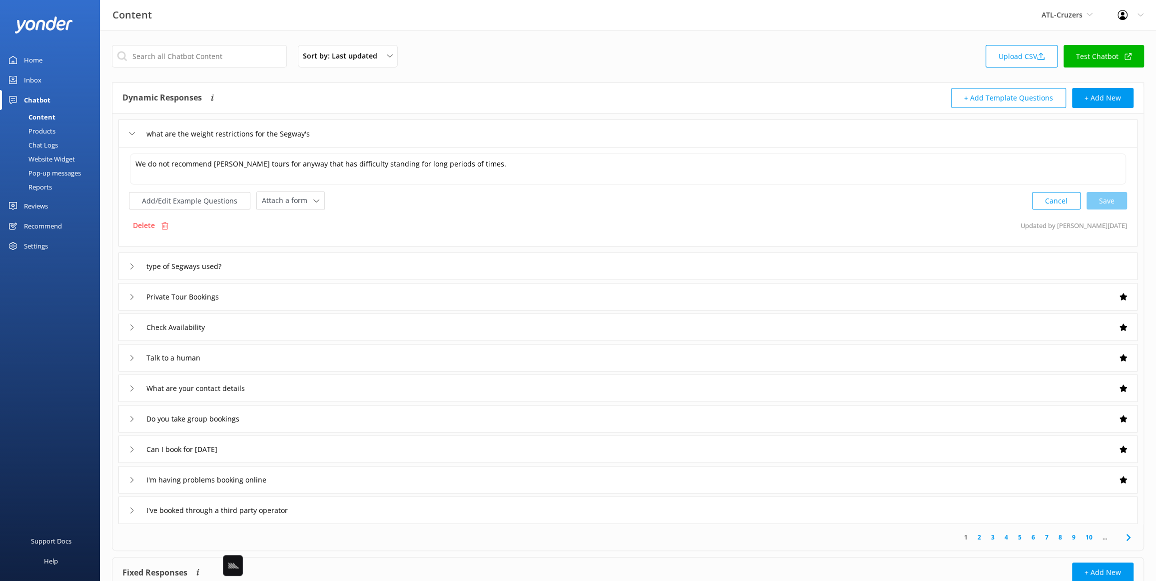
drag, startPoint x: 447, startPoint y: 82, endPoint x: 460, endPoint y: 114, distance: 35.2
click at [447, 82] on div "Dynamic Responses Dynamic responses rely on the Large Language Model to create …" at bounding box center [628, 316] width 1032 height 468
click at [318, 268] on div "type of Segways used?" at bounding box center [627, 265] width 1019 height 27
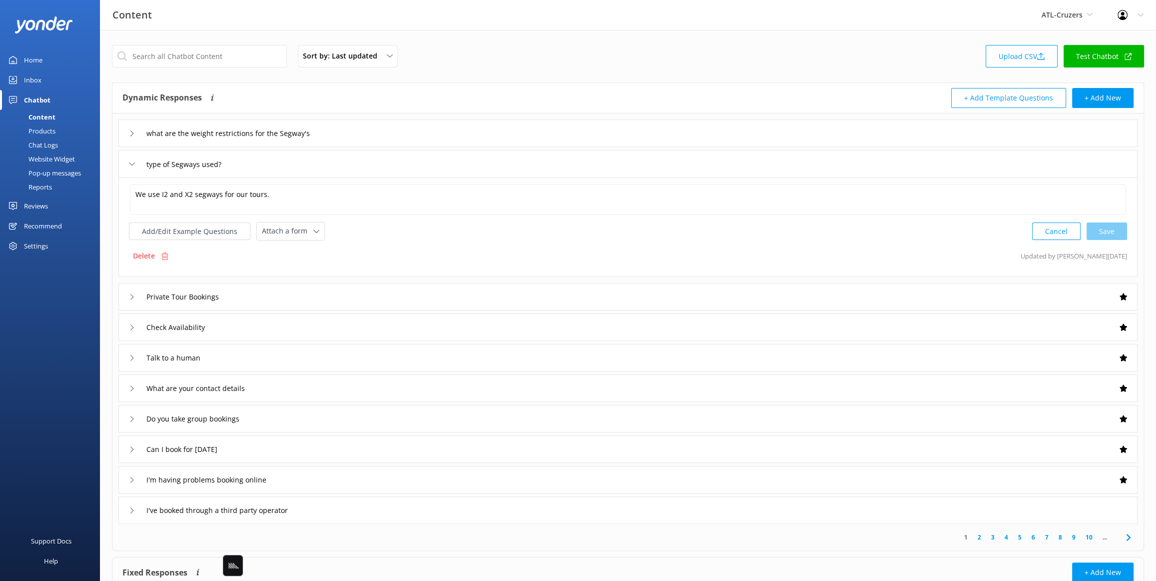
drag, startPoint x: 70, startPoint y: 317, endPoint x: 72, endPoint y: 188, distance: 128.9
click at [71, 314] on div "Support Docs Help" at bounding box center [50, 435] width 100 height 290
click at [44, 145] on div "Chat Logs" at bounding box center [32, 145] width 52 height 14
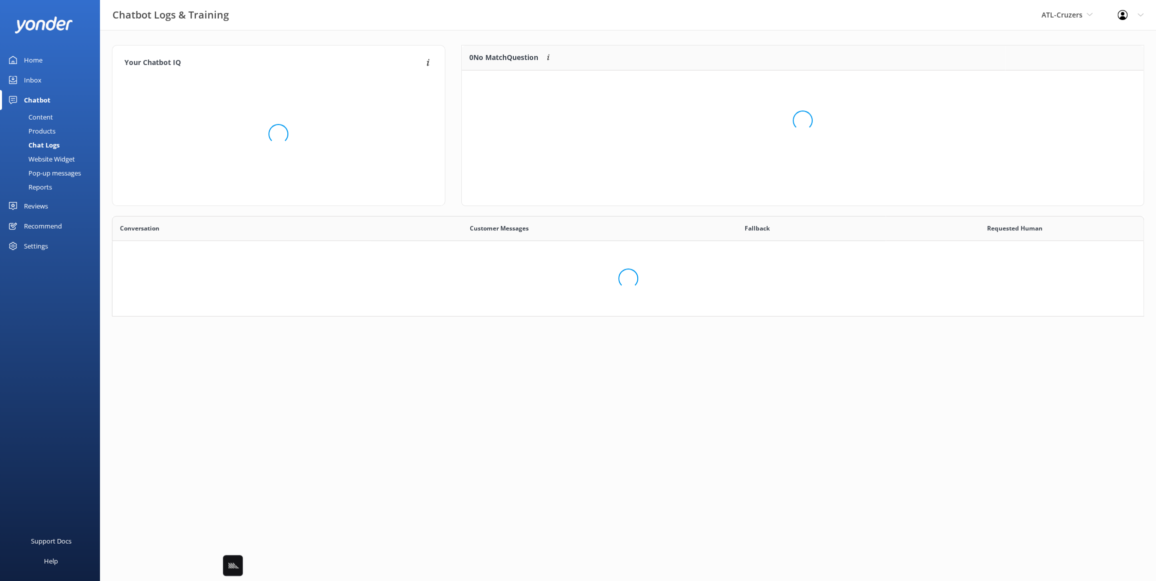
scroll to position [75, 682]
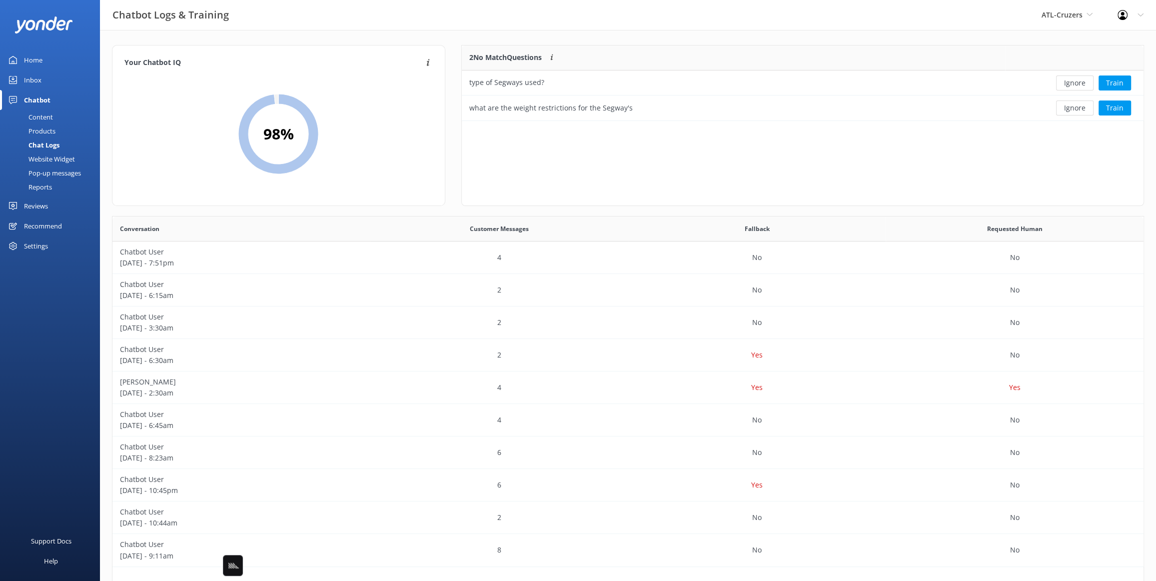
click at [463, 45] on div "2 No Match Questions Customers sometimes ask questions that don't fully match a…" at bounding box center [803, 82] width 682 height 75
click at [457, 50] on div "2 No Match Questions Customers sometimes ask questions that don't fully match a…" at bounding box center [802, 130] width 699 height 171
click at [1063, 156] on div "2 No Match Questions Customers sometimes ask questions that don't fully match a…" at bounding box center [802, 125] width 683 height 161
click at [1062, 82] on button "Ignore" at bounding box center [1074, 82] width 37 height 15
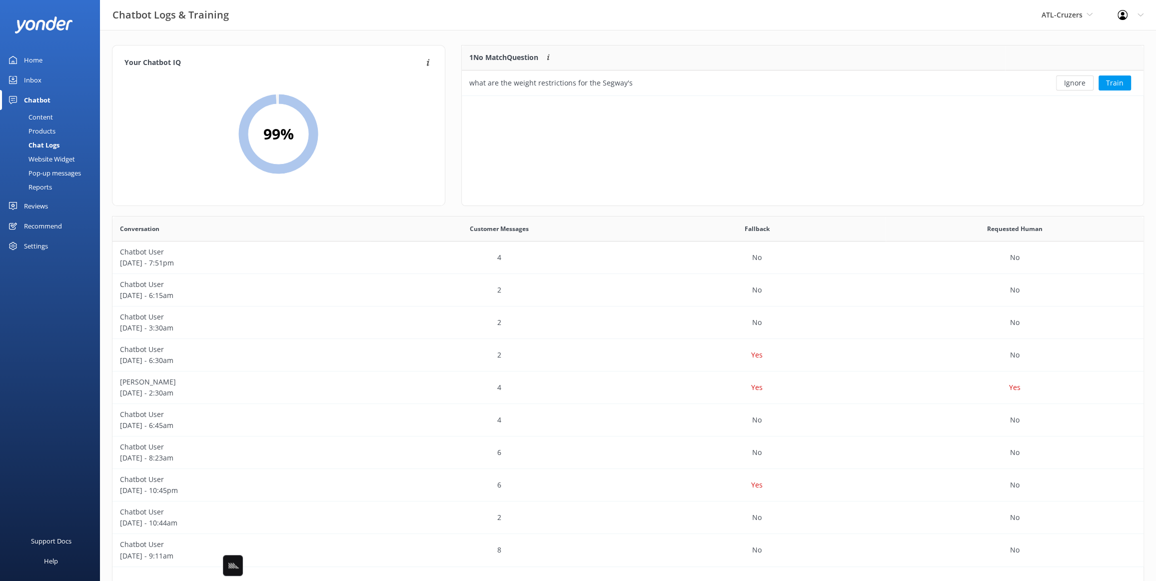
click at [46, 117] on div "Content" at bounding box center [29, 117] width 47 height 14
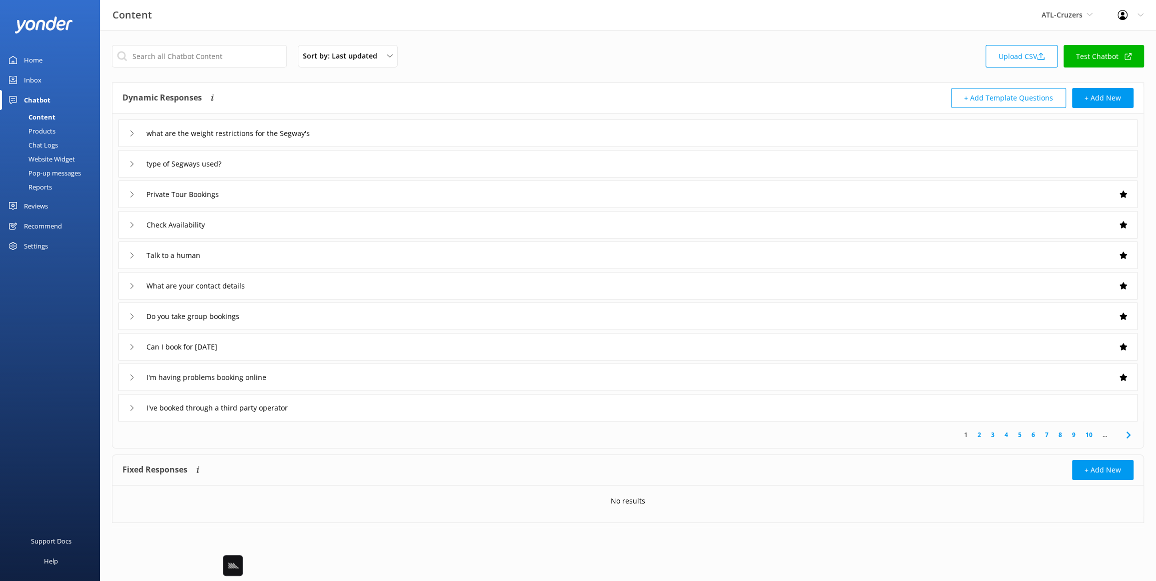
drag, startPoint x: 45, startPoint y: 141, endPoint x: 69, endPoint y: 141, distance: 24.5
click at [44, 141] on div "Chat Logs" at bounding box center [32, 145] width 52 height 14
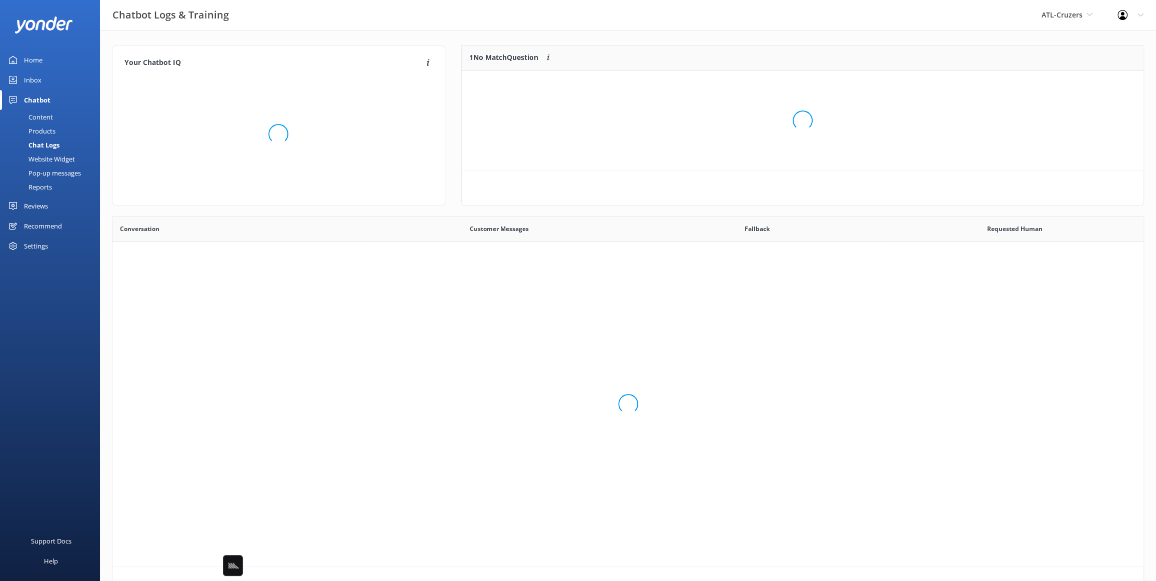
scroll to position [350, 1030]
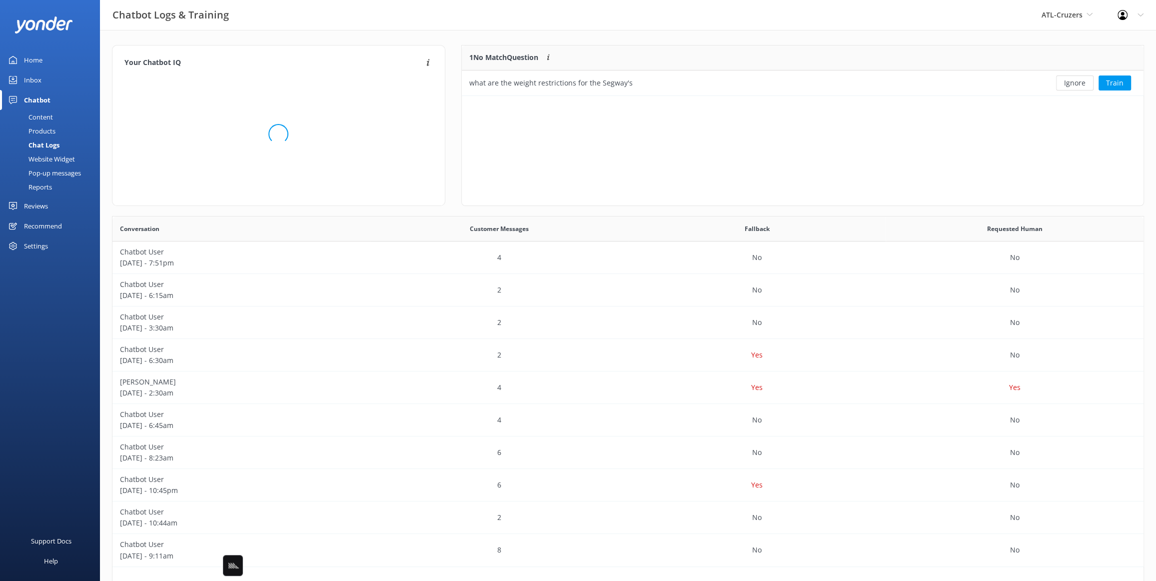
drag, startPoint x: 976, startPoint y: 54, endPoint x: 984, endPoint y: 56, distance: 7.6
click at [976, 54] on div "1 No Match Question Customers sometimes ask questions that don't fully match an…" at bounding box center [733, 57] width 543 height 25
drag, startPoint x: 1080, startPoint y: 79, endPoint x: 1015, endPoint y: 62, distance: 67.1
click at [1080, 79] on button "Ignore" at bounding box center [1074, 82] width 37 height 15
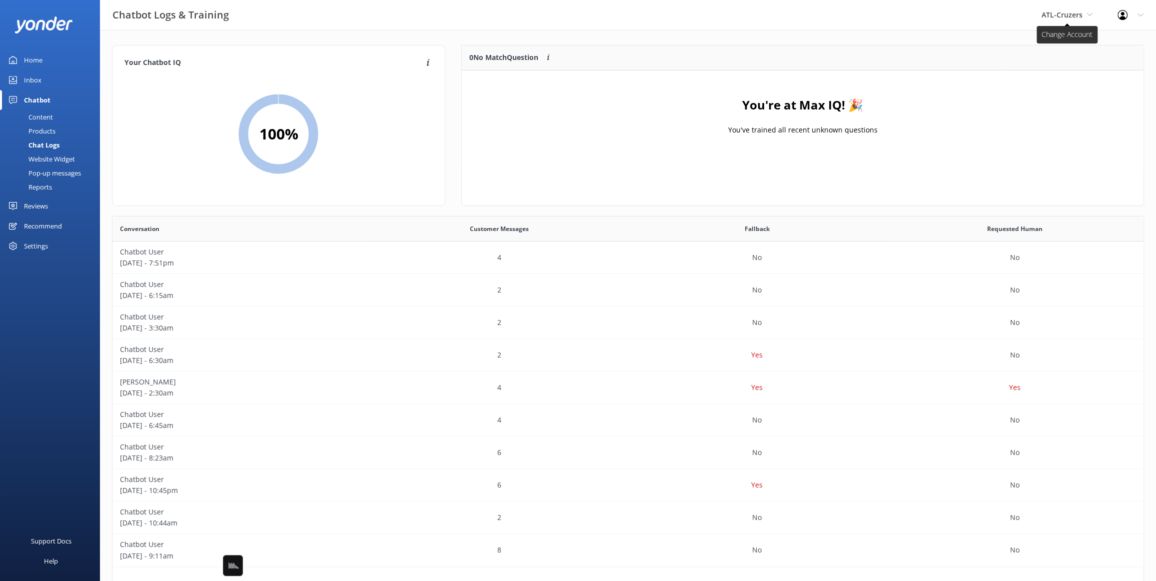
drag, startPoint x: 929, startPoint y: 49, endPoint x: 1054, endPoint y: 12, distance: 129.9
click at [833, 37] on div "Your Chatbot IQ Your Chatbot IQ is the percentage of trained FAQs against untra…" at bounding box center [628, 326] width 1056 height 592
click at [1059, 15] on span "ATL-Cruzers" at bounding box center [1061, 14] width 41 height 9
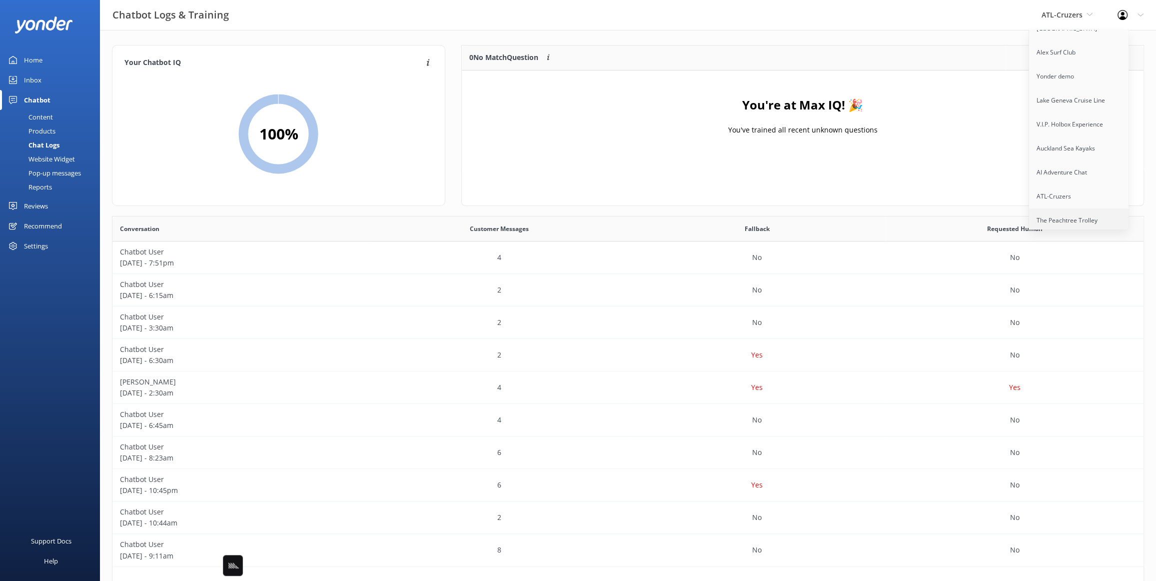
click at [1045, 208] on link "The Peachtree Trolley" at bounding box center [1079, 220] width 100 height 24
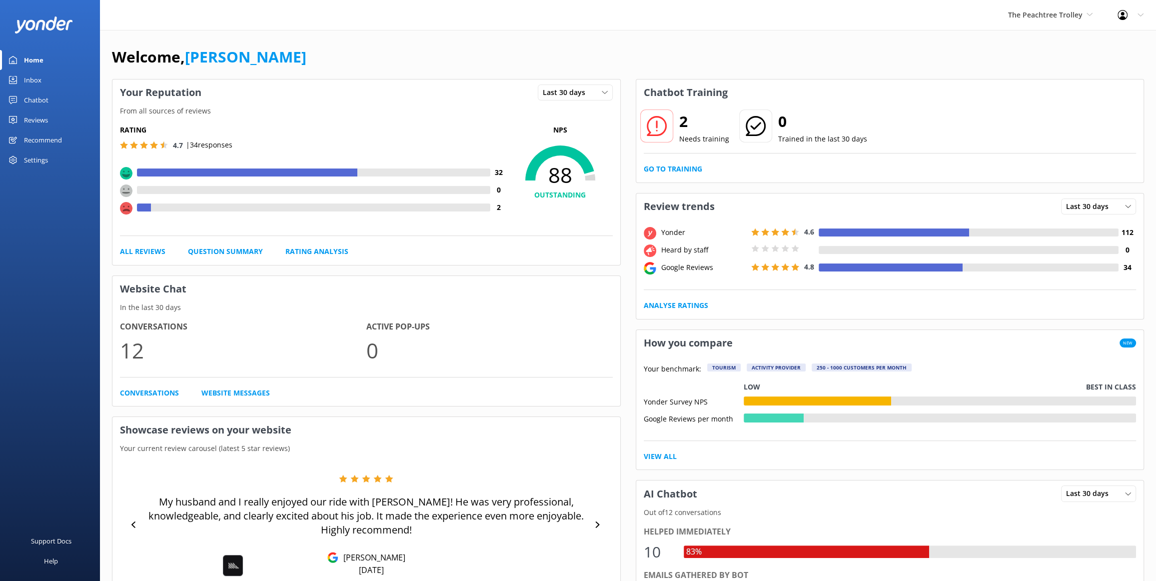
click at [622, 47] on div "Welcome, [PERSON_NAME]" at bounding box center [628, 62] width 1032 height 34
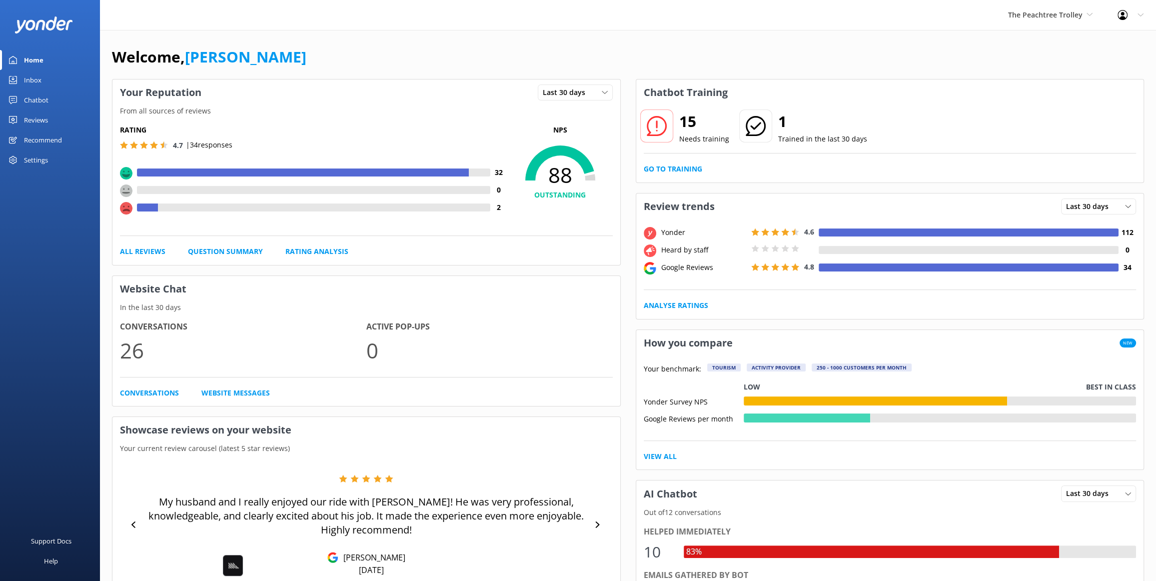
click at [802, 40] on div "Welcome, [PERSON_NAME] Your Reputation Last 30 days Last 7 days Last 30 days Fr…" at bounding box center [628, 540] width 1056 height 1020
drag, startPoint x: 160, startPoint y: 36, endPoint x: 139, endPoint y: 47, distance: 24.4
click at [159, 36] on div "Welcome, [PERSON_NAME] Your Reputation Last 30 days Last 7 days Last 30 days Fr…" at bounding box center [628, 540] width 1056 height 1020
click at [219, 52] on link "[PERSON_NAME]" at bounding box center [245, 56] width 121 height 20
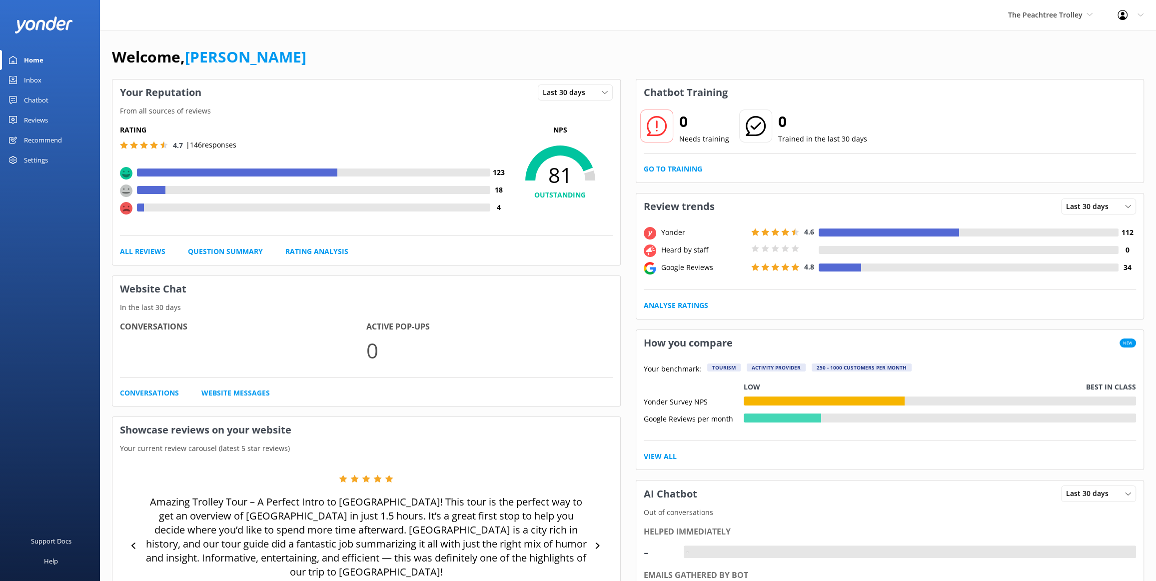
click at [321, 46] on div "Welcome, [PERSON_NAME]" at bounding box center [628, 62] width 1032 height 34
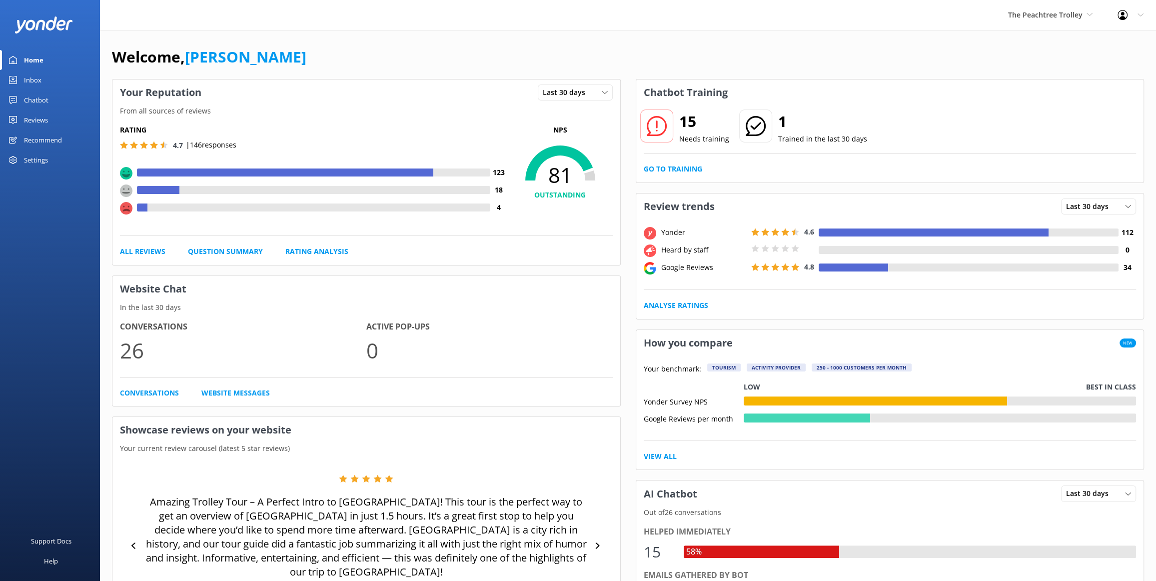
drag, startPoint x: 1013, startPoint y: 62, endPoint x: 934, endPoint y: 54, distance: 78.8
click at [1009, 61] on div "Welcome, [PERSON_NAME]" at bounding box center [628, 62] width 1032 height 34
drag, startPoint x: 968, startPoint y: 55, endPoint x: 1018, endPoint y: 29, distance: 56.8
click at [977, 53] on div "Welcome, [PERSON_NAME]" at bounding box center [628, 62] width 1032 height 34
click at [1026, 20] on div "The Peachtree Trolley Black Cat Cruises [GEOGRAPHIC_DATA] [GEOGRAPHIC_DATA] [GE…" at bounding box center [1049, 15] width 109 height 30
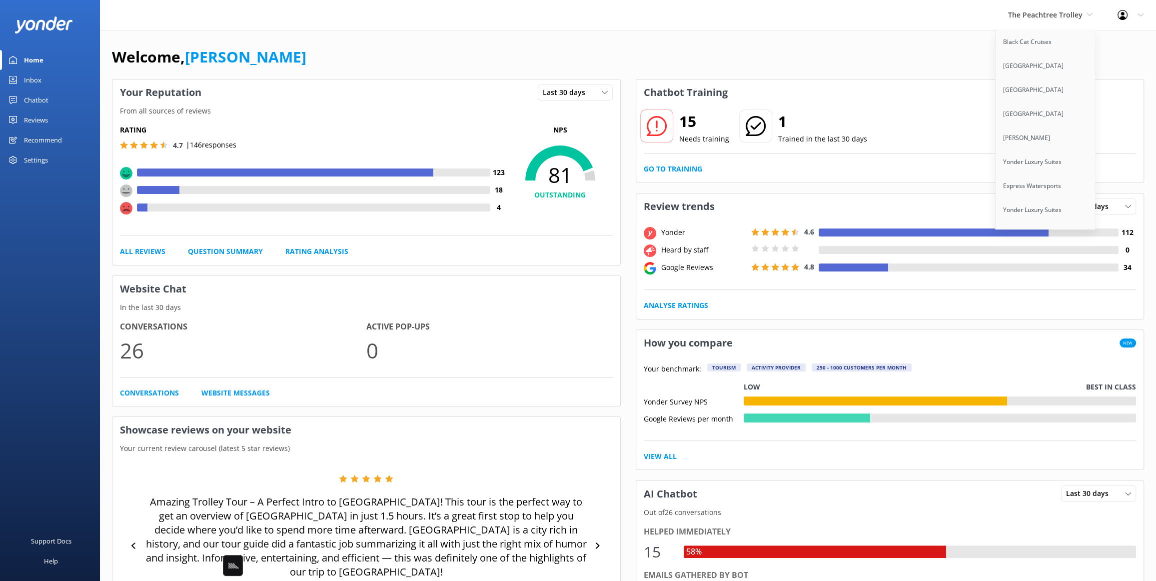
scroll to position [824, 0]
click at [1038, 134] on link "ZORB" at bounding box center [1045, 139] width 100 height 24
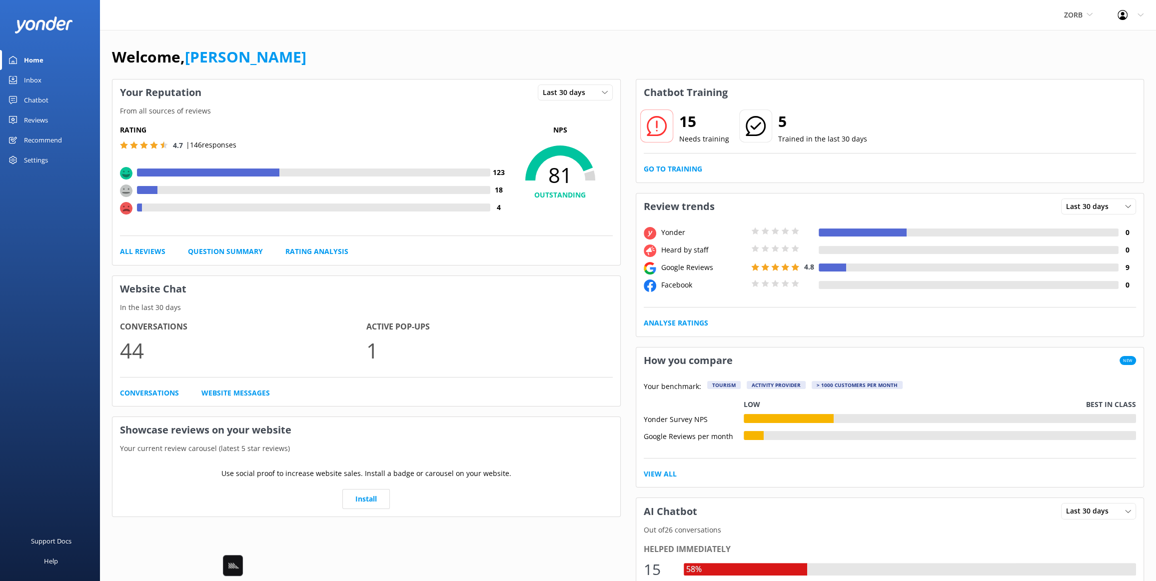
click at [575, 15] on div "ZORB Black Cat Cruises [GEOGRAPHIC_DATA] [GEOGRAPHIC_DATA] [GEOGRAPHIC_DATA] [G…" at bounding box center [578, 15] width 1156 height 30
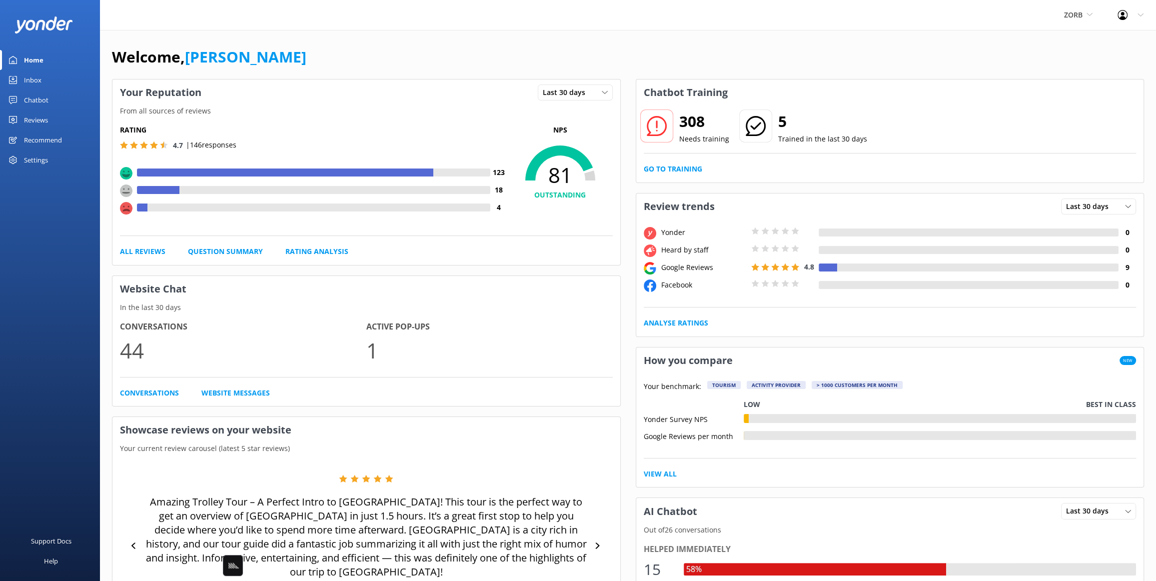
click at [51, 97] on link "Chatbot" at bounding box center [50, 100] width 100 height 20
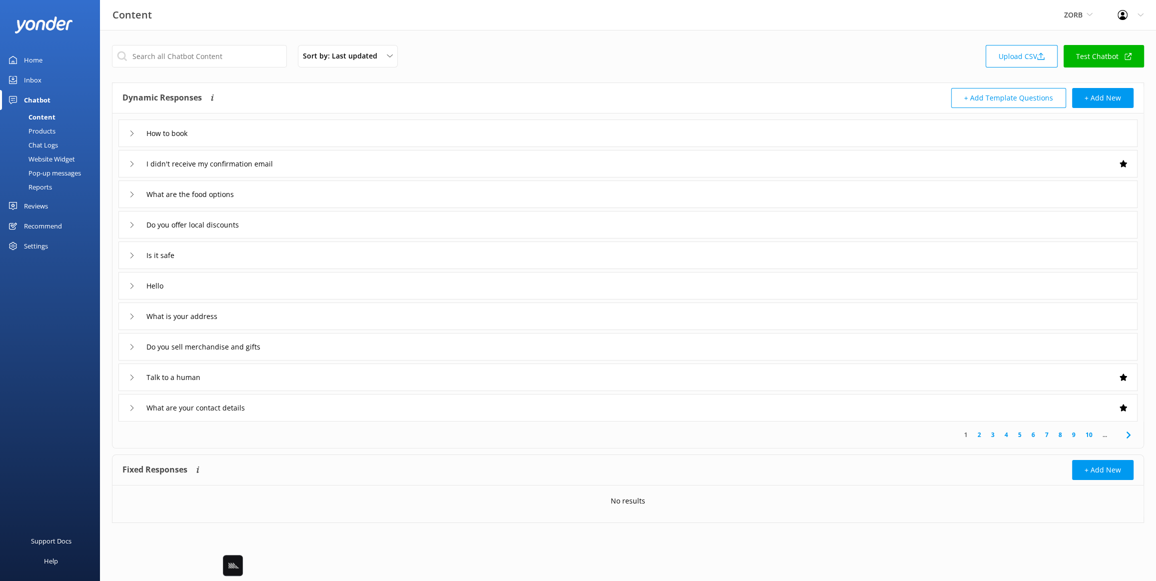
click at [479, 63] on div "Sort by: Last updated Title Last updated Upload CSV Test Chatbot" at bounding box center [628, 59] width 1032 height 28
drag, startPoint x: 45, startPoint y: 146, endPoint x: 84, endPoint y: 144, distance: 39.5
click at [45, 146] on div "Chat Logs" at bounding box center [32, 145] width 52 height 14
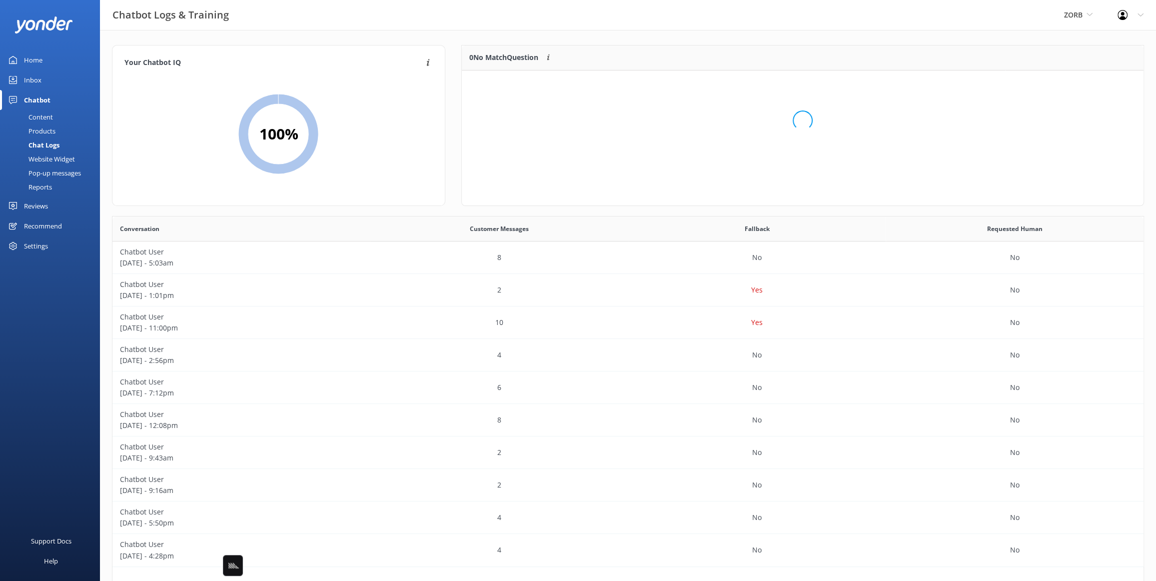
scroll to position [350, 1030]
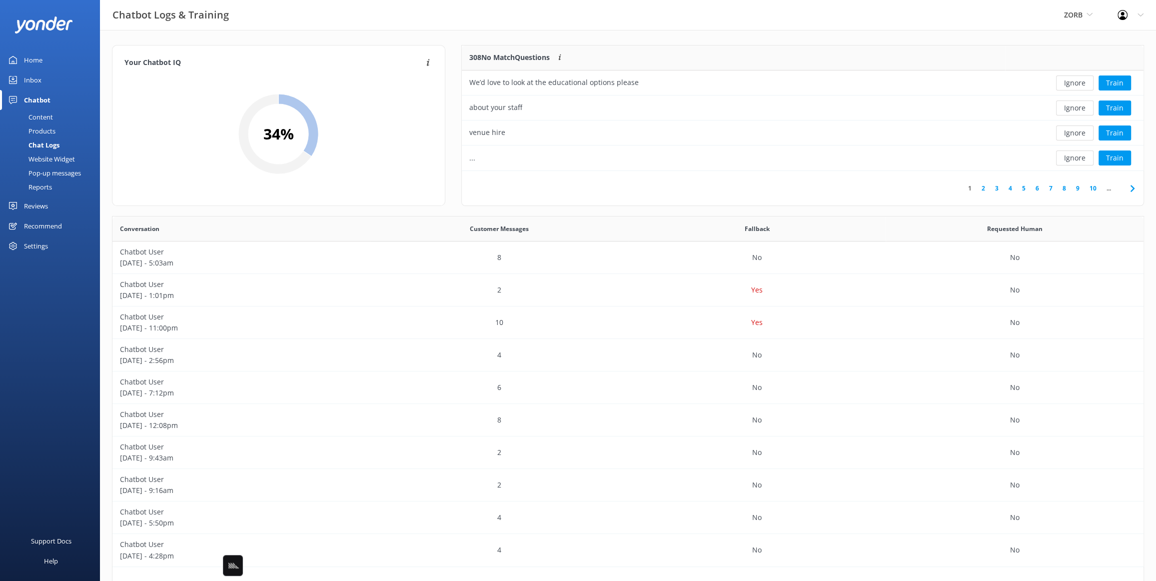
drag, startPoint x: 460, startPoint y: 39, endPoint x: 465, endPoint y: 32, distance: 8.2
click at [465, 32] on div "Your Chatbot IQ Your Chatbot IQ is the percentage of trained FAQs against untra…" at bounding box center [628, 326] width 1056 height 592
click at [469, 31] on div "Your Chatbot IQ Your Chatbot IQ is the percentage of trained FAQs against untra…" at bounding box center [628, 326] width 1056 height 592
click at [453, 31] on div "Your Chatbot IQ Your Chatbot IQ is the percentage of trained FAQs against untra…" at bounding box center [628, 326] width 1056 height 592
click at [297, 26] on div "Chatbot Logs & Training ZORB Black Cat Cruises [GEOGRAPHIC_DATA] [GEOGRAPHIC_DA…" at bounding box center [578, 15] width 1156 height 30
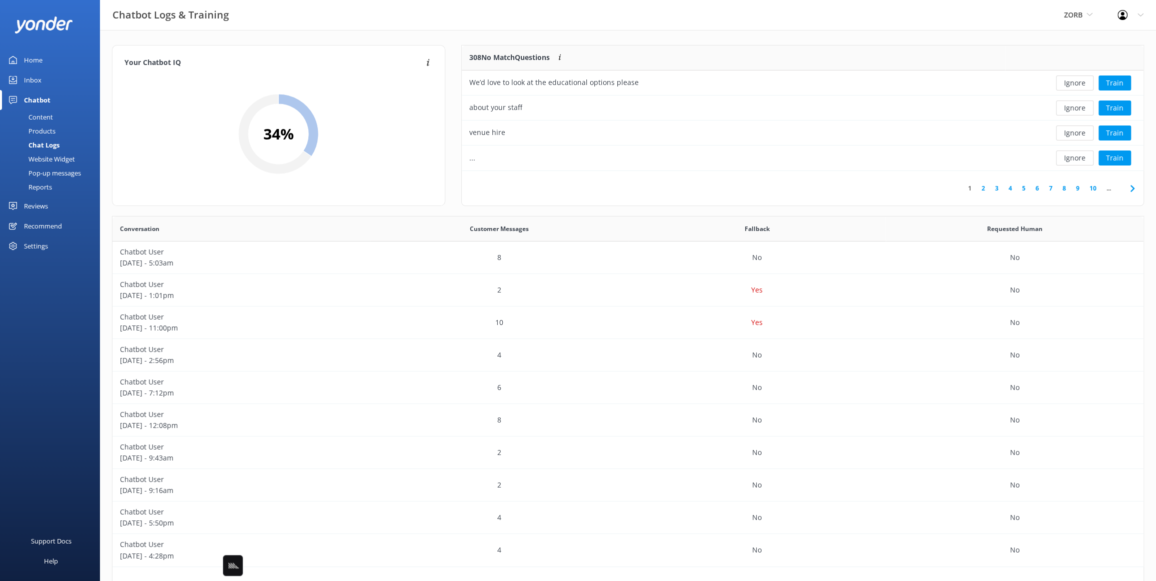
drag, startPoint x: 318, startPoint y: 26, endPoint x: 308, endPoint y: 28, distance: 10.1
click at [315, 27] on div "Chatbot Logs & Training ZORB Black Cat Cruises [GEOGRAPHIC_DATA] [GEOGRAPHIC_DA…" at bounding box center [578, 15] width 1156 height 30
click at [297, 27] on div "Chatbot Logs & Training ZORB Black Cat Cruises [GEOGRAPHIC_DATA] [GEOGRAPHIC_DA…" at bounding box center [578, 15] width 1156 height 30
drag, startPoint x: 296, startPoint y: 29, endPoint x: 89, endPoint y: 132, distance: 231.7
click at [296, 29] on div "Chatbot Logs & Training ZORB Black Cat Cruises [GEOGRAPHIC_DATA] [GEOGRAPHIC_DA…" at bounding box center [578, 15] width 1156 height 30
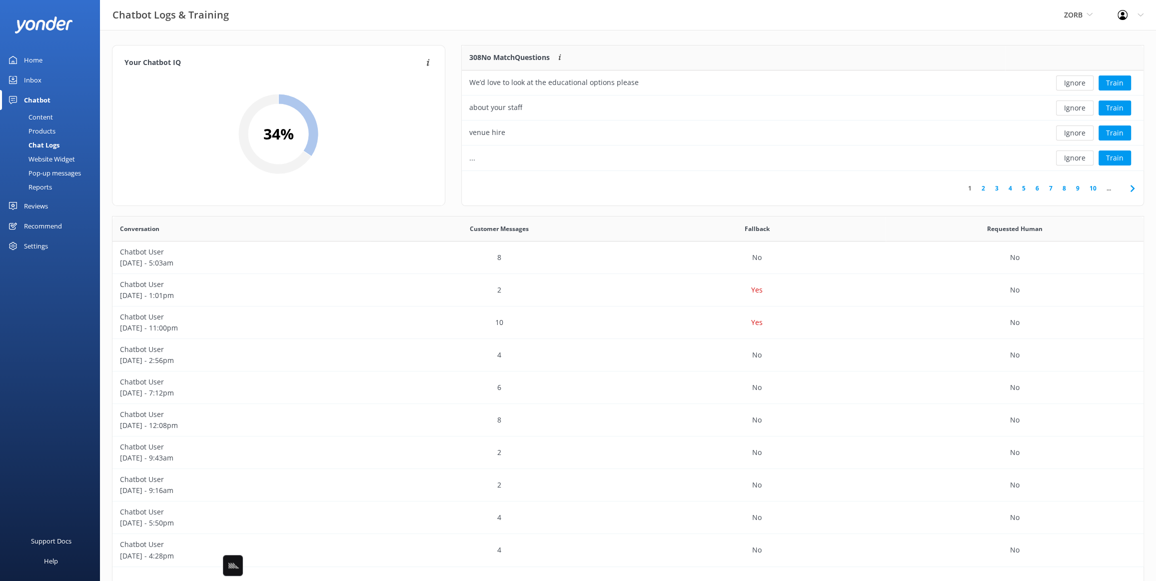
click at [43, 116] on div "Content" at bounding box center [29, 117] width 47 height 14
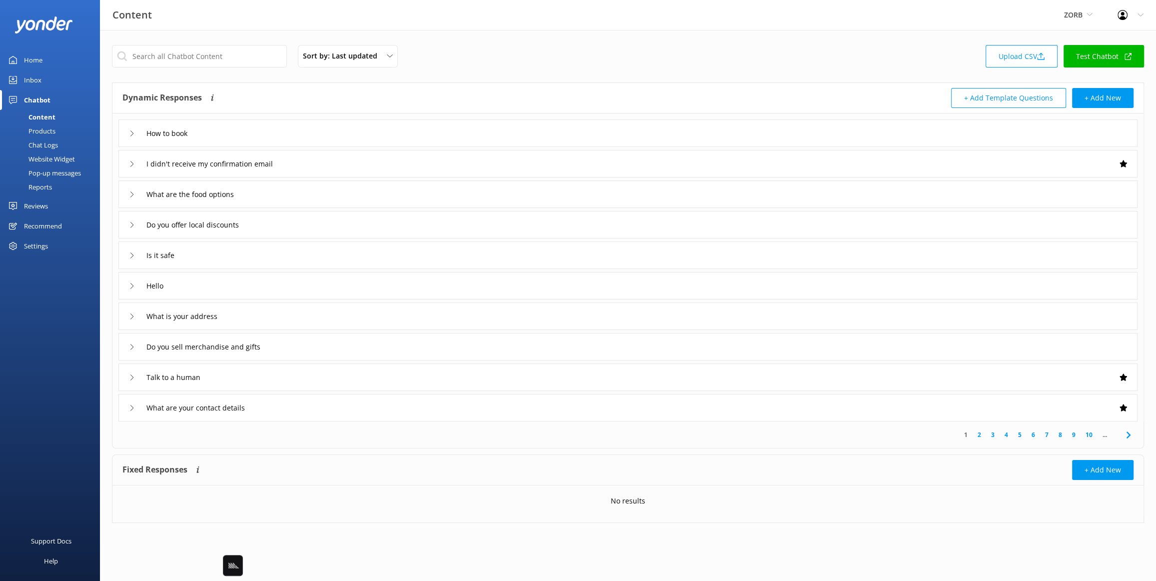
click at [294, 86] on div "Dynamic Responses Dynamic responses rely on the Large Language Model to create …" at bounding box center [627, 98] width 1031 height 30
click at [204, 32] on div "Sort by: Last updated Title Last updated Upload CSV Test Chatbot Dynamic Respon…" at bounding box center [628, 291] width 1056 height 523
drag, startPoint x: 46, startPoint y: 143, endPoint x: 73, endPoint y: 138, distance: 27.4
click at [47, 142] on div "Chat Logs" at bounding box center [32, 145] width 52 height 14
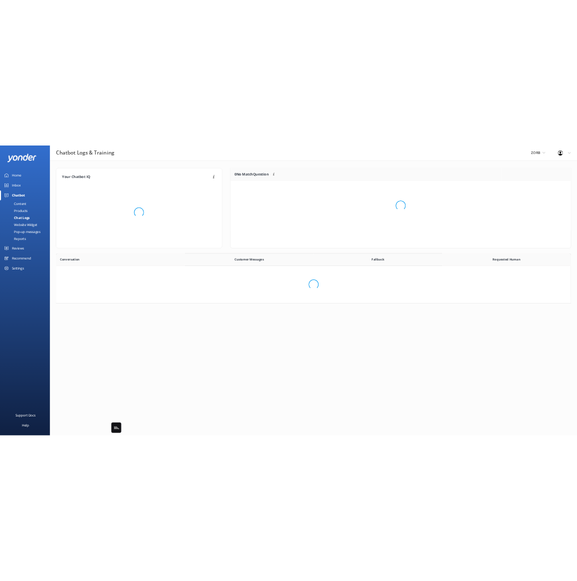
scroll to position [125, 682]
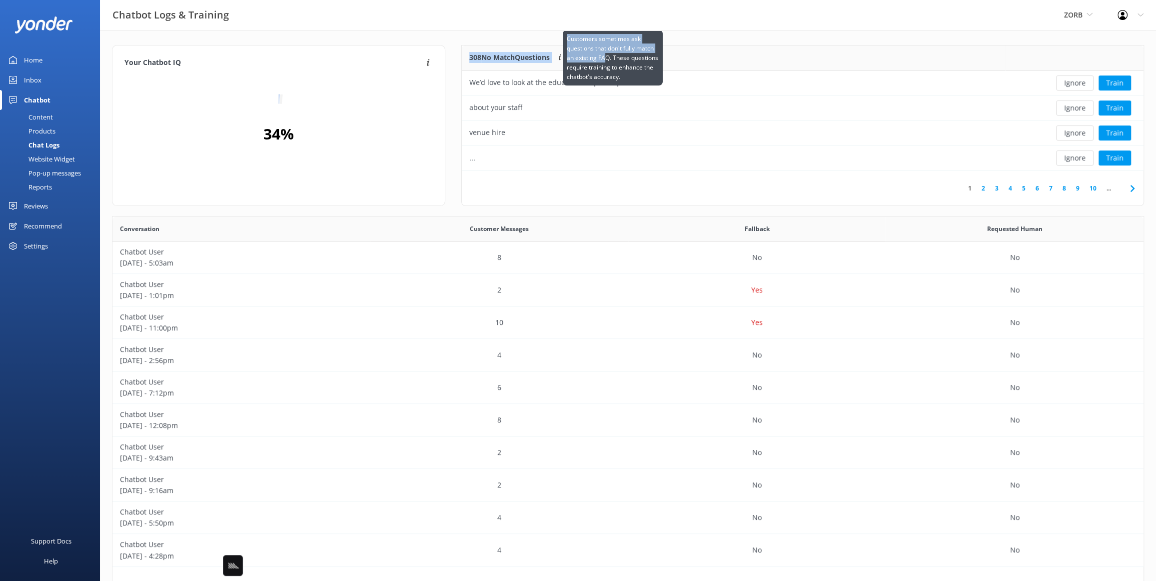
drag, startPoint x: 455, startPoint y: 54, endPoint x: 642, endPoint y: 57, distance: 187.4
click at [608, 56] on div "308 No Match Questions Customers sometimes ask questions that don't fully match…" at bounding box center [802, 130] width 699 height 171
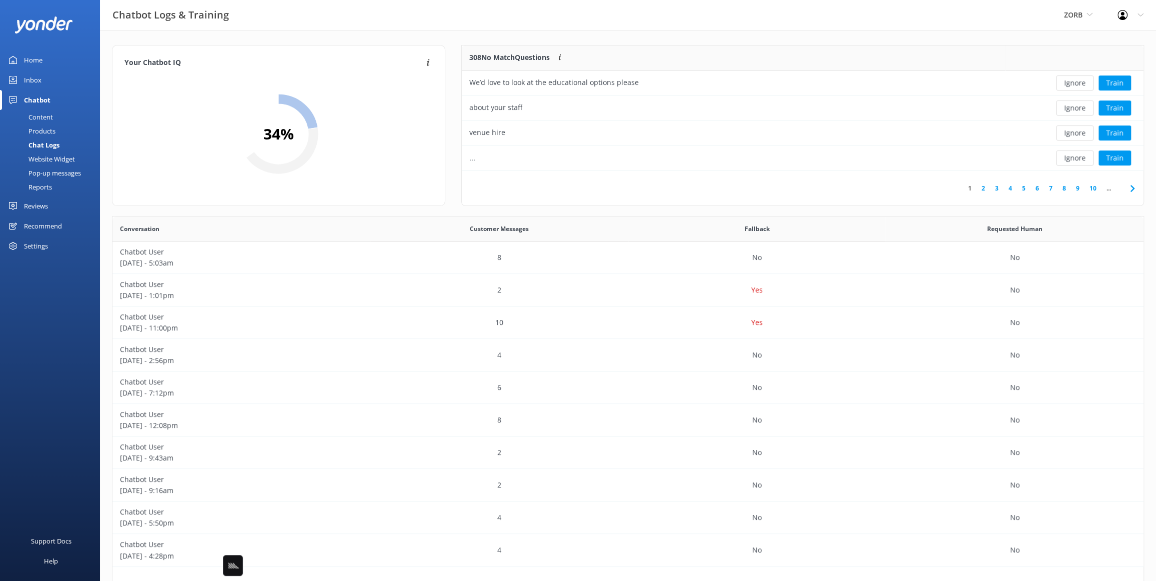
click at [778, 52] on div "308 No Match Questions Customers sometimes ask questions that don't fully match…" at bounding box center [733, 57] width 543 height 25
click at [859, 191] on div "1 2 3 4 5 6 7 8 9 10 ..." at bounding box center [803, 188] width 682 height 34
click at [922, 189] on div "1 2 3 4 5 6 7 8 9 10 ..." at bounding box center [803, 188] width 682 height 34
click at [1074, 159] on button "Ignore" at bounding box center [1074, 157] width 37 height 15
click at [688, 36] on div "Your Chatbot IQ Your Chatbot IQ is the percentage of trained FAQs against untra…" at bounding box center [628, 326] width 1056 height 592
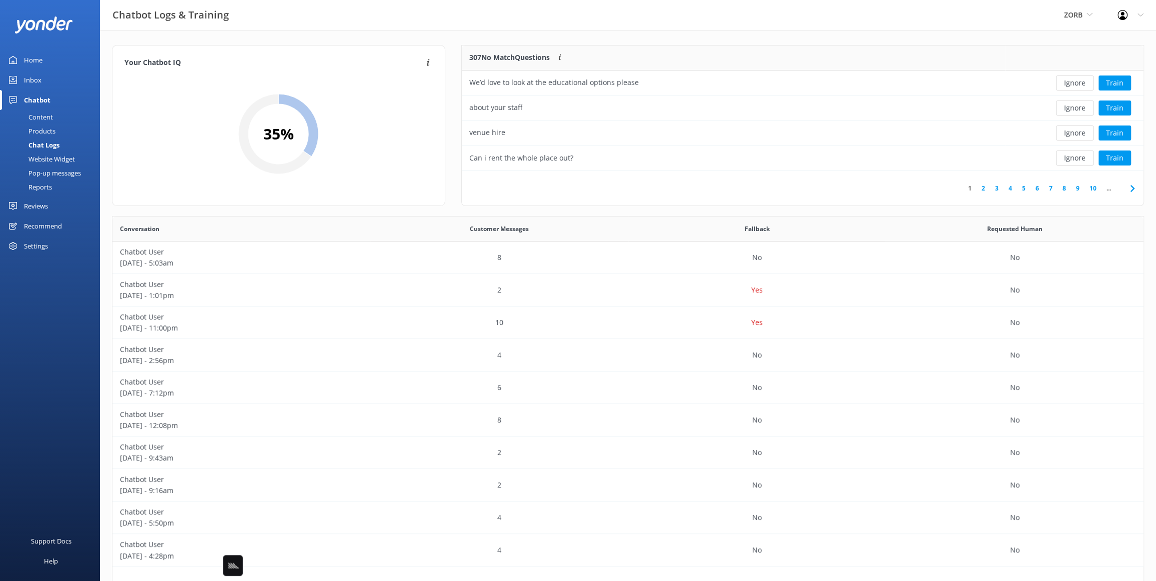
drag, startPoint x: 179, startPoint y: 80, endPoint x: 379, endPoint y: 164, distance: 216.8
click at [378, 164] on div "35 %" at bounding box center [278, 133] width 308 height 119
click at [900, 196] on div "1 2 3 4 5 6 7 8 9 10 ..." at bounding box center [803, 188] width 682 height 34
click at [1044, 190] on link "7" at bounding box center [1050, 187] width 13 height 9
click at [1070, 83] on button "Ignore" at bounding box center [1074, 82] width 37 height 15
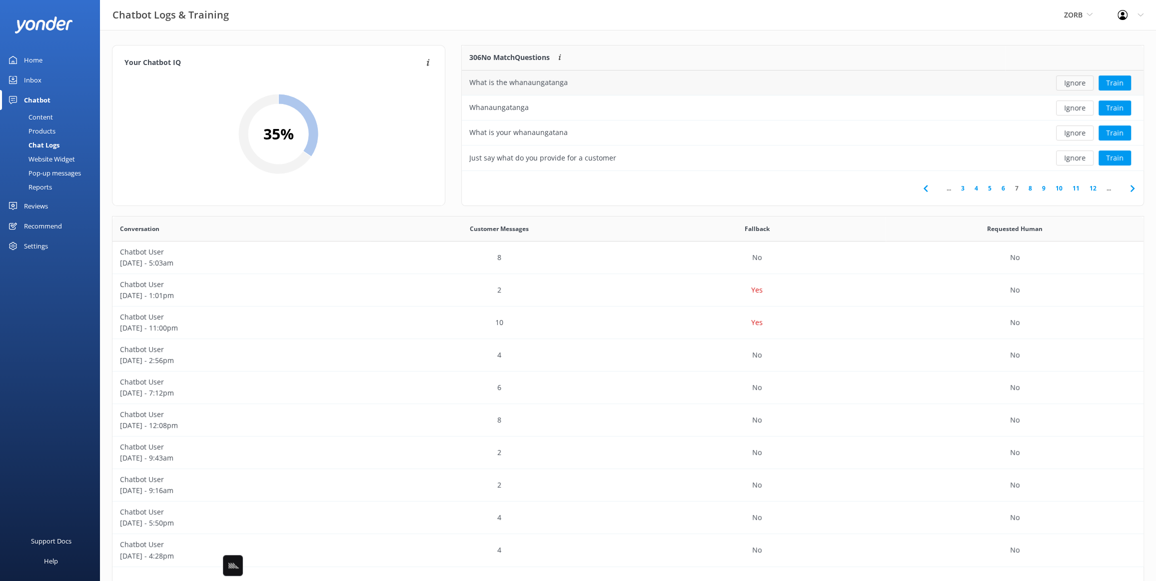
click at [1070, 83] on button "Ignore" at bounding box center [1074, 82] width 37 height 15
click at [593, 29] on div "Chatbot Logs & Training ZORB Black Cat Cruises Banff Airporter International An…" at bounding box center [578, 15] width 1156 height 30
click at [454, 30] on div "Chatbot Logs & Training ZORB Black Cat Cruises Banff Airporter International An…" at bounding box center [578, 15] width 1156 height 30
click at [741, 27] on div "Chatbot Logs & Training ZORB Black Cat Cruises Banff Airporter International An…" at bounding box center [578, 15] width 1156 height 30
click at [446, 35] on div "Your Chatbot IQ Your Chatbot IQ is the percentage of trained FAQs against untra…" at bounding box center [628, 326] width 1056 height 592
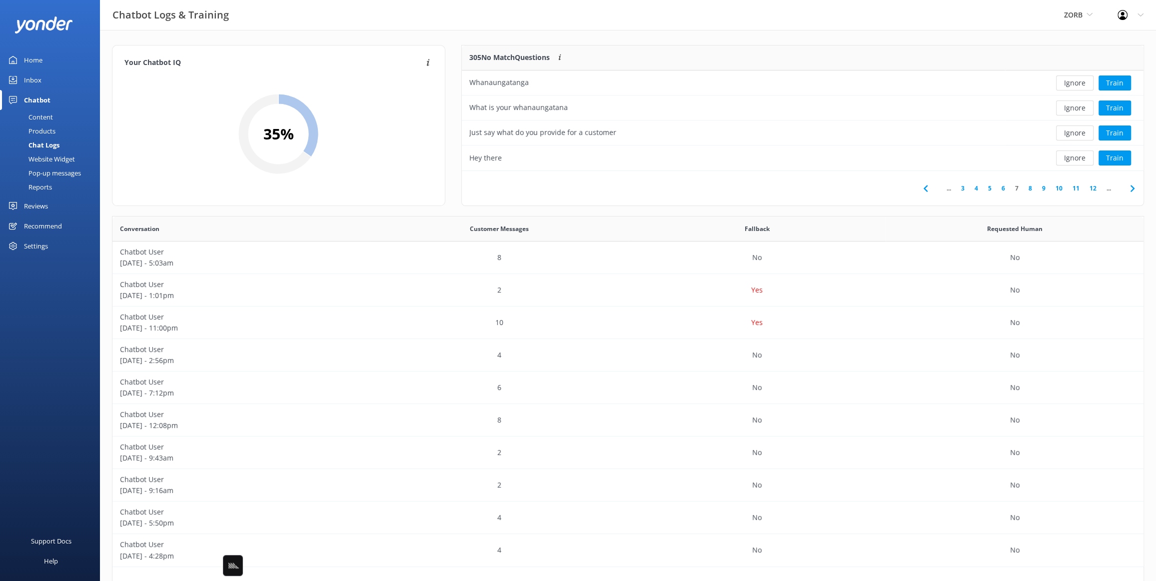
drag, startPoint x: 719, startPoint y: 45, endPoint x: 618, endPoint y: 45, distance: 100.9
click at [715, 45] on div "305 No Match Questions Customers sometimes ask questions that don't fully match…" at bounding box center [733, 57] width 543 height 25
click at [407, 27] on div "Chatbot Logs & Training ZORB Black Cat Cruises Banff Airporter International An…" at bounding box center [578, 15] width 1156 height 30
drag, startPoint x: 51, startPoint y: 113, endPoint x: 69, endPoint y: 111, distance: 18.2
click at [51, 113] on div "Content" at bounding box center [29, 117] width 47 height 14
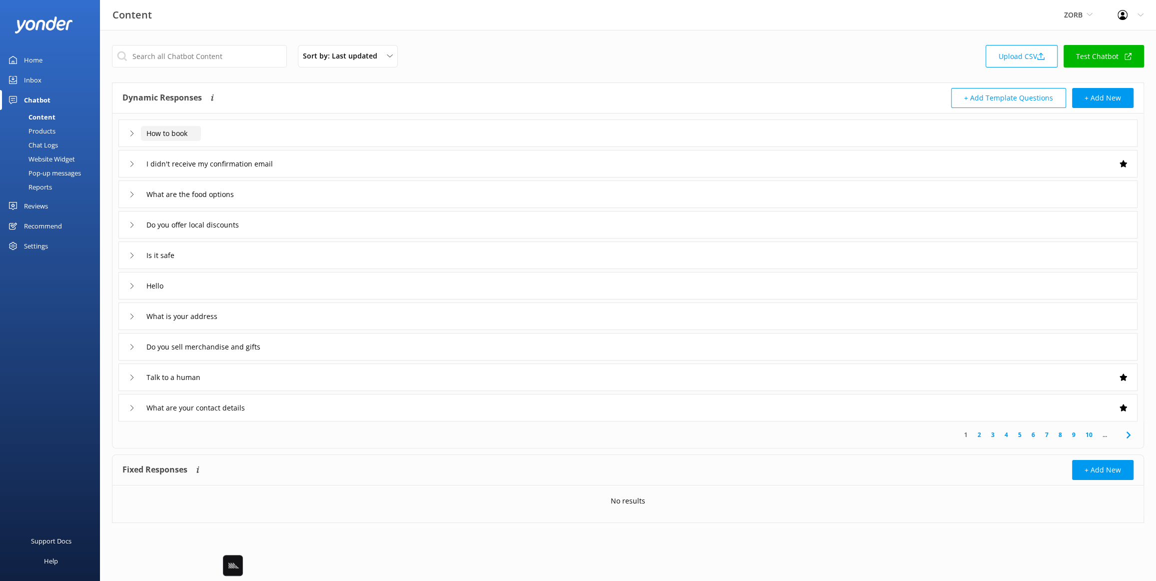
drag, startPoint x: 157, startPoint y: 132, endPoint x: 203, endPoint y: 131, distance: 46.0
click at [203, 131] on div "How to book" at bounding box center [627, 132] width 1019 height 27
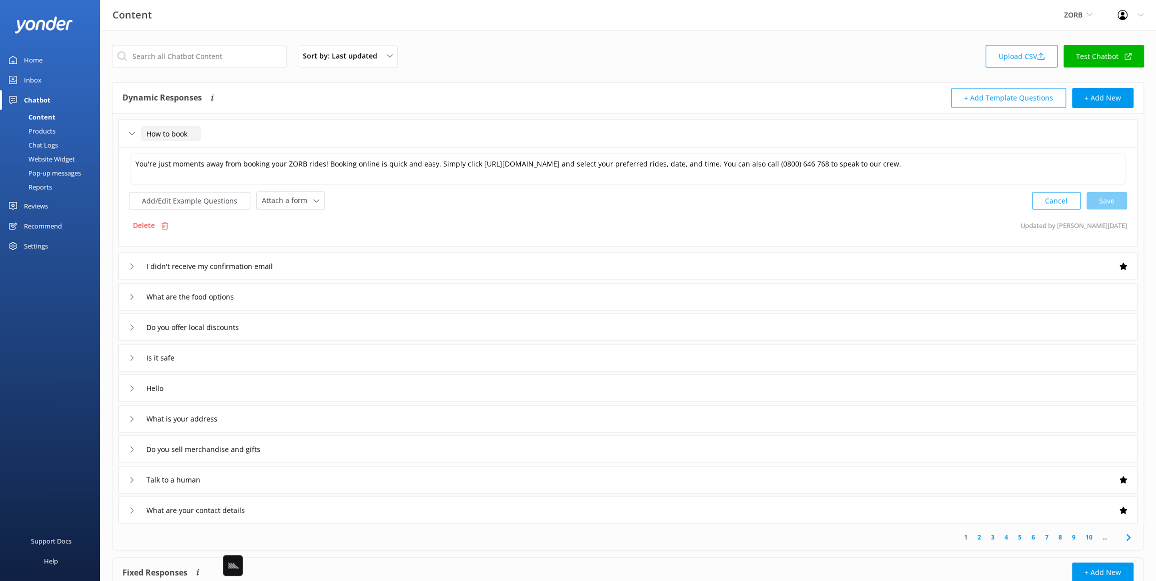
drag, startPoint x: 164, startPoint y: 131, endPoint x: 191, endPoint y: 132, distance: 26.5
click at [187, 131] on input "How to book" at bounding box center [171, 133] width 60 height 15
click at [182, 133] on input "How to book" at bounding box center [171, 133] width 60 height 15
drag, startPoint x: 176, startPoint y: 327, endPoint x: 236, endPoint y: 326, distance: 60.5
click at [201, 141] on input "Do you offer local discounts" at bounding box center [171, 133] width 60 height 15
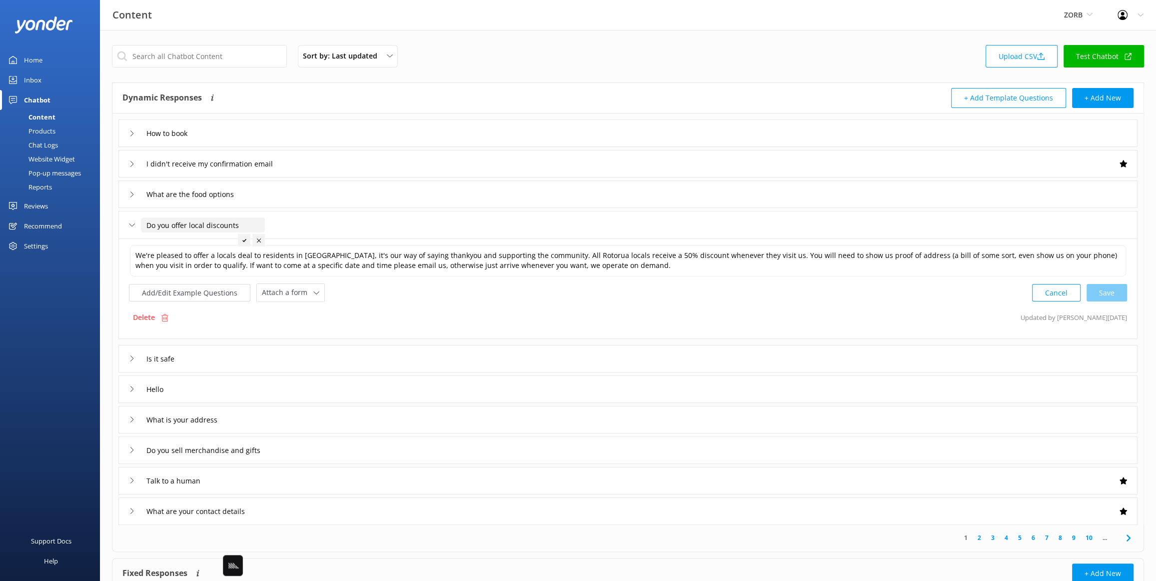
click at [198, 226] on input "Do you offer local discounts" at bounding box center [203, 224] width 124 height 15
drag, startPoint x: 242, startPoint y: 226, endPoint x: 145, endPoint y: 228, distance: 97.5
click at [145, 228] on input "Do you offer local discounts" at bounding box center [203, 224] width 124 height 15
click at [495, 62] on div "Sort by: Last updated Title Last updated Upload CSV Test Chatbot" at bounding box center [628, 59] width 1032 height 28
click at [600, 54] on div "Sort by: Last updated Title Last updated Upload CSV Test Chatbot" at bounding box center [628, 59] width 1032 height 28
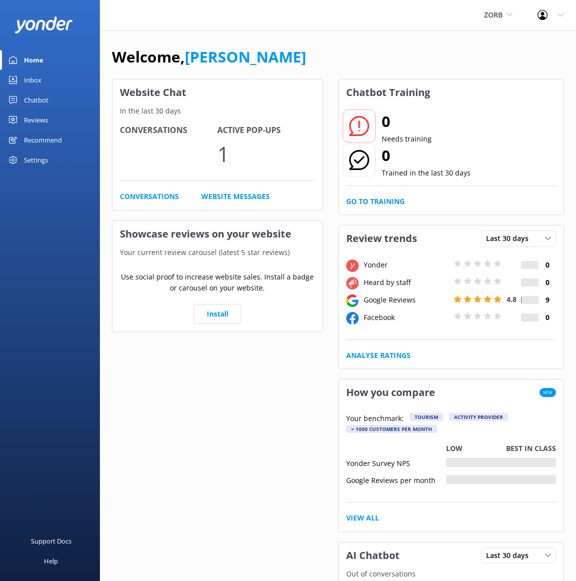
click at [456, 42] on div "Welcome, [PERSON_NAME] Website Chat In the last 30 days Conversations Active Po…" at bounding box center [338, 518] width 476 height 976
click at [493, 15] on span "ZORB" at bounding box center [493, 14] width 18 height 9
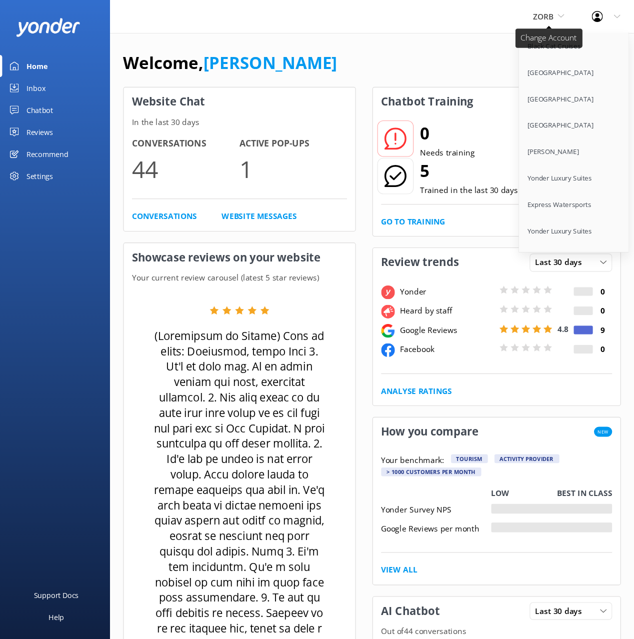
scroll to position [5852, 0]
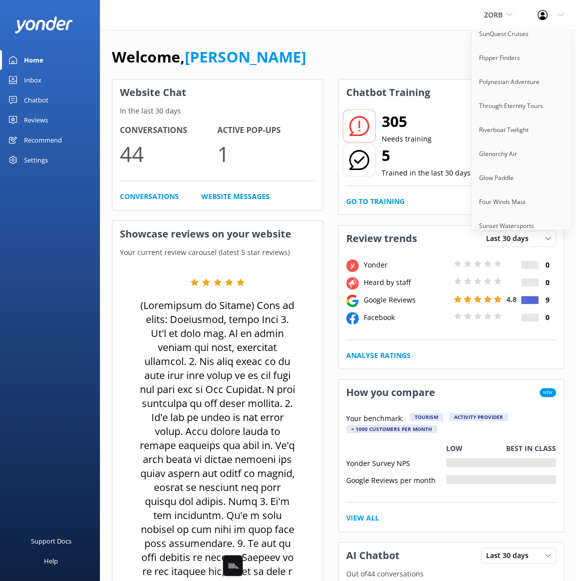
click at [536, 262] on link "Santa Barbara Adventure Co" at bounding box center [522, 274] width 100 height 24
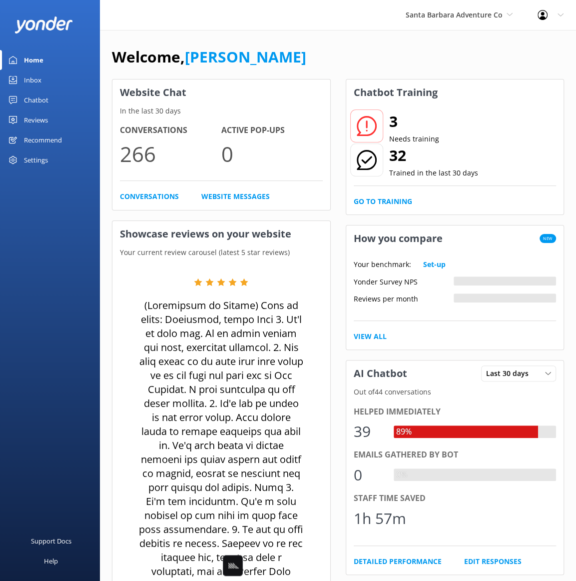
click at [44, 95] on div "Chatbot" at bounding box center [36, 100] width 24 height 20
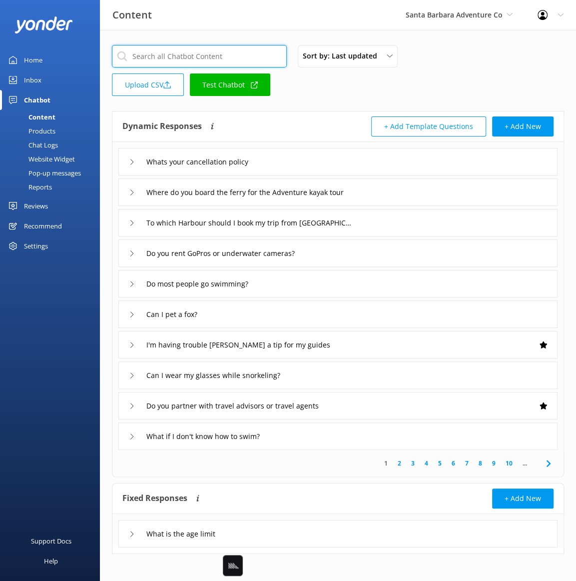
click at [195, 58] on input "text" at bounding box center [199, 56] width 175 height 22
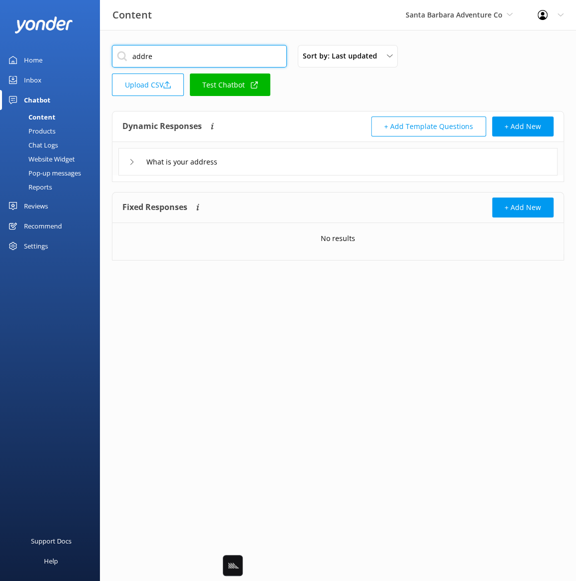
type input "addre"
drag, startPoint x: 318, startPoint y: 108, endPoint x: 314, endPoint y: 126, distance: 17.9
click at [318, 108] on div "addre Sort by: Last updated Title Last updated Upload CSV Test Chatbot Dynamic …" at bounding box center [338, 160] width 476 height 260
click at [318, 156] on div "What is your address" at bounding box center [337, 161] width 439 height 27
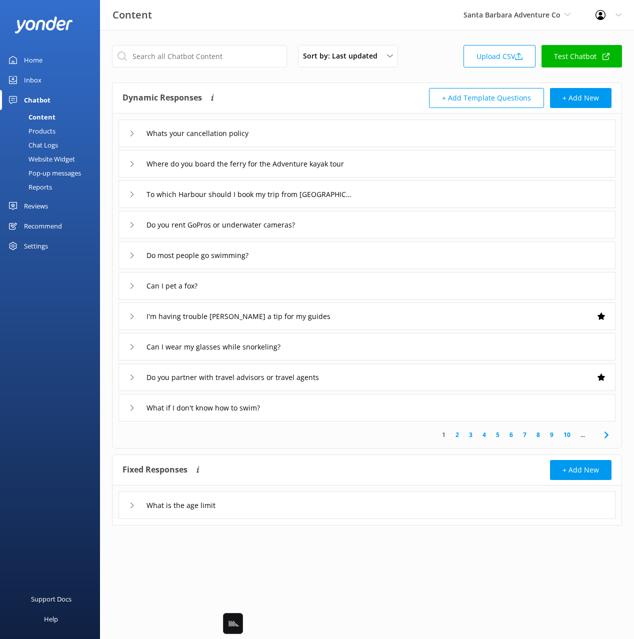
drag, startPoint x: 258, startPoint y: 32, endPoint x: 26, endPoint y: 173, distance: 271.3
click at [256, 33] on div "Sort by: Last updated Title Last updated Upload CSV Test Chatbot Dynamic Respon…" at bounding box center [367, 292] width 534 height 525
click at [46, 248] on div "Settings" at bounding box center [36, 246] width 24 height 20
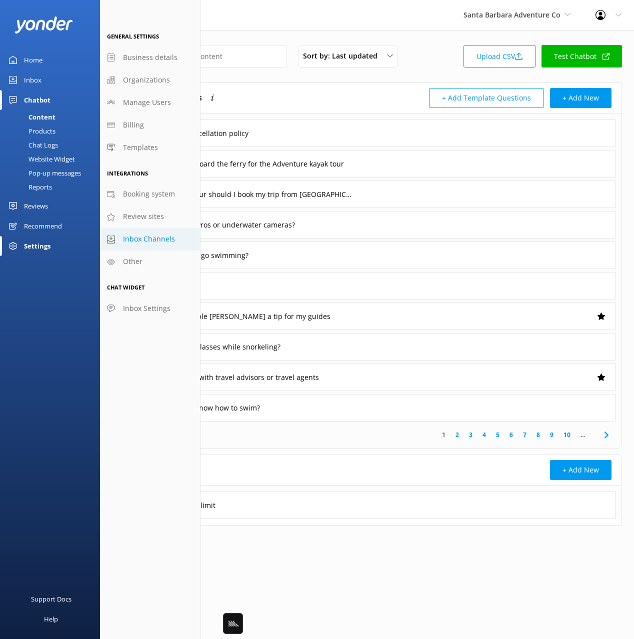
click at [165, 232] on link "Inbox Channels" at bounding box center [150, 239] width 100 height 22
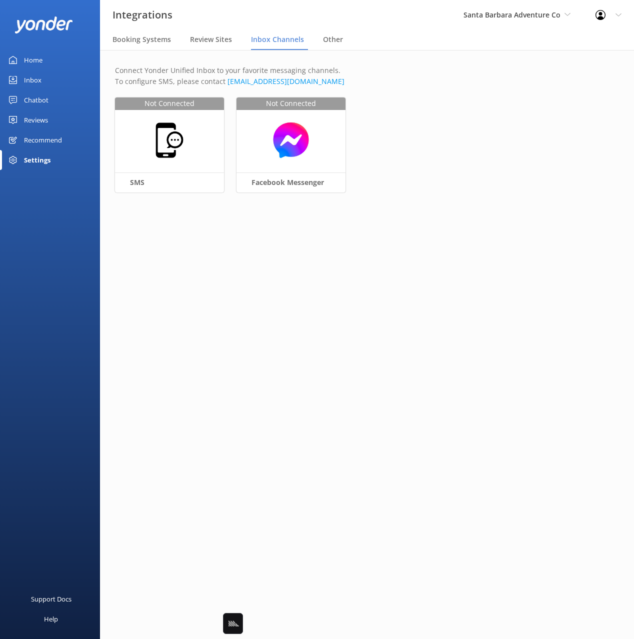
click at [429, 234] on main "Connect Yonder Unified Inbox to your favorite messaging channels. To configure …" at bounding box center [367, 344] width 534 height 589
click at [401, 245] on main "Connect Yonder Unified Inbox to your favorite messaging channels. To configure …" at bounding box center [367, 344] width 534 height 589
click at [408, 30] on nav "Booking Systems Review Sites Inbox Channels Other" at bounding box center [367, 40] width 534 height 20
click at [47, 59] on link "Home" at bounding box center [50, 60] width 100 height 20
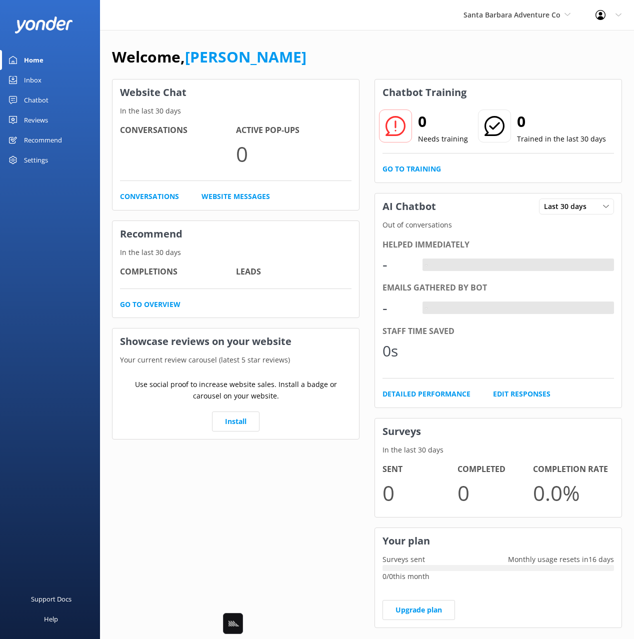
drag, startPoint x: 35, startPoint y: 80, endPoint x: 87, endPoint y: 83, distance: 51.5
click at [35, 80] on div "Inbox" at bounding box center [32, 80] width 17 height 20
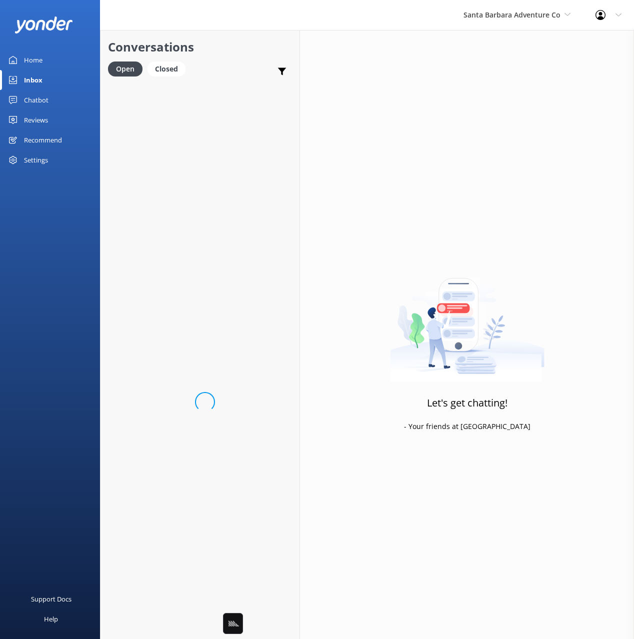
click at [224, 46] on h2 "Conversations" at bounding box center [200, 46] width 184 height 19
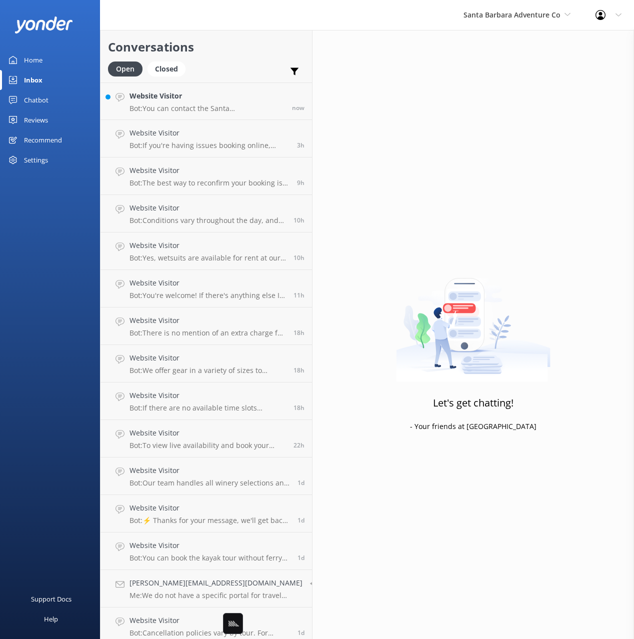
drag, startPoint x: 208, startPoint y: 105, endPoint x: 222, endPoint y: 63, distance: 44.2
click at [208, 105] on p "Bot: You can contact the Santa [PERSON_NAME] Adventure Co. team at [PHONE_NUMBE…" at bounding box center [206, 108] width 155 height 9
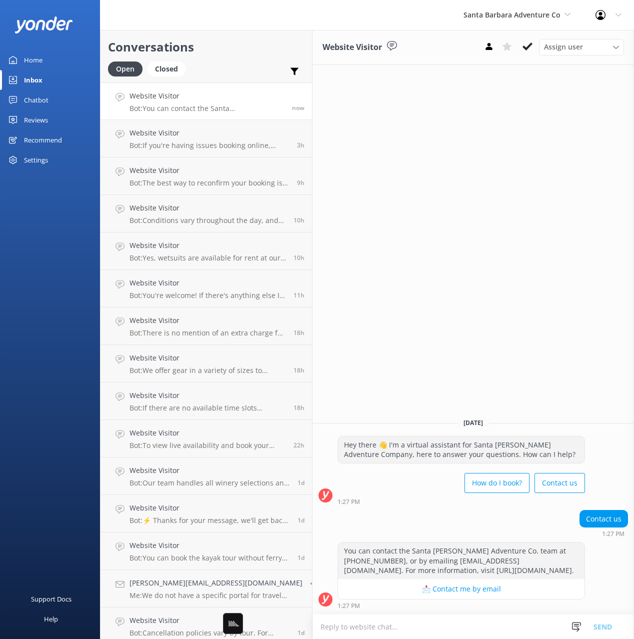
click at [222, 54] on h2 "Conversations" at bounding box center [206, 46] width 196 height 19
click at [233, 44] on h2 "Conversations" at bounding box center [206, 46] width 196 height 19
